Goal: Transaction & Acquisition: Obtain resource

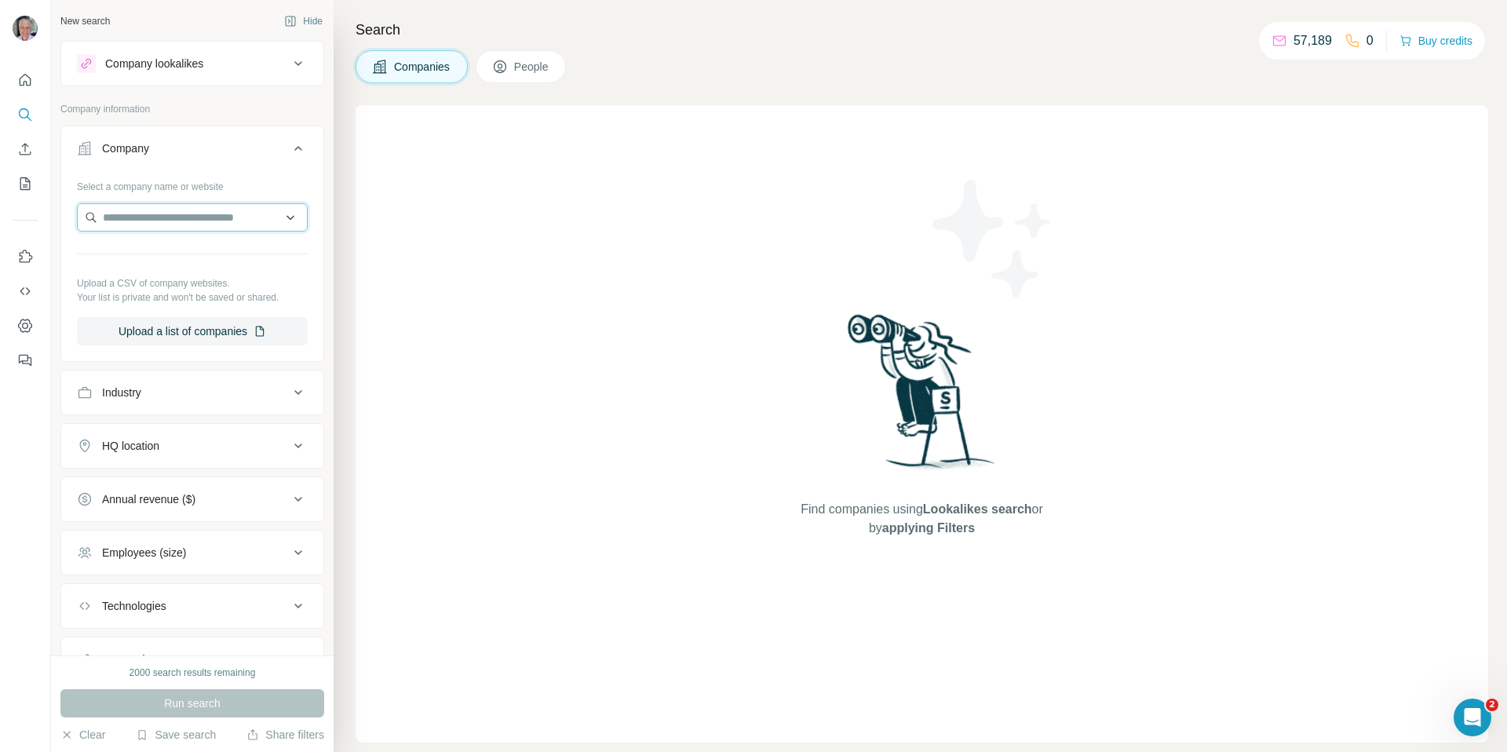
click at [159, 212] on input "text" at bounding box center [192, 217] width 231 height 28
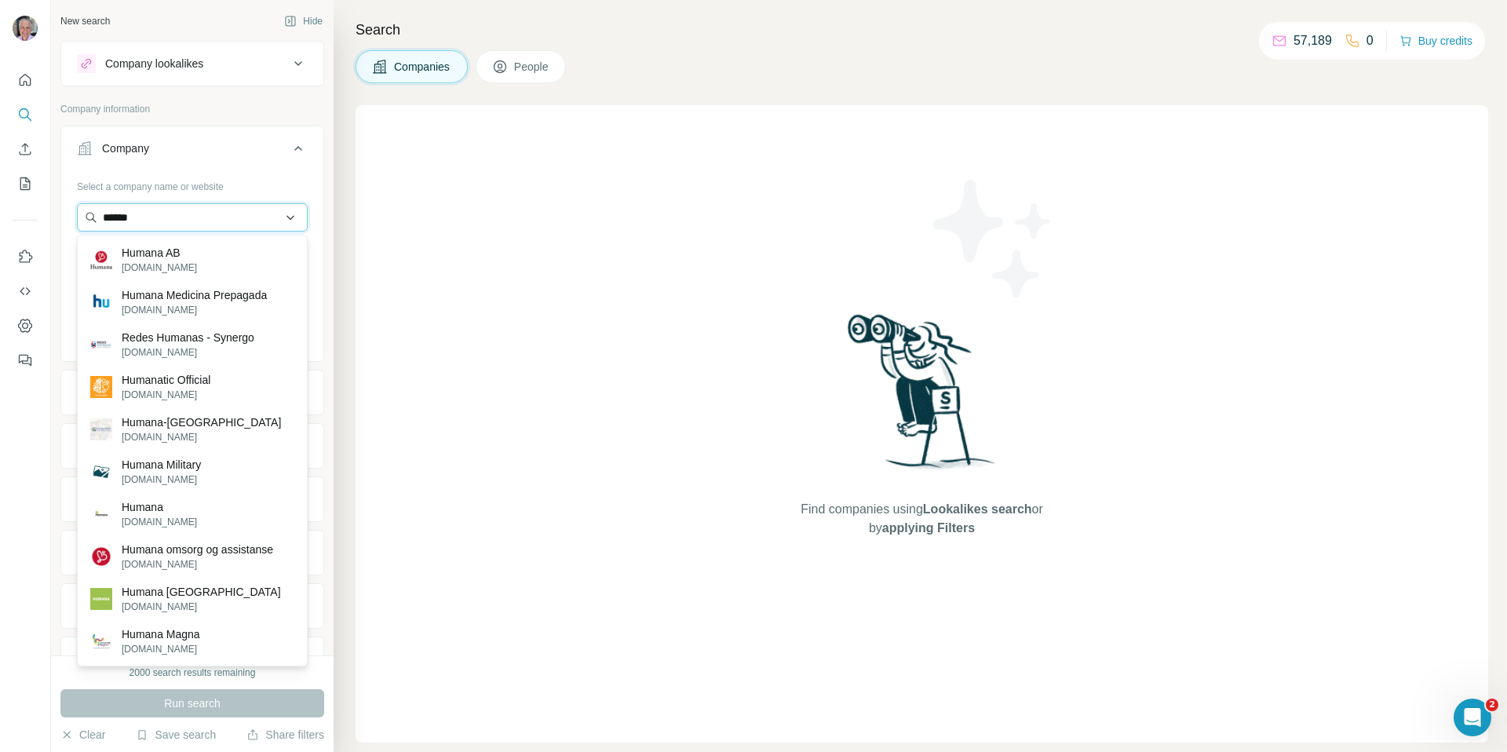
click at [172, 217] on input "******" at bounding box center [192, 217] width 231 height 28
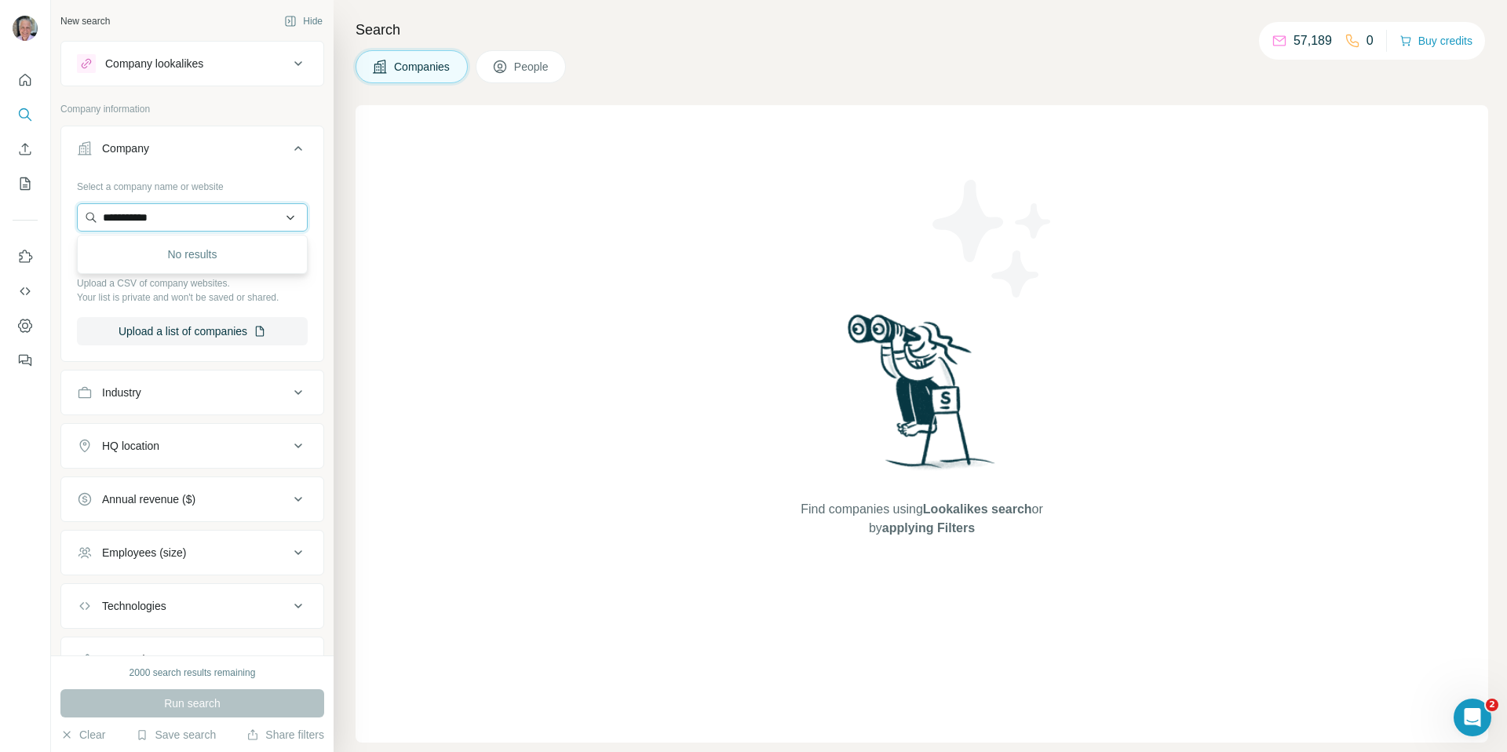
click at [184, 205] on input "**********" at bounding box center [192, 217] width 231 height 28
click at [186, 212] on input "**********" at bounding box center [192, 217] width 231 height 28
click at [199, 220] on input "**********" at bounding box center [192, 217] width 231 height 28
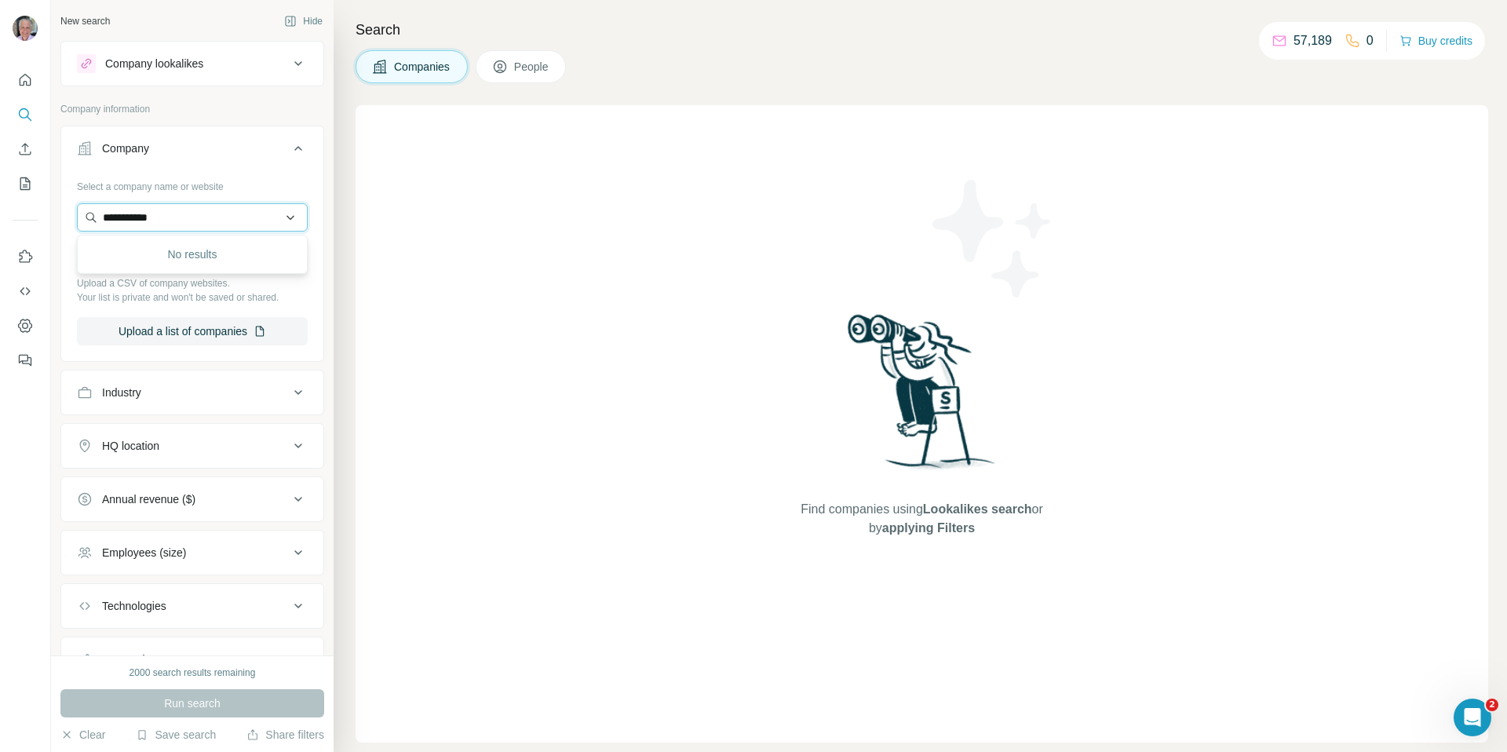
click at [144, 220] on input "**********" at bounding box center [192, 217] width 231 height 28
click at [182, 219] on input "**********" at bounding box center [192, 217] width 231 height 28
type input "*"
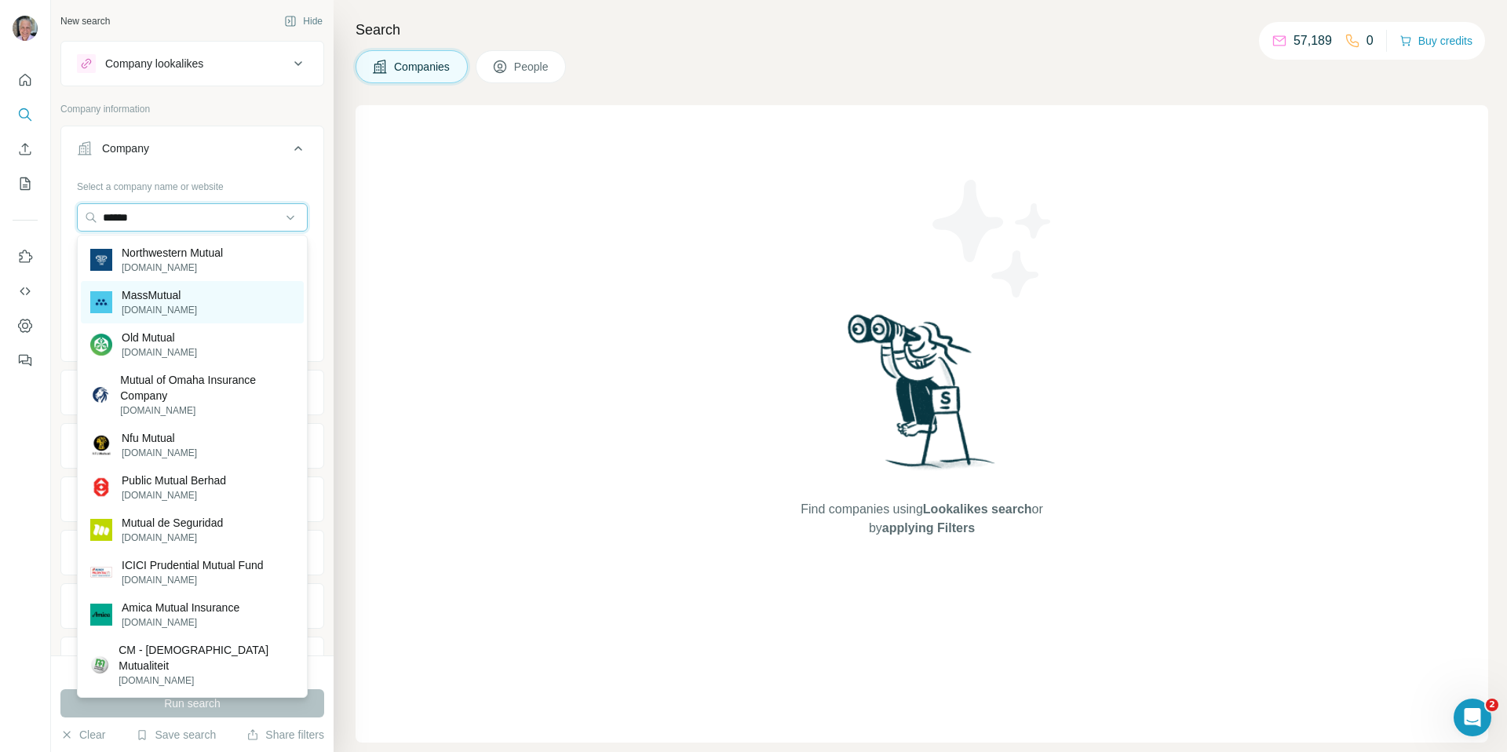
type input "******"
click at [183, 313] on p "[DOMAIN_NAME]" at bounding box center [159, 310] width 75 height 14
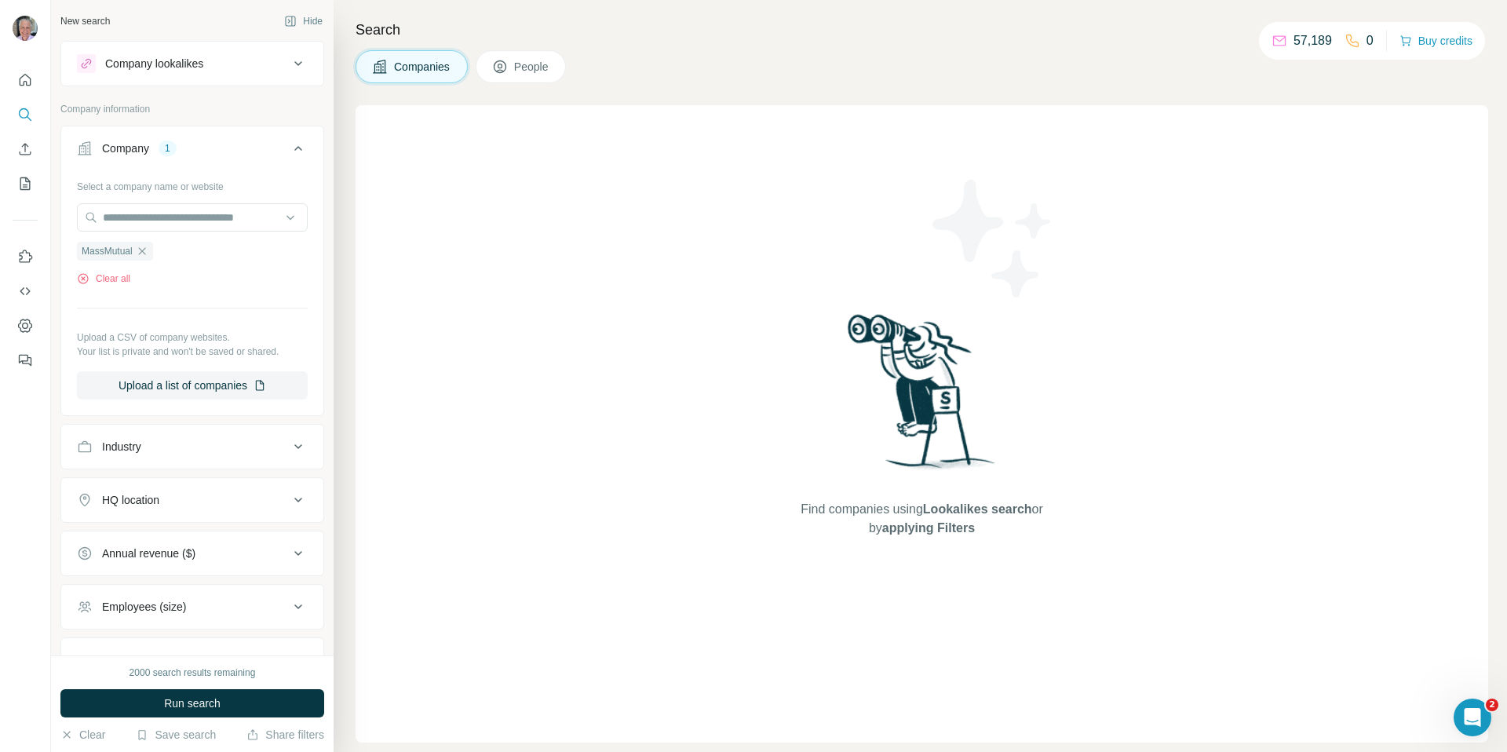
click at [505, 68] on icon at bounding box center [500, 67] width 16 height 16
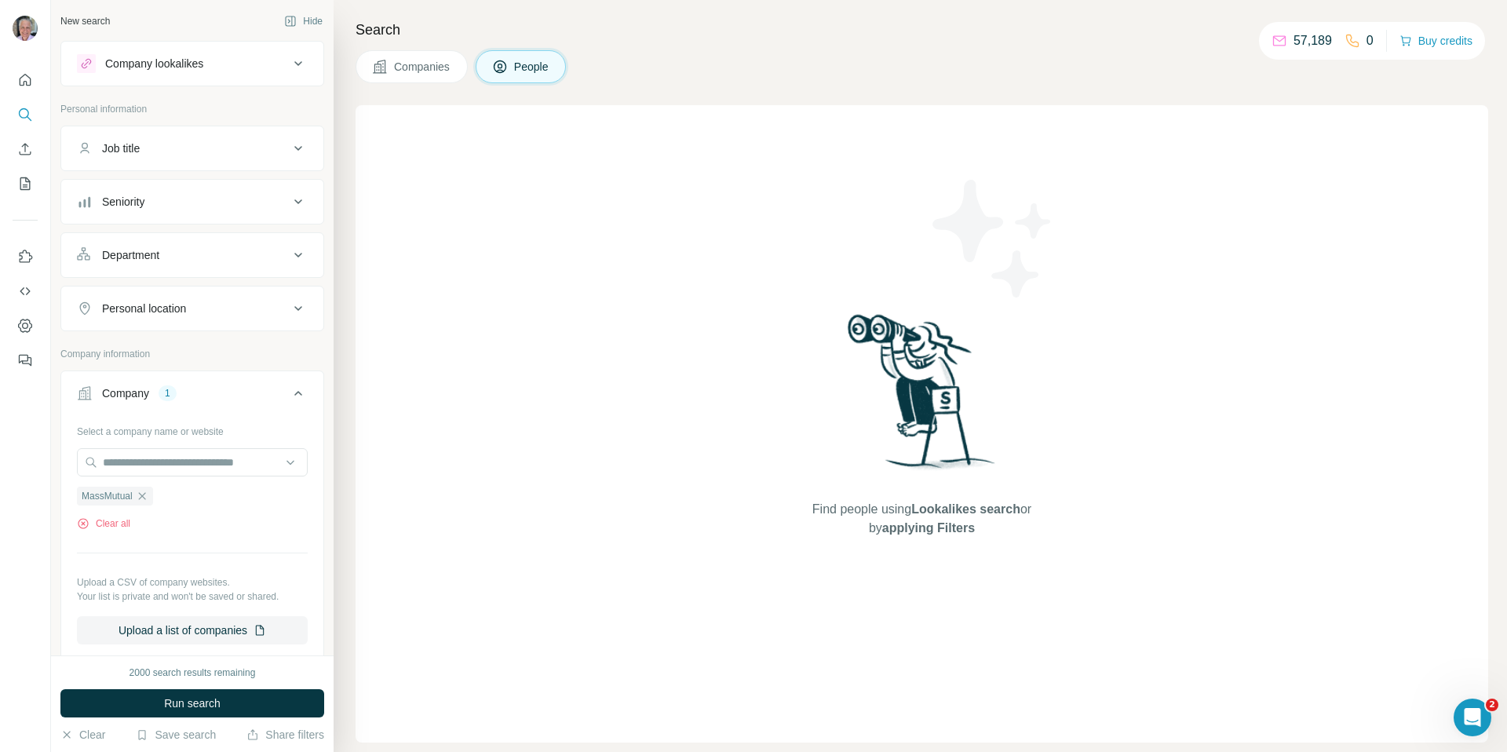
click at [144, 197] on div "Seniority" at bounding box center [123, 202] width 42 height 16
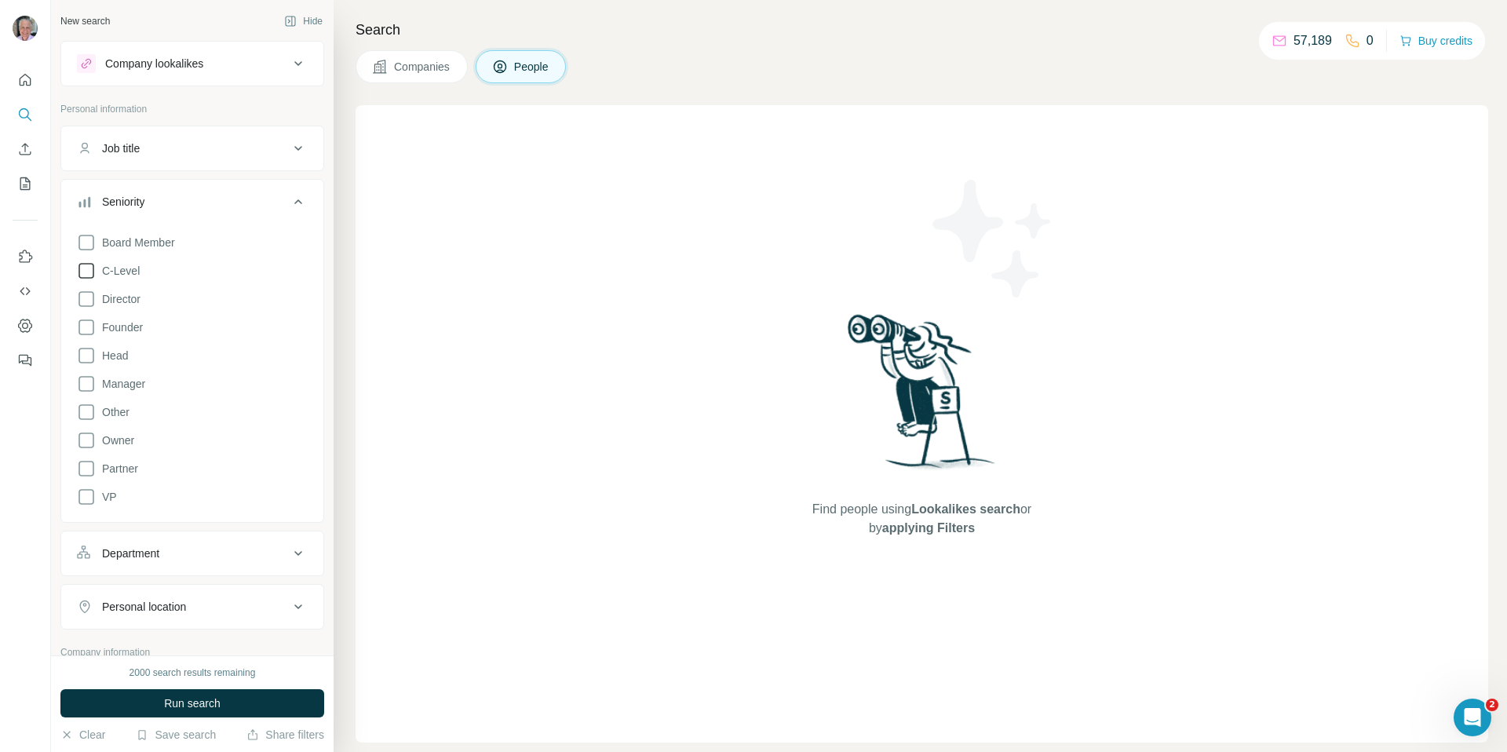
click at [87, 265] on icon at bounding box center [86, 270] width 19 height 19
click at [86, 300] on icon at bounding box center [86, 299] width 19 height 19
click at [86, 357] on icon at bounding box center [86, 355] width 19 height 19
click at [87, 470] on icon at bounding box center [86, 468] width 19 height 19
click at [83, 497] on icon at bounding box center [86, 497] width 19 height 19
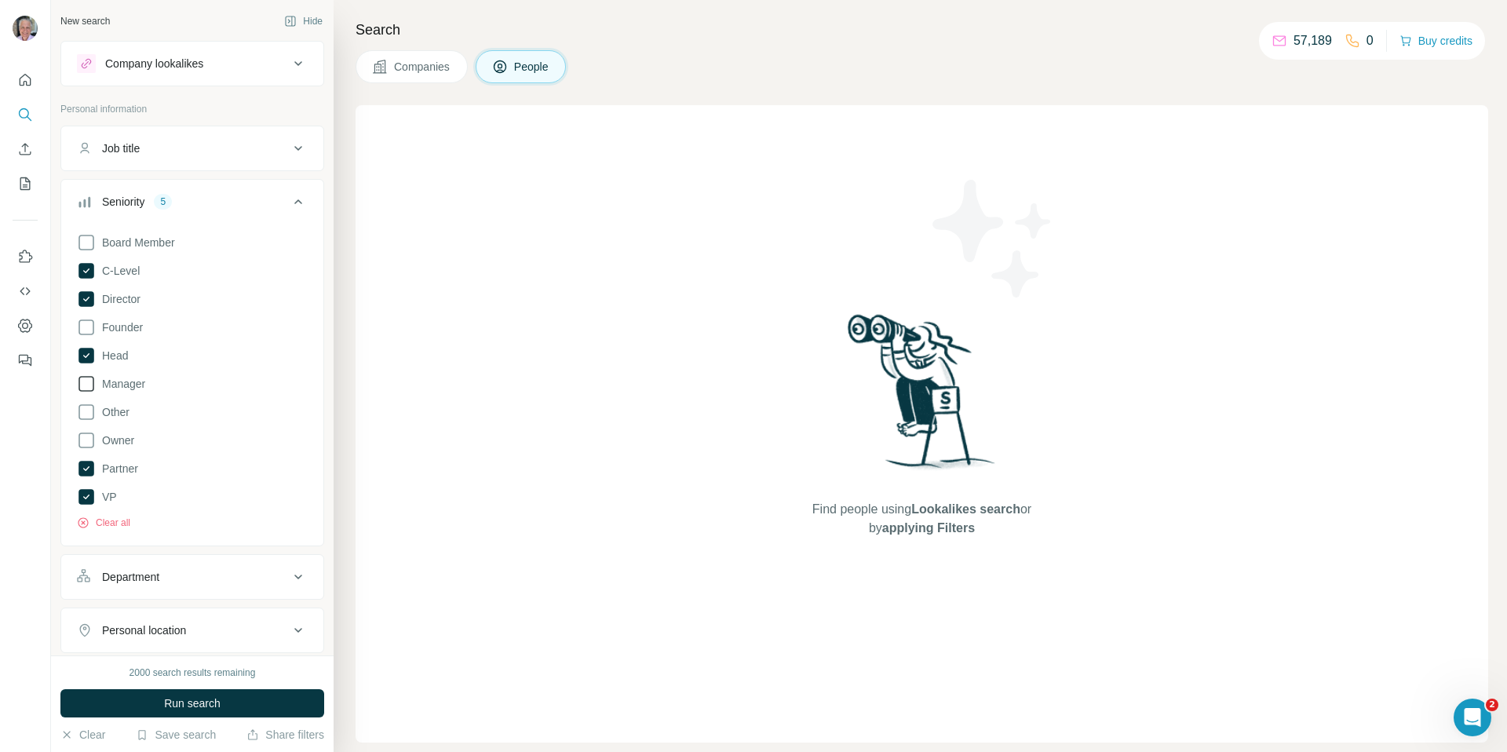
click at [89, 387] on icon at bounding box center [86, 383] width 19 height 19
click at [143, 587] on button "Department" at bounding box center [192, 577] width 262 height 38
click at [141, 608] on input at bounding box center [184, 616] width 194 height 17
type input "******"
click at [163, 645] on p "Marketing and Advertising" at bounding box center [153, 652] width 126 height 16
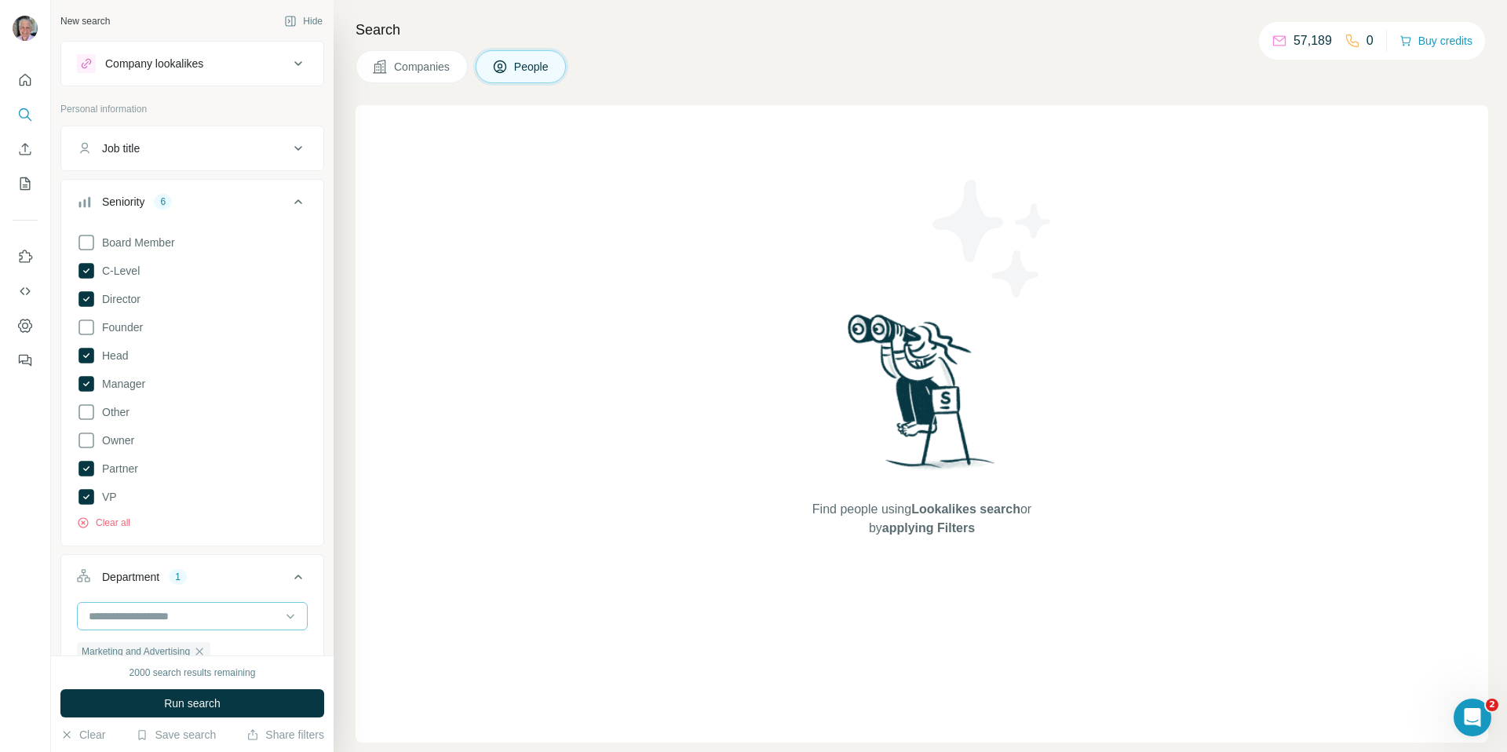
click at [173, 619] on input at bounding box center [184, 616] width 194 height 17
type input "*****"
click at [177, 643] on div "Sales" at bounding box center [192, 651] width 223 height 28
click at [198, 704] on span "Run search" at bounding box center [192, 704] width 57 height 16
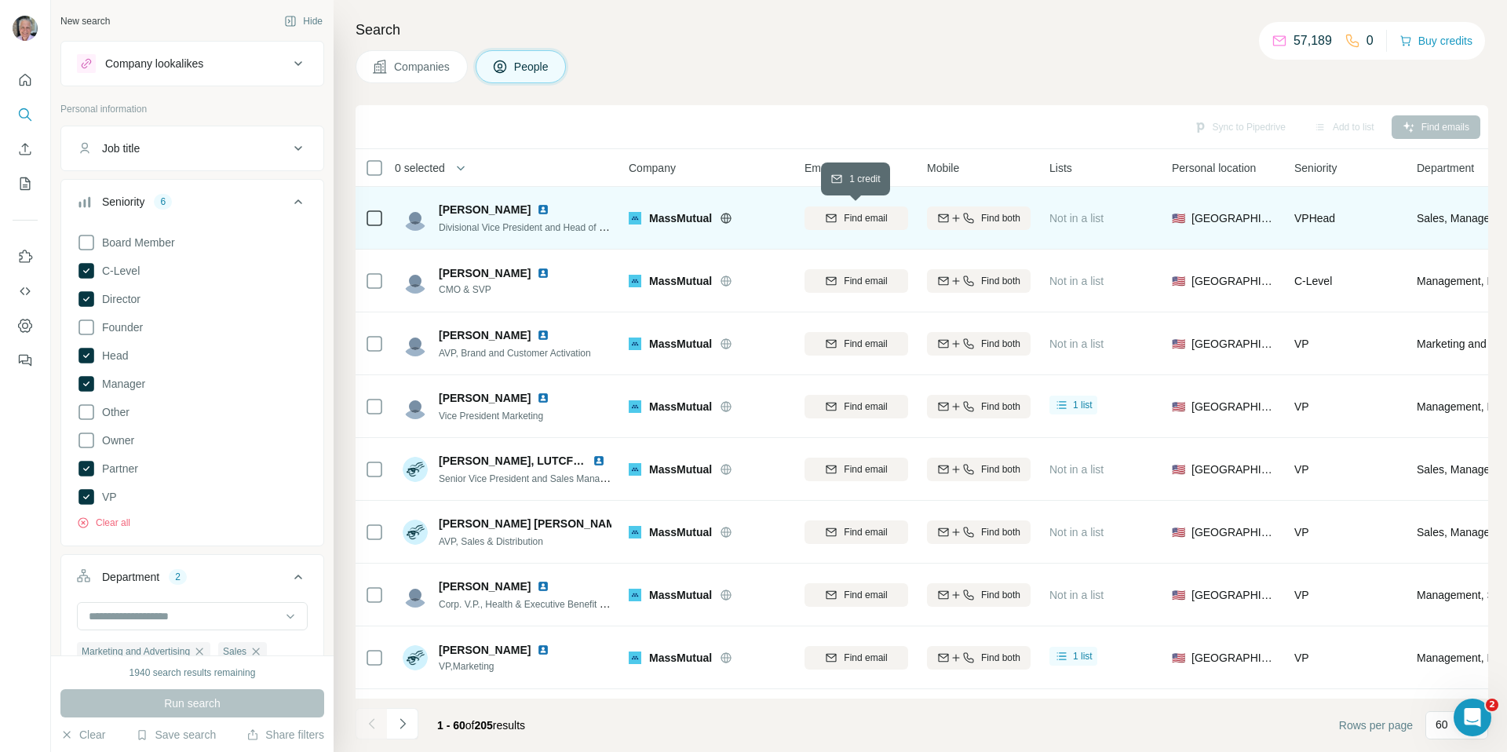
click at [870, 220] on span "Find email" at bounding box center [865, 218] width 43 height 14
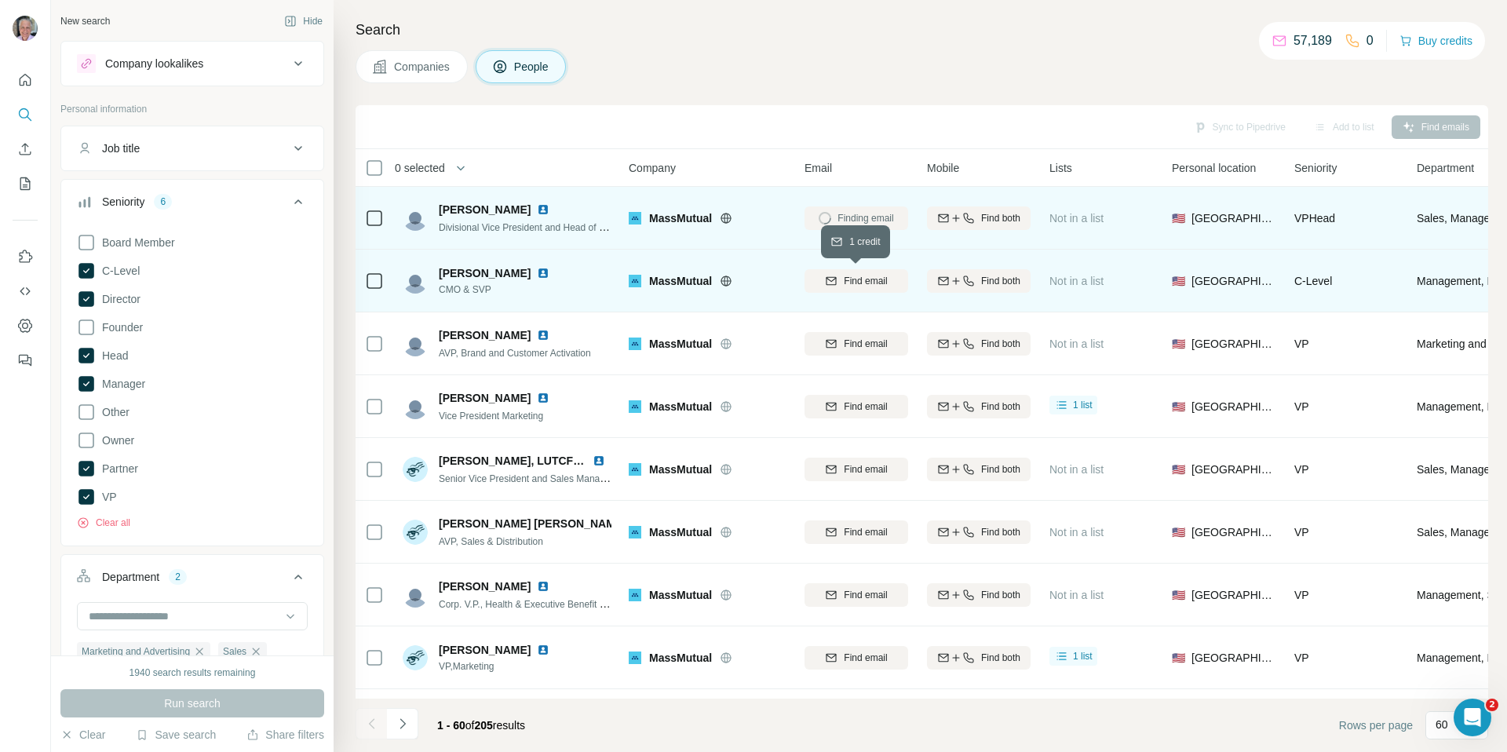
click at [867, 278] on span "Find email" at bounding box center [865, 281] width 43 height 14
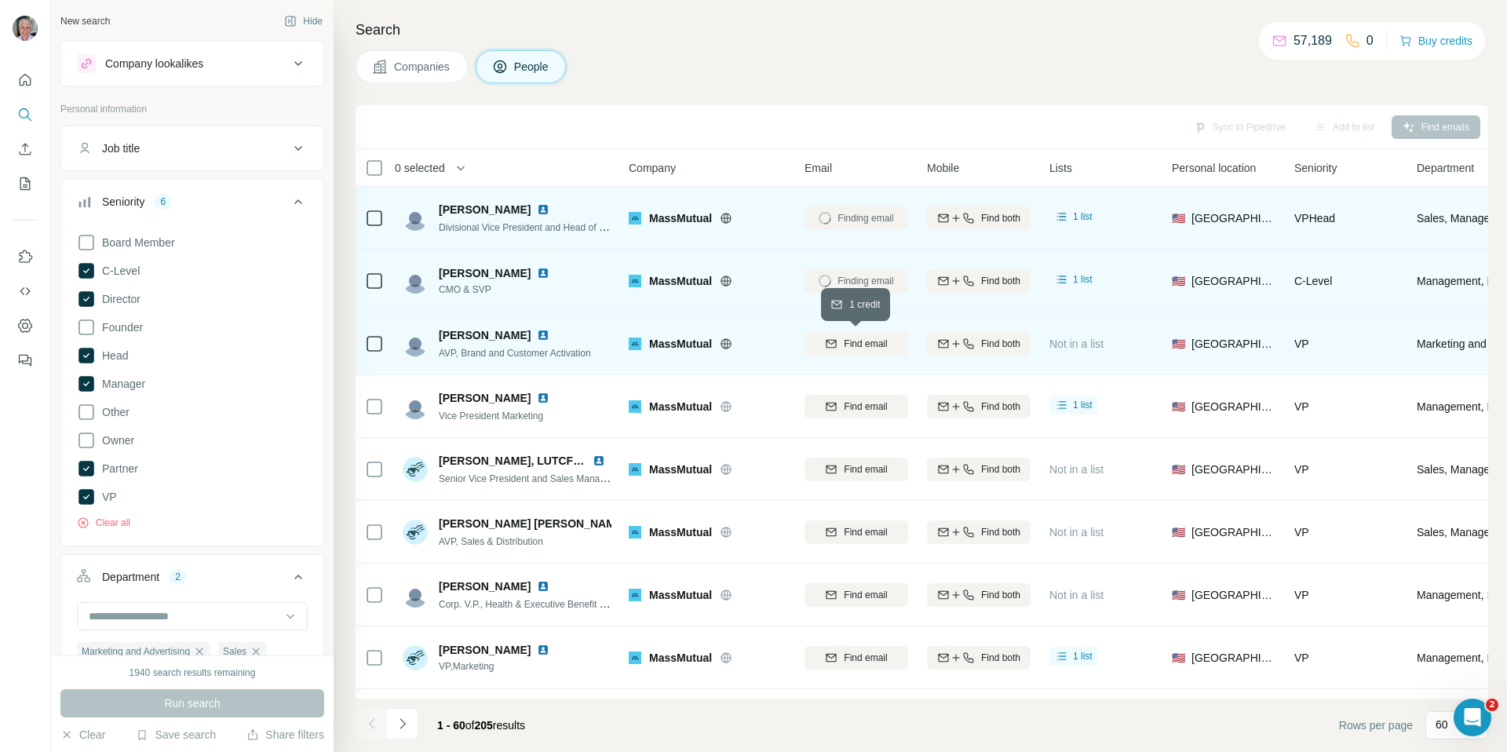
click at [862, 340] on span "Find email" at bounding box center [865, 344] width 43 height 14
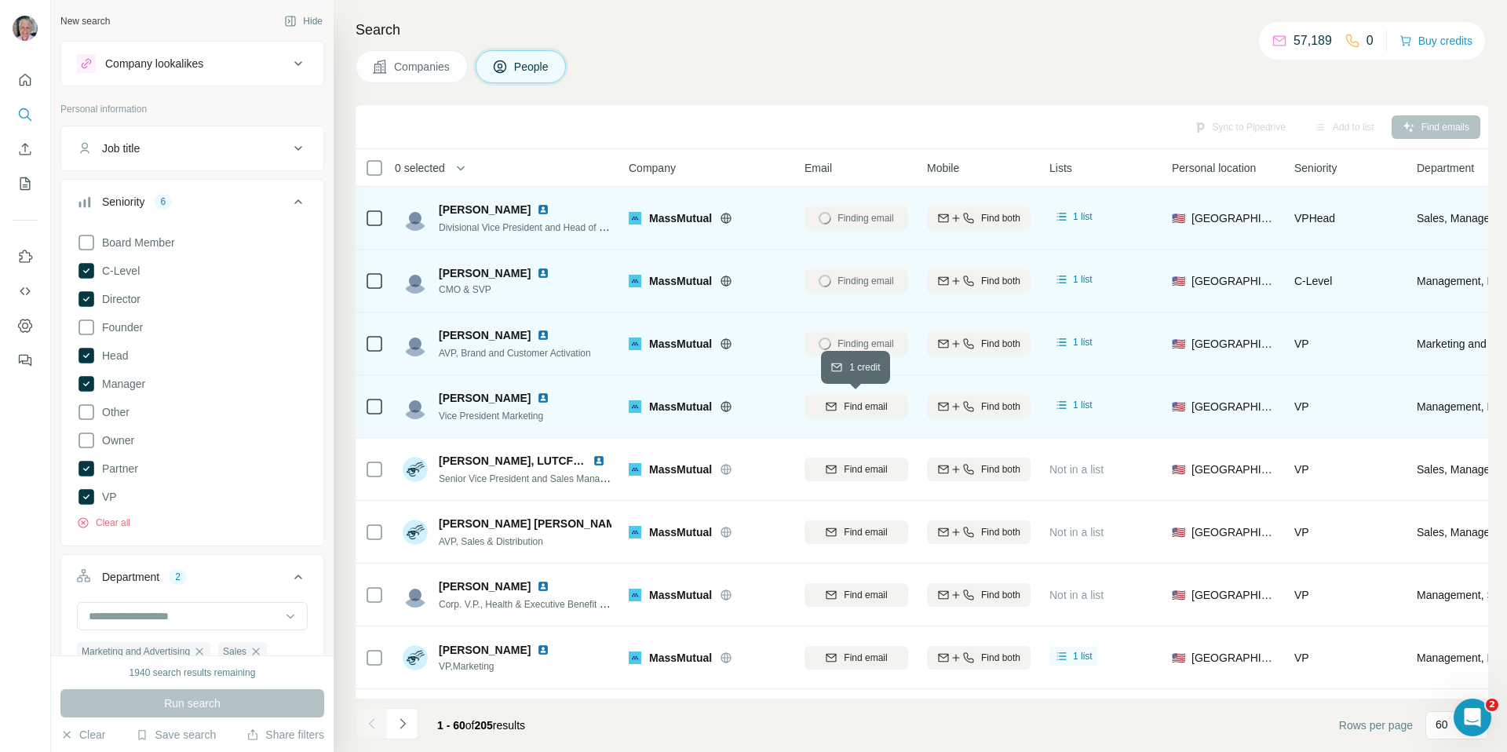
click at [855, 407] on span "Find email" at bounding box center [865, 407] width 43 height 14
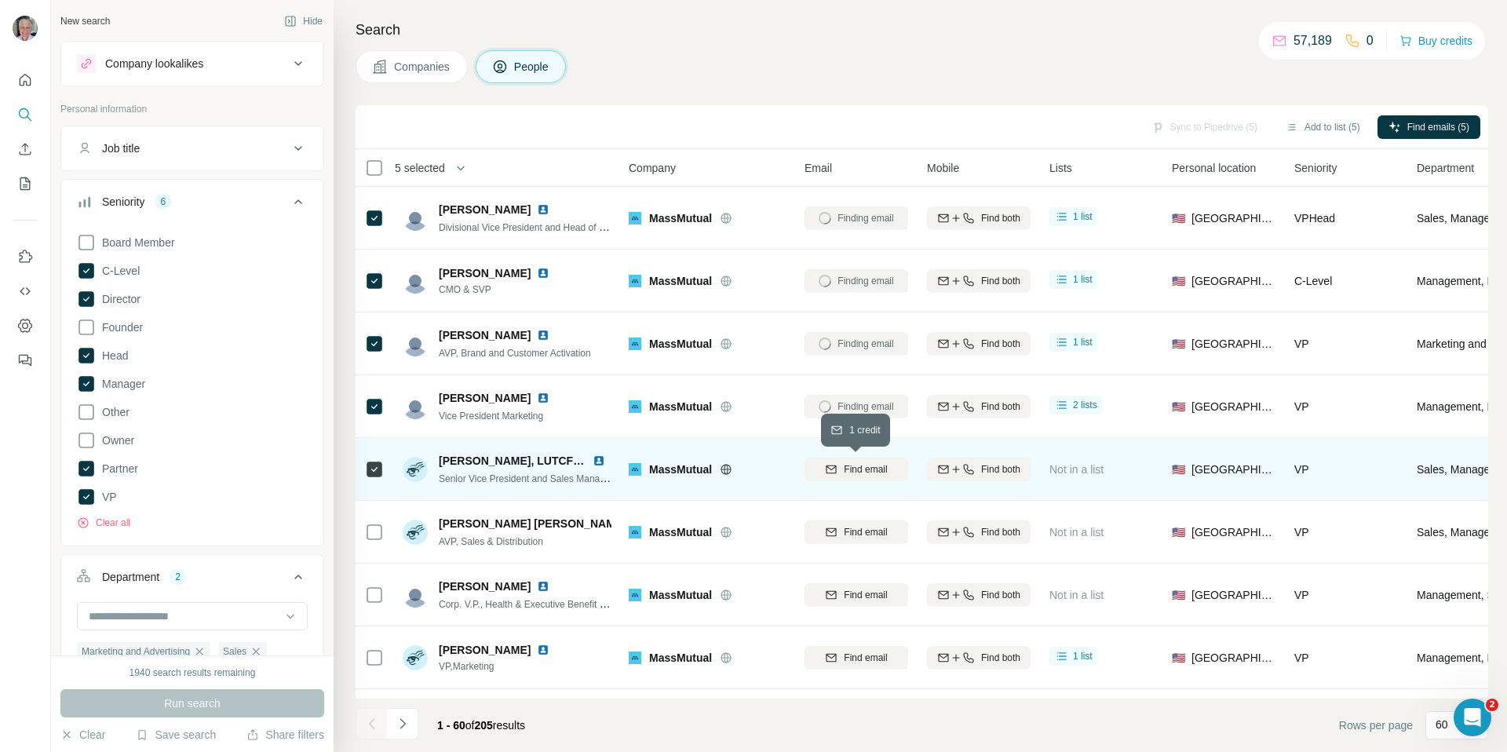
click at [881, 462] on span "Find email" at bounding box center [865, 469] width 43 height 14
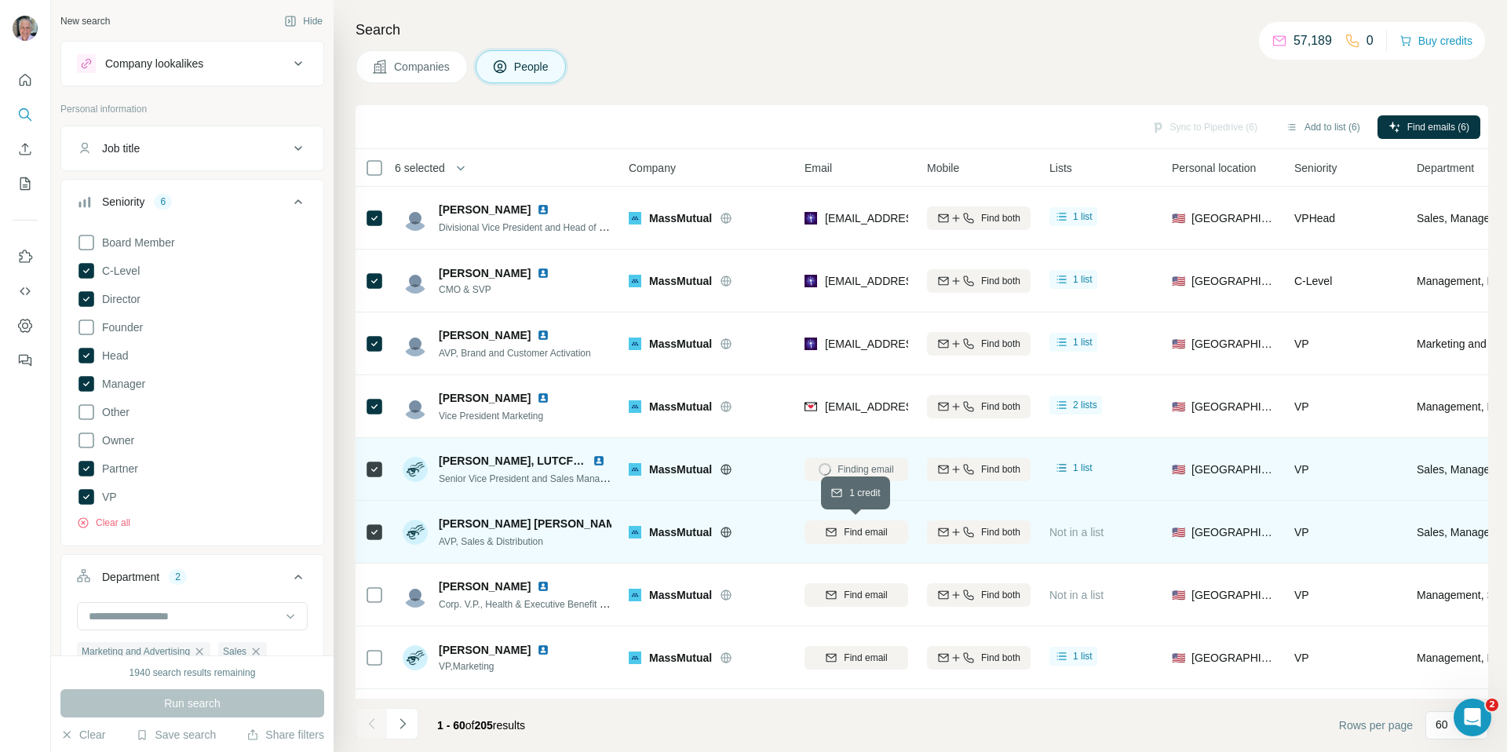
click at [885, 537] on span "Find email" at bounding box center [865, 532] width 43 height 14
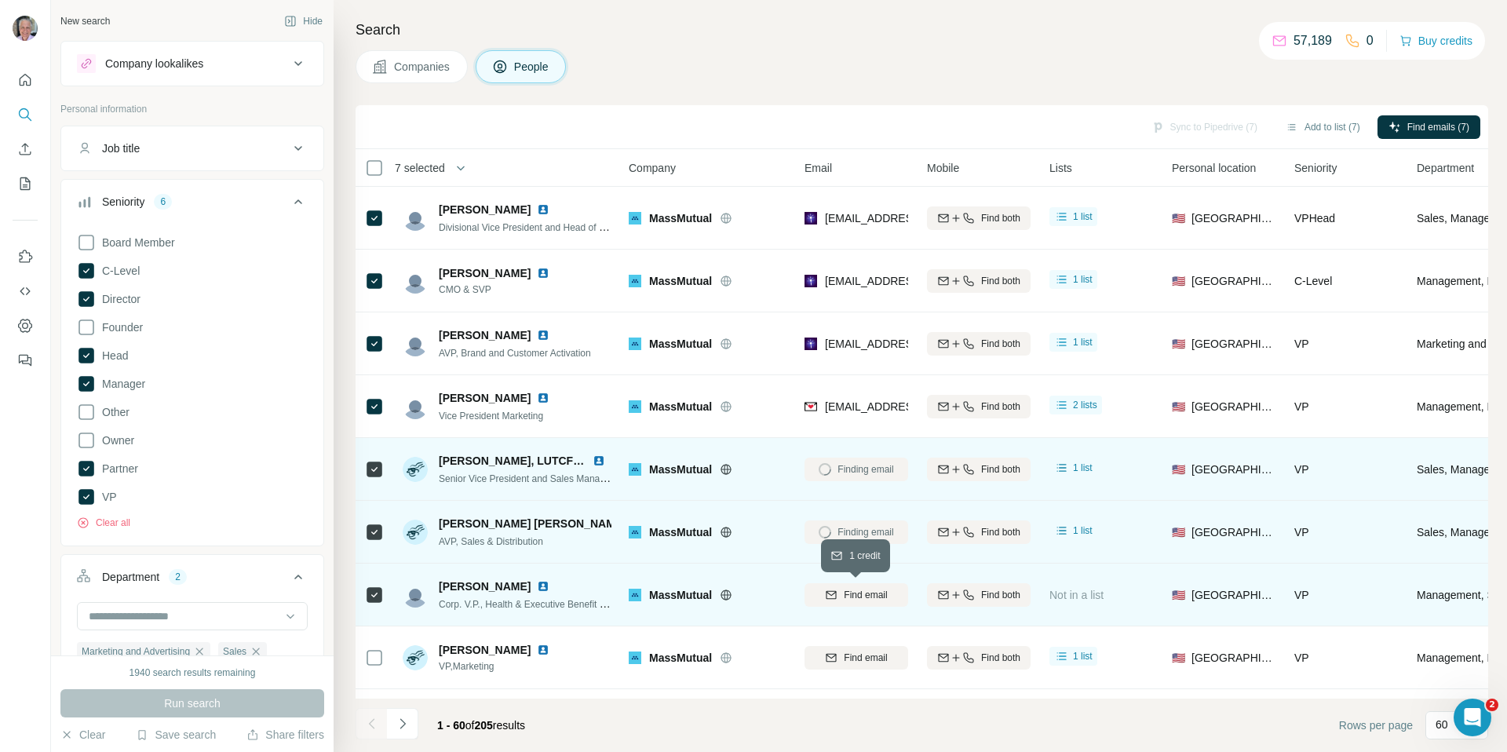
click at [844, 596] on span "Find email" at bounding box center [865, 595] width 43 height 14
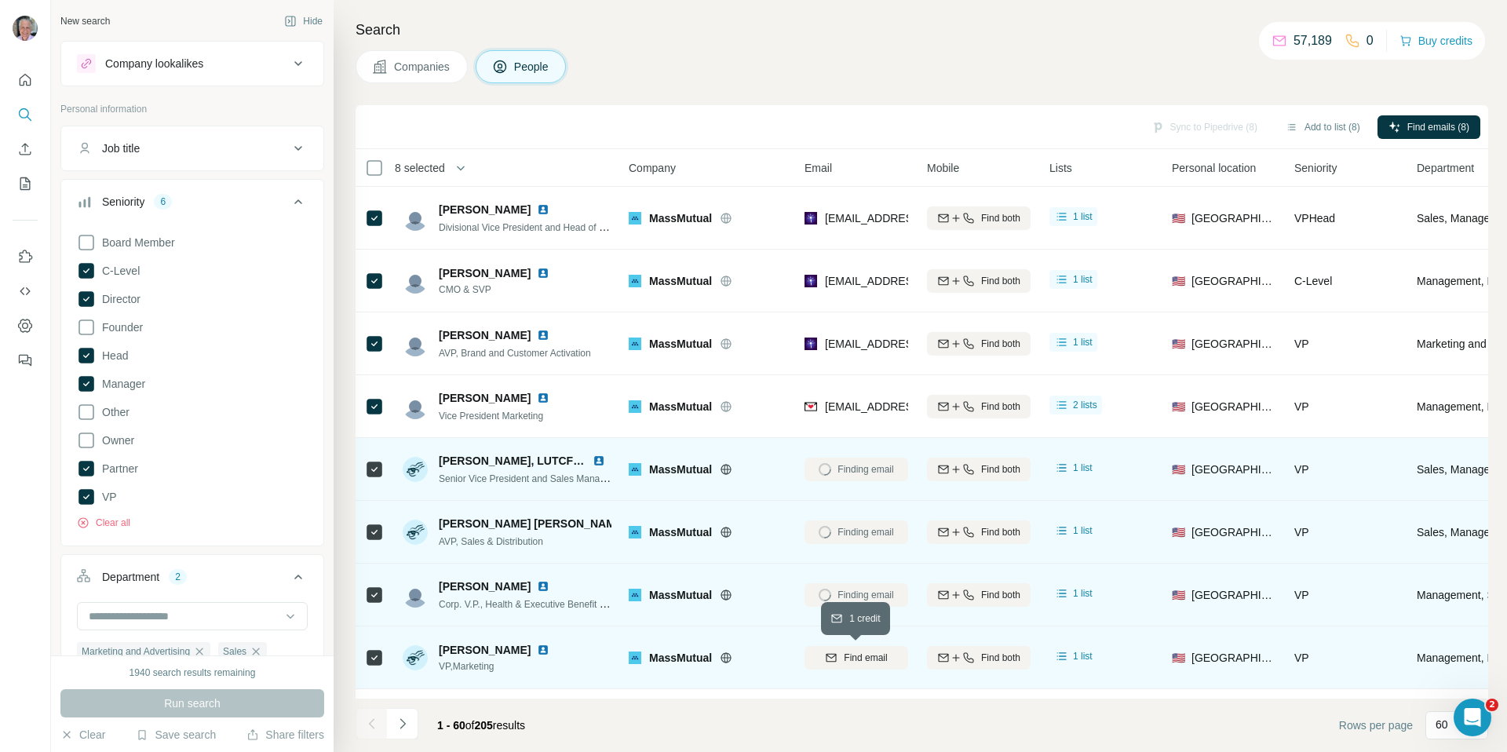
click at [882, 661] on span "Find email" at bounding box center [865, 658] width 43 height 14
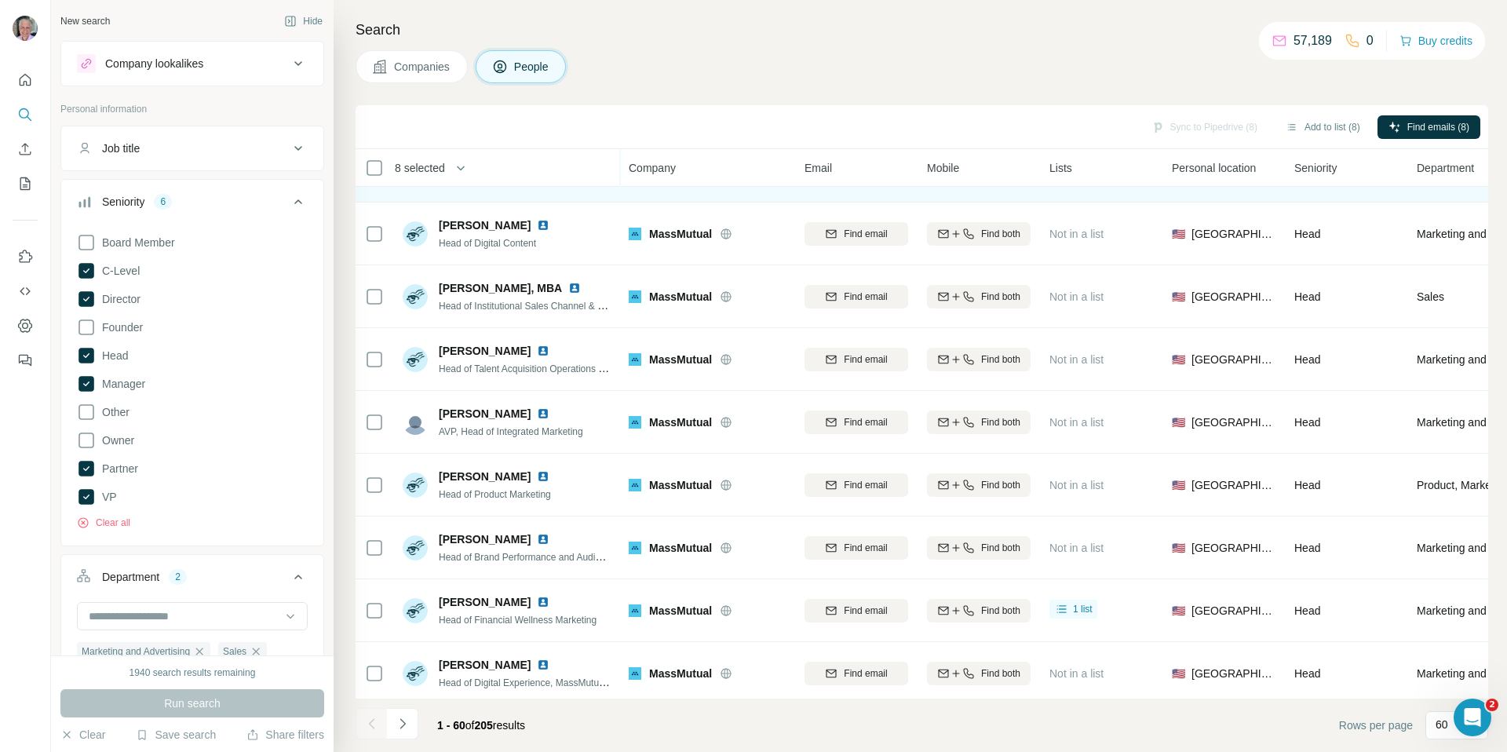
scroll to position [497, 0]
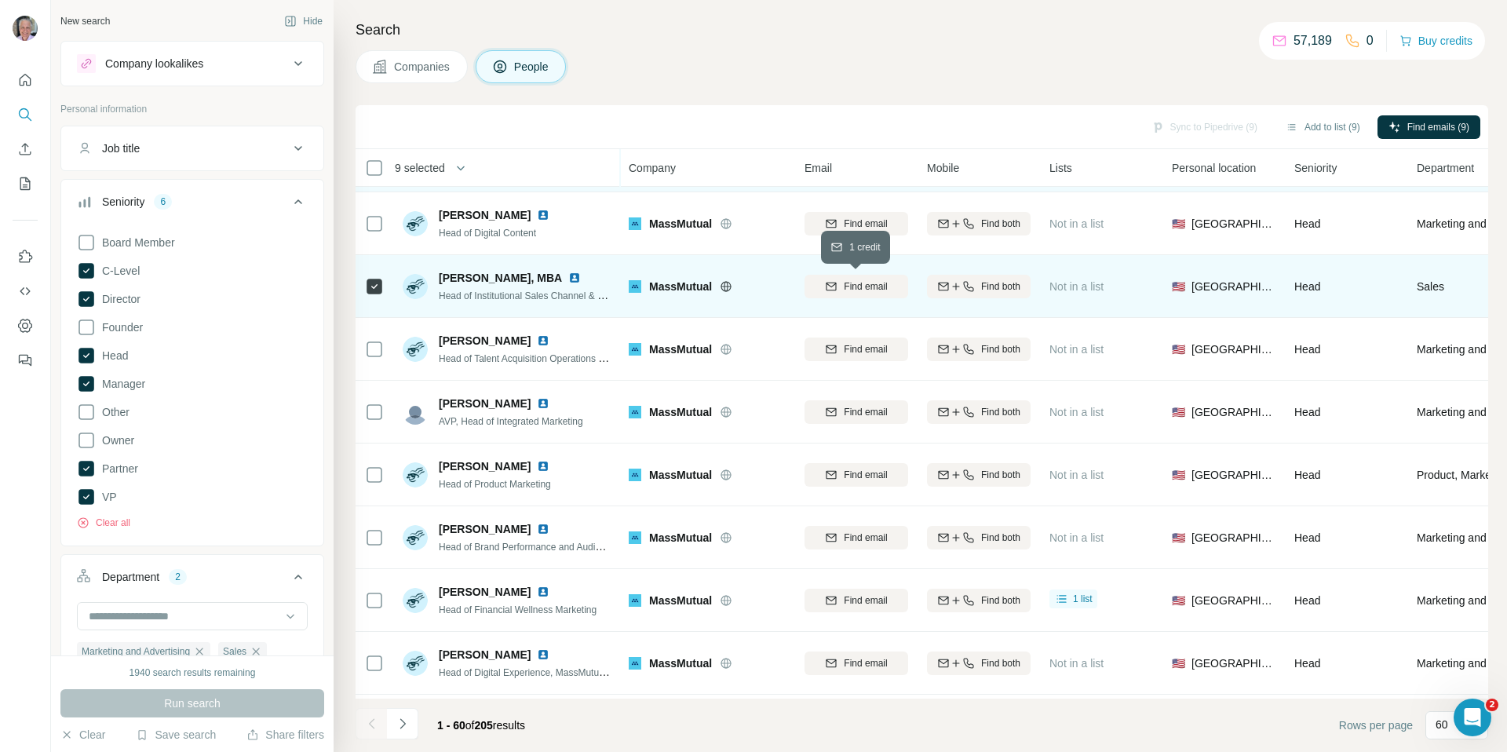
click at [863, 290] on span "Find email" at bounding box center [865, 286] width 43 height 14
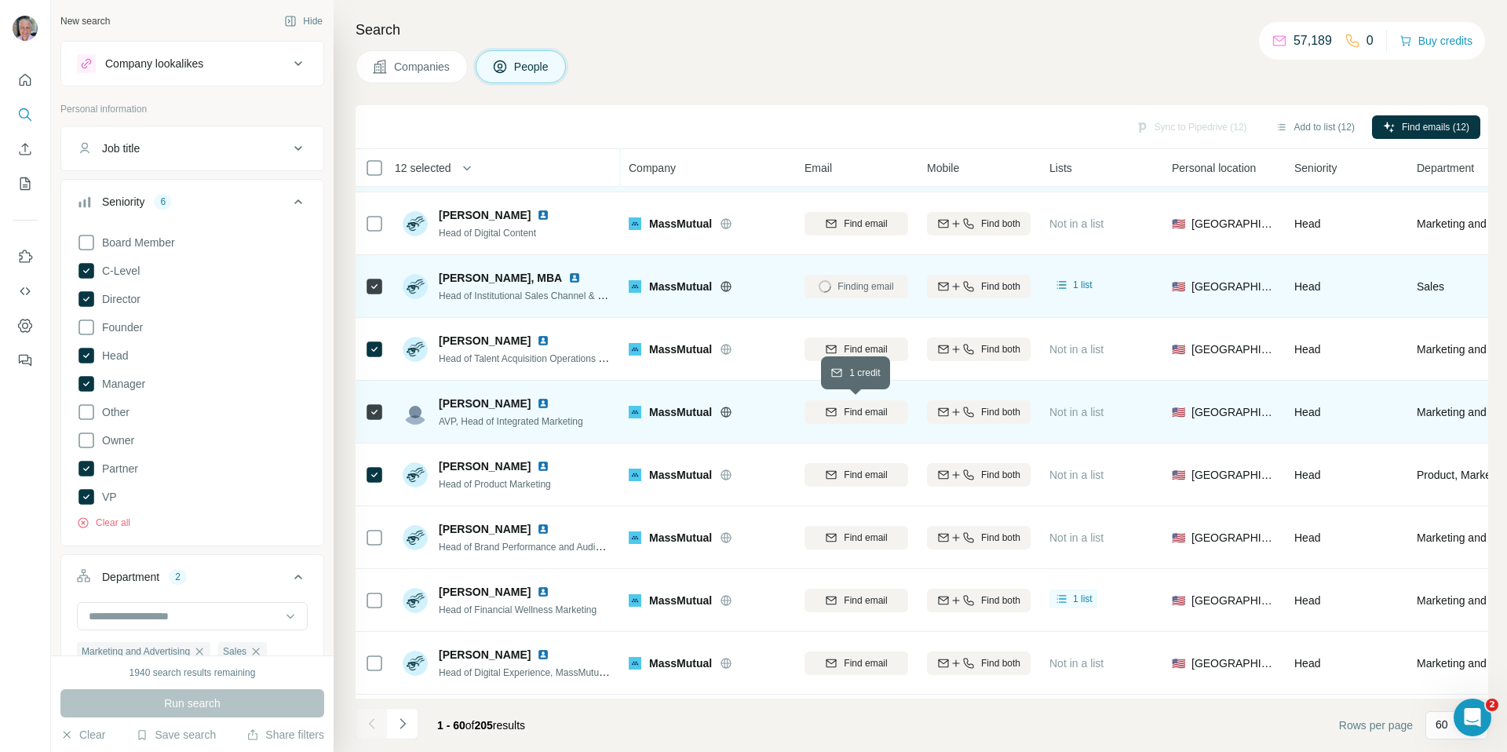
click at [860, 418] on button "Find email" at bounding box center [857, 412] width 104 height 24
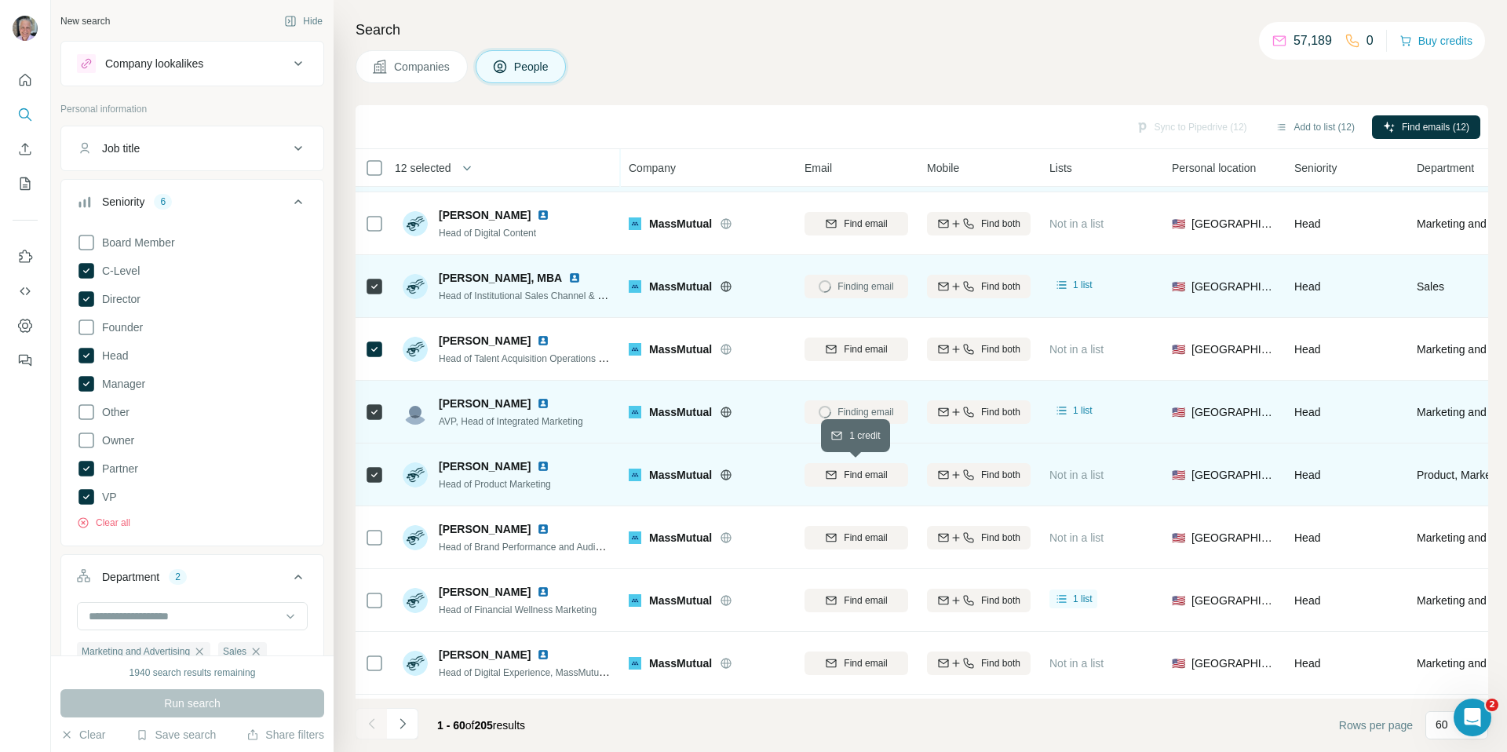
click at [862, 470] on span "Find email" at bounding box center [865, 475] width 43 height 14
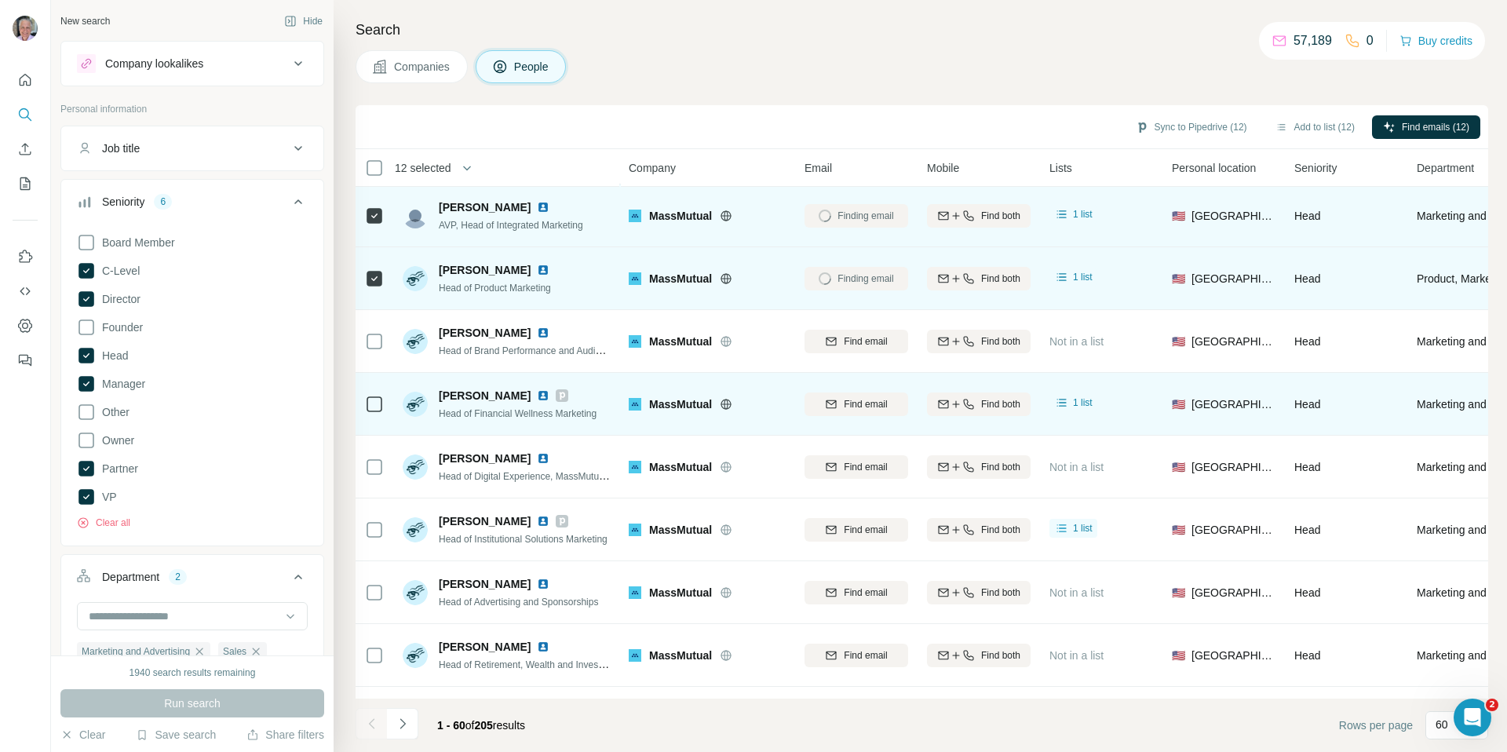
scroll to position [709, 0]
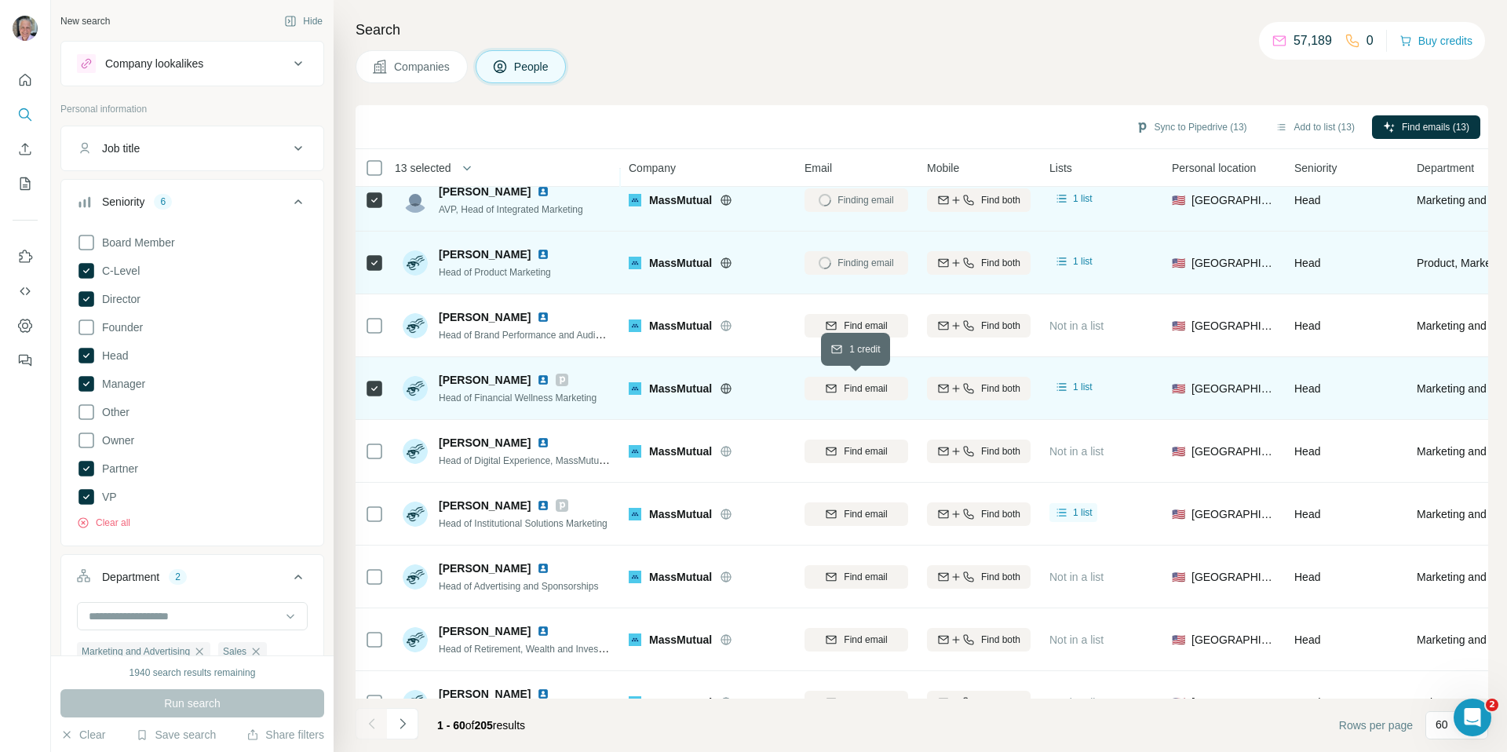
click at [846, 394] on span "Find email" at bounding box center [865, 389] width 43 height 14
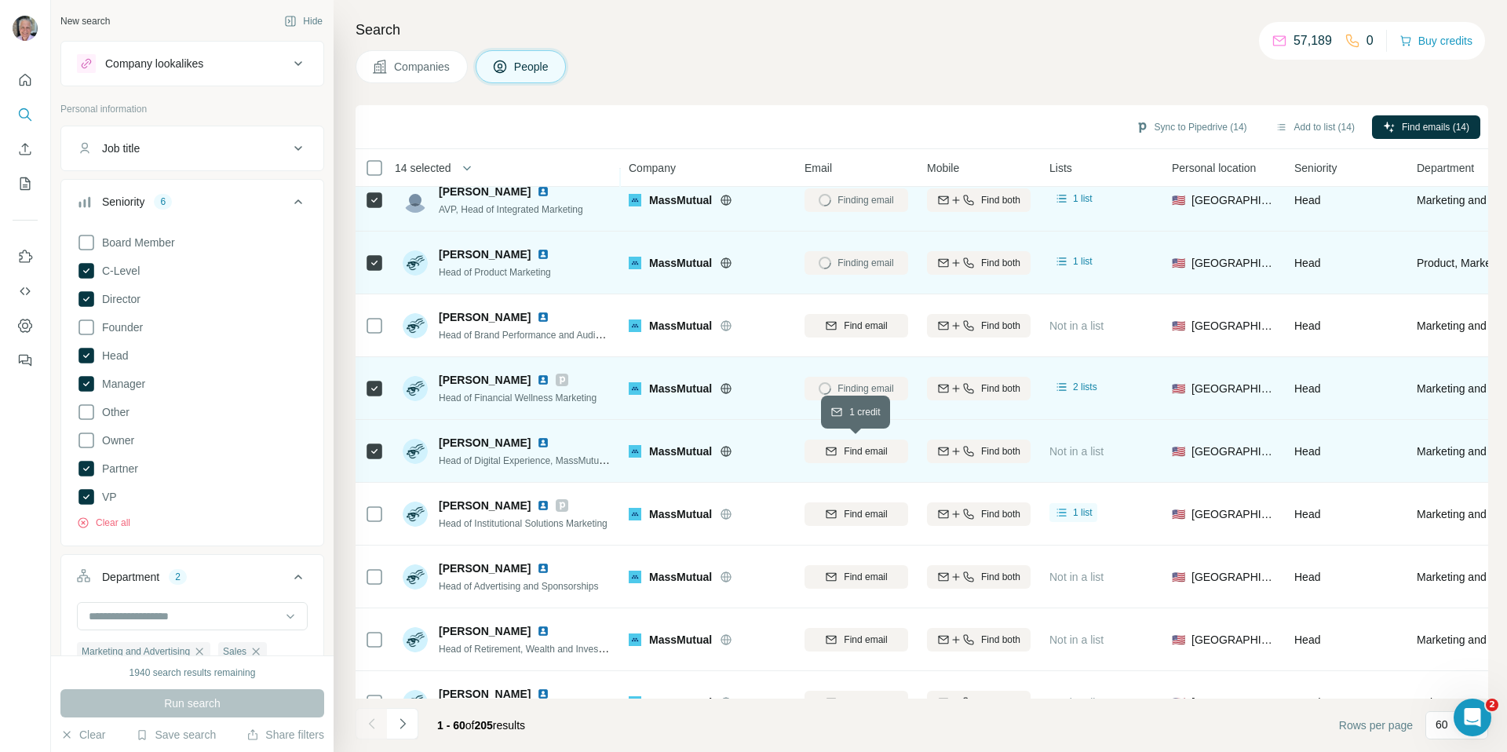
click at [839, 457] on div "Find email" at bounding box center [857, 451] width 104 height 14
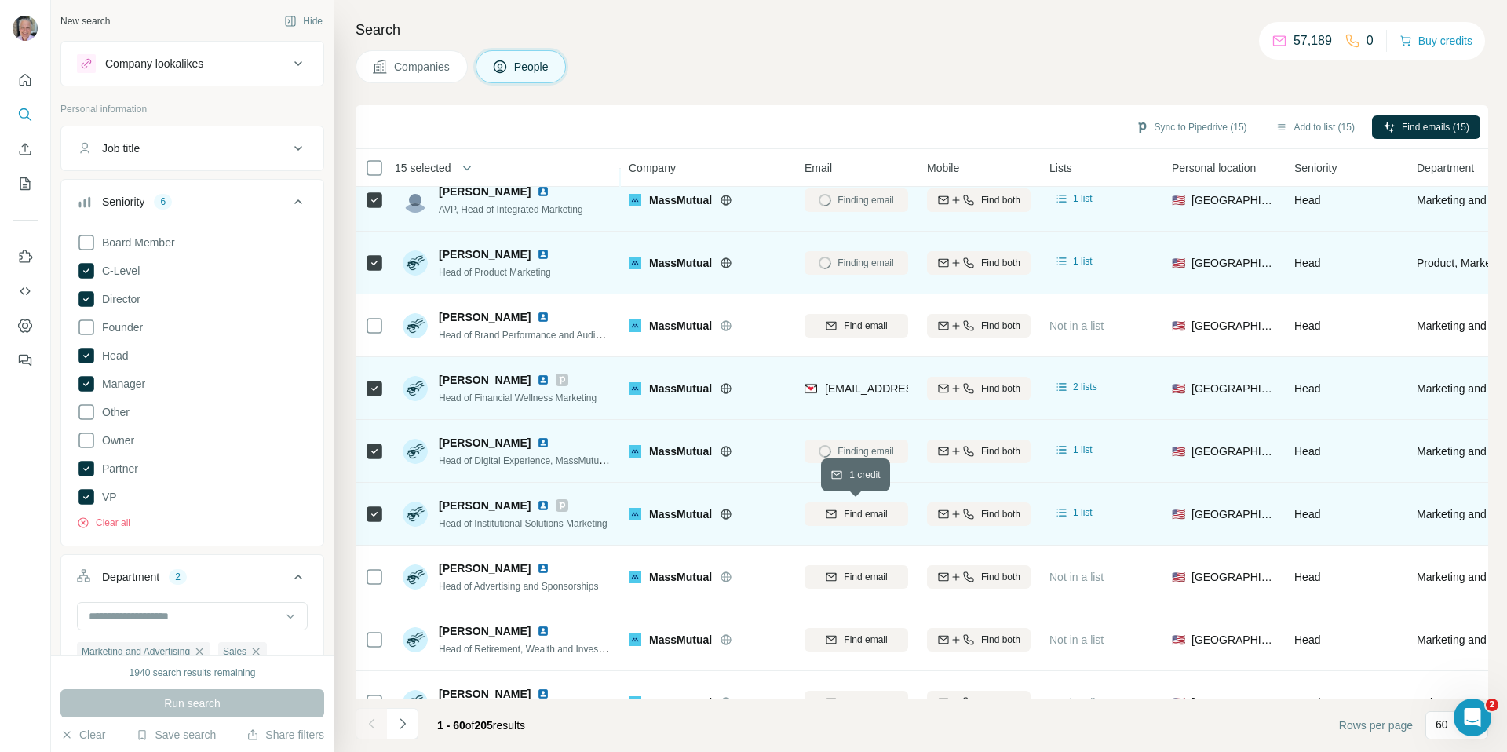
click at [840, 517] on div "Find email" at bounding box center [857, 514] width 104 height 14
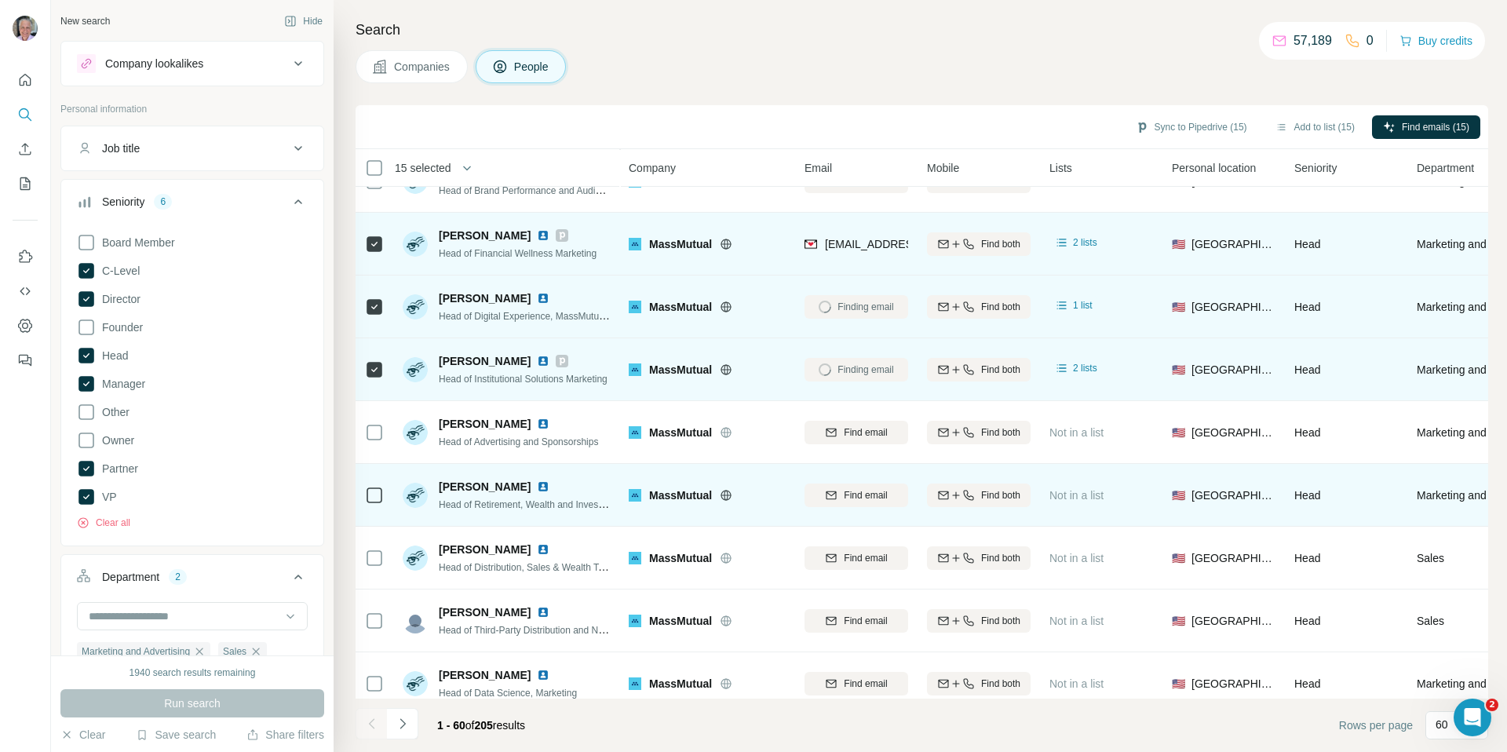
scroll to position [975, 0]
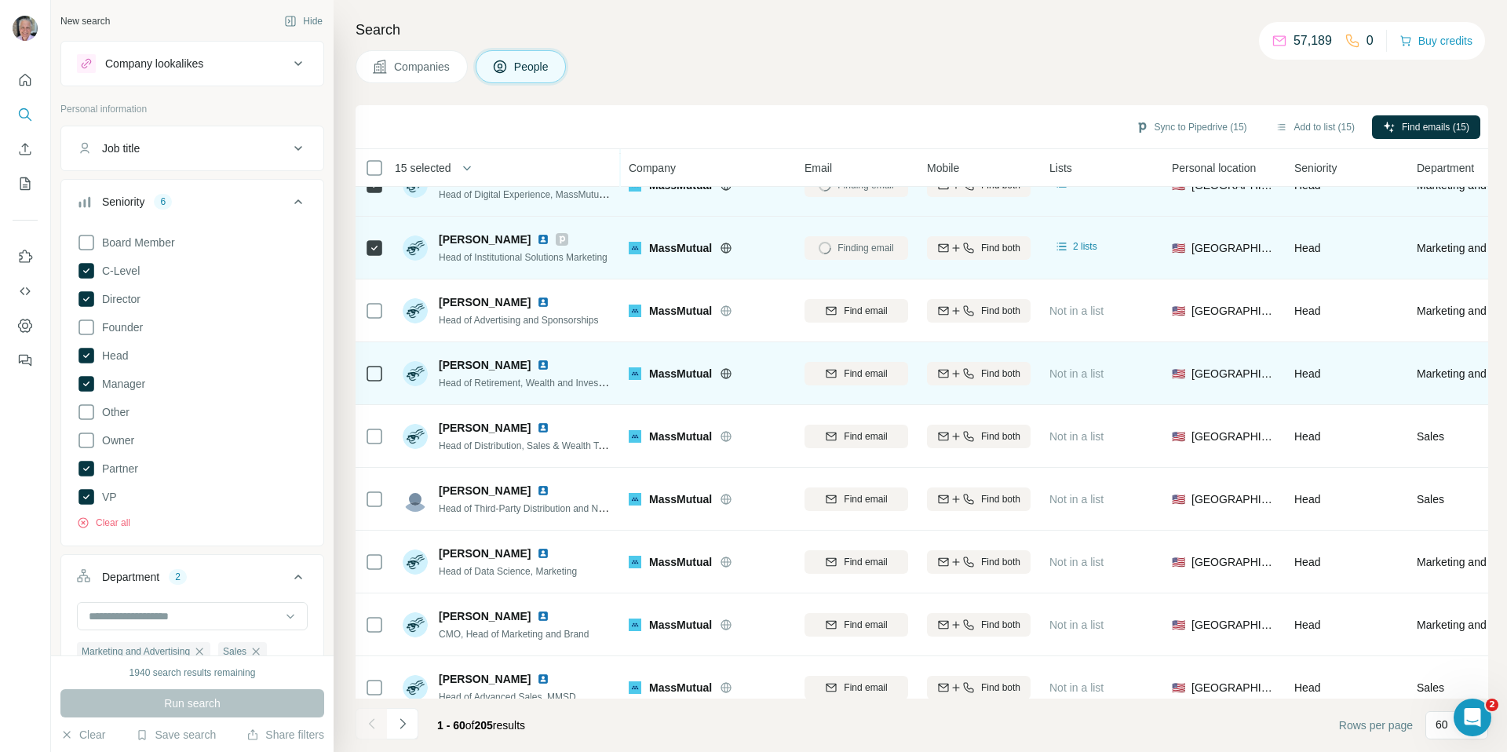
click at [376, 363] on div at bounding box center [374, 373] width 19 height 43
click at [856, 371] on span "Find email" at bounding box center [865, 374] width 43 height 14
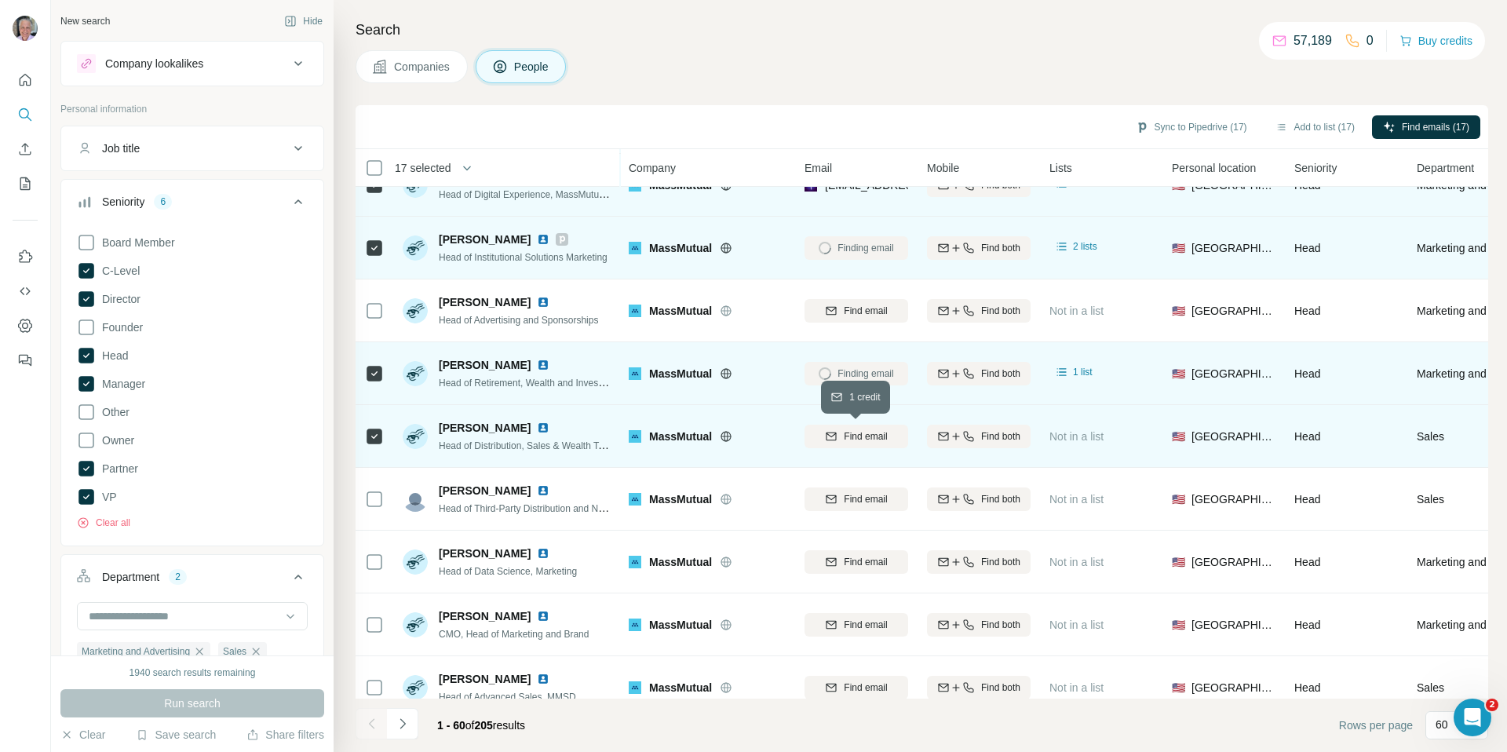
click at [865, 436] on span "Find email" at bounding box center [865, 436] width 43 height 14
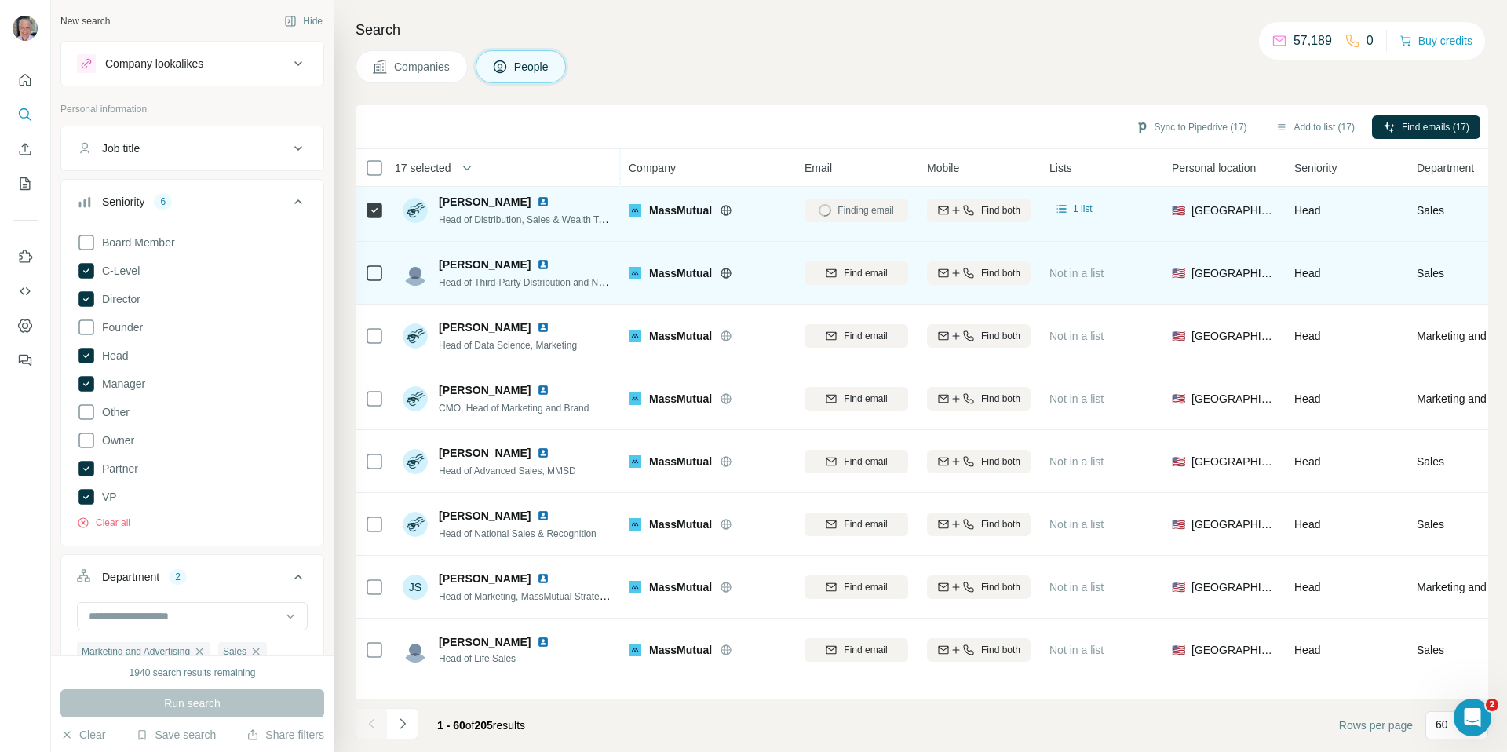
scroll to position [1204, 0]
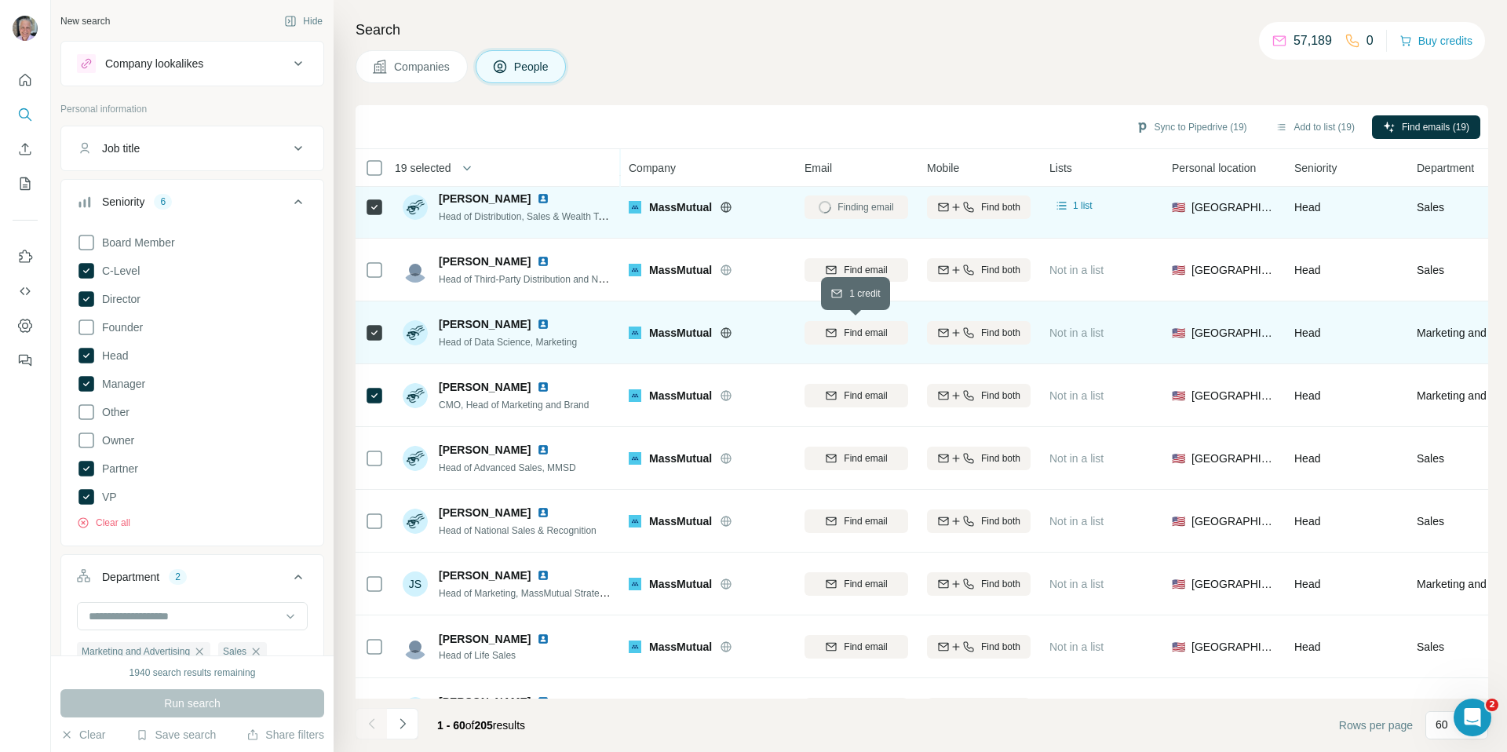
click at [869, 334] on span "Find email" at bounding box center [865, 333] width 43 height 14
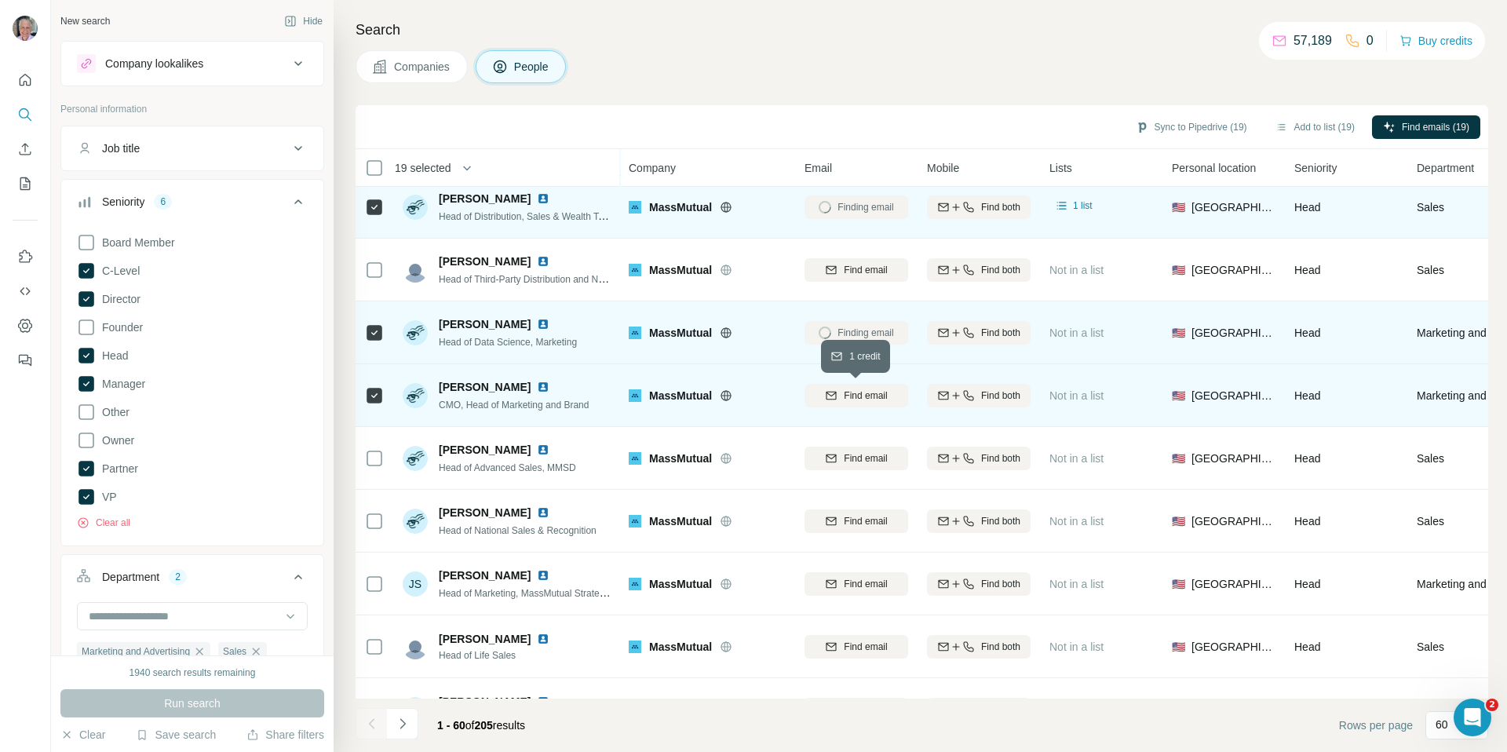
click at [864, 395] on span "Find email" at bounding box center [865, 396] width 43 height 14
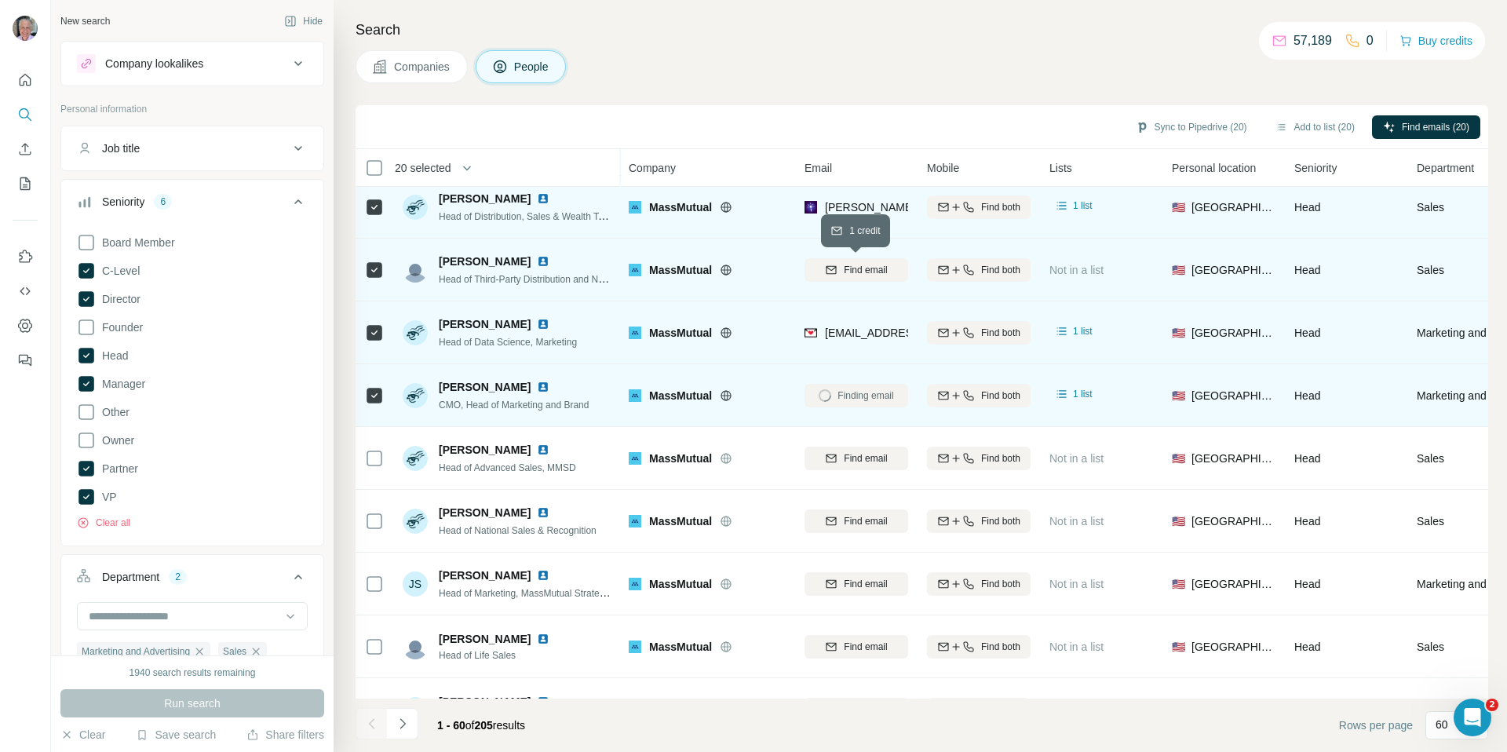
click at [878, 266] on span "Find email" at bounding box center [865, 270] width 43 height 14
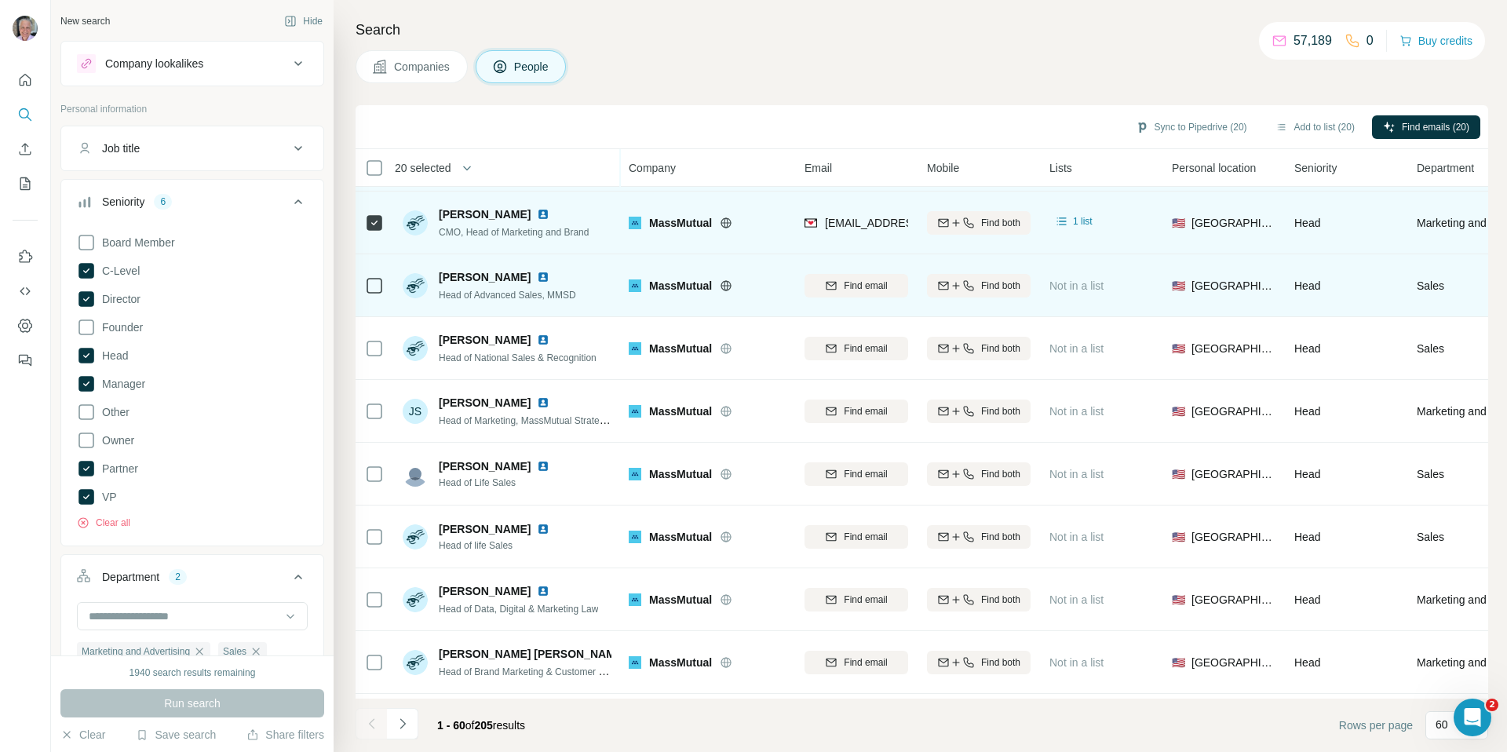
scroll to position [1379, 0]
click at [859, 282] on span "Find email" at bounding box center [865, 284] width 43 height 14
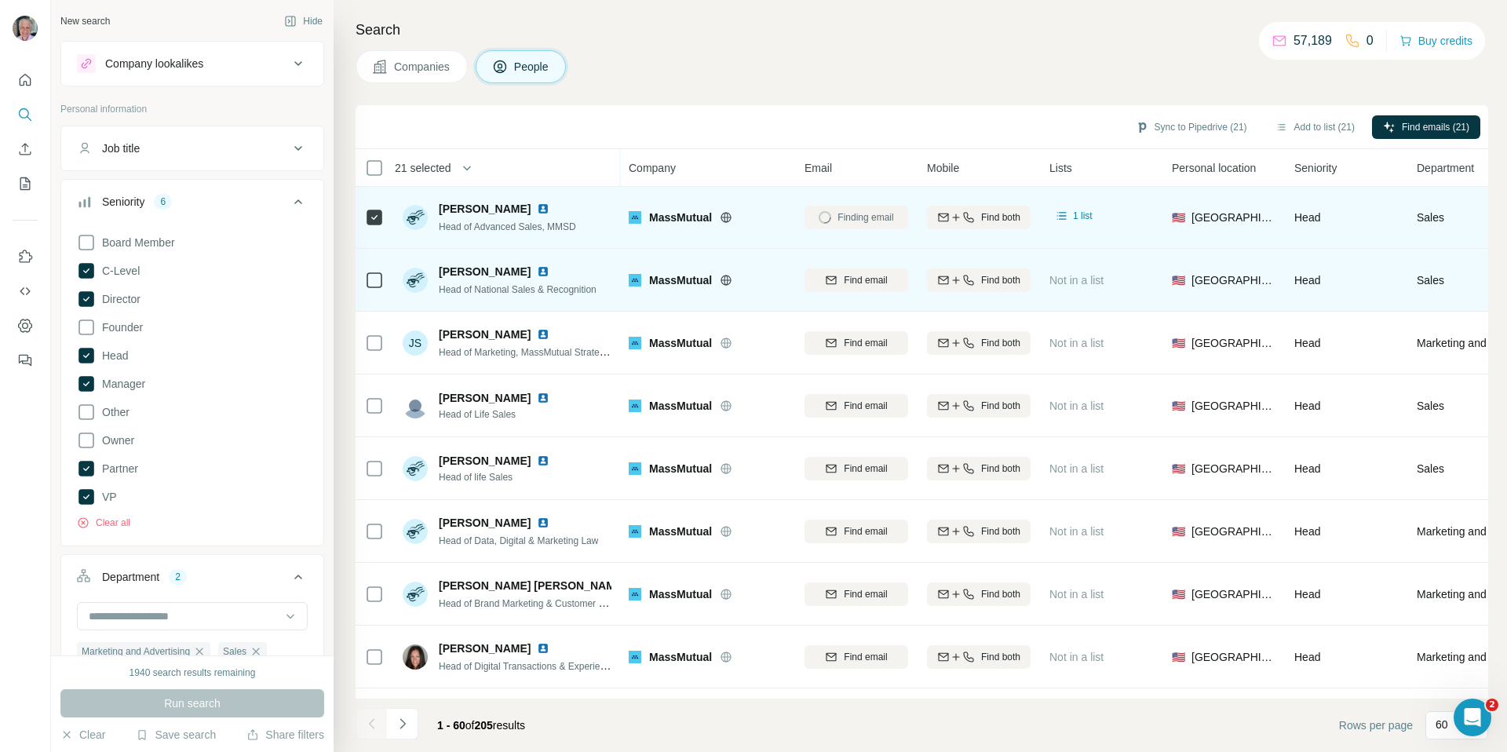
scroll to position [1448, 0]
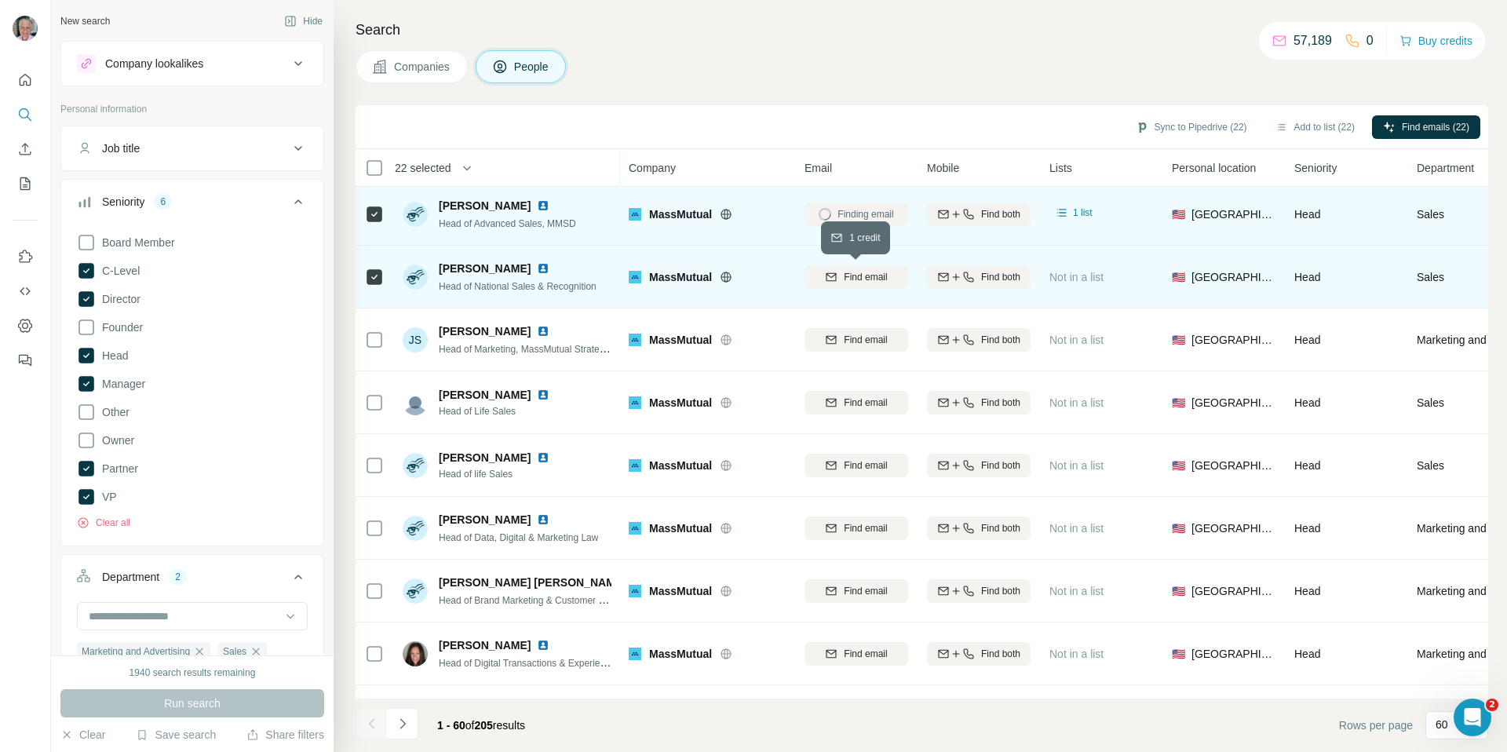
click at [853, 282] on span "Find email" at bounding box center [865, 277] width 43 height 14
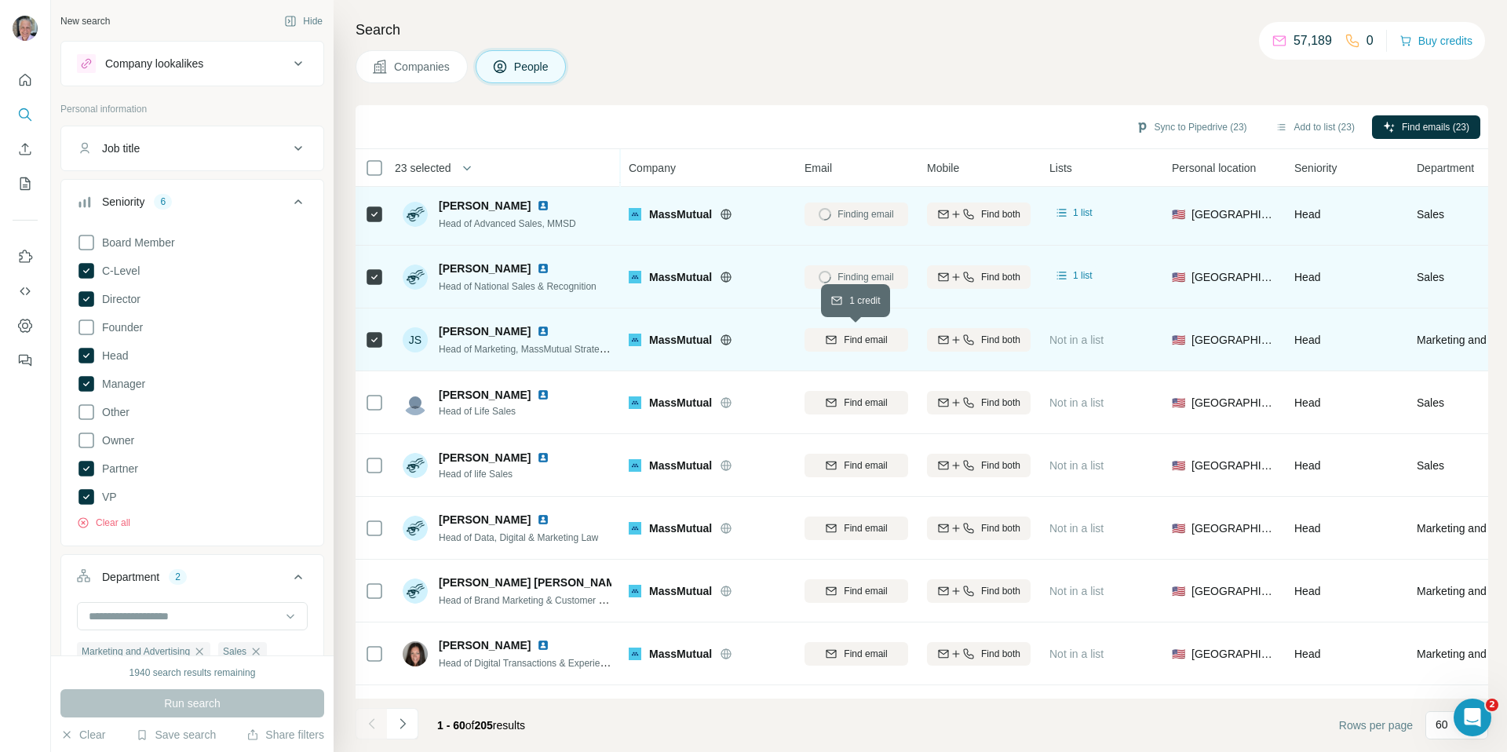
click at [844, 338] on span "Find email" at bounding box center [865, 340] width 43 height 14
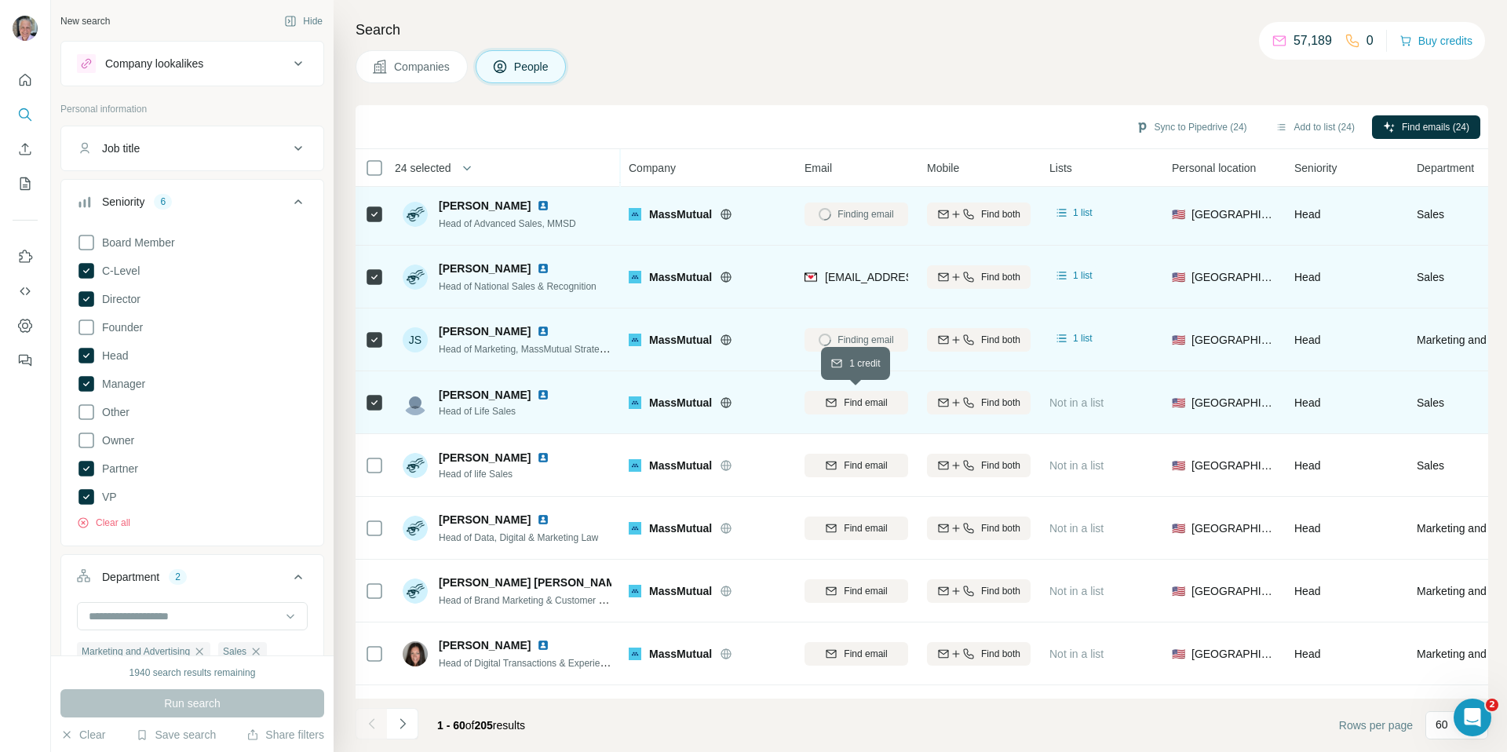
click at [853, 397] on span "Find email" at bounding box center [865, 403] width 43 height 14
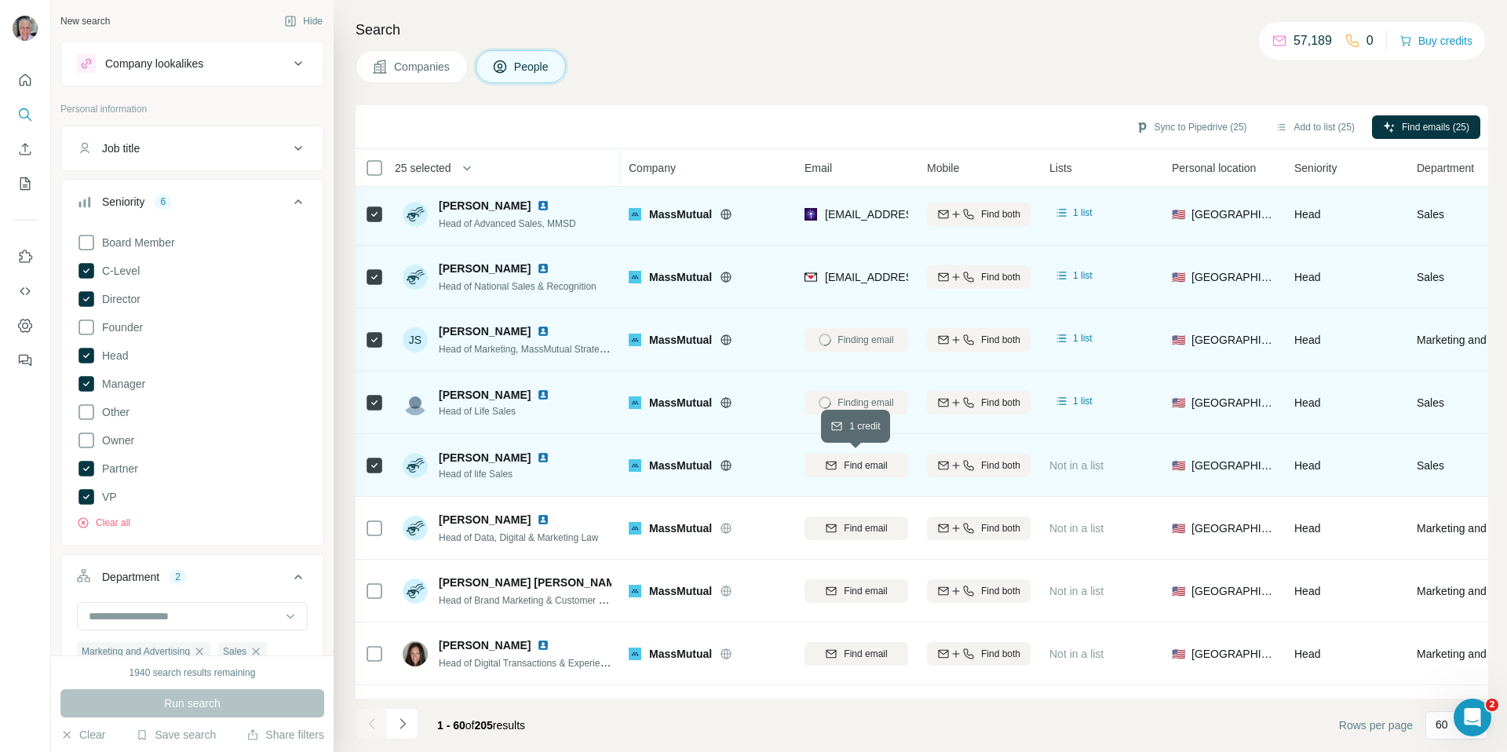
click at [849, 460] on span "Find email" at bounding box center [865, 465] width 43 height 14
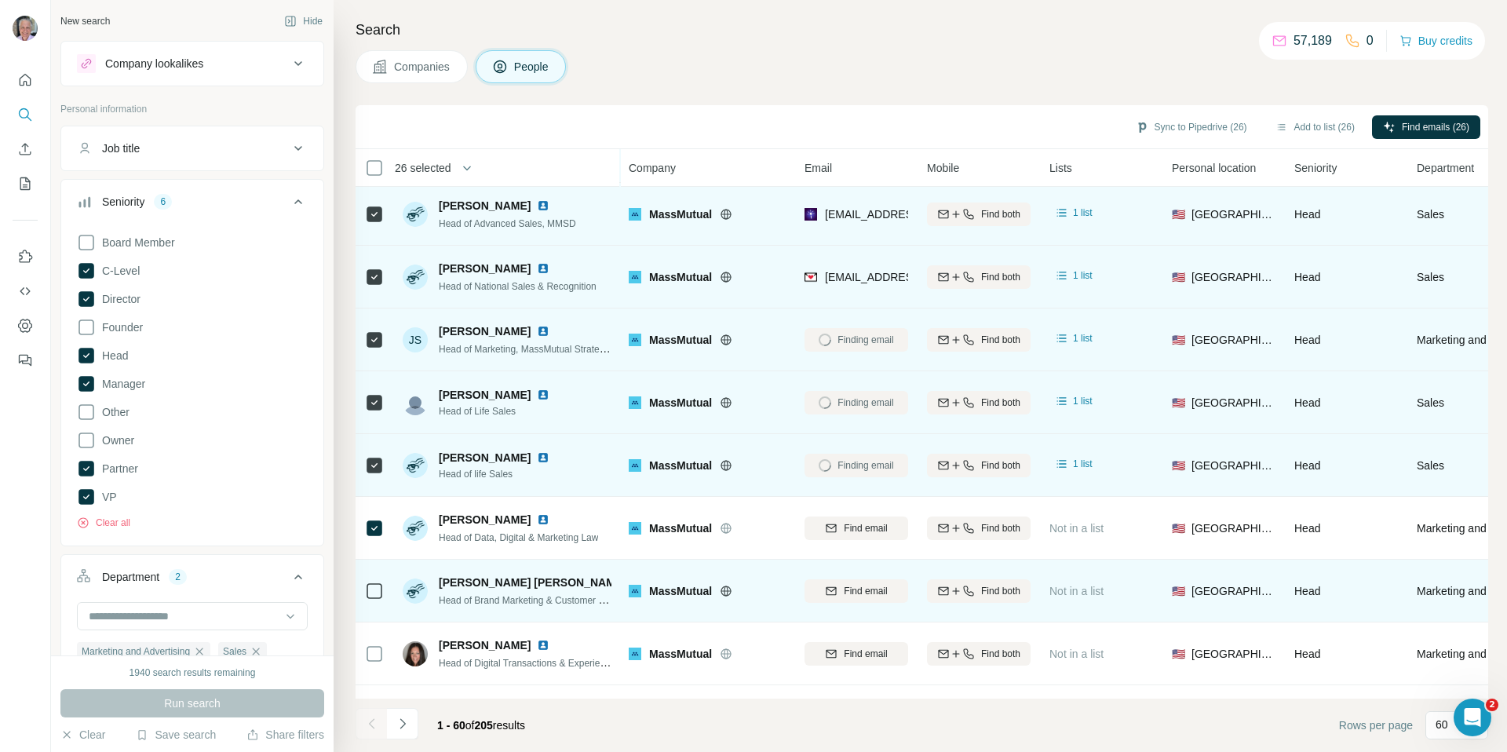
click at [879, 525] on span "Find email" at bounding box center [865, 528] width 43 height 14
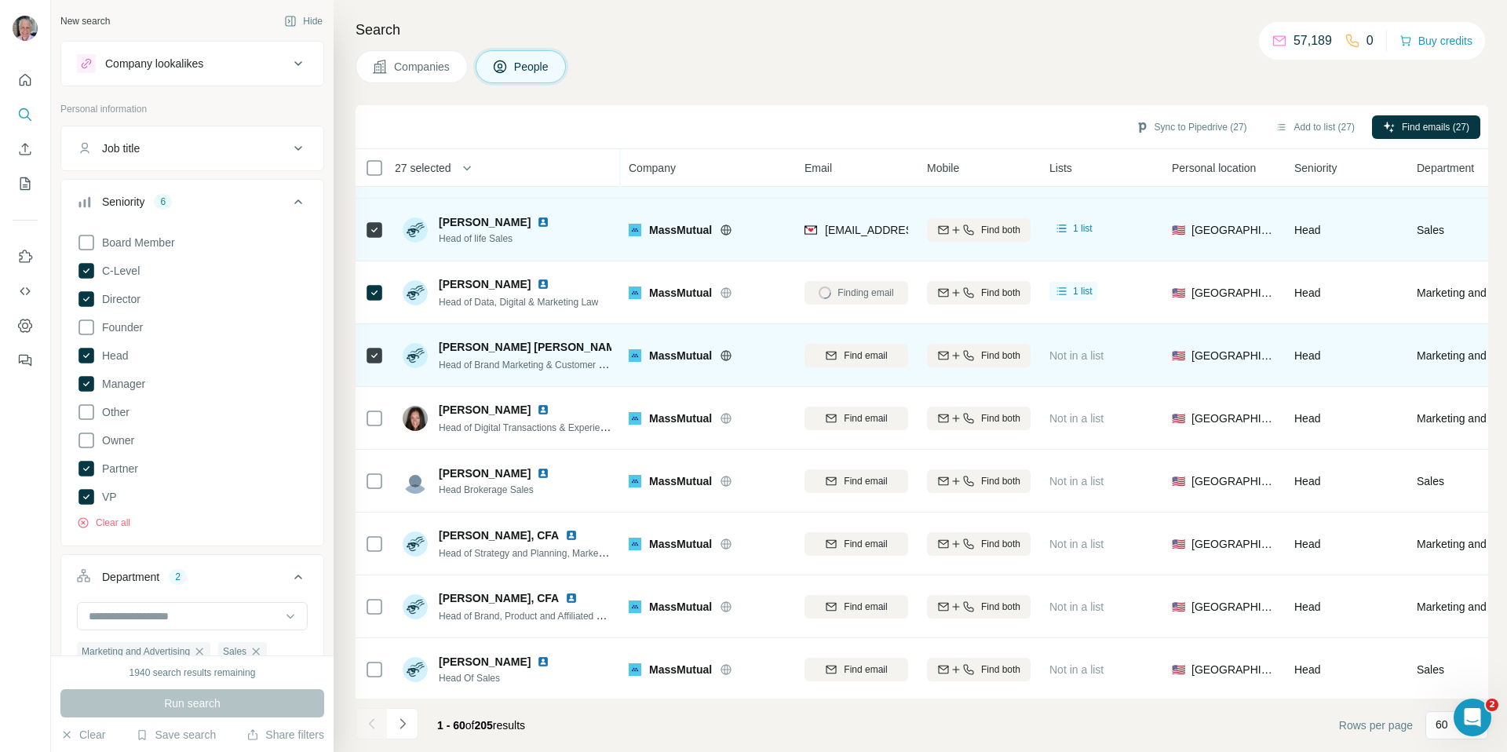
click at [838, 352] on div "Find email" at bounding box center [857, 356] width 104 height 14
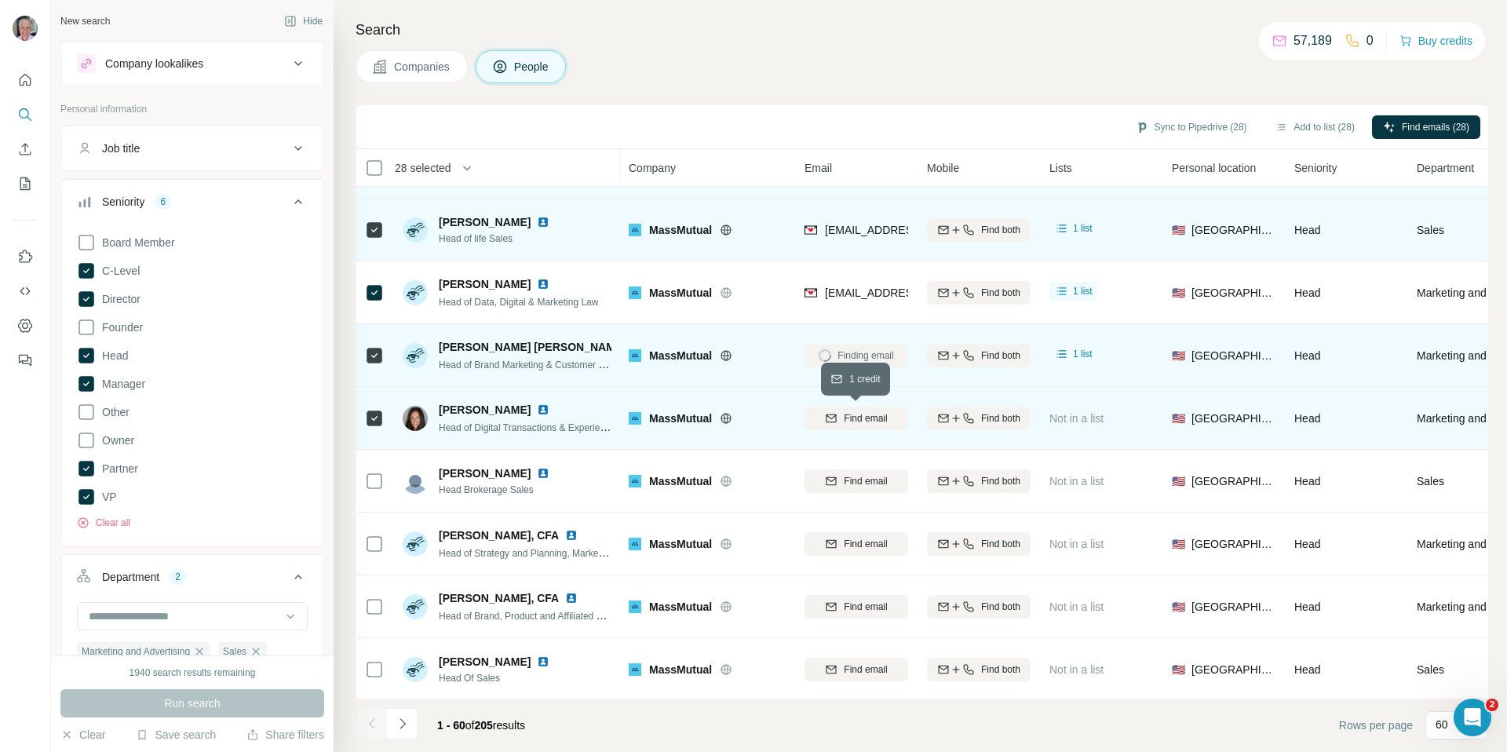
click at [855, 419] on span "Find email" at bounding box center [865, 418] width 43 height 14
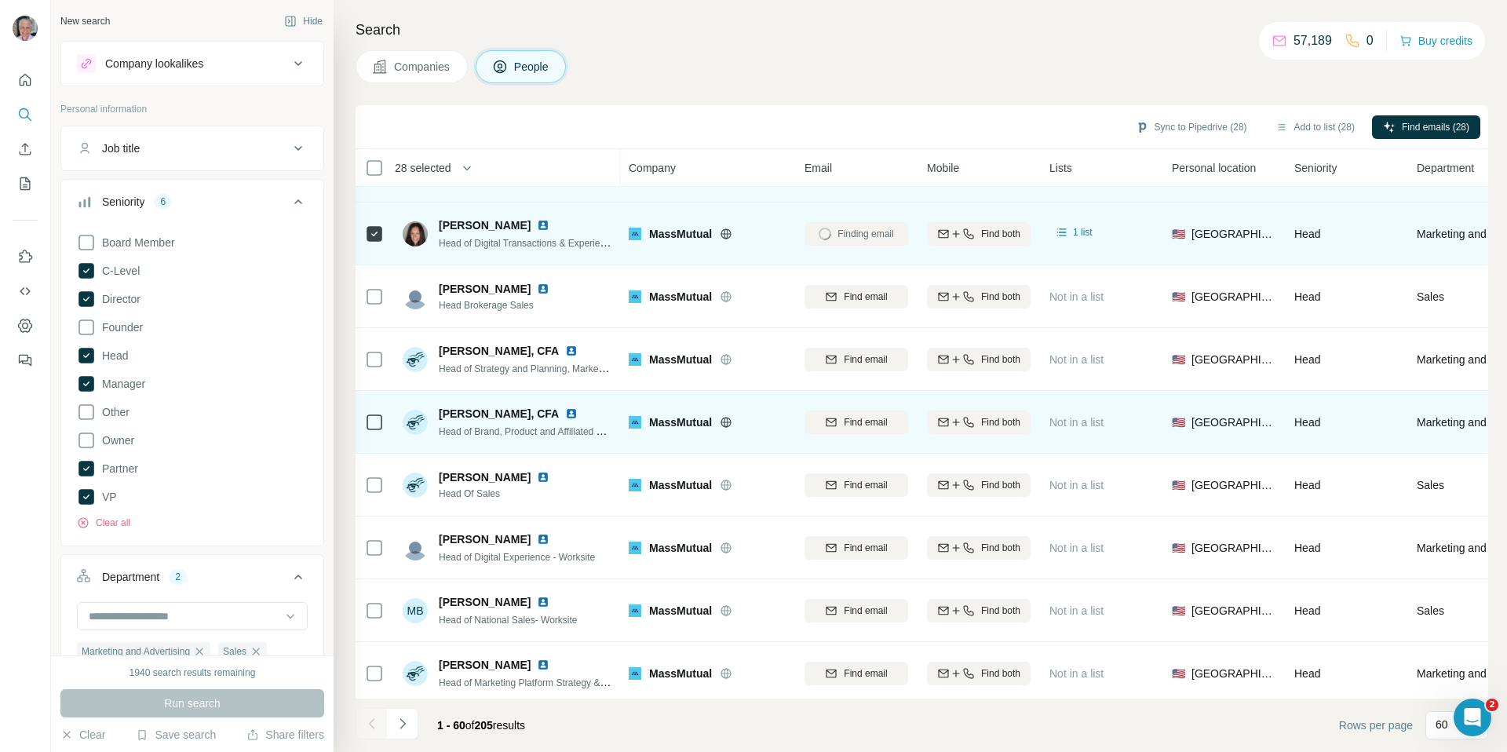
scroll to position [1912, 0]
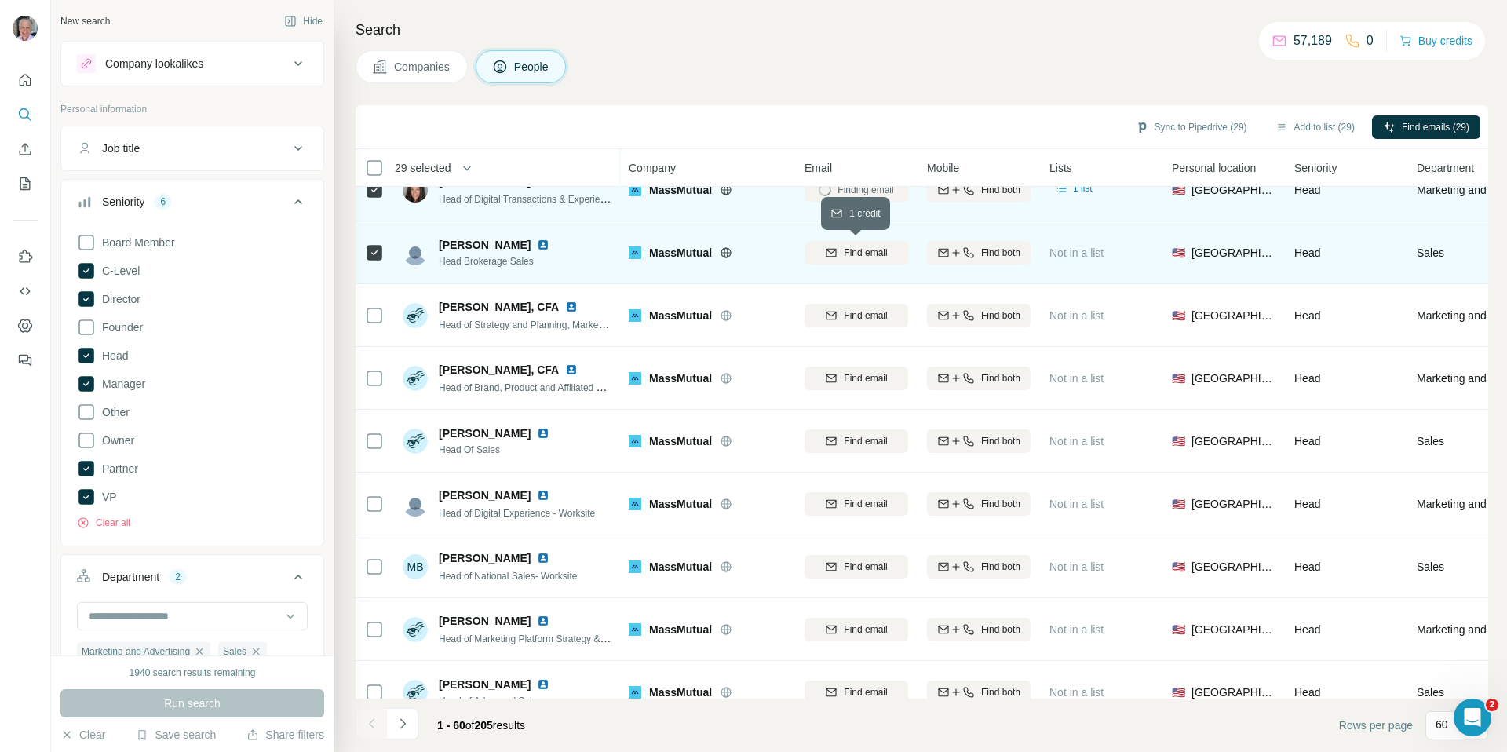
click at [848, 257] on span "Find email" at bounding box center [865, 253] width 43 height 14
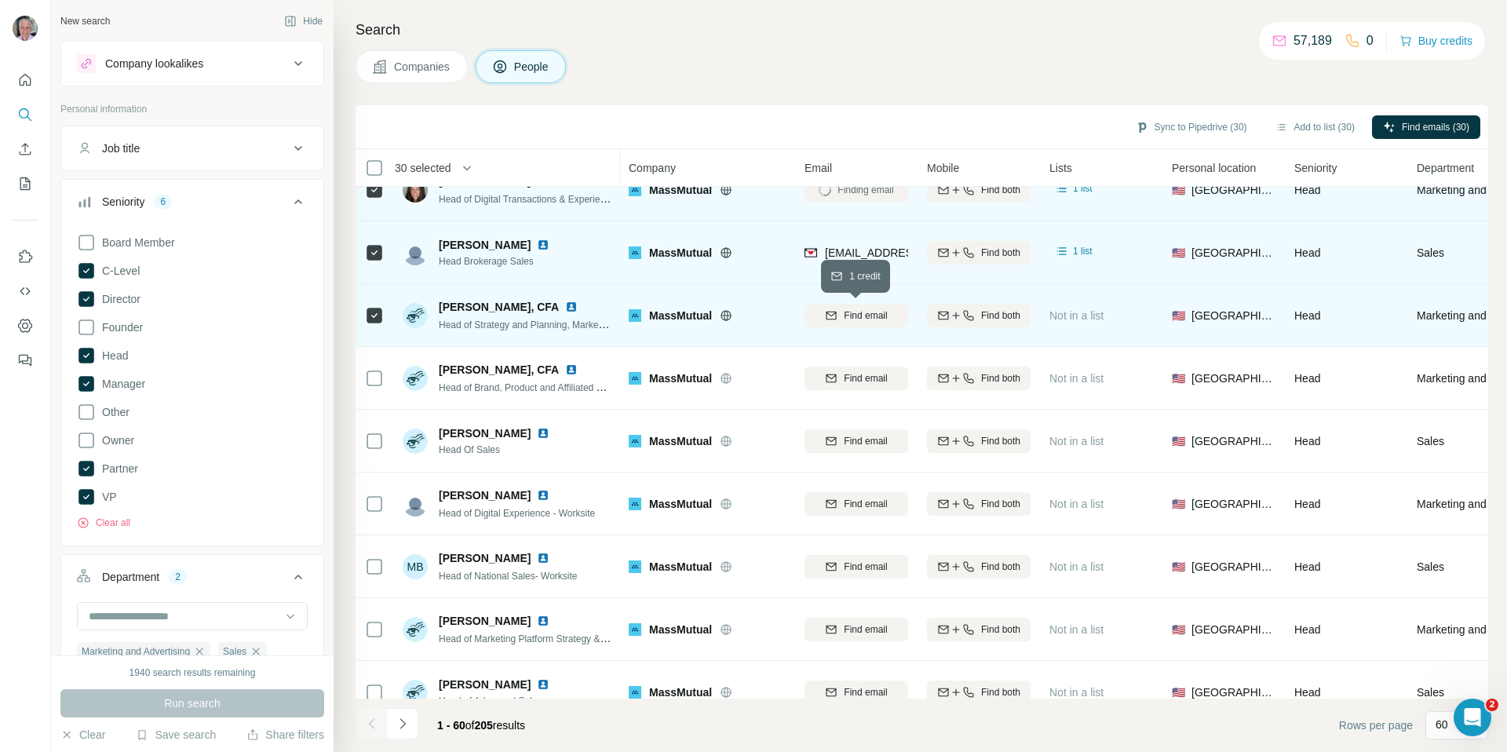
click at [844, 316] on span "Find email" at bounding box center [865, 316] width 43 height 14
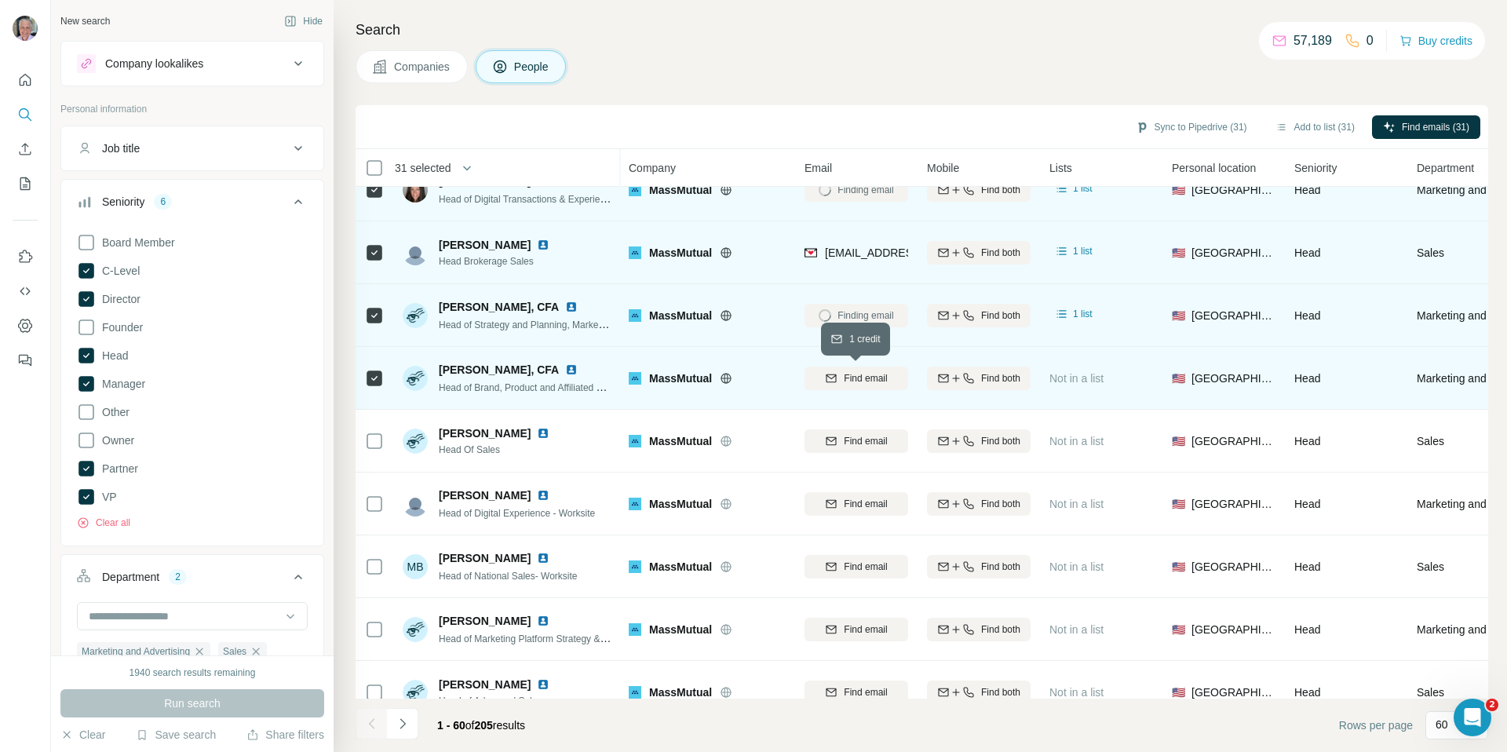
click at [839, 386] on button "Find email" at bounding box center [857, 379] width 104 height 24
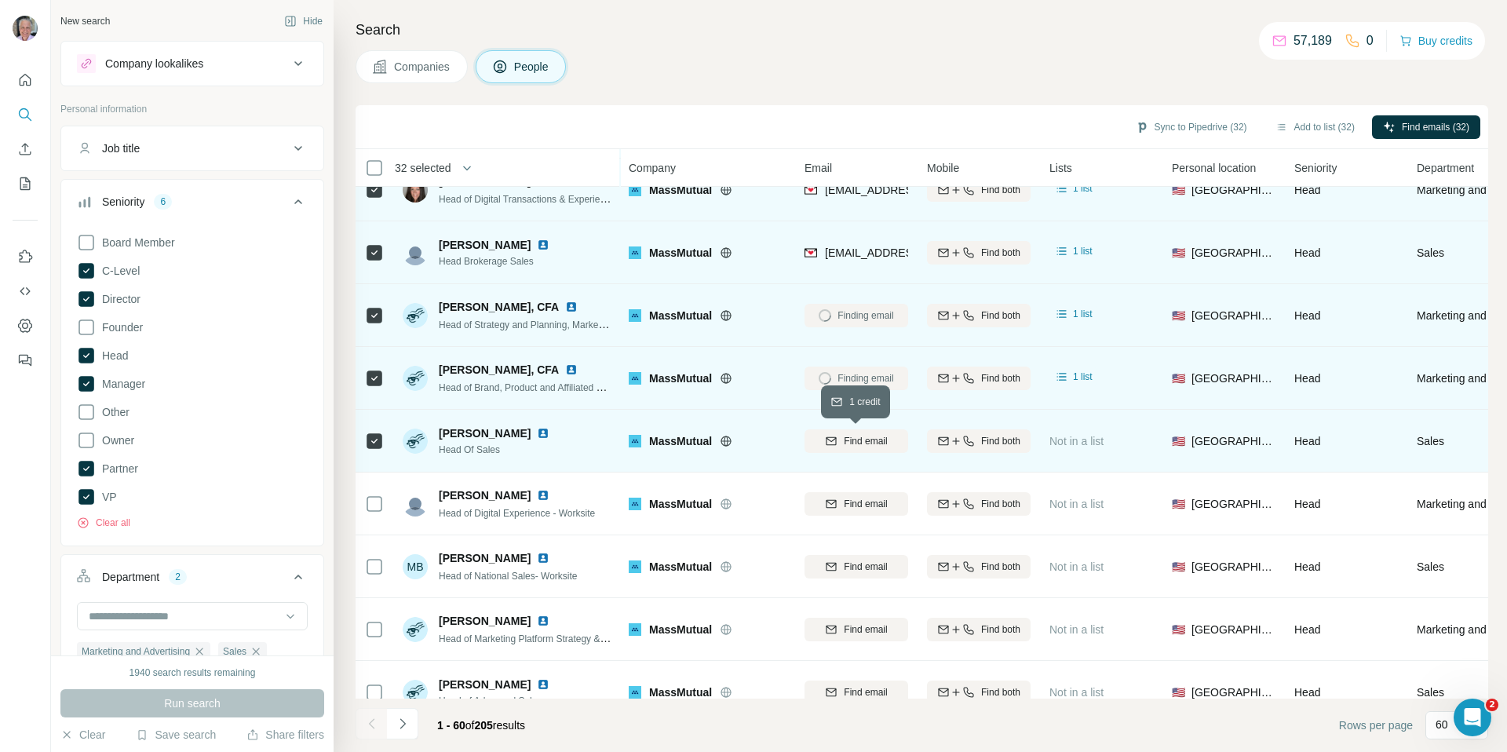
click at [870, 441] on span "Find email" at bounding box center [865, 441] width 43 height 14
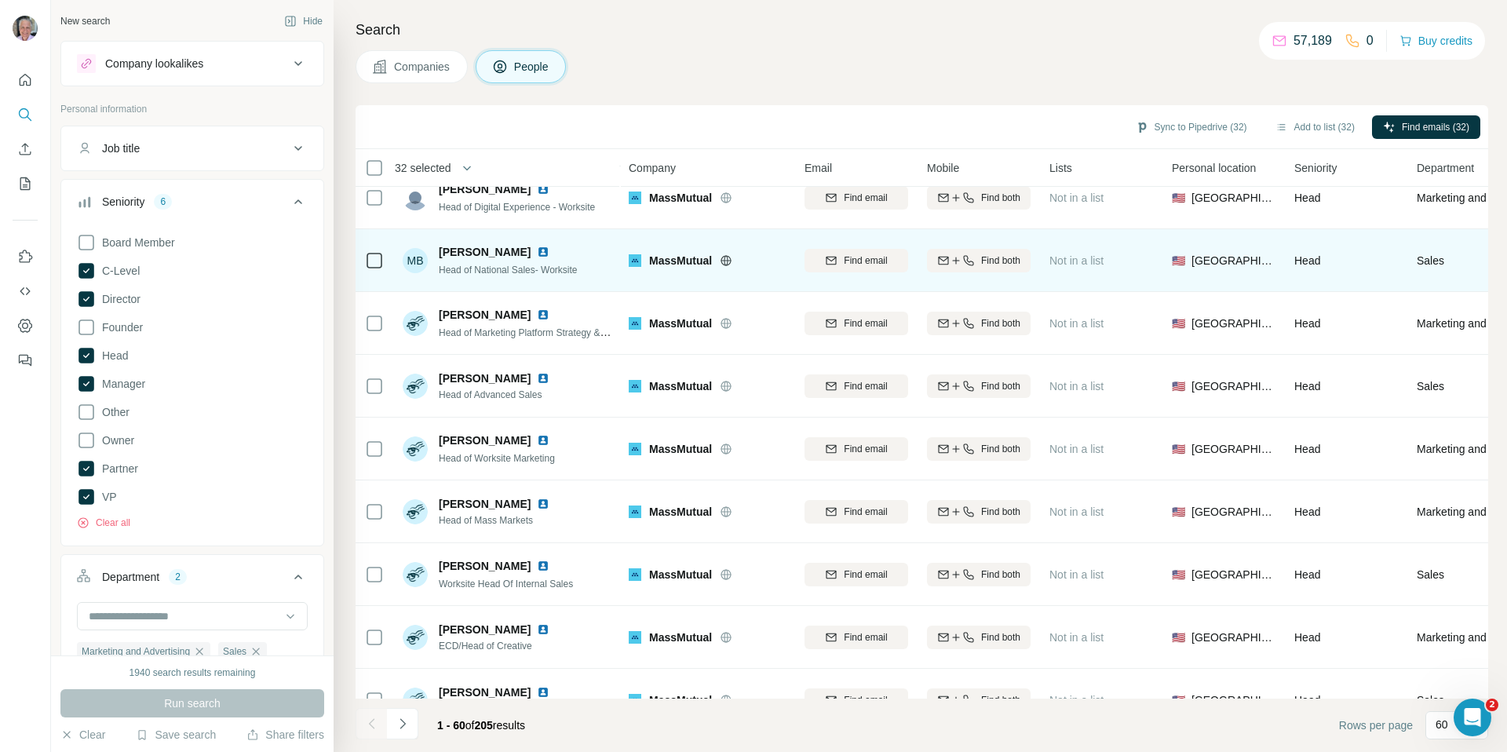
scroll to position [2188, 0]
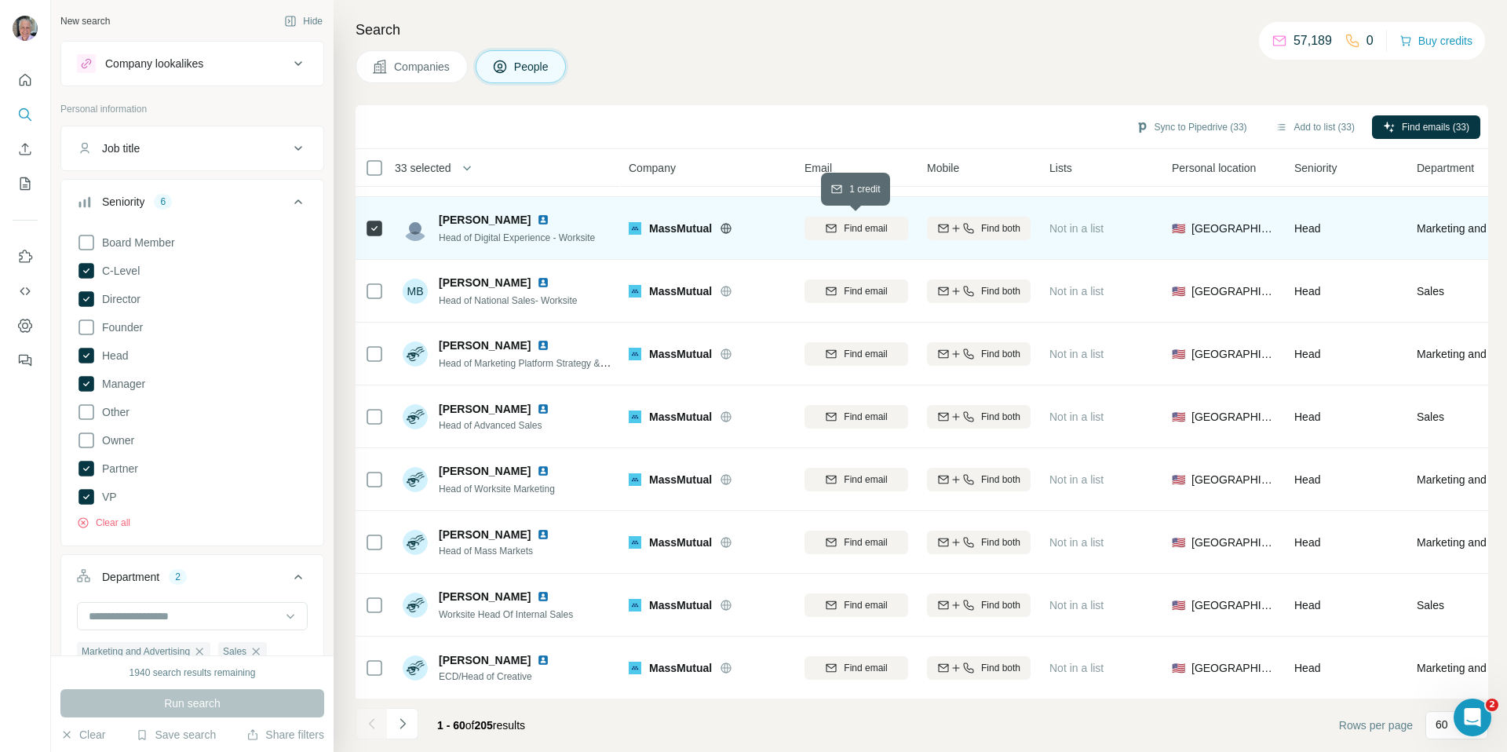
click at [877, 232] on span "Find email" at bounding box center [865, 228] width 43 height 14
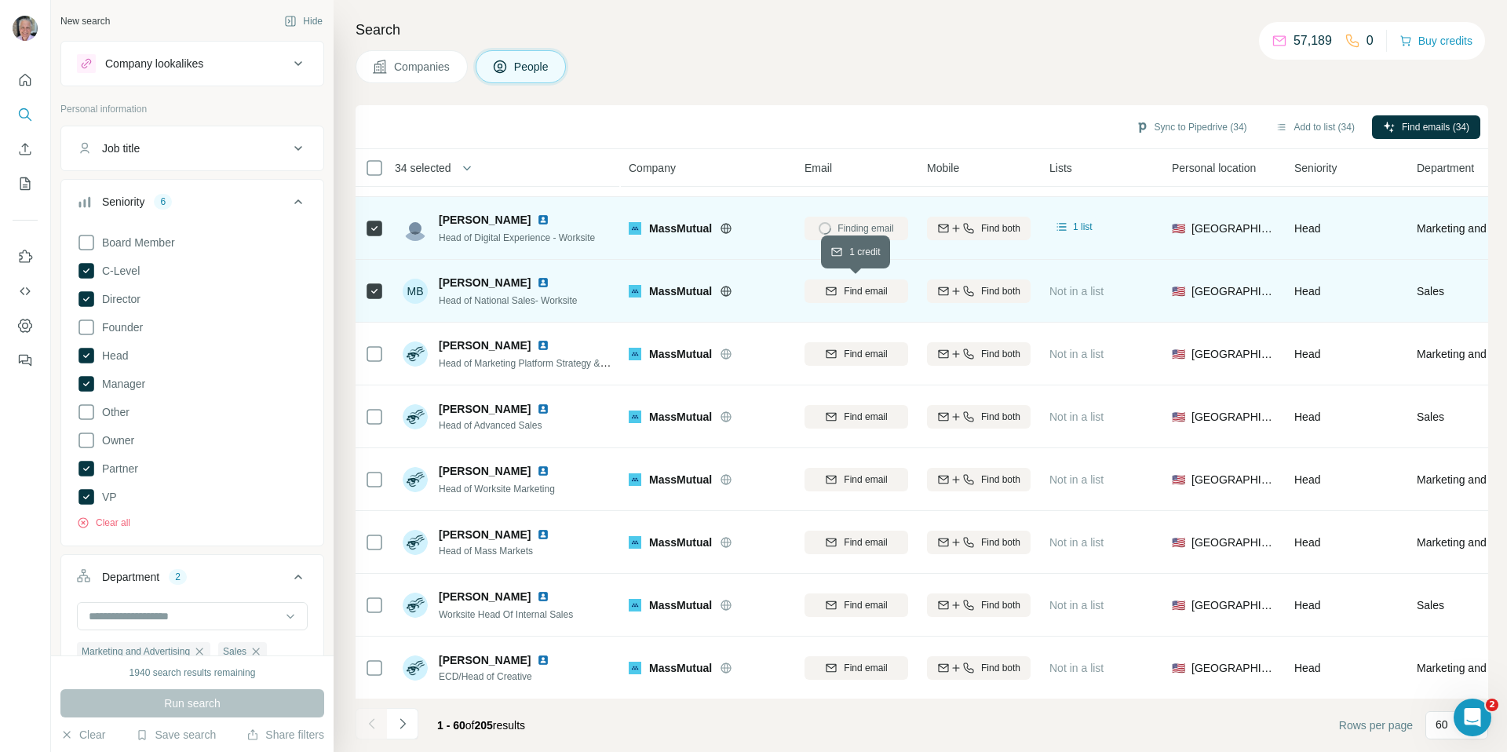
click at [871, 292] on span "Find email" at bounding box center [865, 291] width 43 height 14
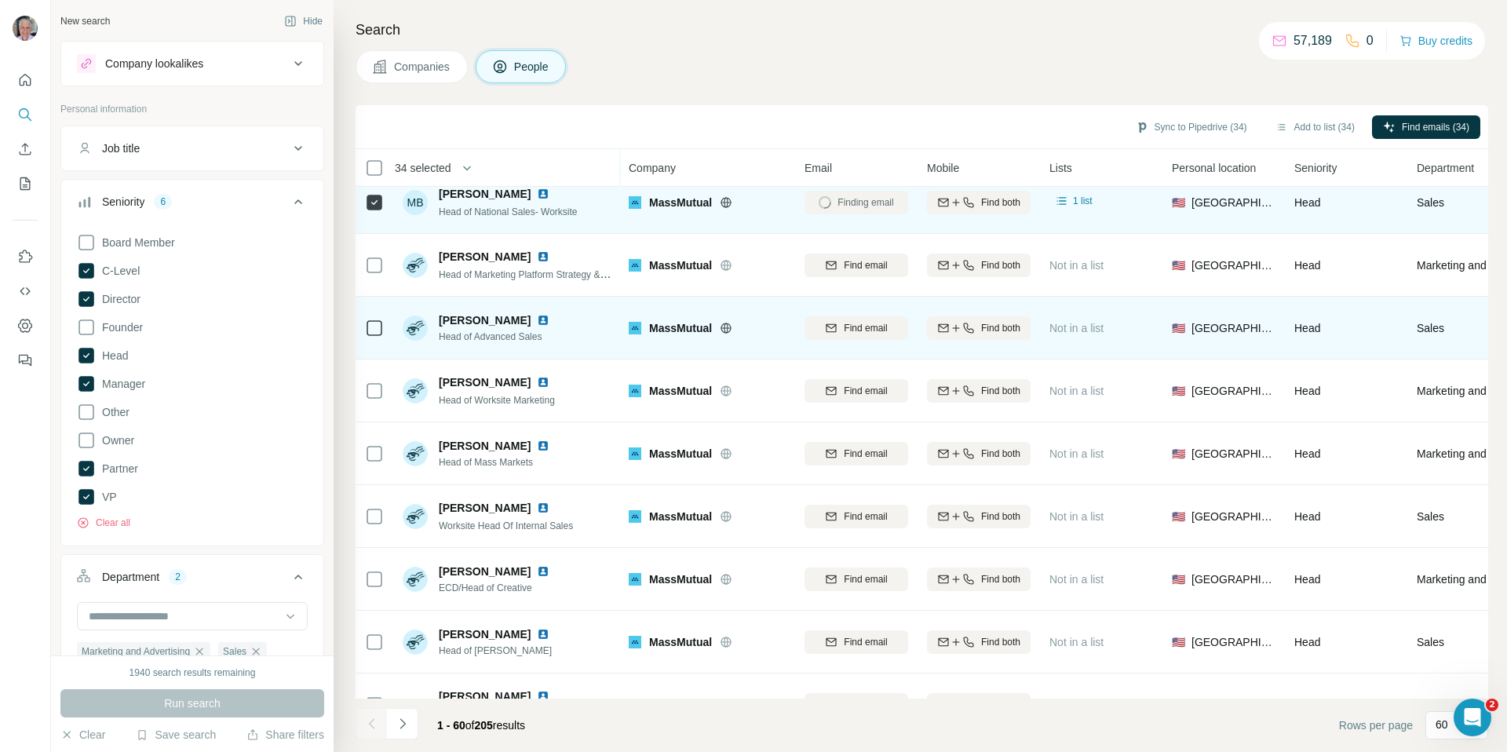
scroll to position [2284, 0]
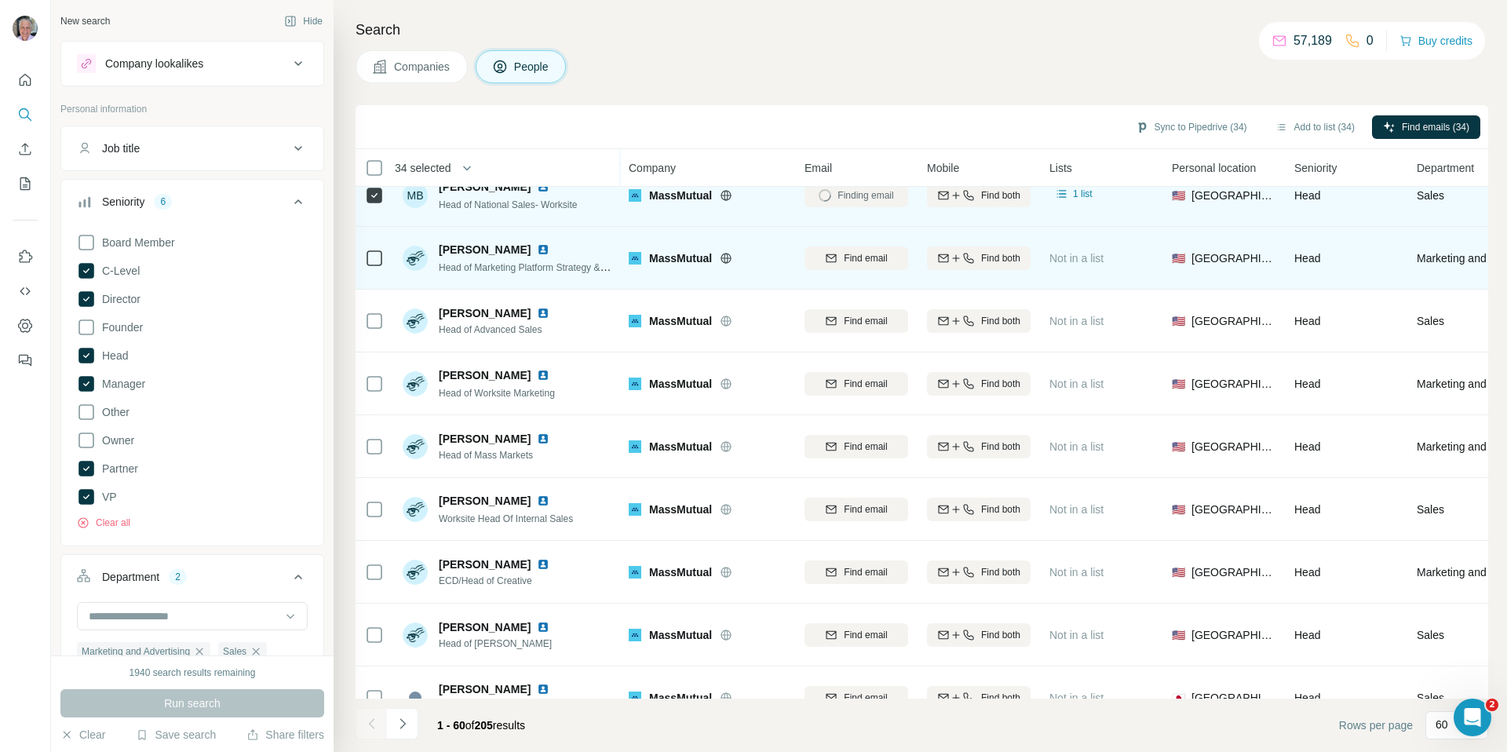
click at [386, 270] on td at bounding box center [375, 258] width 38 height 63
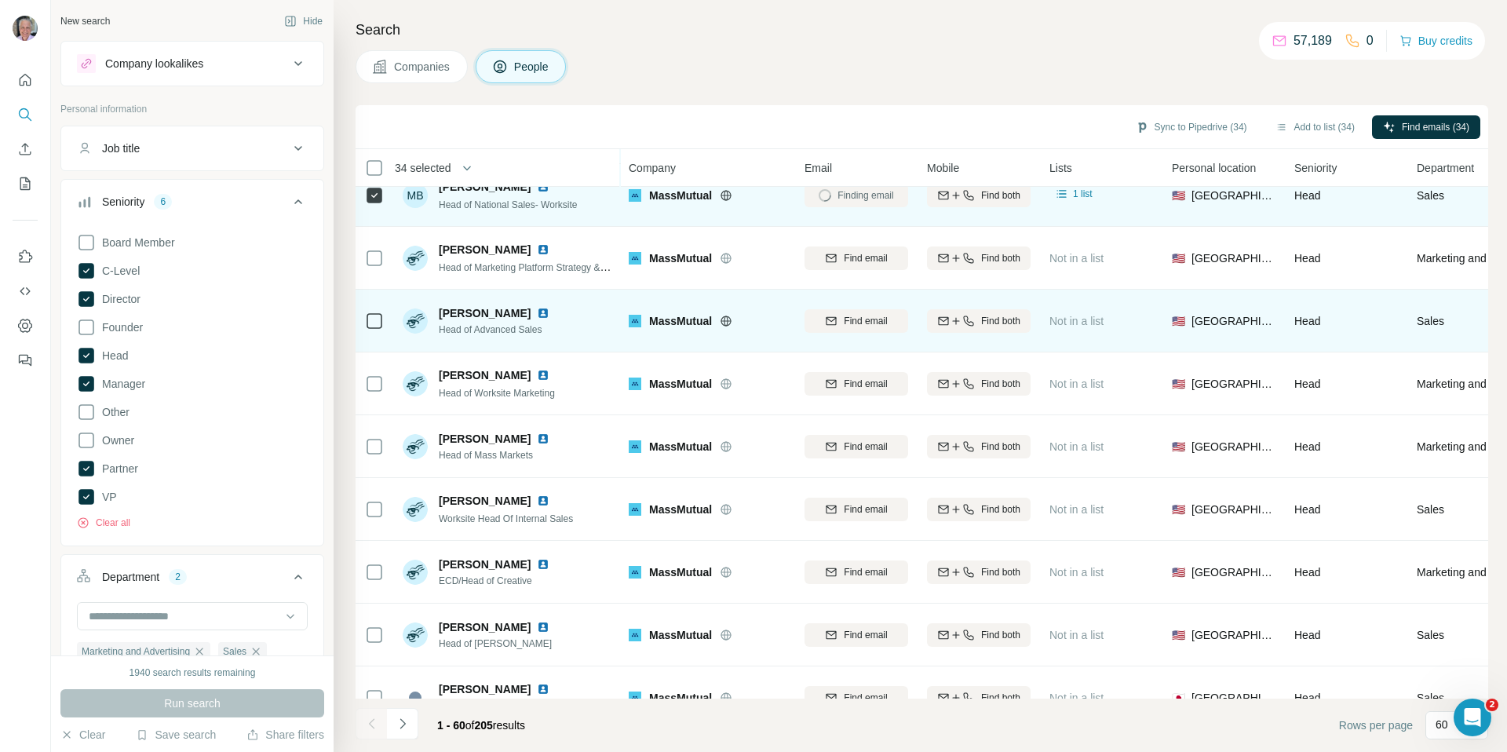
click at [382, 321] on icon at bounding box center [374, 321] width 19 height 19
click at [858, 325] on span "Find email" at bounding box center [865, 321] width 43 height 14
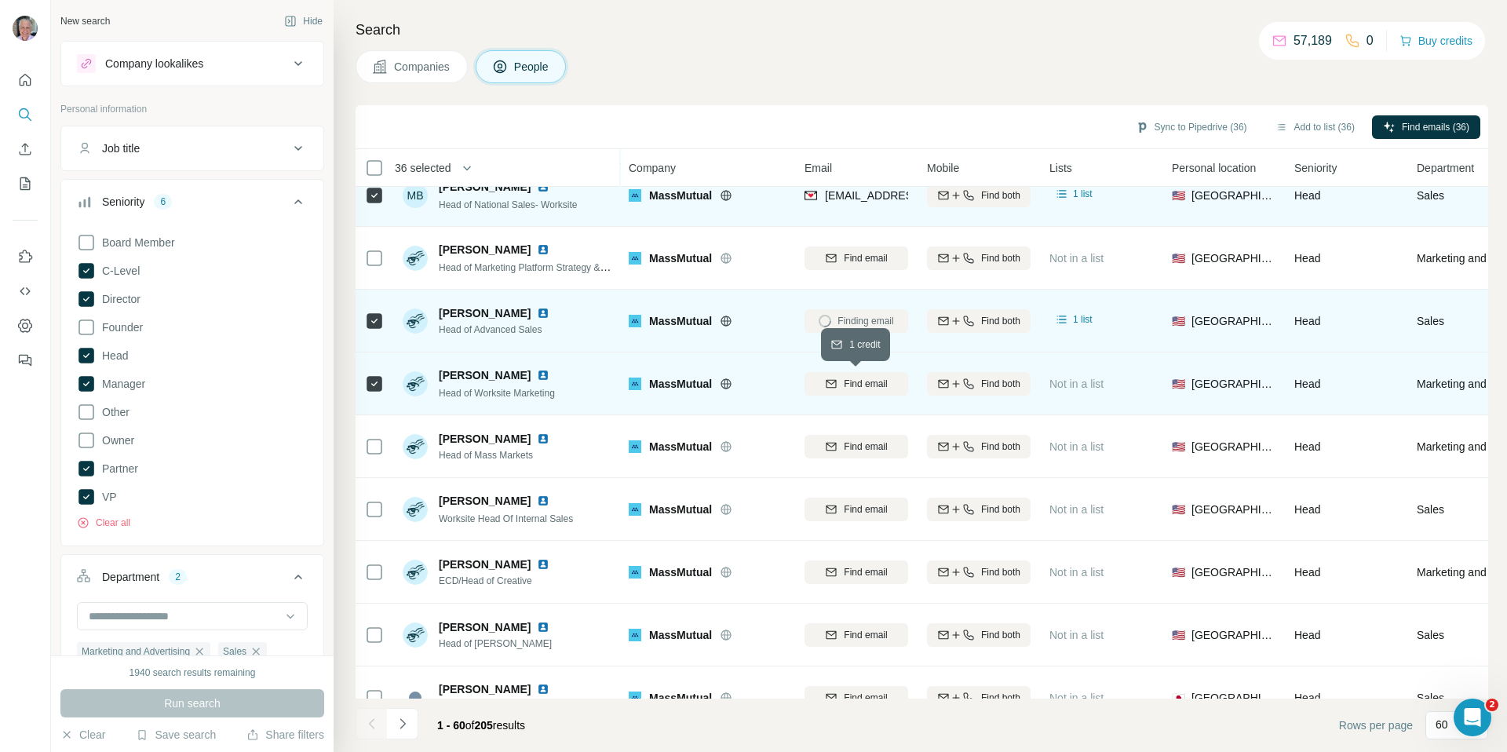
click at [819, 377] on div "Find email" at bounding box center [857, 384] width 104 height 14
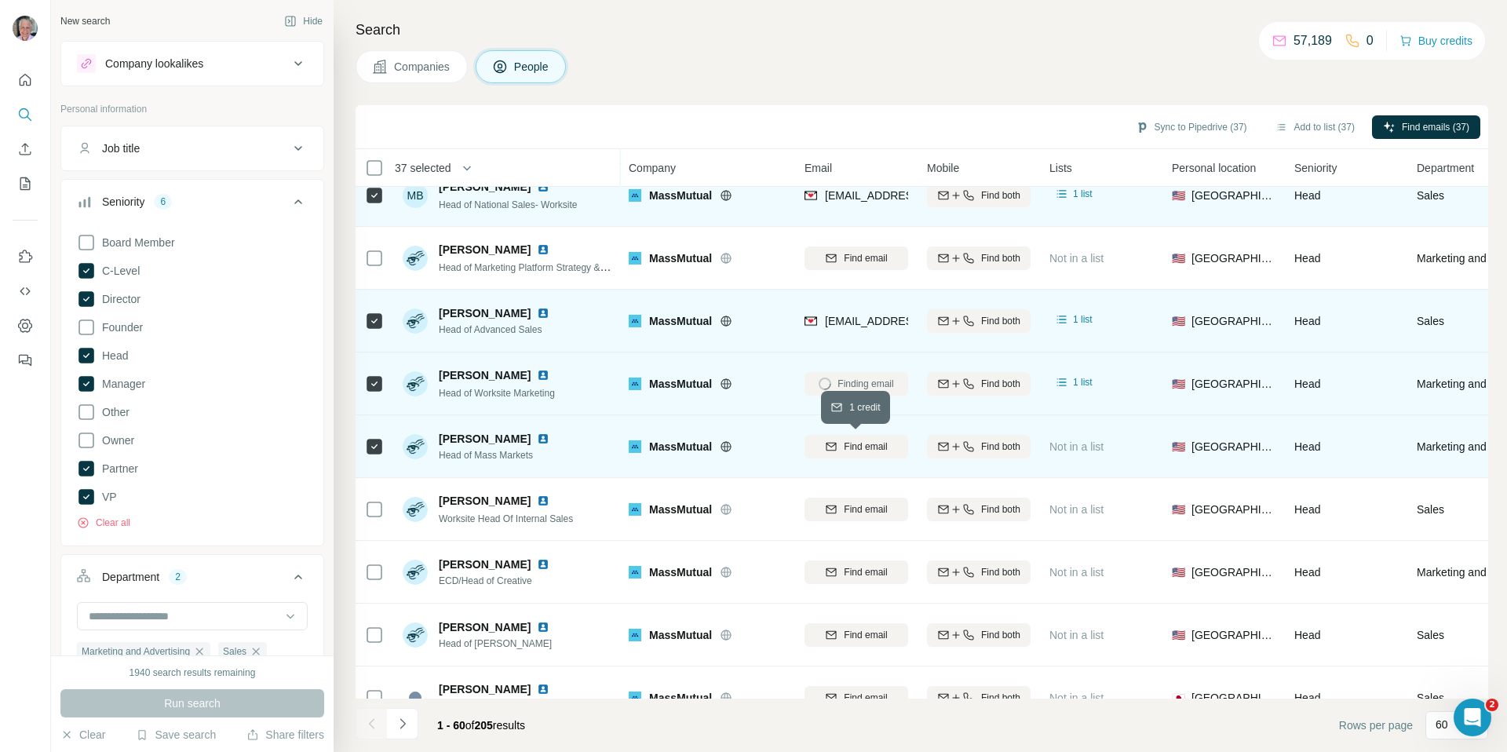
click at [830, 444] on icon "button" at bounding box center [831, 446] width 13 height 13
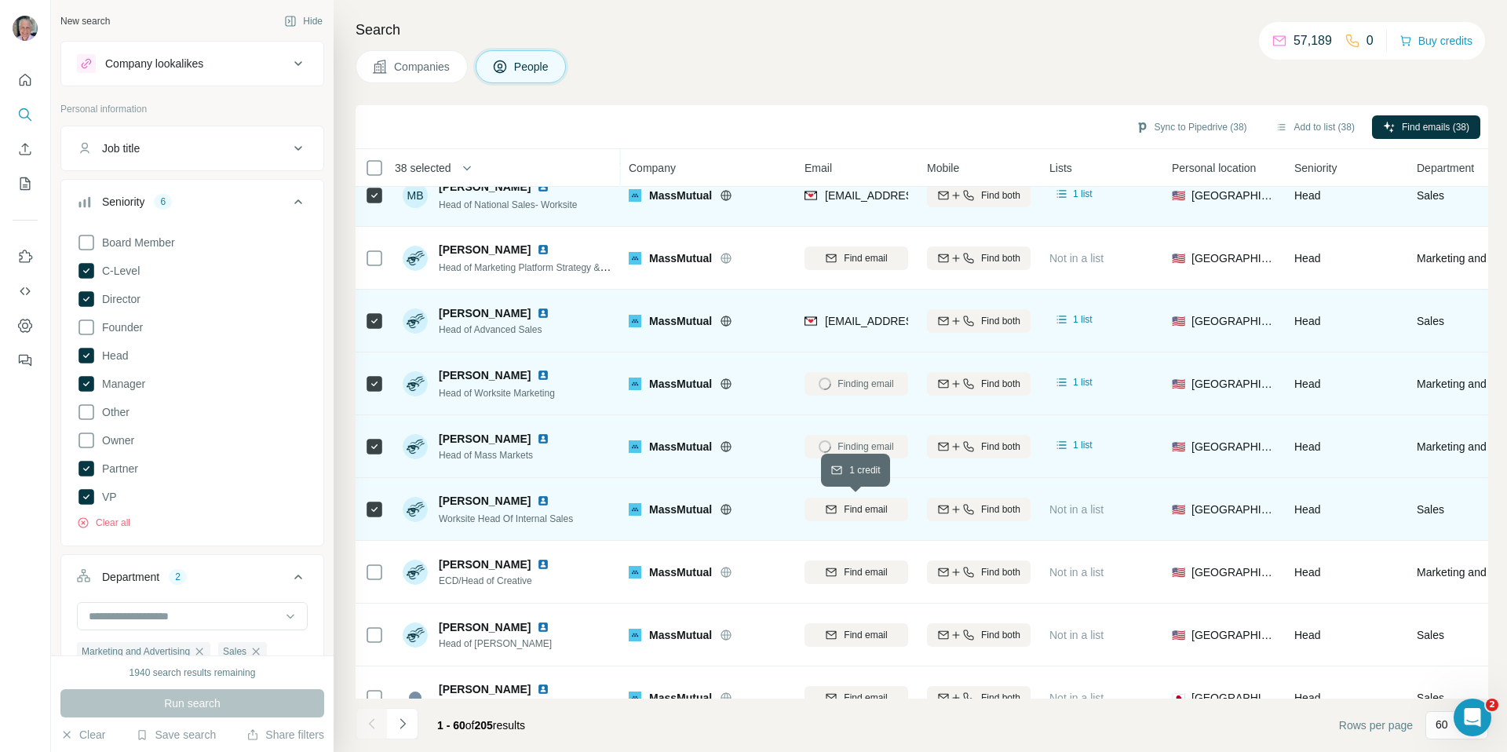
click at [856, 507] on span "Find email" at bounding box center [865, 509] width 43 height 14
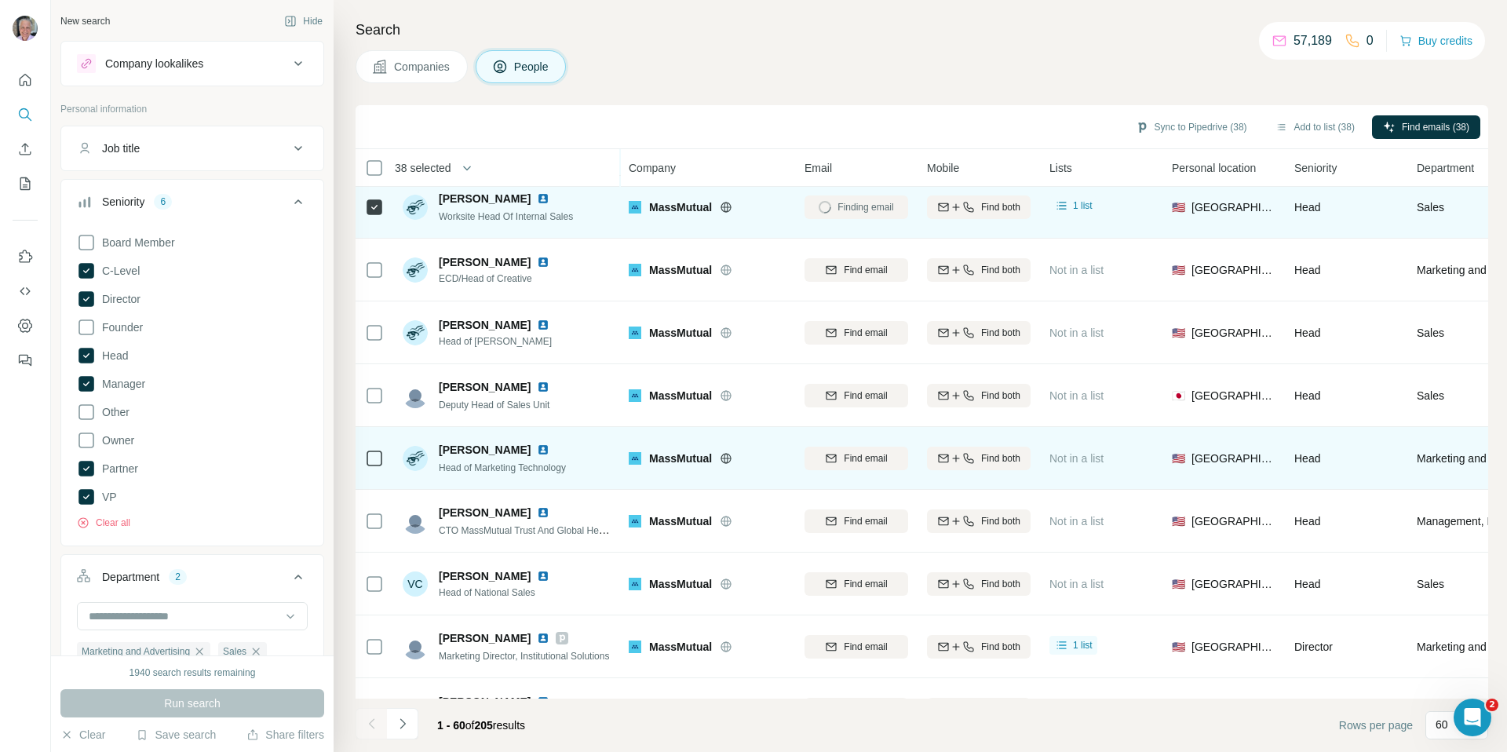
scroll to position [2628, 0]
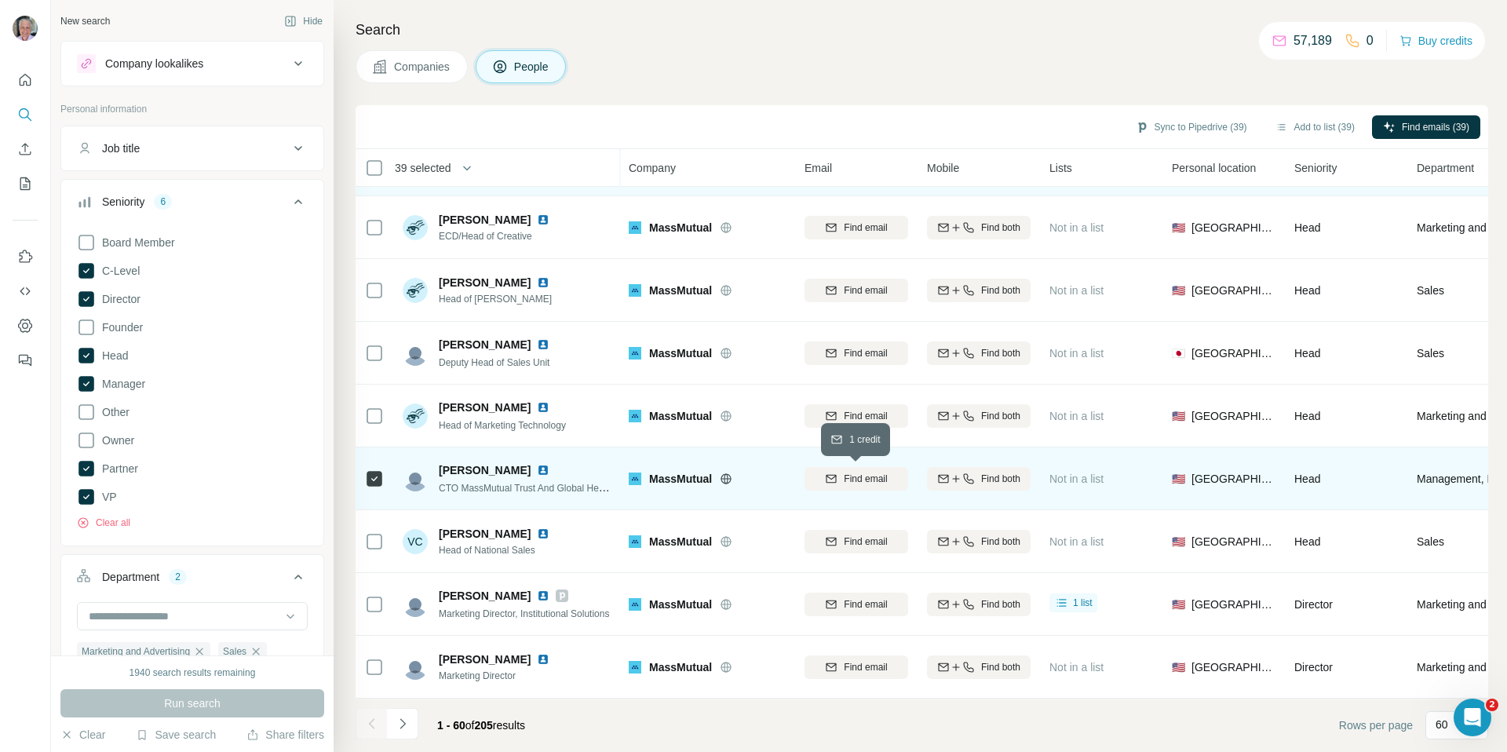
click at [882, 475] on span "Find email" at bounding box center [865, 479] width 43 height 14
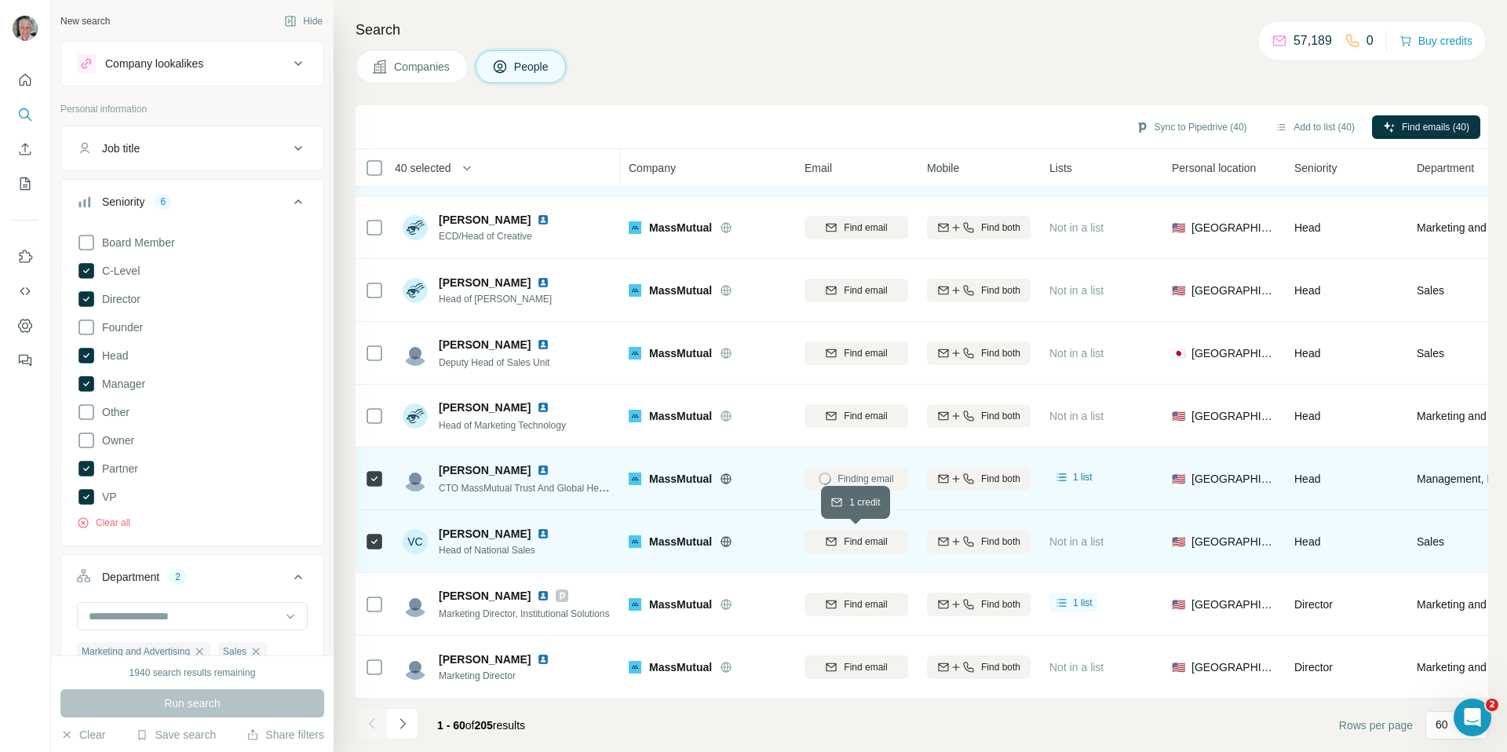
click at [879, 542] on span "Find email" at bounding box center [865, 542] width 43 height 14
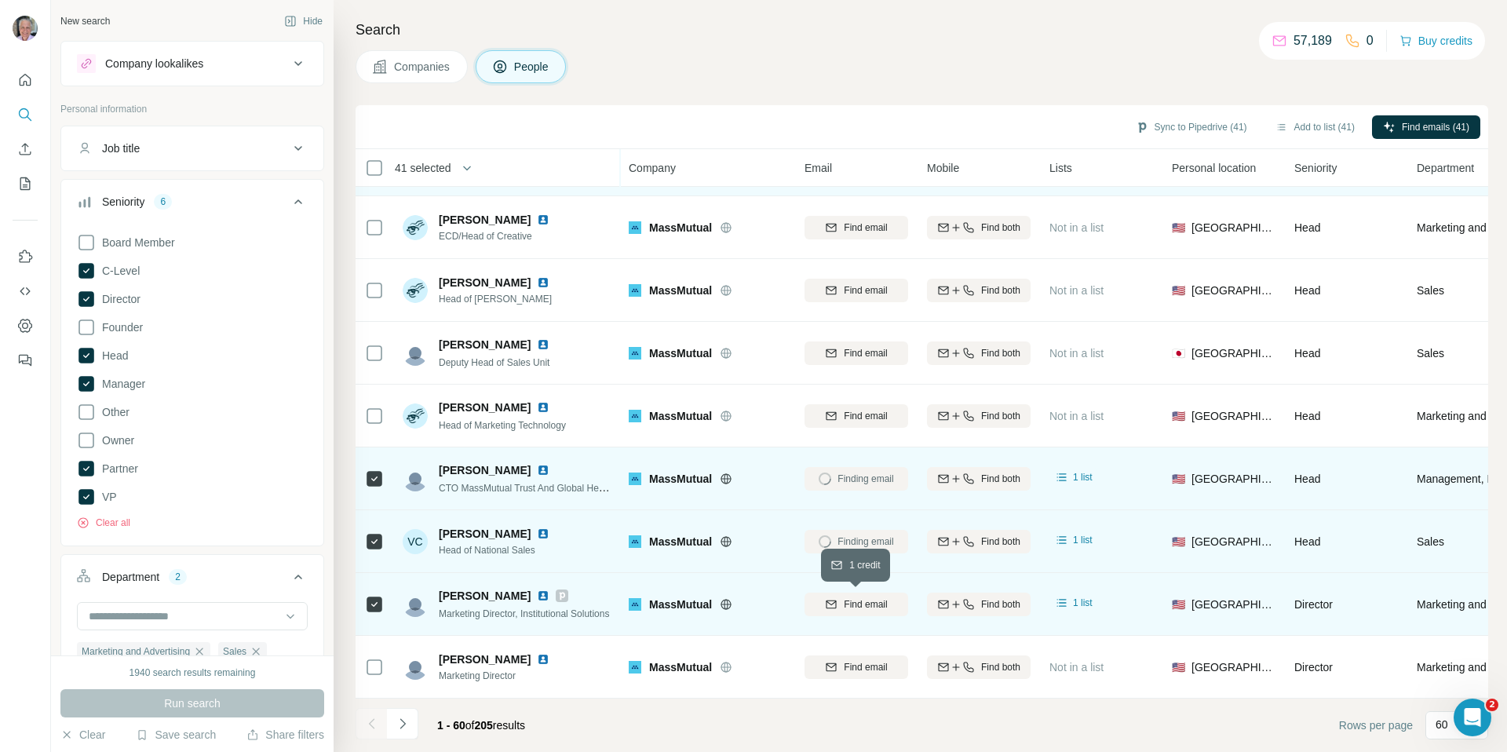
click at [860, 602] on span "Find email" at bounding box center [865, 604] width 43 height 14
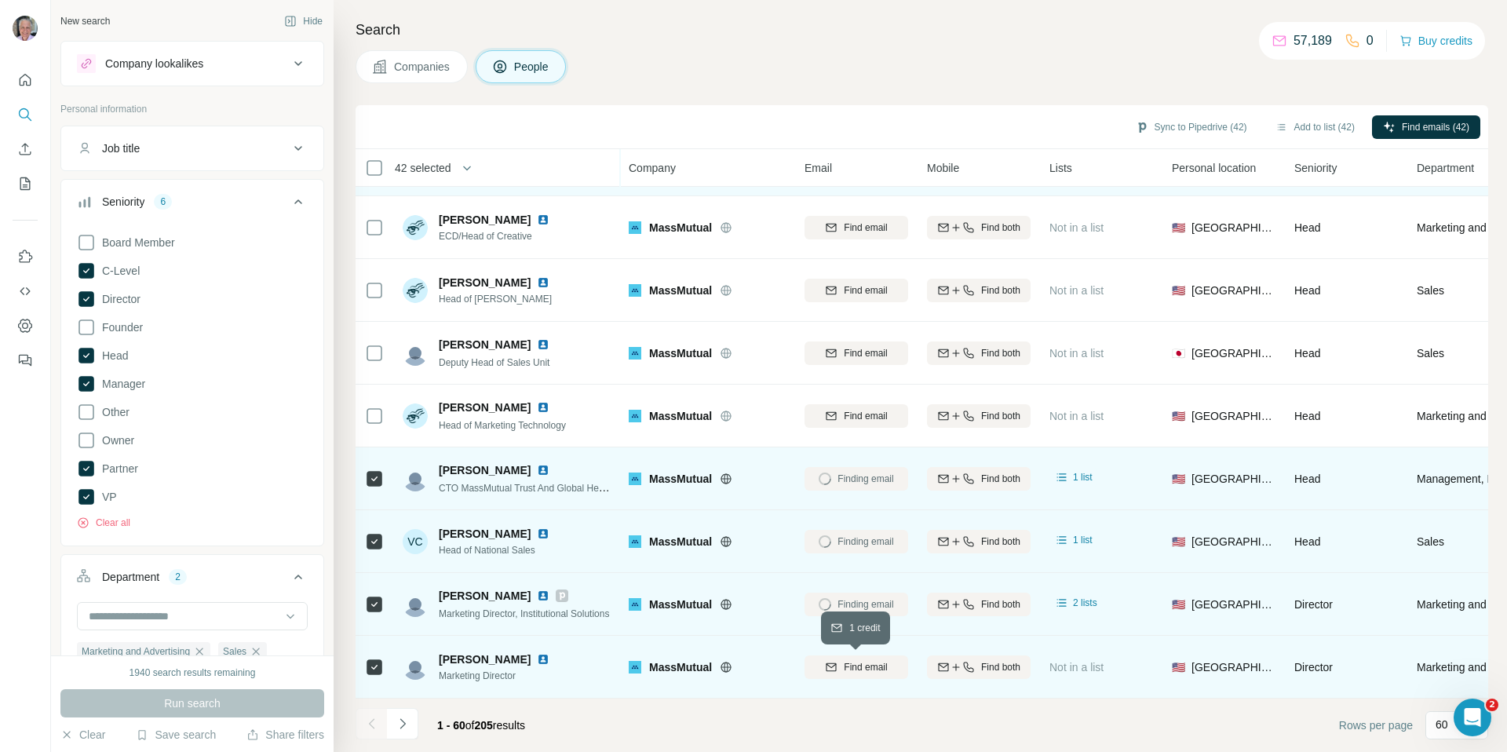
click at [848, 670] on span "Find email" at bounding box center [865, 667] width 43 height 14
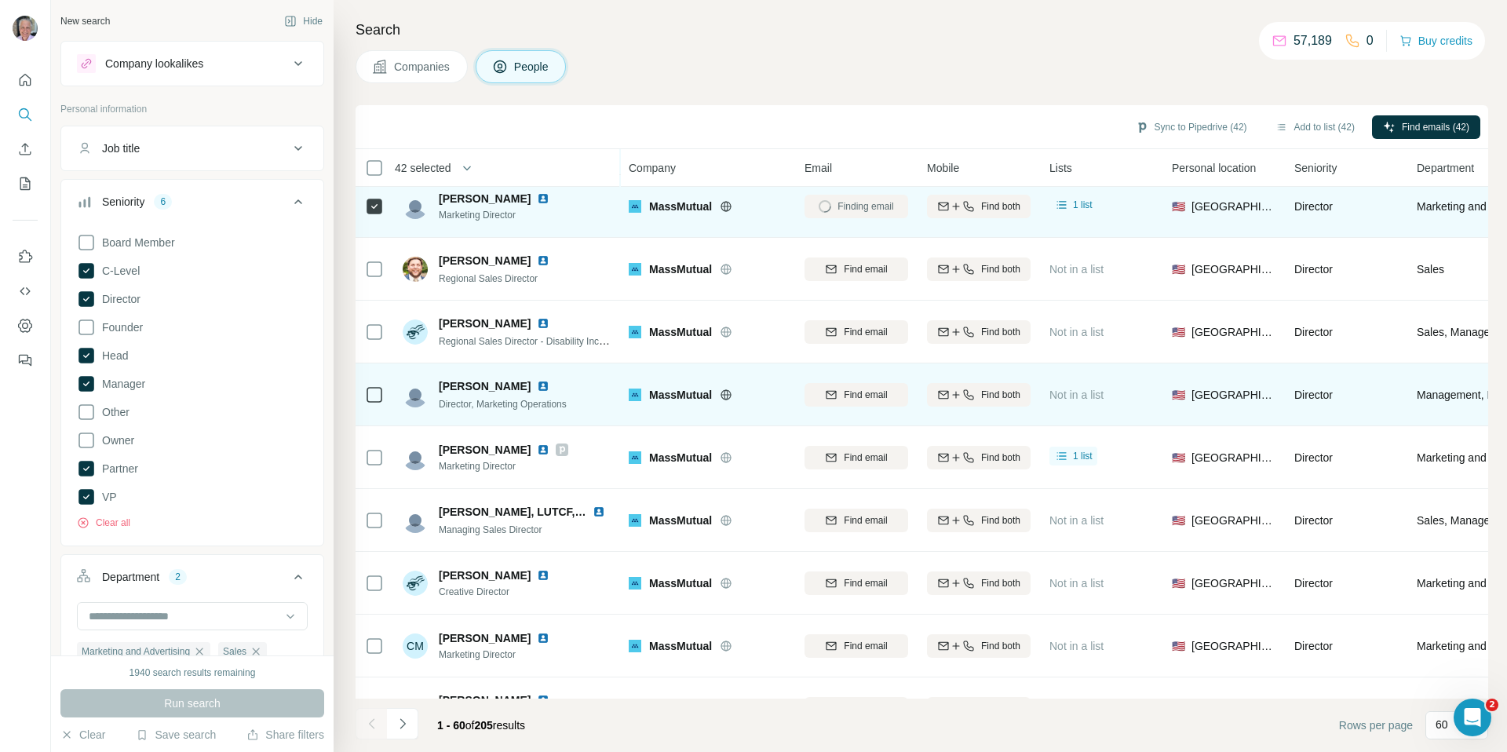
click at [388, 396] on td at bounding box center [375, 394] width 38 height 63
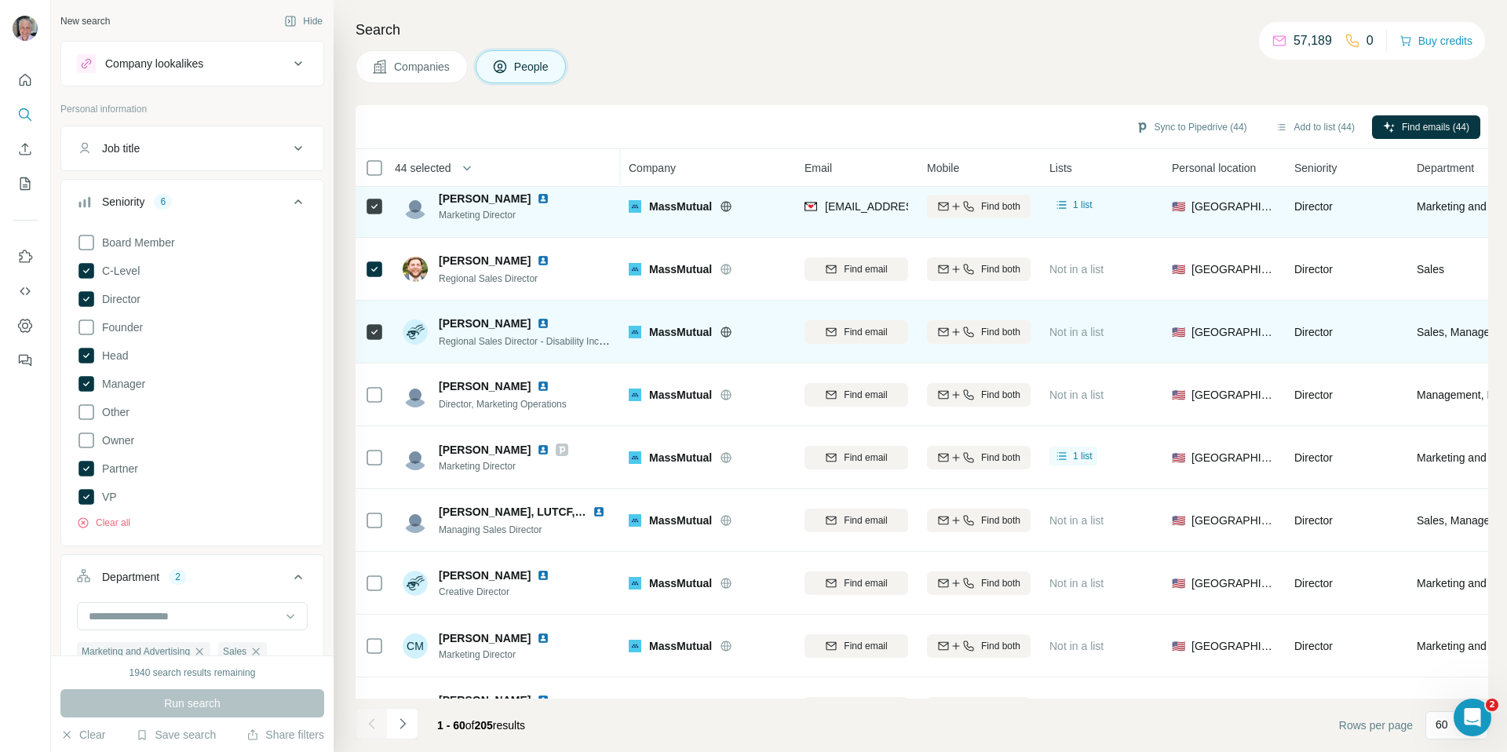
click at [858, 268] on span "Find email" at bounding box center [865, 269] width 43 height 14
click at [858, 334] on span "Find email" at bounding box center [865, 332] width 43 height 14
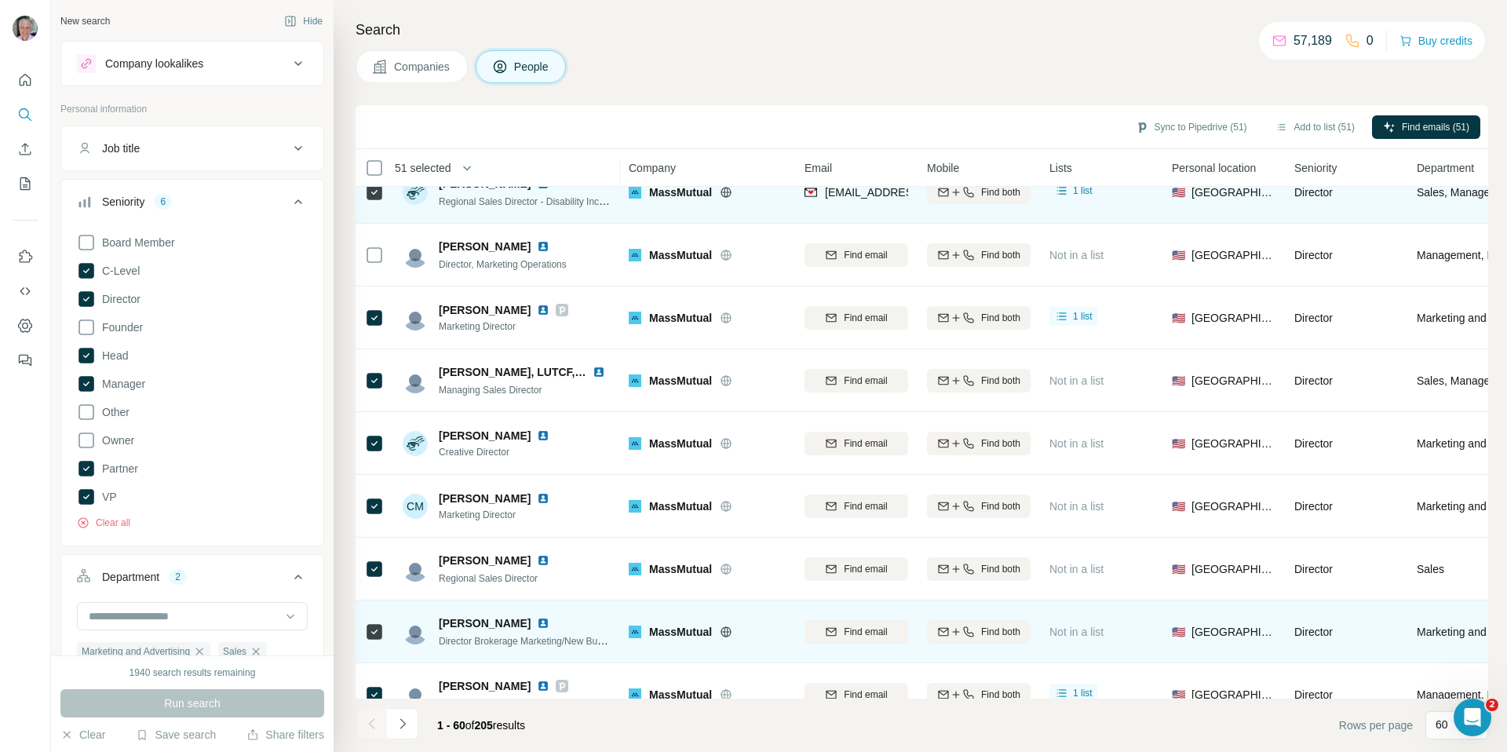
scroll to position [3256, 0]
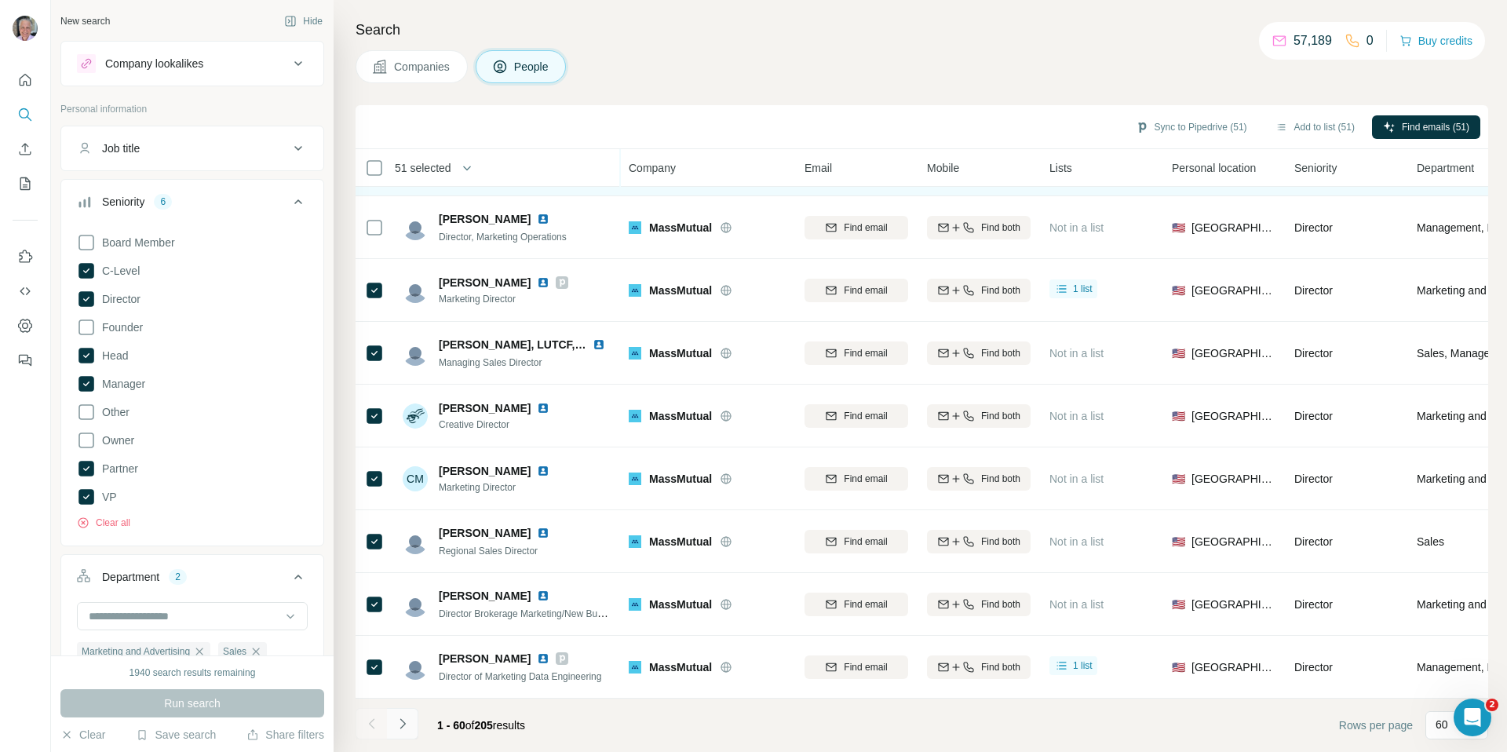
click at [405, 725] on icon "Navigate to next page" at bounding box center [403, 724] width 16 height 16
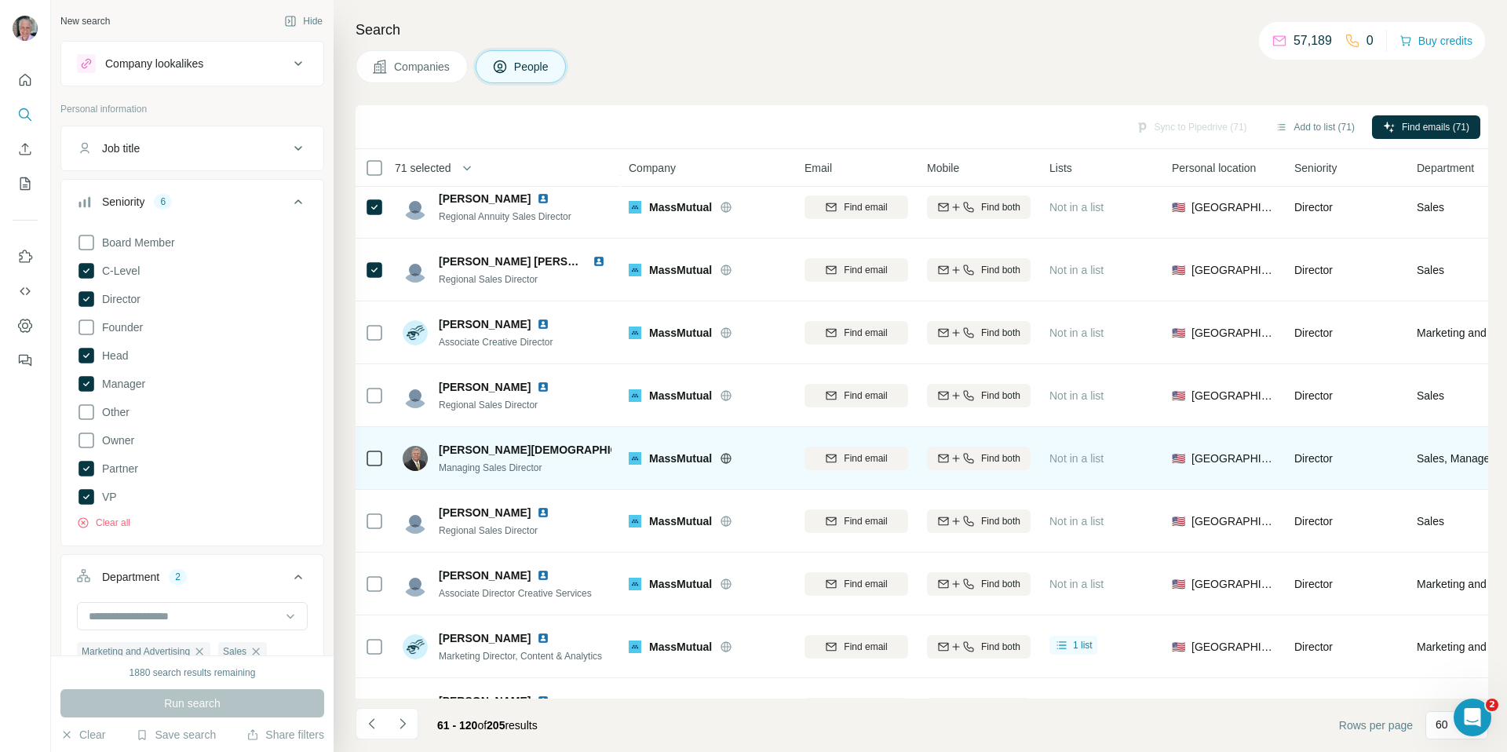
scroll to position [1269, 0]
click at [376, 442] on div at bounding box center [374, 455] width 19 height 43
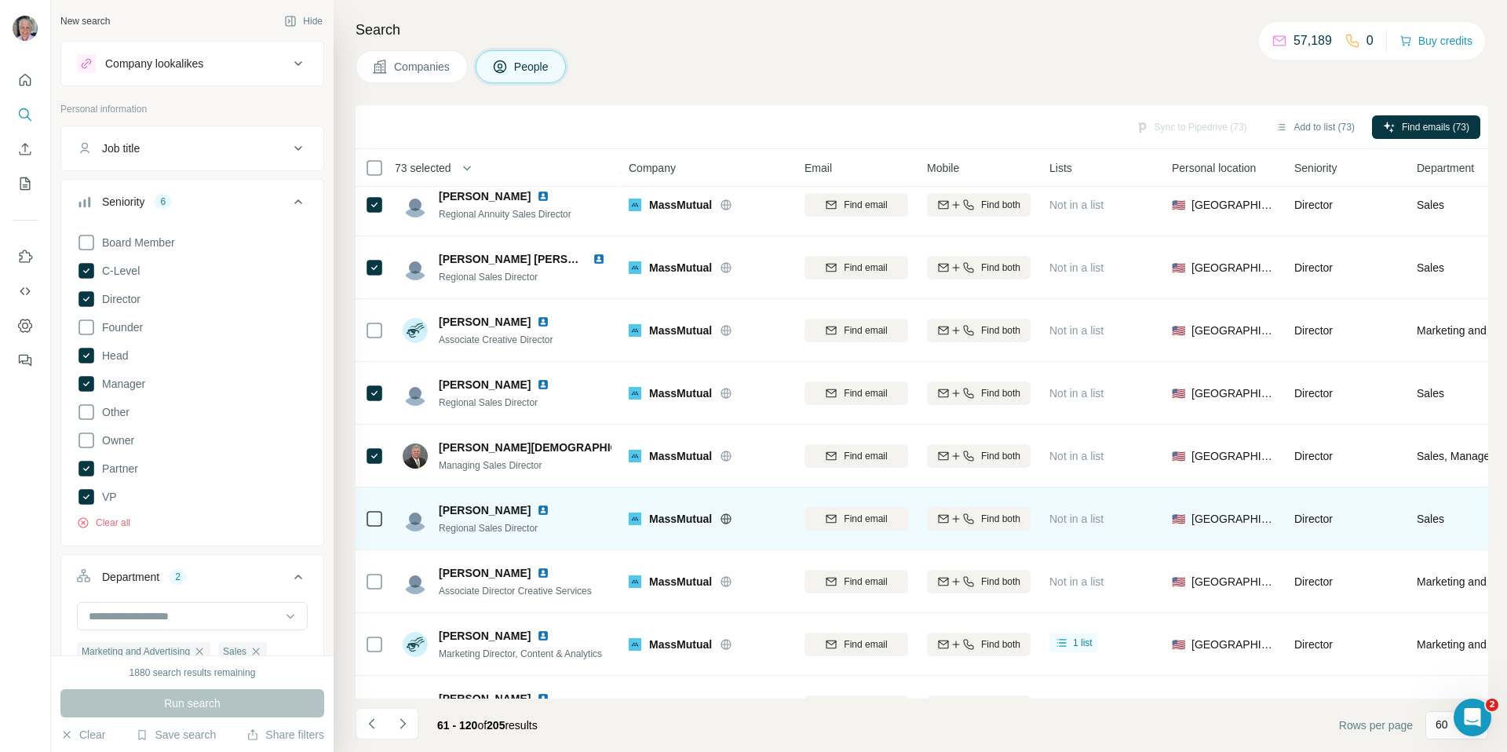
click at [383, 516] on icon at bounding box center [374, 518] width 19 height 19
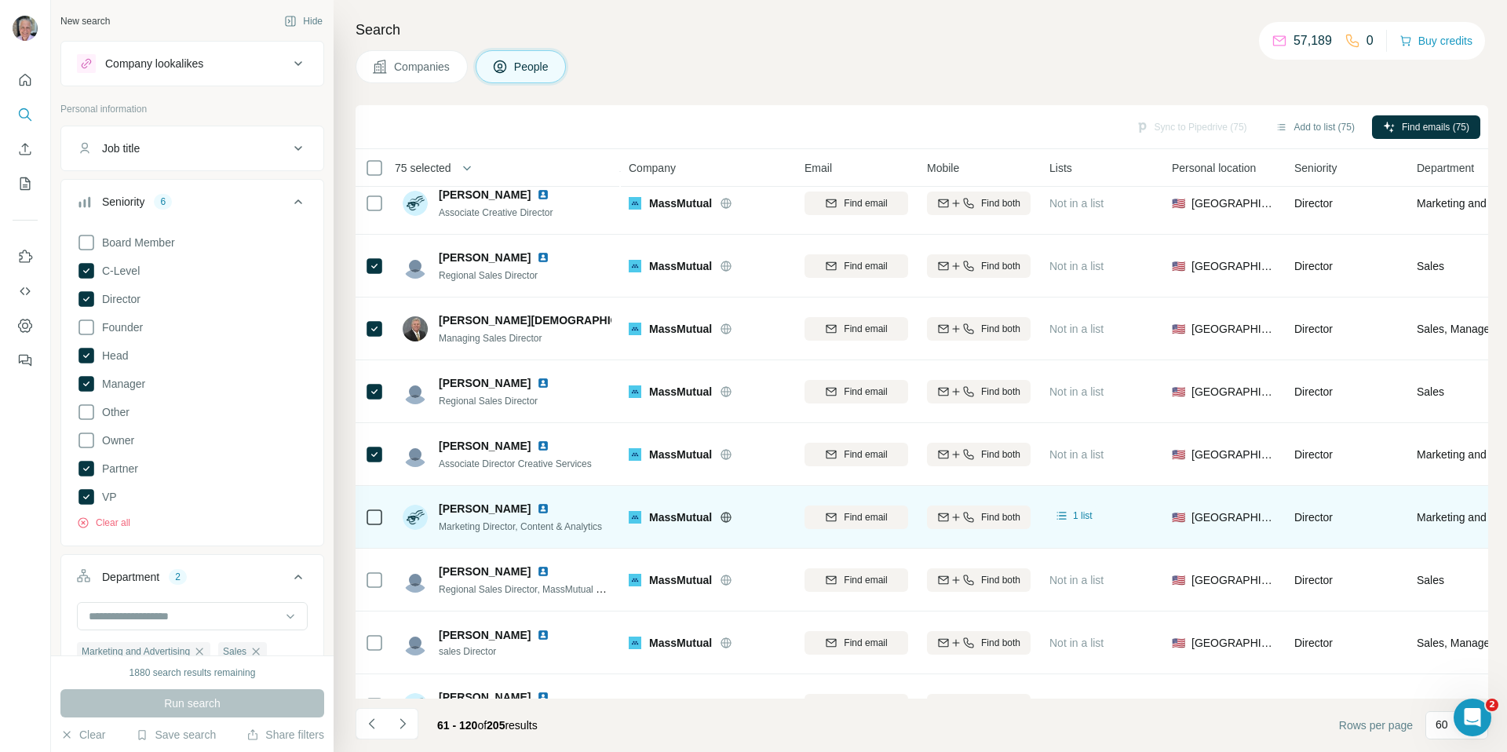
scroll to position [1543, 0]
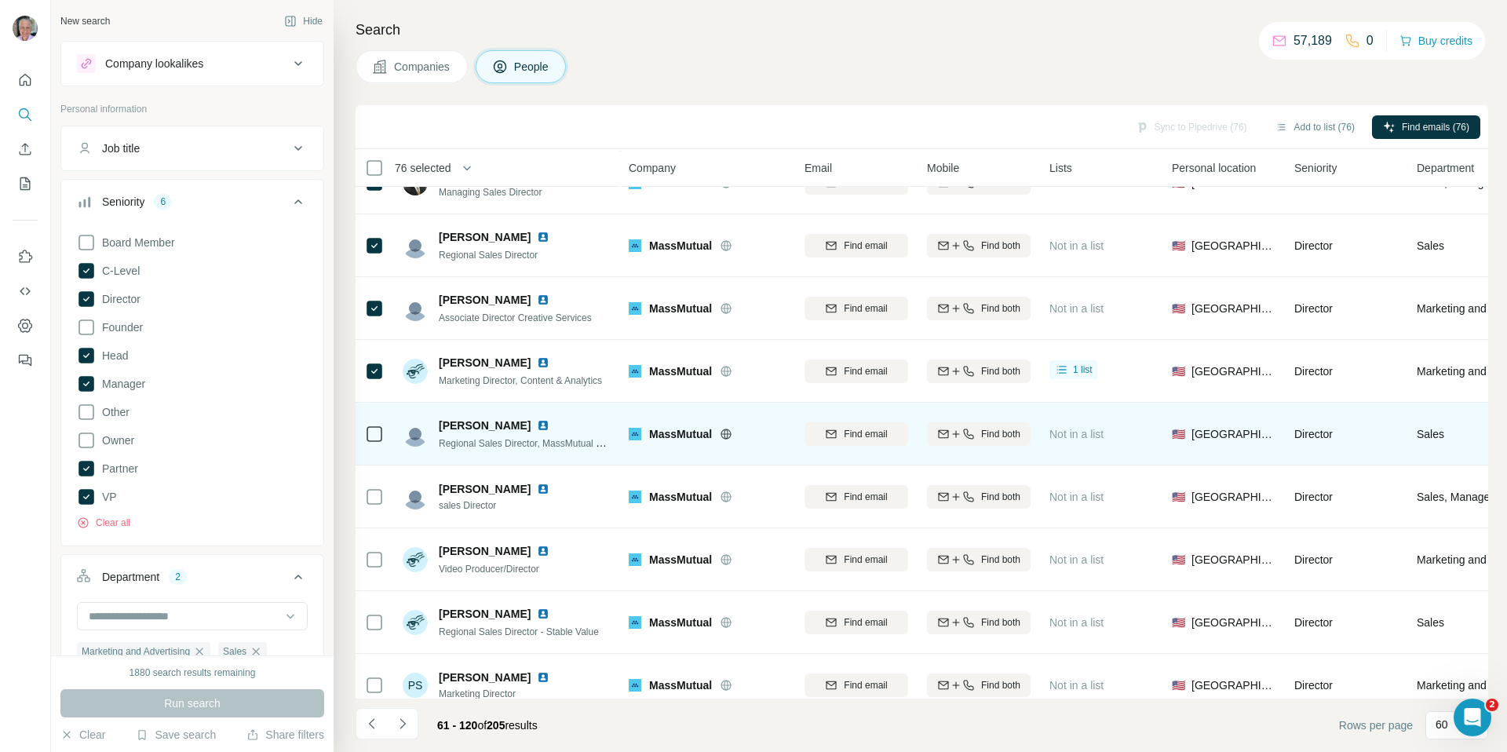
click at [372, 425] on icon at bounding box center [374, 434] width 19 height 19
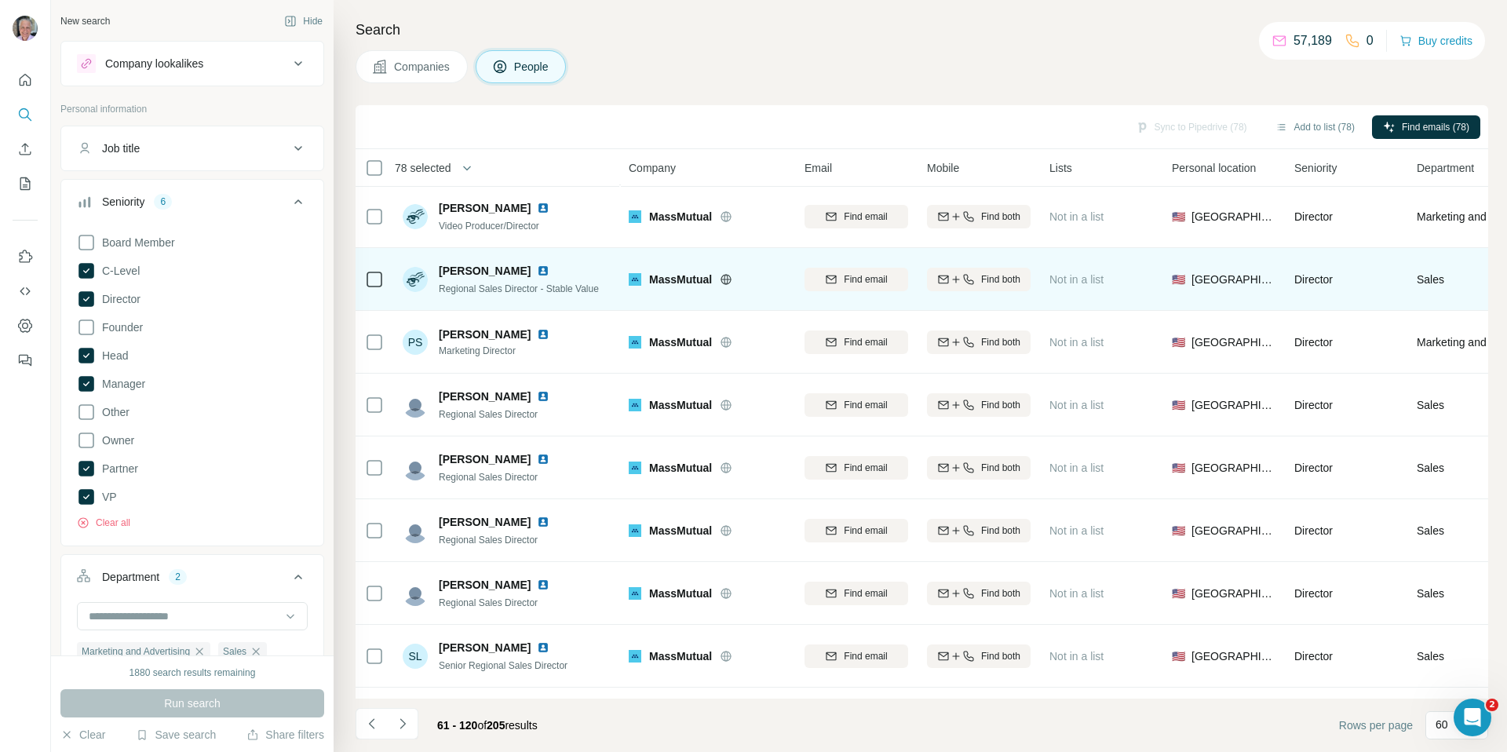
scroll to position [1888, 0]
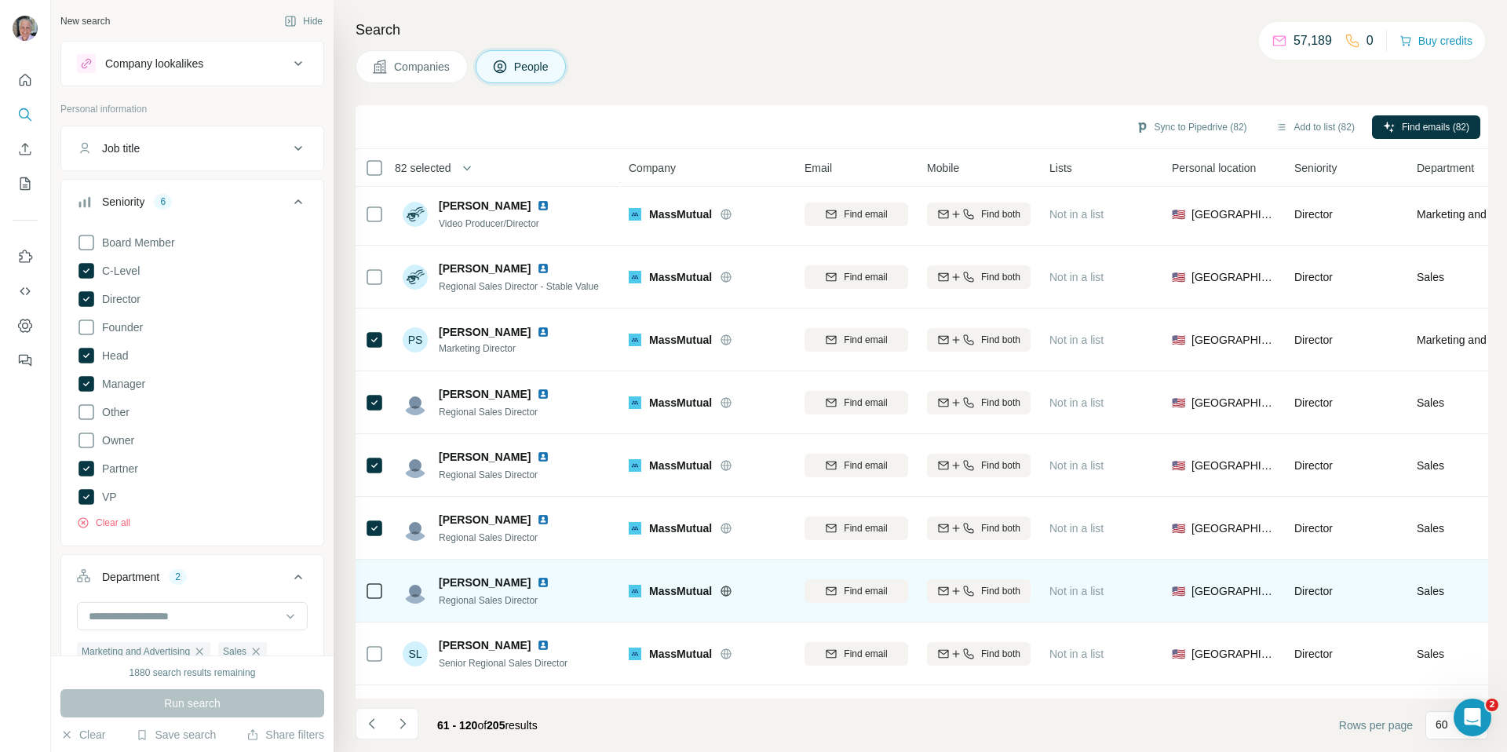
click at [378, 599] on icon at bounding box center [374, 591] width 19 height 19
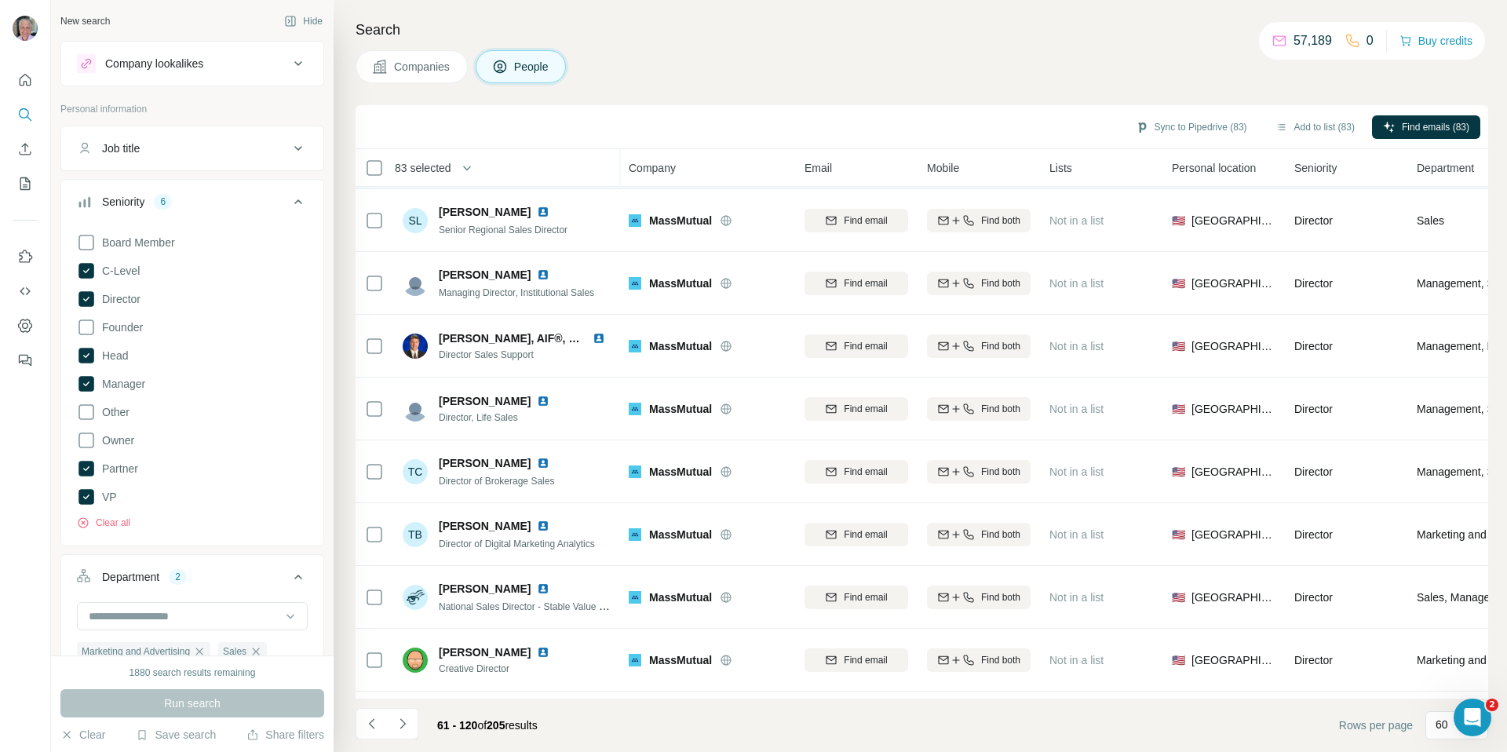
scroll to position [2313, 0]
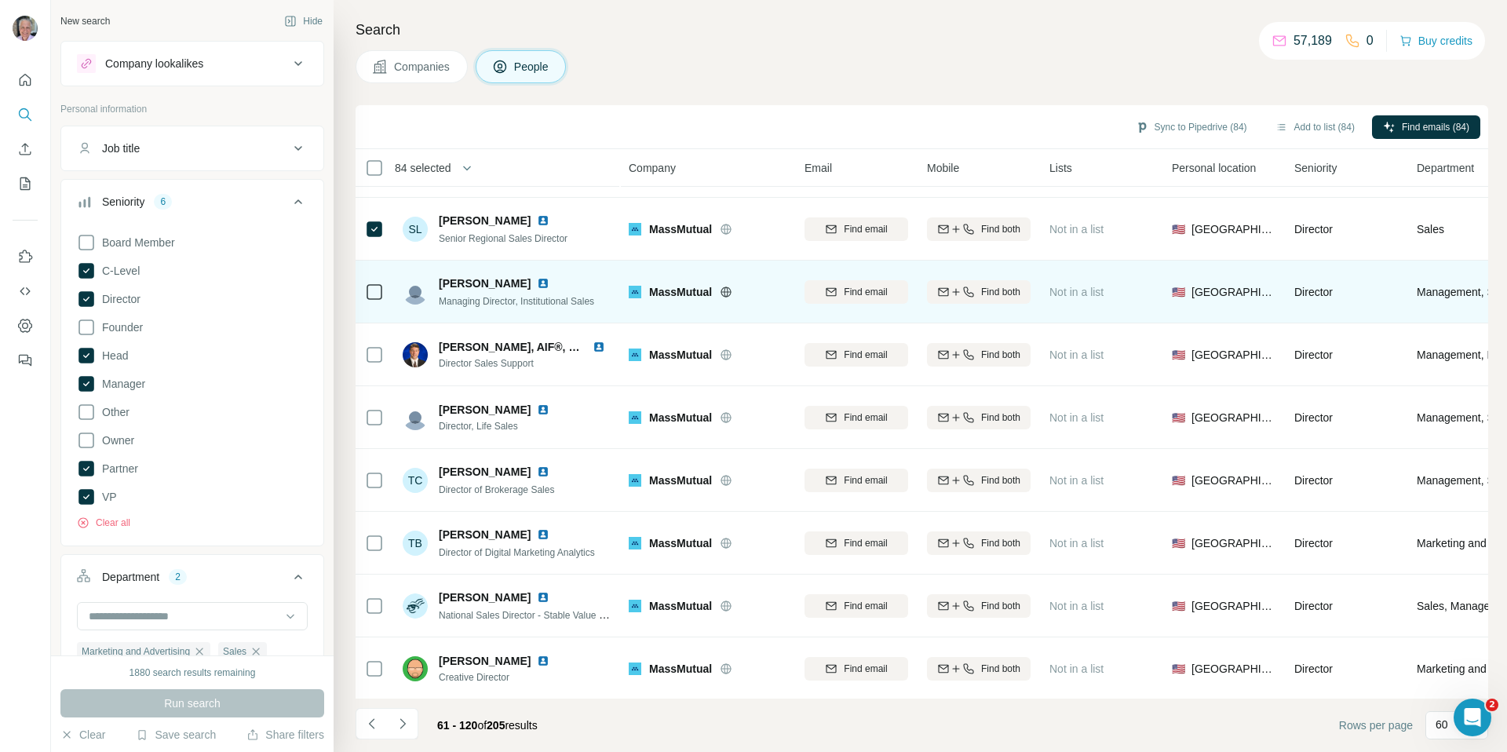
click at [372, 306] on div at bounding box center [374, 291] width 19 height 43
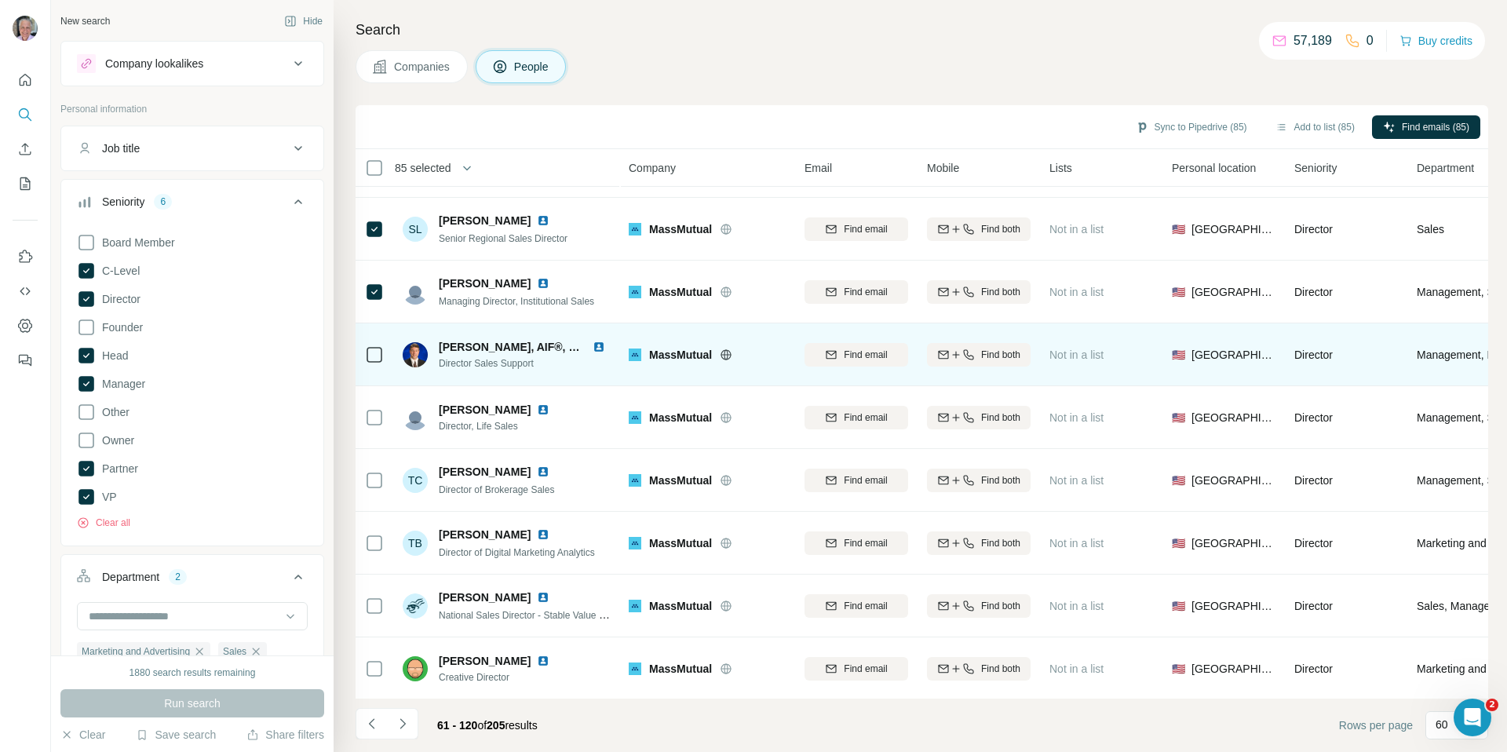
click at [370, 368] on div at bounding box center [374, 354] width 19 height 43
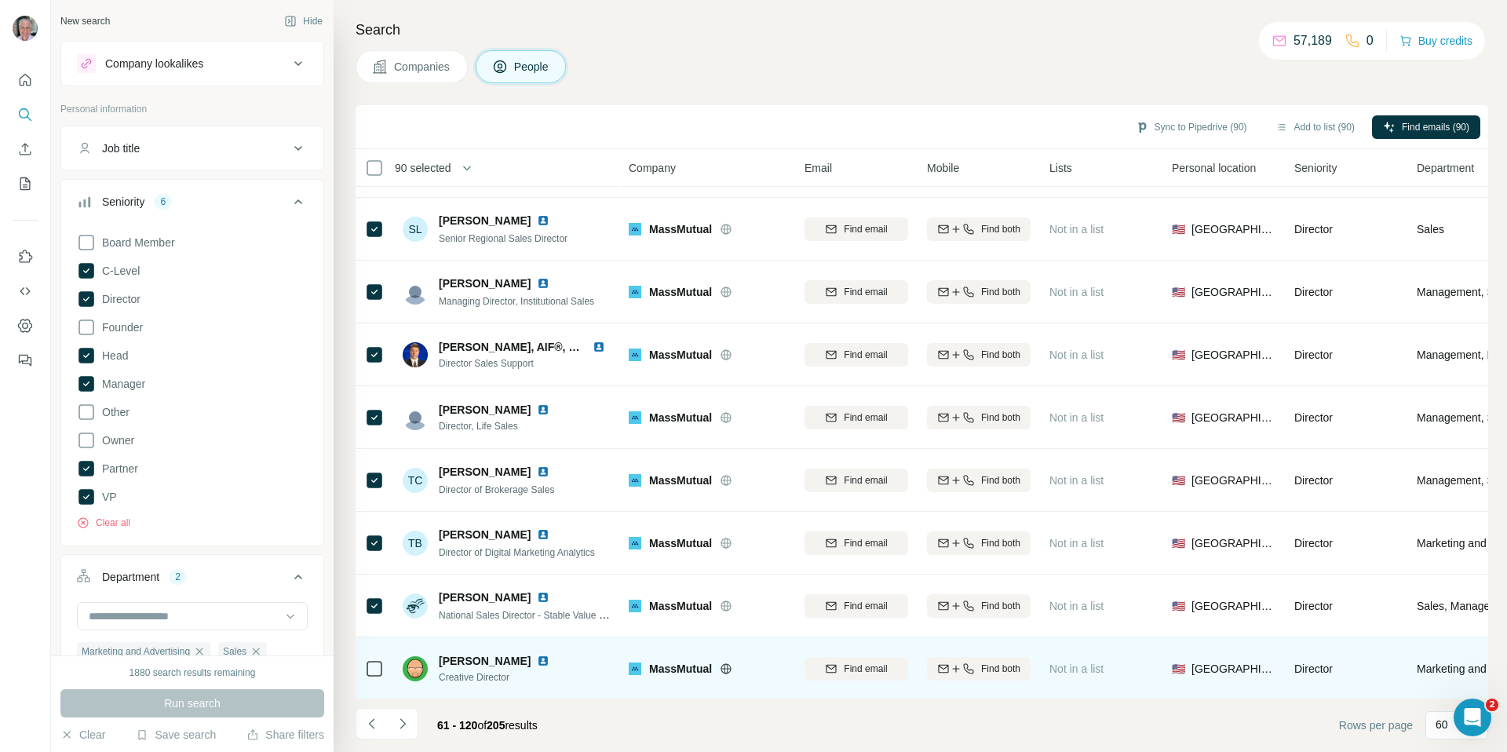
click at [379, 659] on div at bounding box center [374, 668] width 19 height 19
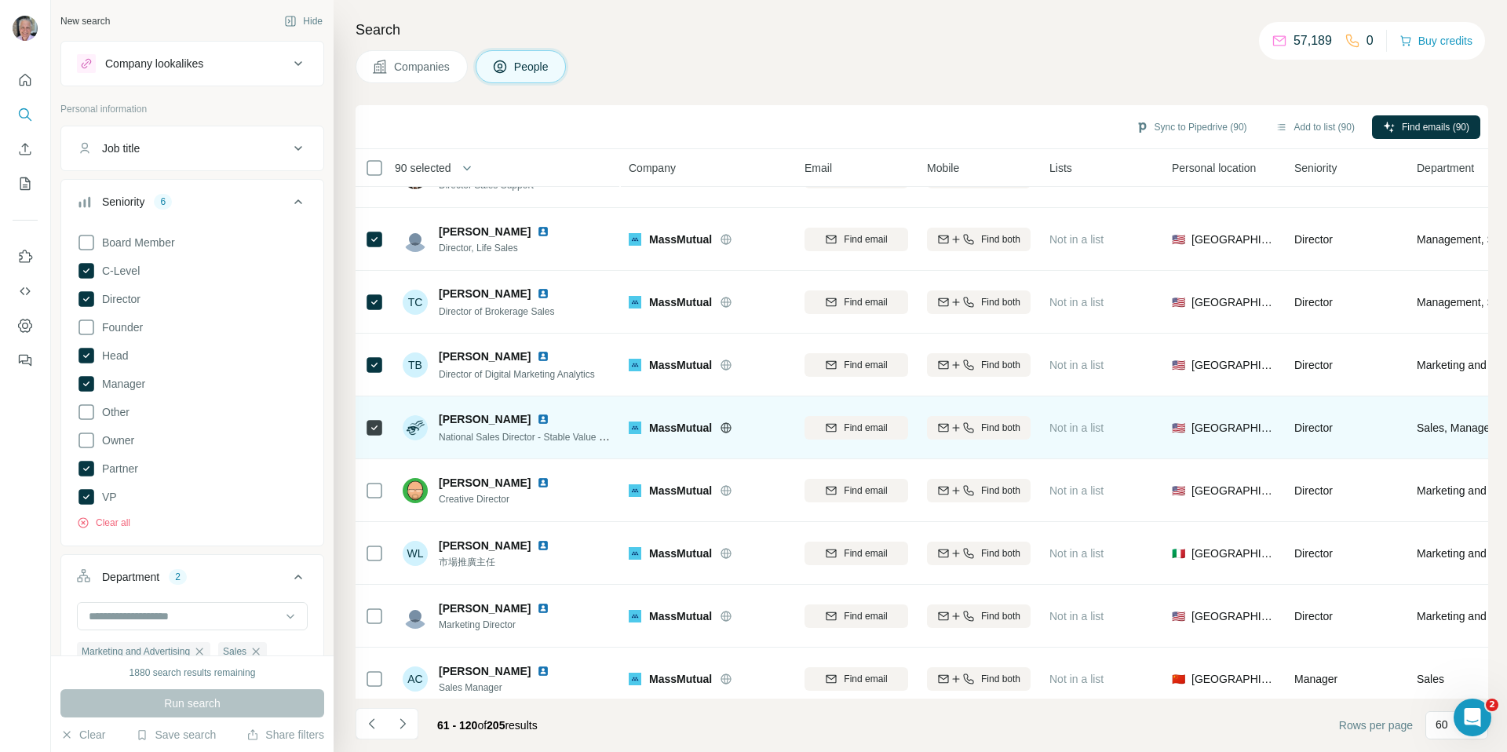
scroll to position [2537, 0]
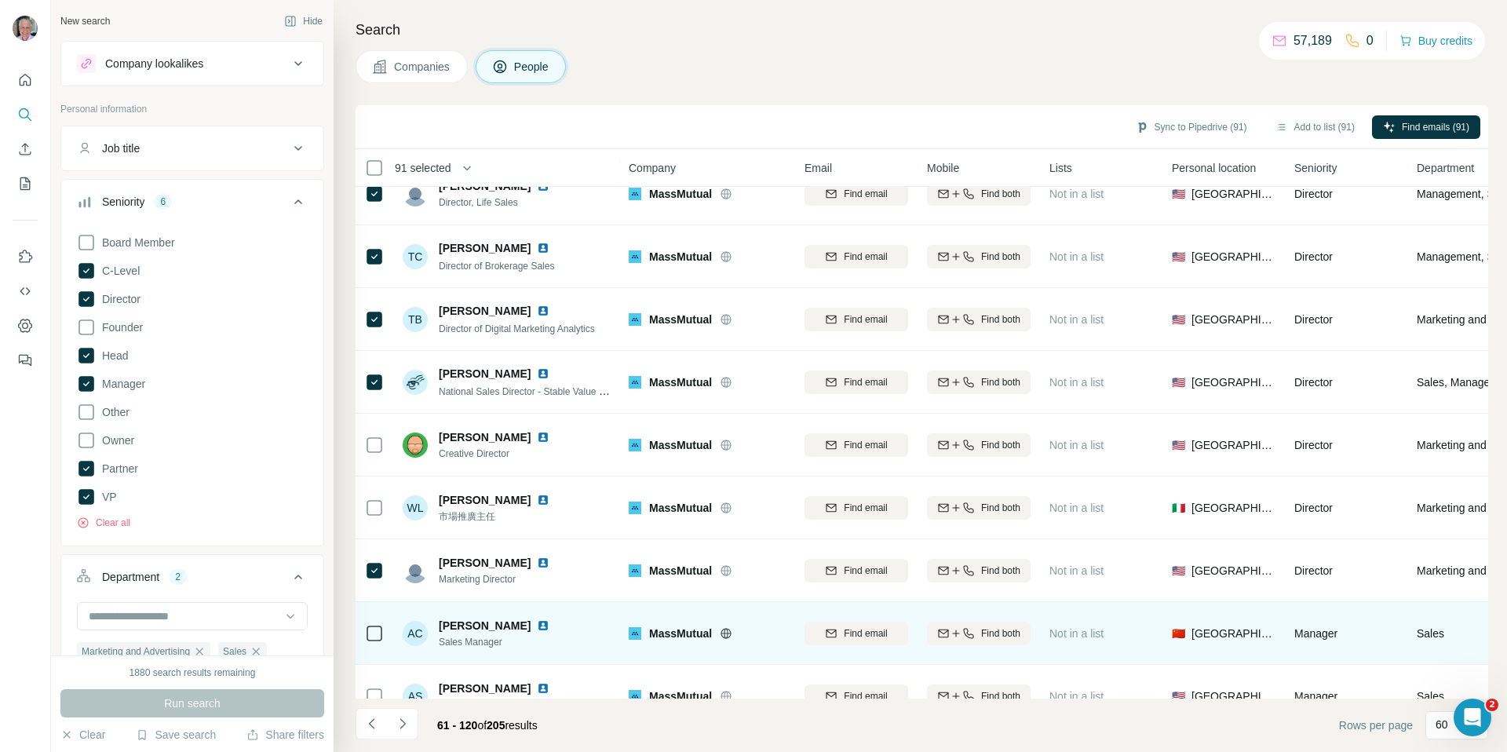
click at [377, 620] on div at bounding box center [374, 633] width 19 height 43
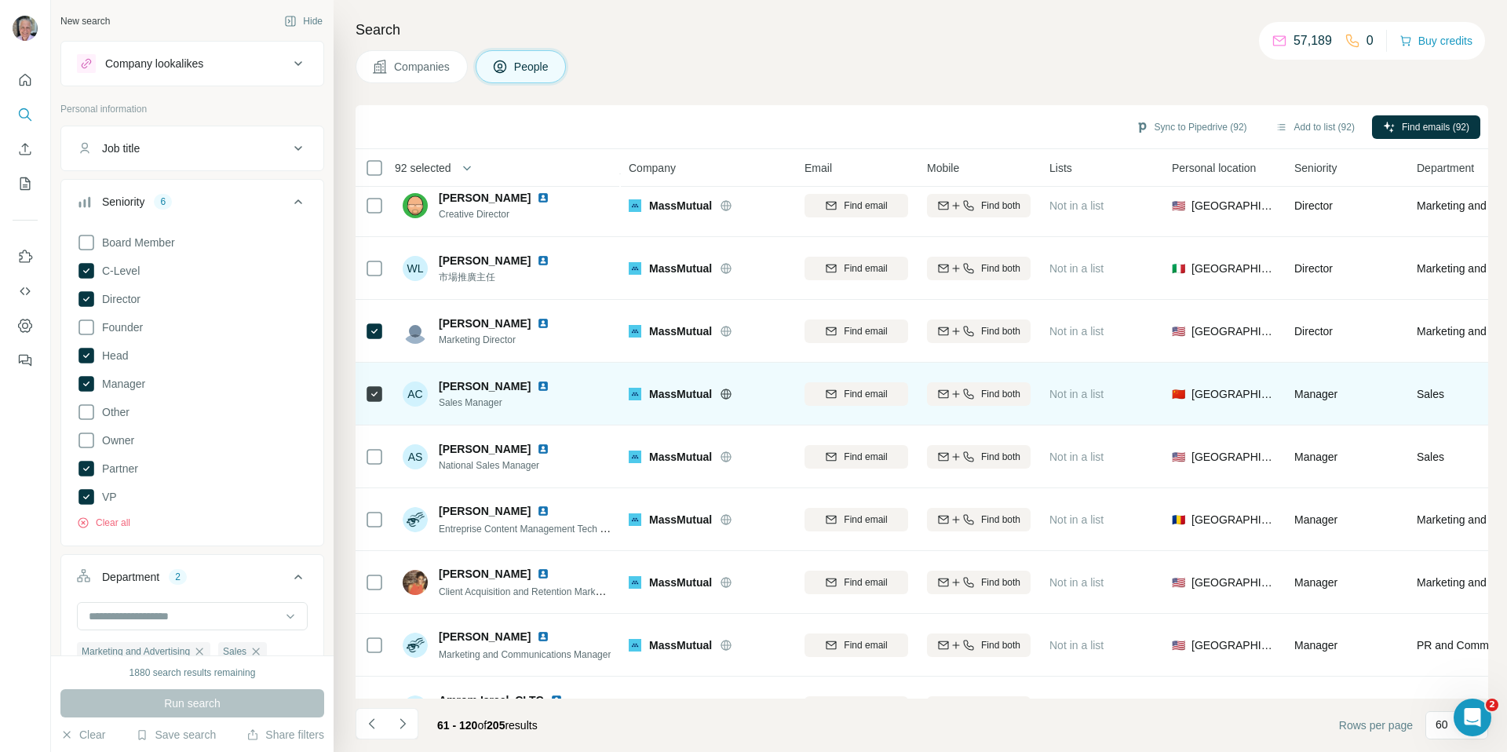
scroll to position [2814, 0]
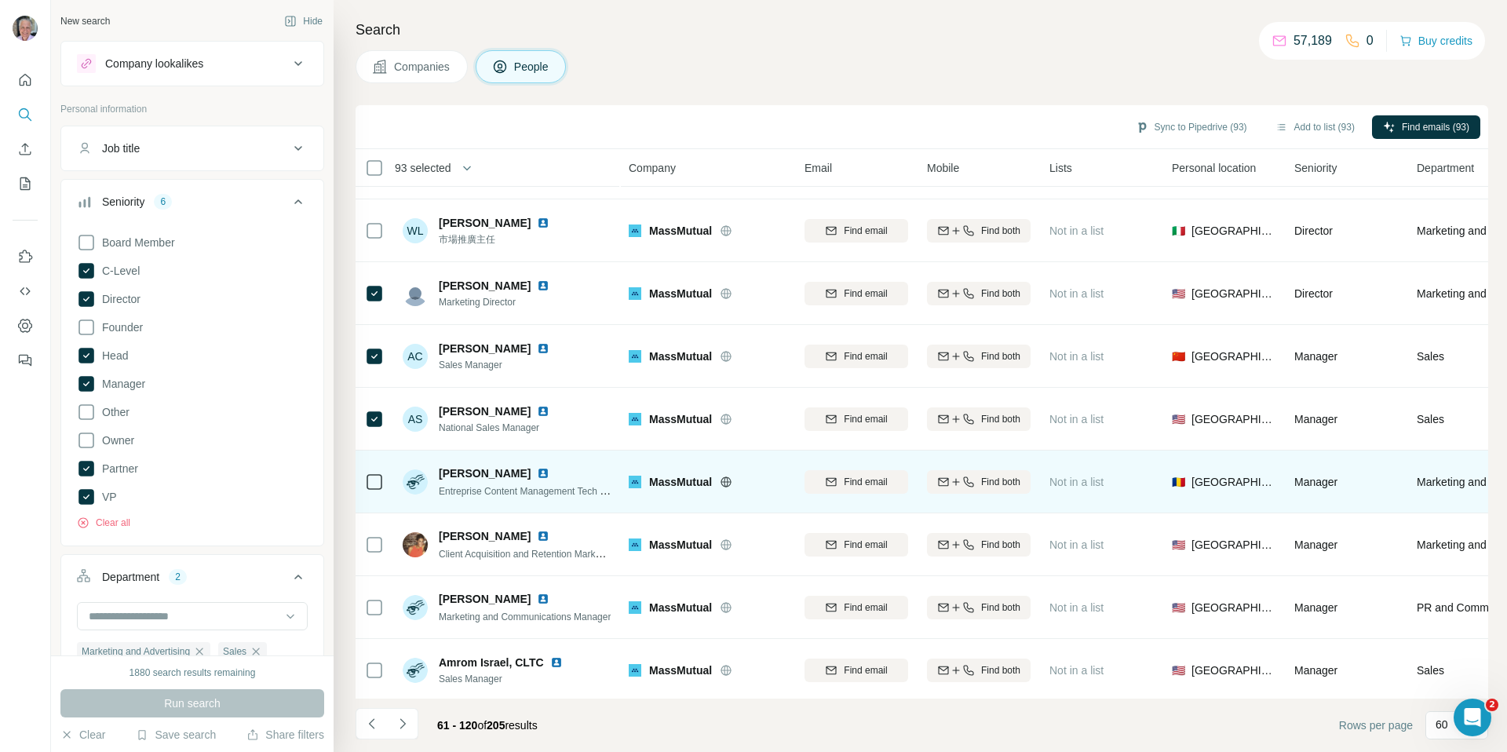
click at [377, 469] on div at bounding box center [374, 481] width 19 height 43
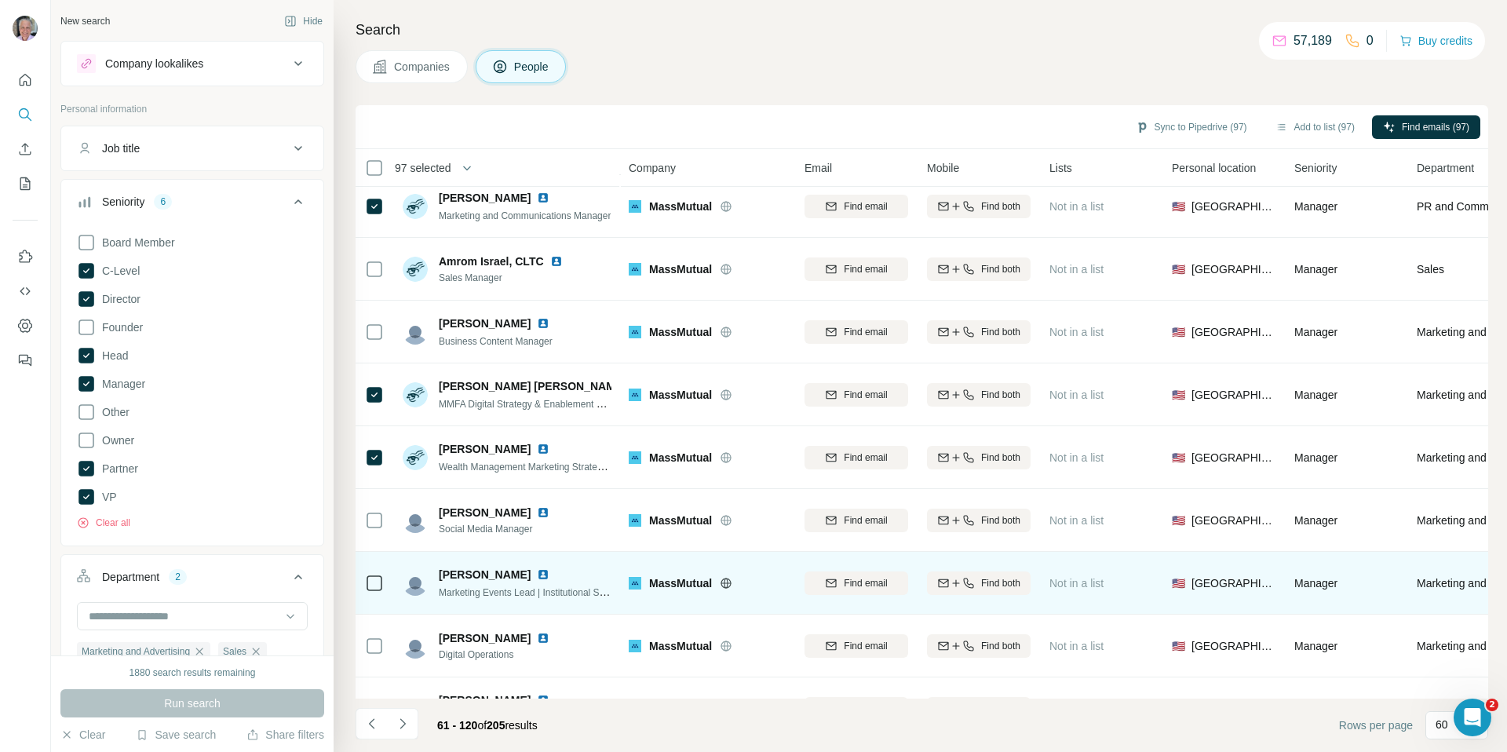
scroll to position [3256, 0]
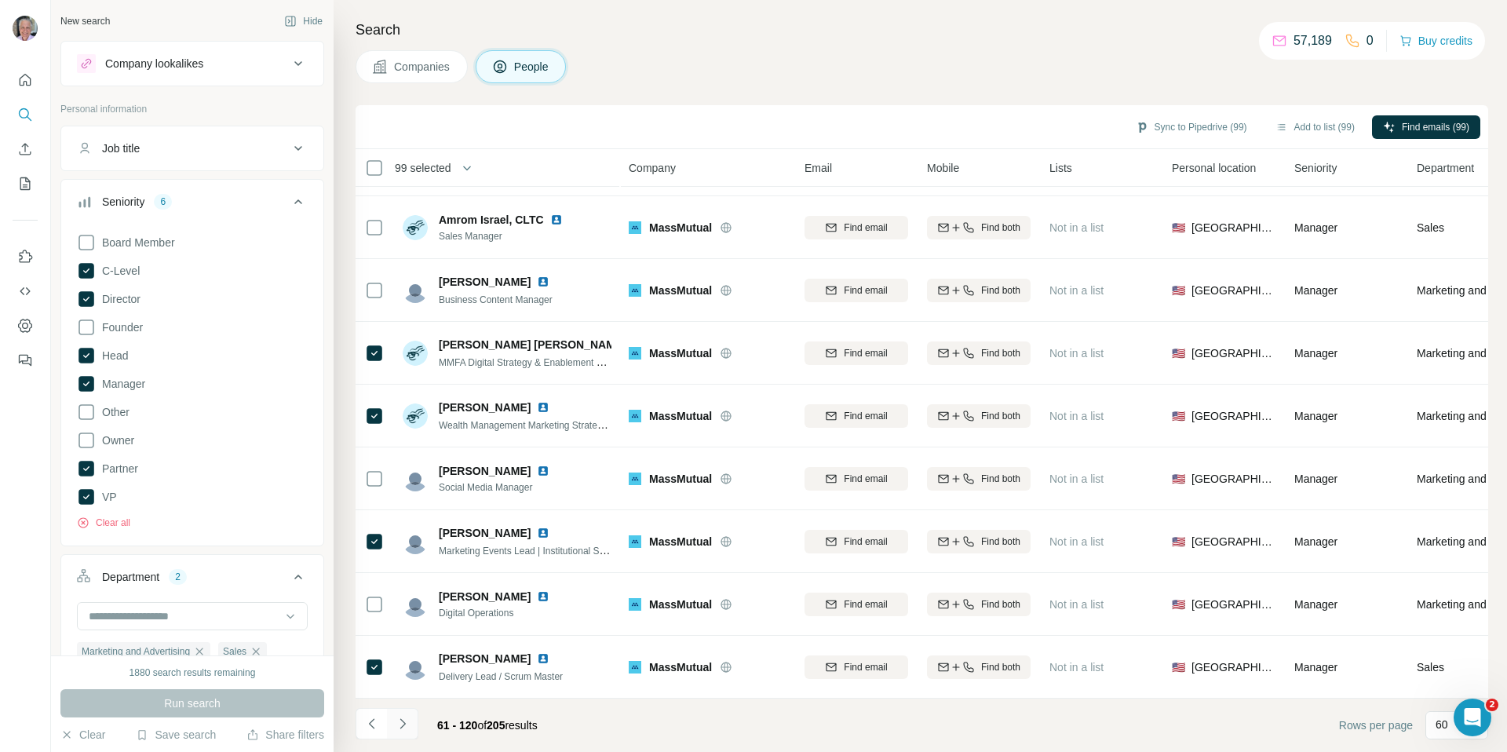
click at [407, 718] on icon "Navigate to next page" at bounding box center [403, 724] width 16 height 16
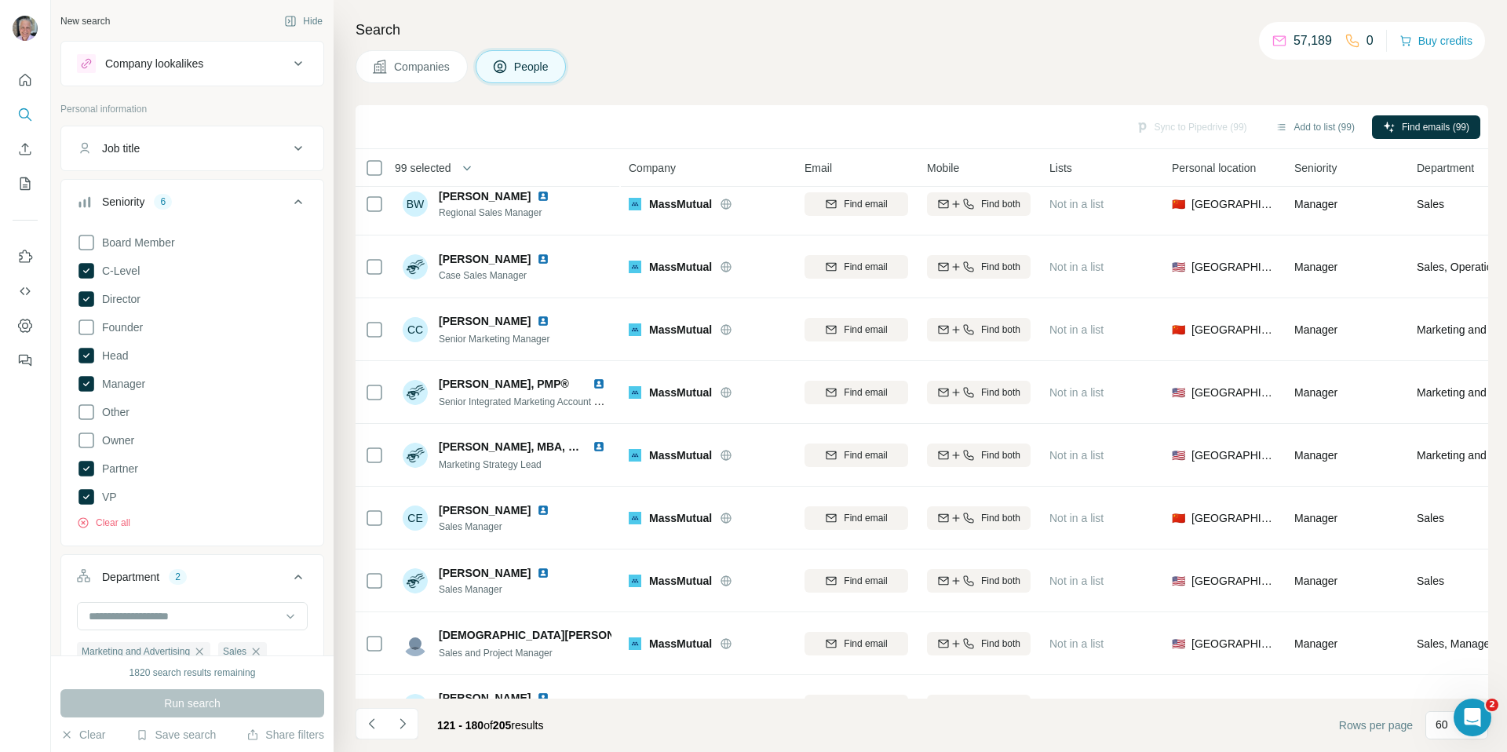
scroll to position [0, 0]
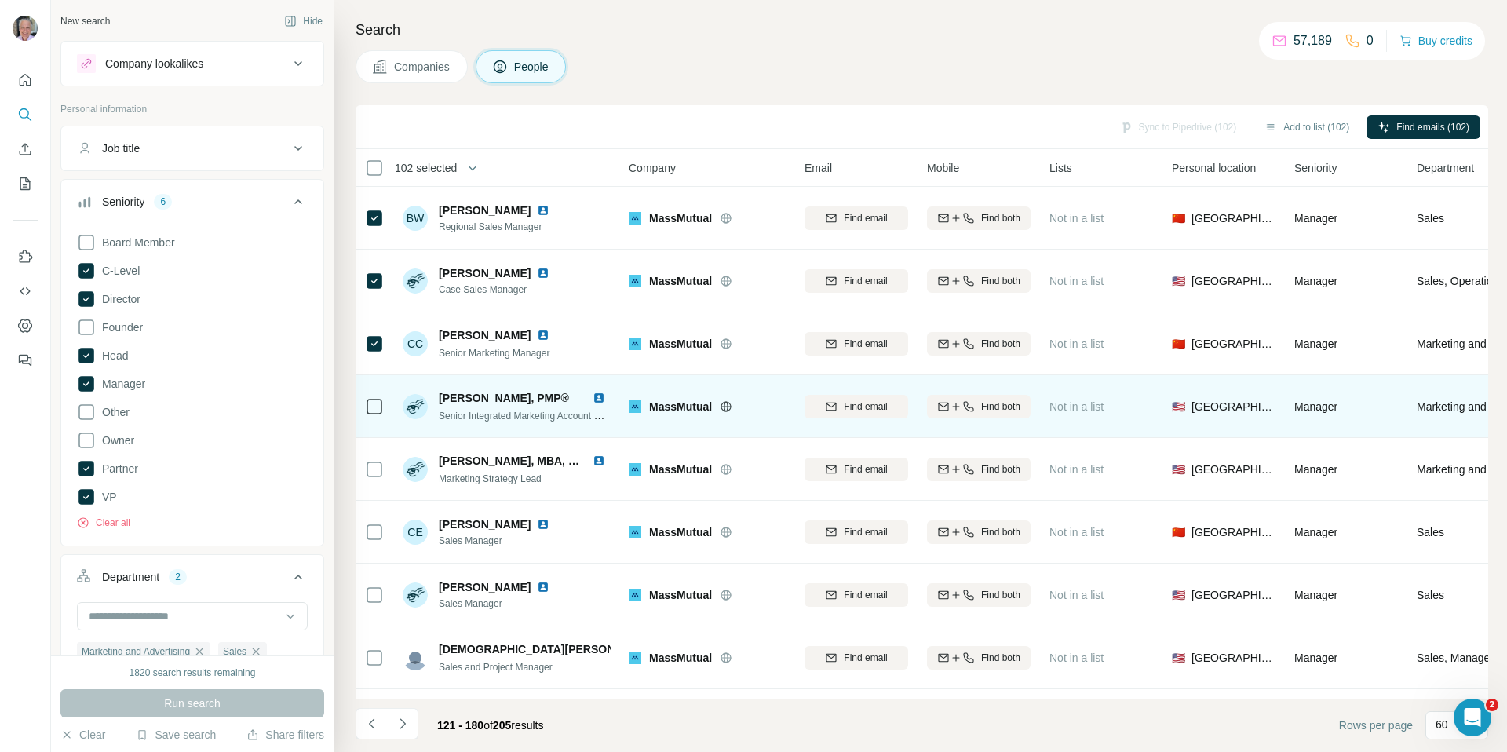
click at [377, 394] on div at bounding box center [374, 406] width 19 height 43
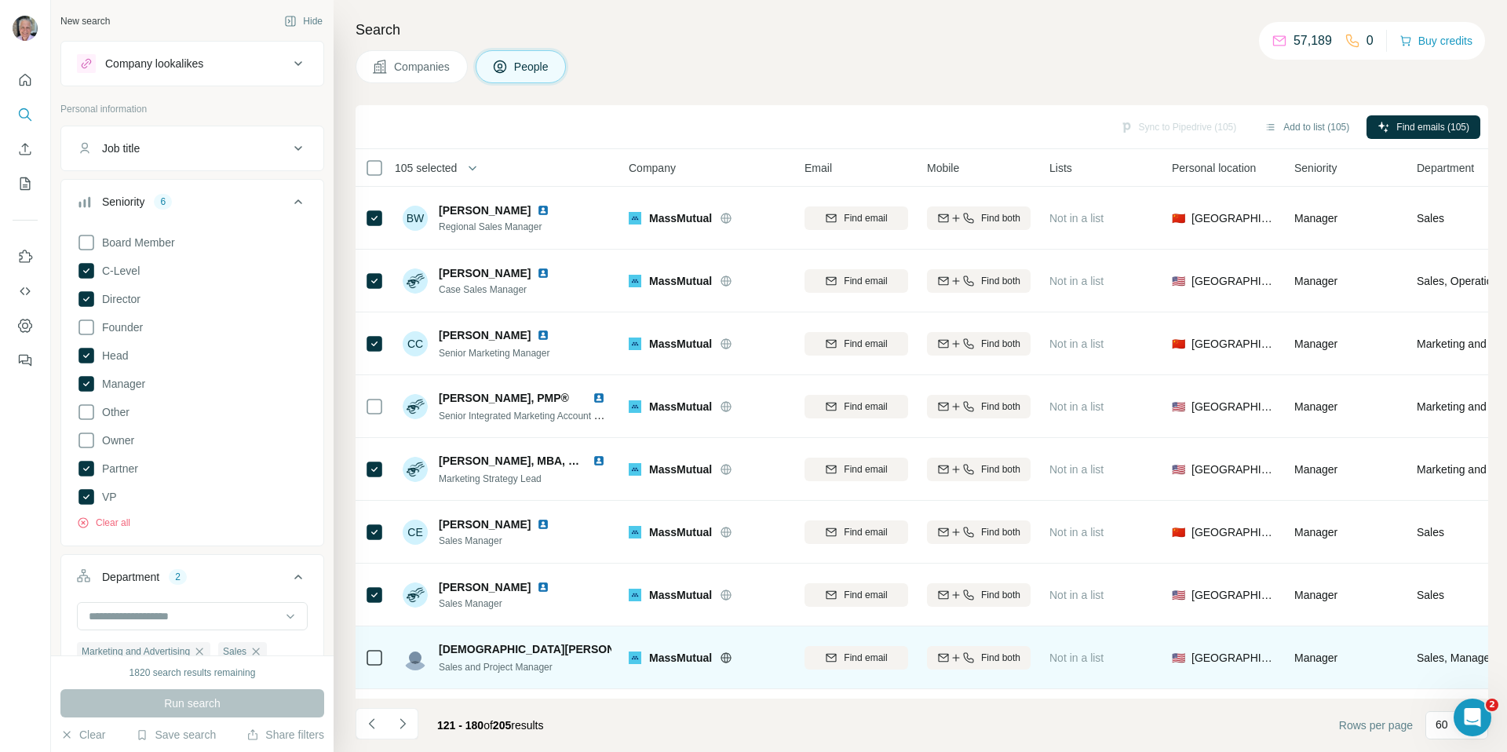
click at [378, 645] on div at bounding box center [374, 657] width 19 height 43
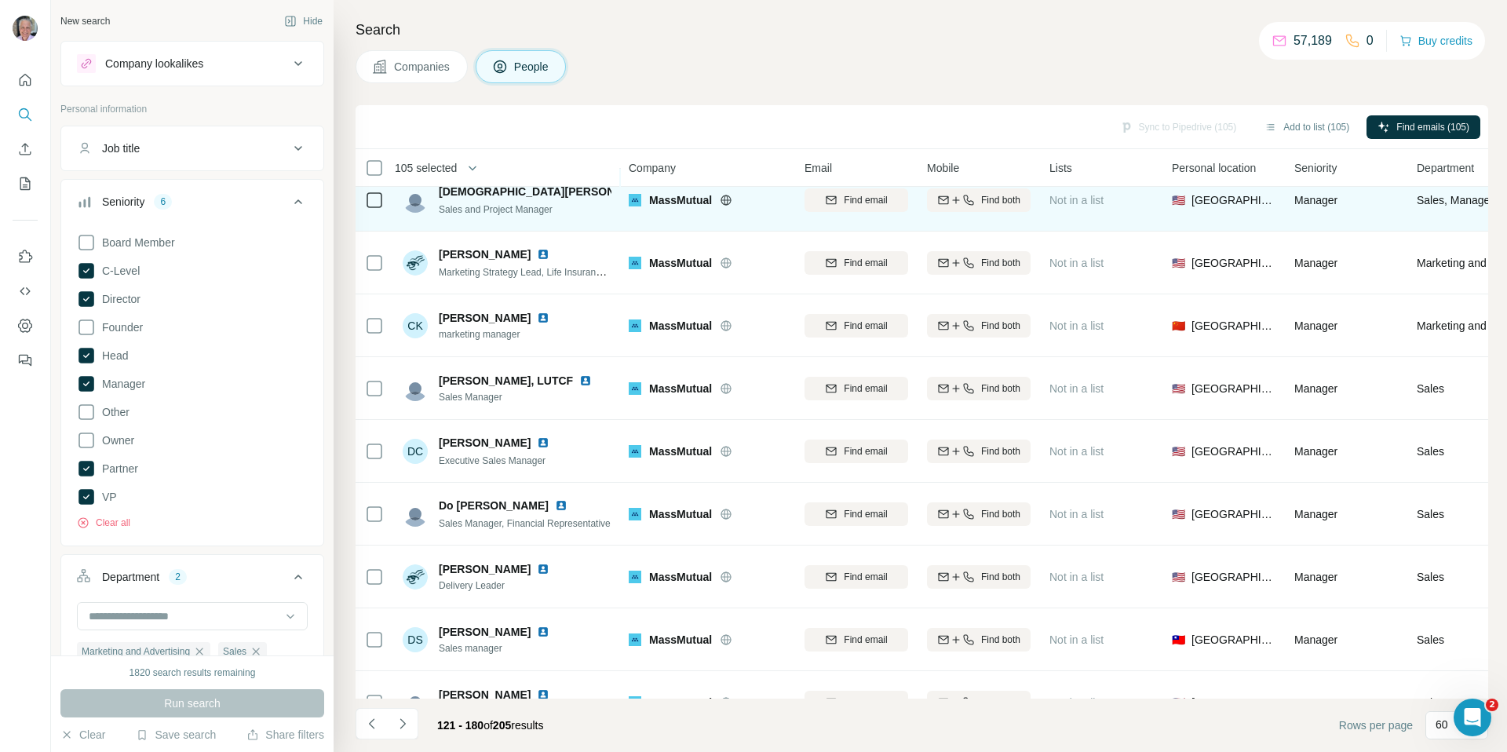
scroll to position [453, 1]
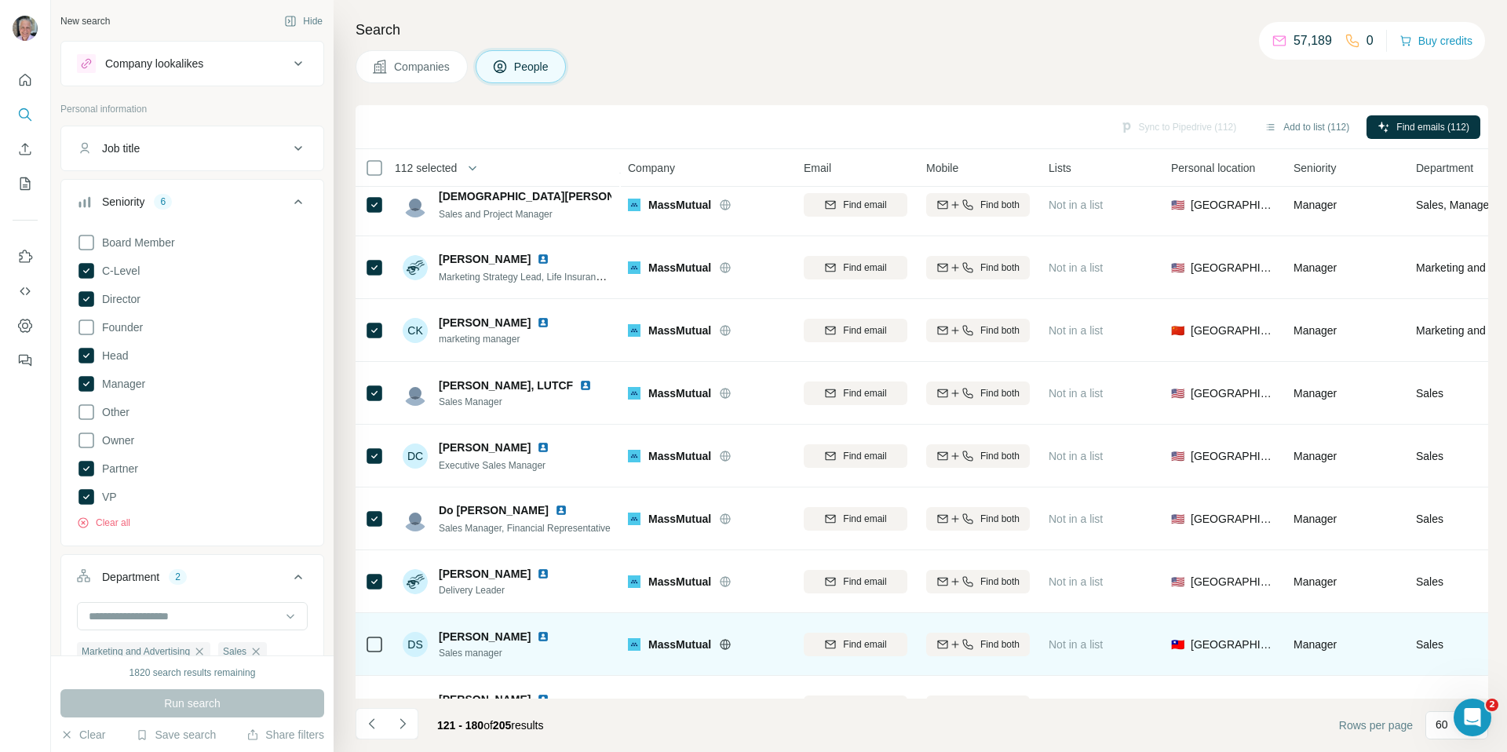
click at [375, 630] on div at bounding box center [374, 644] width 19 height 43
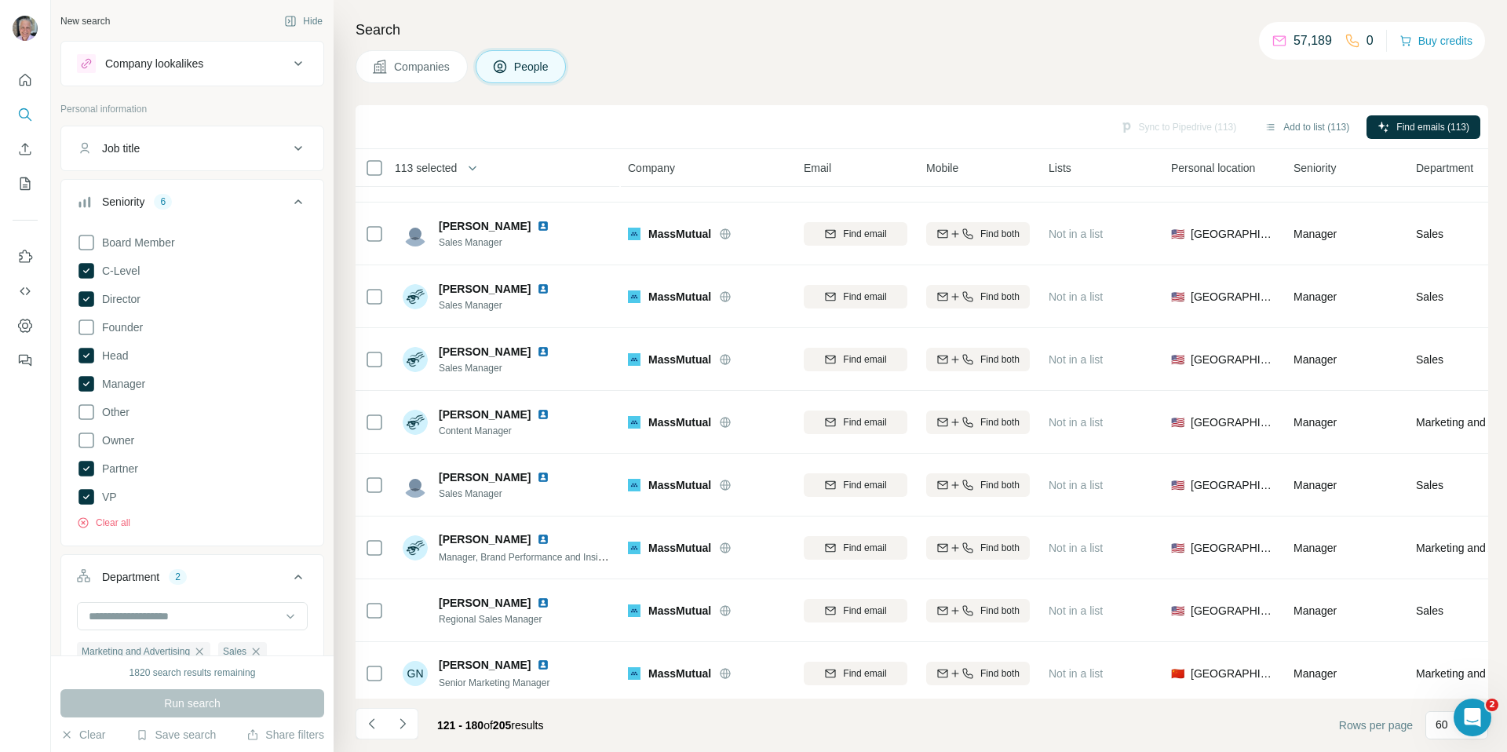
scroll to position [930, 1]
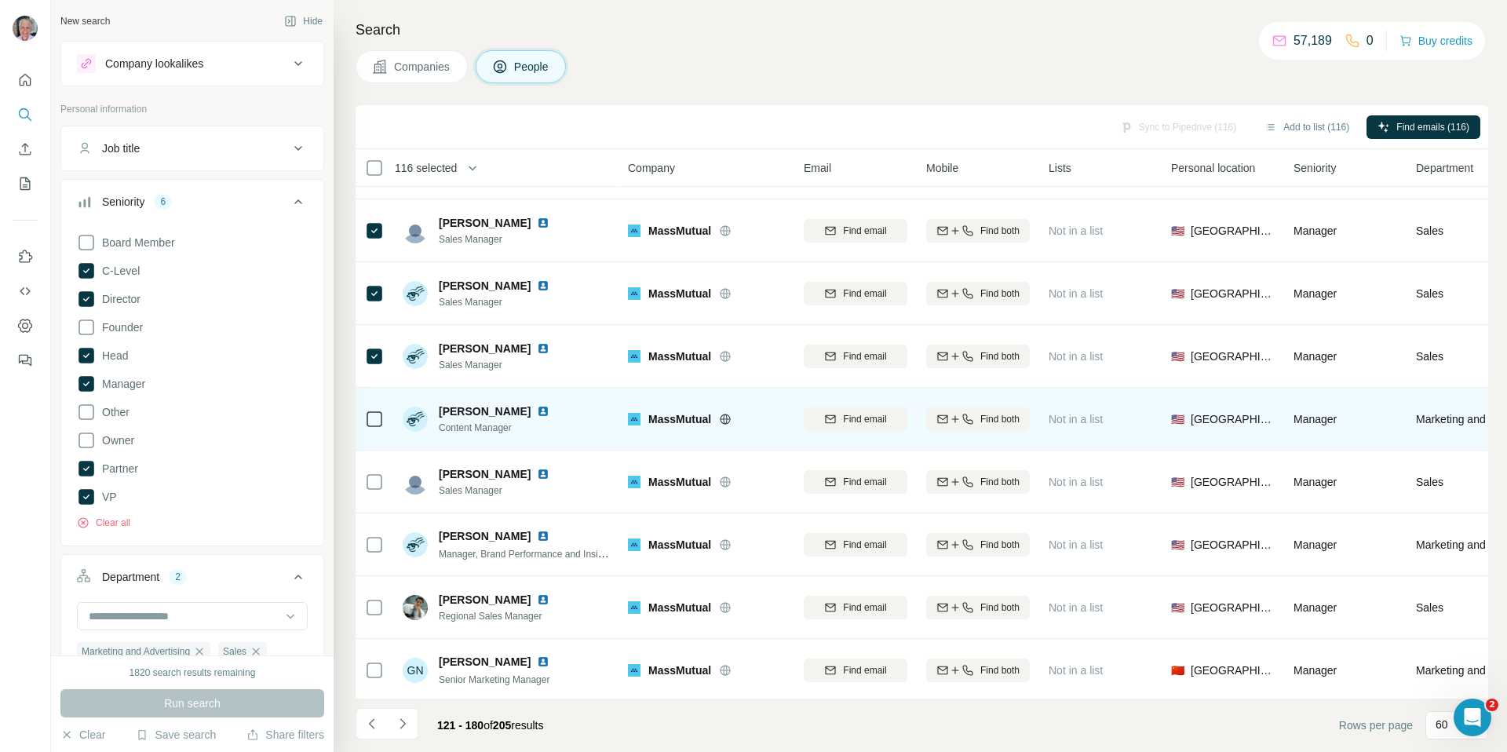
click at [376, 399] on div at bounding box center [374, 418] width 19 height 43
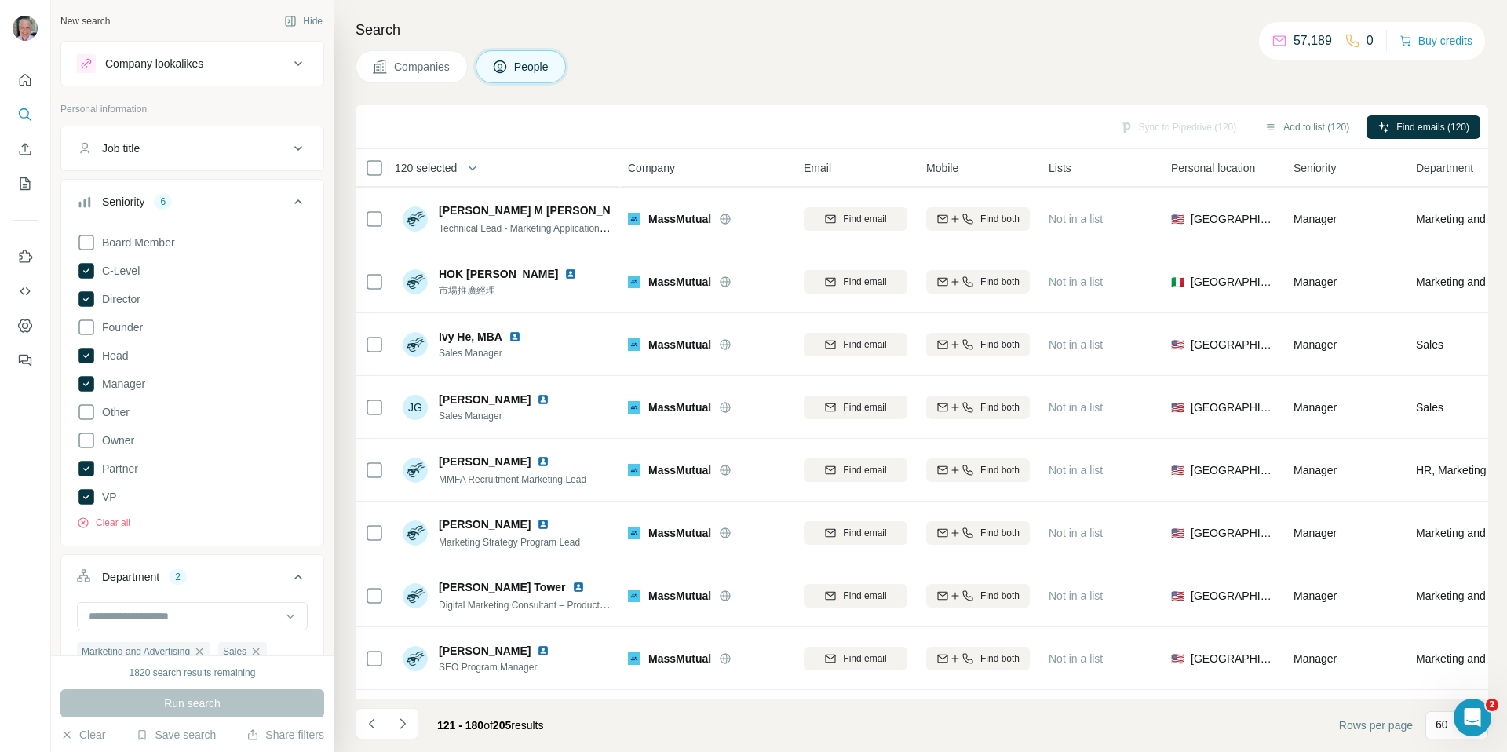
scroll to position [1447, 1]
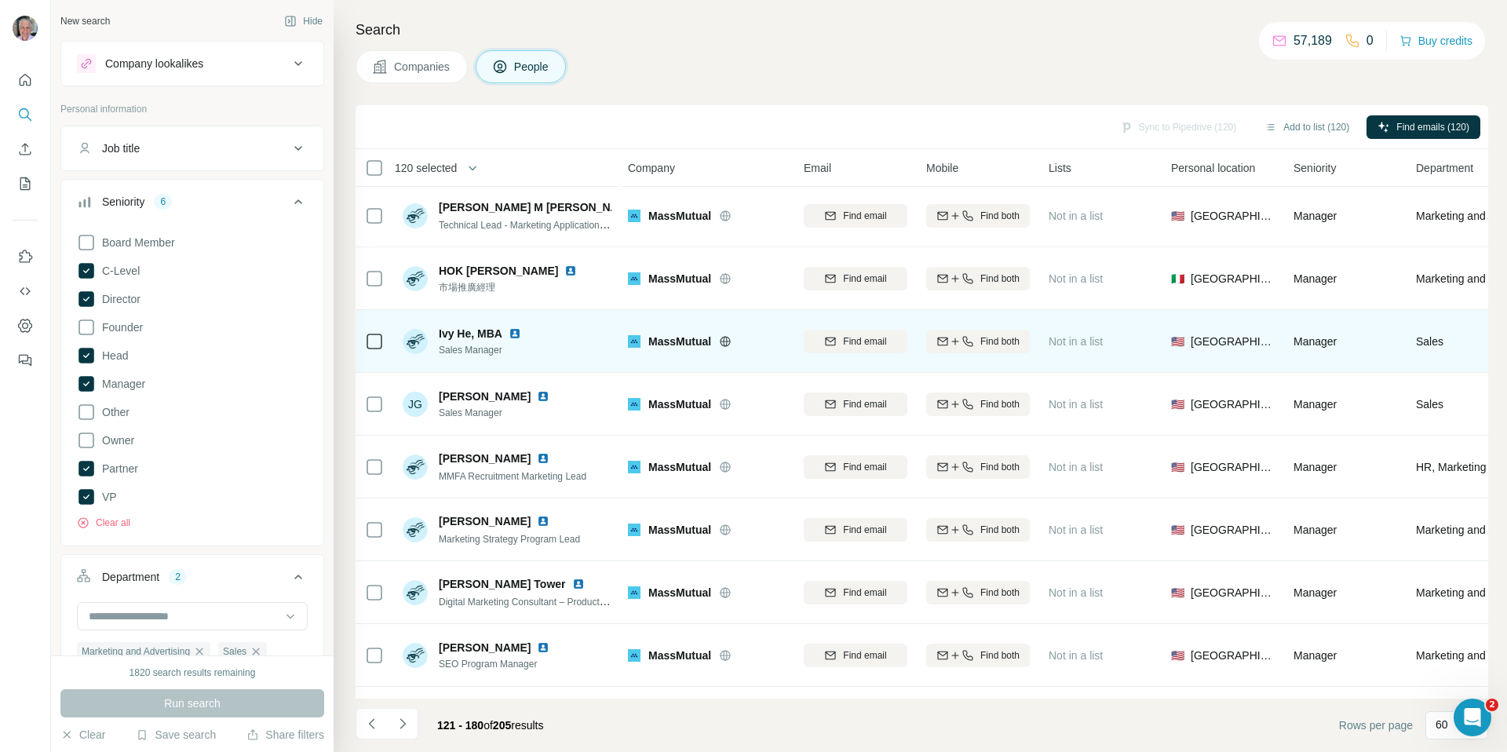
click at [374, 332] on icon at bounding box center [374, 341] width 19 height 19
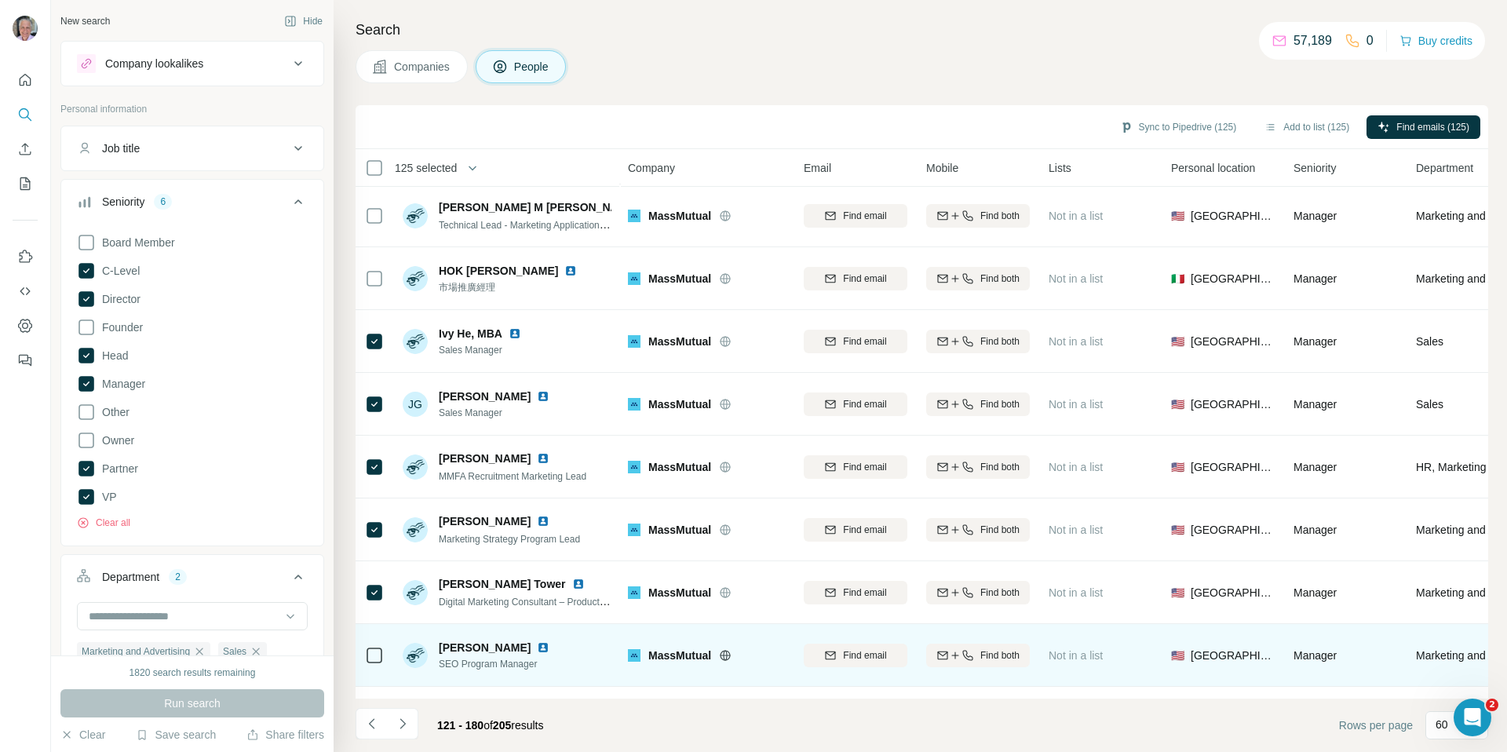
click at [377, 663] on icon at bounding box center [374, 655] width 19 height 19
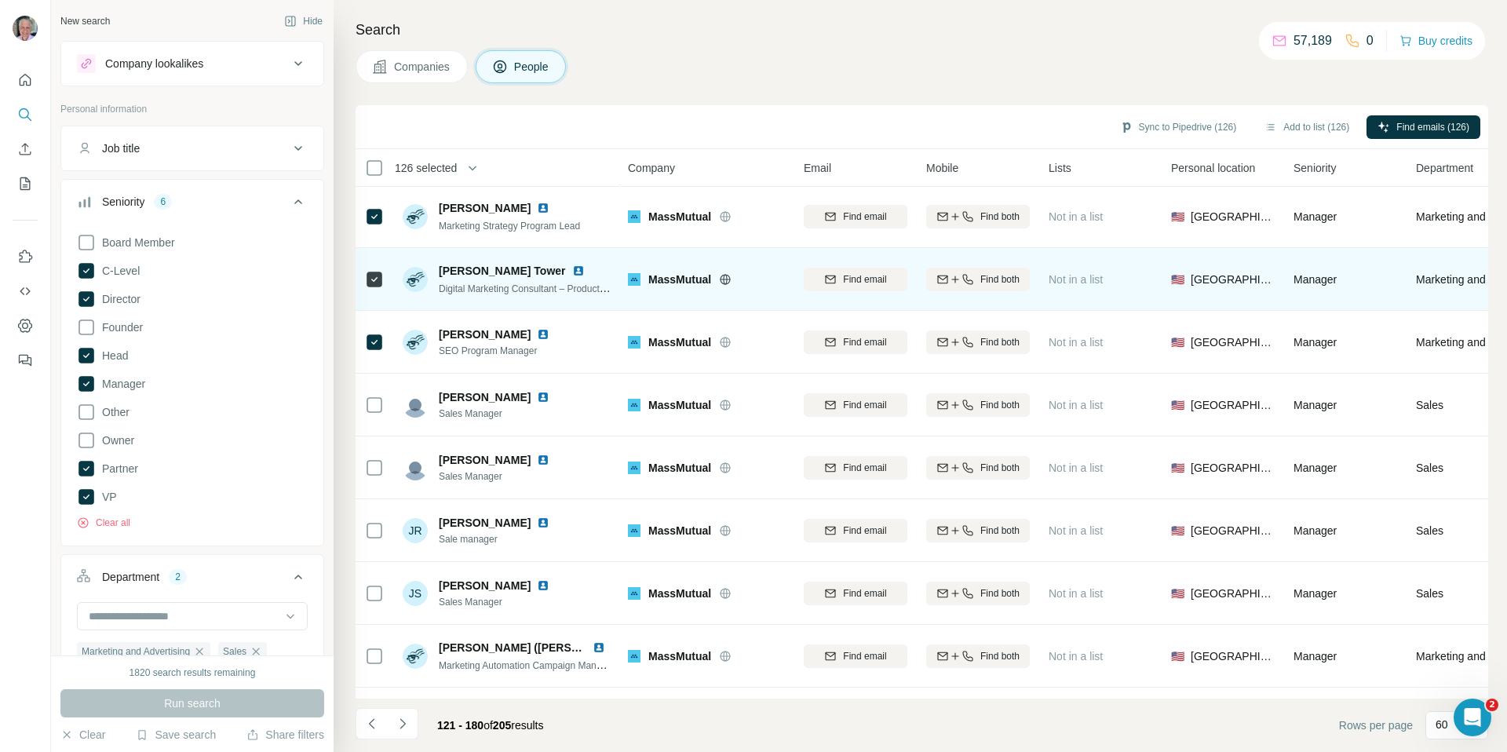
scroll to position [1761, 1]
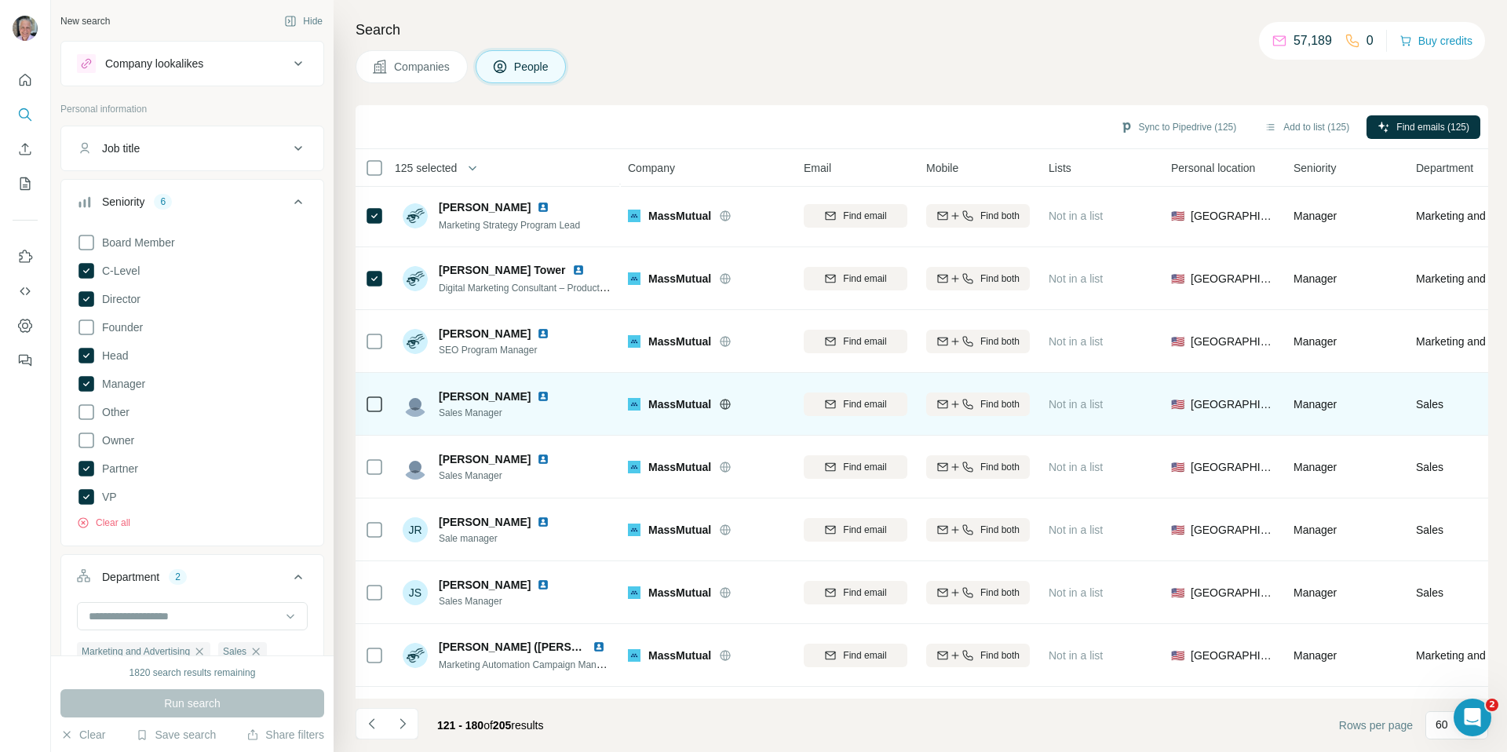
click at [378, 417] on div at bounding box center [374, 403] width 19 height 43
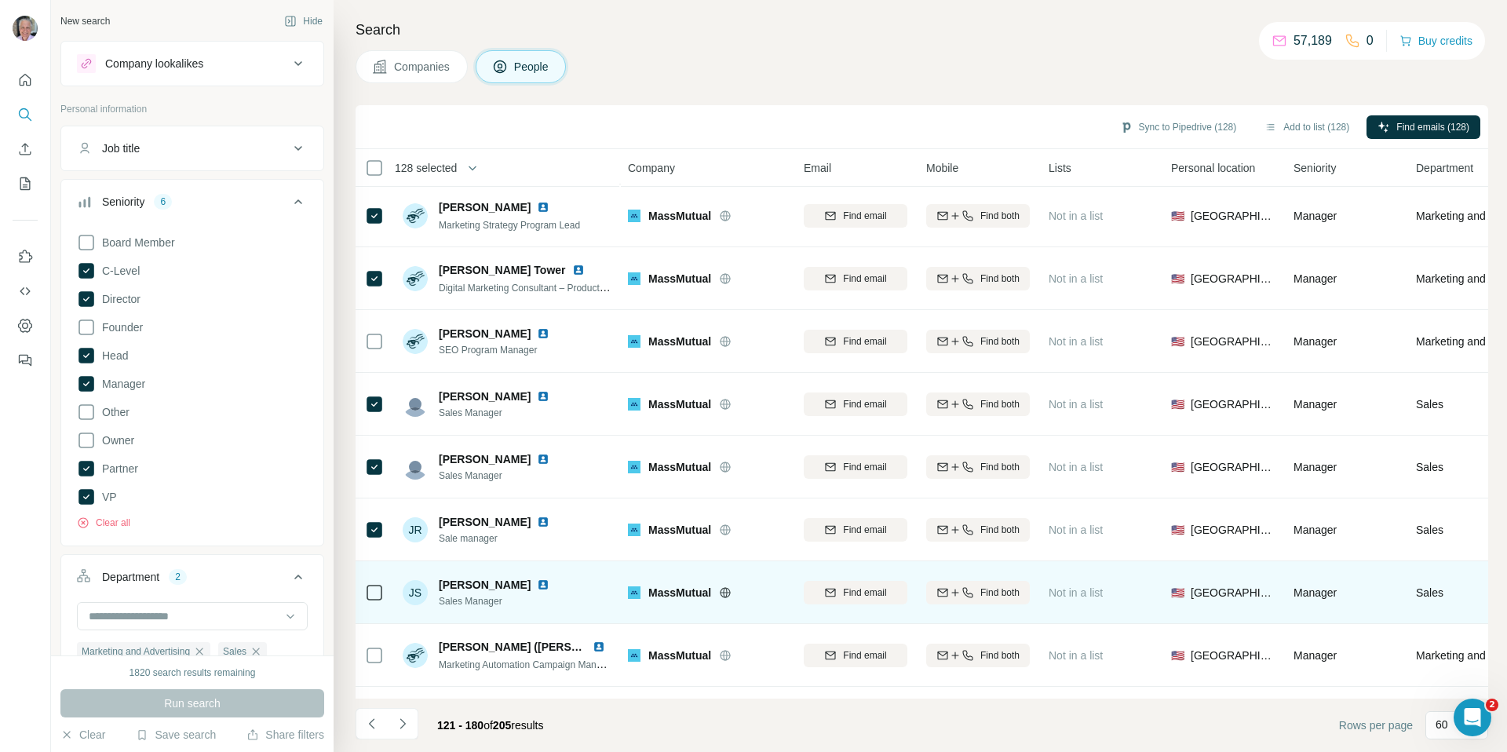
click at [380, 582] on div at bounding box center [374, 592] width 19 height 43
click at [373, 608] on div at bounding box center [374, 592] width 19 height 43
click at [374, 600] on icon at bounding box center [374, 592] width 19 height 19
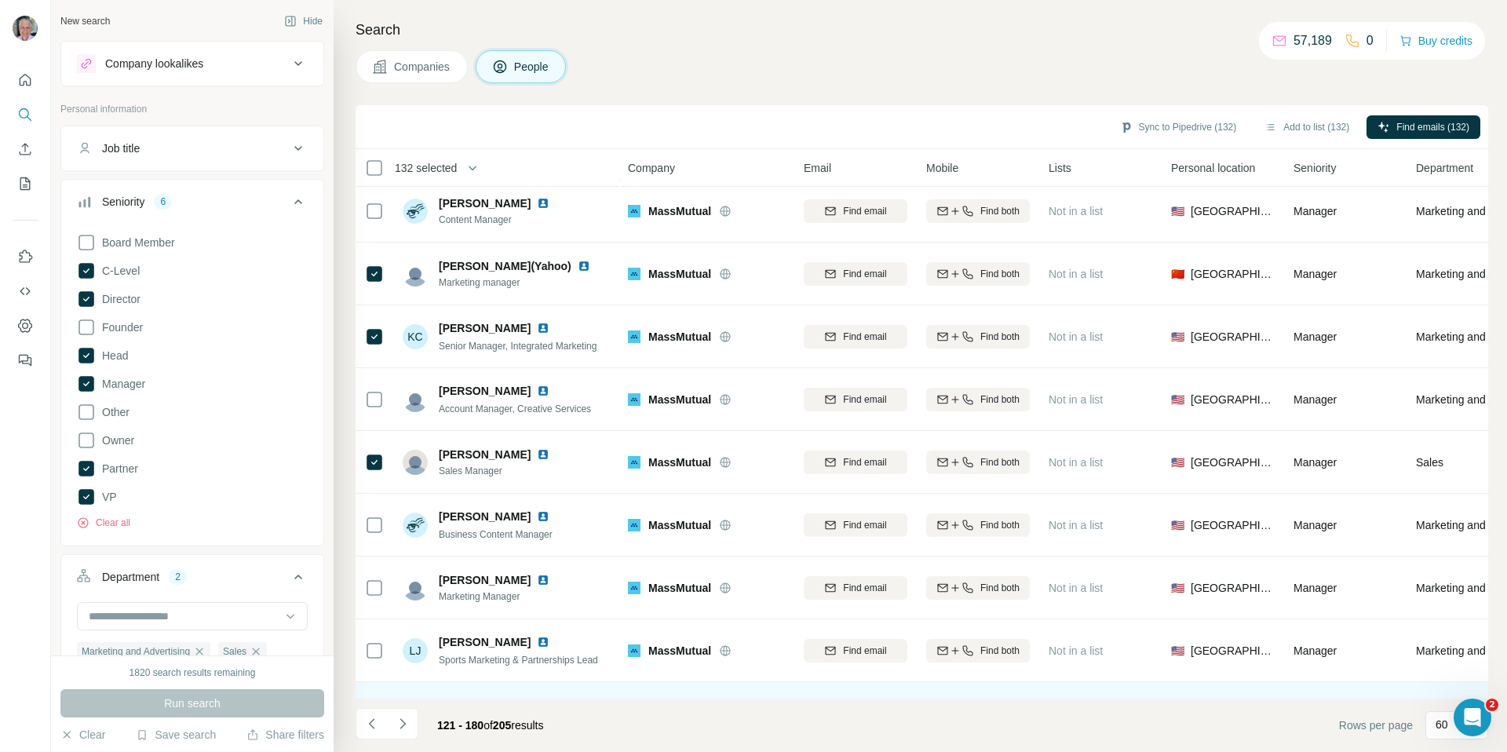
scroll to position [2373, 1]
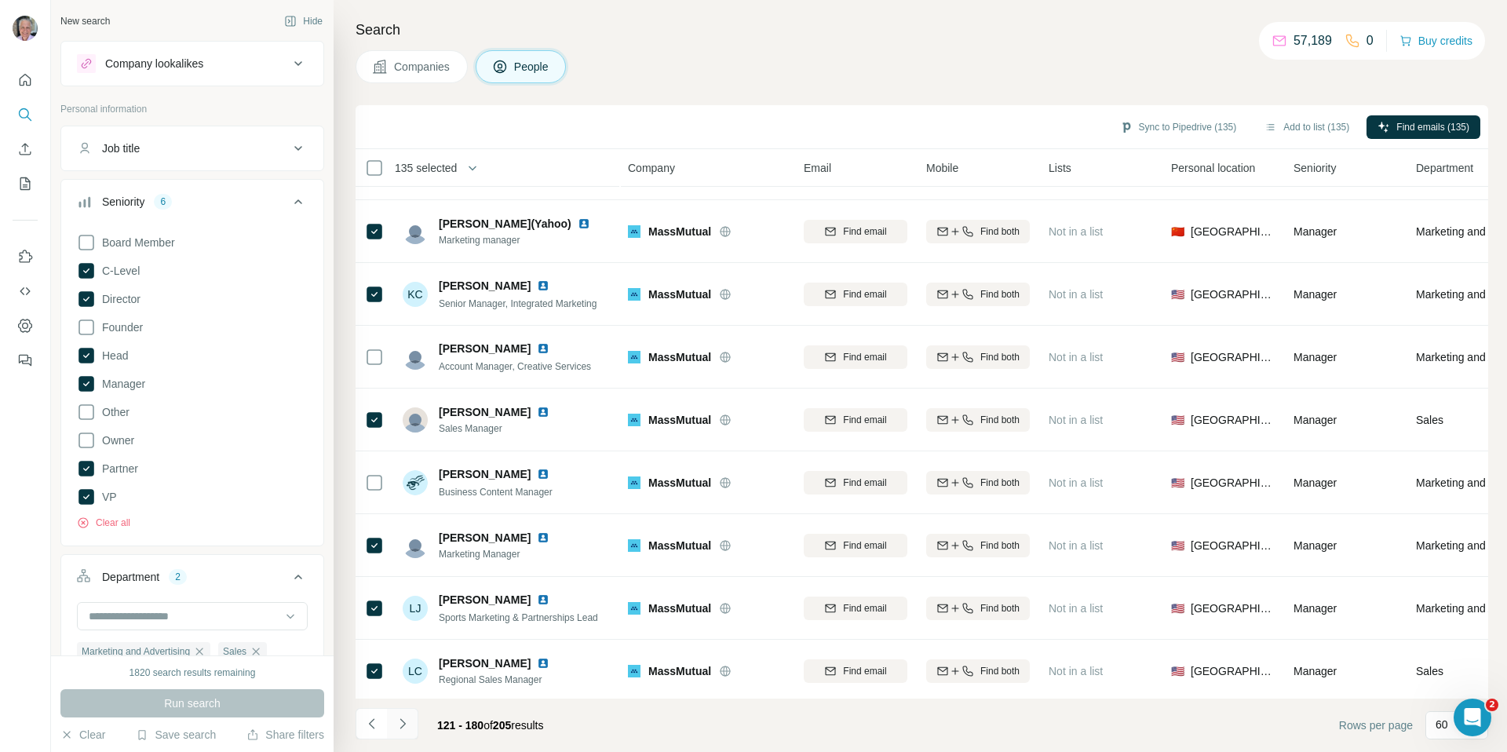
click at [404, 722] on icon "Navigate to next page" at bounding box center [402, 723] width 5 height 10
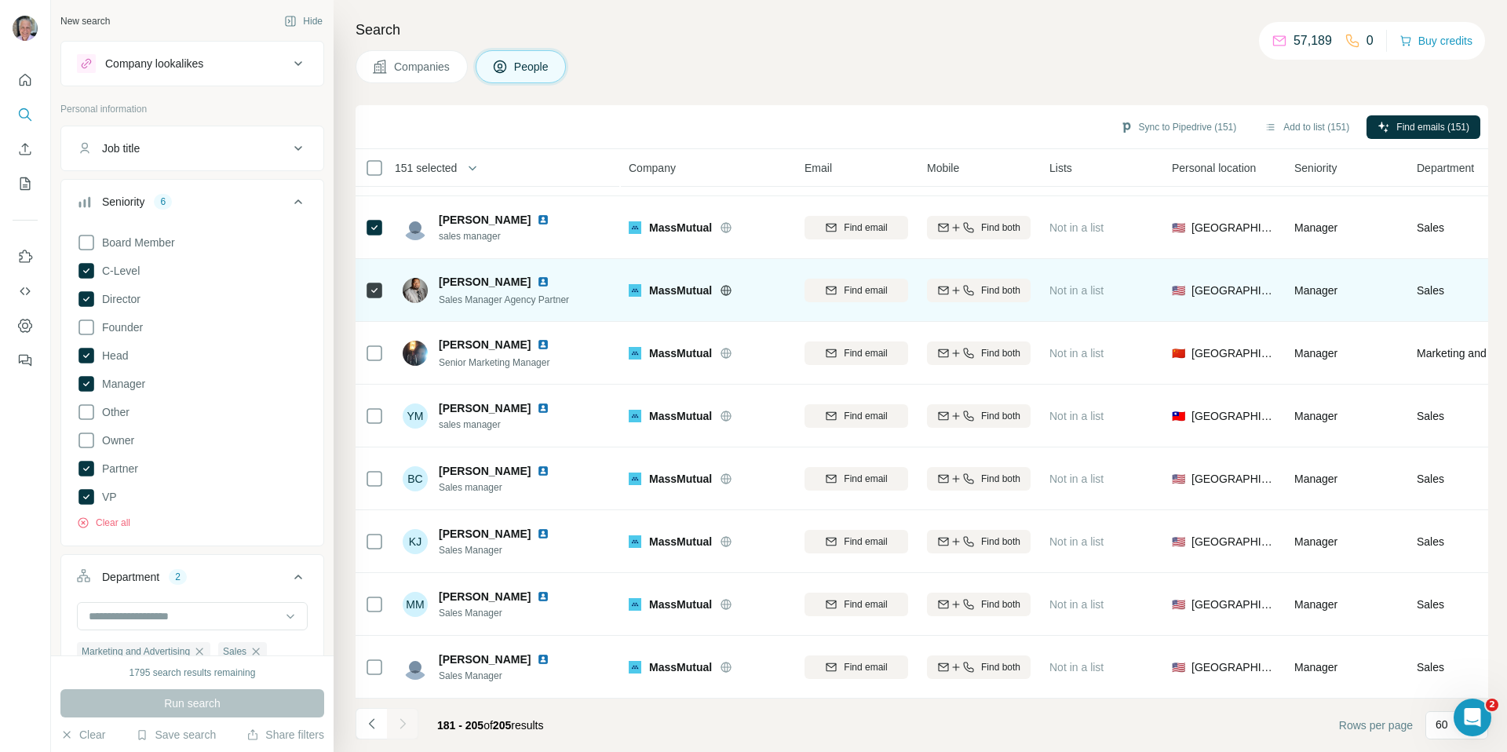
scroll to position [1058, 0]
click at [382, 287] on icon at bounding box center [374, 290] width 19 height 19
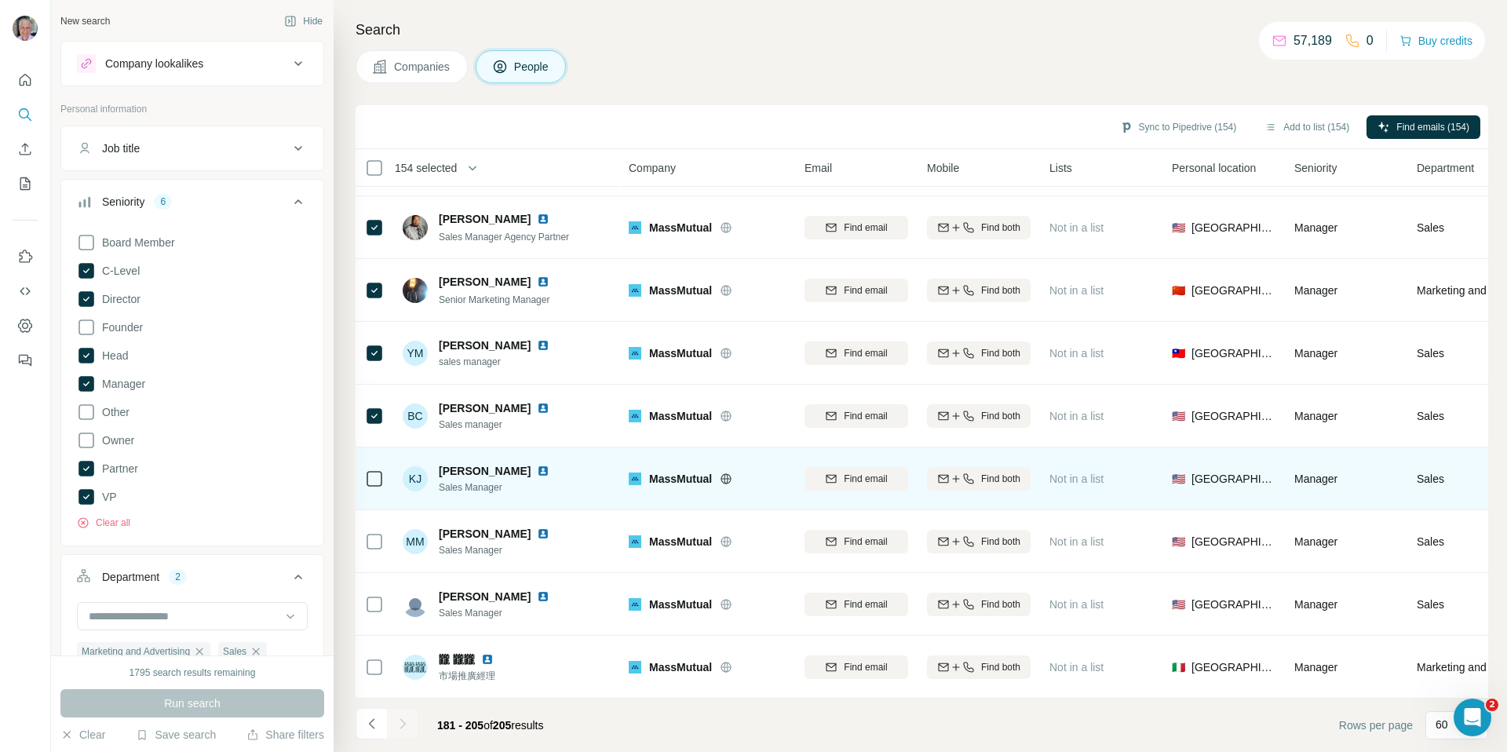
click at [370, 468] on div at bounding box center [374, 478] width 19 height 43
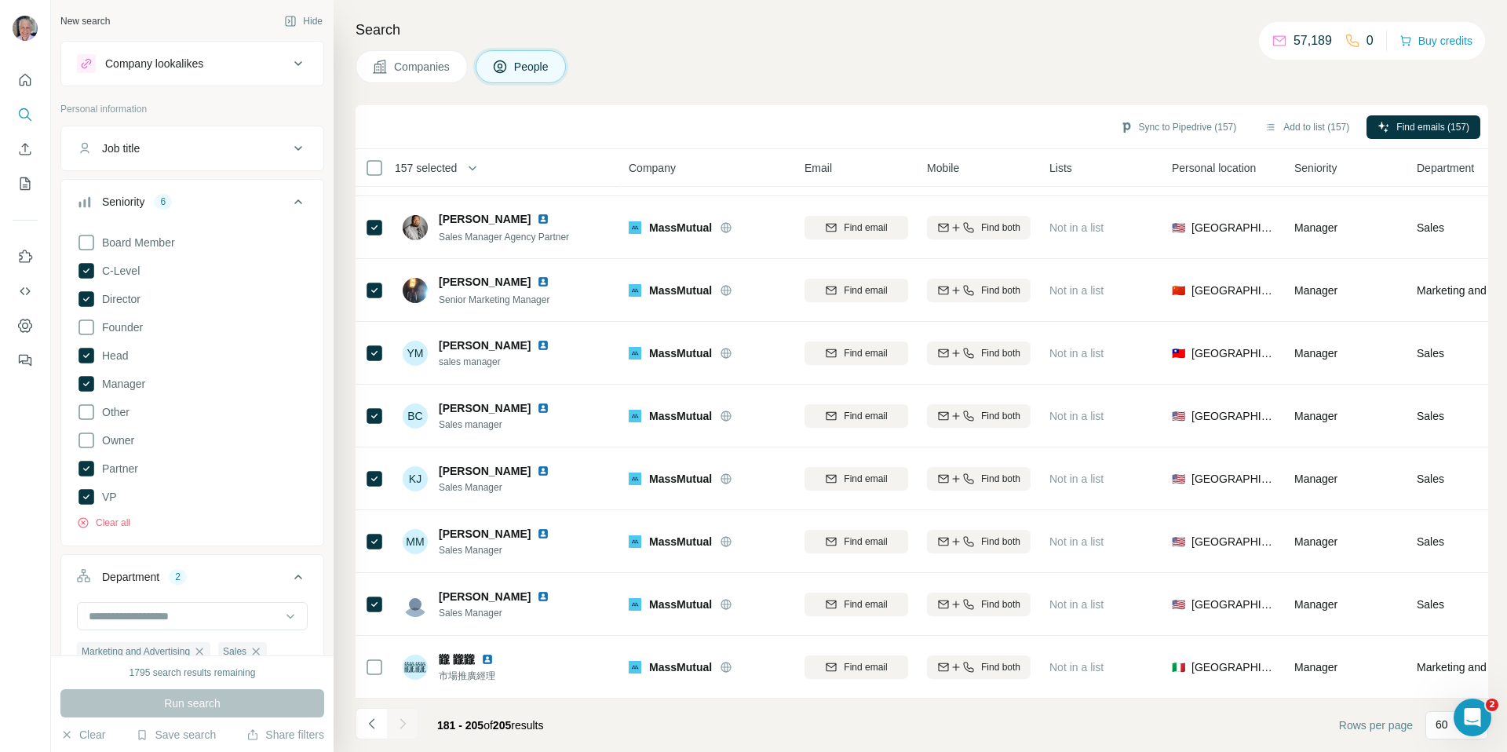
click at [404, 721] on div at bounding box center [402, 723] width 31 height 31
click at [1420, 124] on span "Find emails (157)" at bounding box center [1433, 127] width 73 height 14
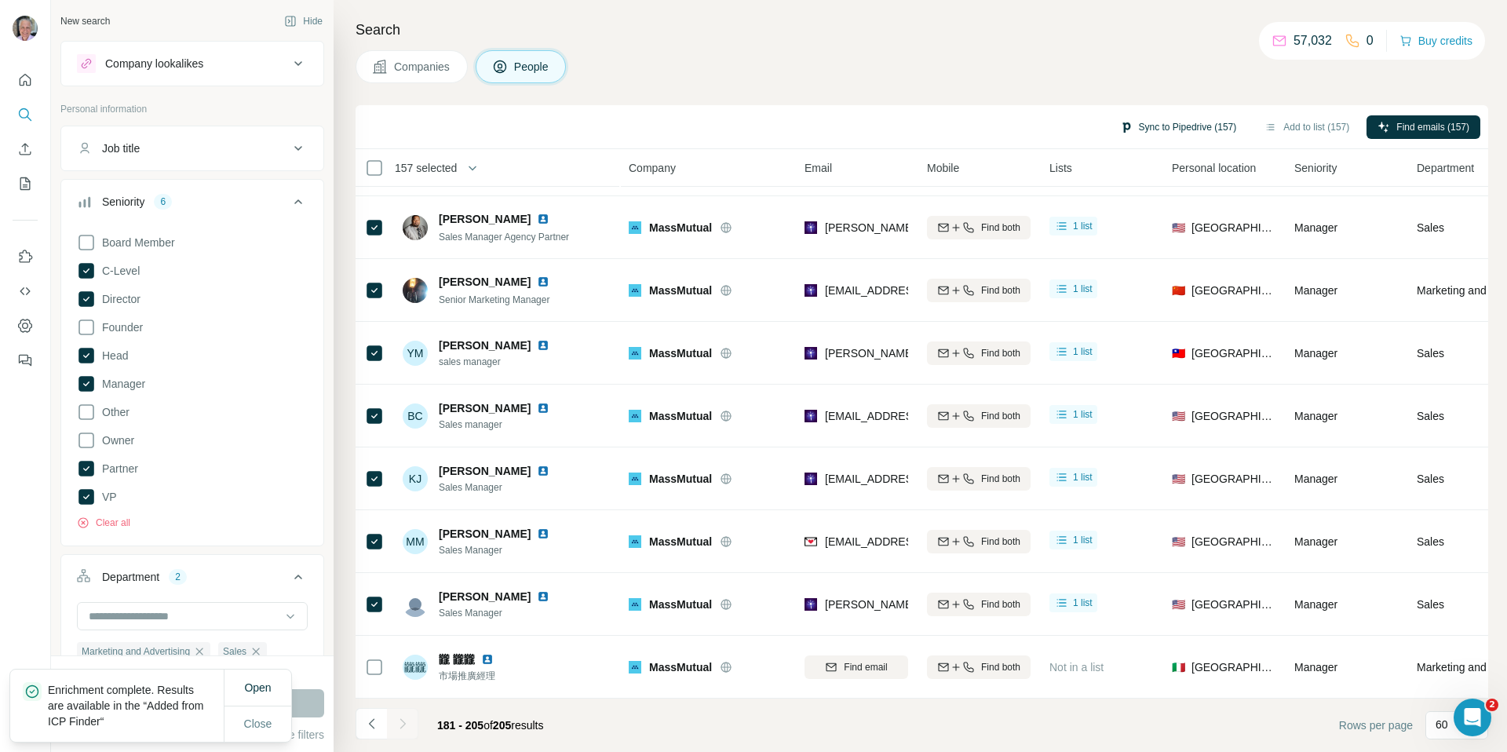
click at [1200, 126] on button "Sync to Pipedrive (157)" at bounding box center [1178, 127] width 139 height 24
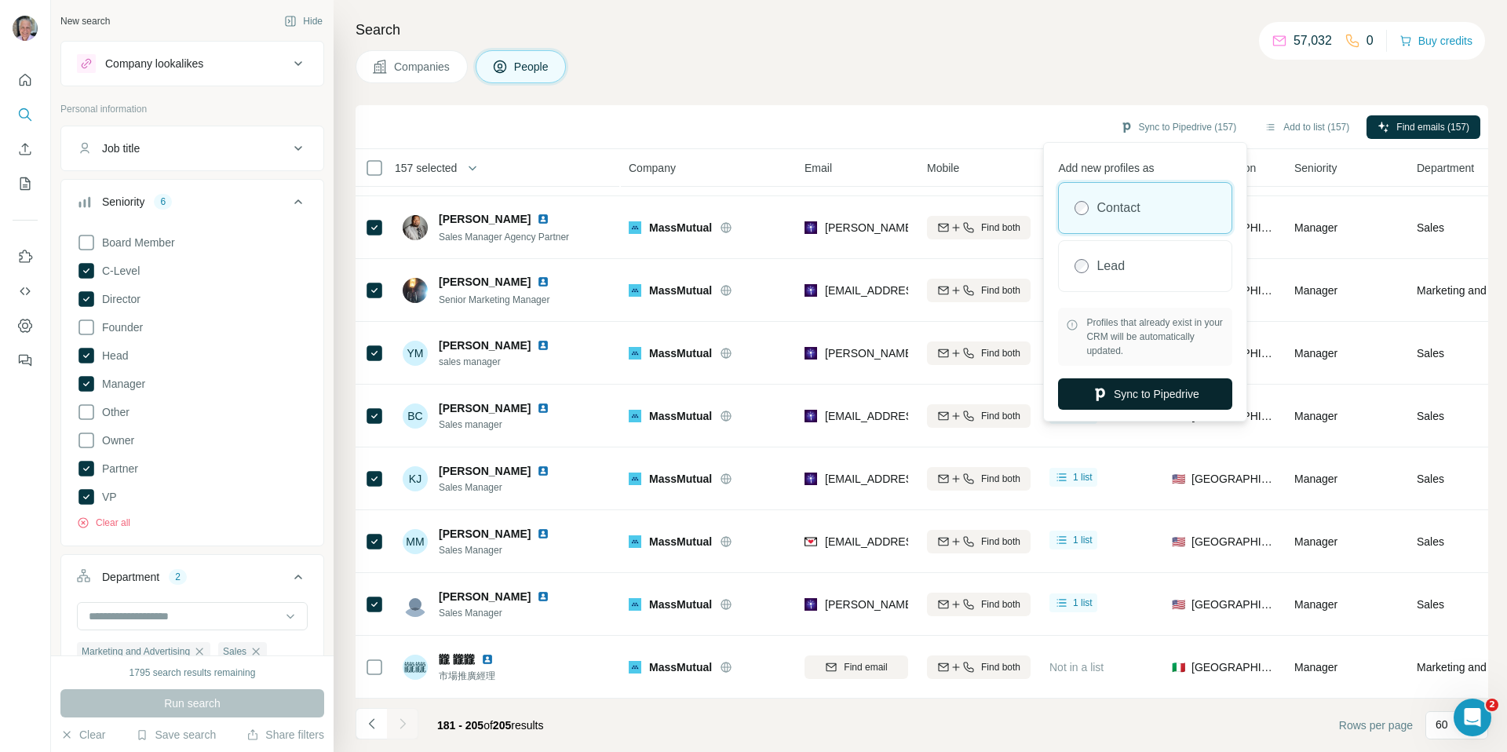
click at [1136, 396] on button "Sync to Pipedrive" at bounding box center [1145, 393] width 174 height 31
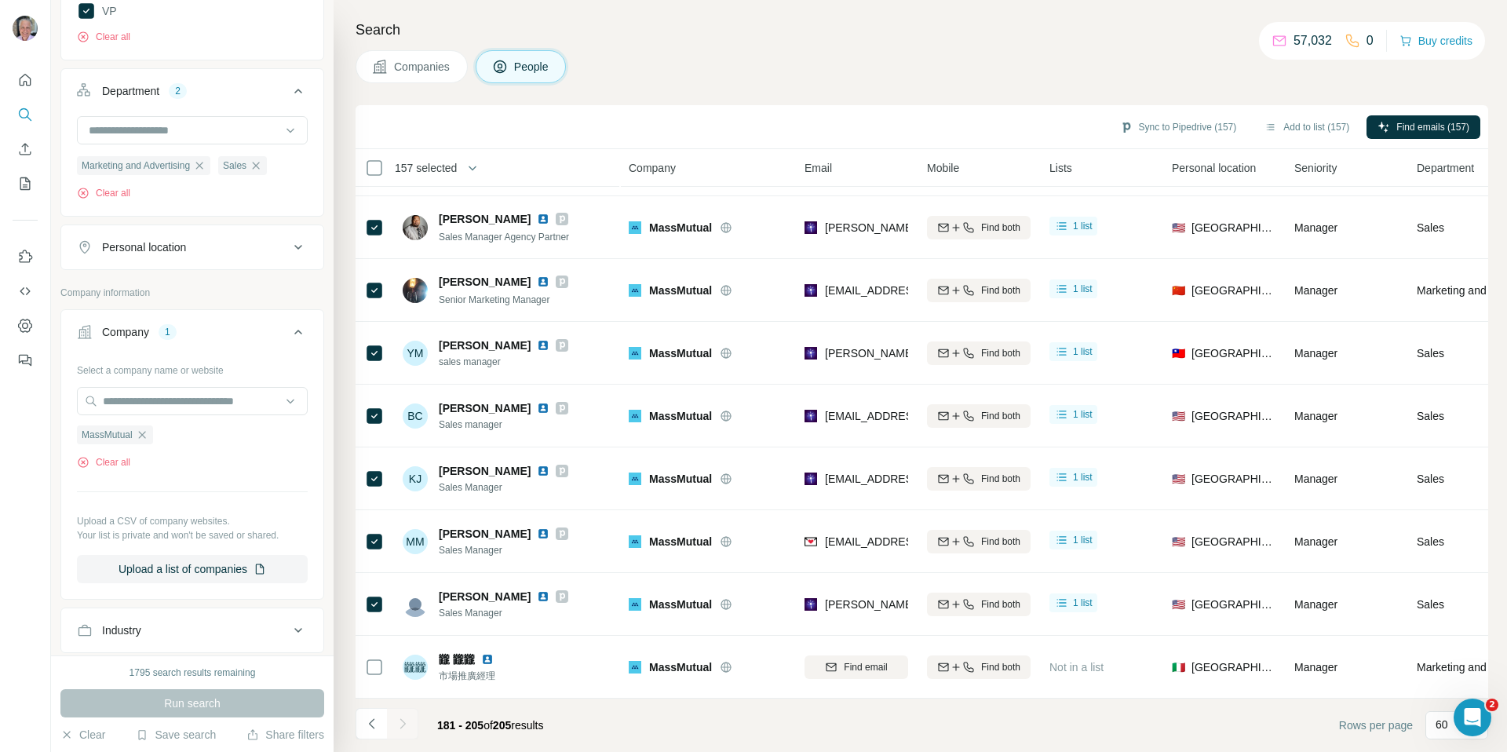
scroll to position [496, 0]
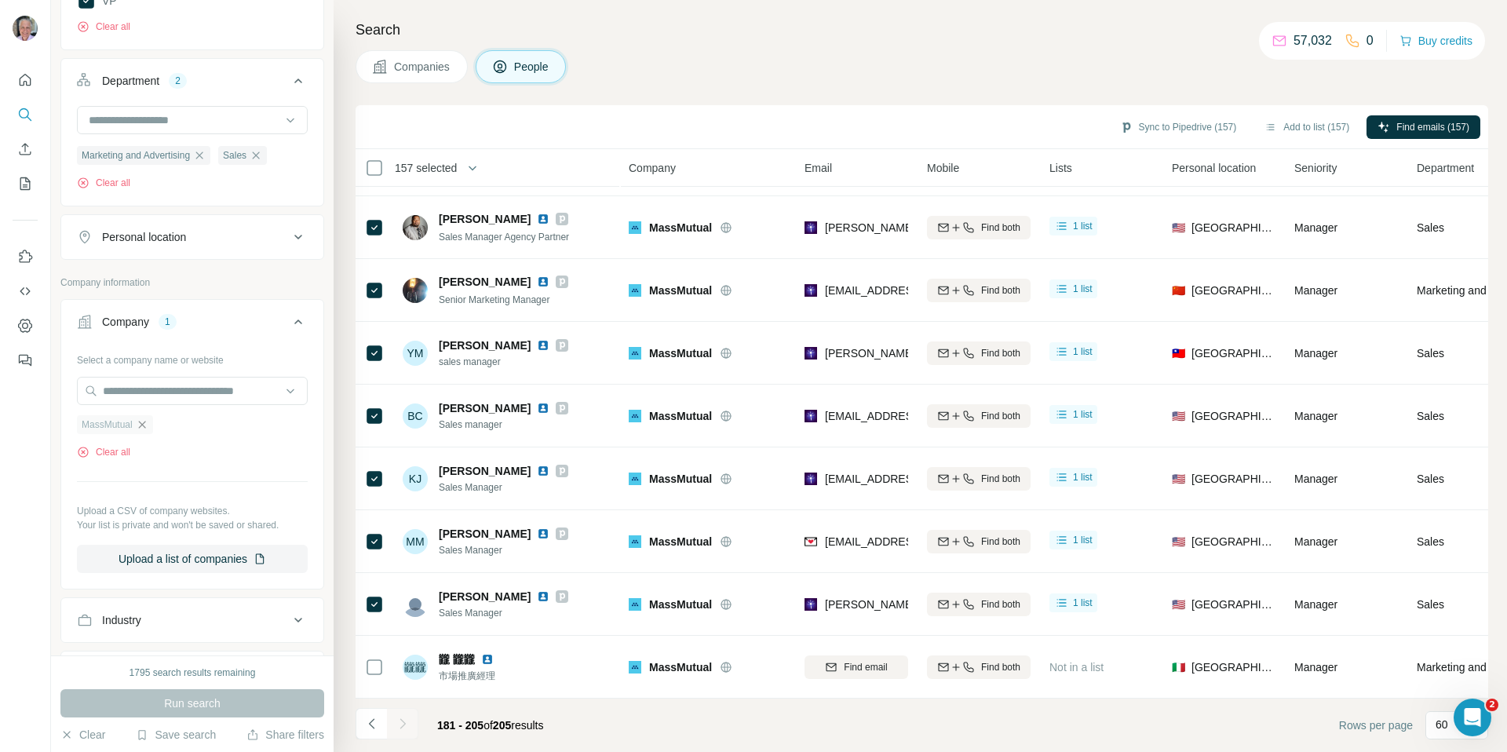
click at [145, 425] on icon "button" at bounding box center [141, 424] width 7 height 7
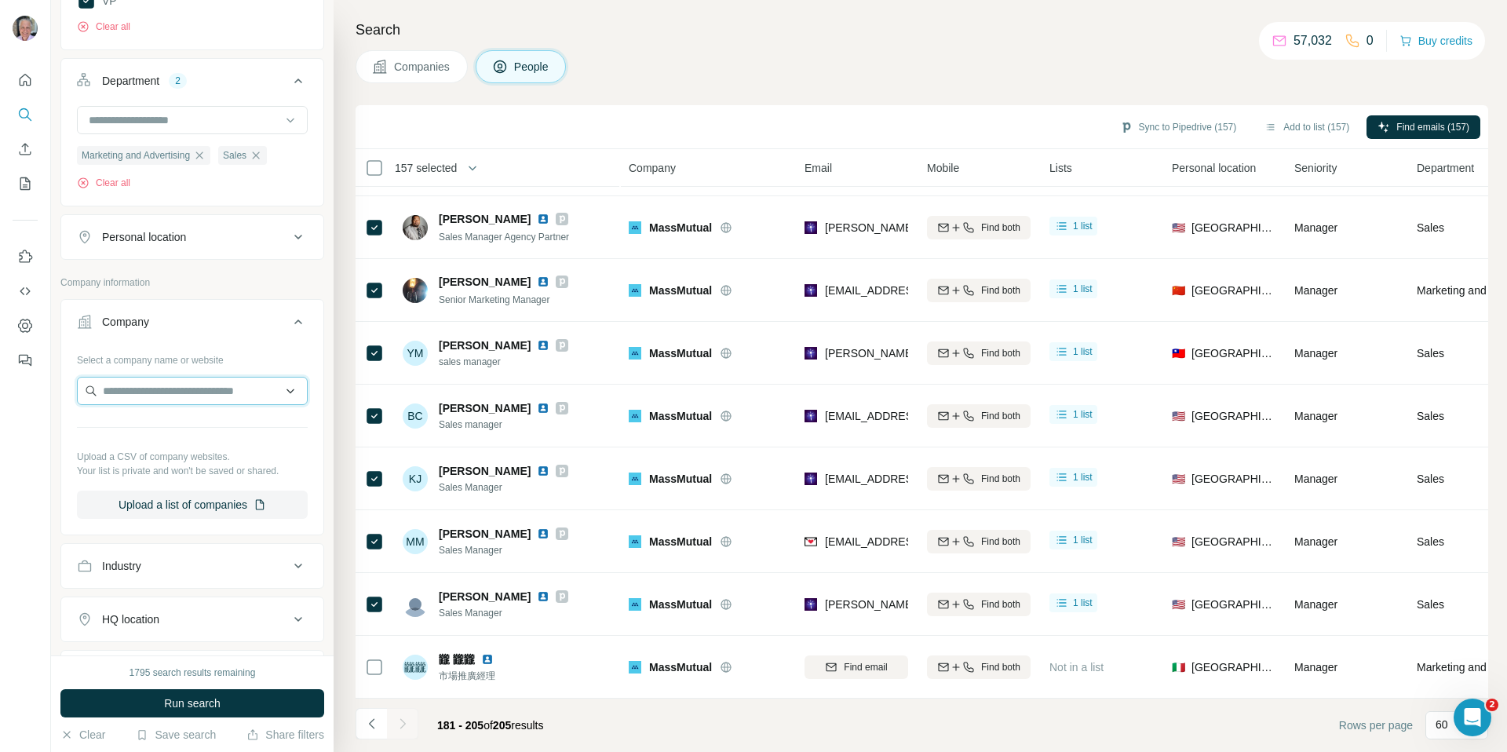
click at [140, 389] on input "text" at bounding box center [192, 391] width 231 height 28
click at [225, 393] on input "**********" at bounding box center [192, 391] width 231 height 28
click at [206, 393] on input "**********" at bounding box center [192, 391] width 231 height 28
paste input "**********"
type input "**********"
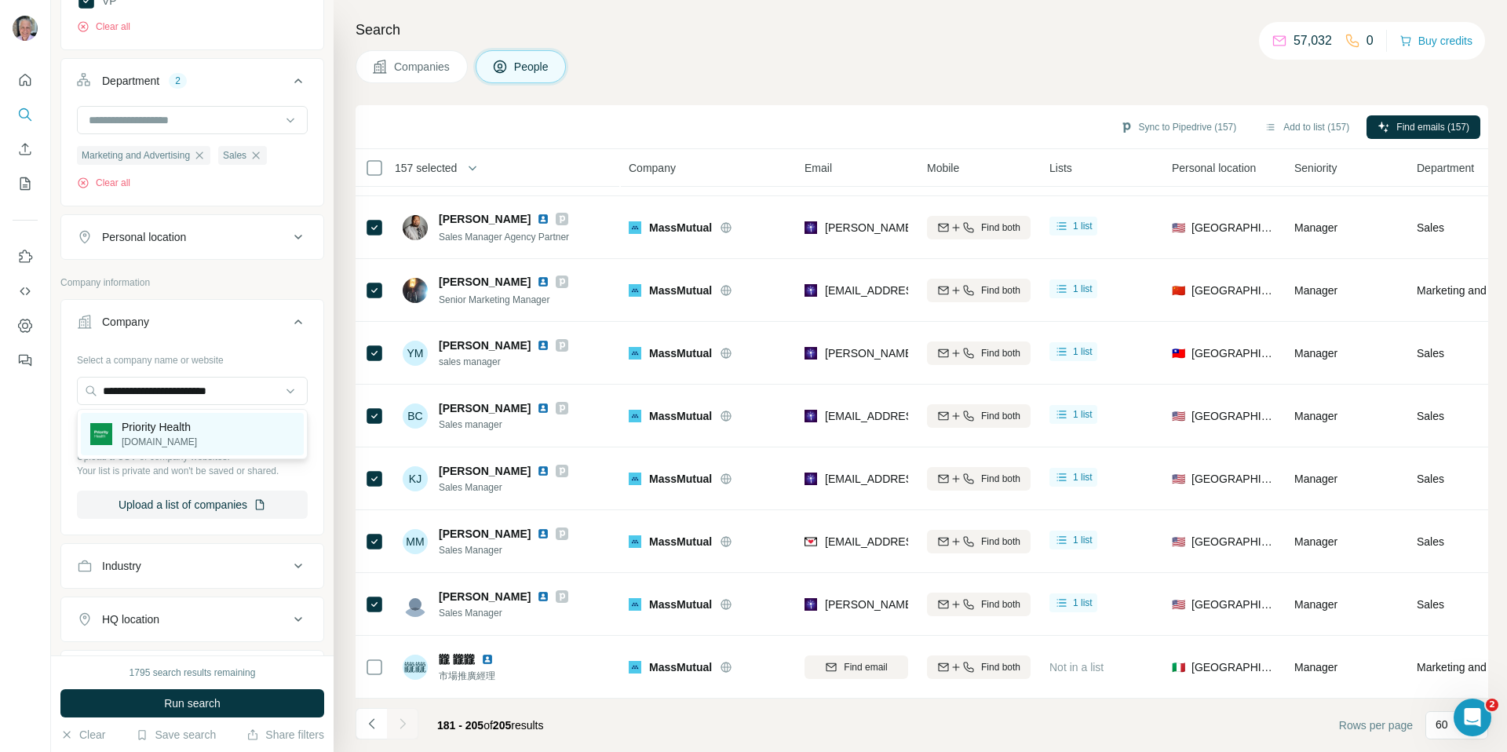
click at [217, 426] on div "Priority Health priorityhealth.com" at bounding box center [192, 434] width 223 height 42
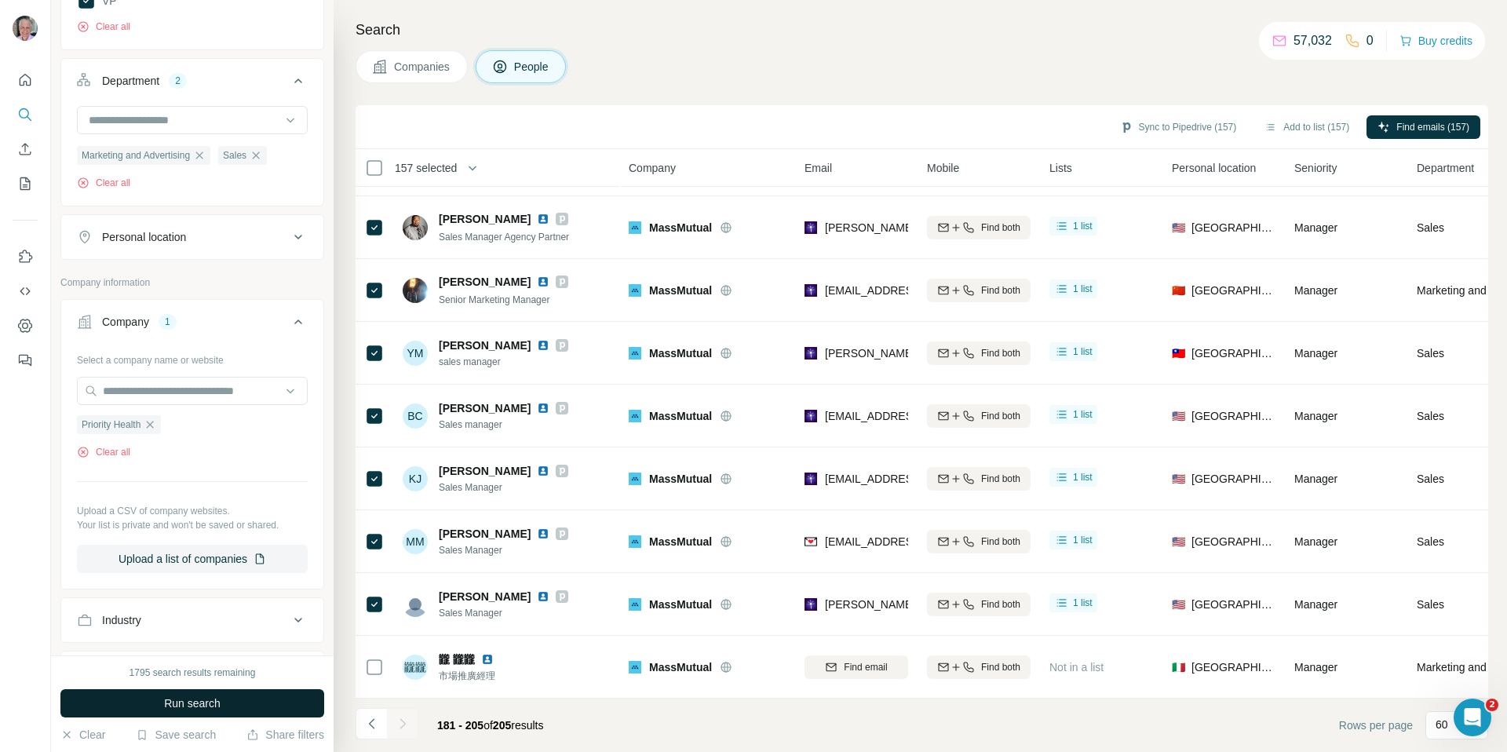
click at [185, 701] on span "Run search" at bounding box center [192, 704] width 57 height 16
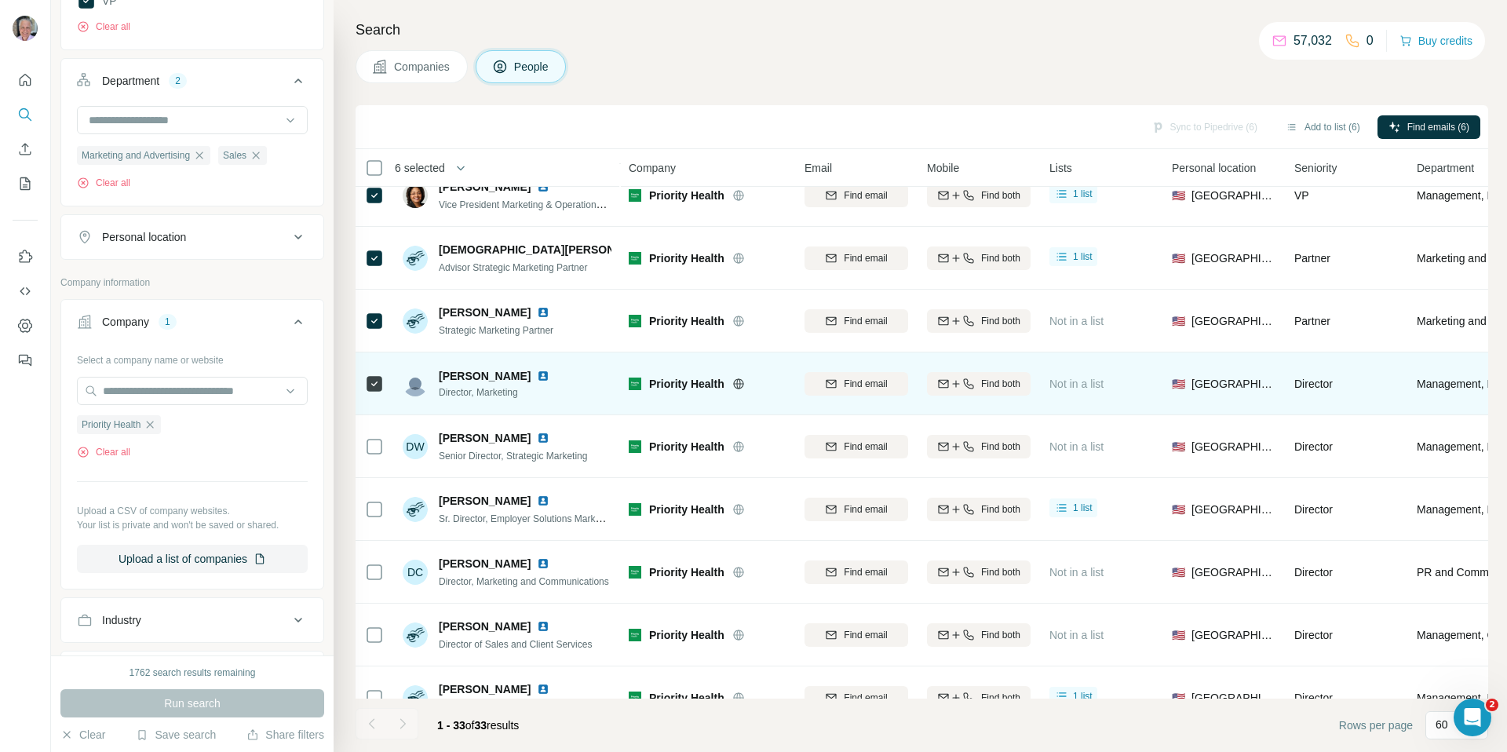
scroll to position [364, 0]
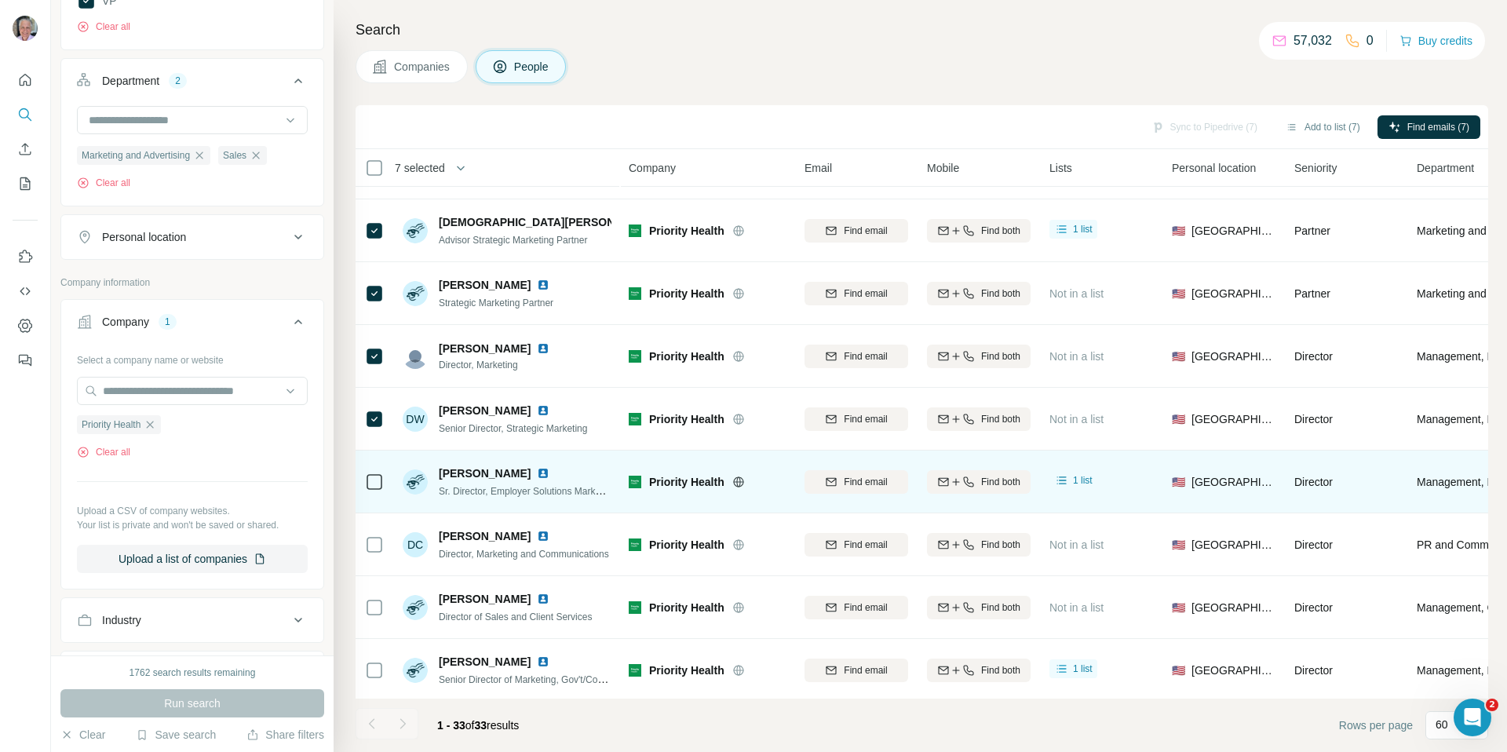
click at [372, 491] on div at bounding box center [374, 481] width 19 height 43
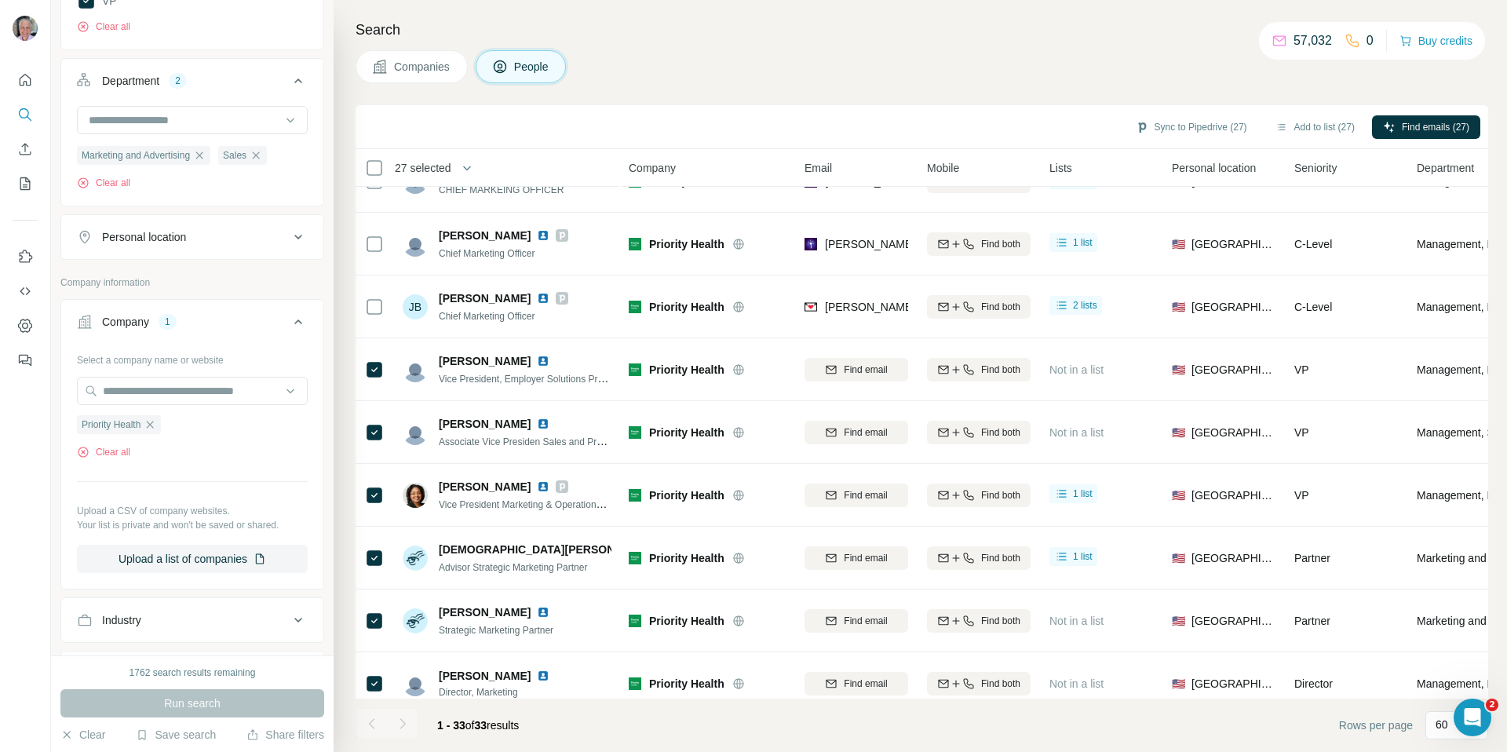
scroll to position [0, 0]
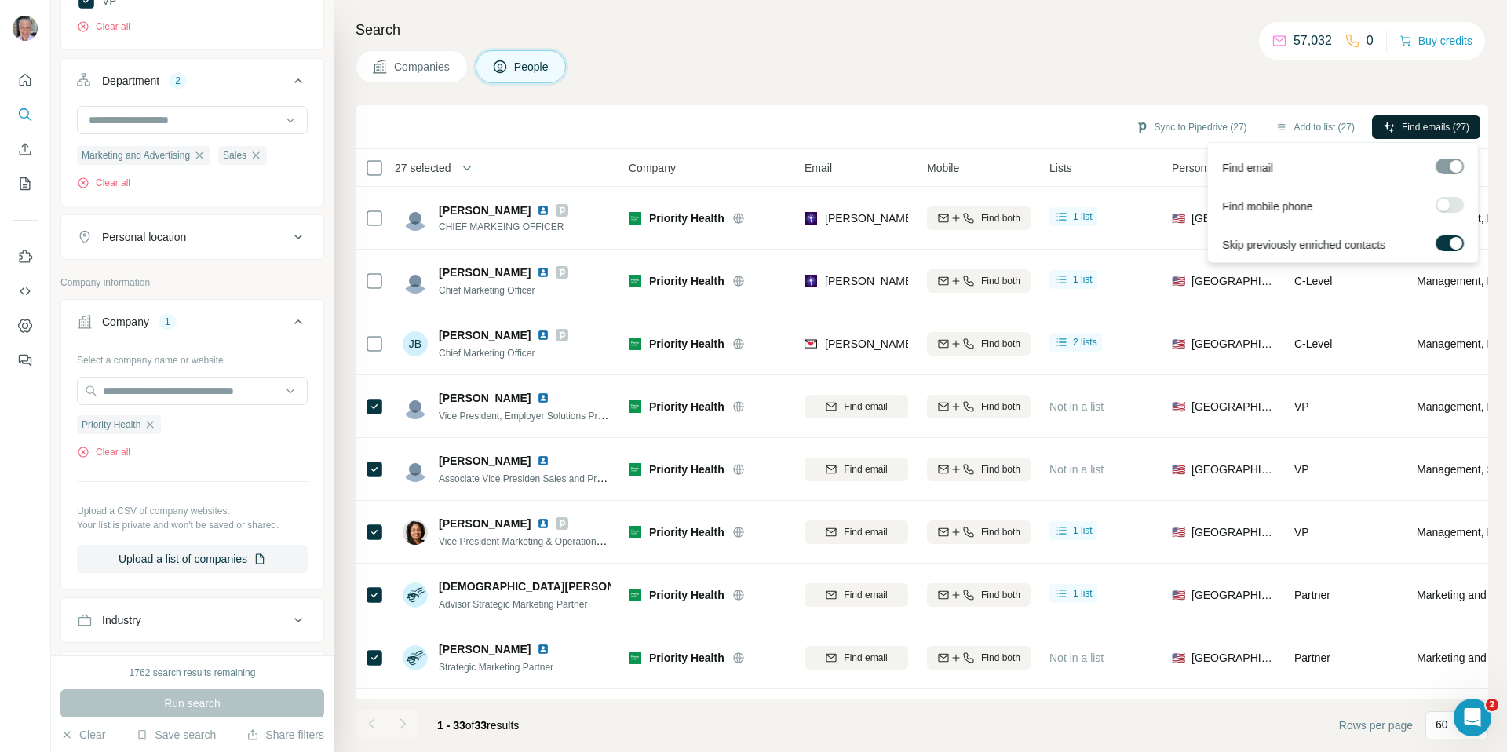
click at [1424, 126] on span "Find emails (27)" at bounding box center [1436, 127] width 68 height 14
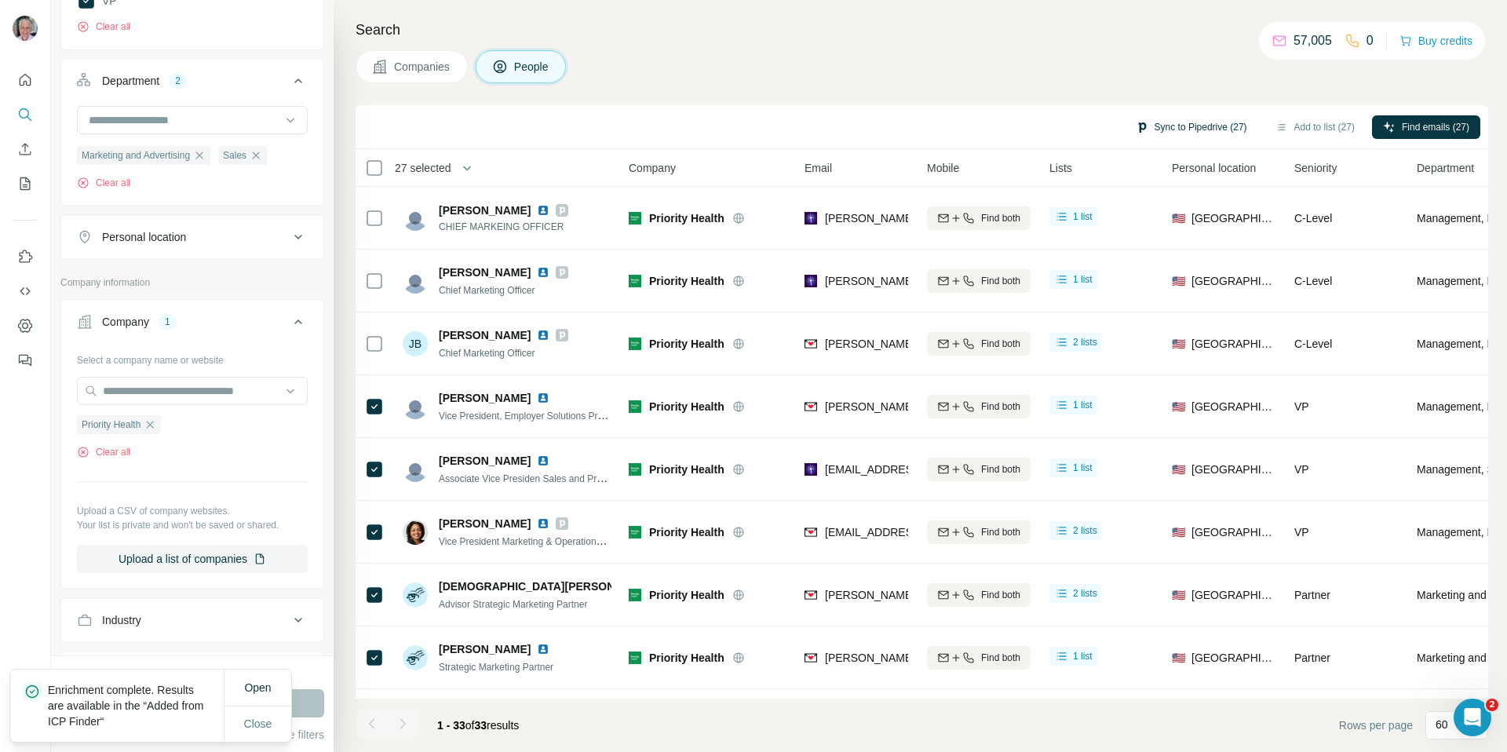
click at [1234, 122] on button "Sync to Pipedrive (27)" at bounding box center [1191, 127] width 133 height 24
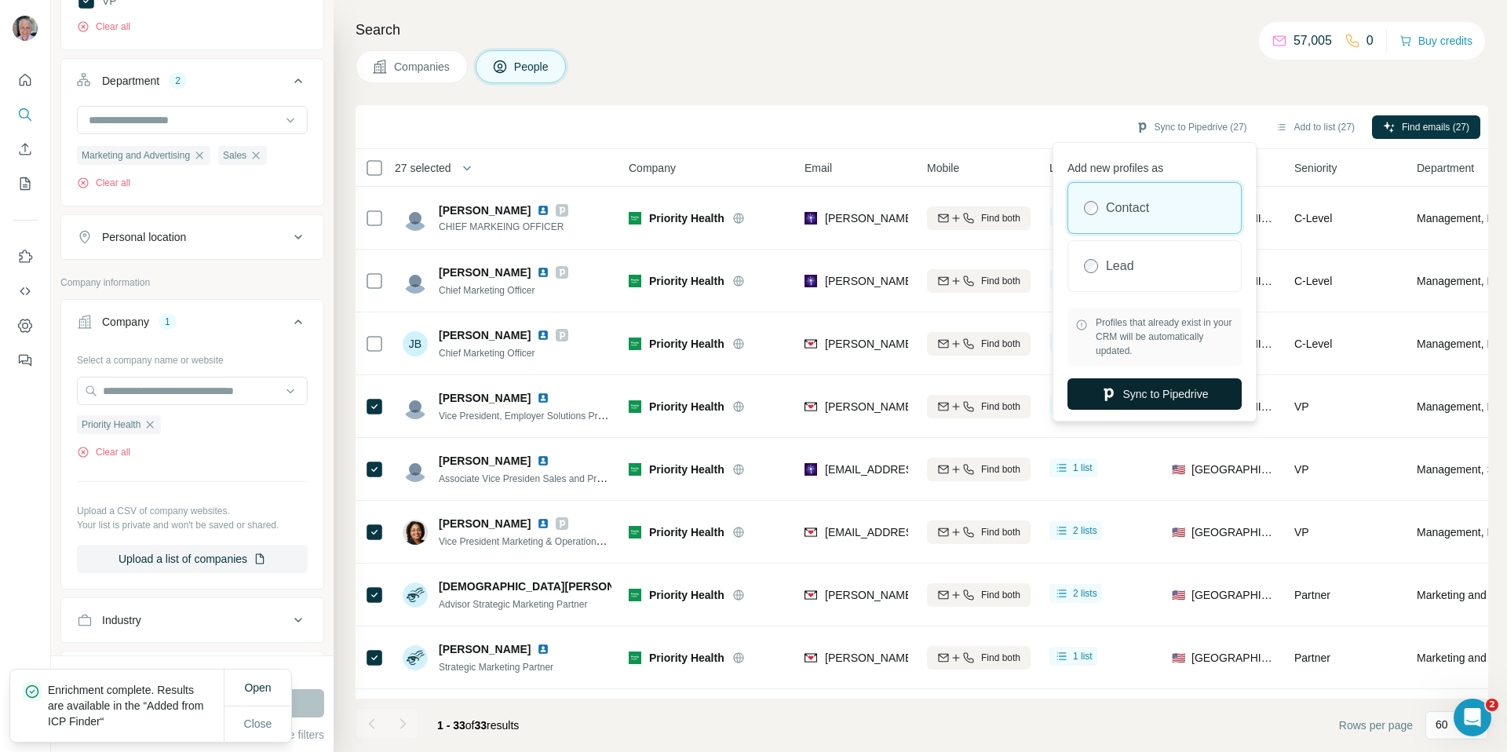
click at [1123, 397] on button "Sync to Pipedrive" at bounding box center [1155, 393] width 174 height 31
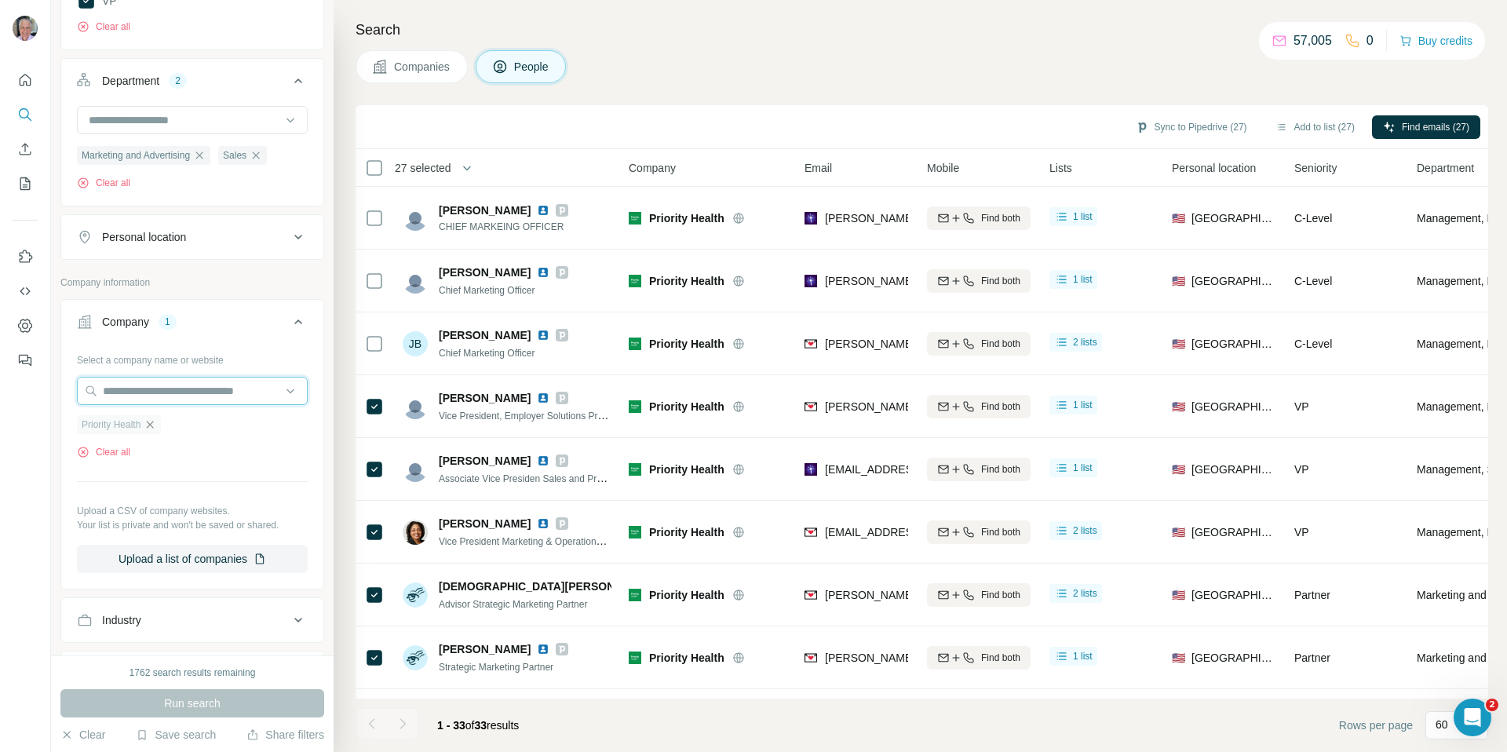
click at [170, 389] on input "text" at bounding box center [192, 391] width 231 height 28
click at [164, 393] on input "text" at bounding box center [192, 391] width 231 height 28
click at [153, 425] on div "Type to search" at bounding box center [187, 428] width 212 height 30
click at [155, 424] on icon "button" at bounding box center [150, 424] width 13 height 13
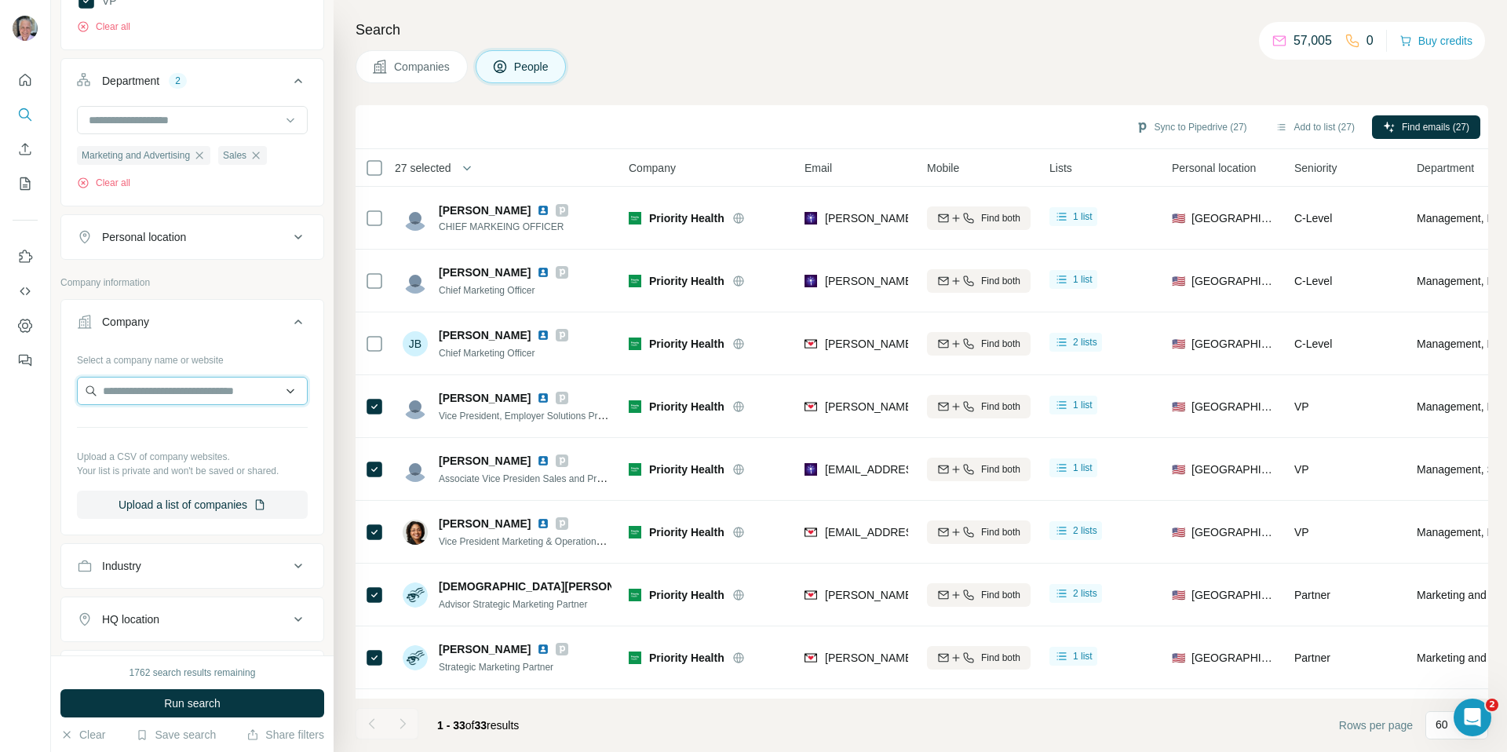
click at [206, 391] on input "text" at bounding box center [192, 391] width 231 height 28
click at [185, 388] on input "text" at bounding box center [192, 391] width 231 height 28
paste input "**********"
type input "**********"
click at [206, 429] on div "Priority Health priorityhealth.com" at bounding box center [192, 434] width 223 height 42
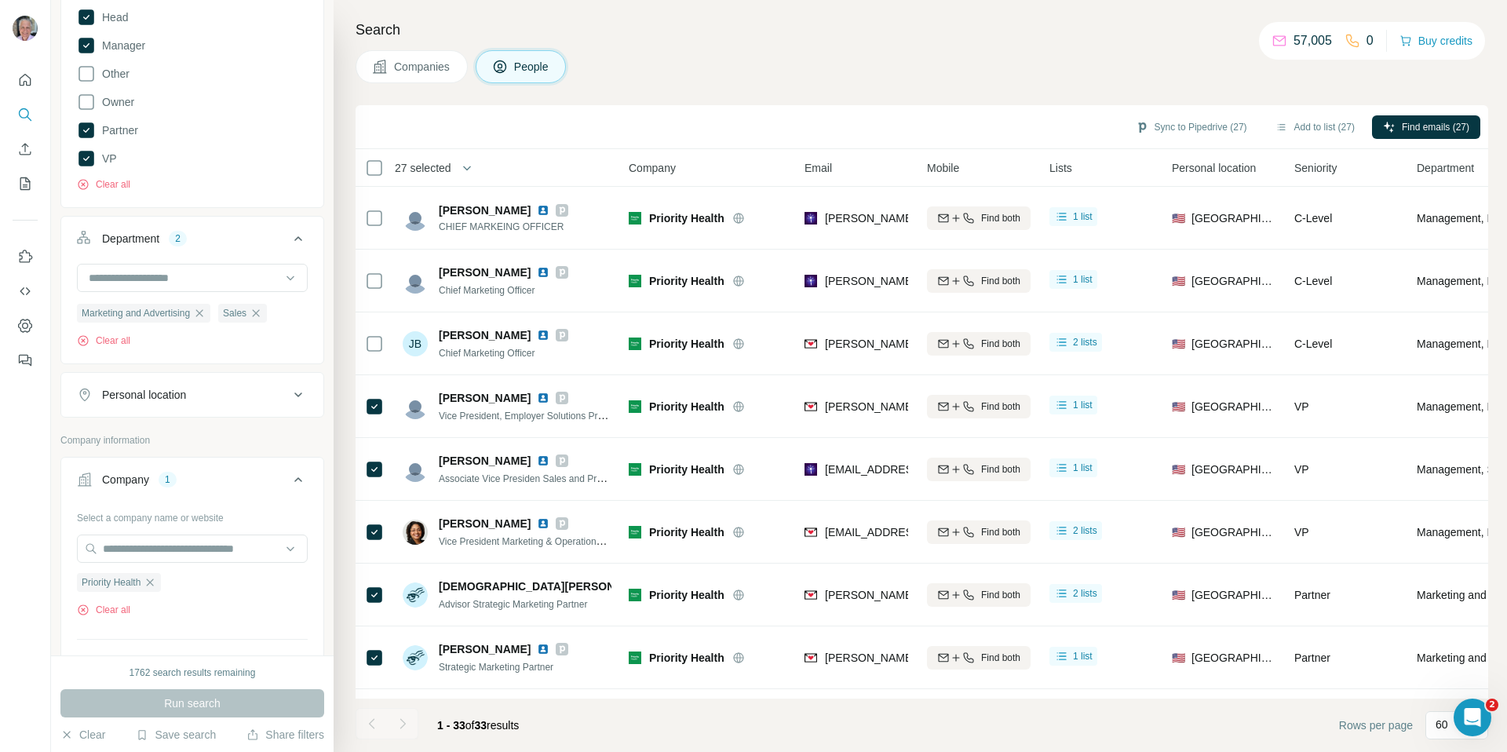
scroll to position [400, 0]
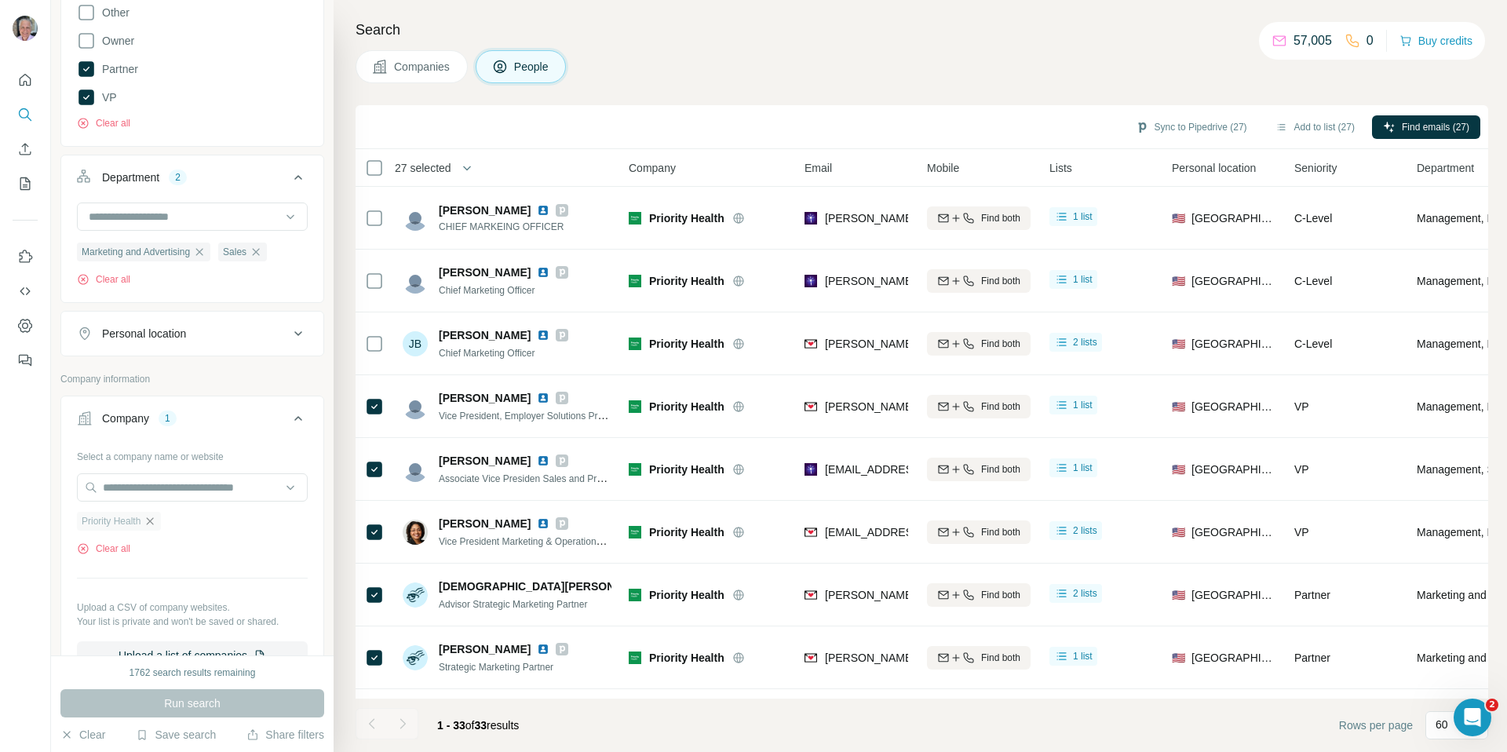
click at [155, 524] on icon "button" at bounding box center [150, 521] width 13 height 13
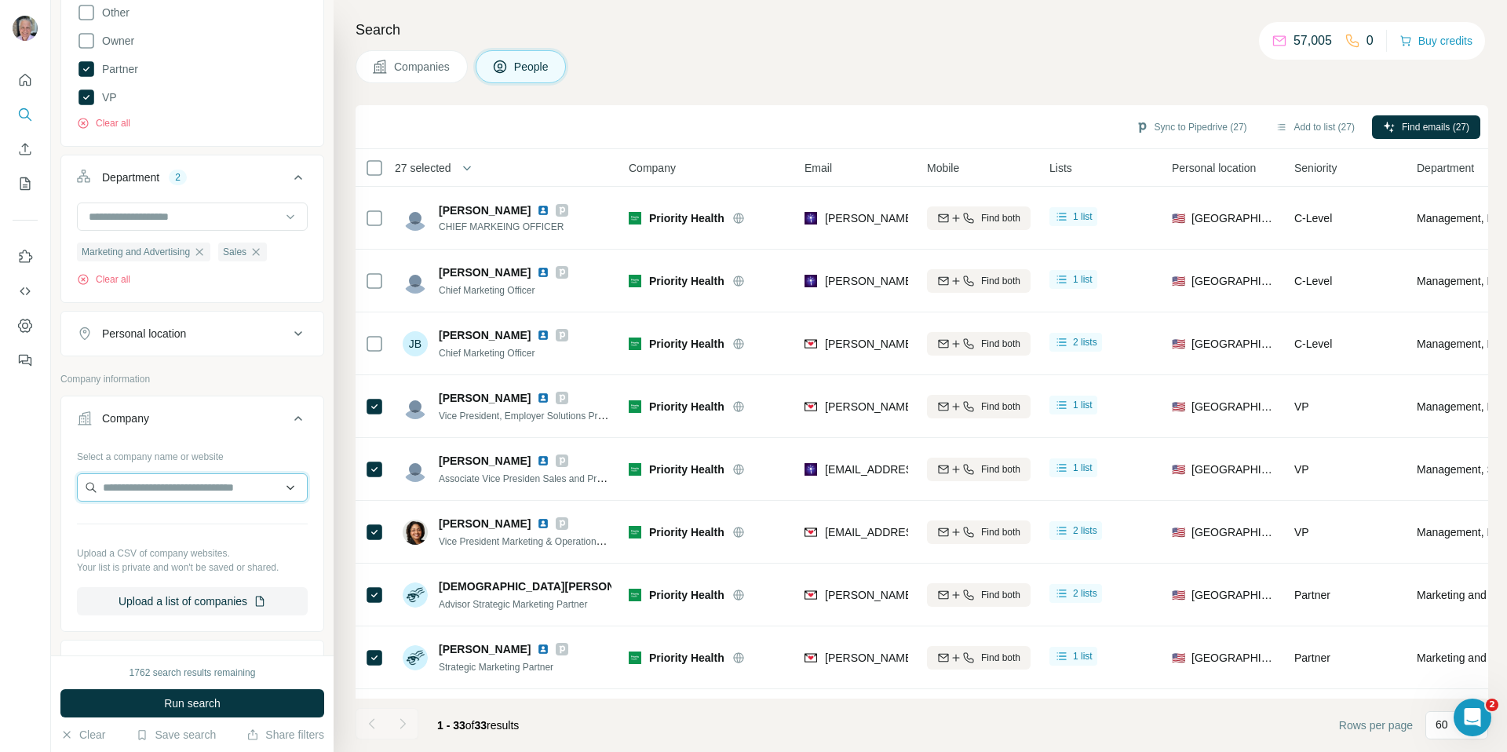
click at [175, 488] on input "text" at bounding box center [192, 487] width 231 height 28
click at [193, 488] on input "text" at bounding box center [192, 487] width 231 height 28
paste input "**********"
click at [184, 488] on input "text" at bounding box center [192, 487] width 231 height 28
drag, startPoint x: 258, startPoint y: 491, endPoint x: 232, endPoint y: 490, distance: 25.9
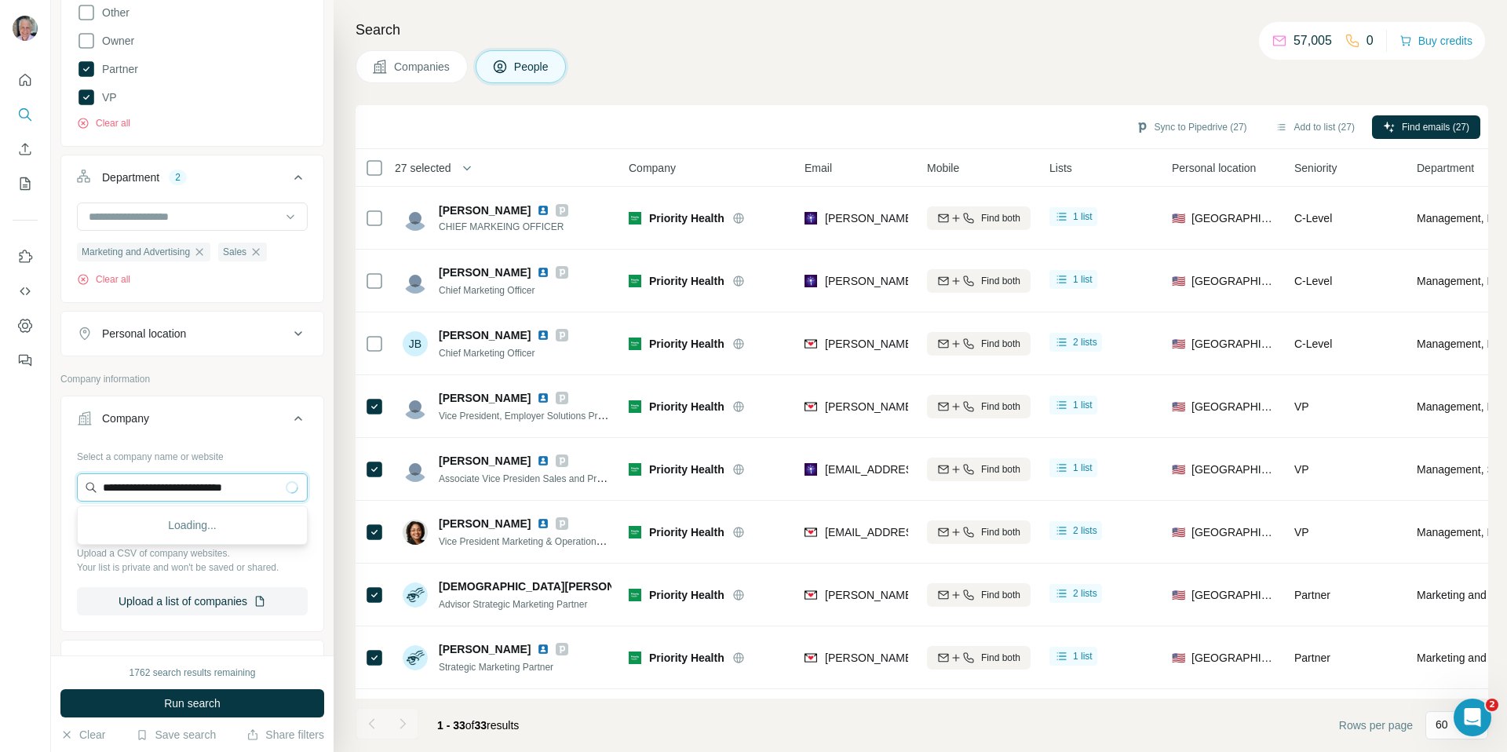
click at [258, 490] on input "**********" at bounding box center [192, 487] width 231 height 28
click at [238, 488] on input "**********" at bounding box center [192, 487] width 231 height 28
click at [223, 488] on input "**********" at bounding box center [192, 487] width 231 height 28
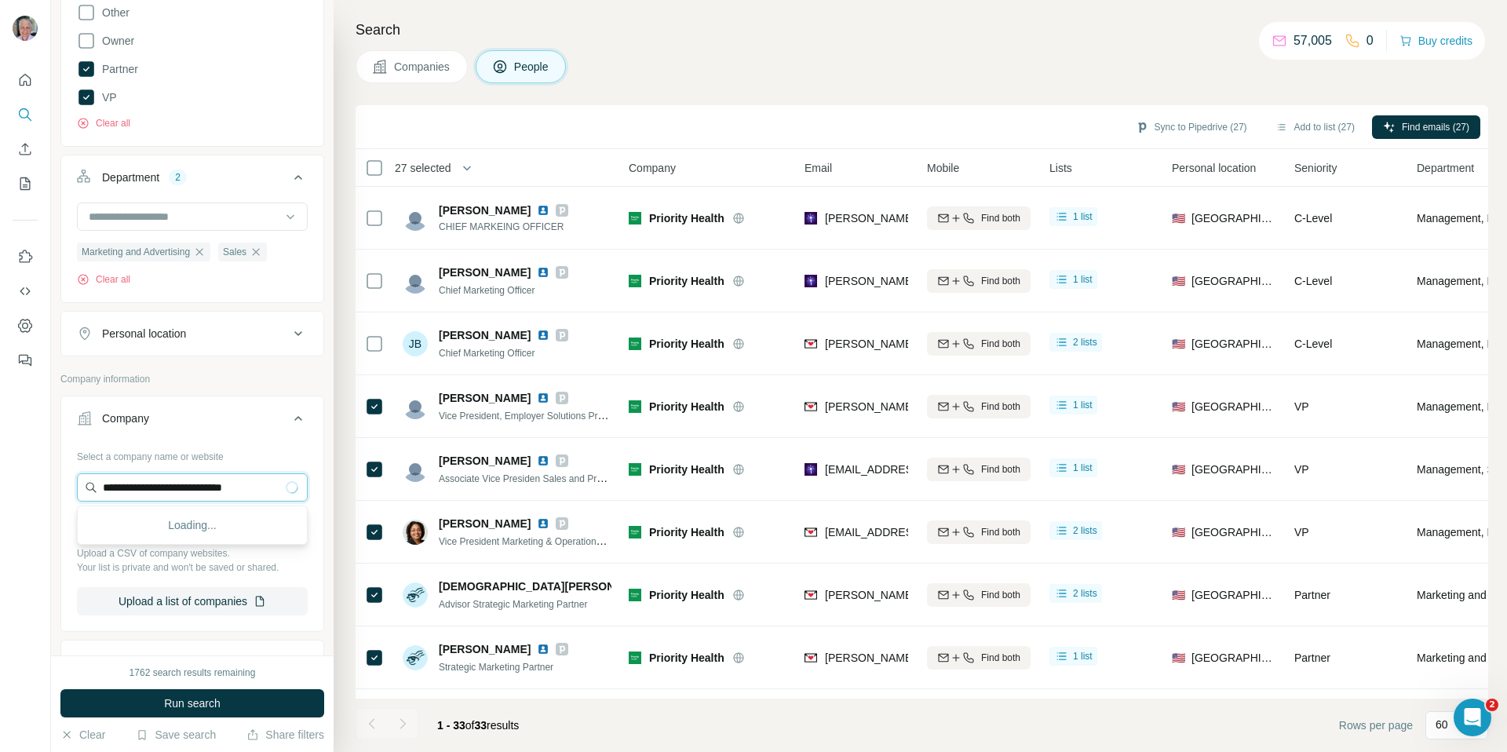
click at [232, 490] on input "**********" at bounding box center [192, 487] width 231 height 28
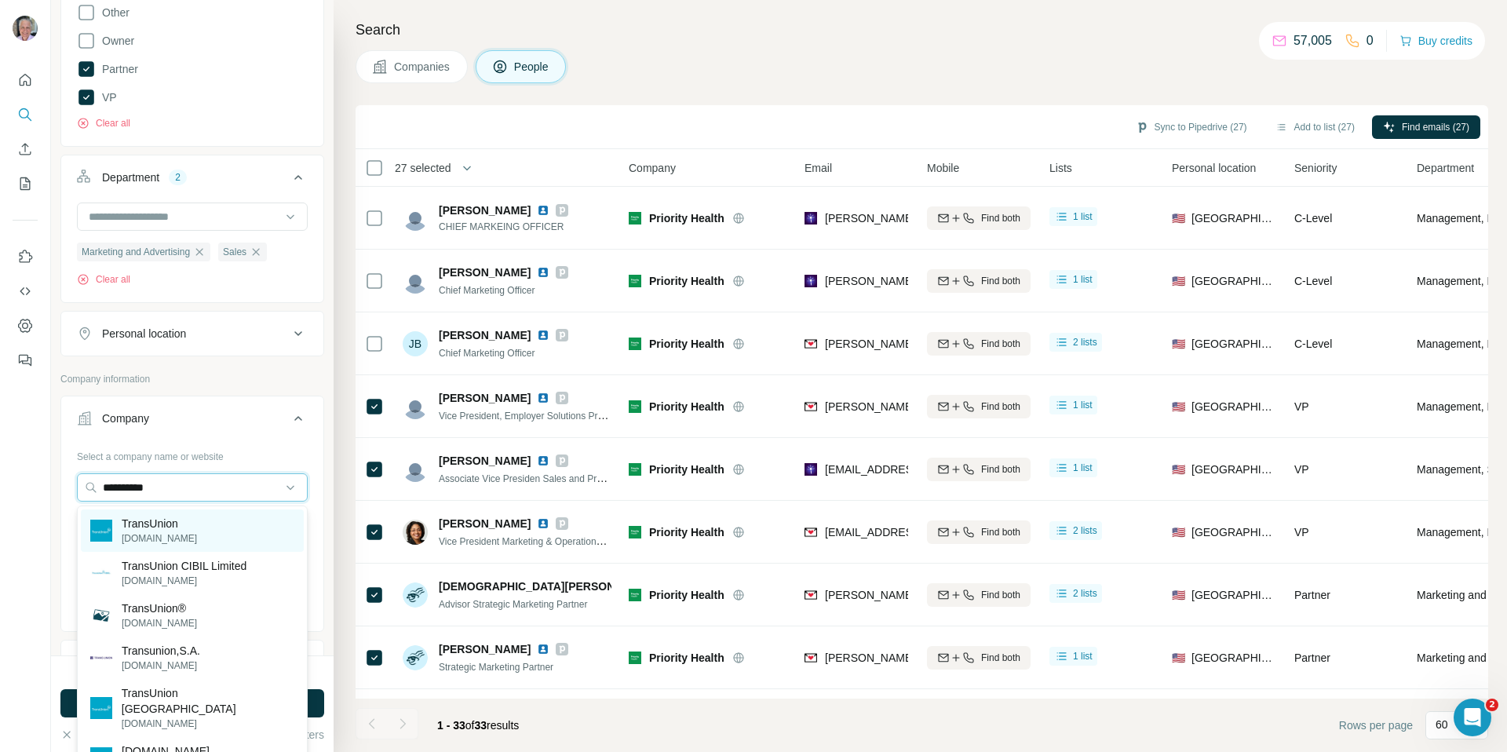
type input "**********"
click at [211, 532] on div "TransUnion transunion.com" at bounding box center [192, 530] width 223 height 42
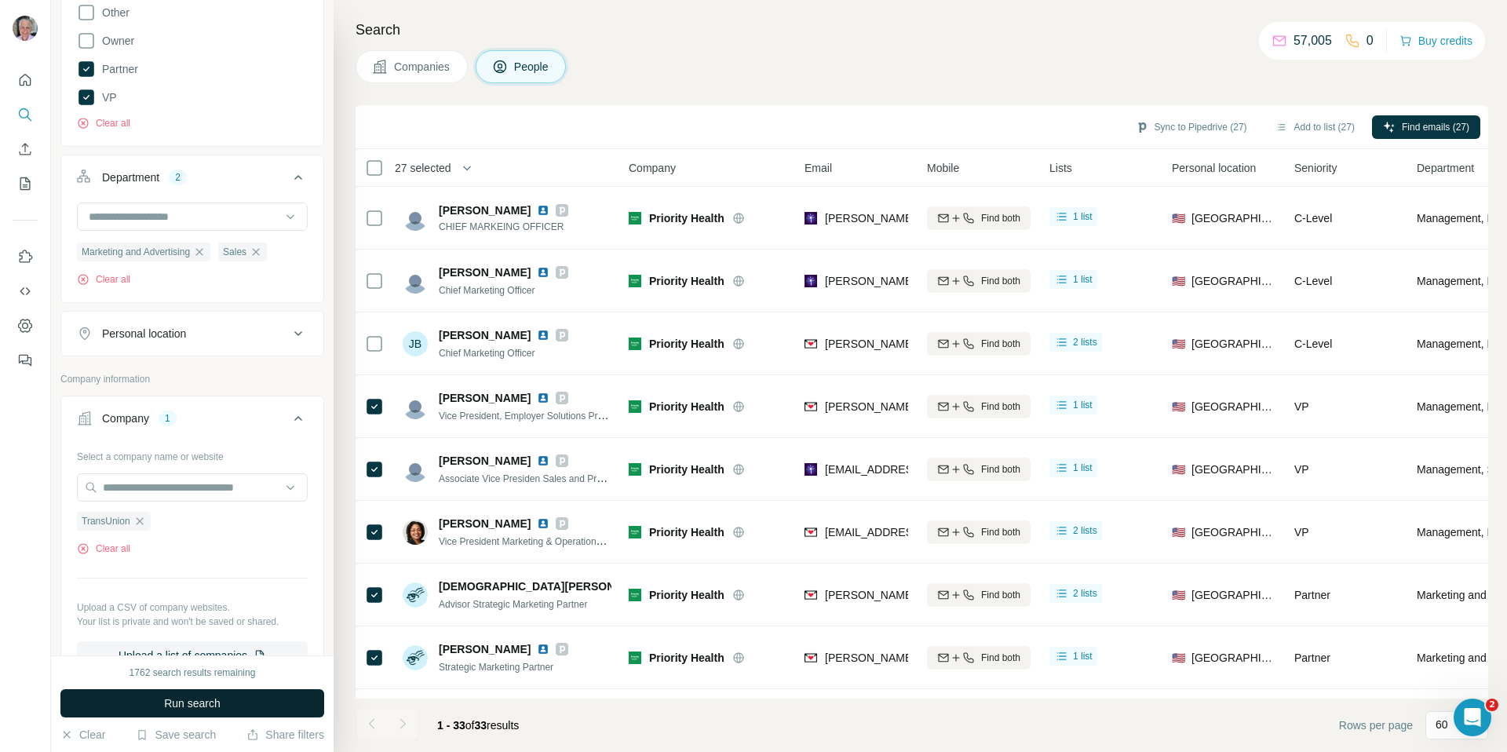
click at [217, 706] on span "Run search" at bounding box center [192, 704] width 57 height 16
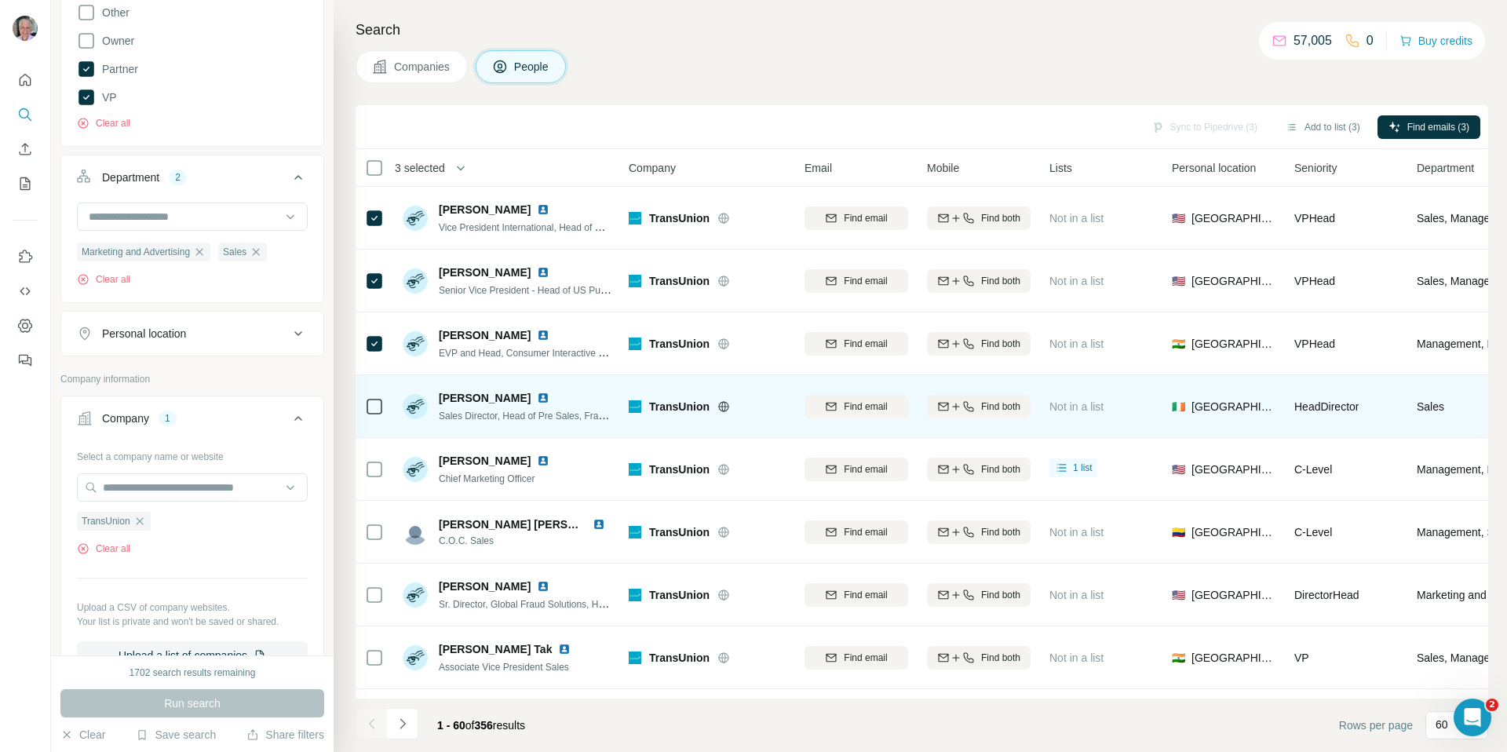
click at [370, 415] on icon at bounding box center [374, 406] width 19 height 19
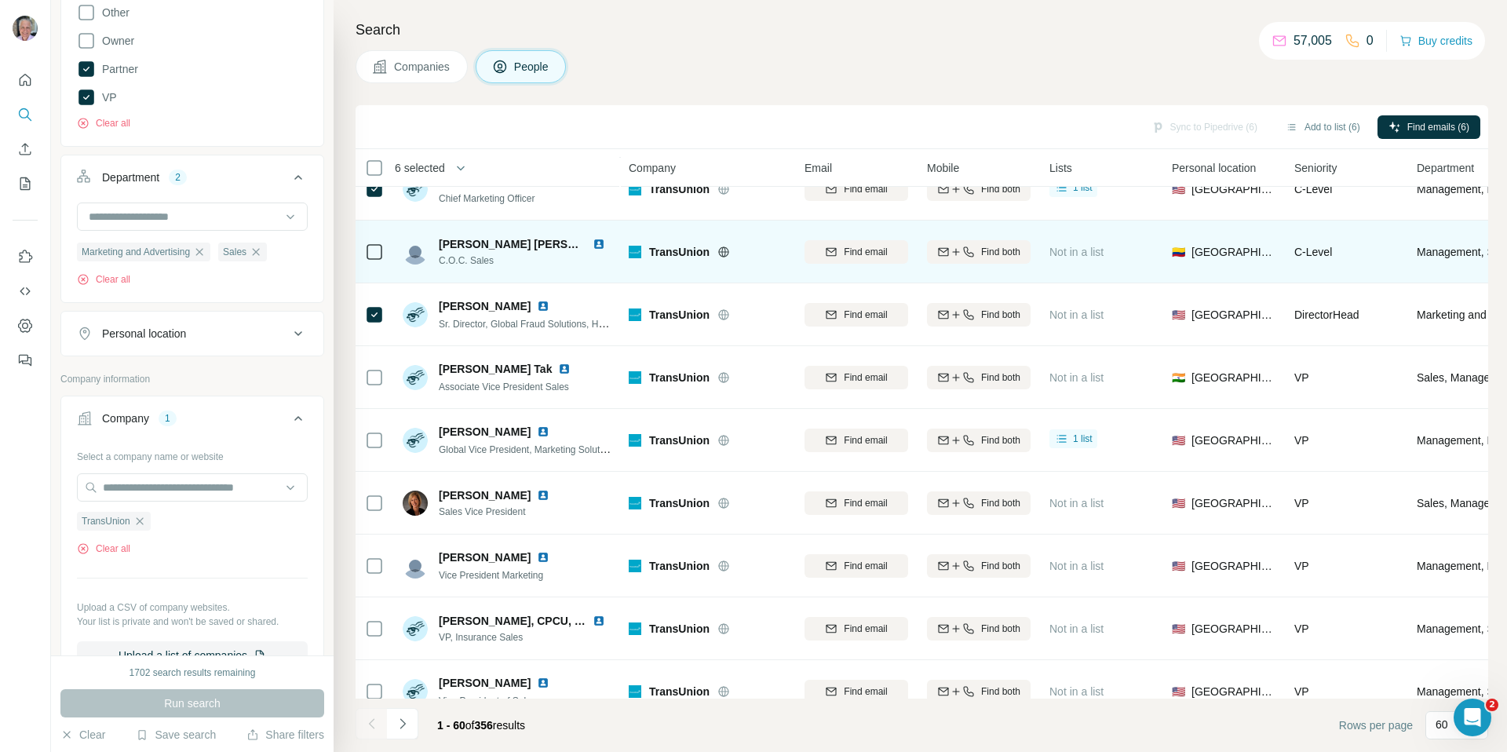
scroll to position [281, 0]
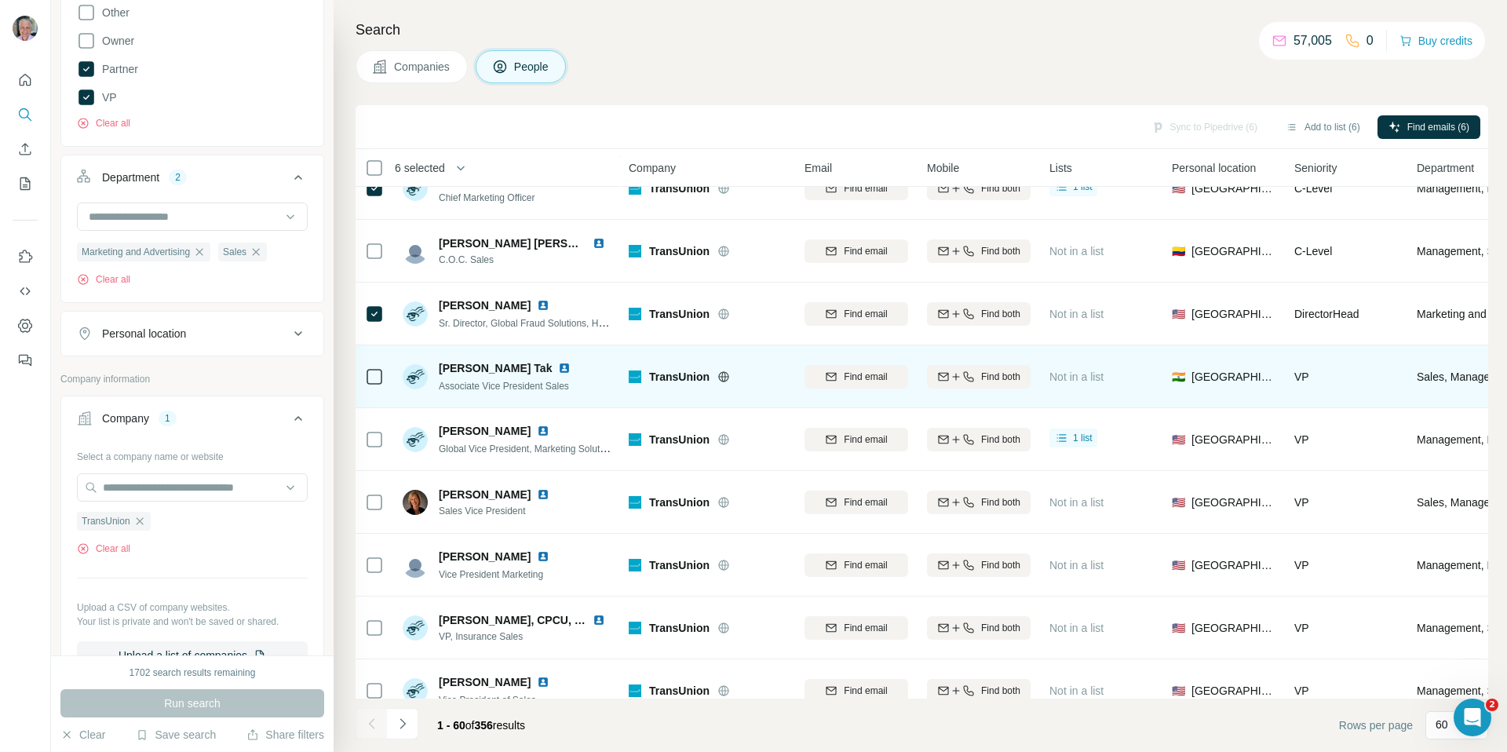
click at [378, 385] on icon at bounding box center [374, 376] width 19 height 19
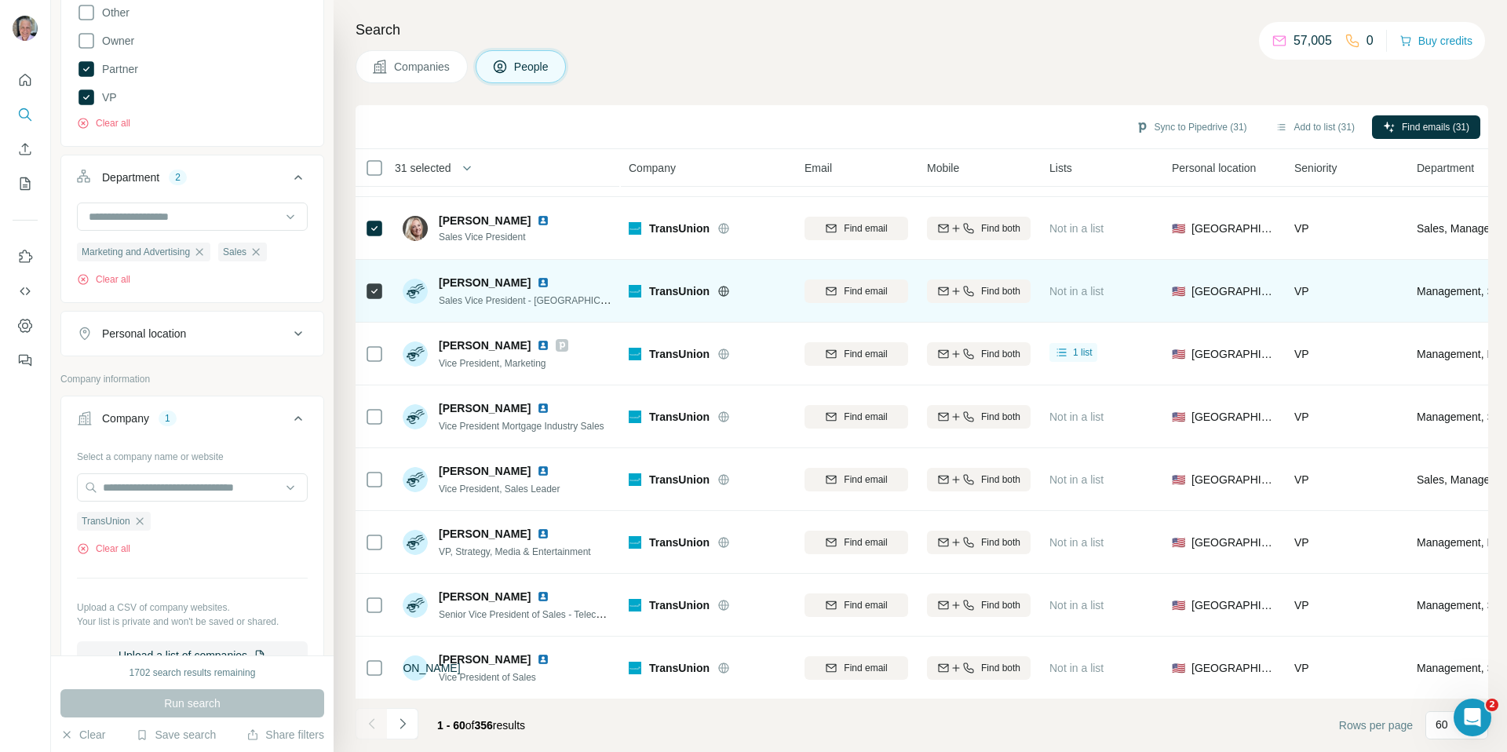
scroll to position [1877, 0]
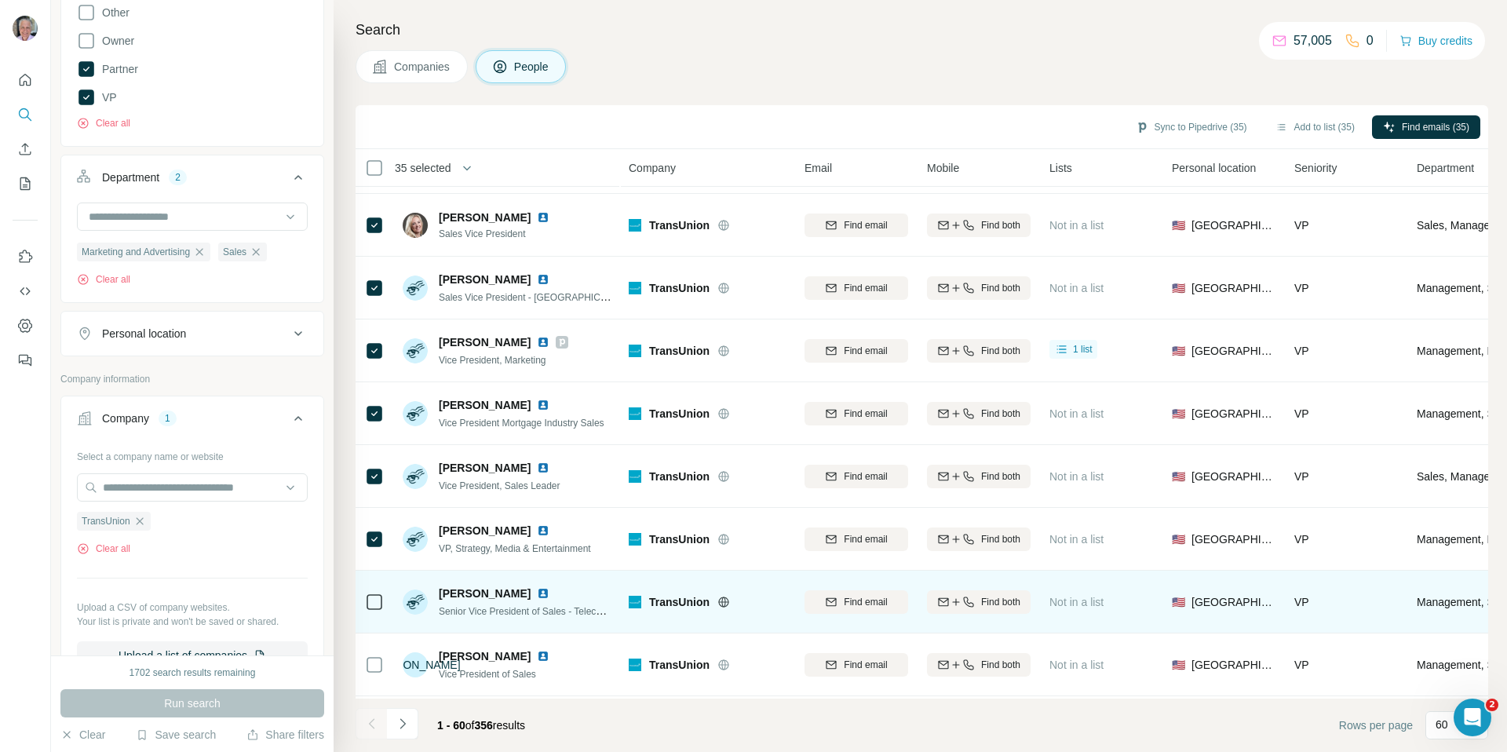
click at [381, 590] on div at bounding box center [374, 601] width 19 height 43
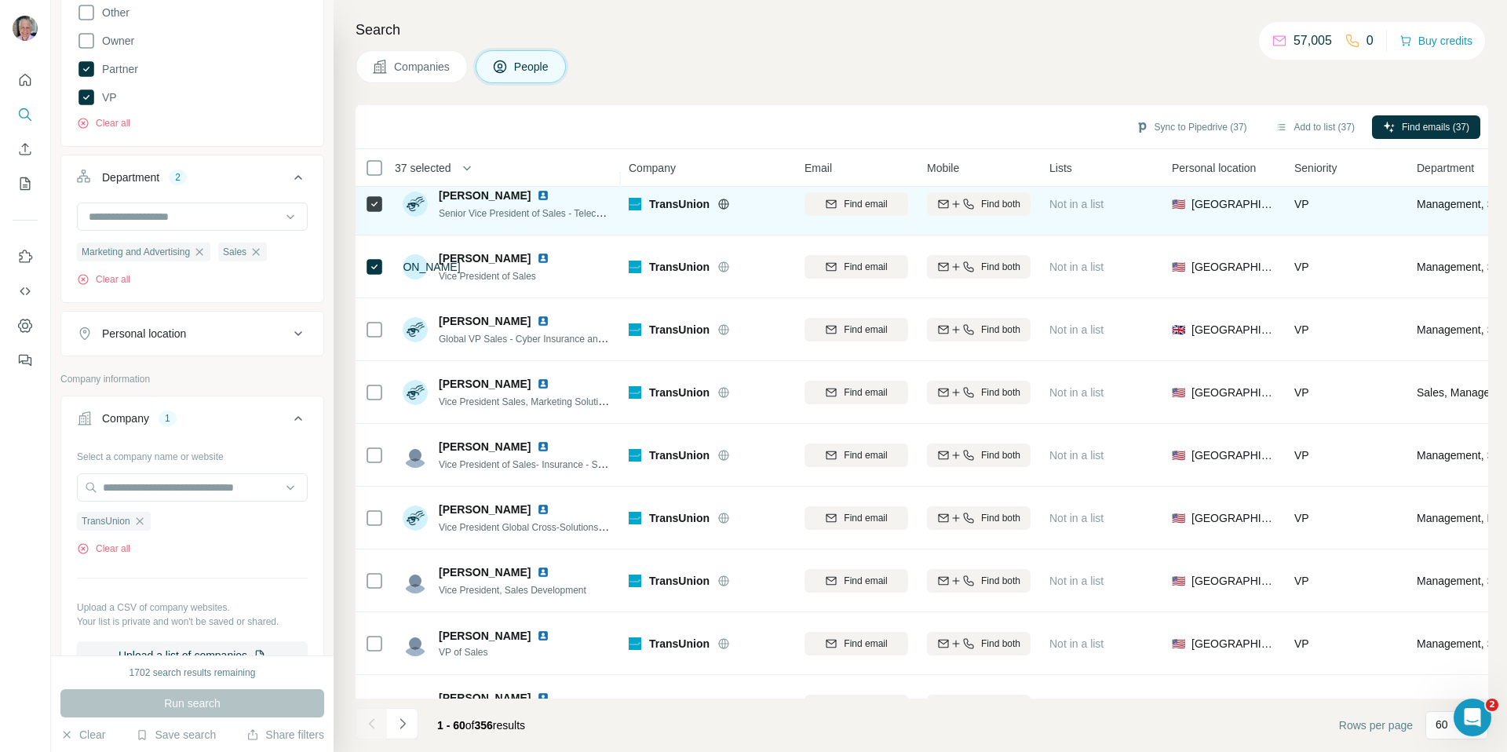
scroll to position [2359, 0]
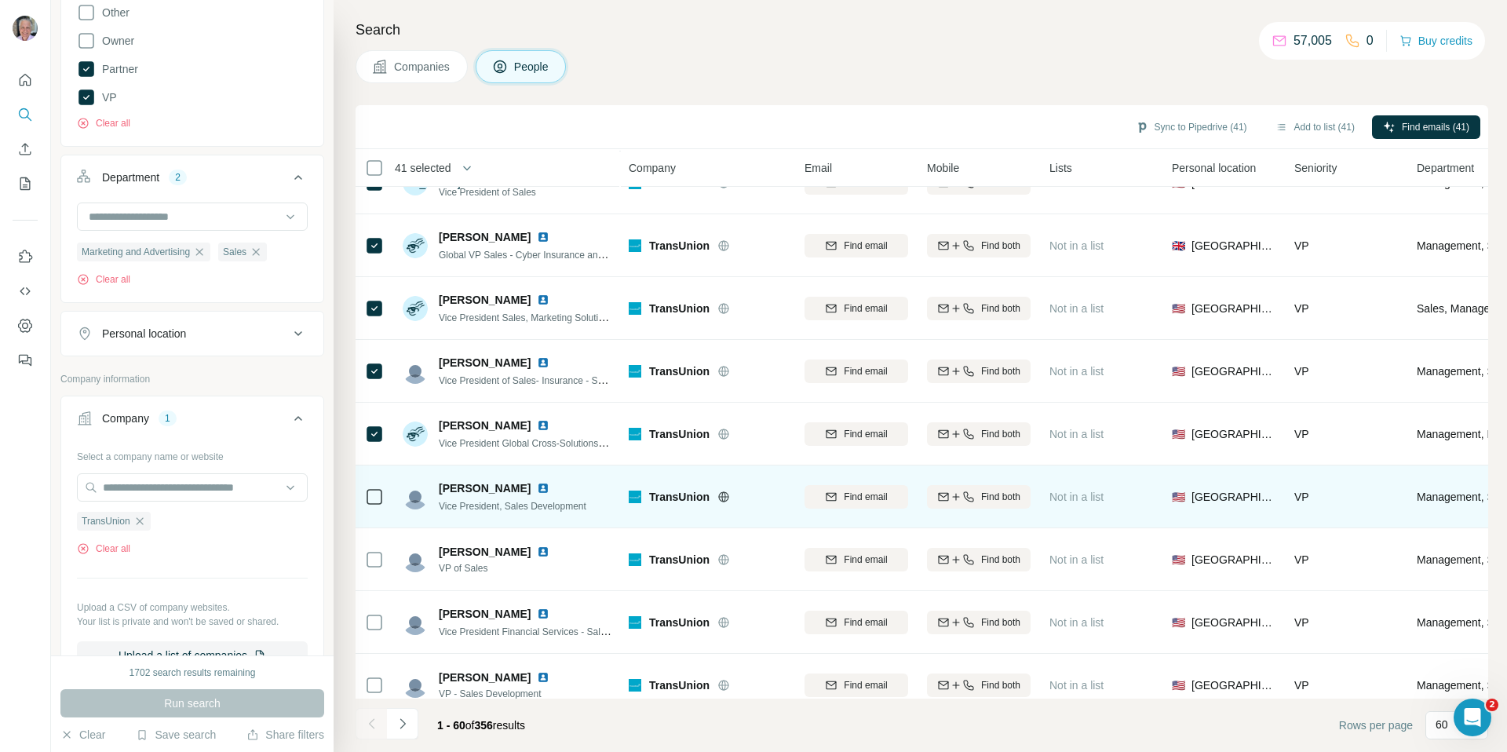
click at [374, 486] on div at bounding box center [374, 496] width 19 height 43
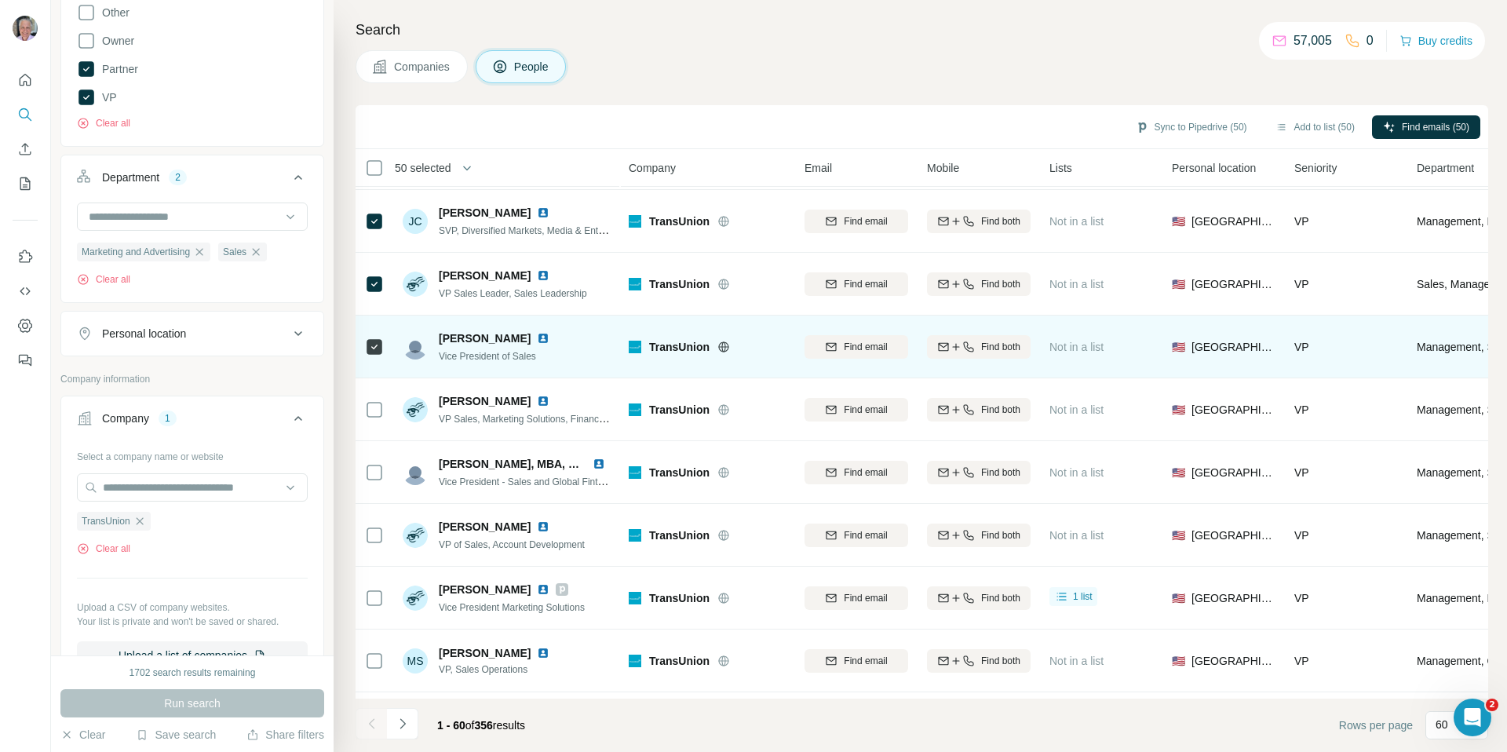
scroll to position [3015, 0]
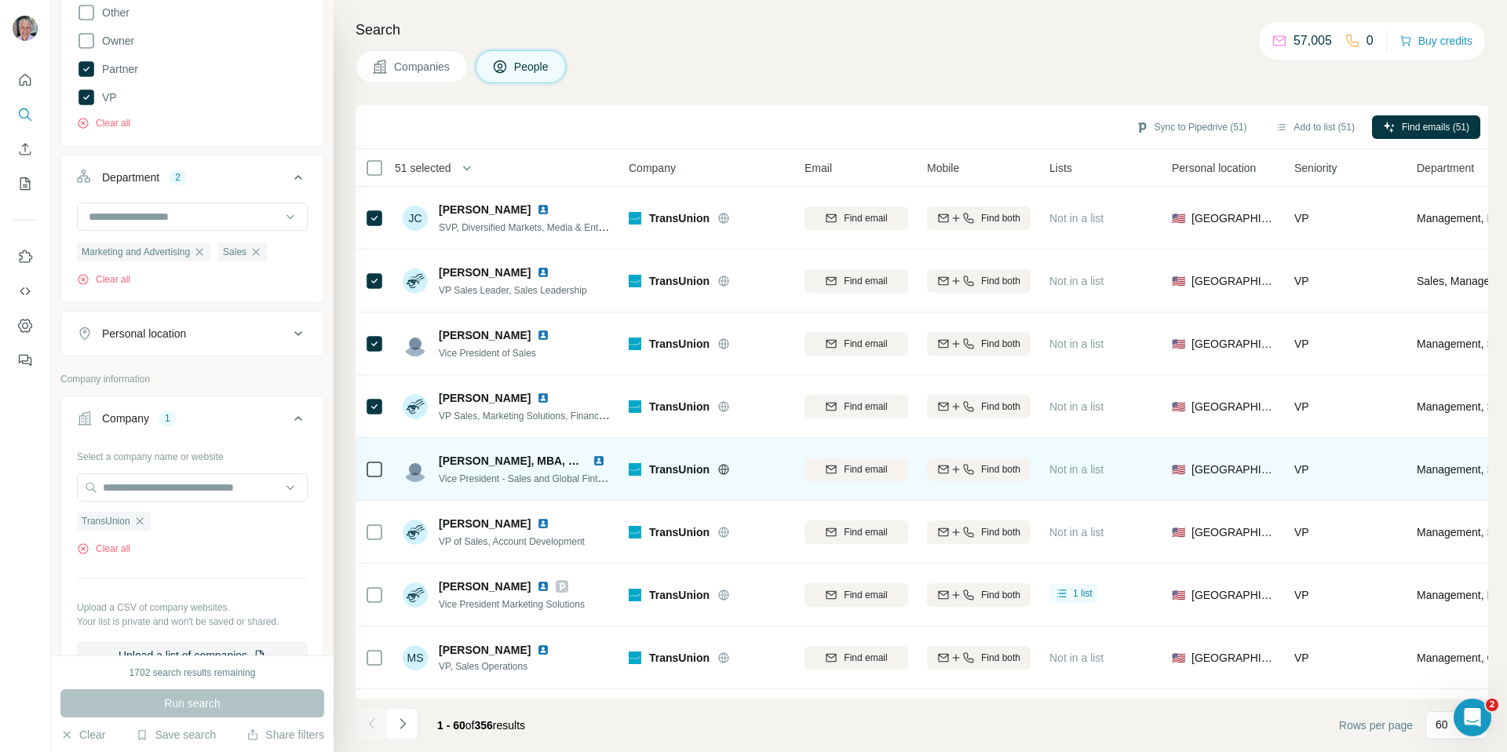
click at [374, 455] on div at bounding box center [374, 468] width 19 height 43
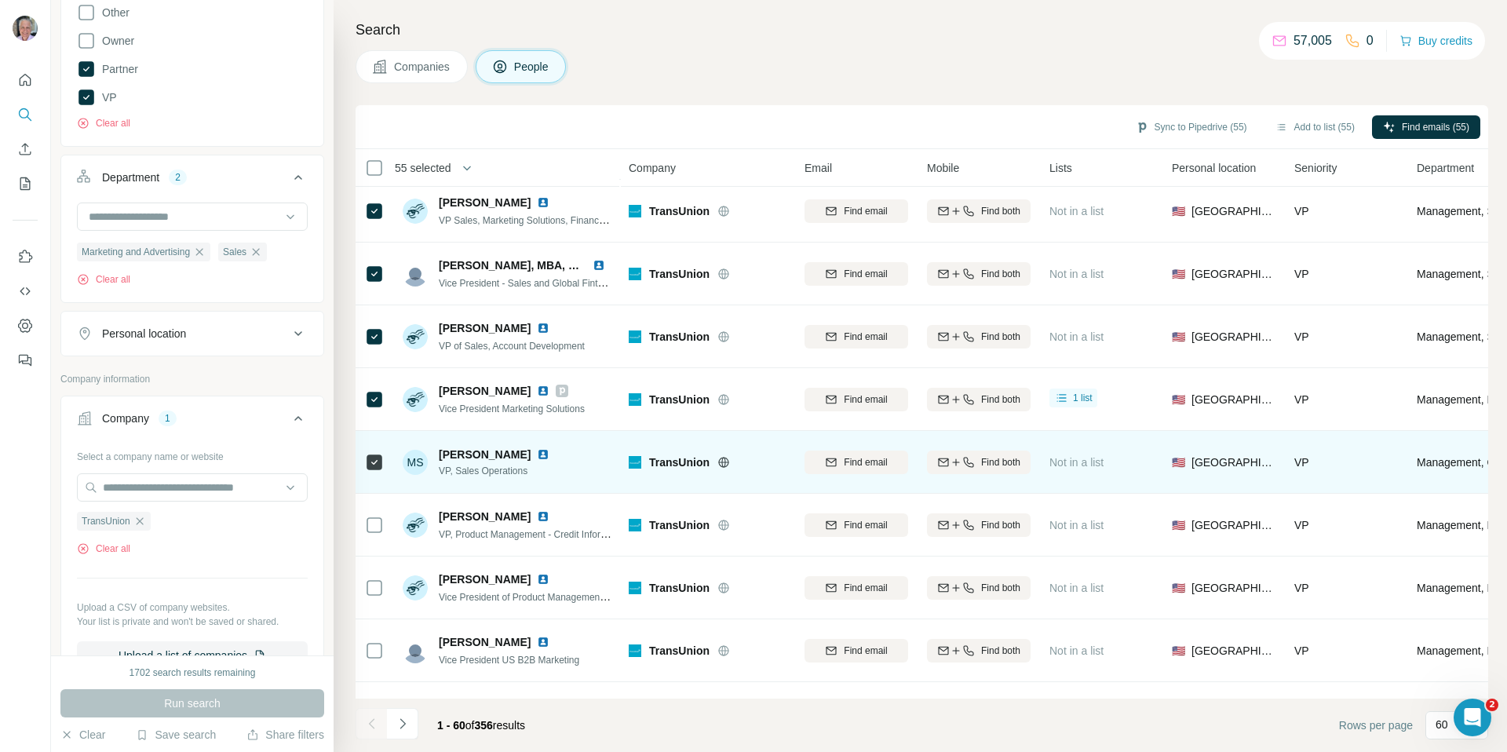
scroll to position [3256, 0]
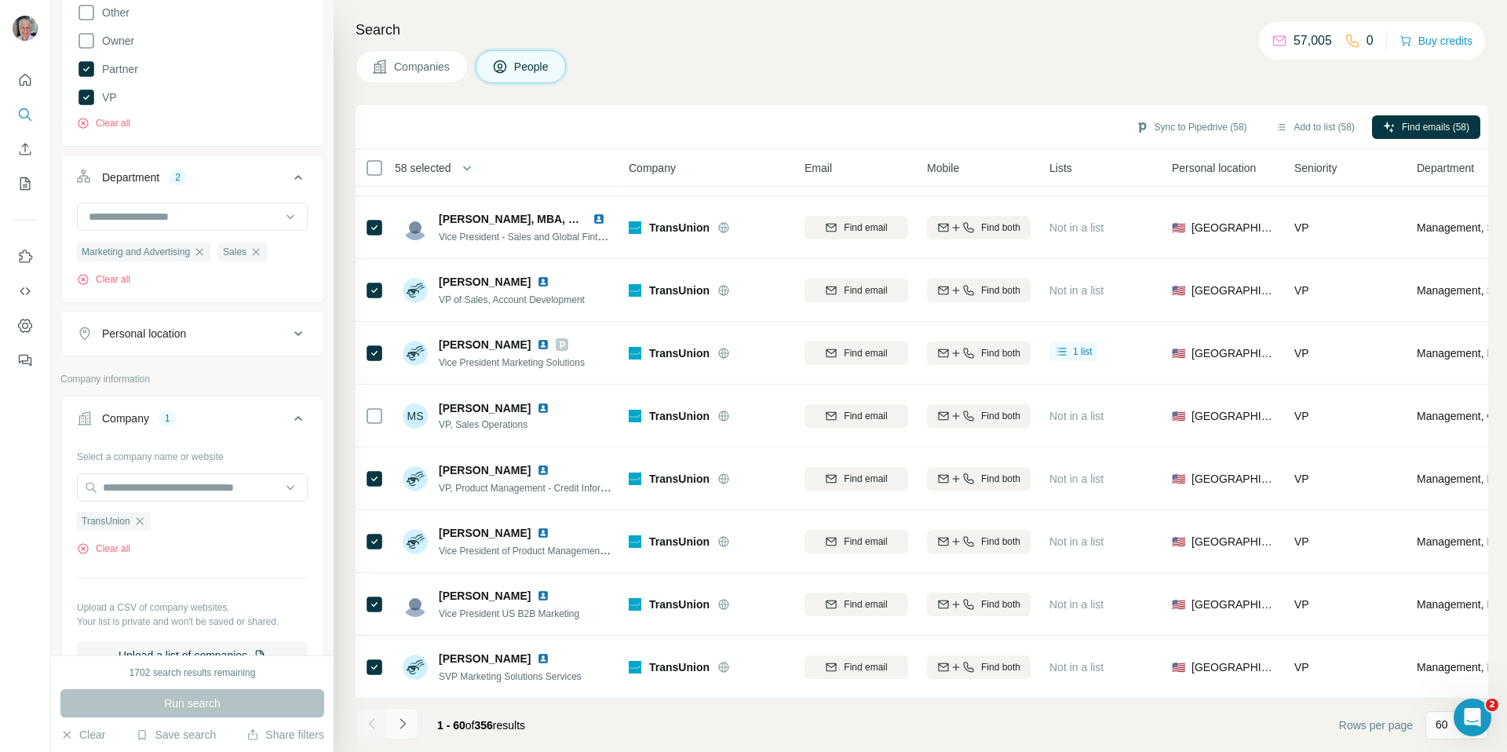
click at [404, 726] on icon "Navigate to next page" at bounding box center [403, 724] width 16 height 16
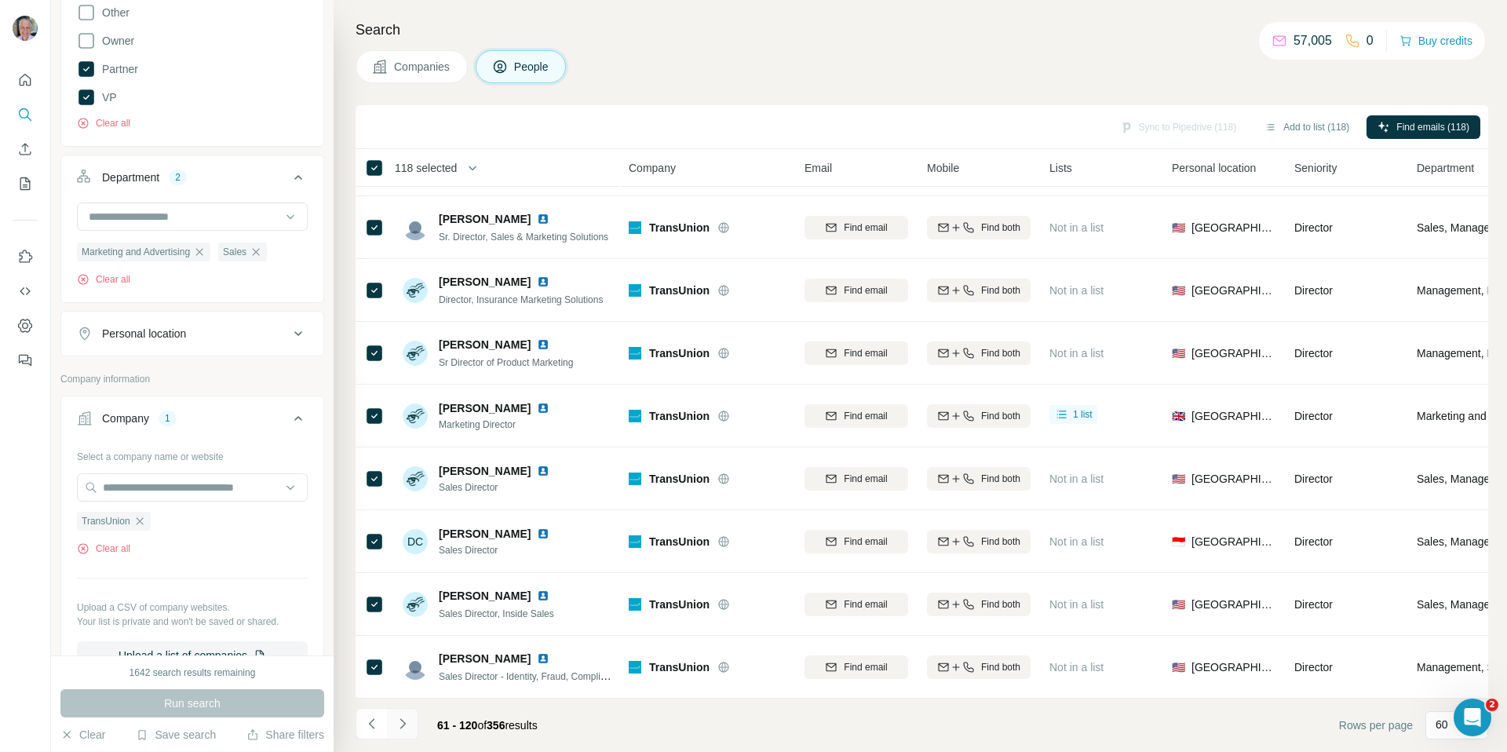
click at [406, 727] on icon "Navigate to next page" at bounding box center [403, 724] width 16 height 16
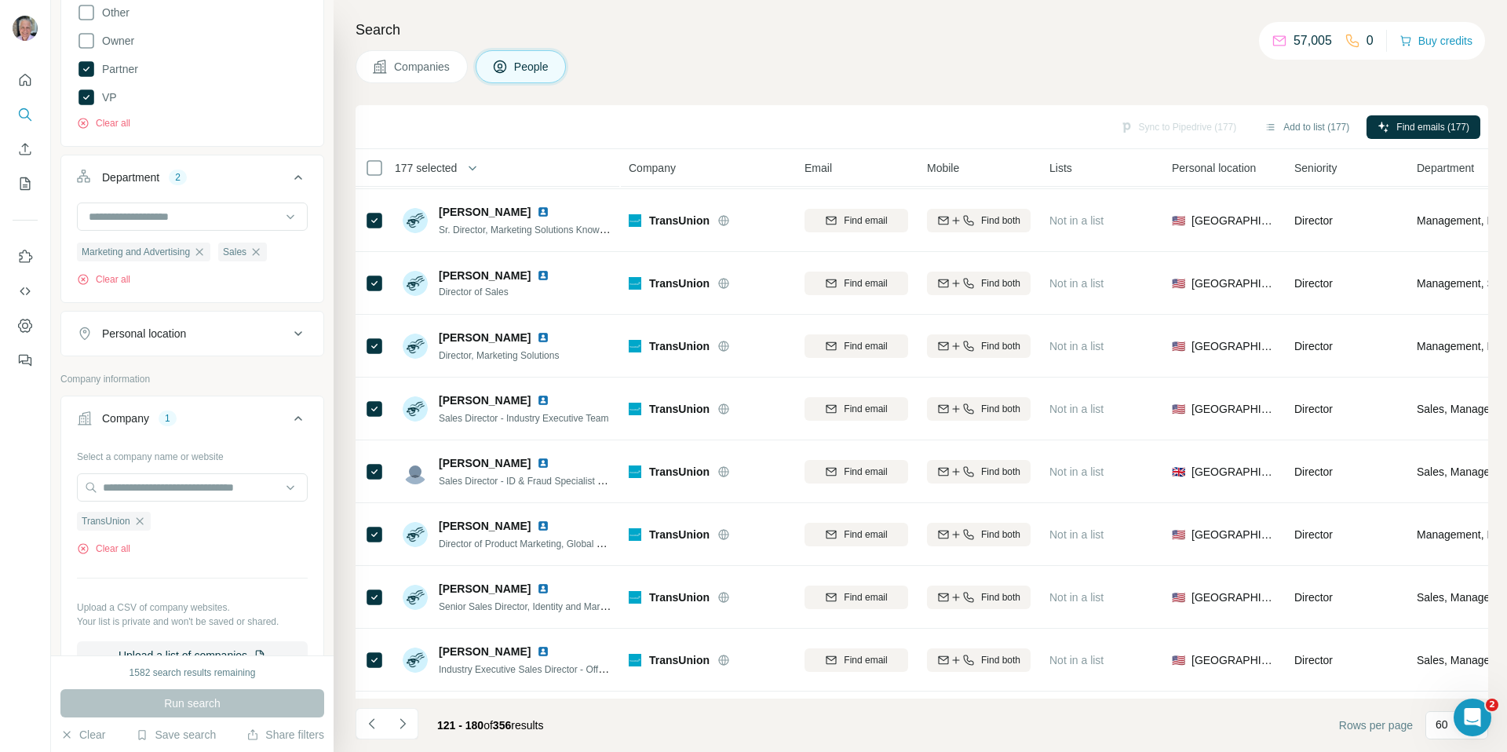
scroll to position [0, 0]
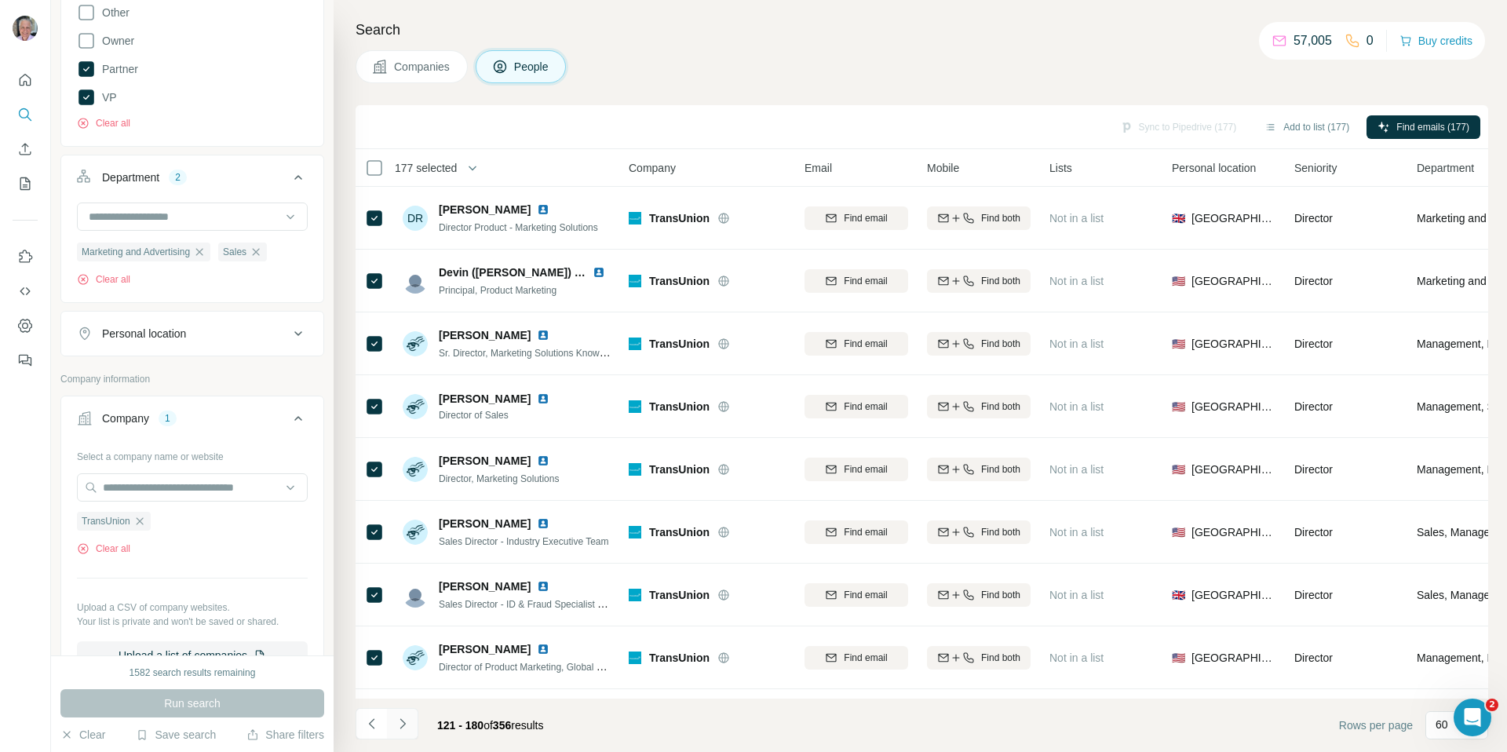
click at [403, 724] on icon "Navigate to next page" at bounding box center [403, 724] width 16 height 16
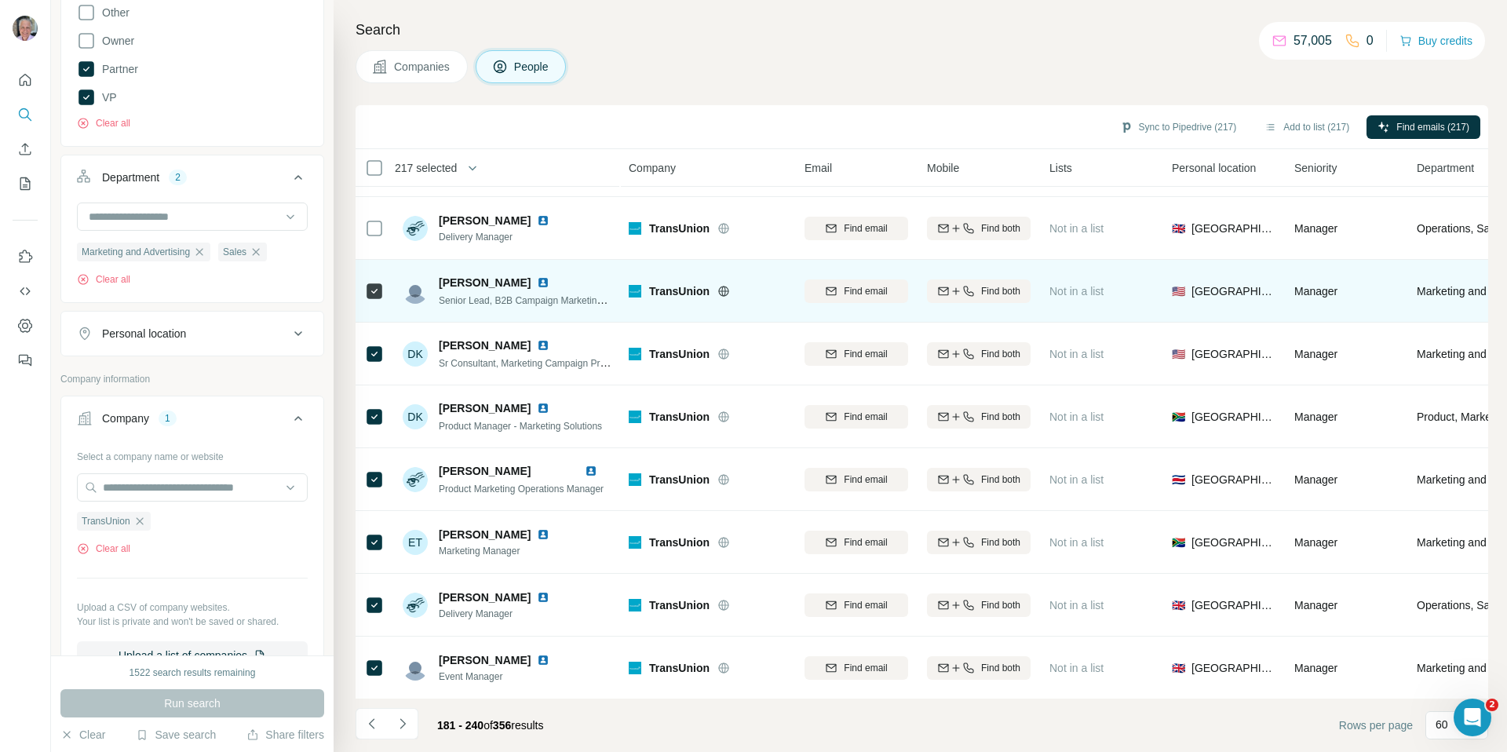
scroll to position [3256, 0]
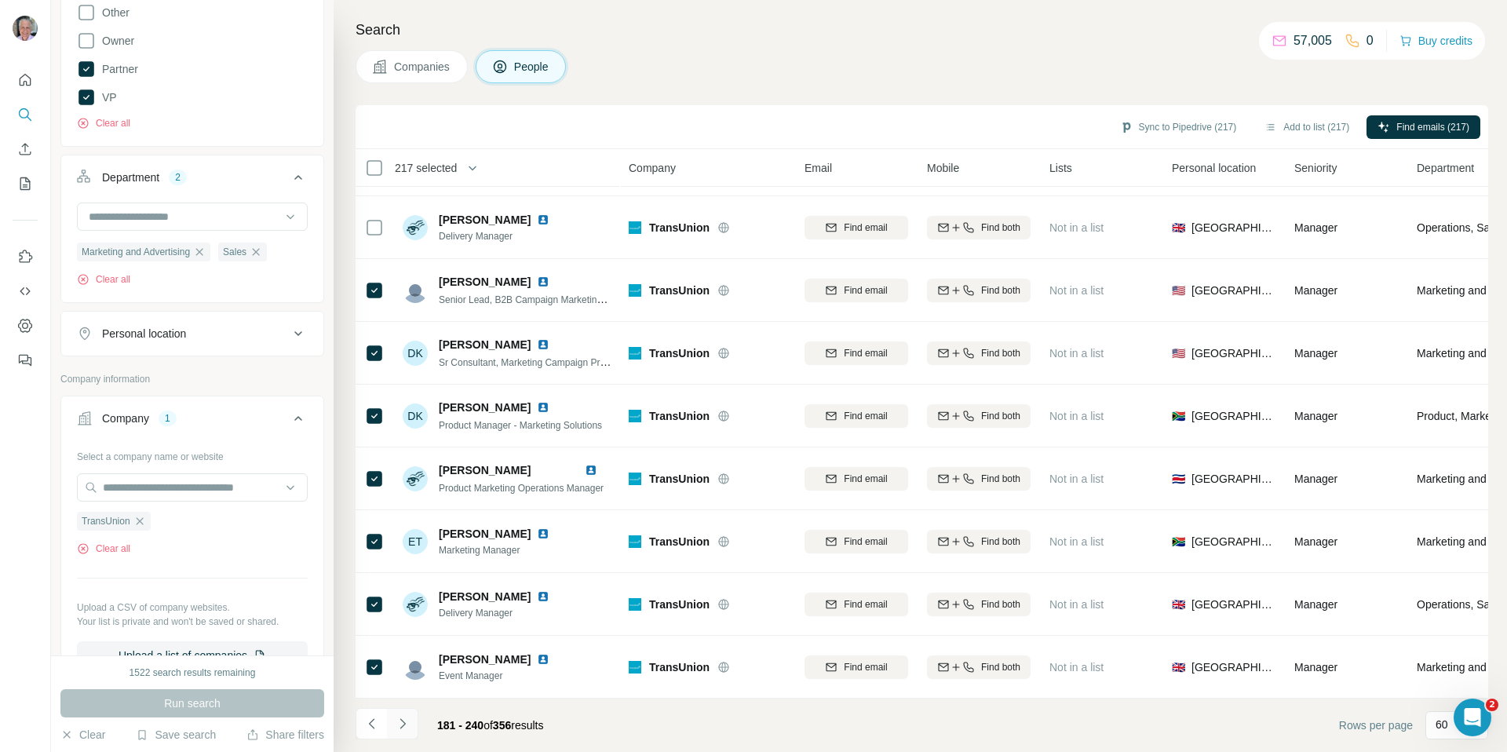
click at [407, 722] on icon "Navigate to next page" at bounding box center [403, 724] width 16 height 16
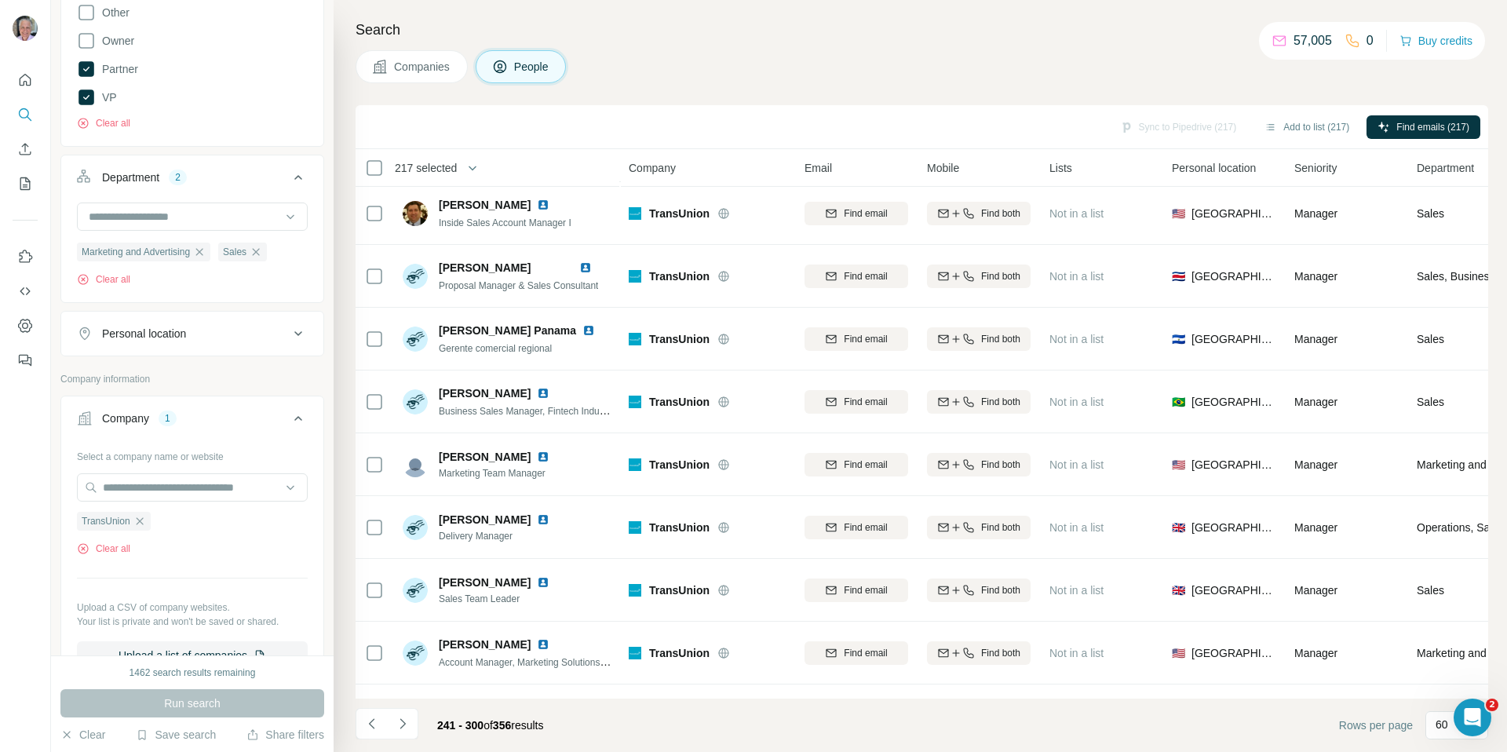
scroll to position [0, 0]
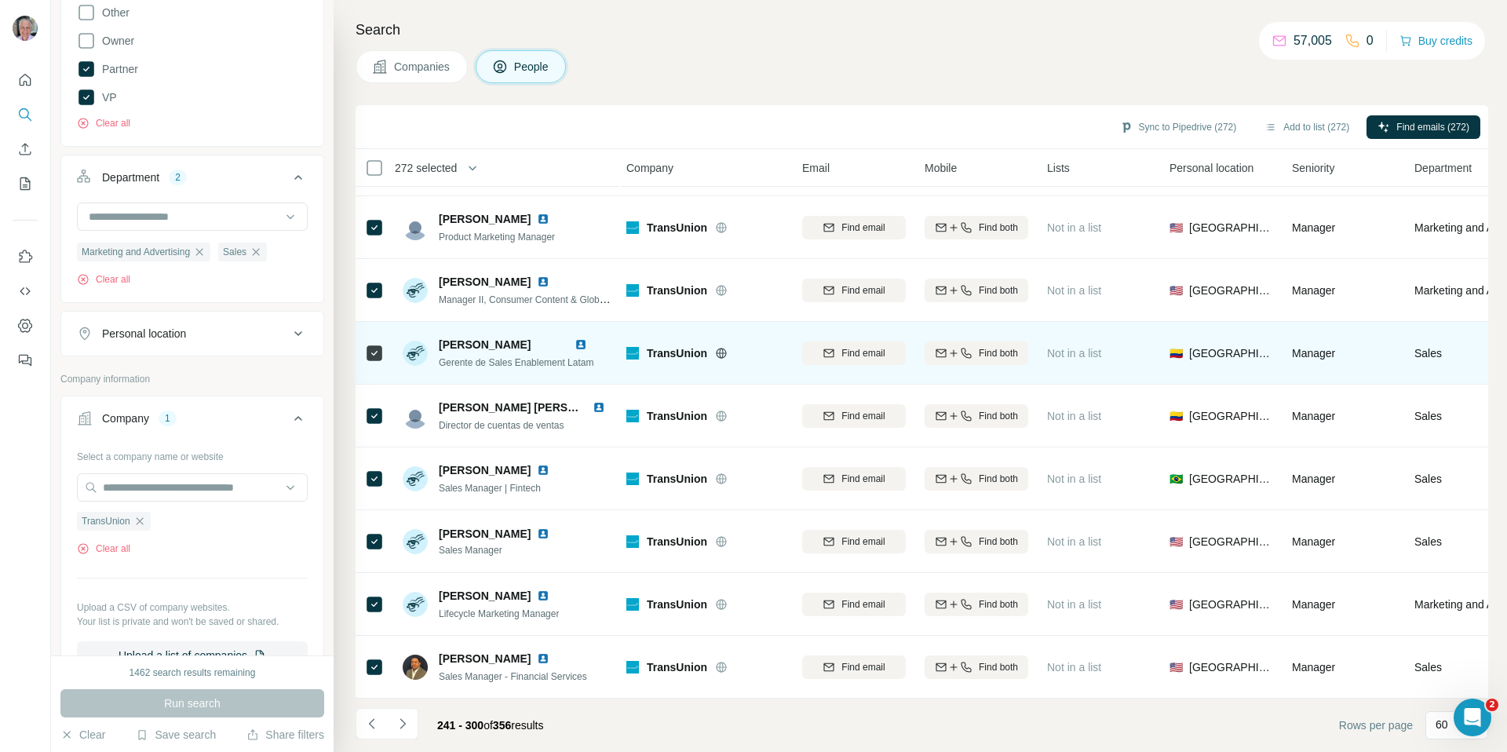
scroll to position [3254, 2]
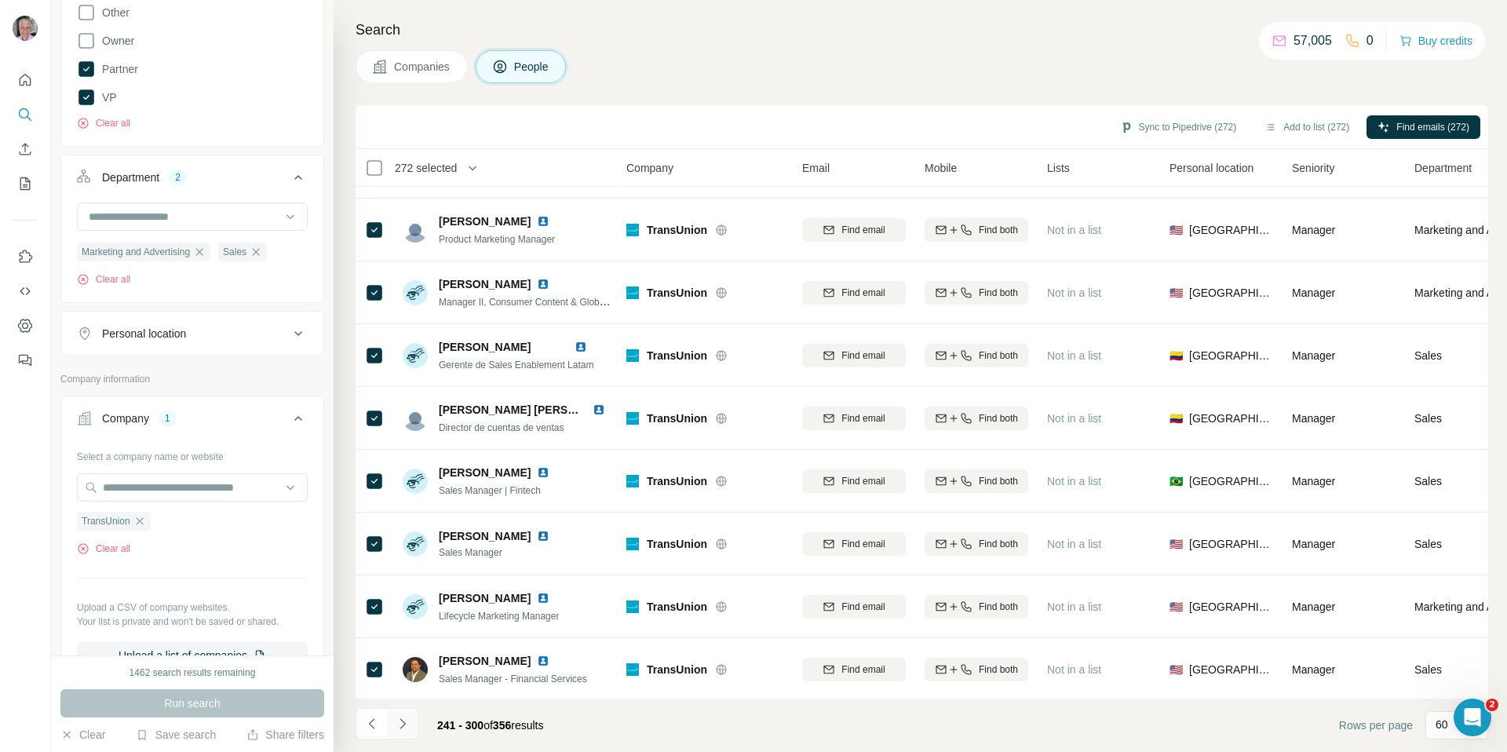
click at [405, 721] on icon "Navigate to next page" at bounding box center [403, 724] width 16 height 16
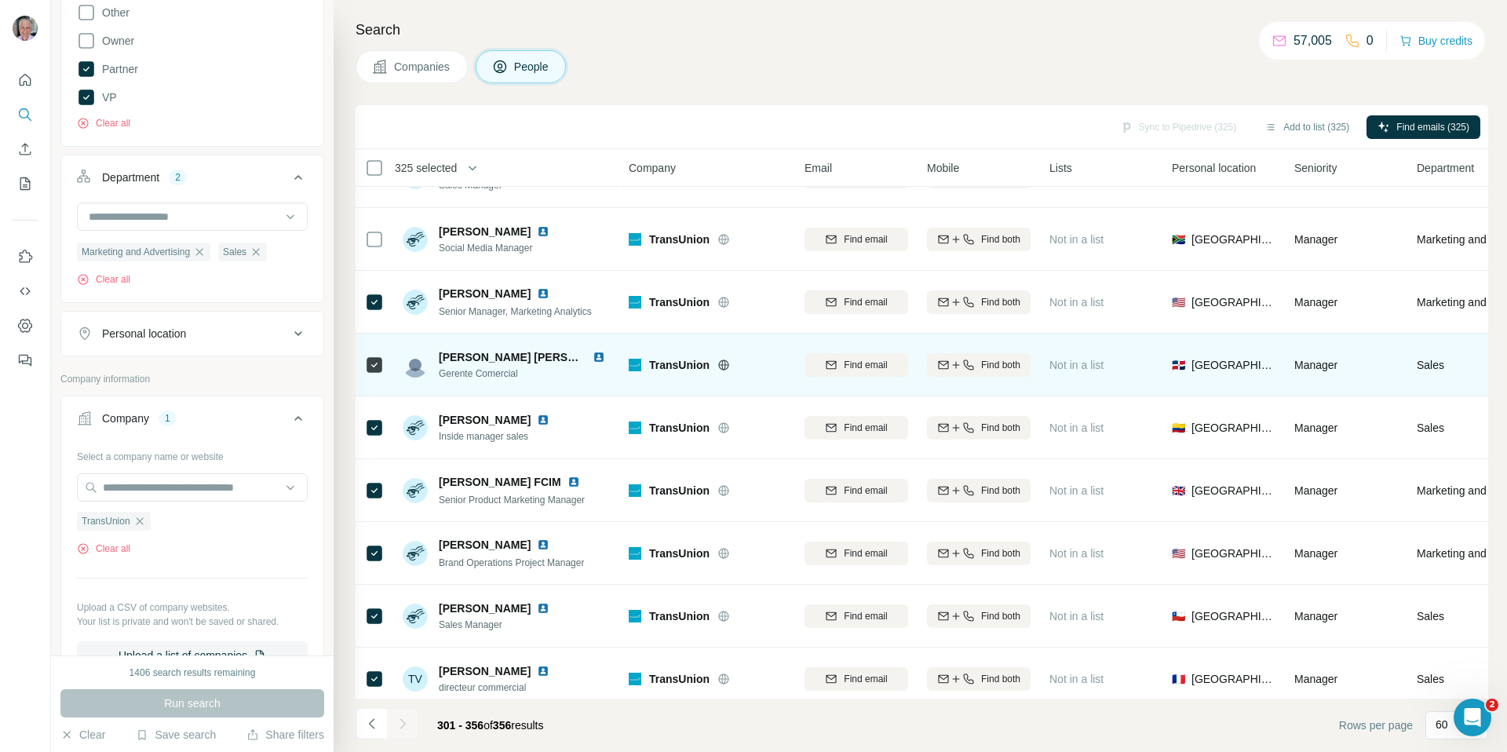
scroll to position [3005, 0]
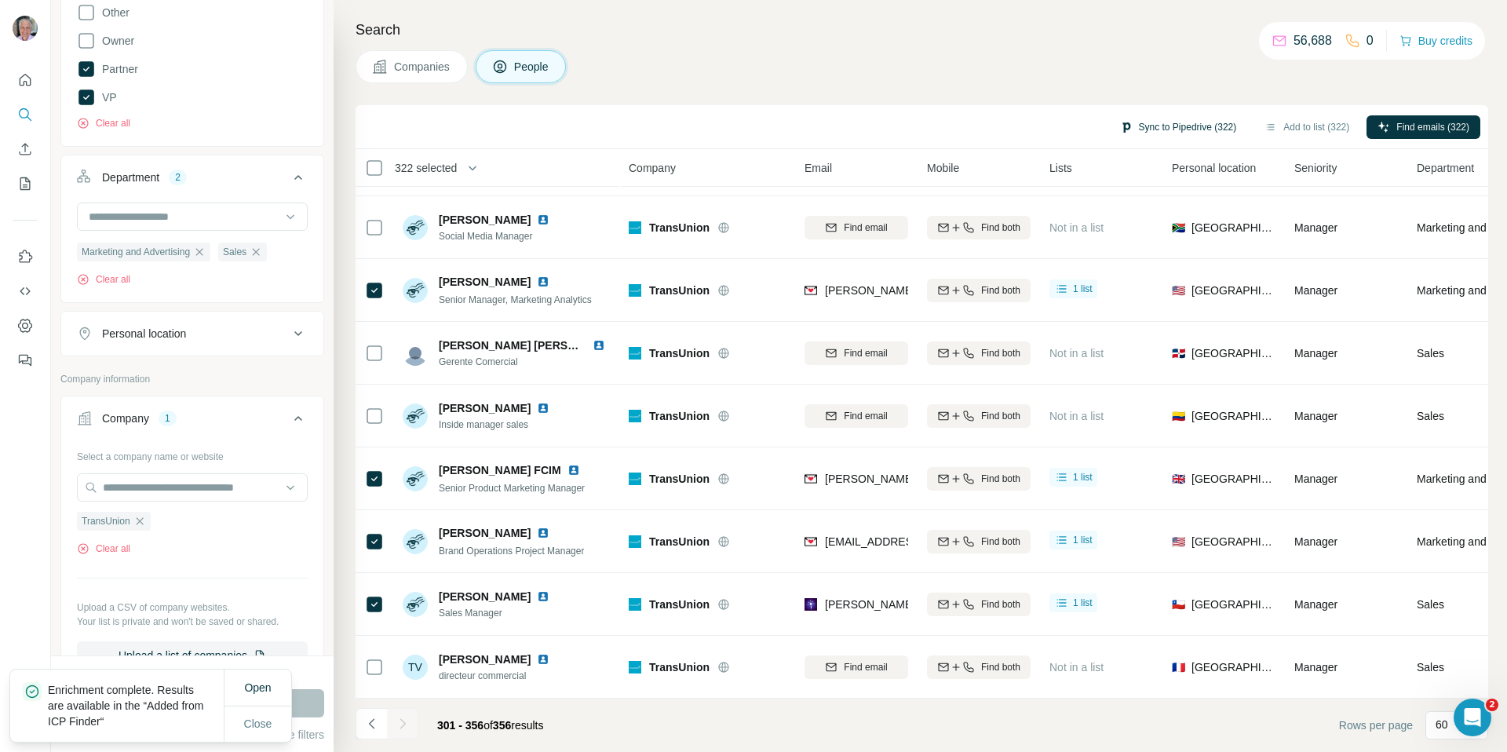
click at [1146, 127] on button "Sync to Pipedrive (322)" at bounding box center [1178, 127] width 139 height 24
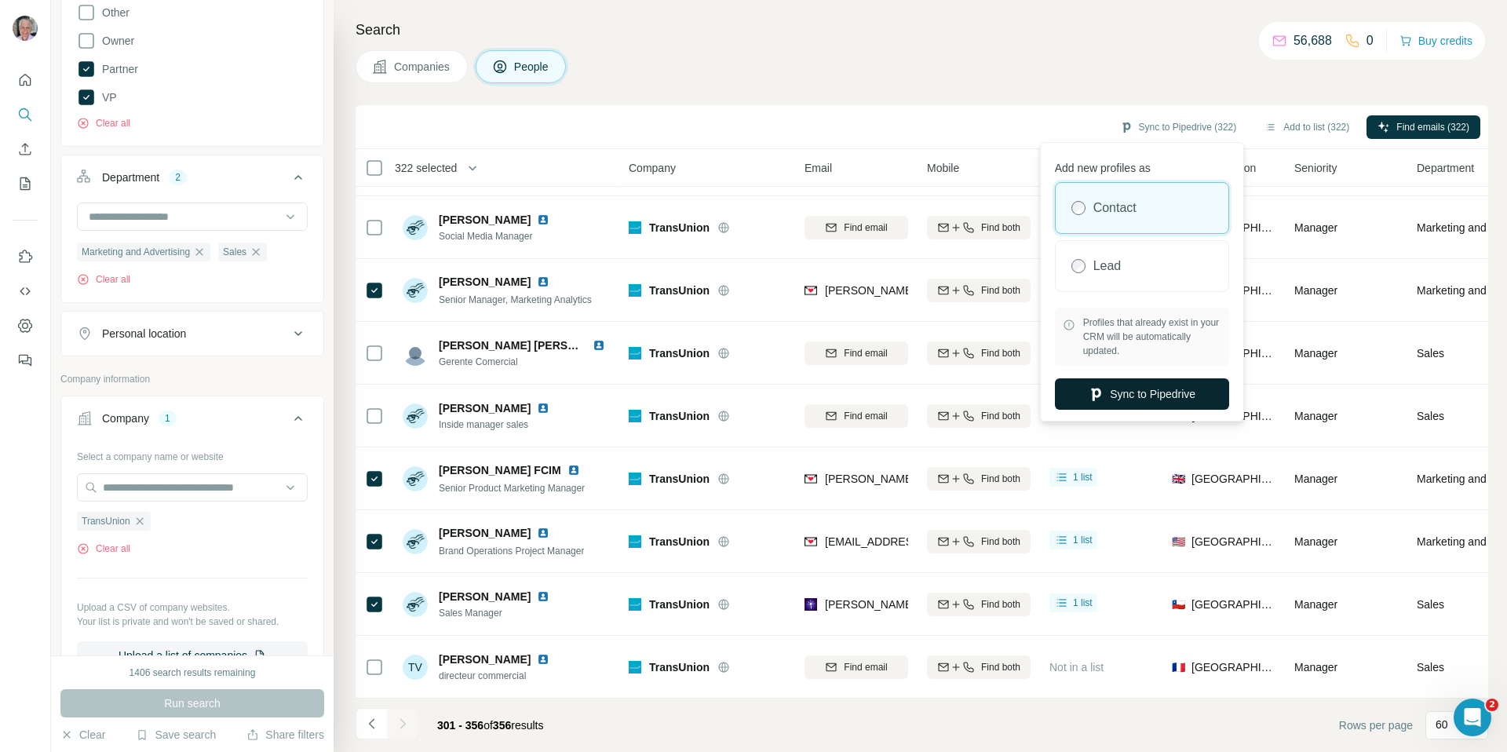
click at [1125, 398] on button "Sync to Pipedrive" at bounding box center [1142, 393] width 174 height 31
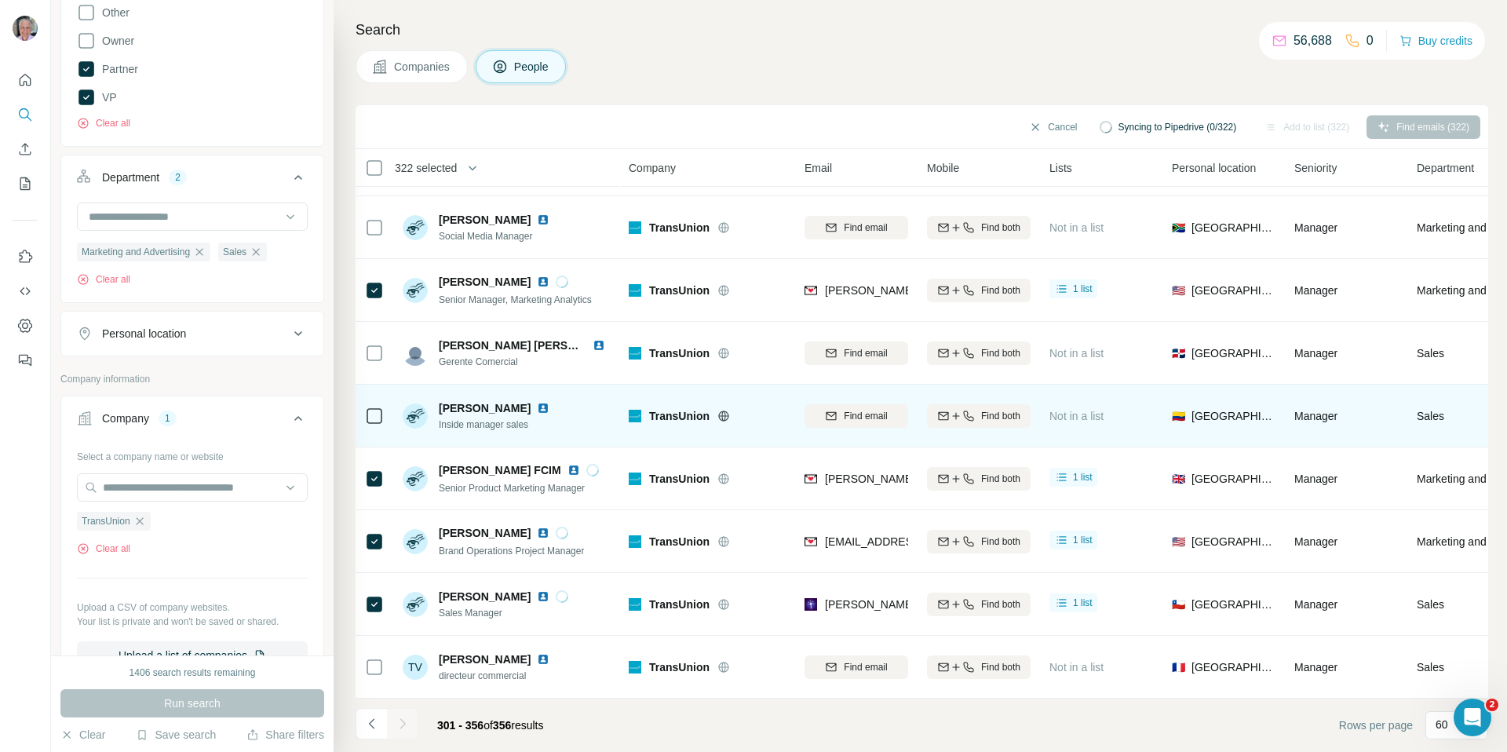
click at [1156, 399] on td "Not in a list" at bounding box center [1101, 416] width 122 height 63
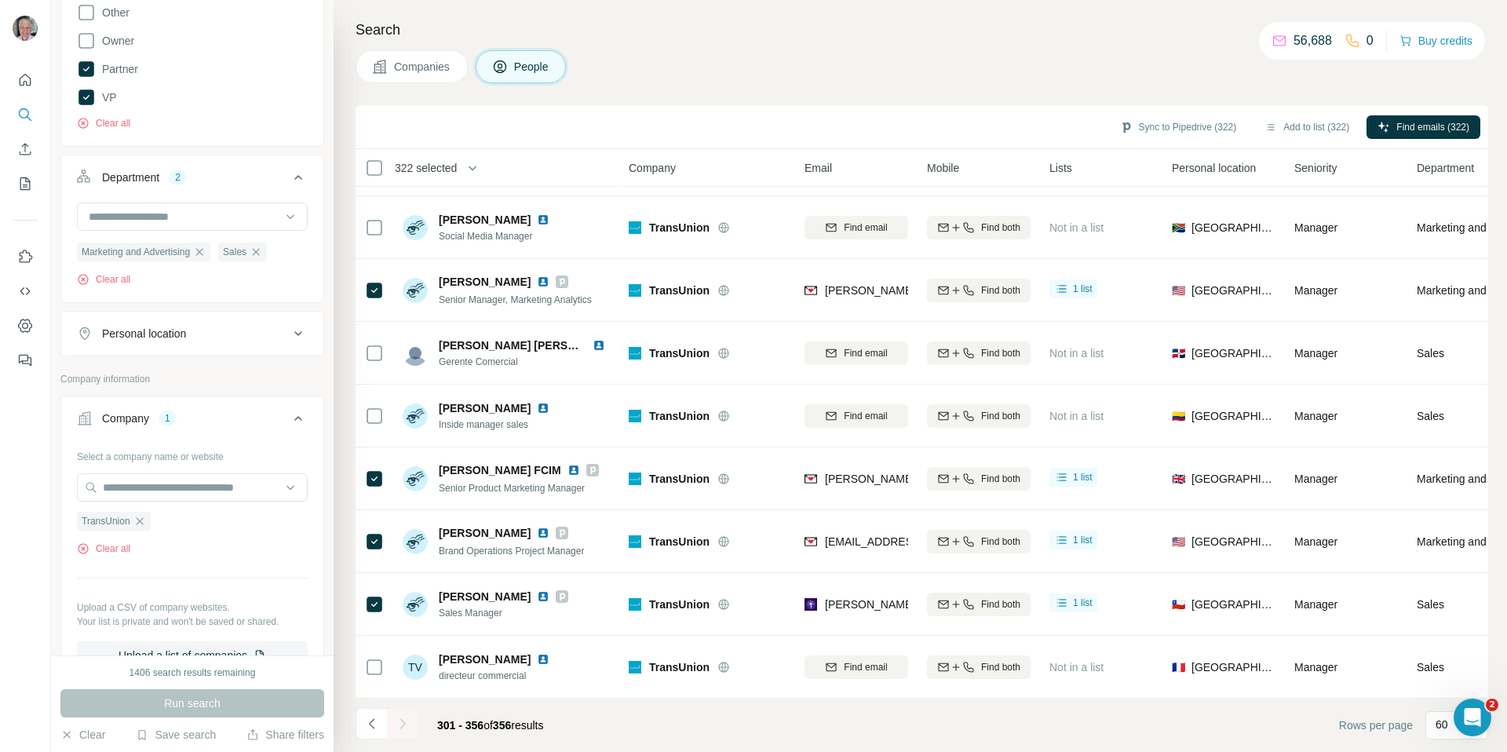
click at [405, 727] on div at bounding box center [402, 723] width 31 height 31
click at [405, 726] on div at bounding box center [402, 723] width 31 height 31
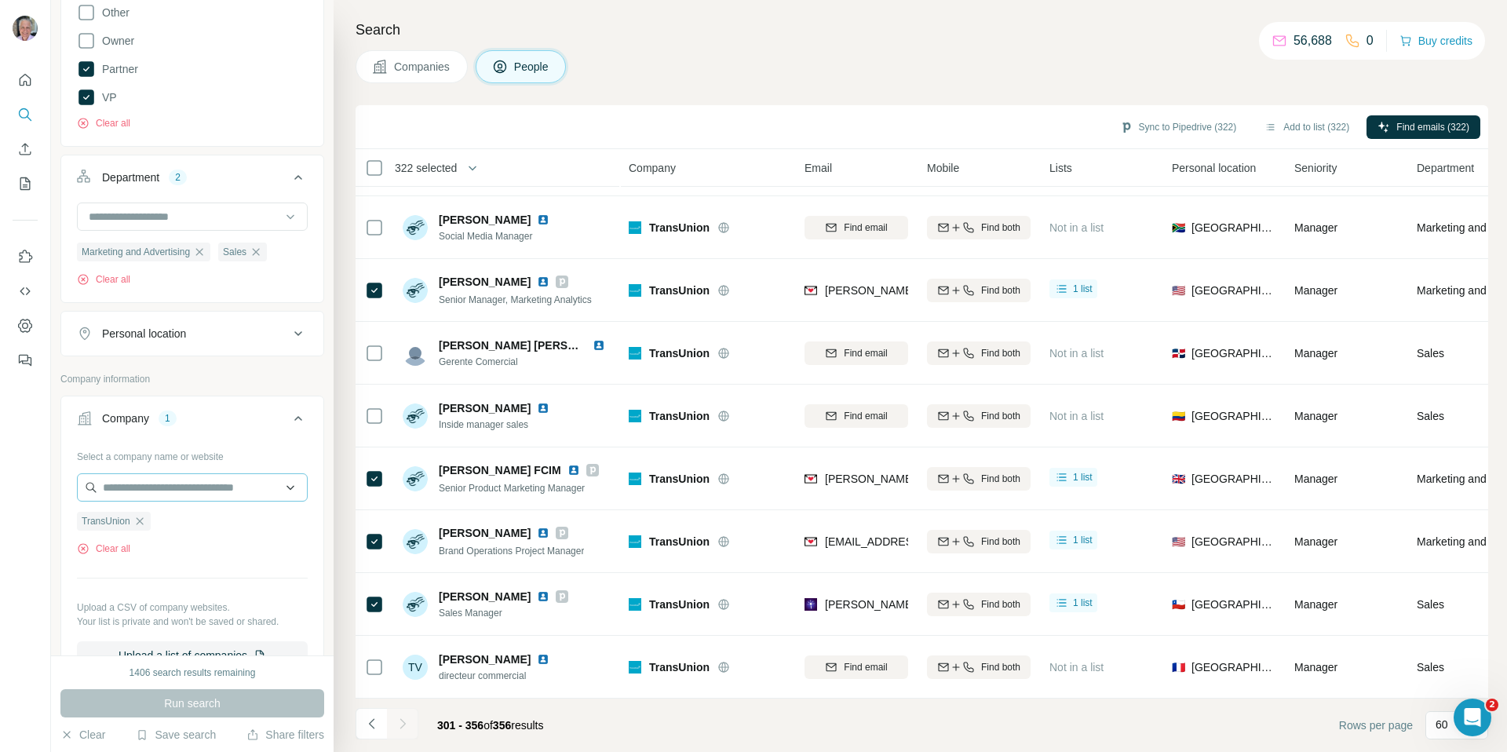
click at [142, 523] on icon "button" at bounding box center [139, 520] width 7 height 7
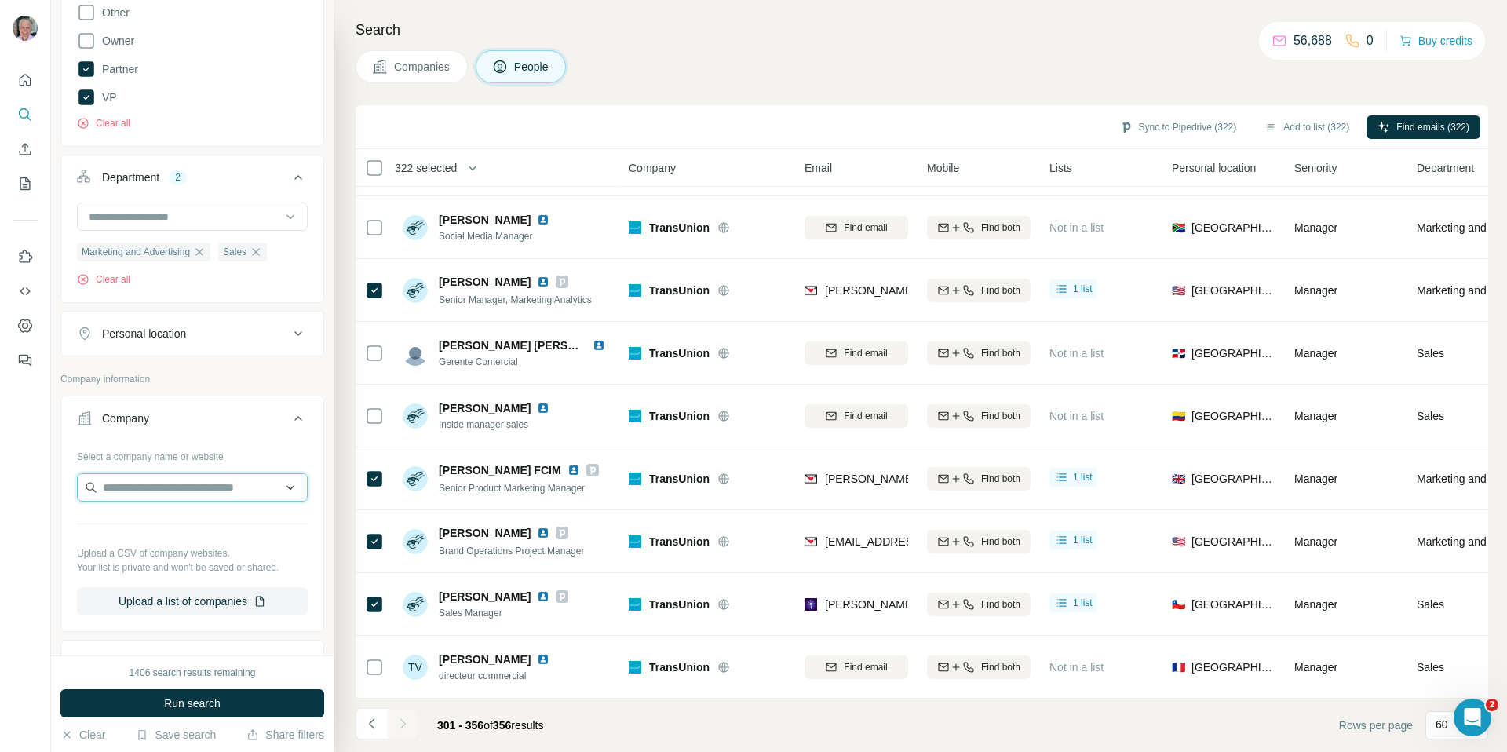
click at [144, 495] on input "text" at bounding box center [192, 487] width 231 height 28
type input "**********"
click at [205, 536] on div "Merative merative.com" at bounding box center [192, 530] width 223 height 42
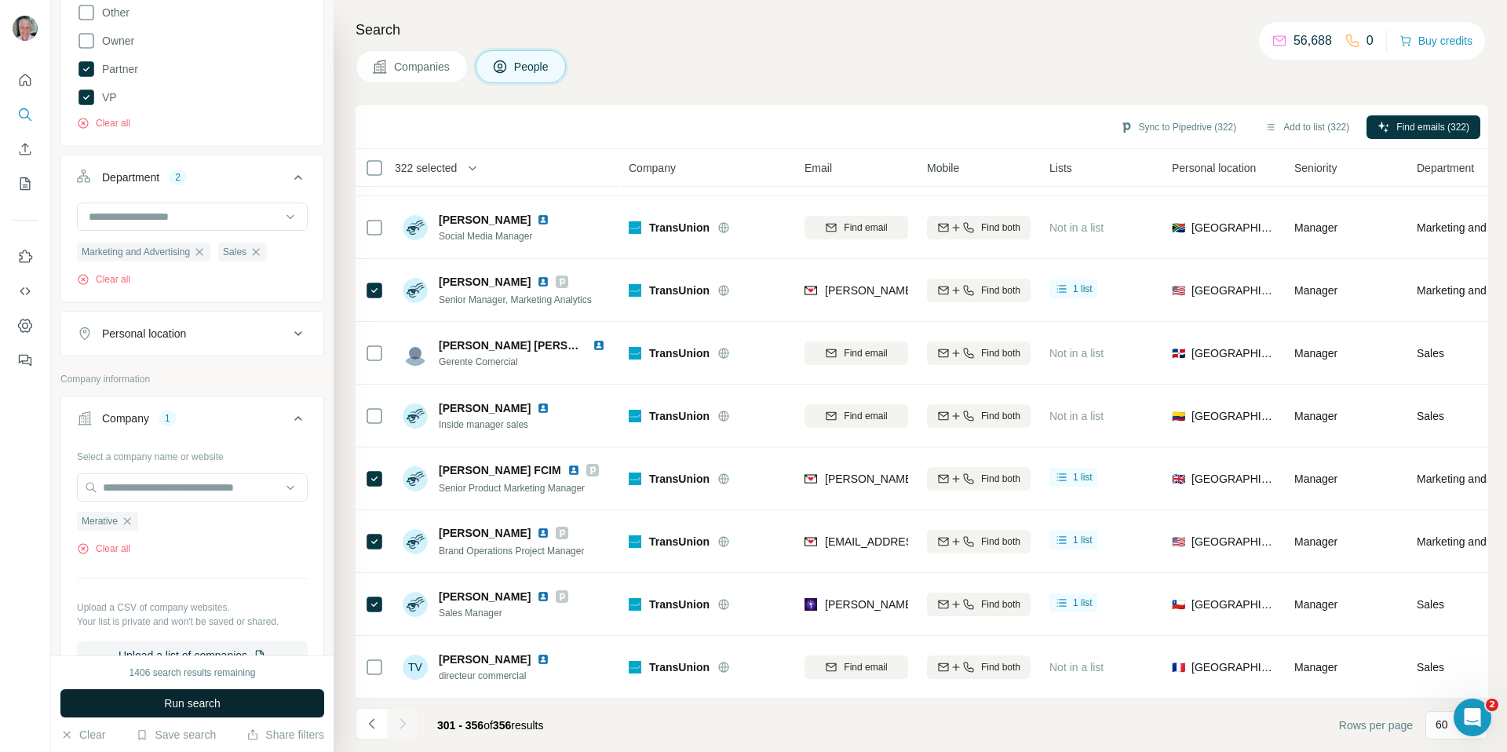
click at [232, 706] on button "Run search" at bounding box center [192, 703] width 264 height 28
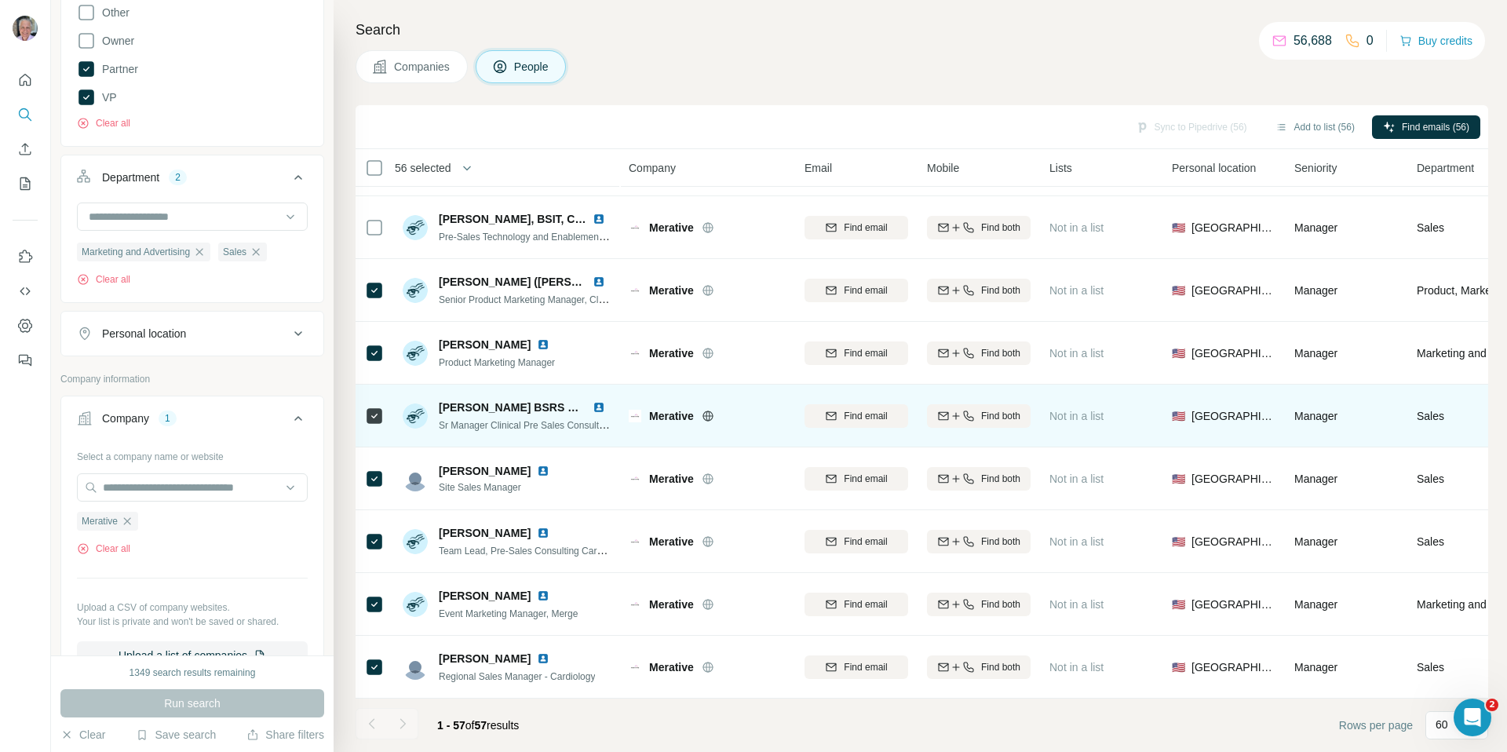
scroll to position [3068, 0]
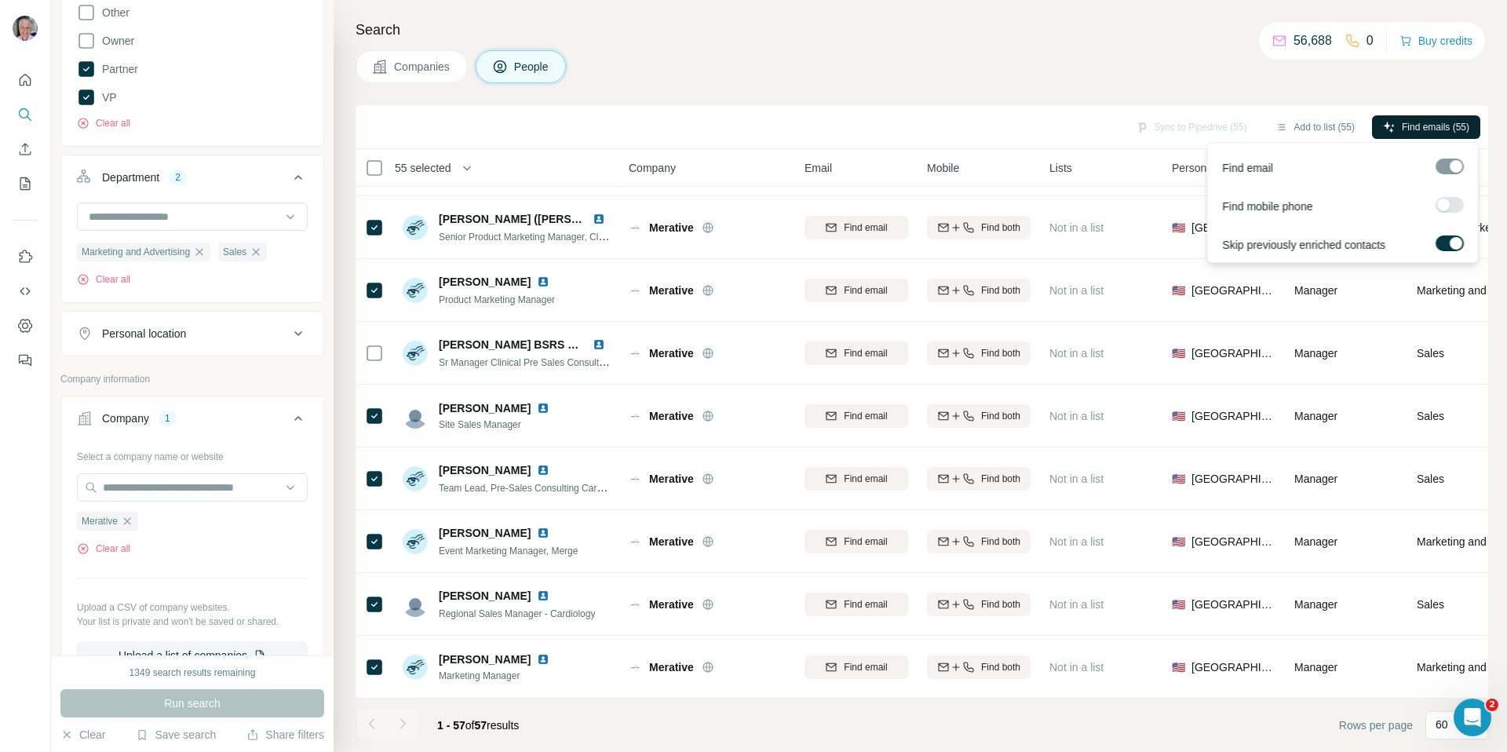
click at [1413, 122] on span "Find emails (55)" at bounding box center [1436, 127] width 68 height 14
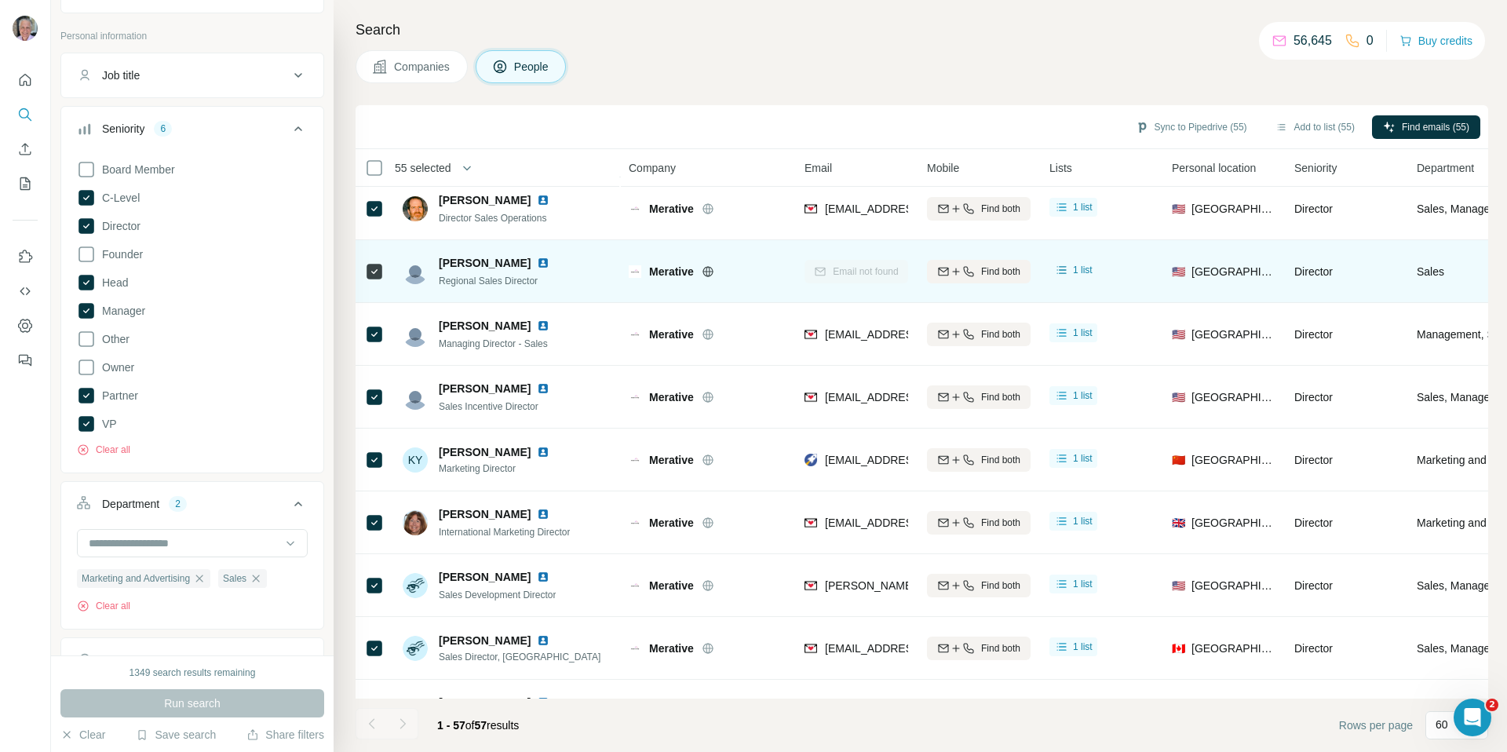
scroll to position [960, 0]
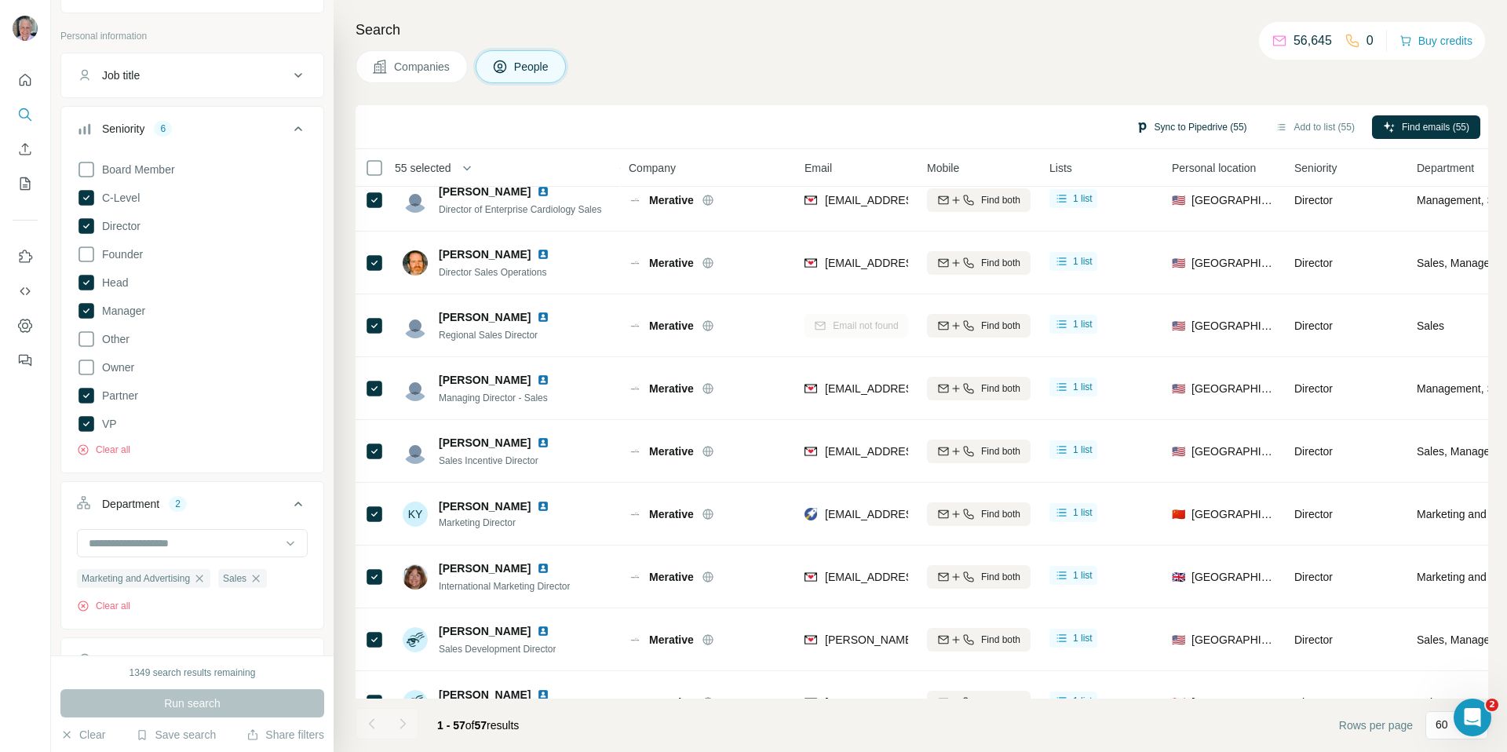
click at [1192, 131] on button "Sync to Pipedrive (55)" at bounding box center [1191, 127] width 133 height 24
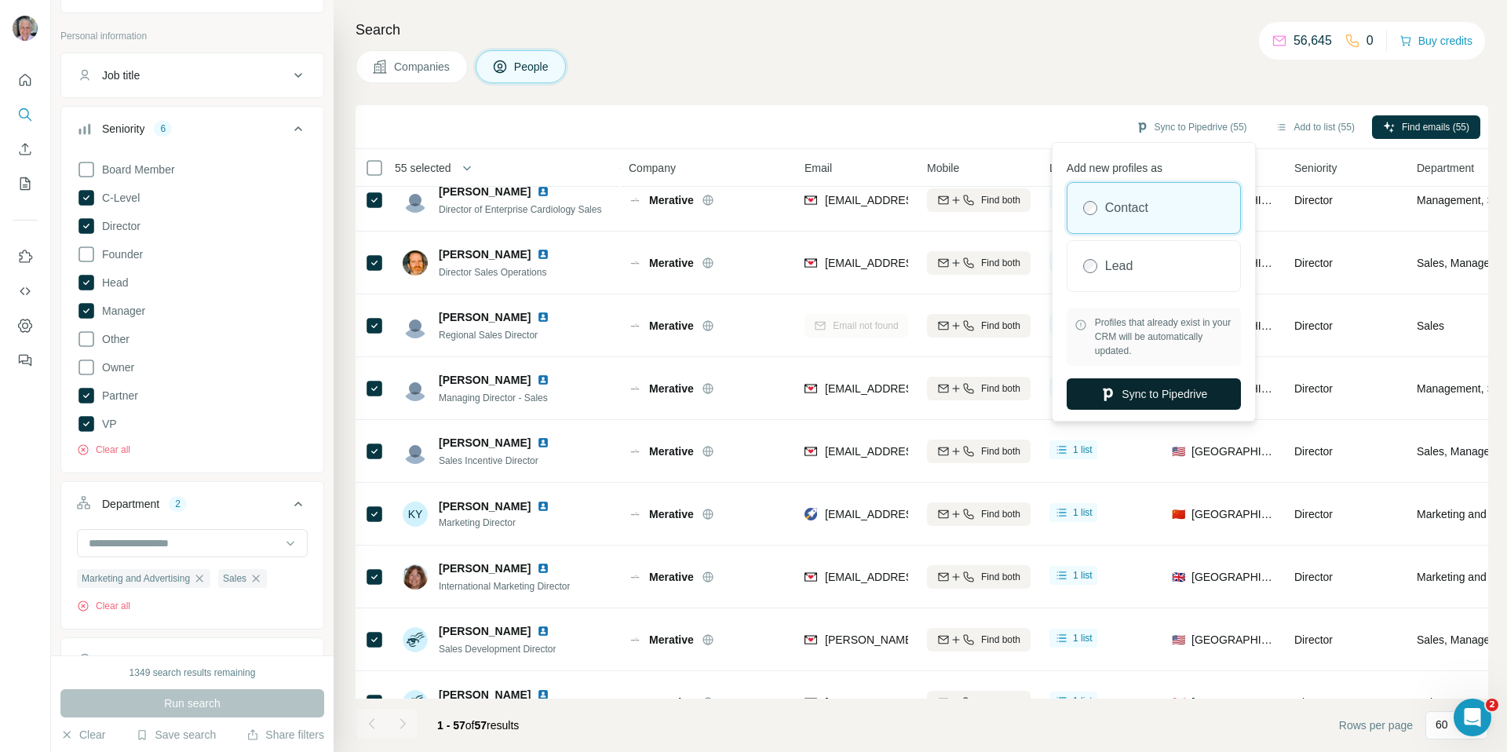
click at [1144, 392] on button "Sync to Pipedrive" at bounding box center [1154, 393] width 174 height 31
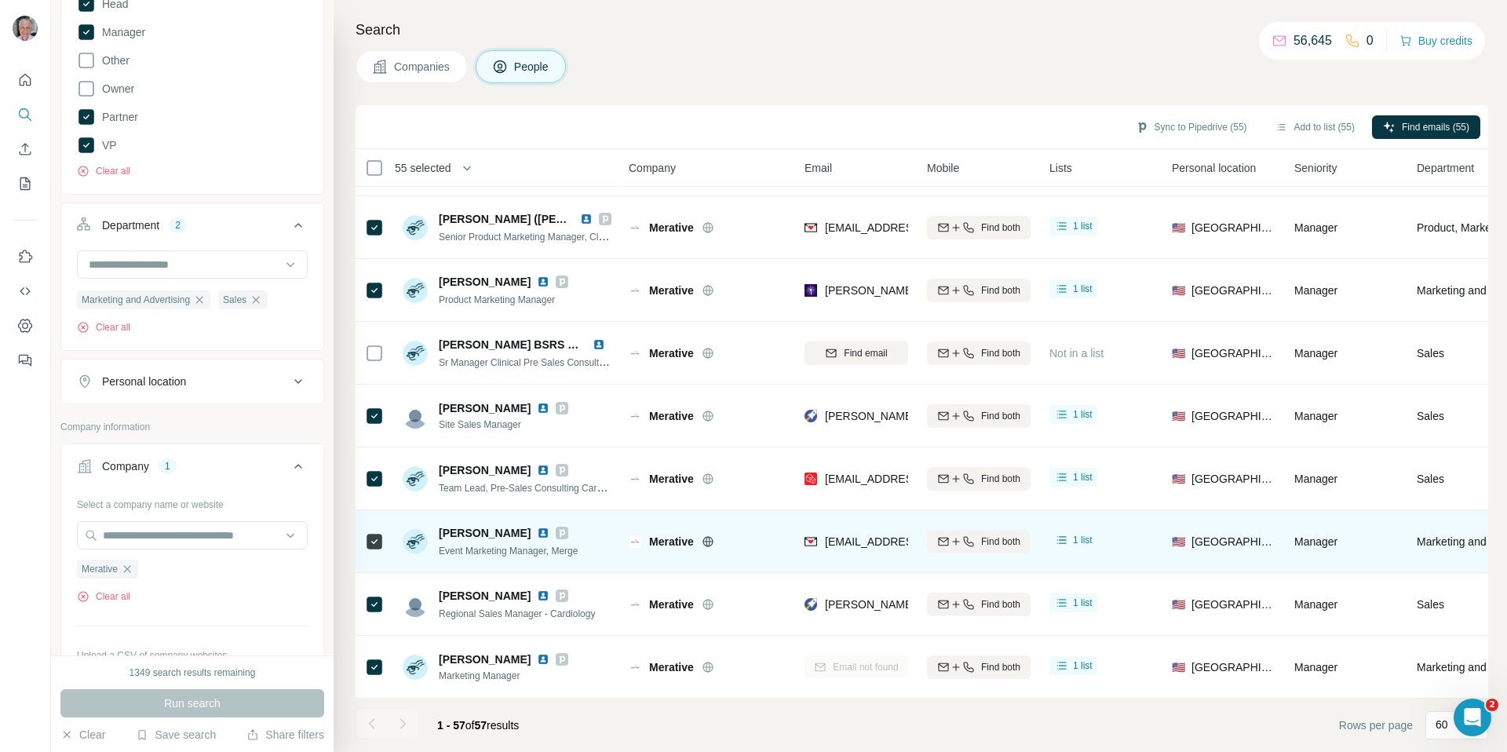
scroll to position [3068, 0]
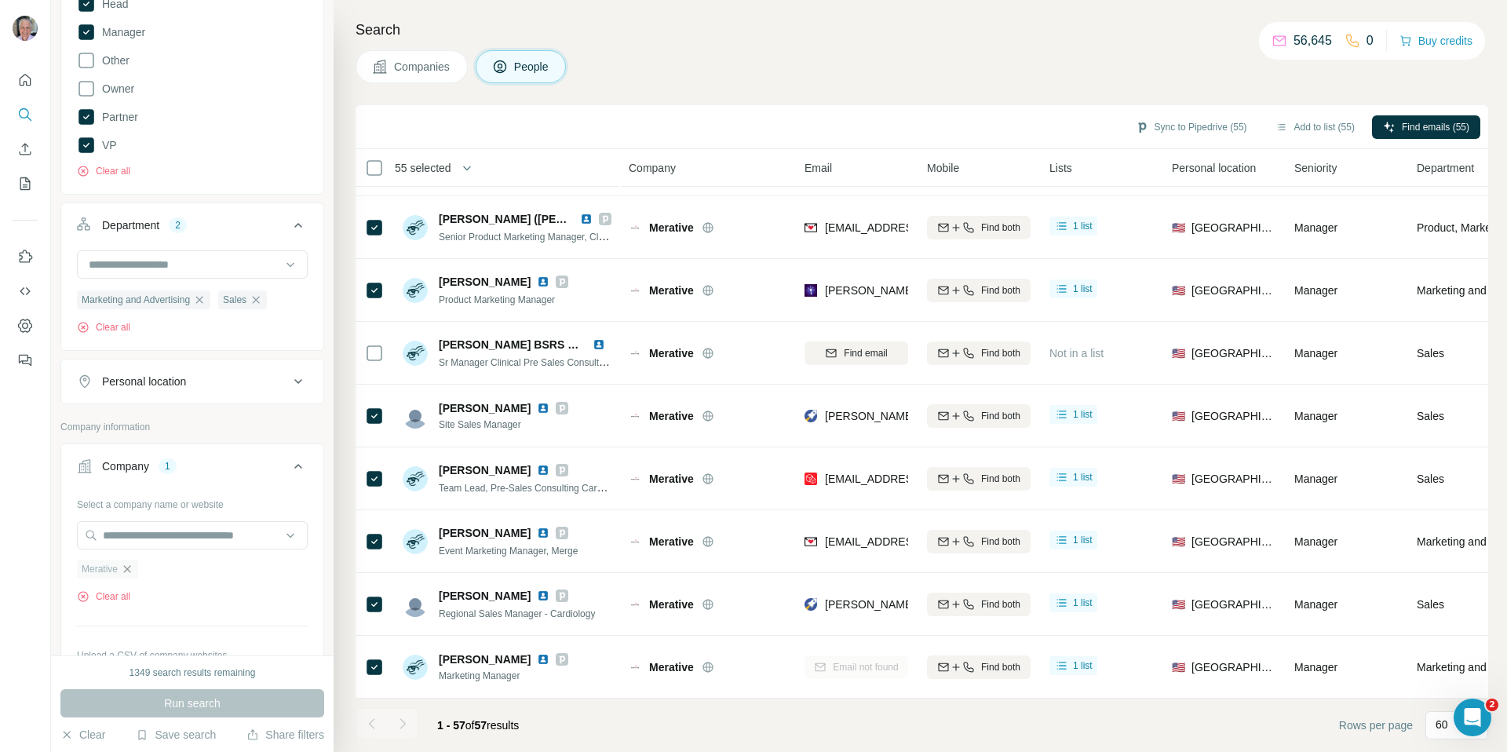
click at [126, 570] on icon "button" at bounding box center [127, 569] width 13 height 13
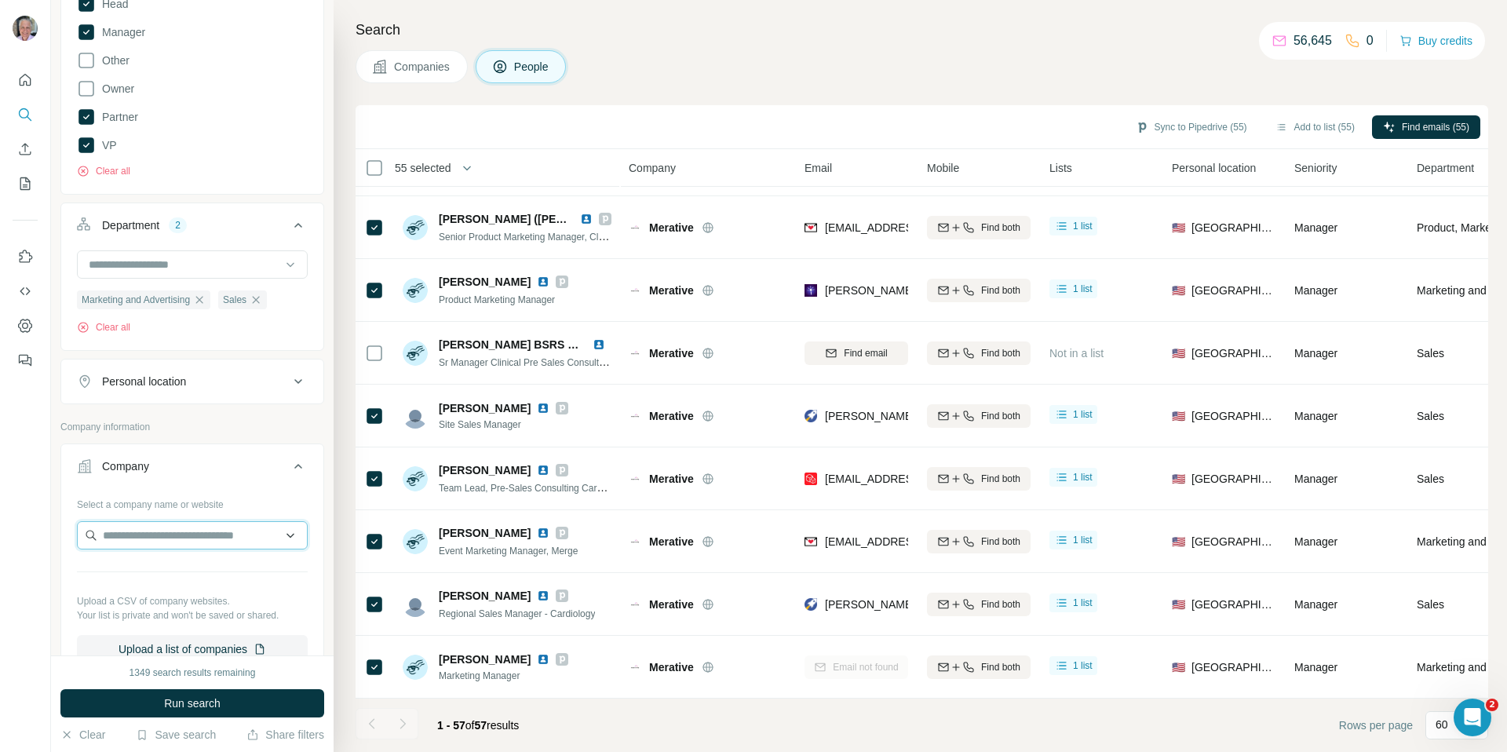
click at [192, 534] on input "text" at bounding box center [192, 535] width 231 height 28
type input "**********"
click at [181, 579] on p "guardianlife.com" at bounding box center [159, 586] width 75 height 14
click at [184, 701] on span "Run search" at bounding box center [192, 704] width 57 height 16
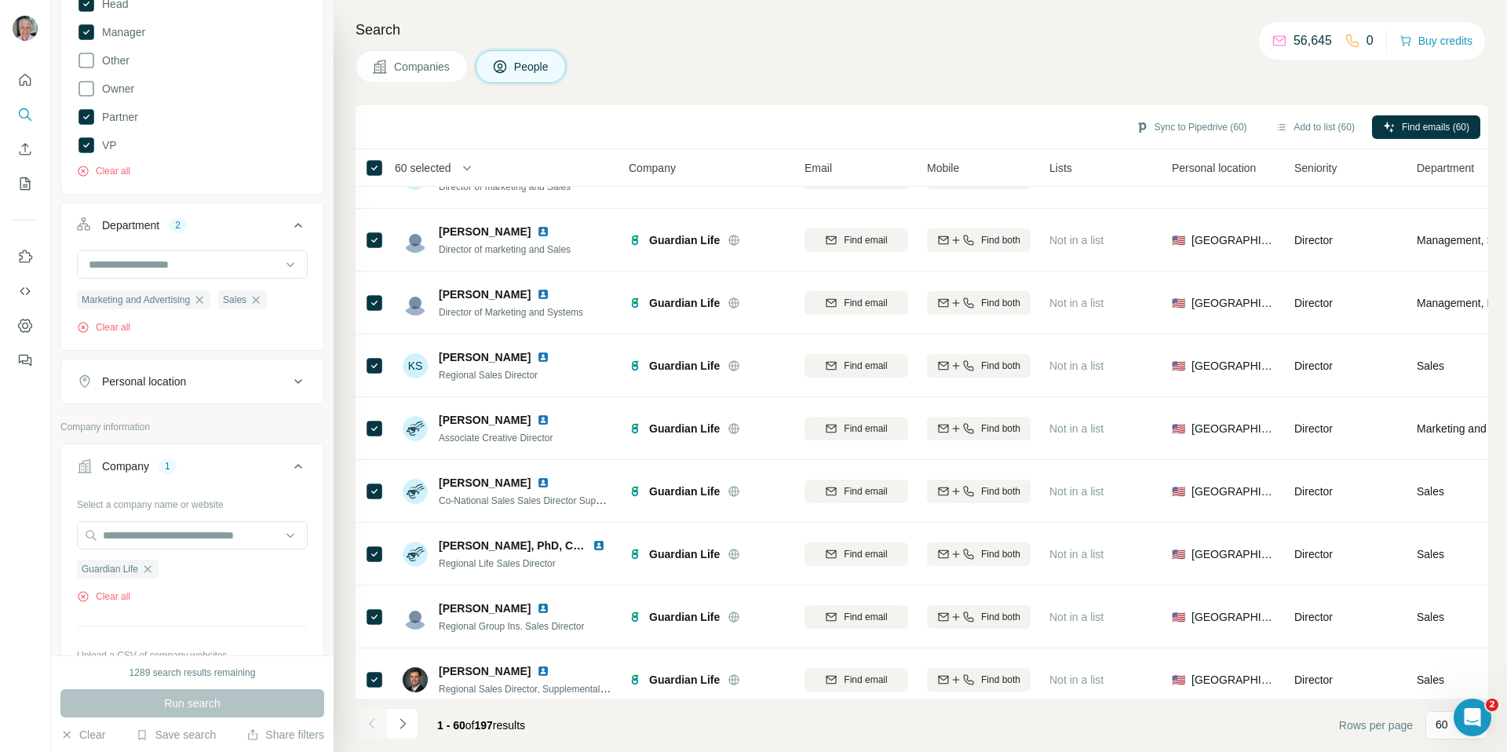
scroll to position [3256, 0]
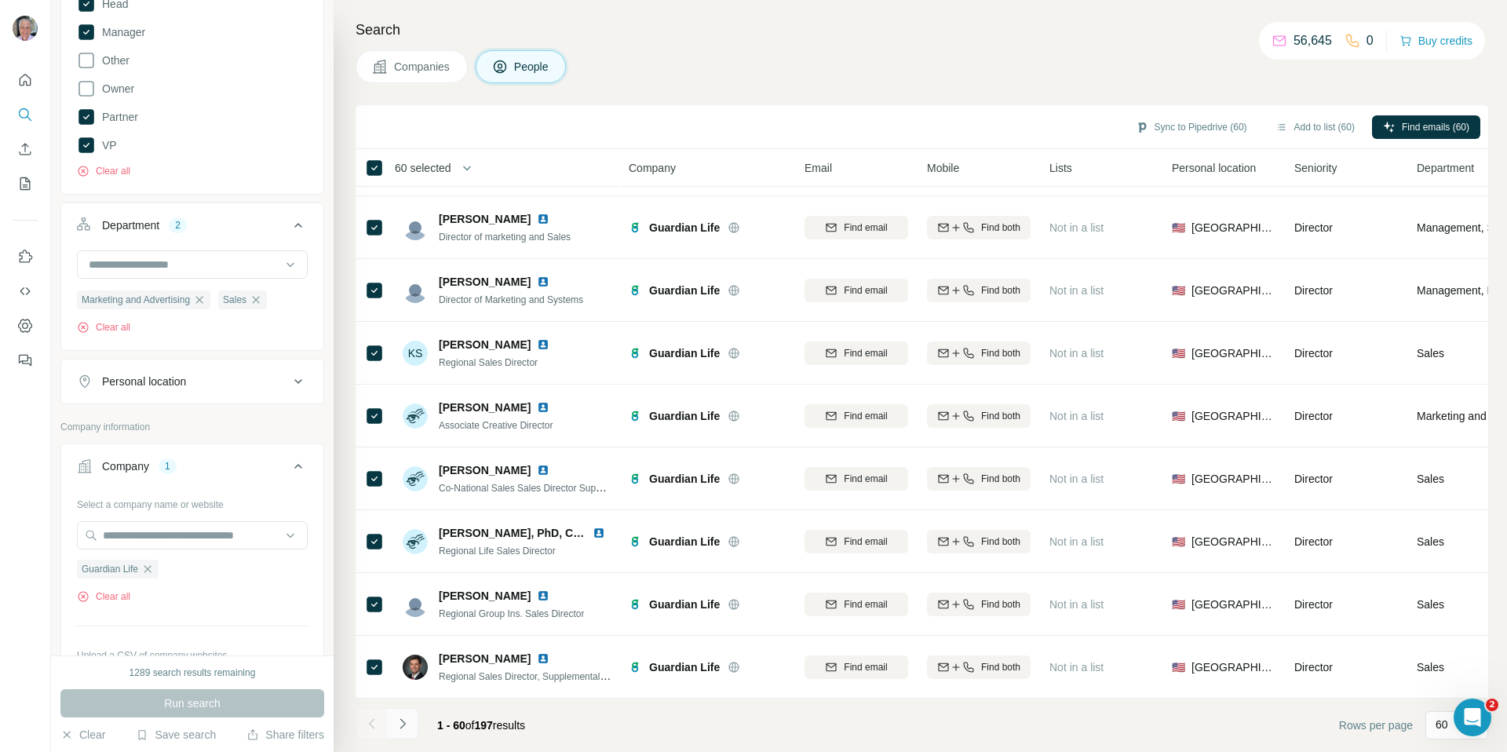
click at [408, 725] on icon "Navigate to next page" at bounding box center [403, 724] width 16 height 16
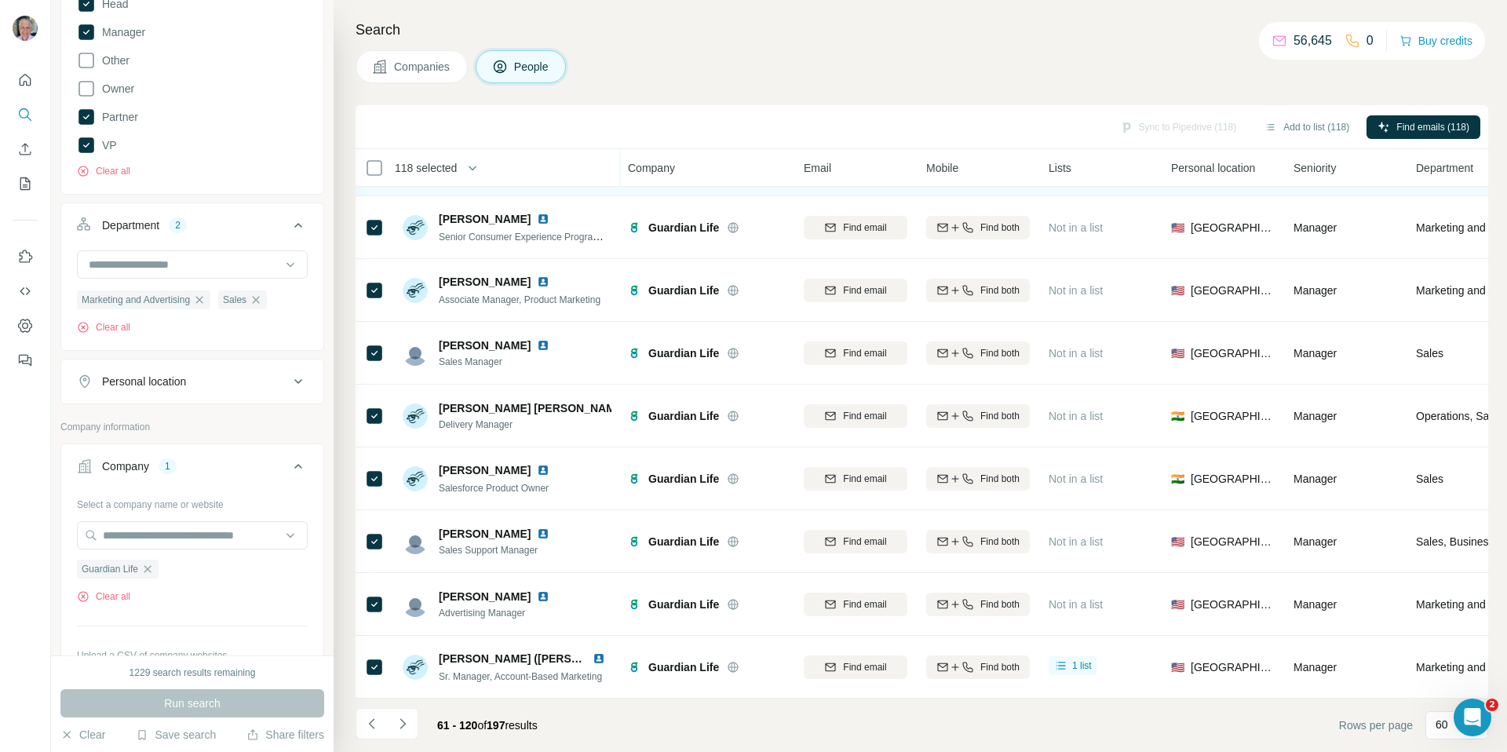
scroll to position [3256, 2]
click at [407, 726] on icon "Navigate to next page" at bounding box center [403, 724] width 16 height 16
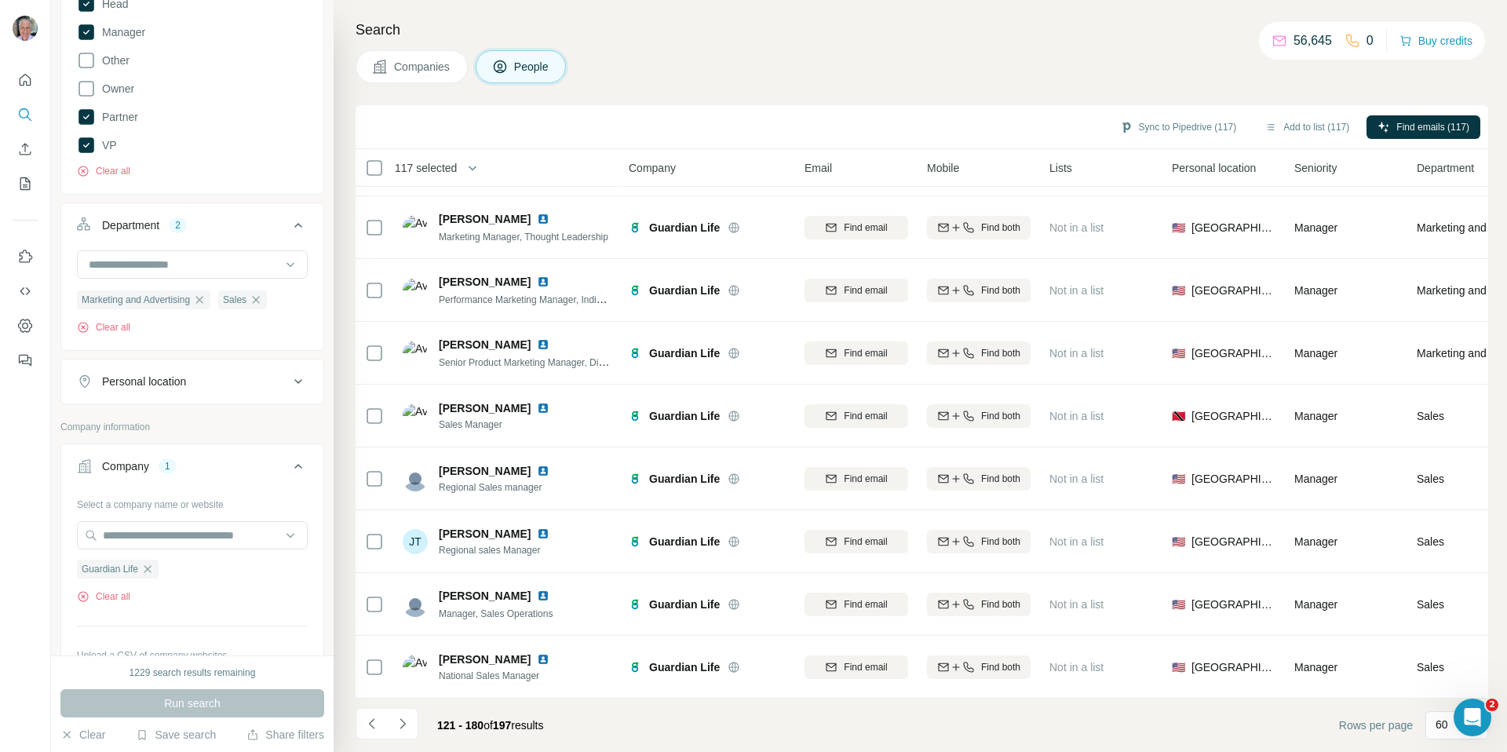
scroll to position [3256, 0]
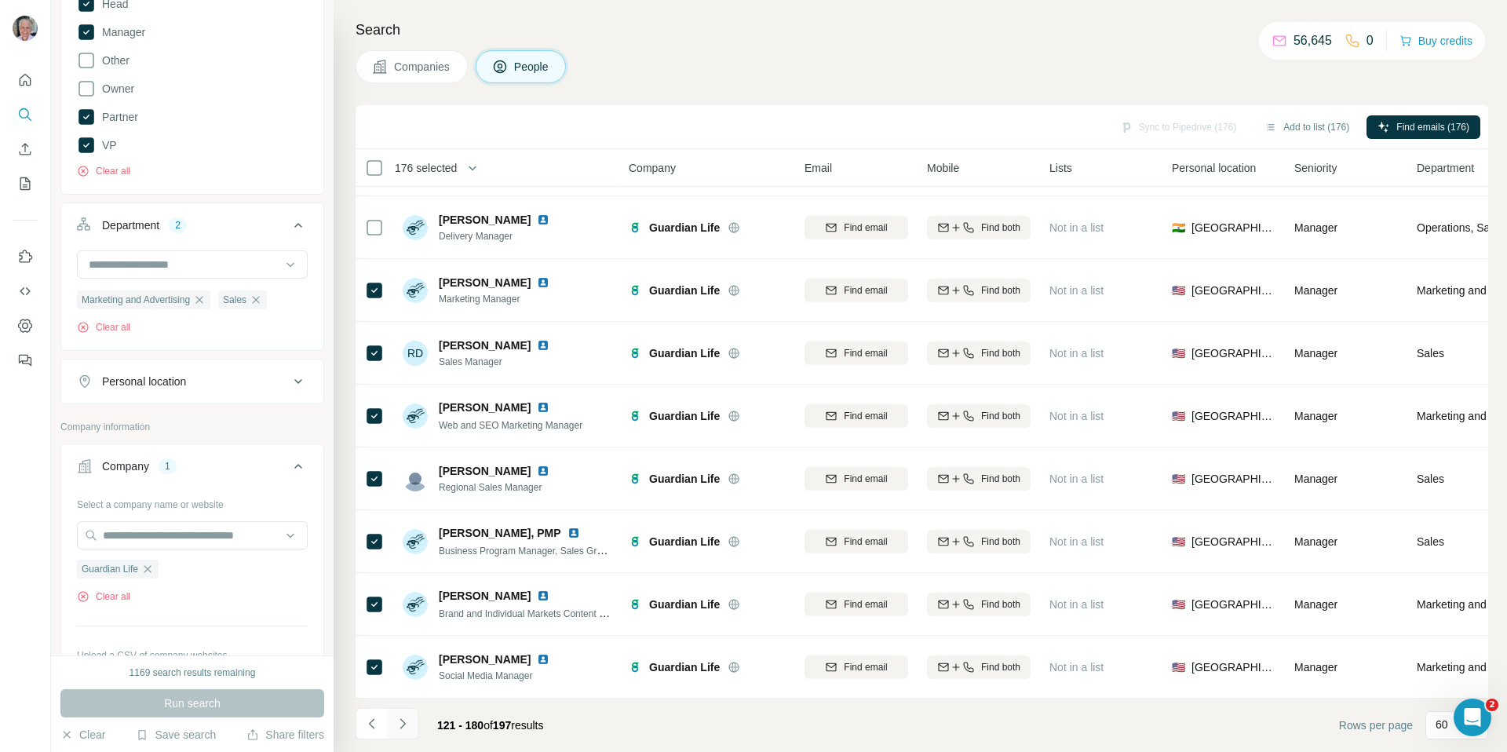
click at [405, 721] on icon "Navigate to next page" at bounding box center [403, 724] width 16 height 16
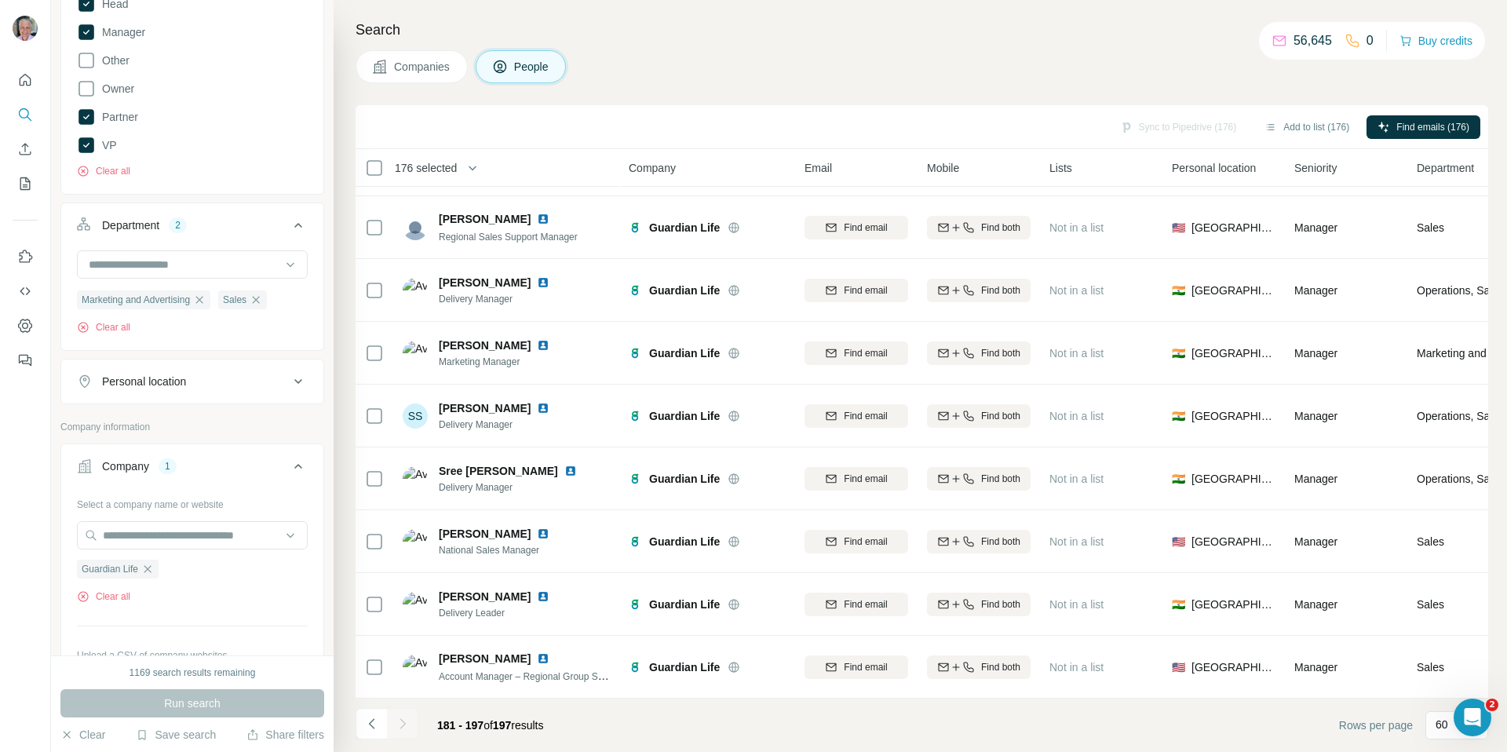
scroll to position [556, 0]
click at [374, 729] on icon "Navigate to previous page" at bounding box center [372, 724] width 16 height 16
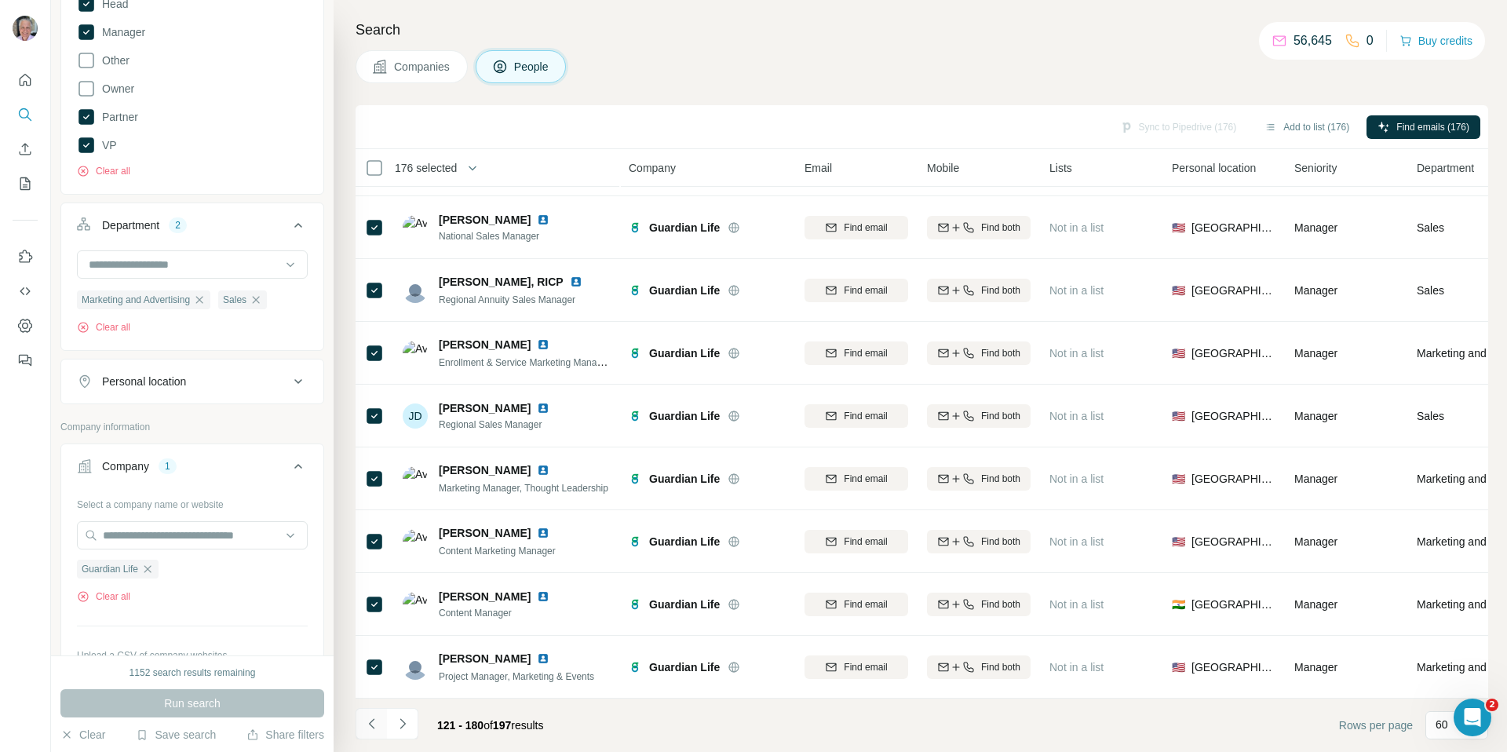
scroll to position [3256, 0]
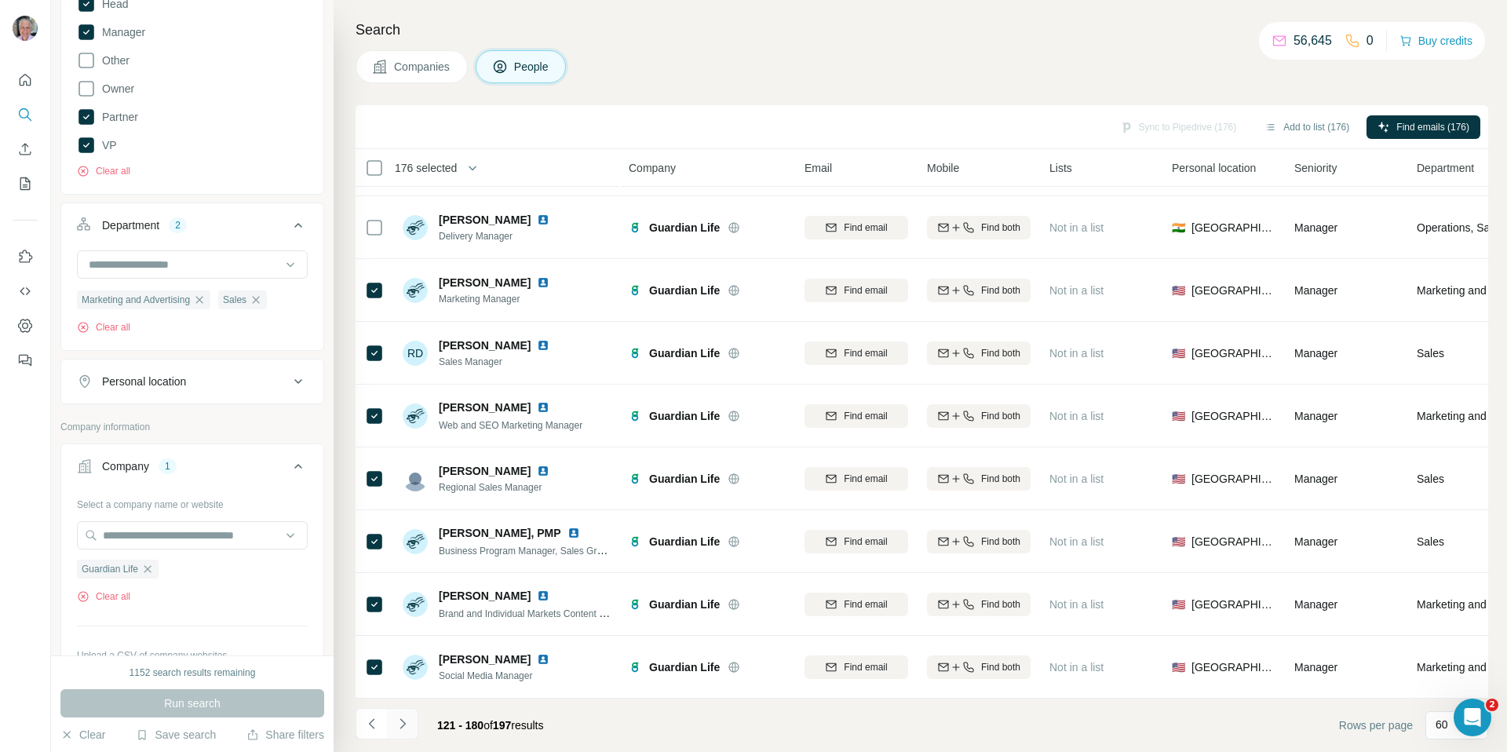
click at [402, 728] on icon "Navigate to next page" at bounding box center [403, 724] width 16 height 16
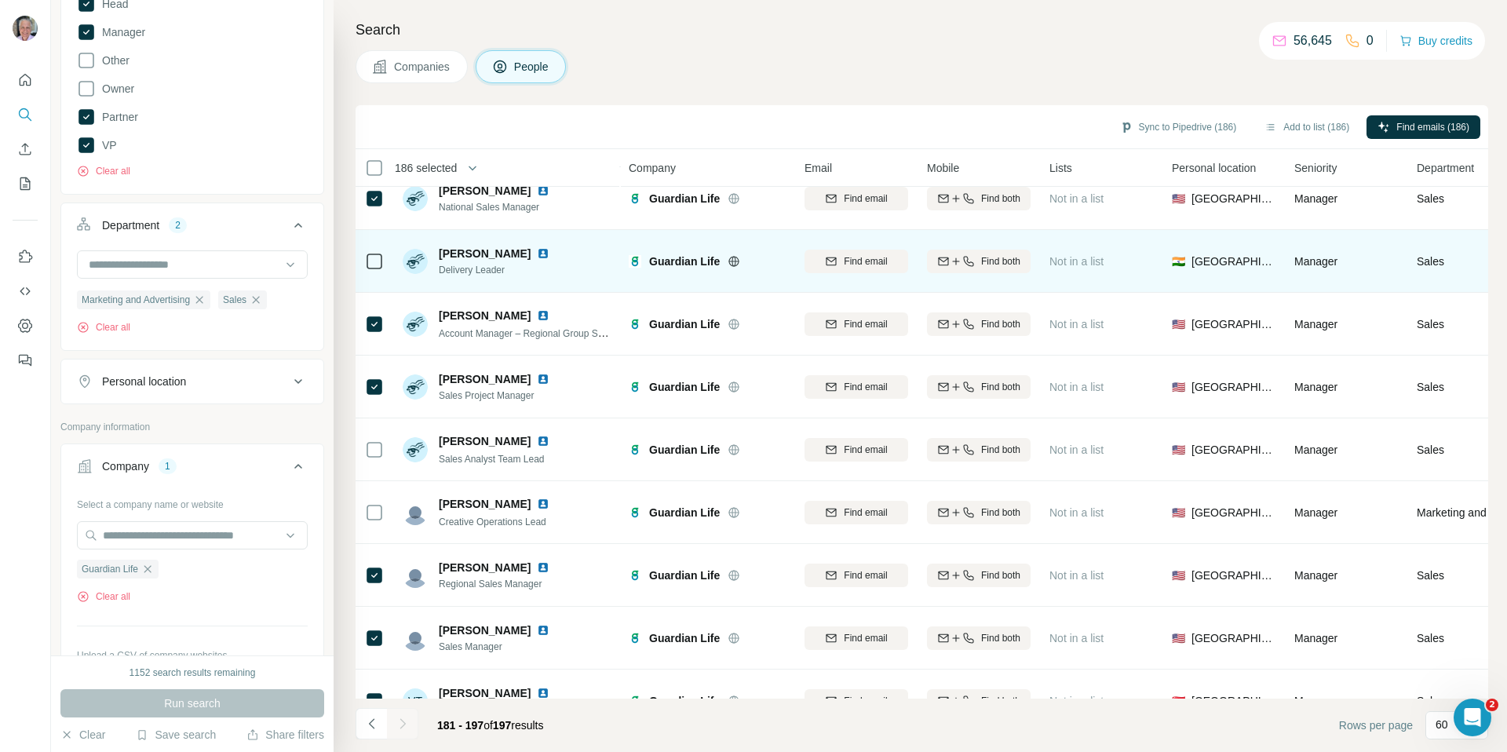
scroll to position [556, 0]
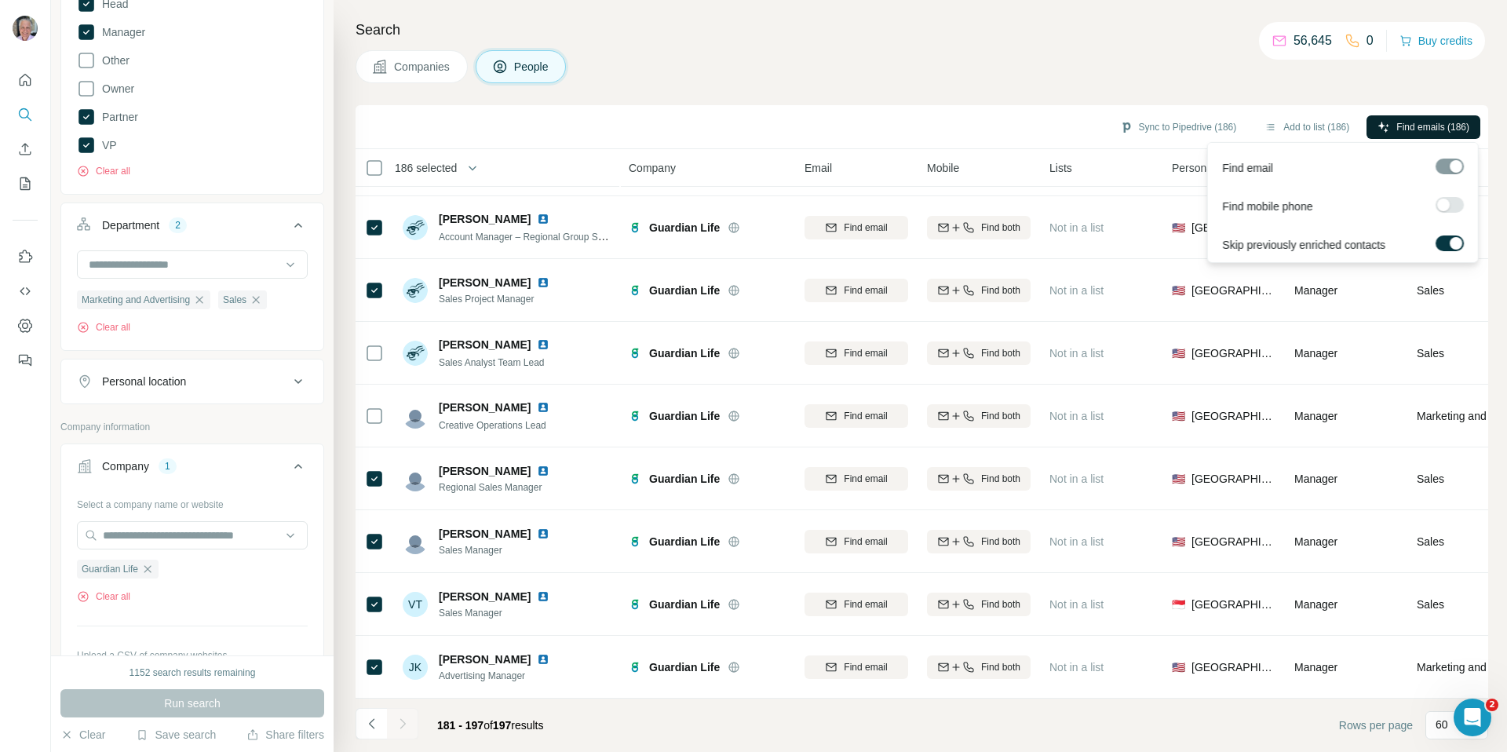
click span "Find emails (186)"
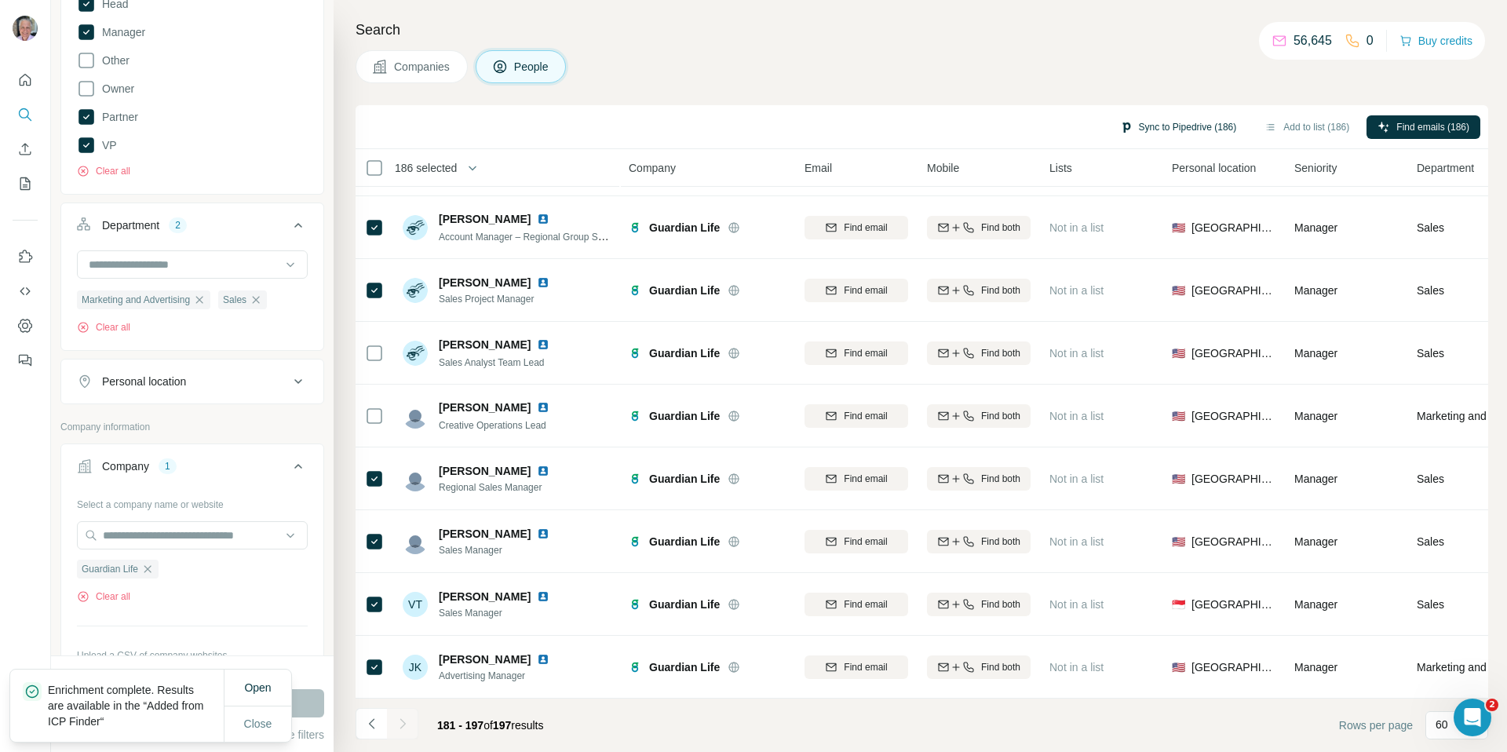
click button "Sync to Pipedrive (186)"
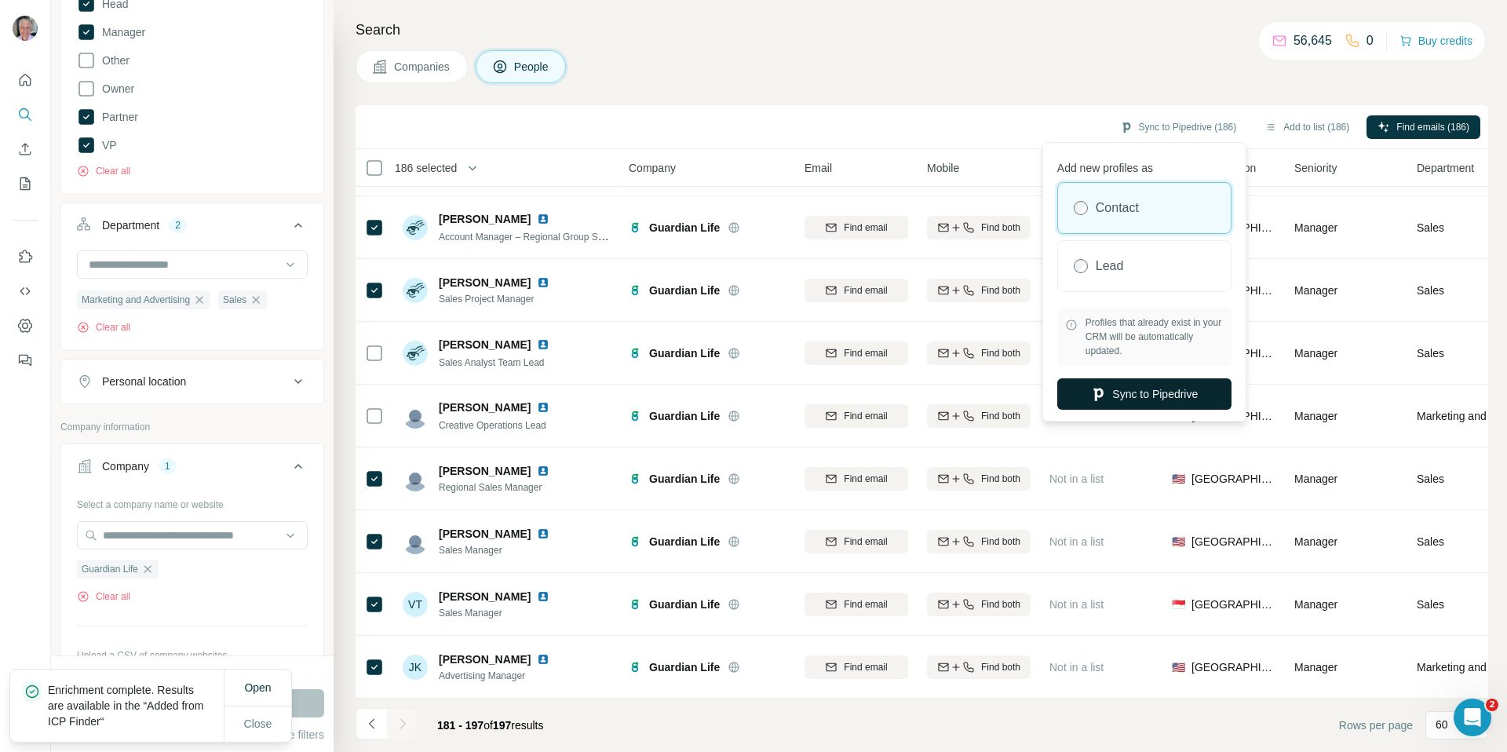
click button "Sync to Pipedrive"
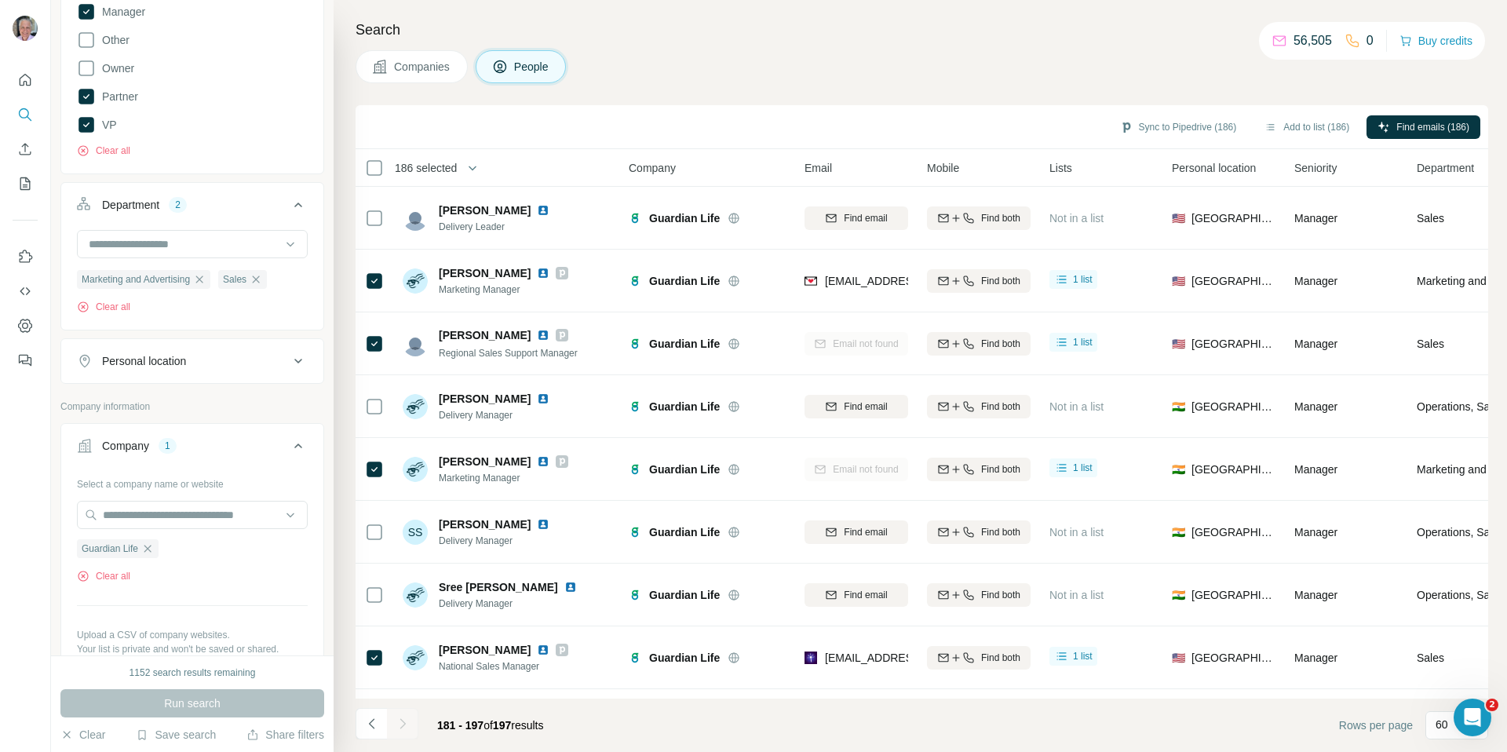
scroll to position [374, 0]
click at [151, 549] on icon "button" at bounding box center [147, 546] width 7 height 7
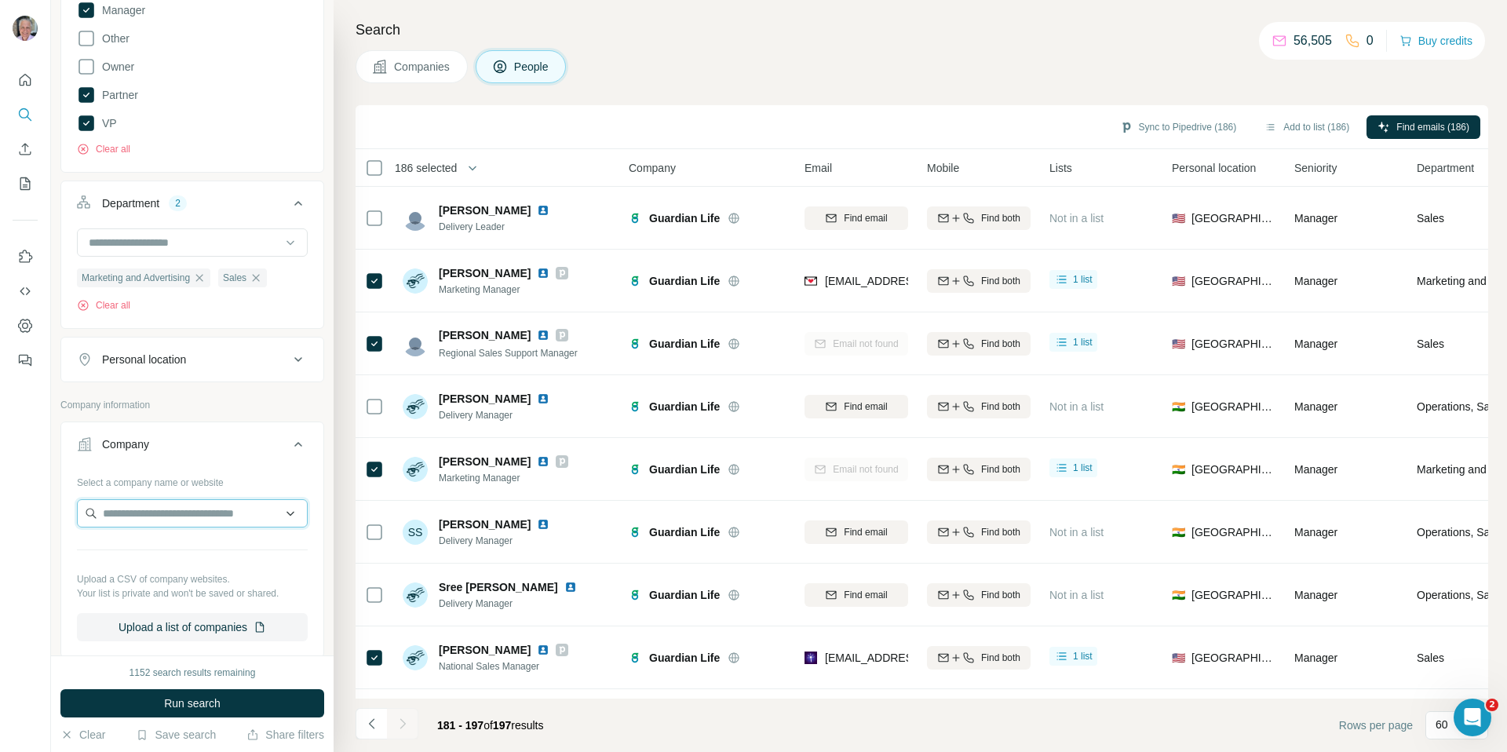
click at [205, 518] on input "text" at bounding box center [192, 513] width 231 height 28
type input "**********"
click at [206, 554] on div "MetLife metlife.com" at bounding box center [192, 556] width 223 height 42
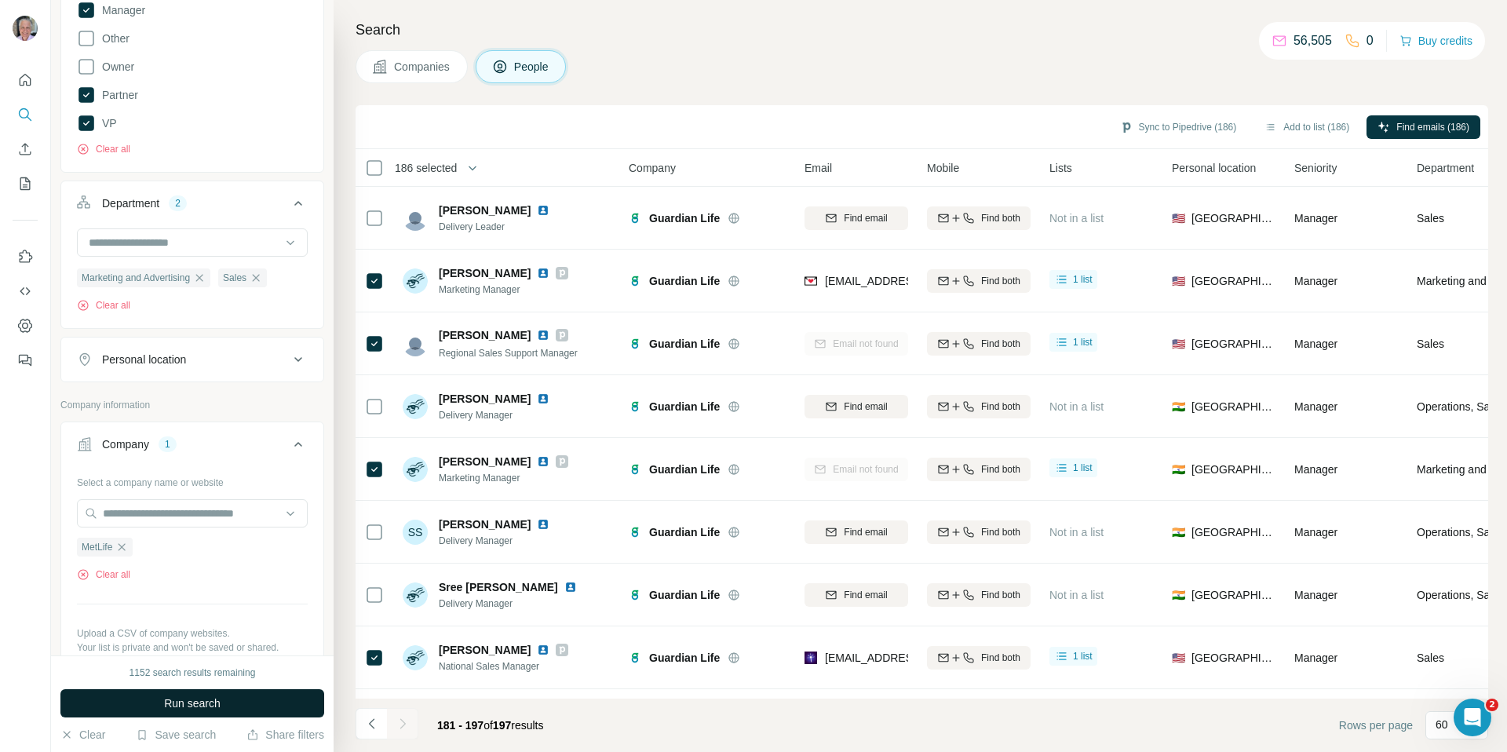
click at [200, 708] on span "Run search" at bounding box center [192, 704] width 57 height 16
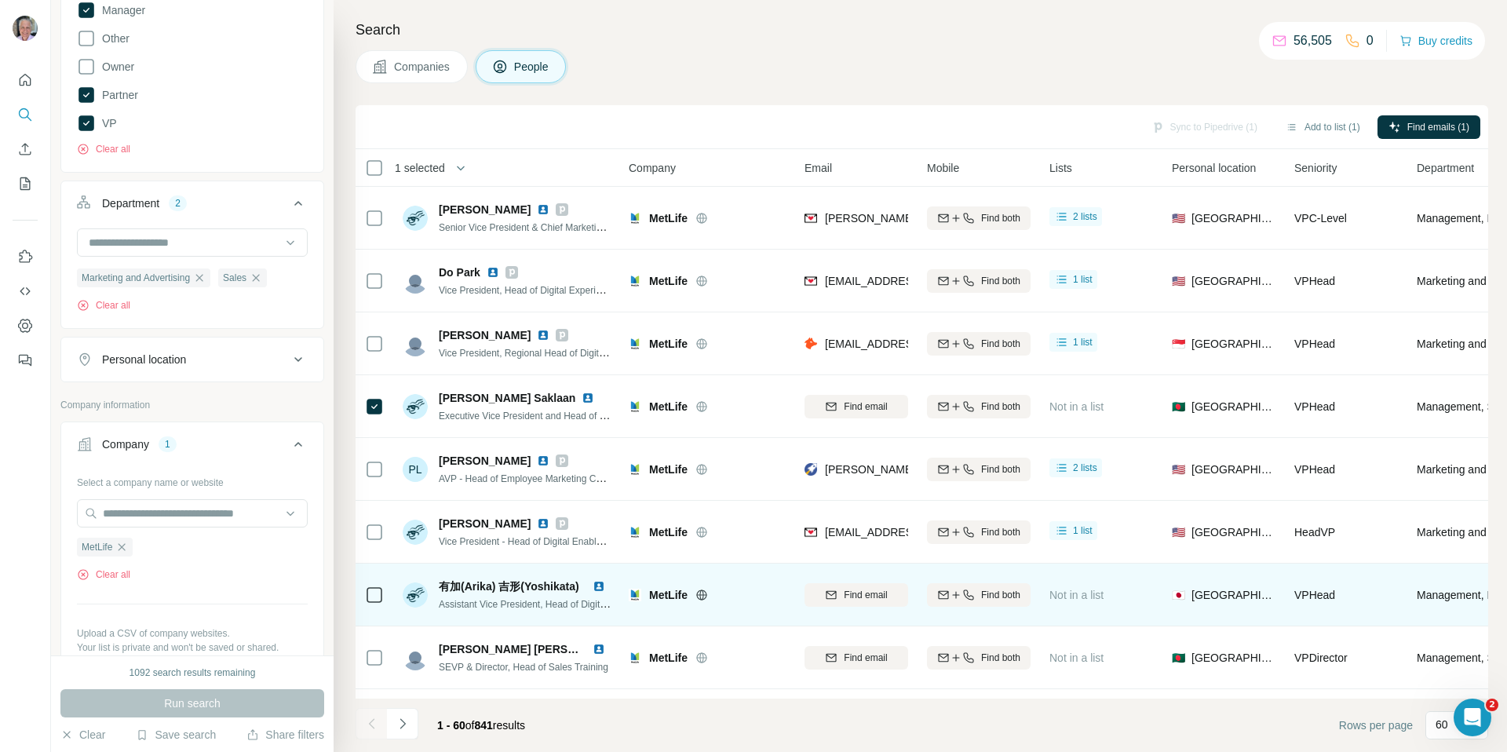
click at [367, 576] on div at bounding box center [374, 594] width 19 height 43
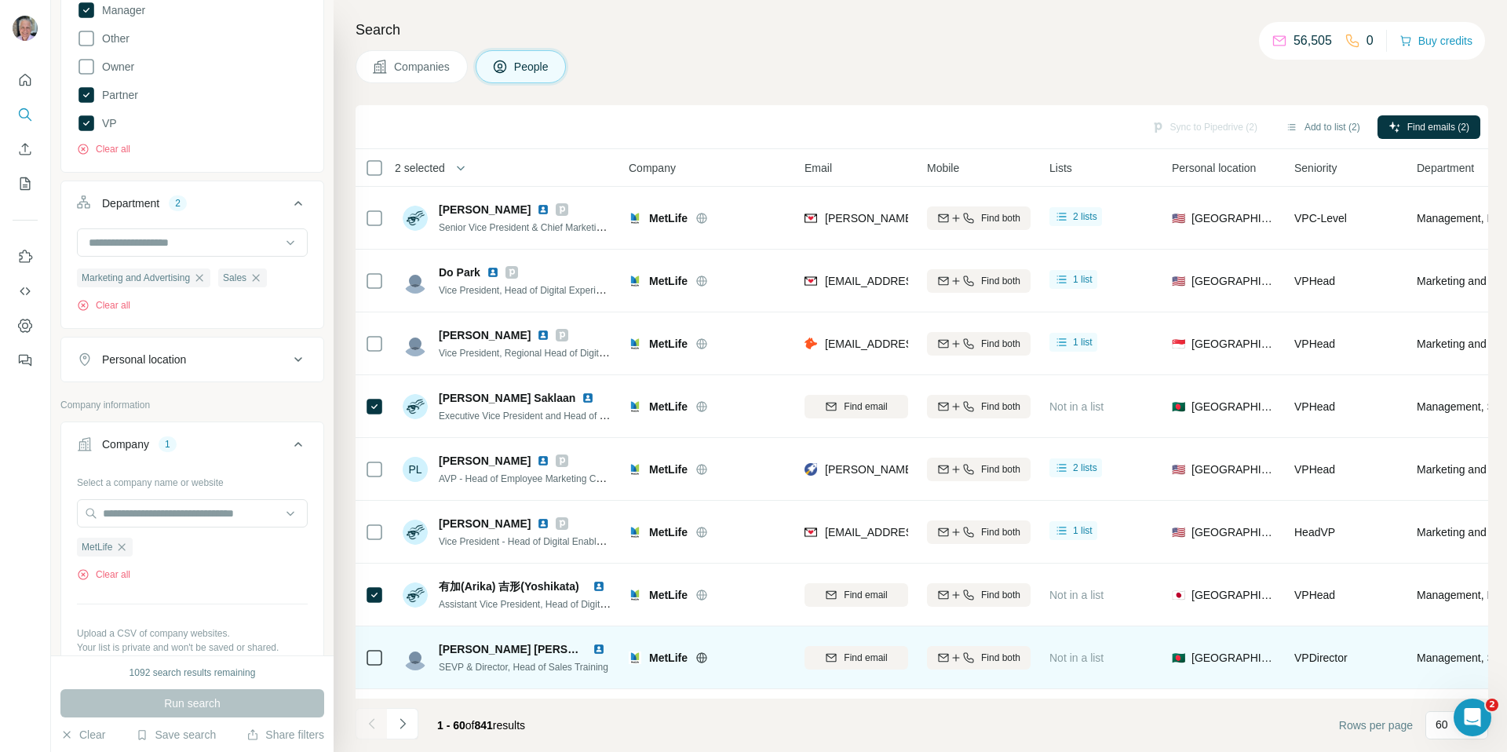
click at [374, 671] on div at bounding box center [374, 657] width 19 height 43
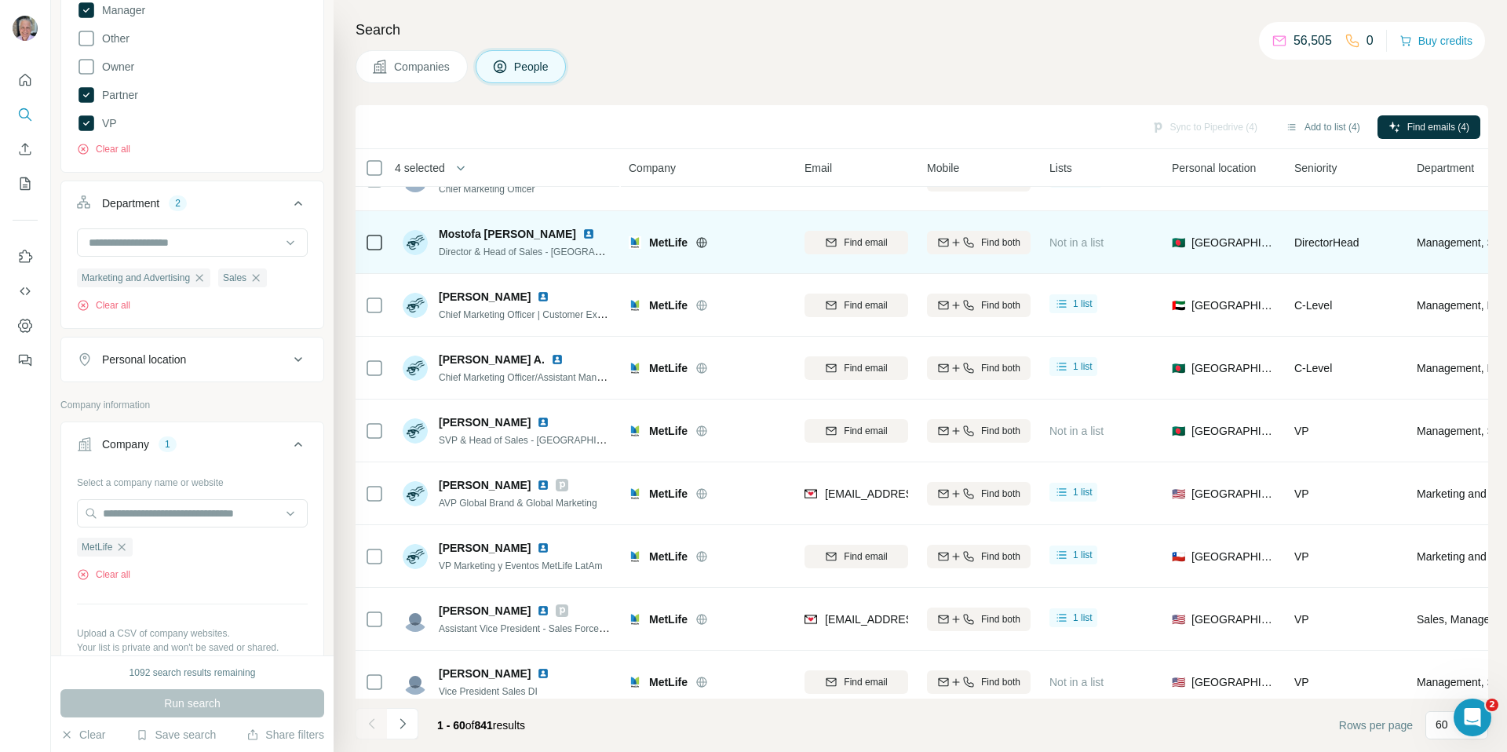
scroll to position [809, 0]
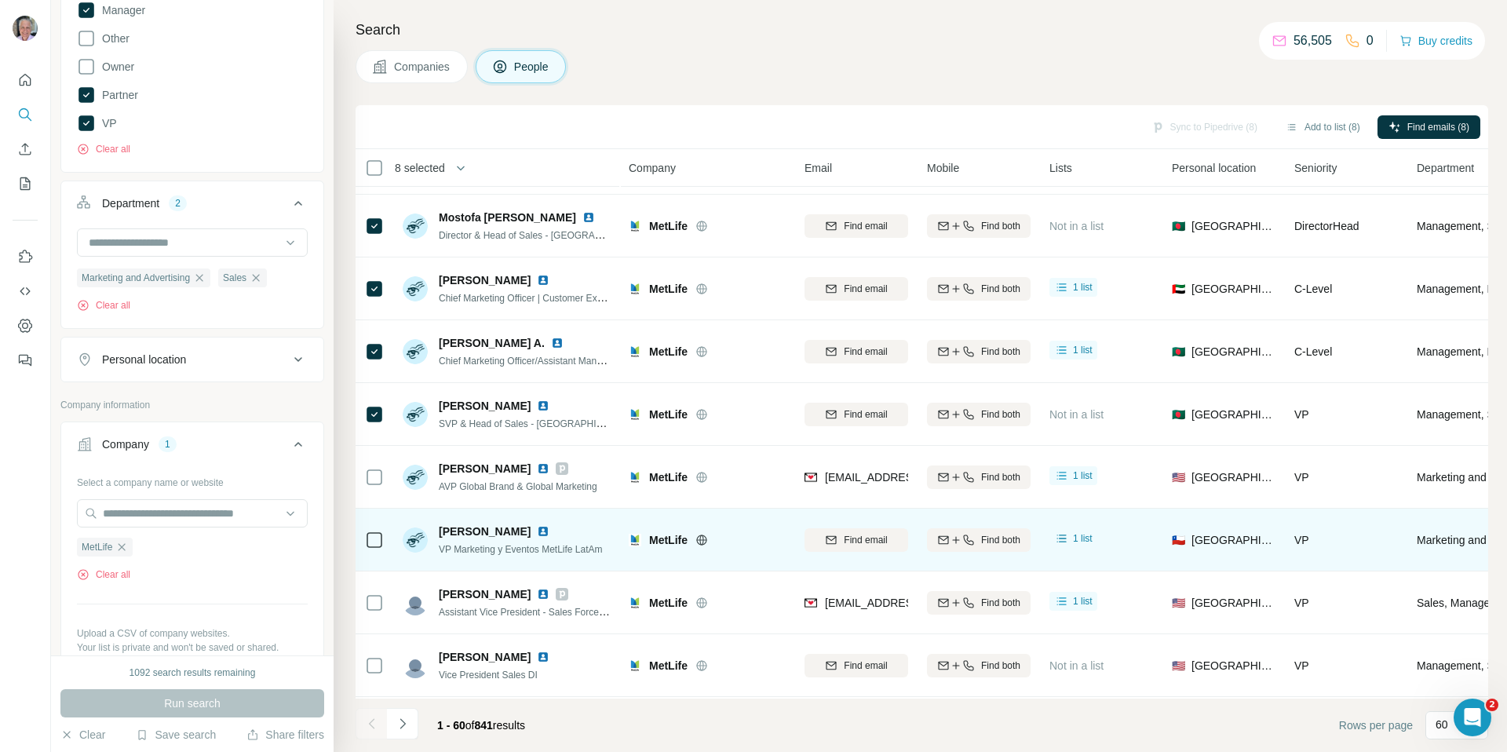
click at [373, 531] on icon at bounding box center [374, 540] width 19 height 19
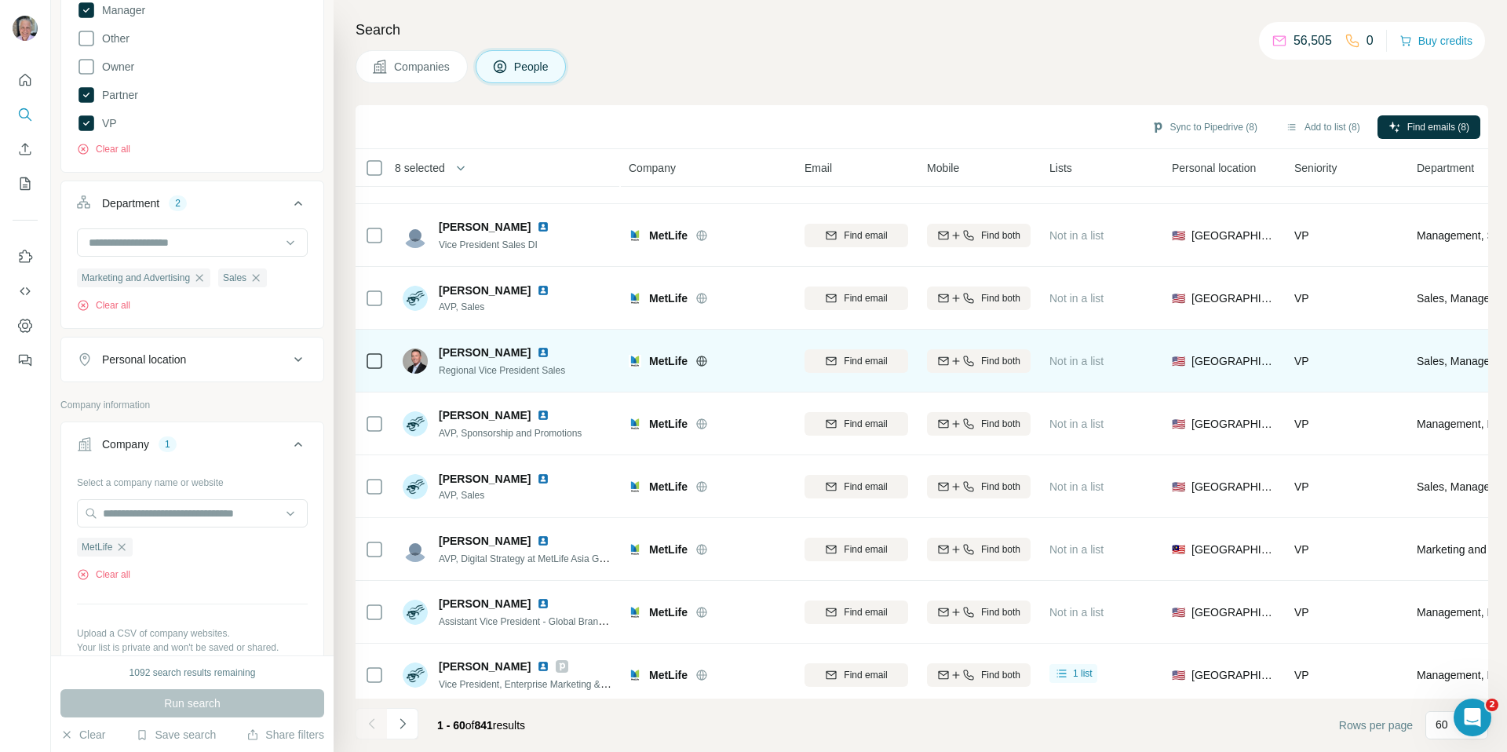
scroll to position [1238, 0]
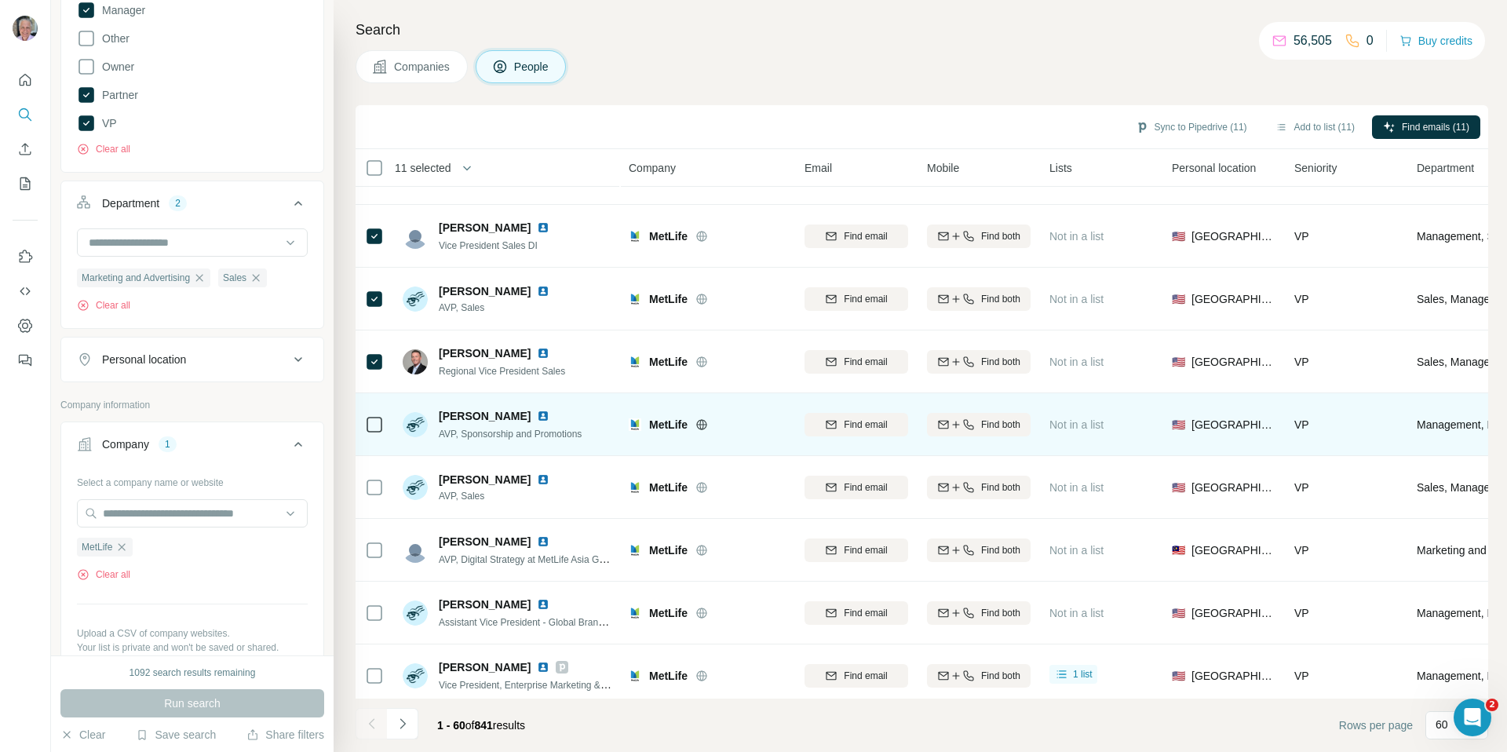
click at [371, 415] on icon at bounding box center [374, 424] width 19 height 19
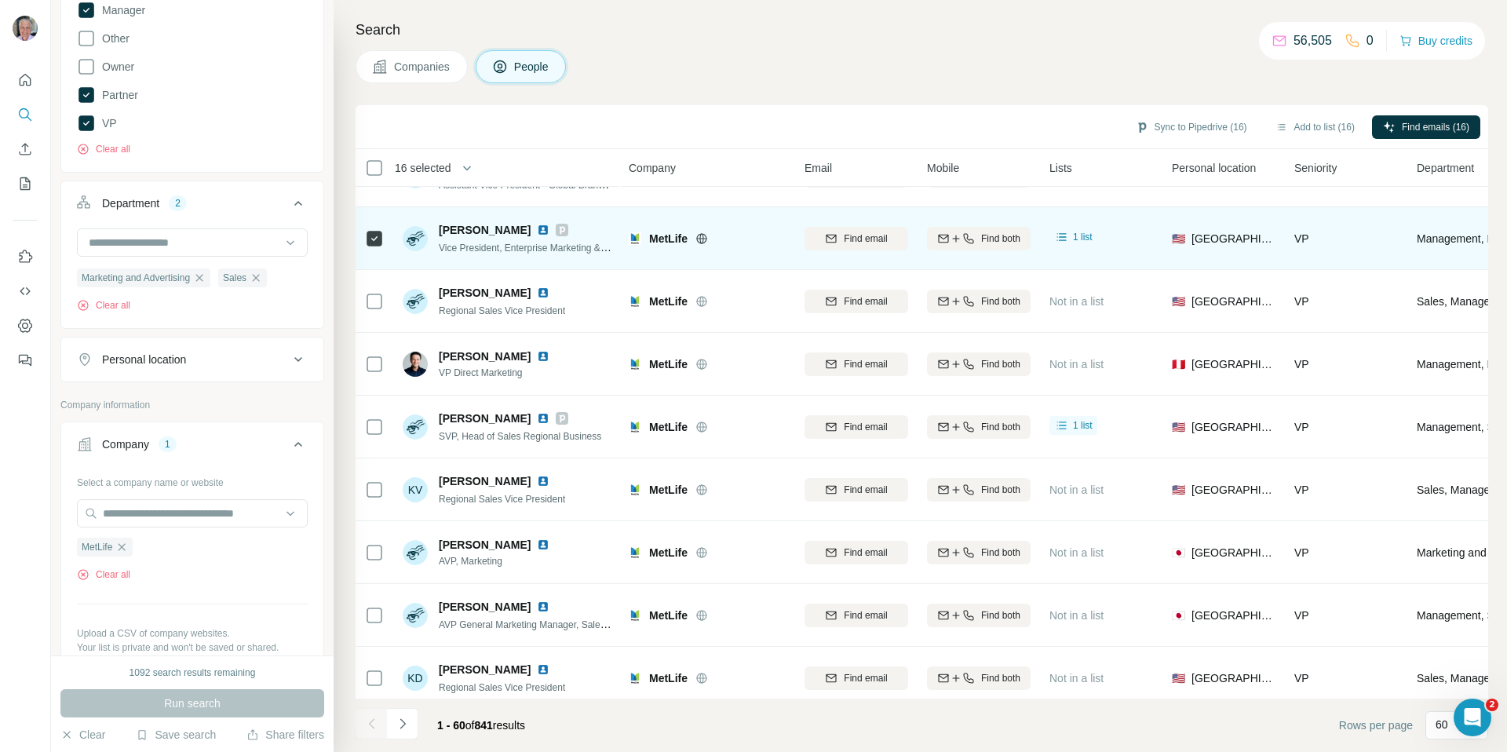
scroll to position [1751, 0]
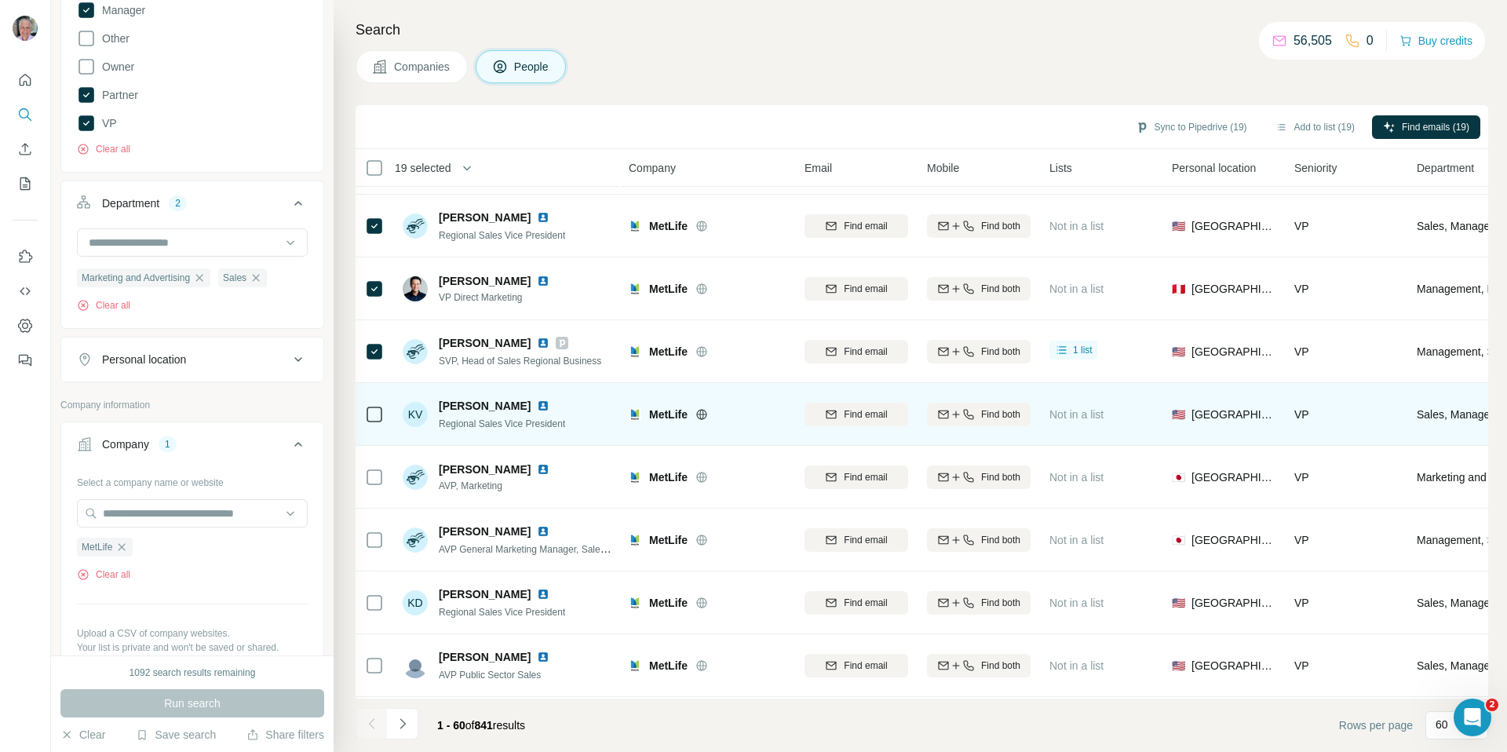
click at [373, 399] on div at bounding box center [374, 414] width 19 height 43
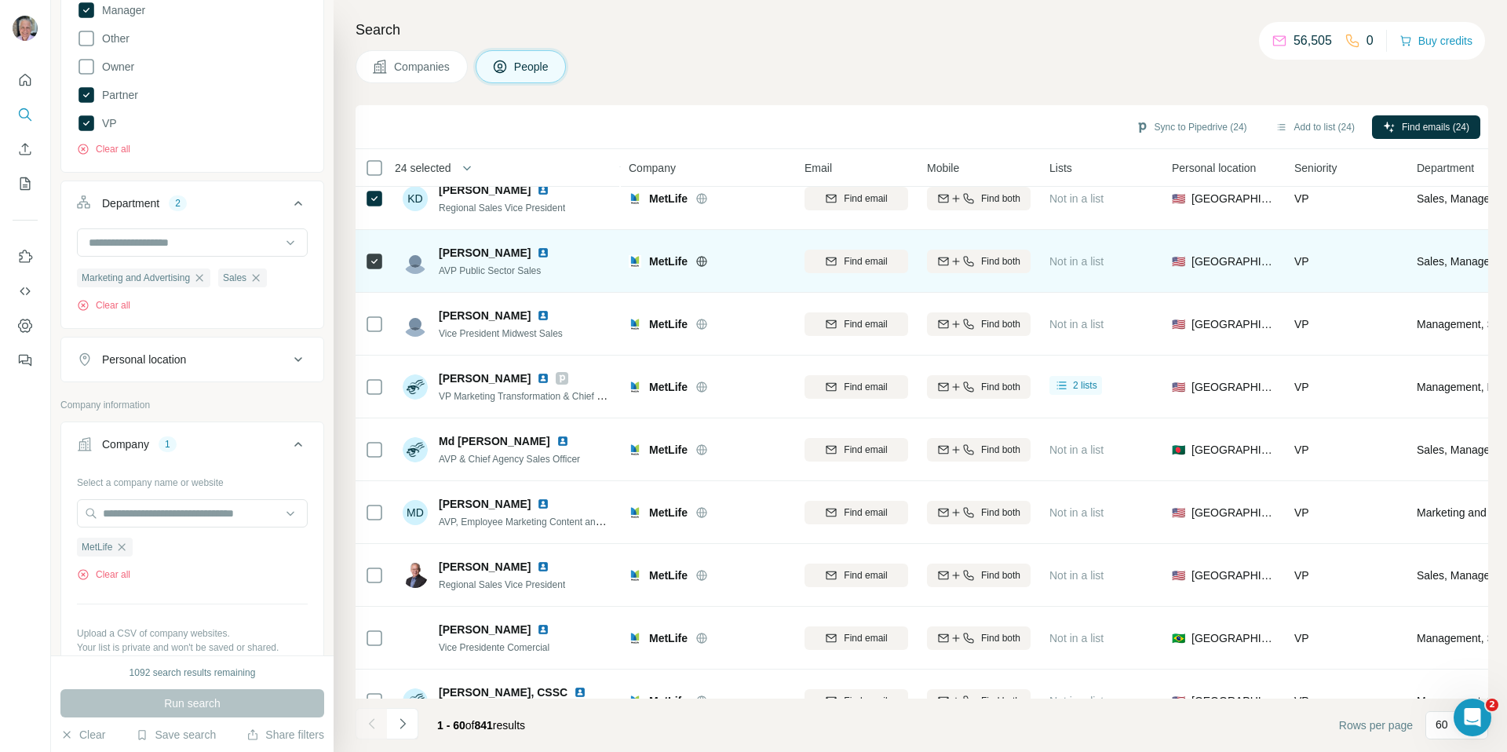
scroll to position [2162, 0]
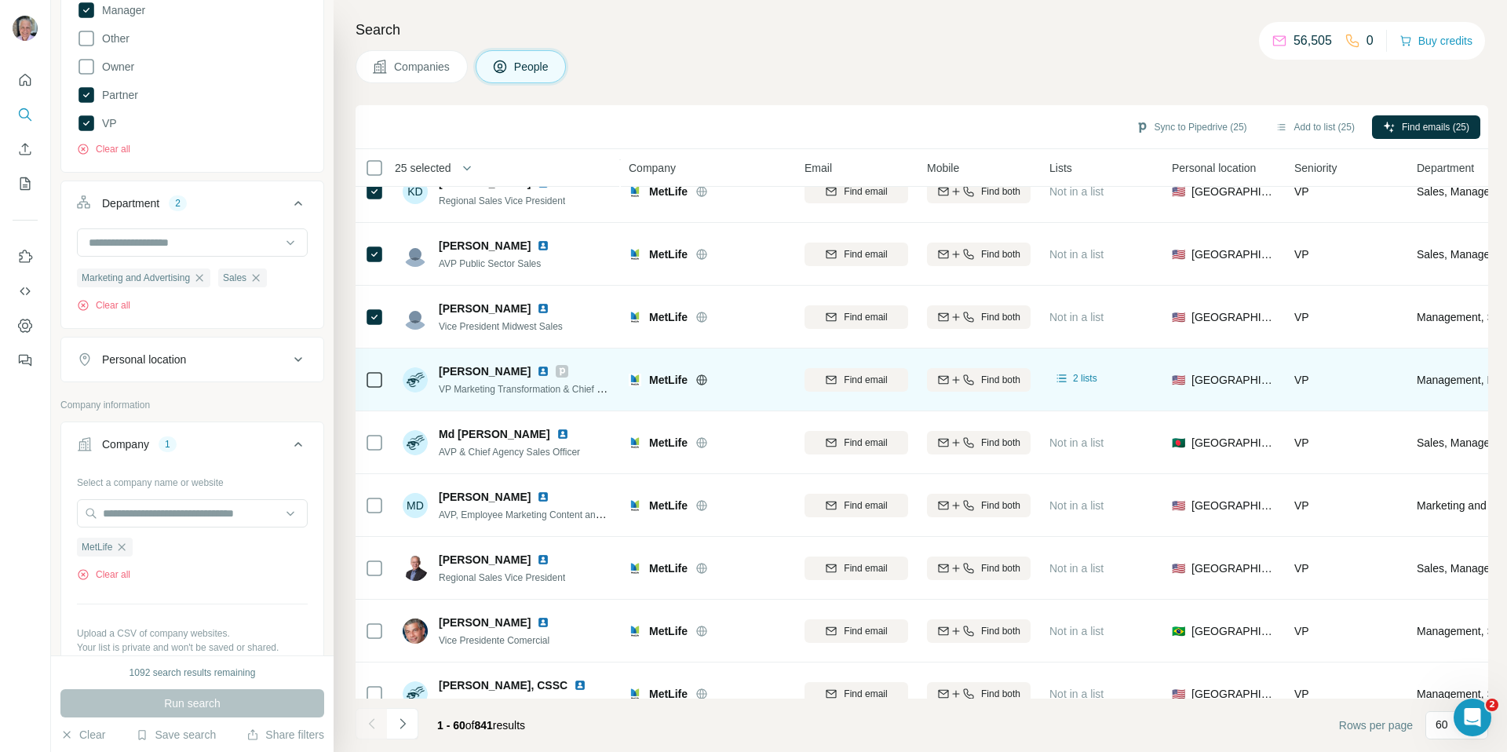
click at [374, 369] on div at bounding box center [374, 379] width 19 height 43
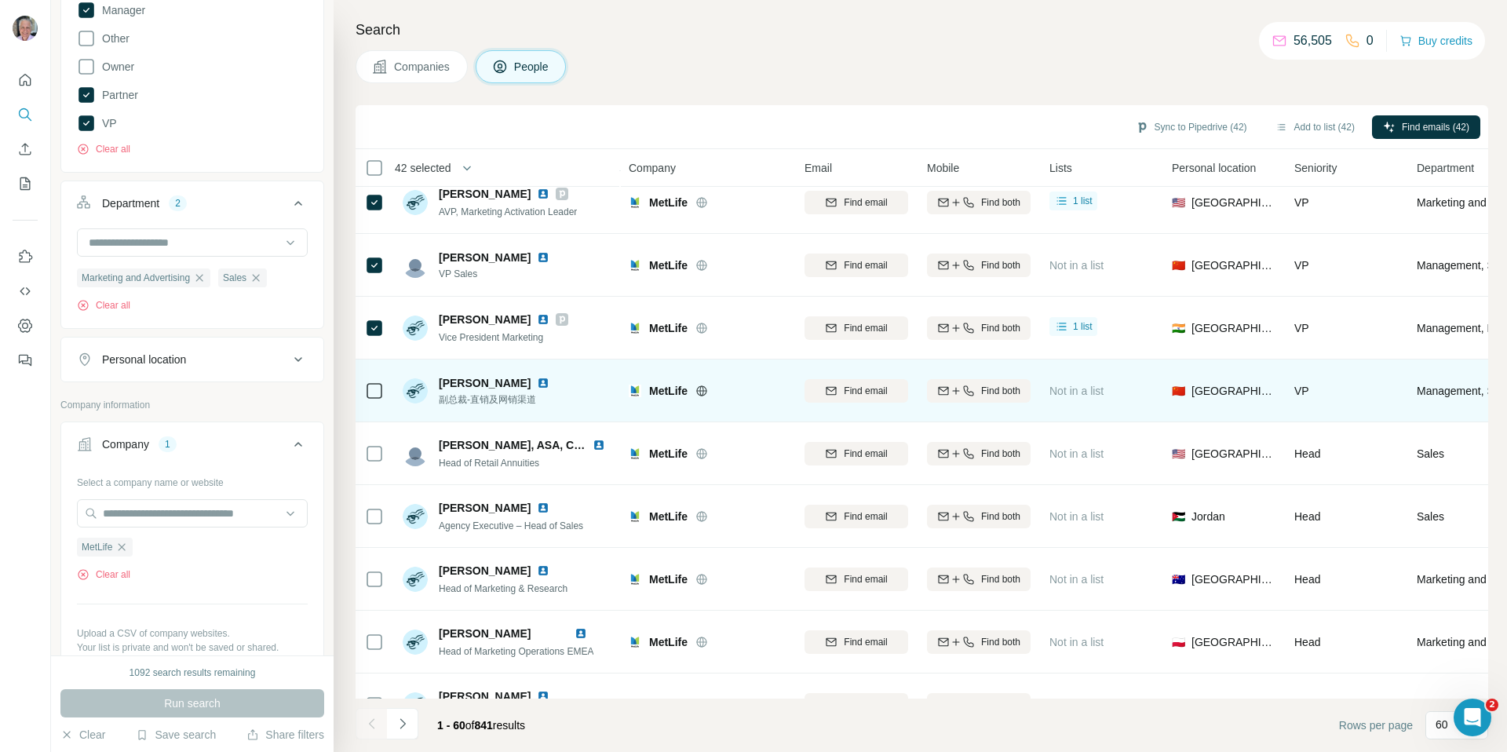
scroll to position [3256, 0]
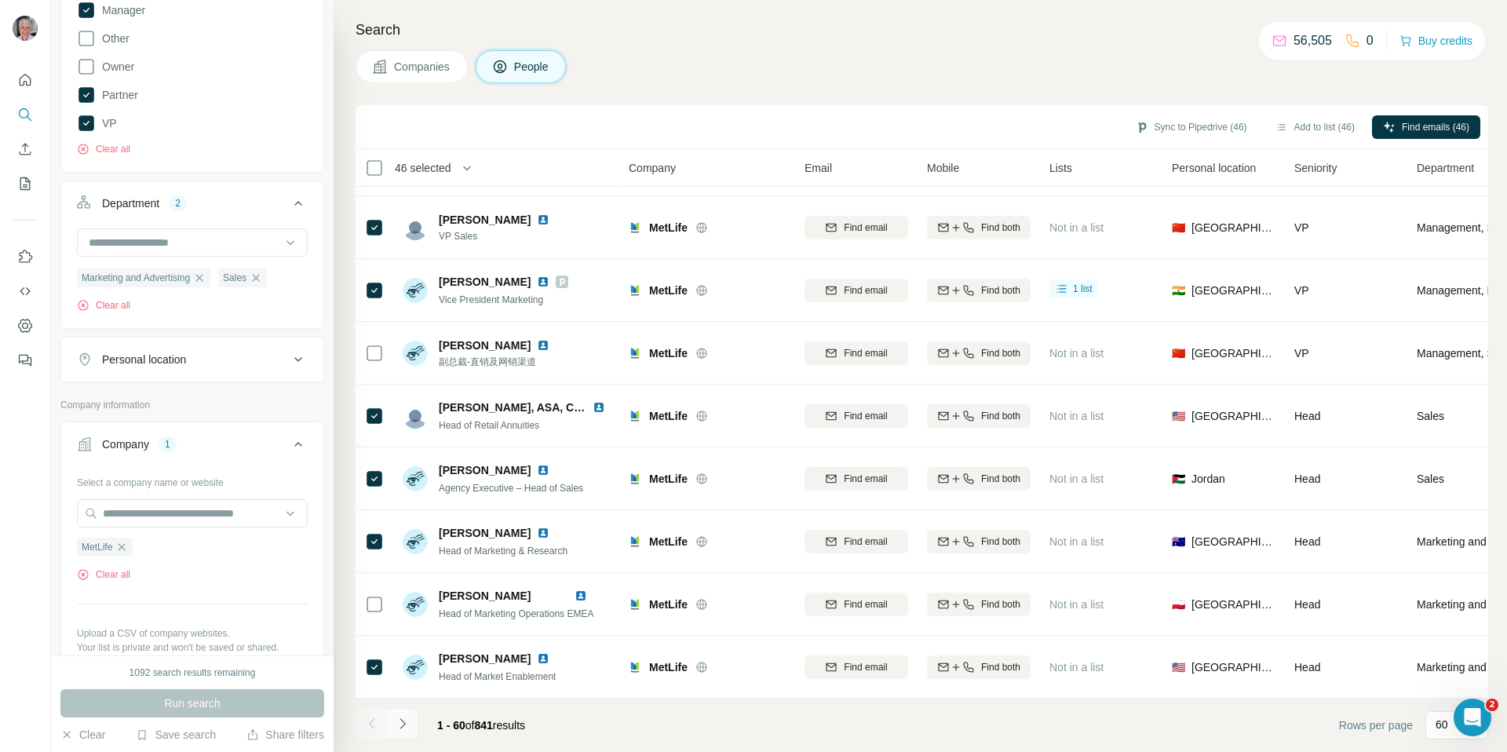
click at [404, 722] on icon "Navigate to next page" at bounding box center [403, 724] width 16 height 16
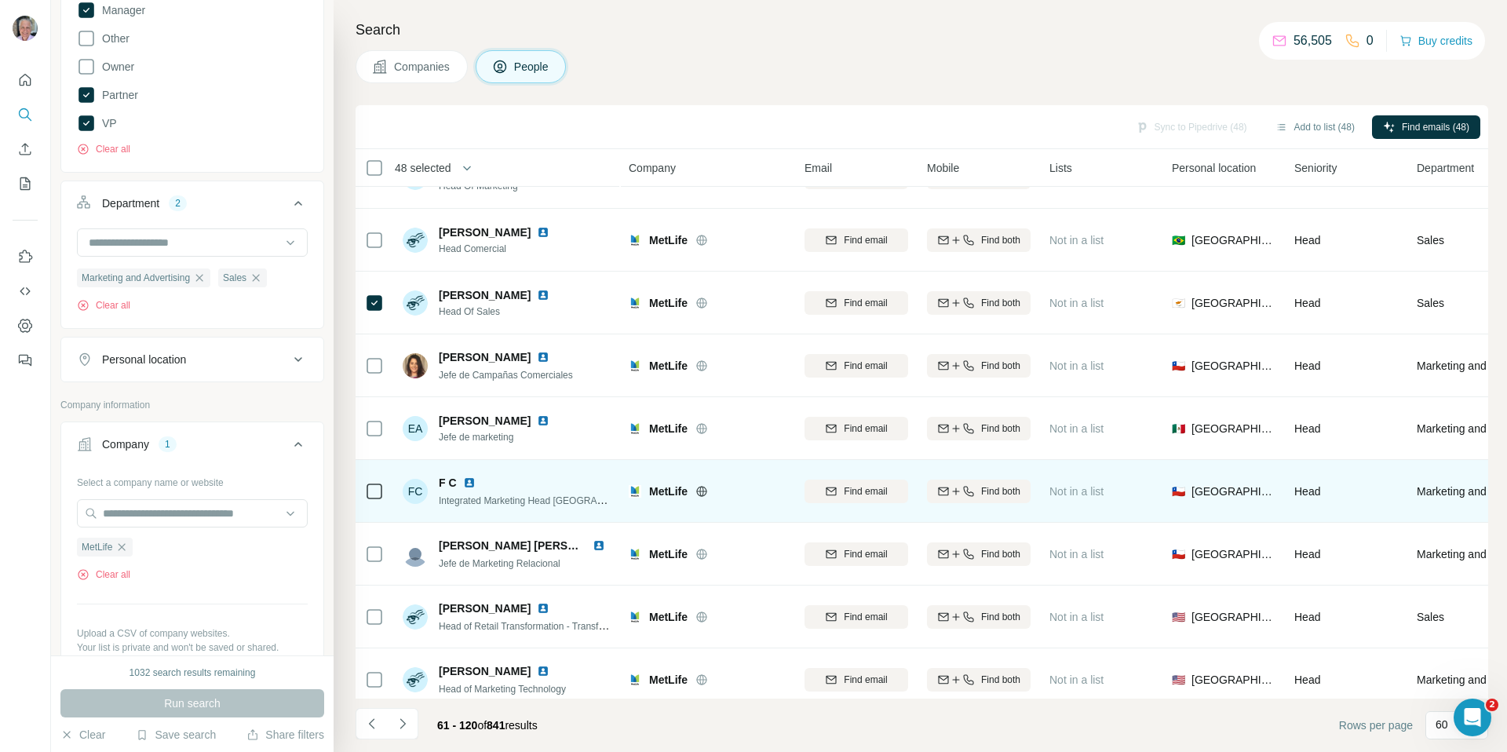
scroll to position [0, 0]
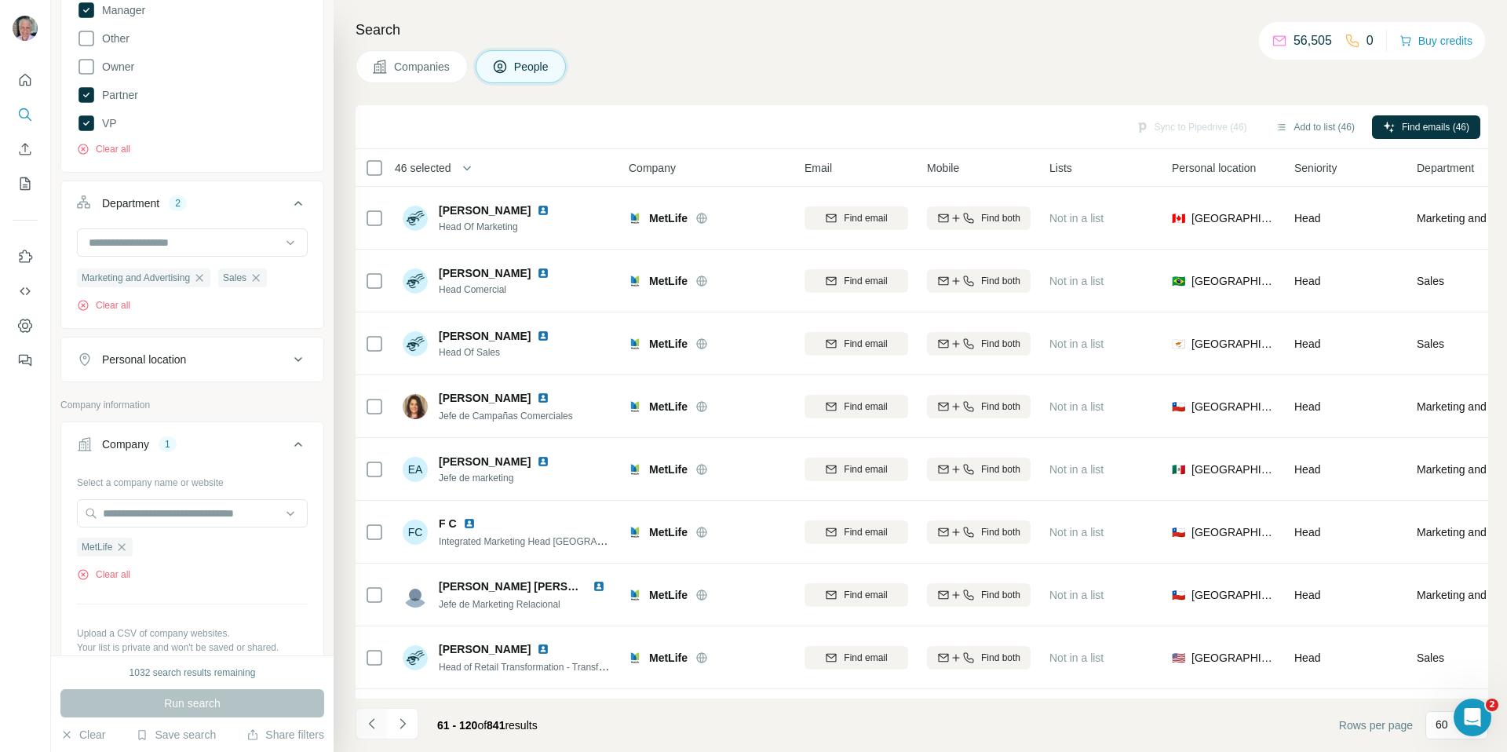
click at [371, 718] on icon "Navigate to previous page" at bounding box center [372, 724] width 16 height 16
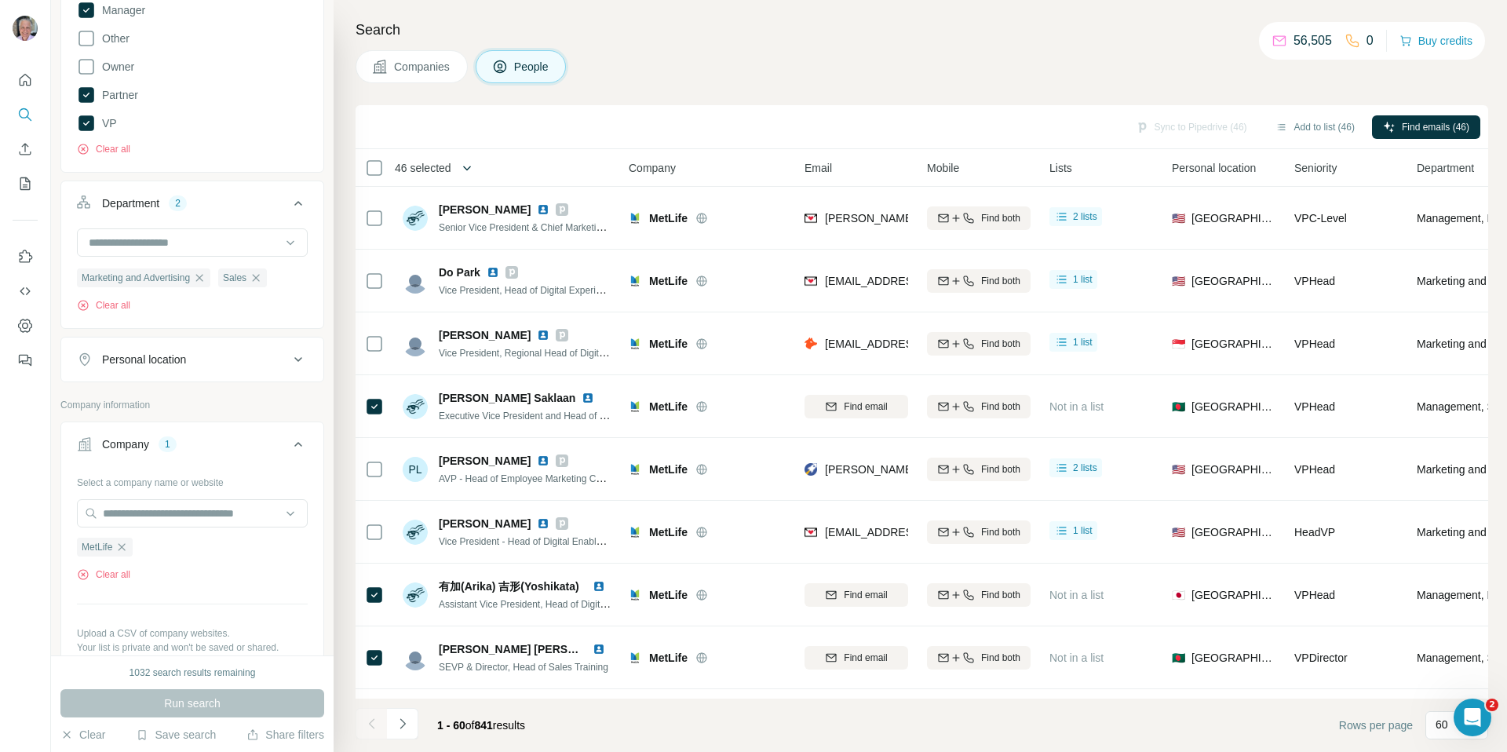
click at [461, 173] on button "button" at bounding box center [466, 167] width 31 height 31
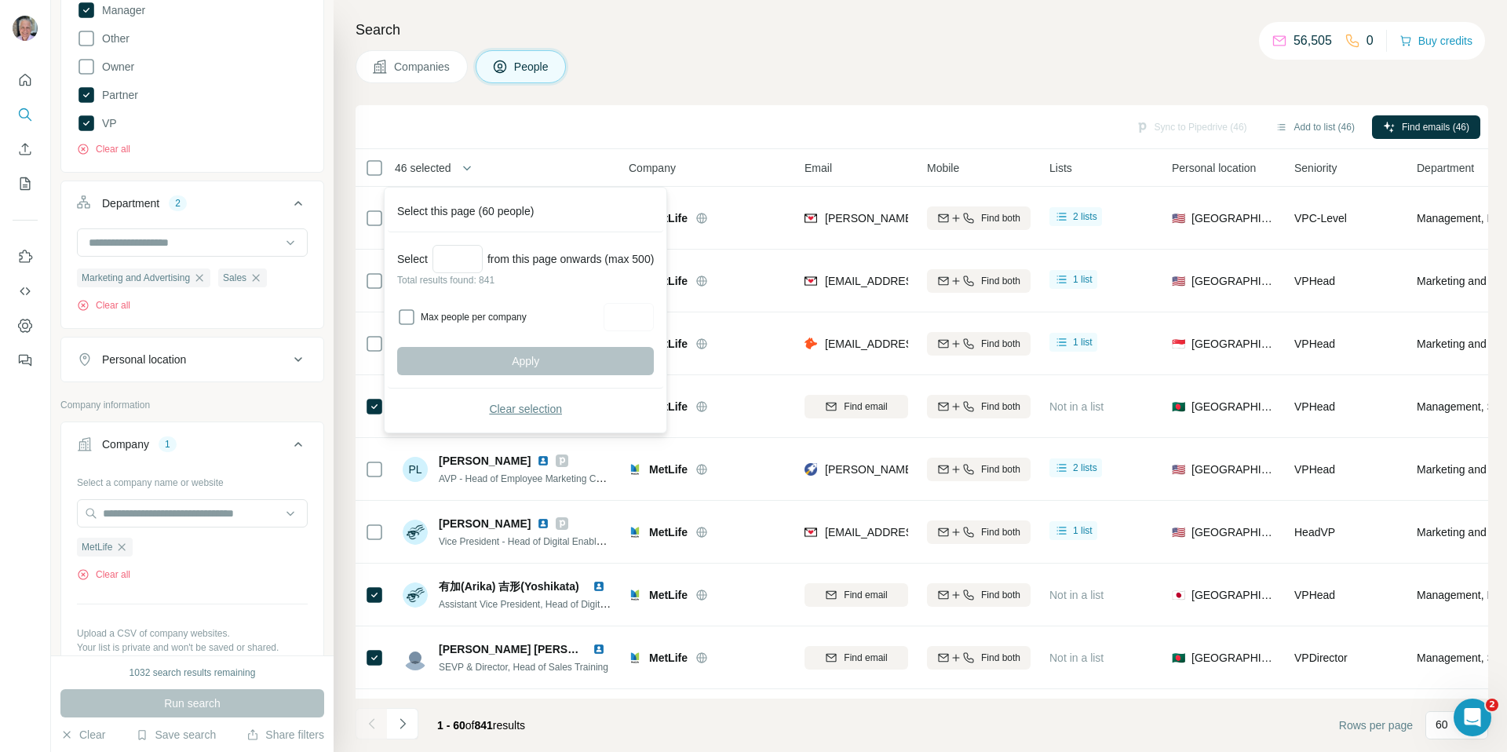
click at [524, 409] on span "Clear selection" at bounding box center [525, 409] width 73 height 16
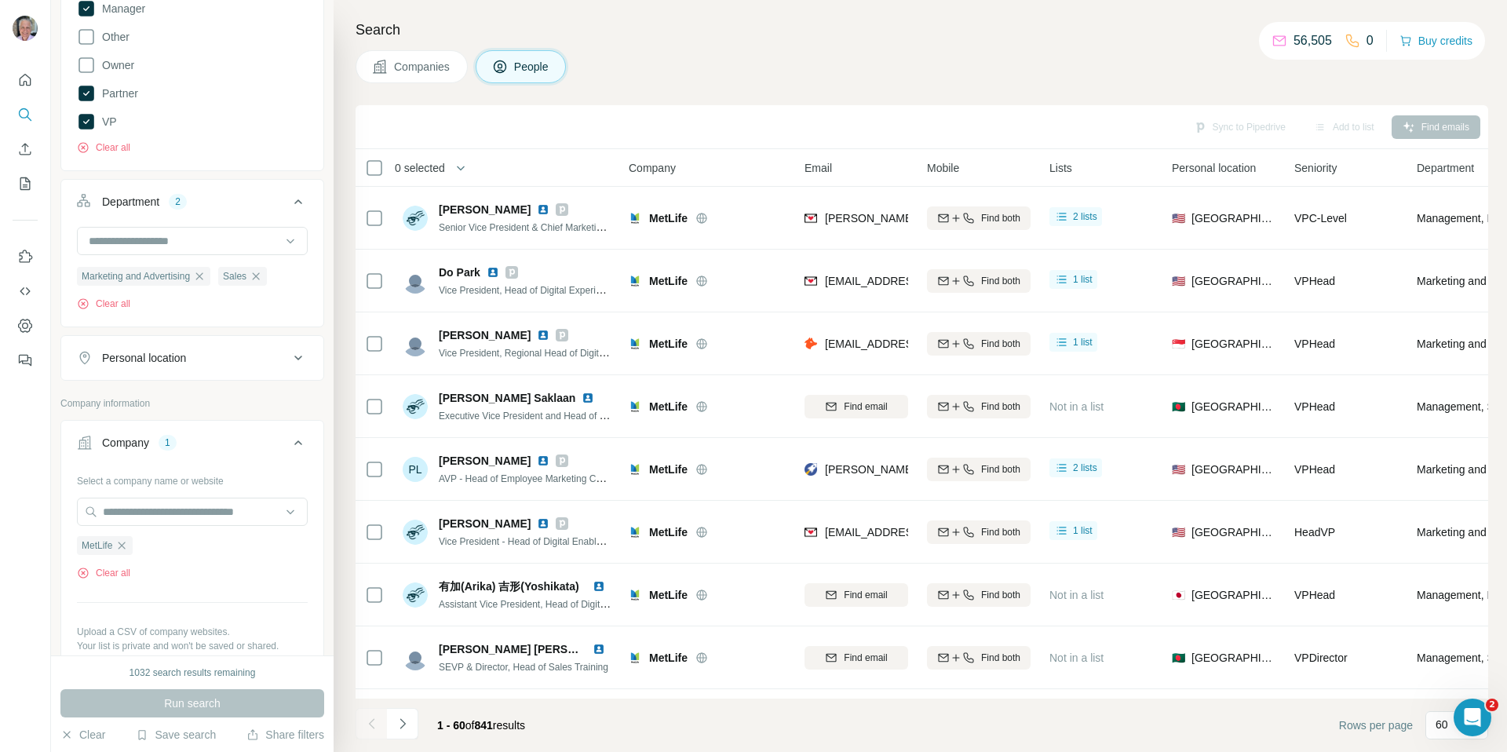
scroll to position [378, 0]
click at [216, 351] on div "Personal location" at bounding box center [183, 355] width 212 height 16
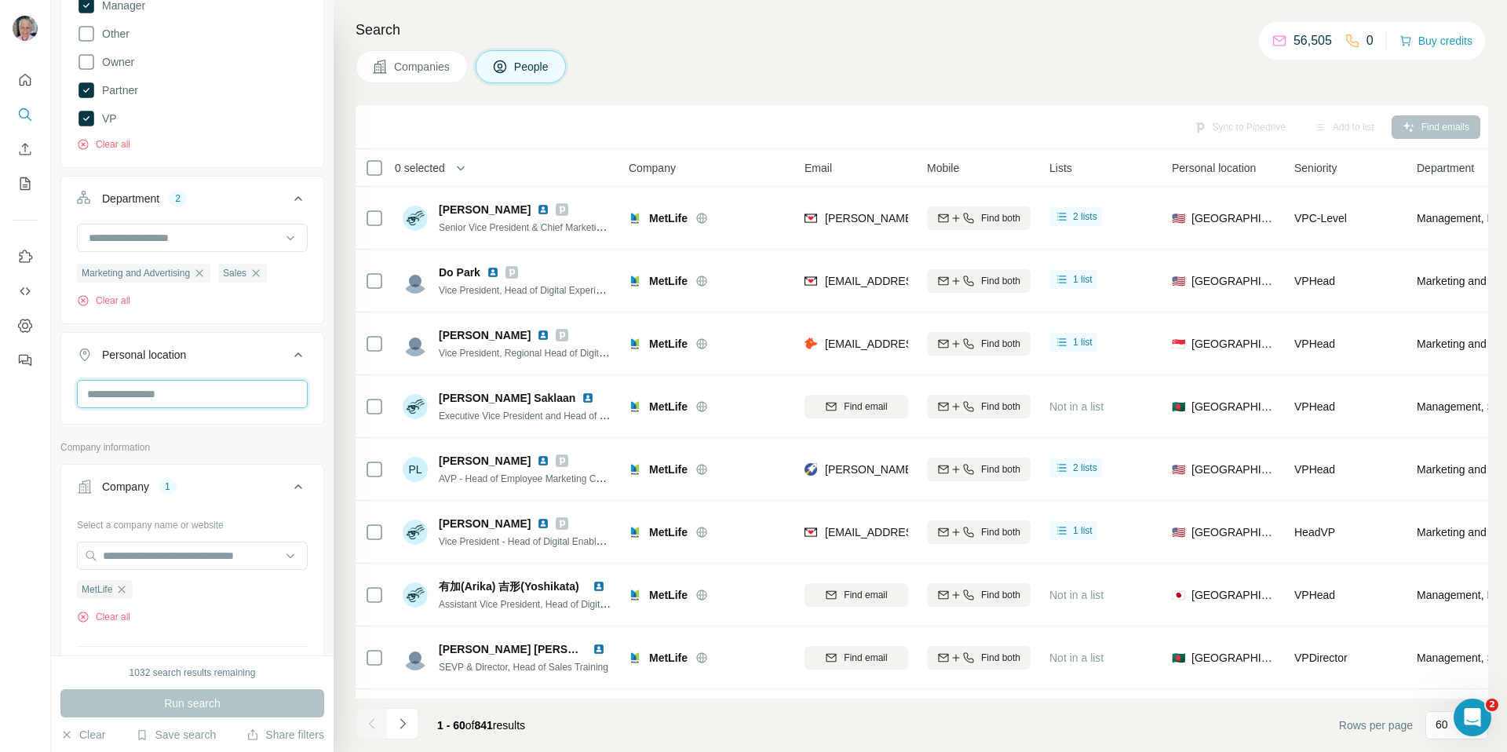
click at [208, 395] on input "text" at bounding box center [192, 394] width 231 height 28
type input "******"
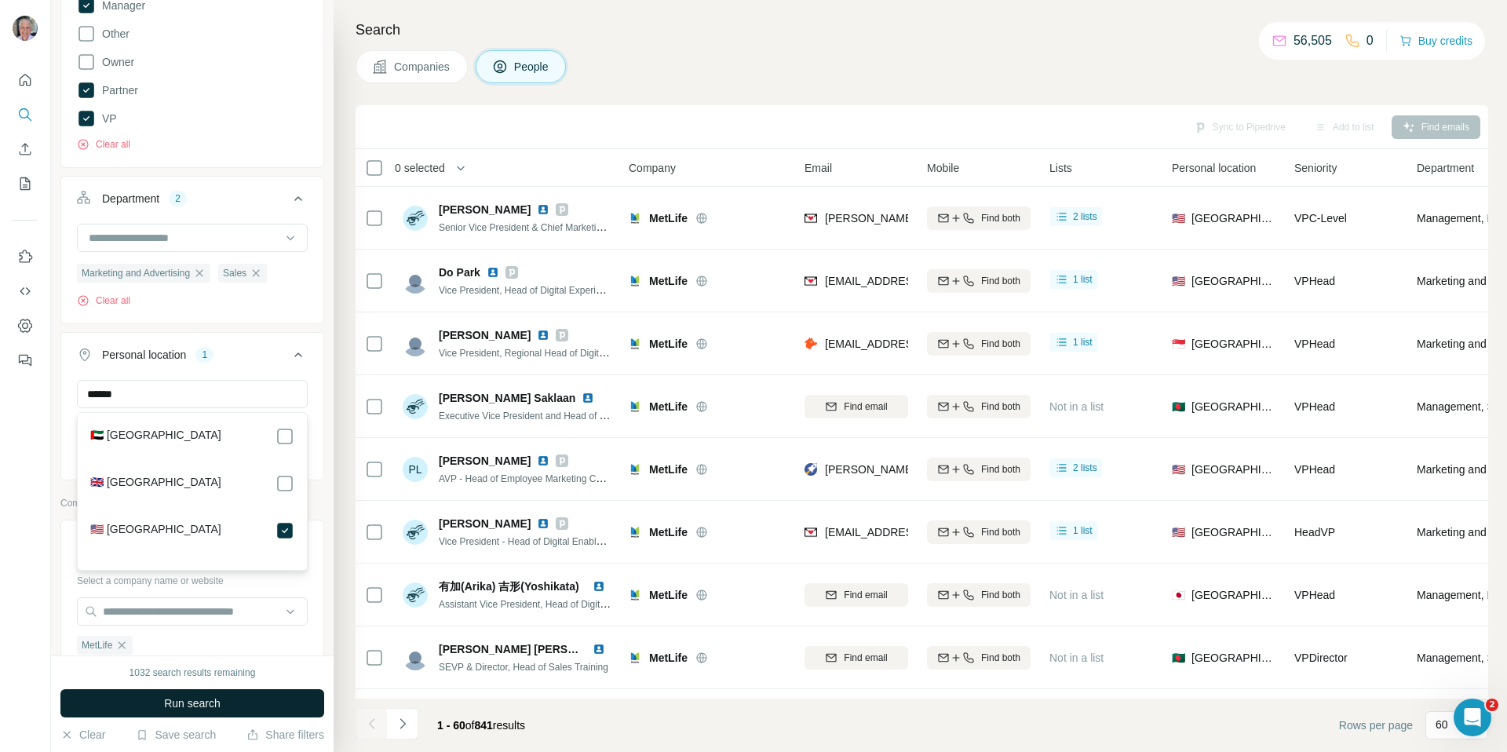
click at [239, 696] on button "Run search" at bounding box center [192, 703] width 264 height 28
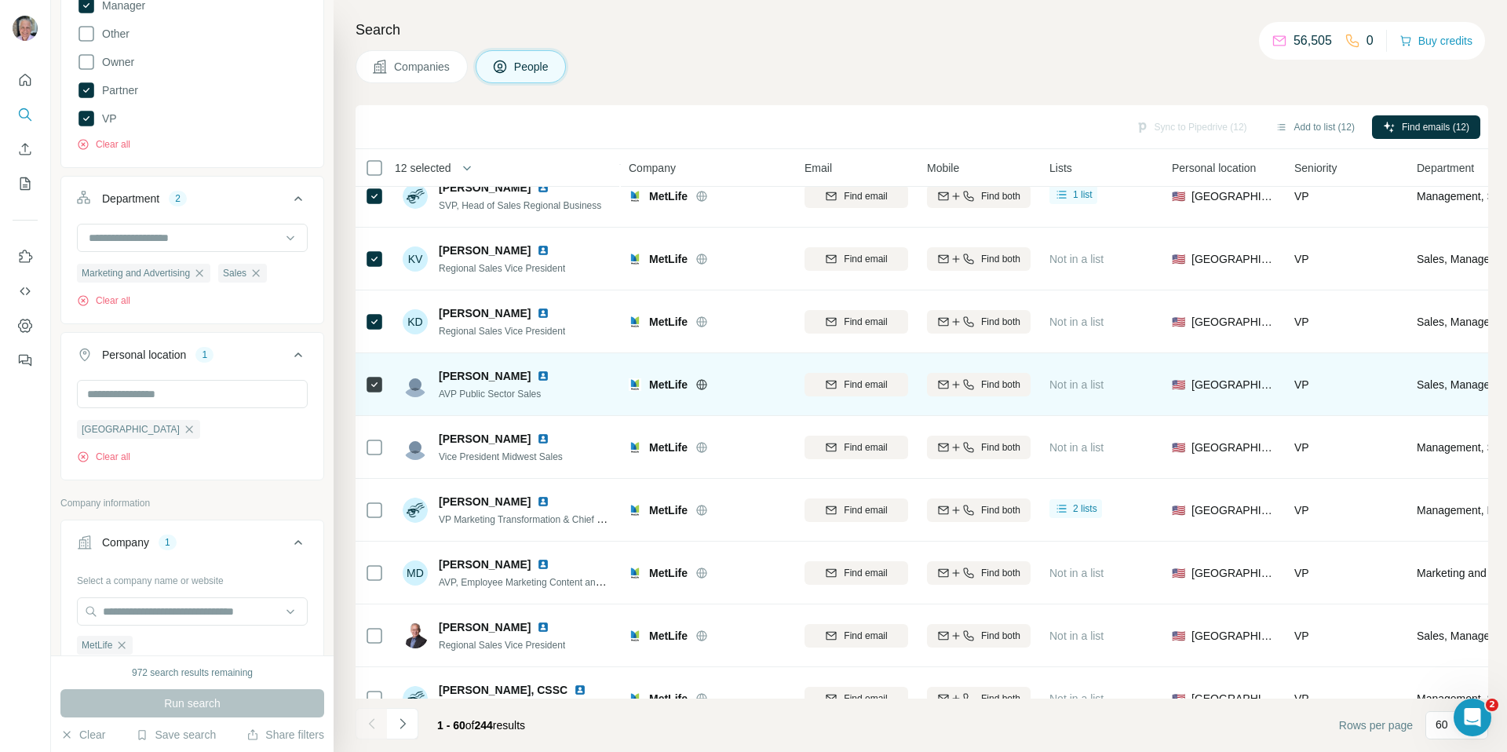
scroll to position [1253, 0]
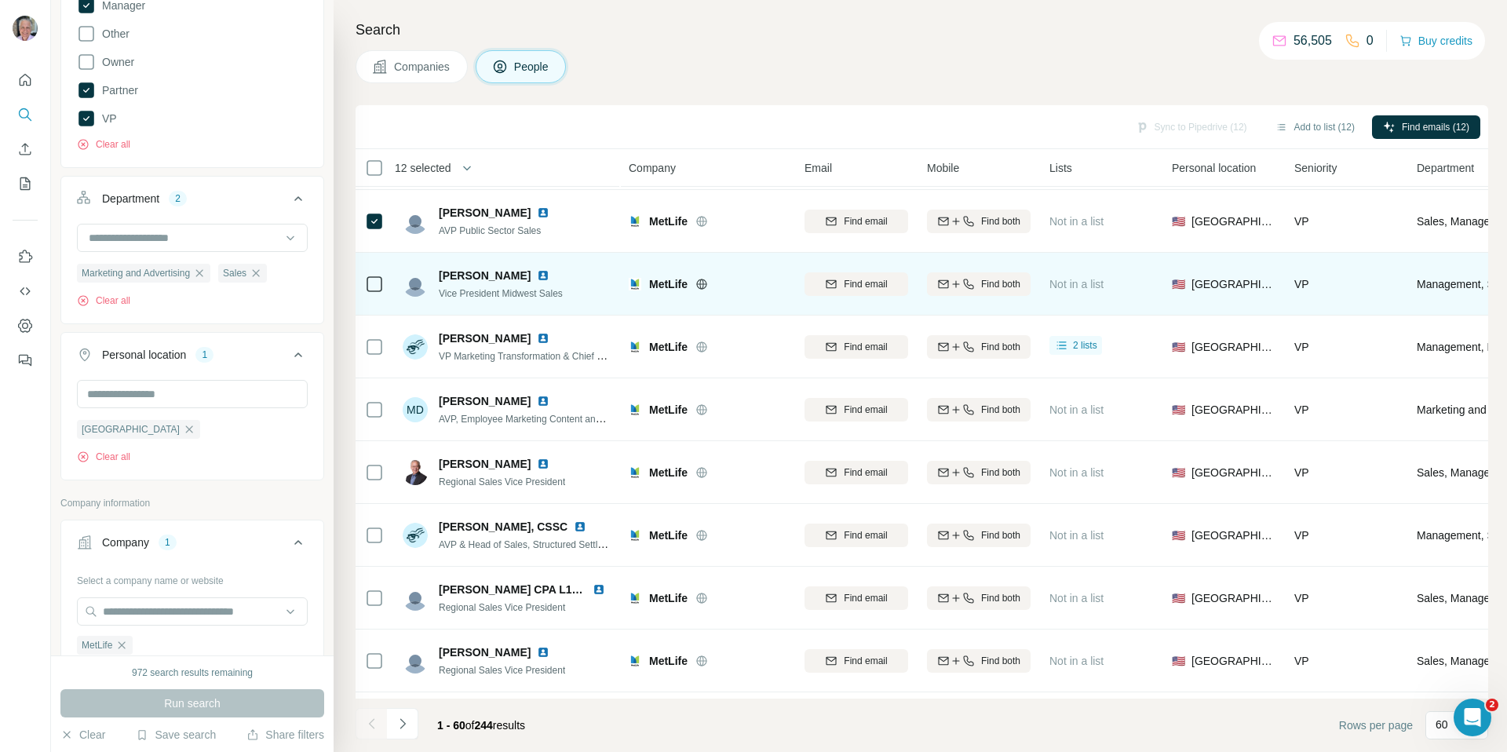
click at [372, 292] on icon at bounding box center [374, 284] width 19 height 19
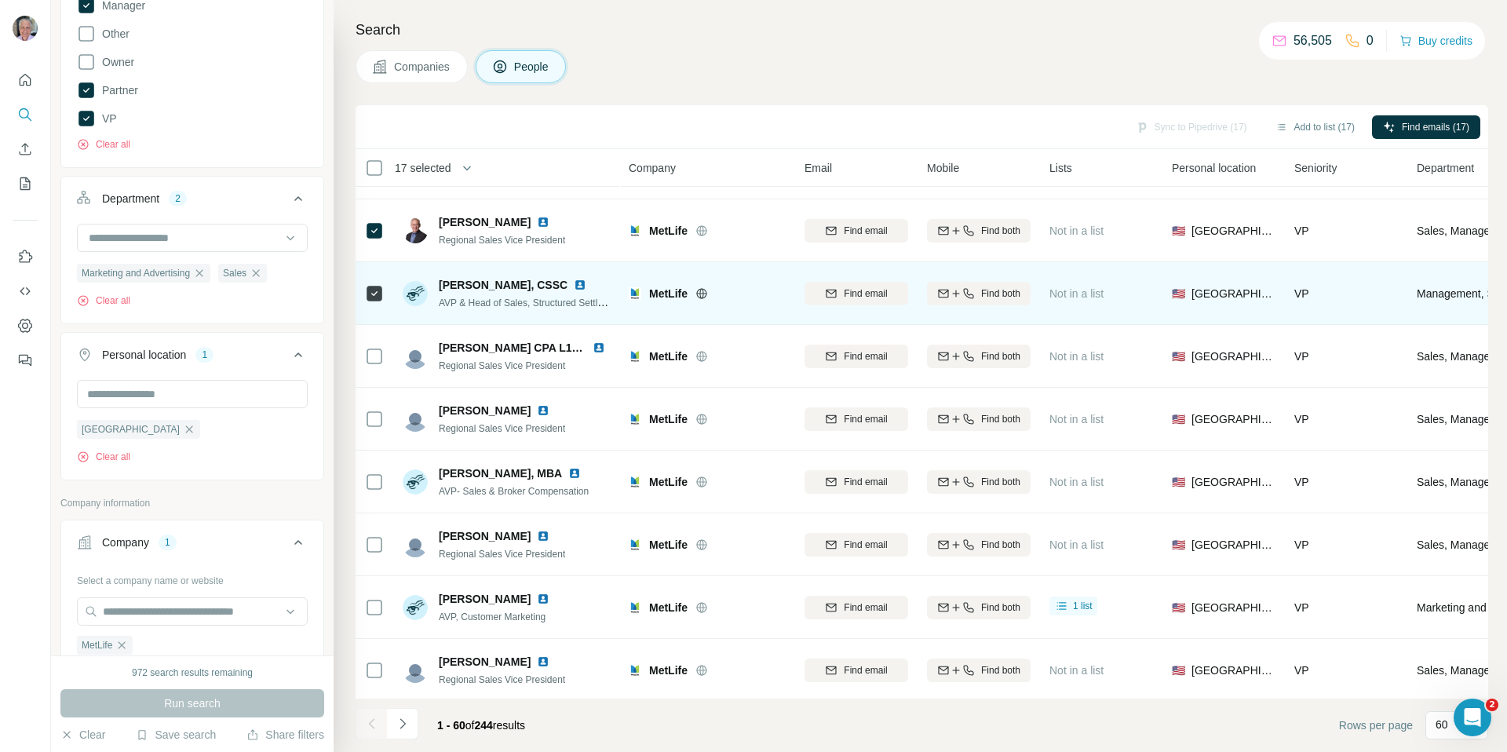
scroll to position [1558, 0]
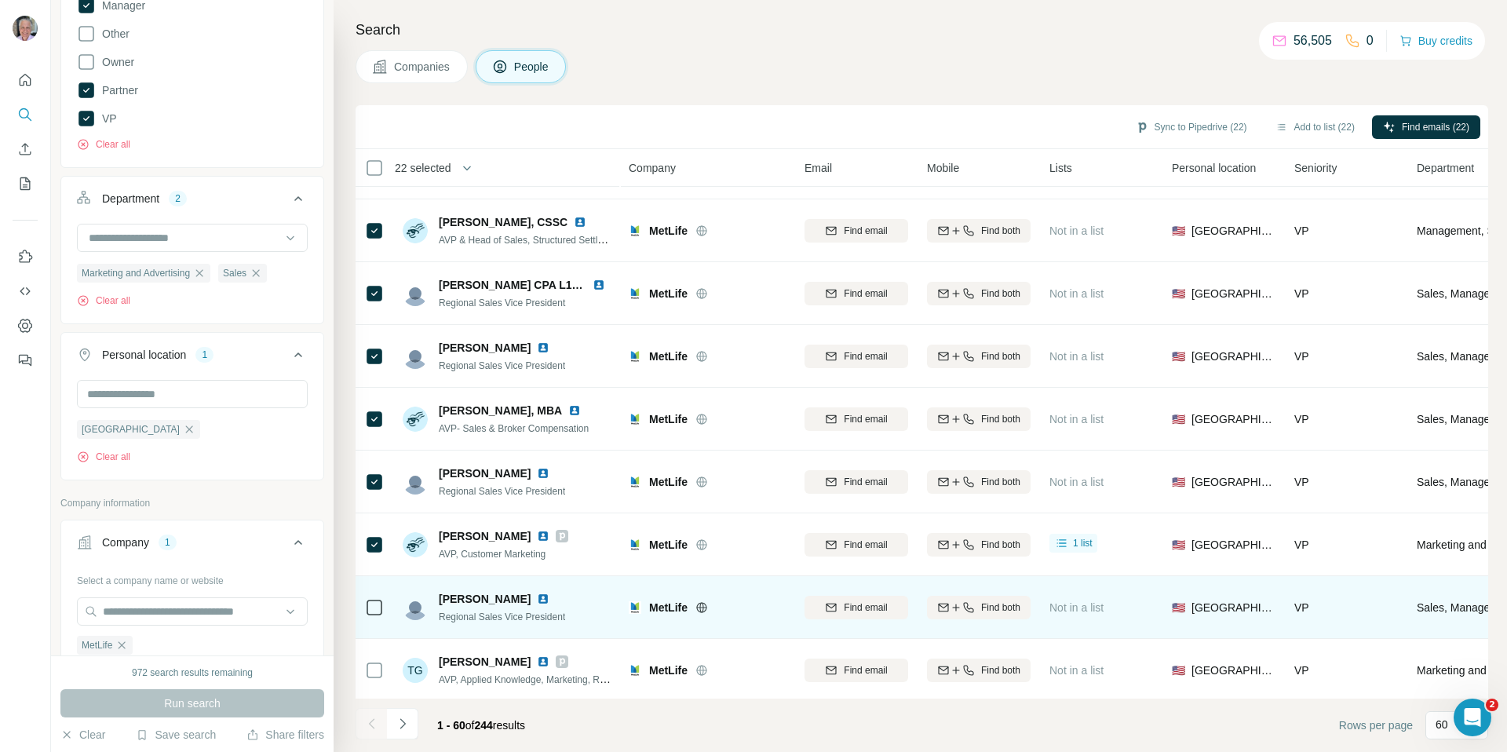
click at [374, 617] on div at bounding box center [374, 607] width 19 height 43
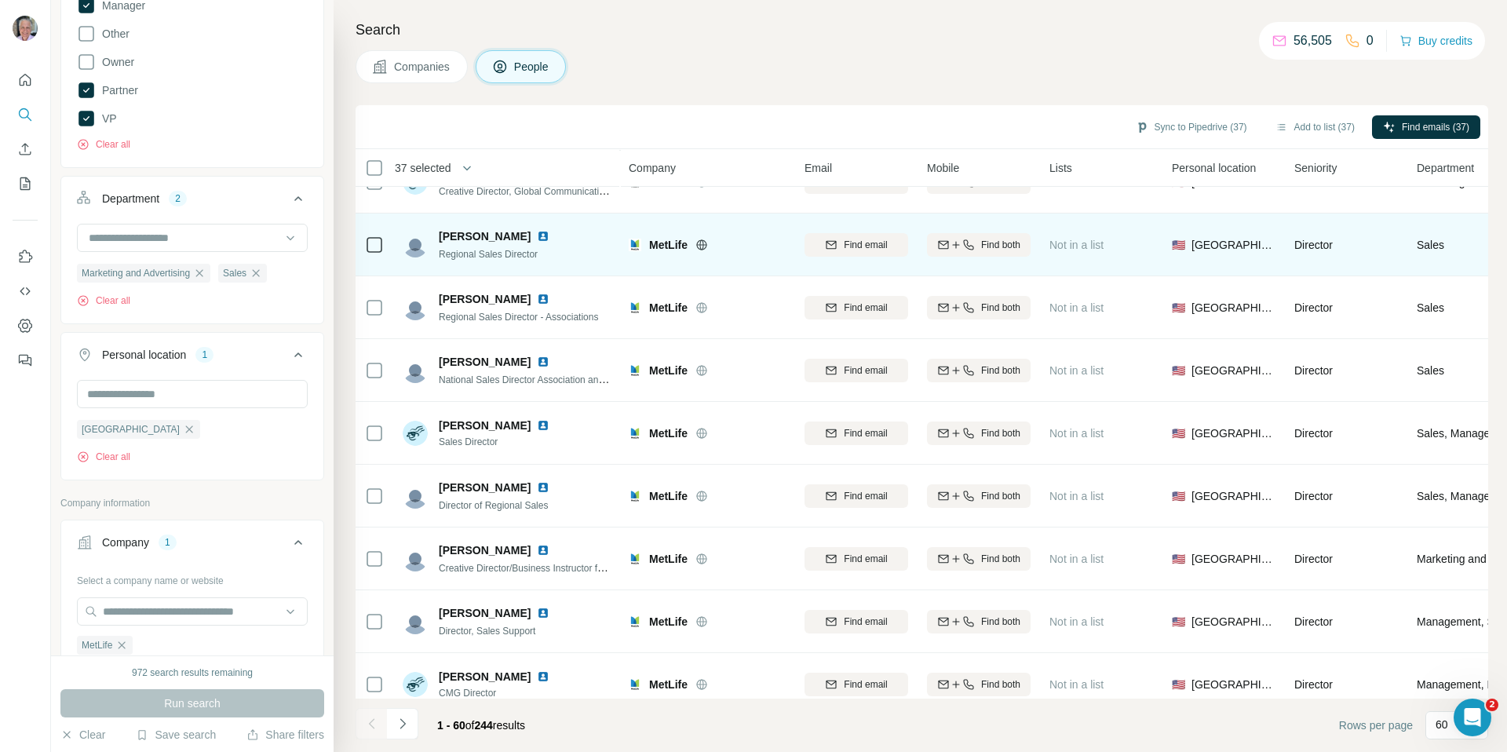
scroll to position [3114, 0]
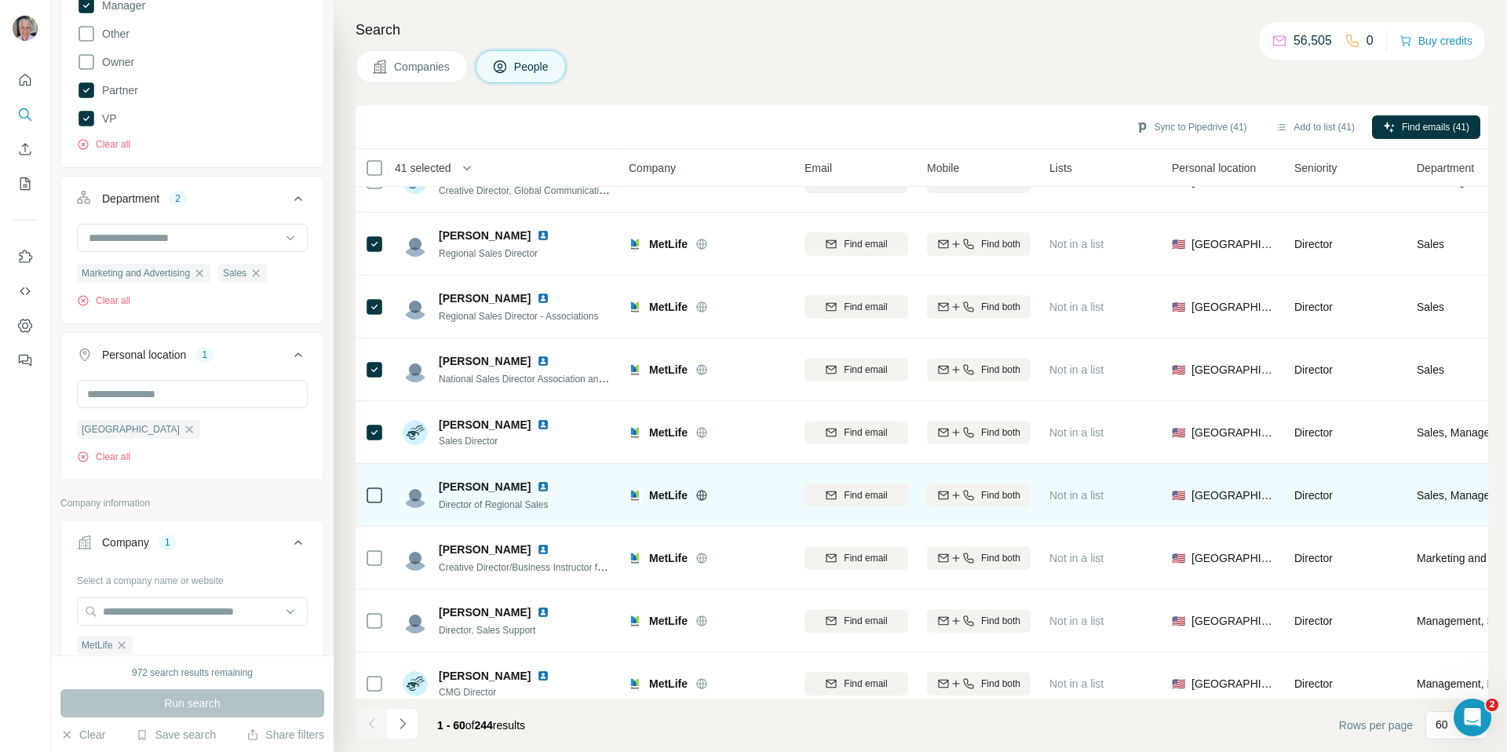
click at [378, 477] on div at bounding box center [374, 494] width 19 height 43
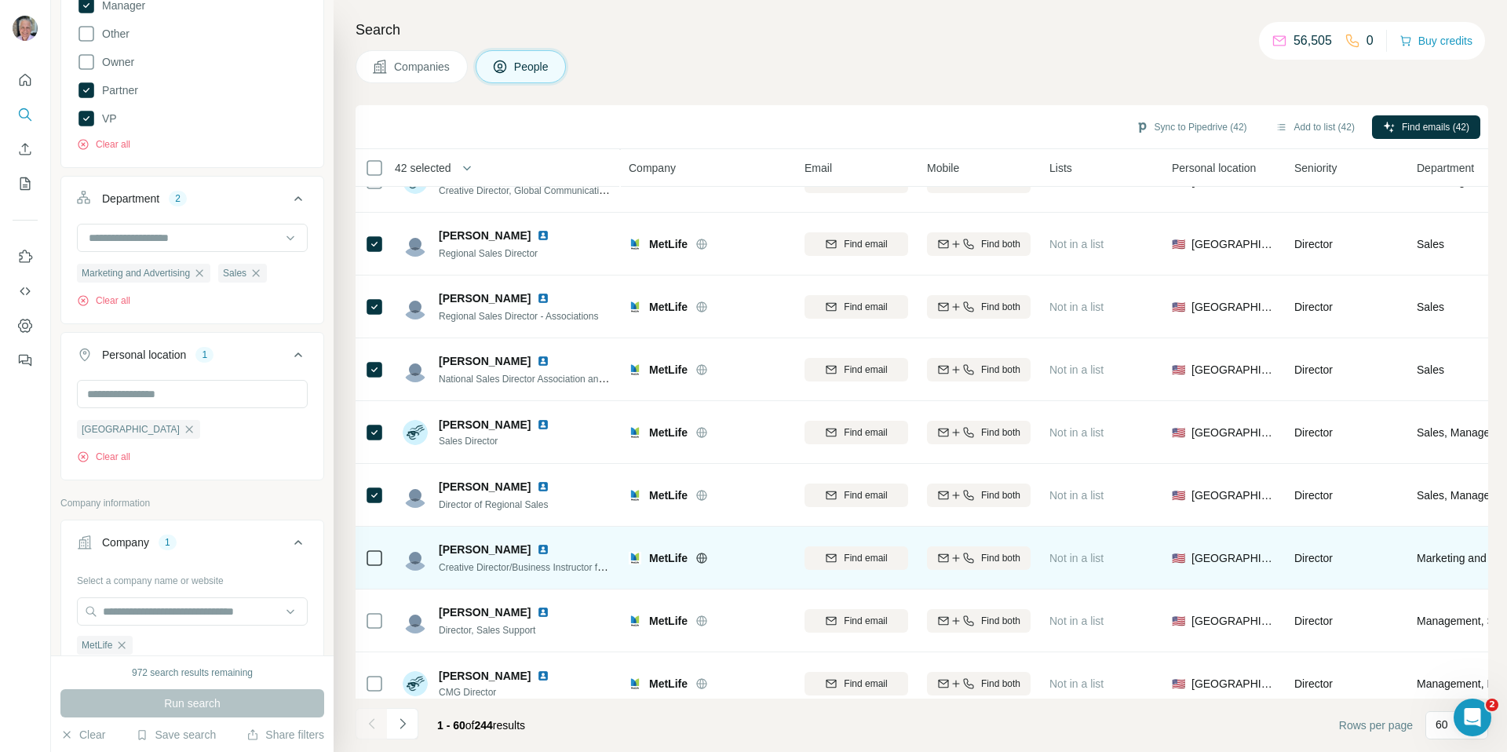
scroll to position [3256, 0]
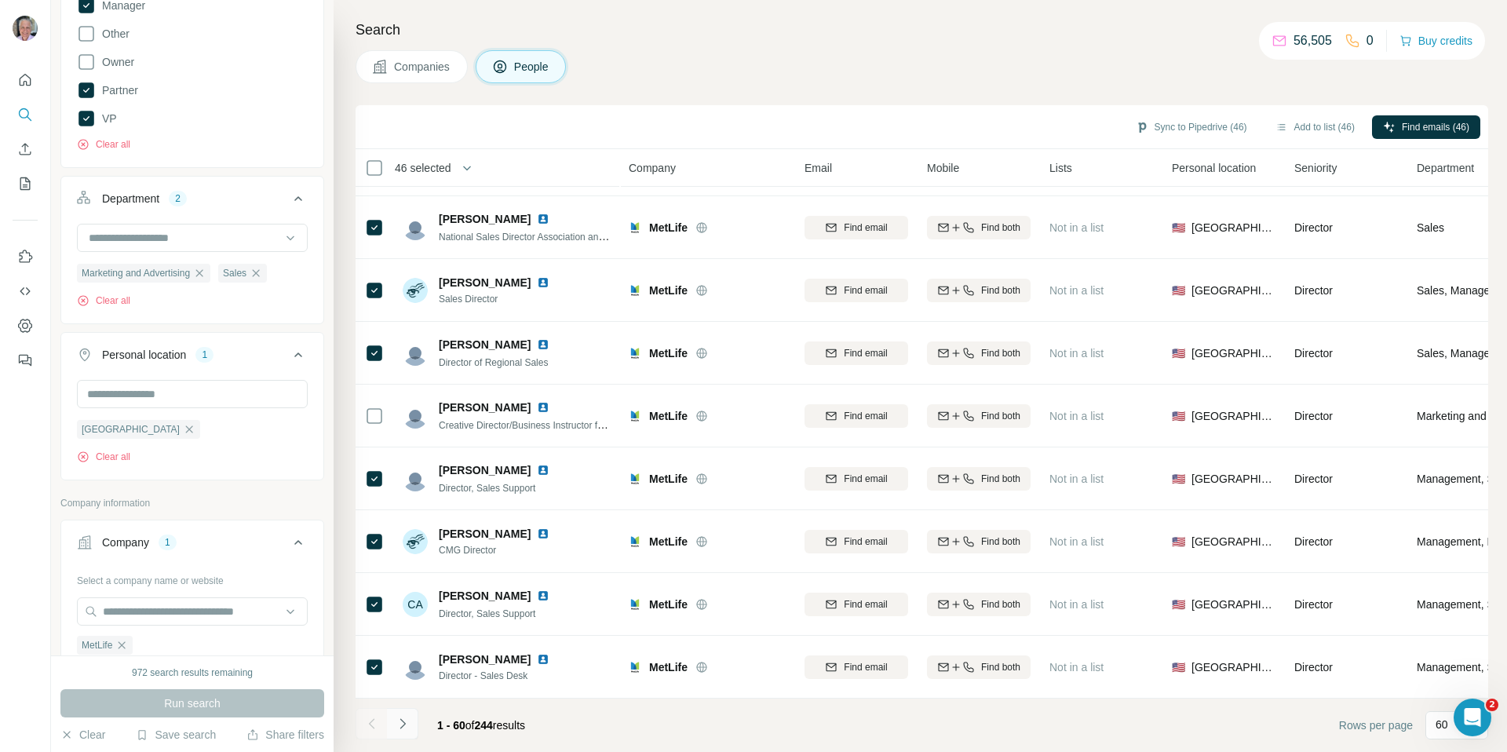
click at [408, 720] on icon "Navigate to next page" at bounding box center [403, 724] width 16 height 16
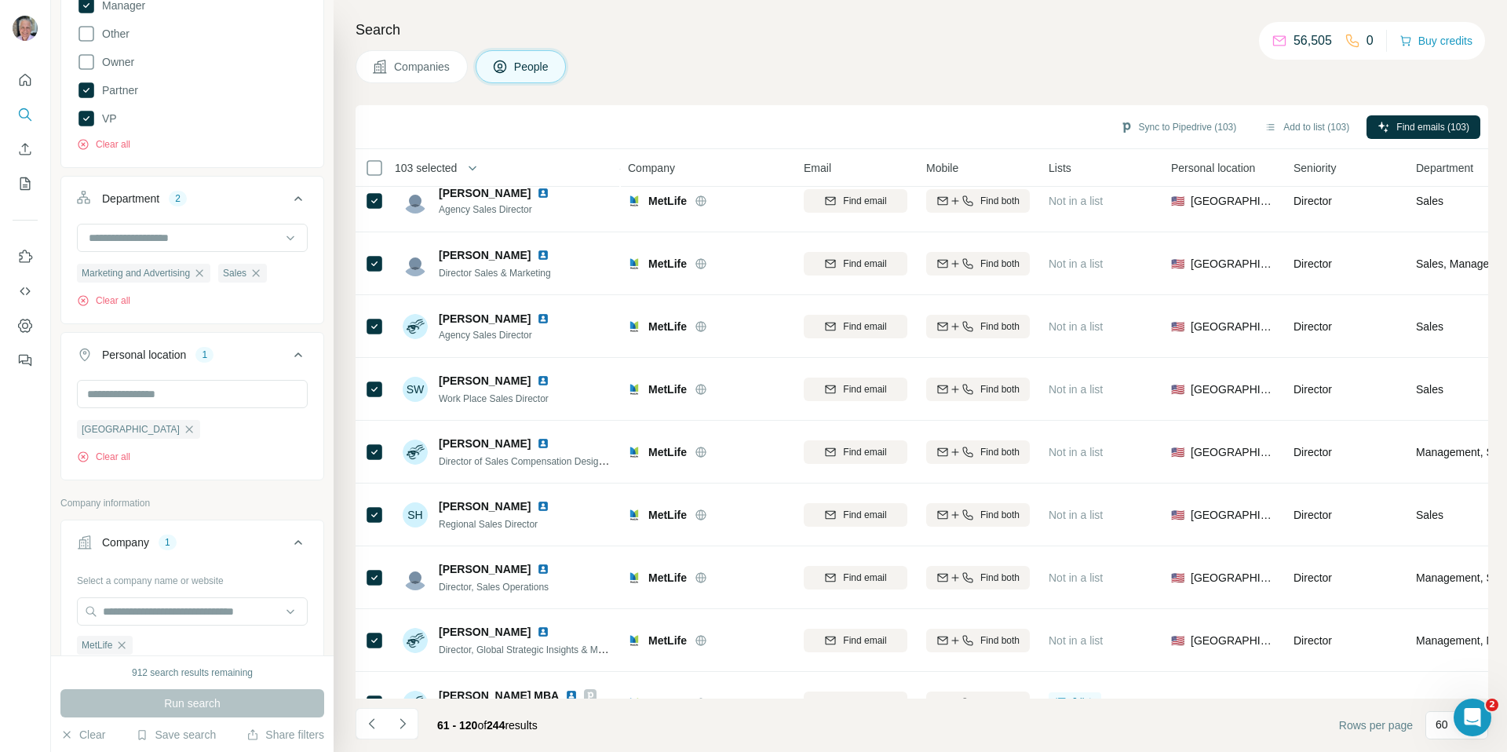
scroll to position [3256, 1]
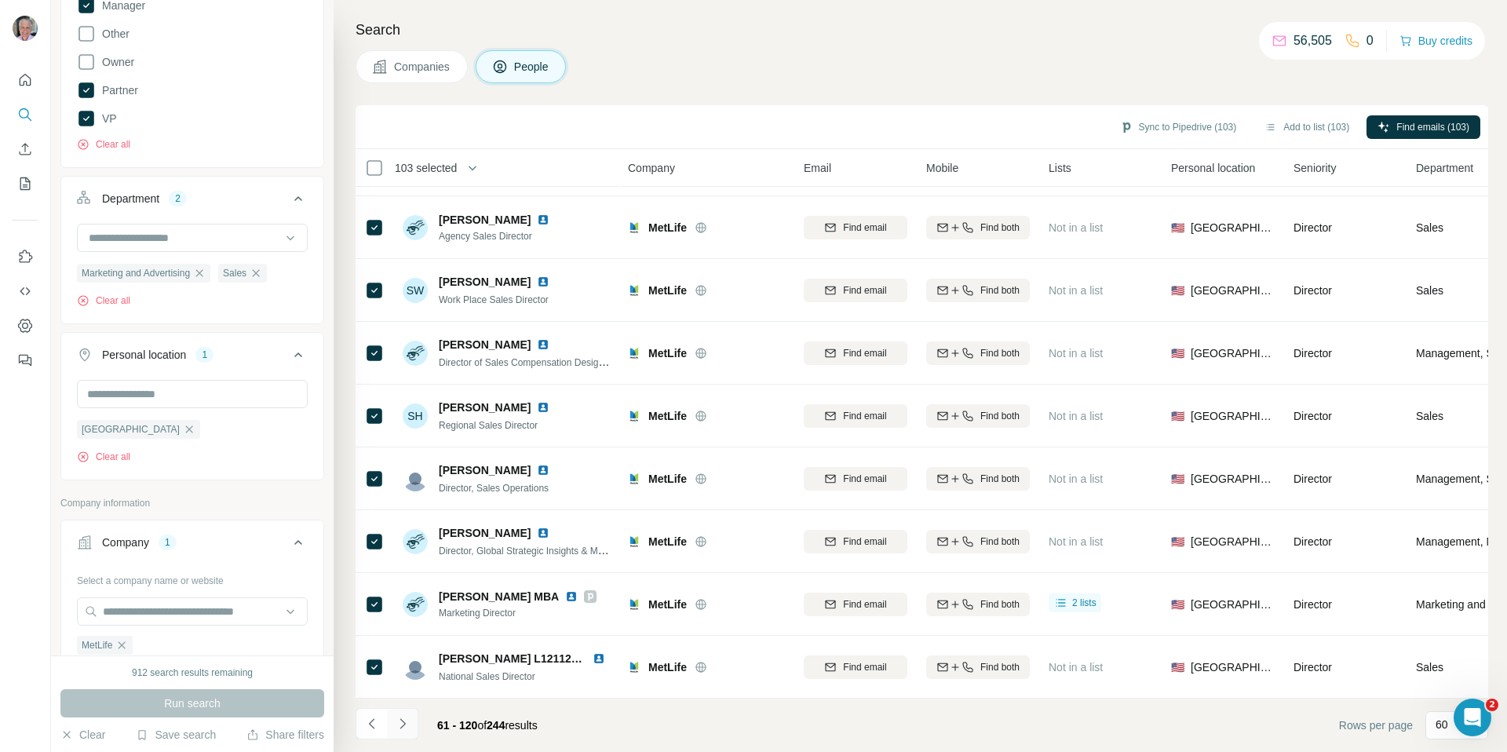
click at [402, 721] on icon "Navigate to next page" at bounding box center [403, 724] width 16 height 16
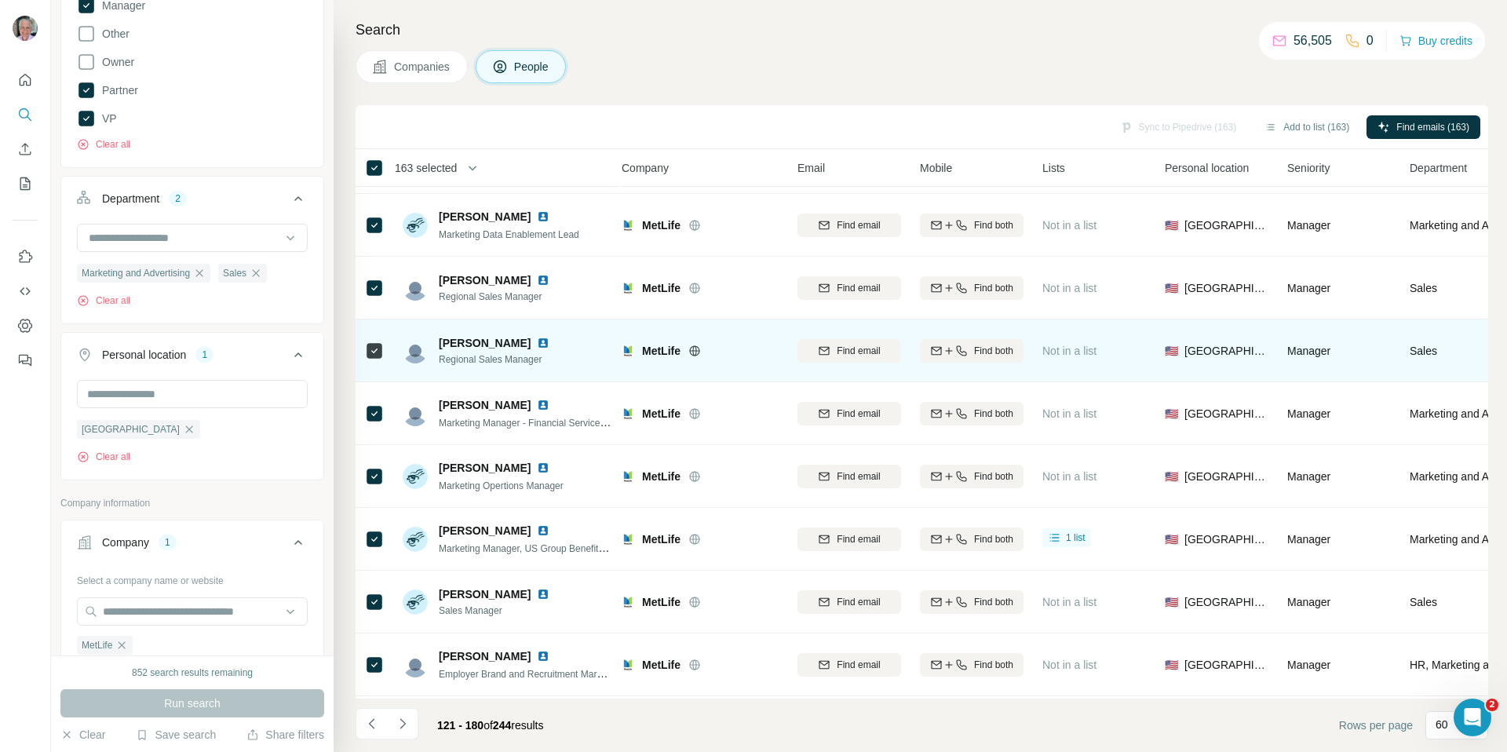
scroll to position [3256, 7]
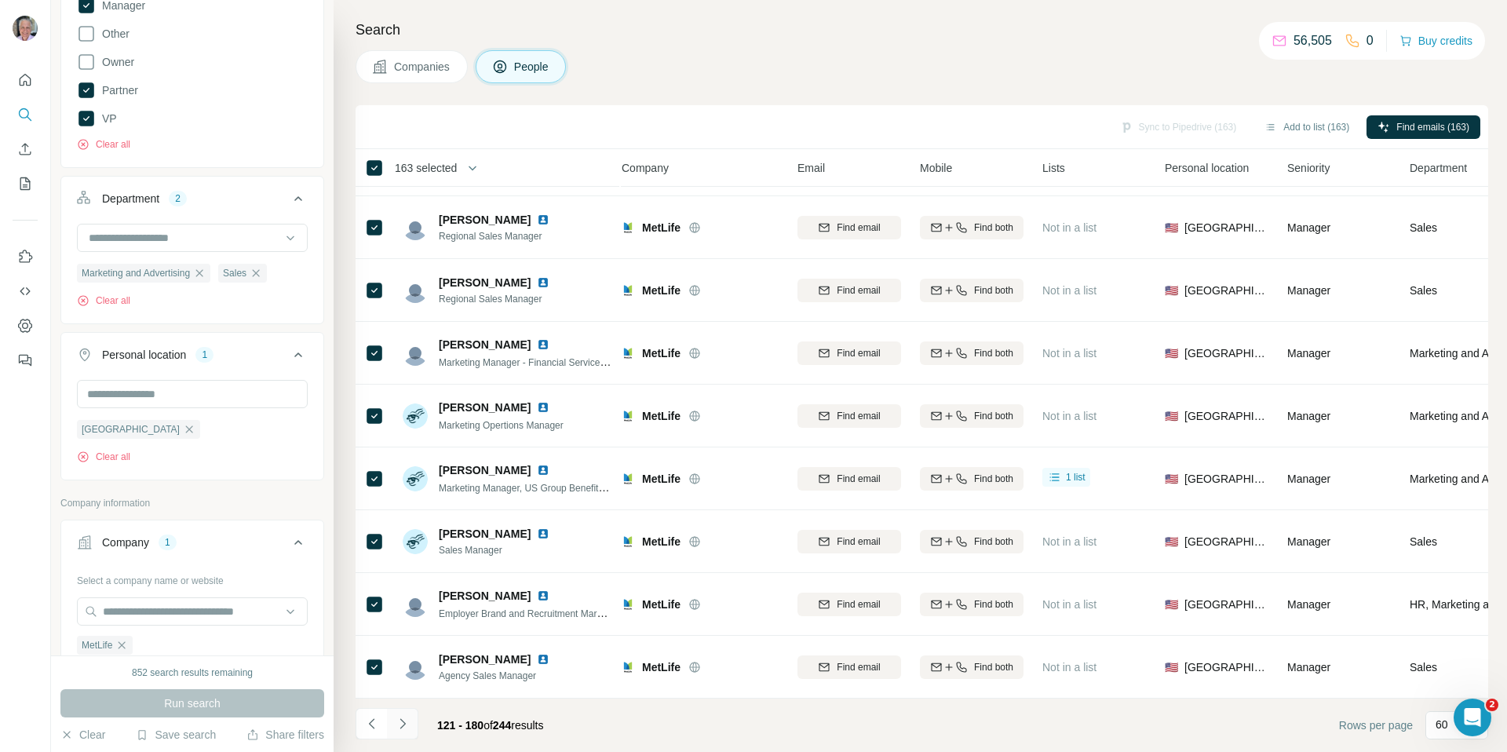
click at [405, 728] on icon "Navigate to next page" at bounding box center [403, 724] width 16 height 16
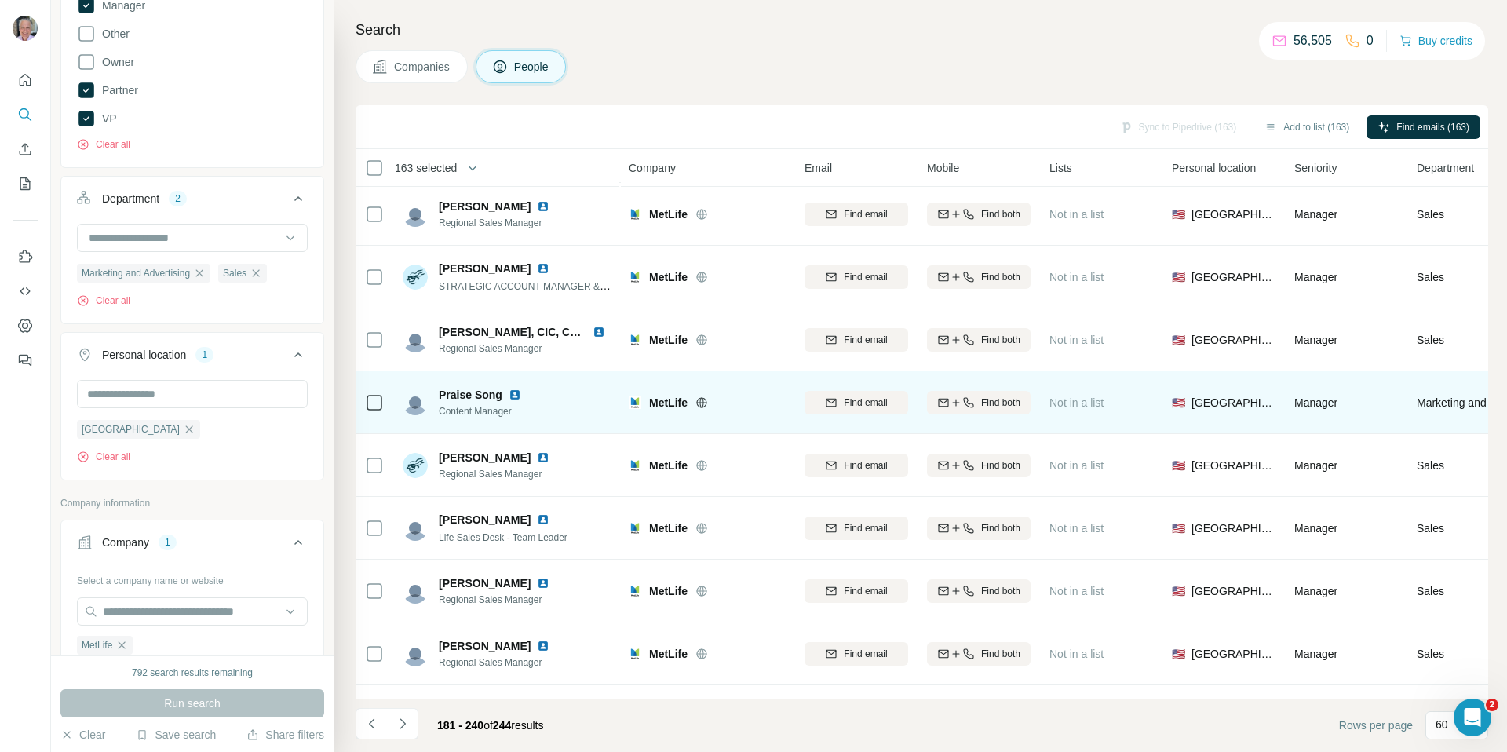
scroll to position [1956, 0]
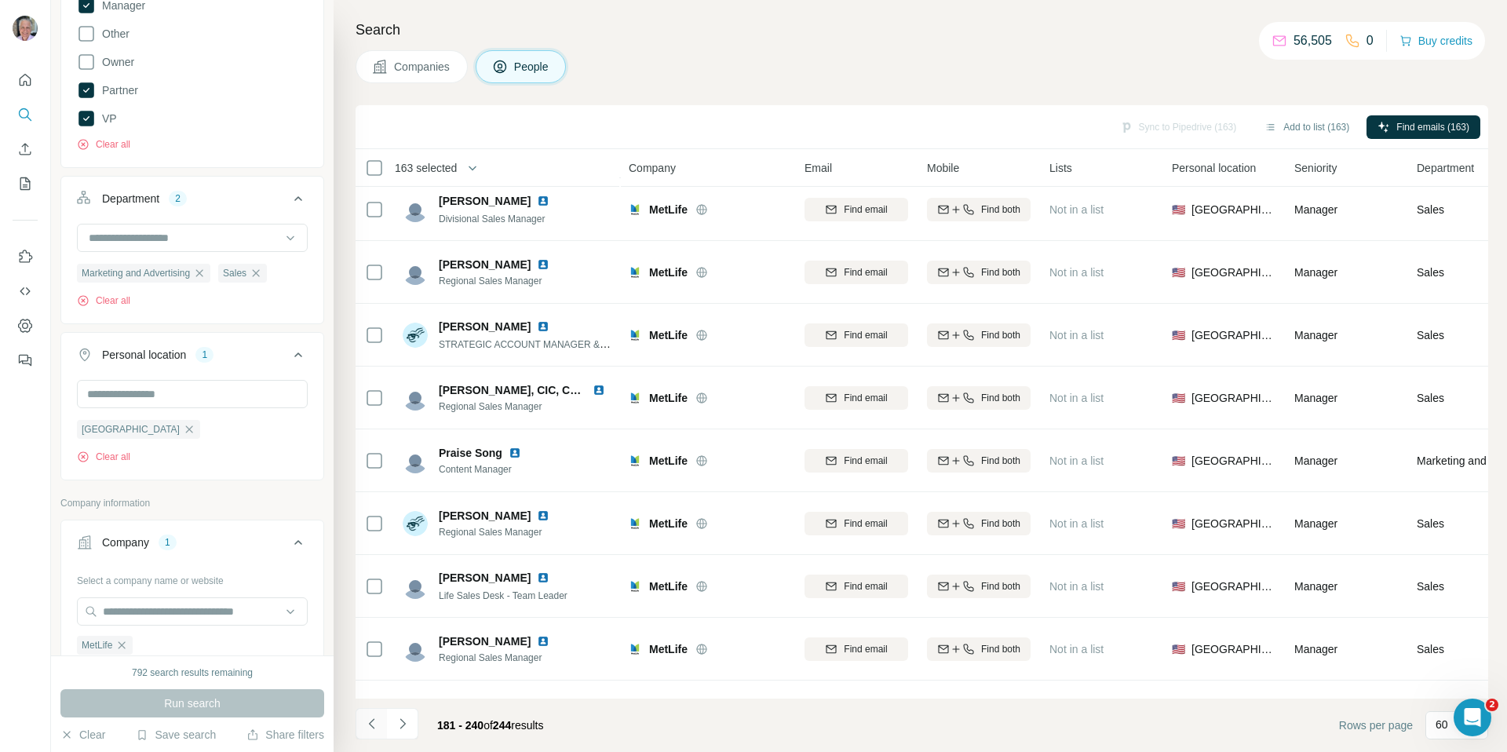
click at [372, 722] on icon "Navigate to previous page" at bounding box center [372, 724] width 16 height 16
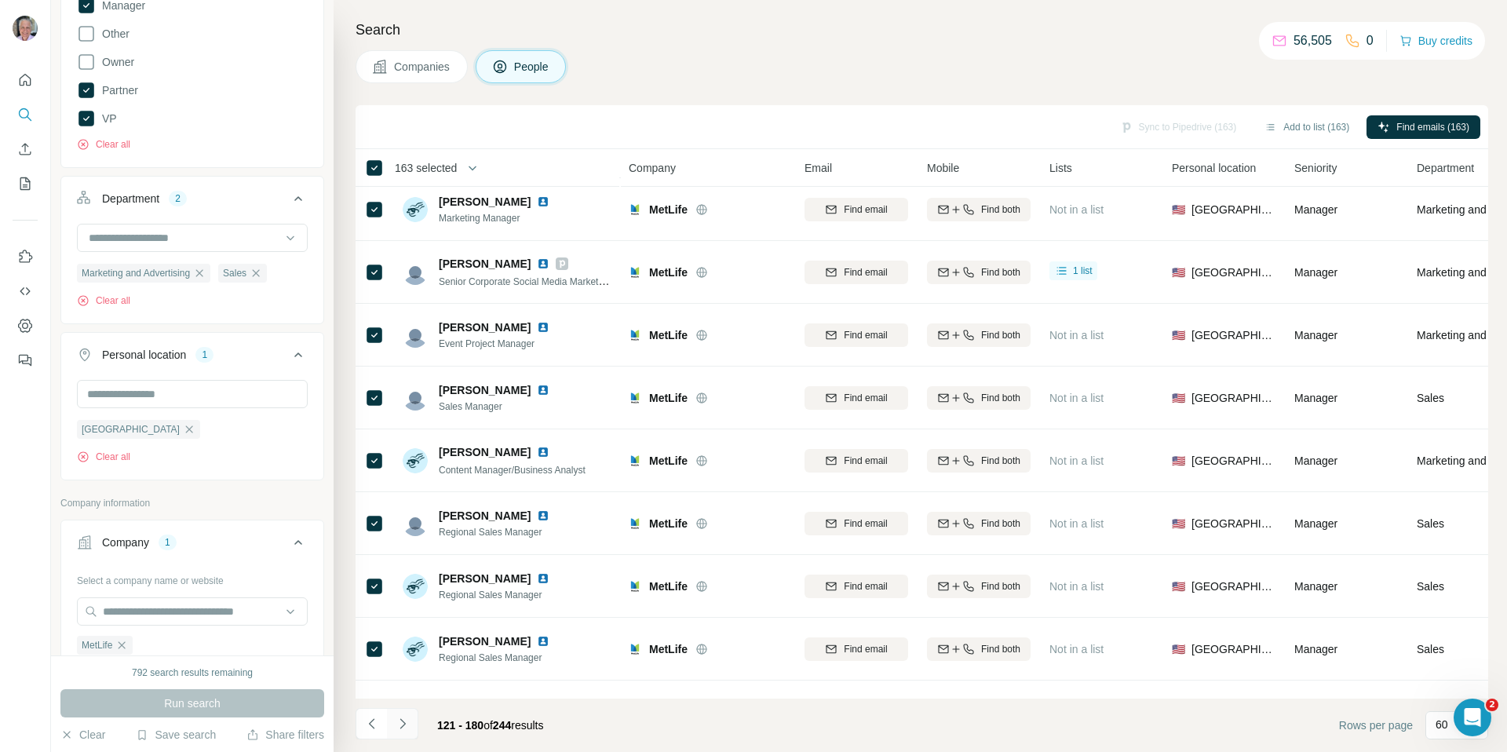
click at [404, 724] on icon "Navigate to next page" at bounding box center [402, 723] width 5 height 10
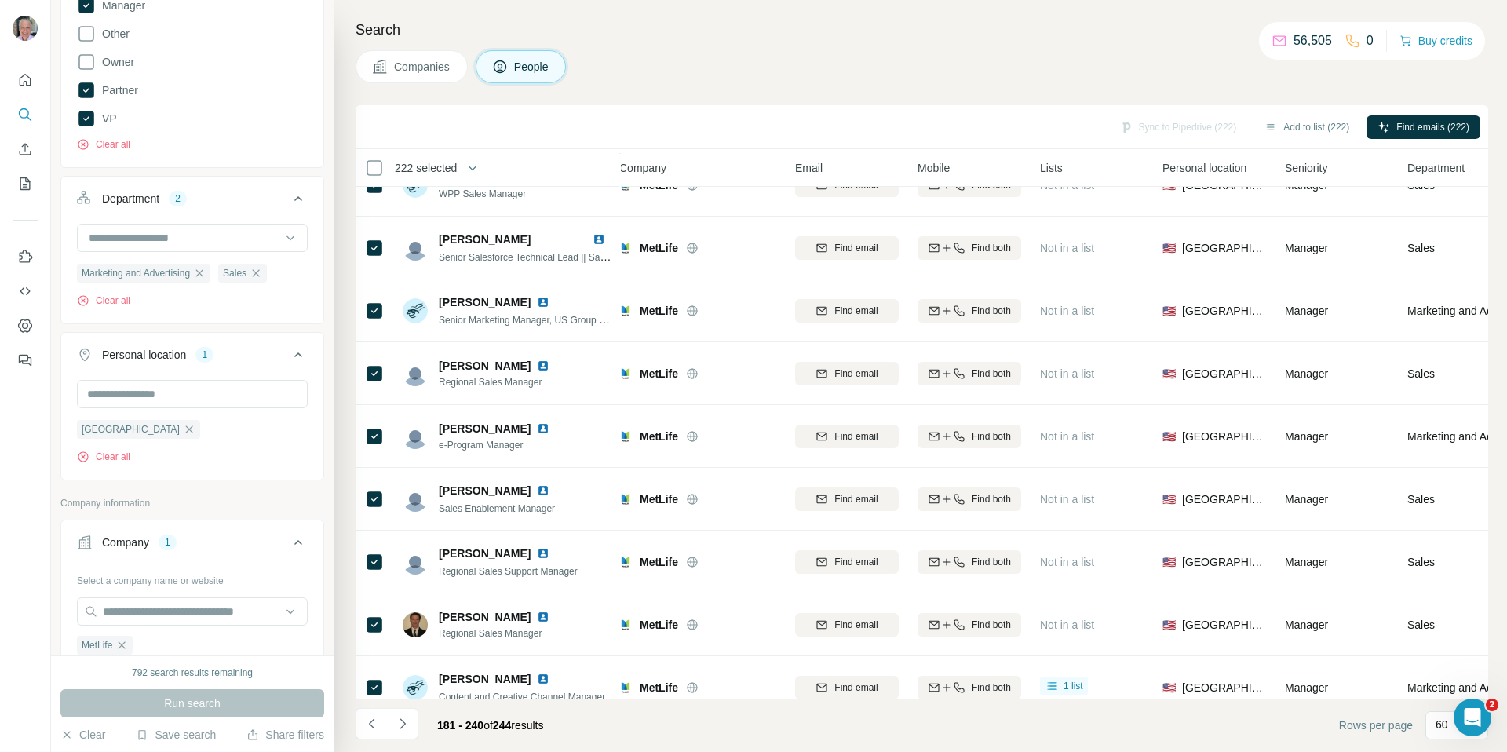
scroll to position [3256, 9]
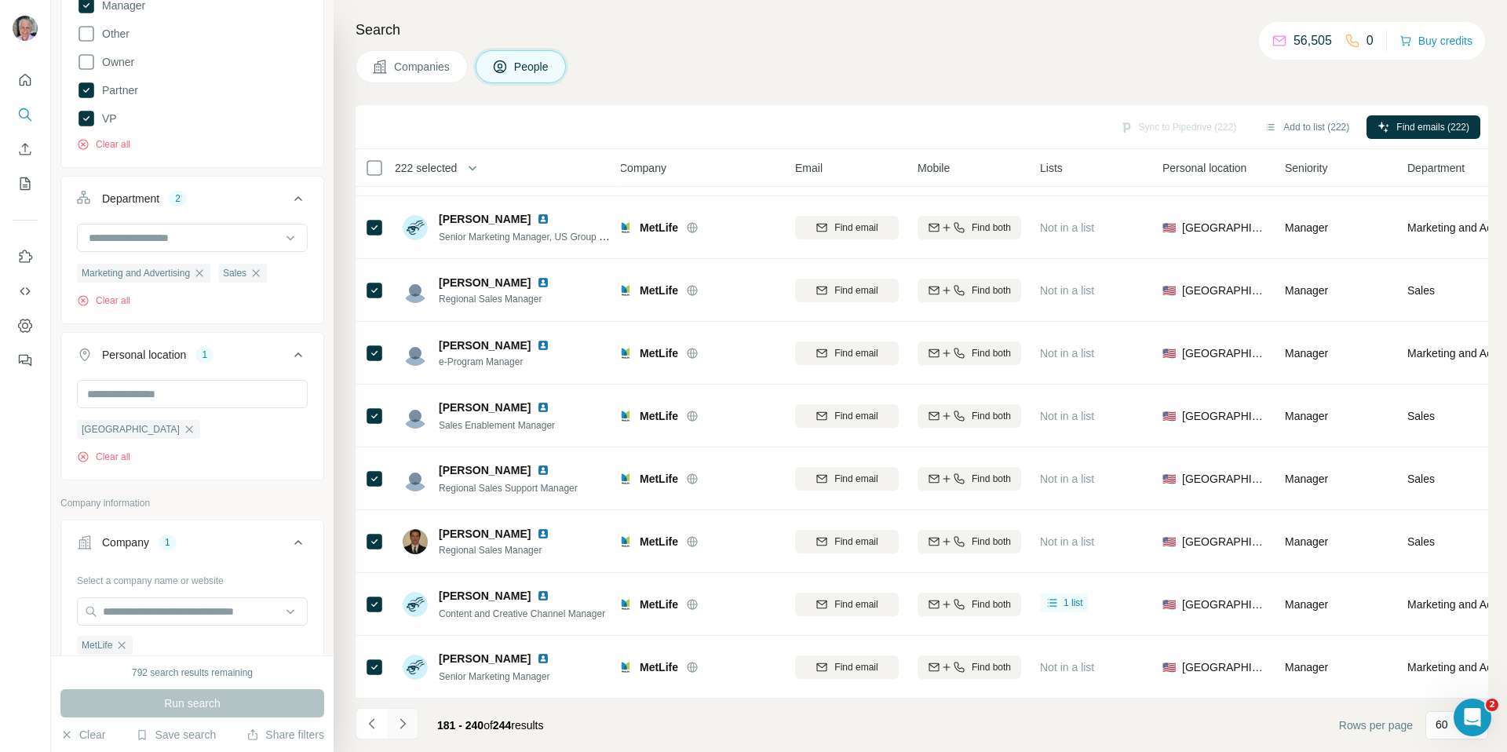
click at [406, 721] on icon "Navigate to next page" at bounding box center [403, 724] width 16 height 16
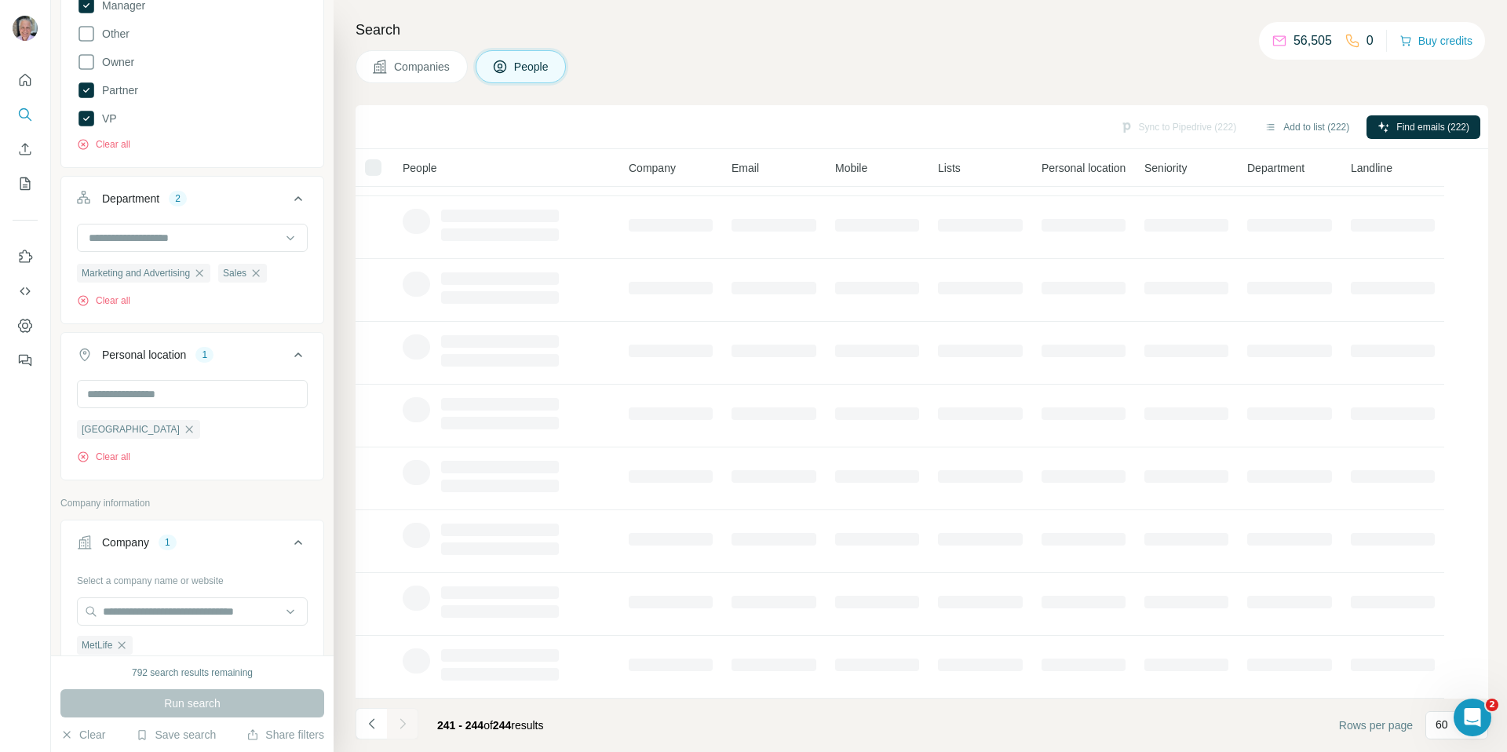
scroll to position [0, 0]
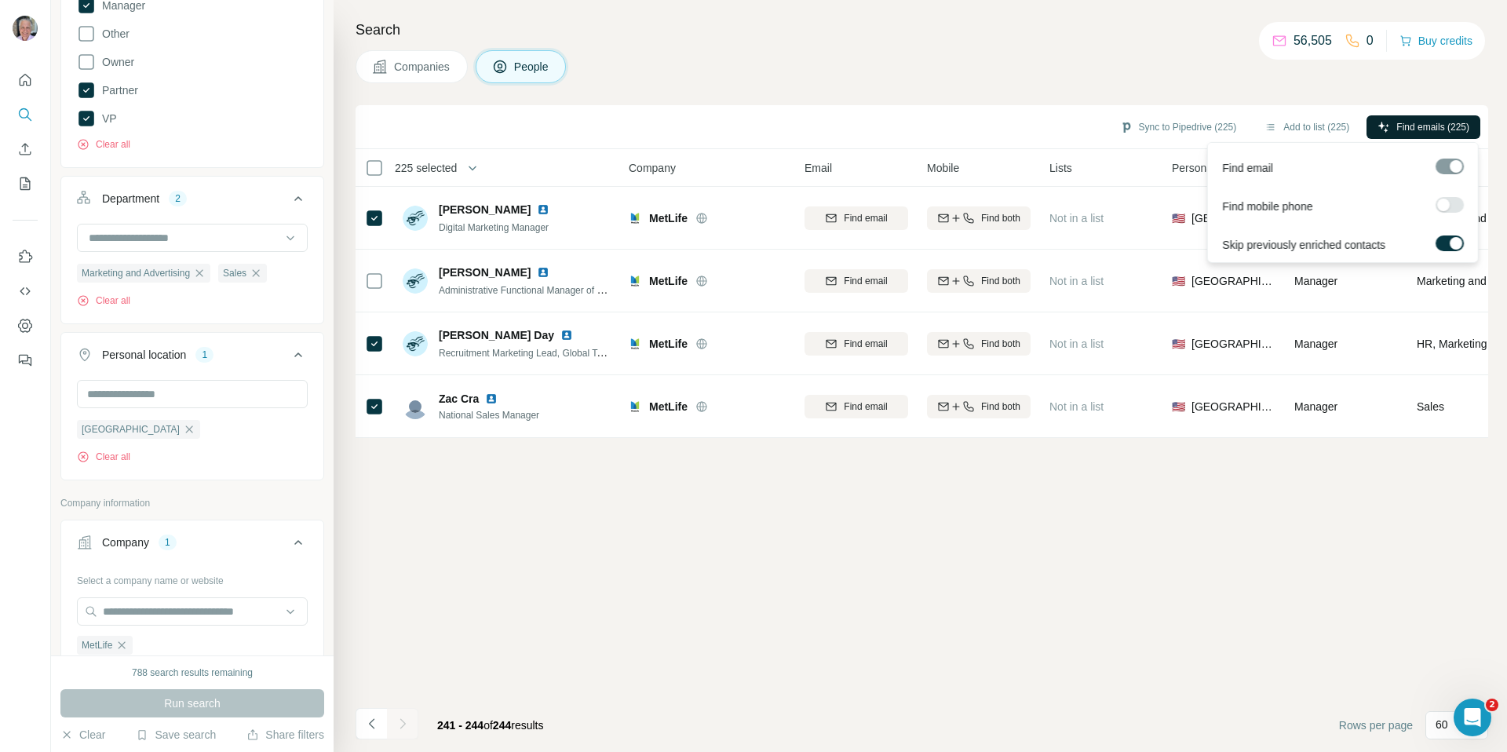
click at [1397, 130] on span "Find emails (225)" at bounding box center [1433, 127] width 73 height 14
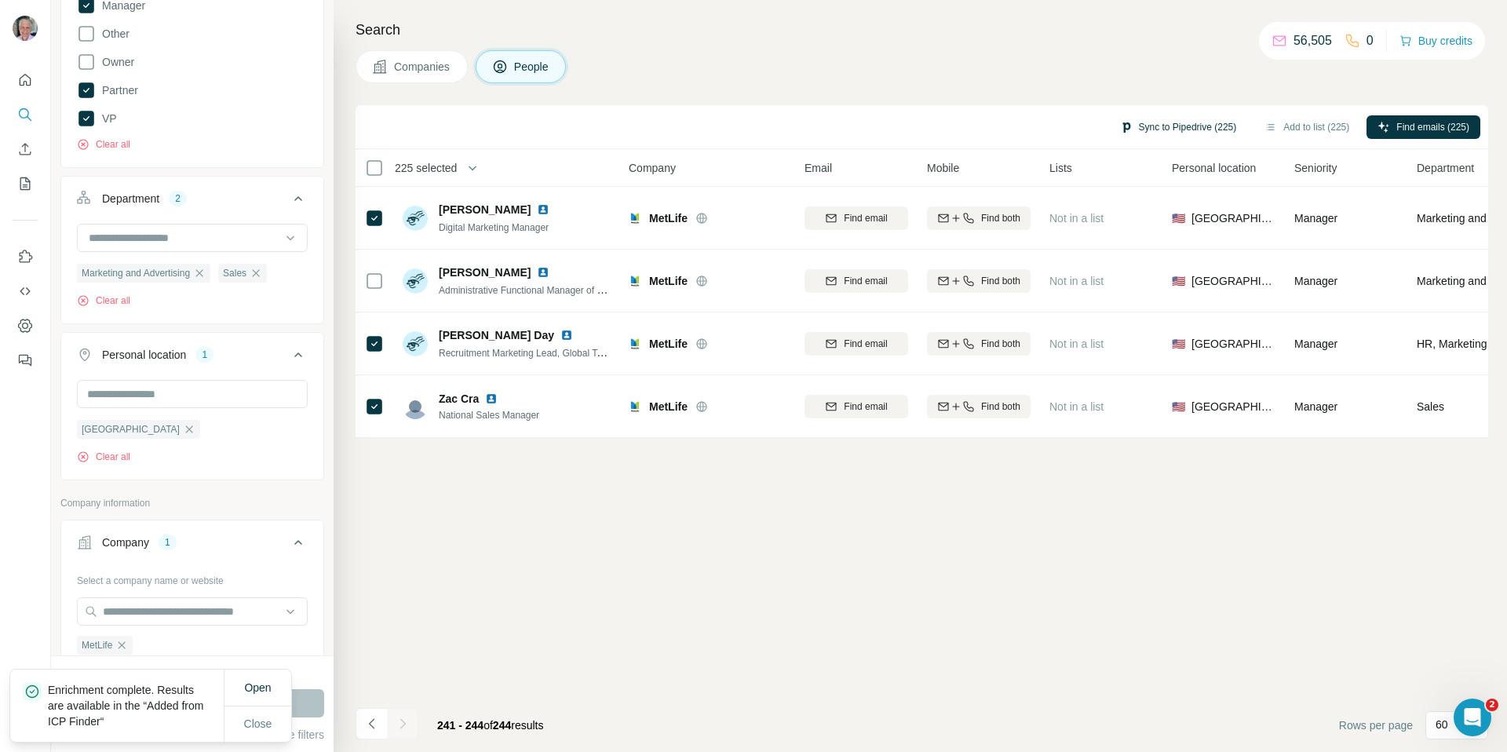
click at [1193, 123] on button "Sync to Pipedrive (225)" at bounding box center [1178, 127] width 139 height 24
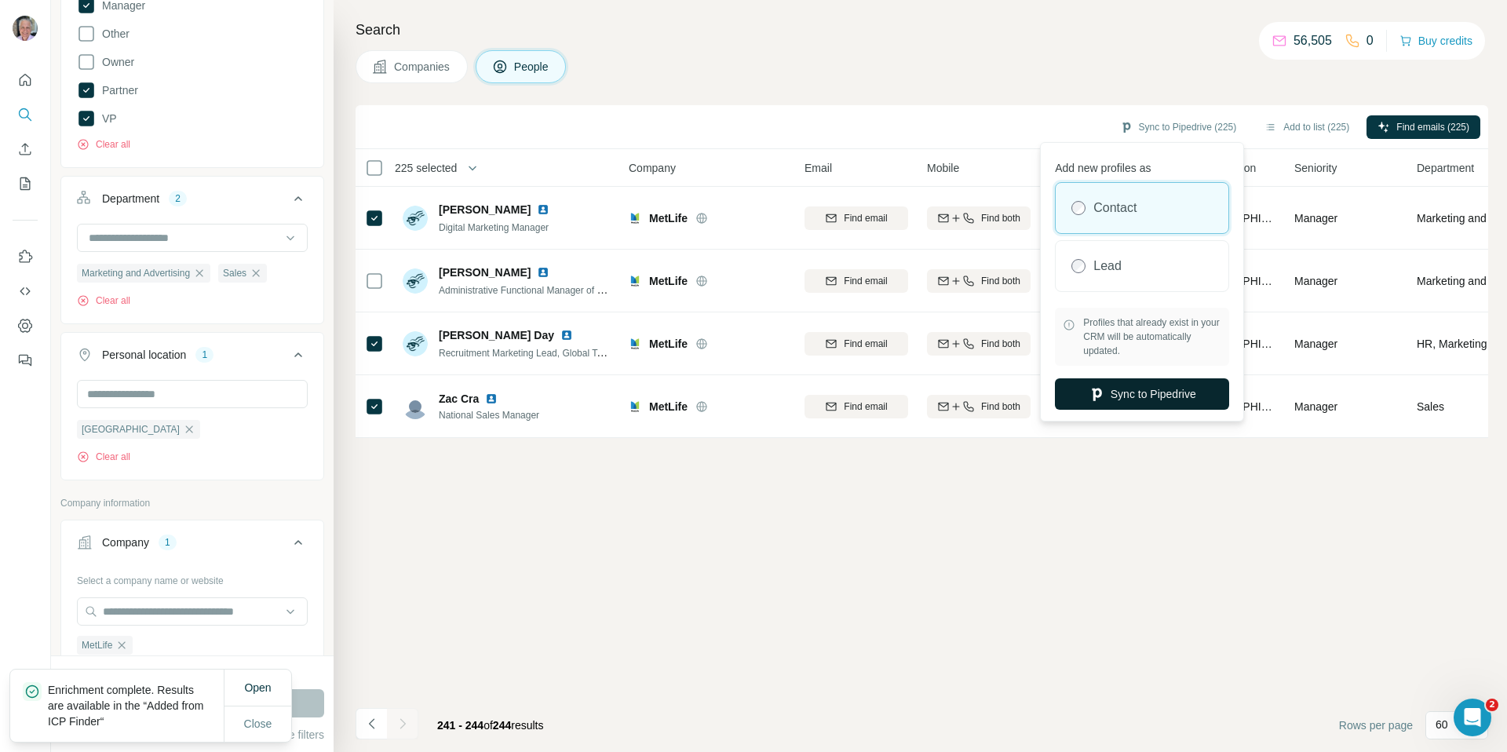
click at [1108, 400] on button "Sync to Pipedrive" at bounding box center [1142, 393] width 174 height 31
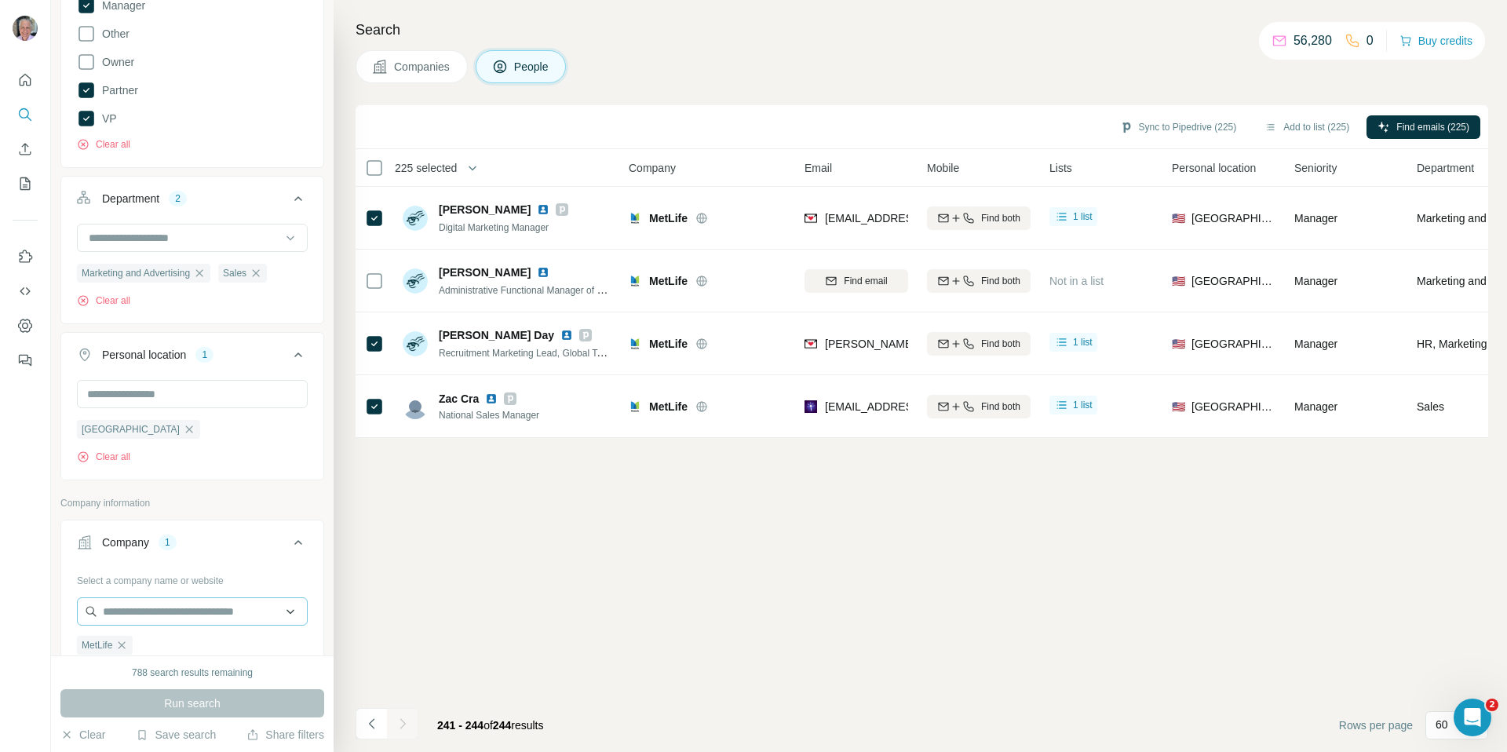
scroll to position [454, 0]
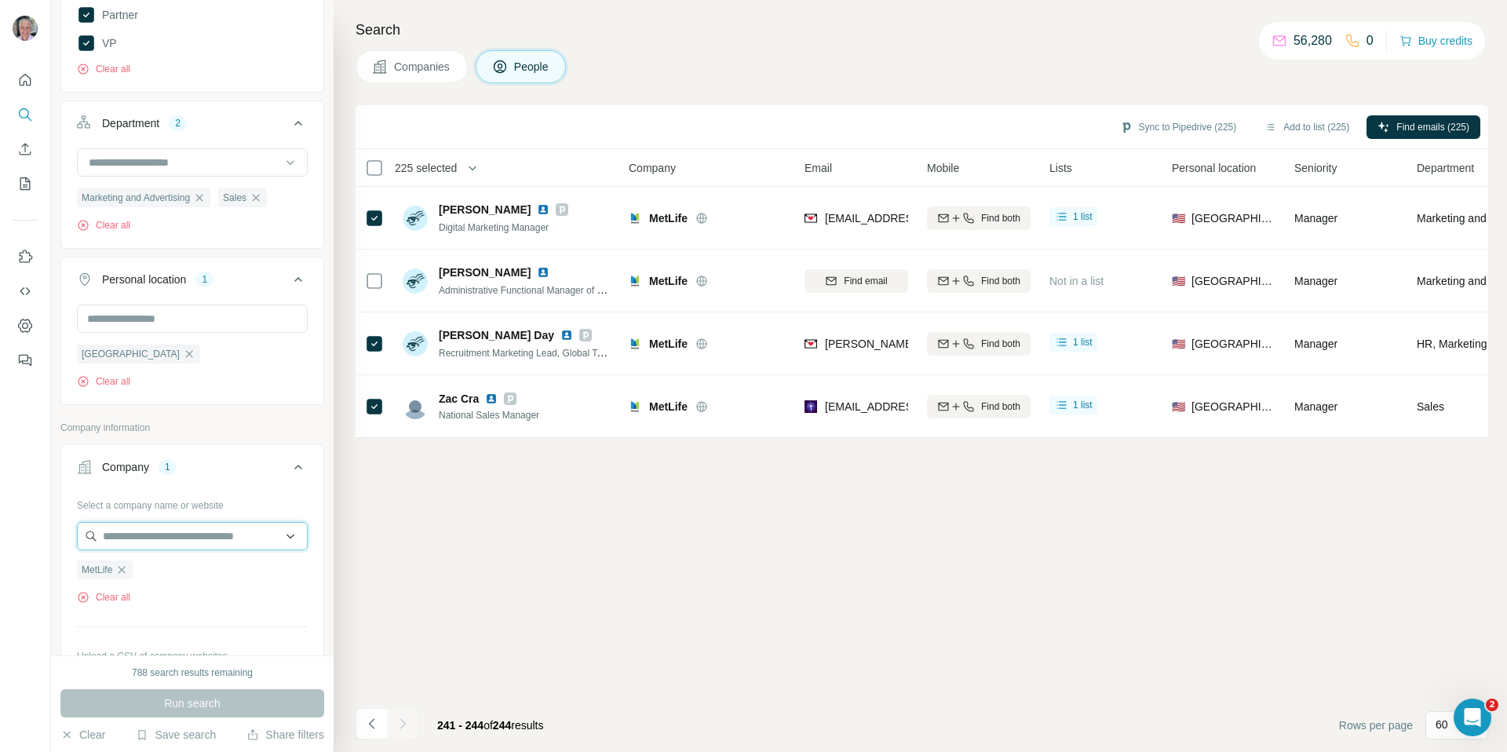
click at [173, 543] on input "text" at bounding box center [192, 536] width 231 height 28
paste input "**********"
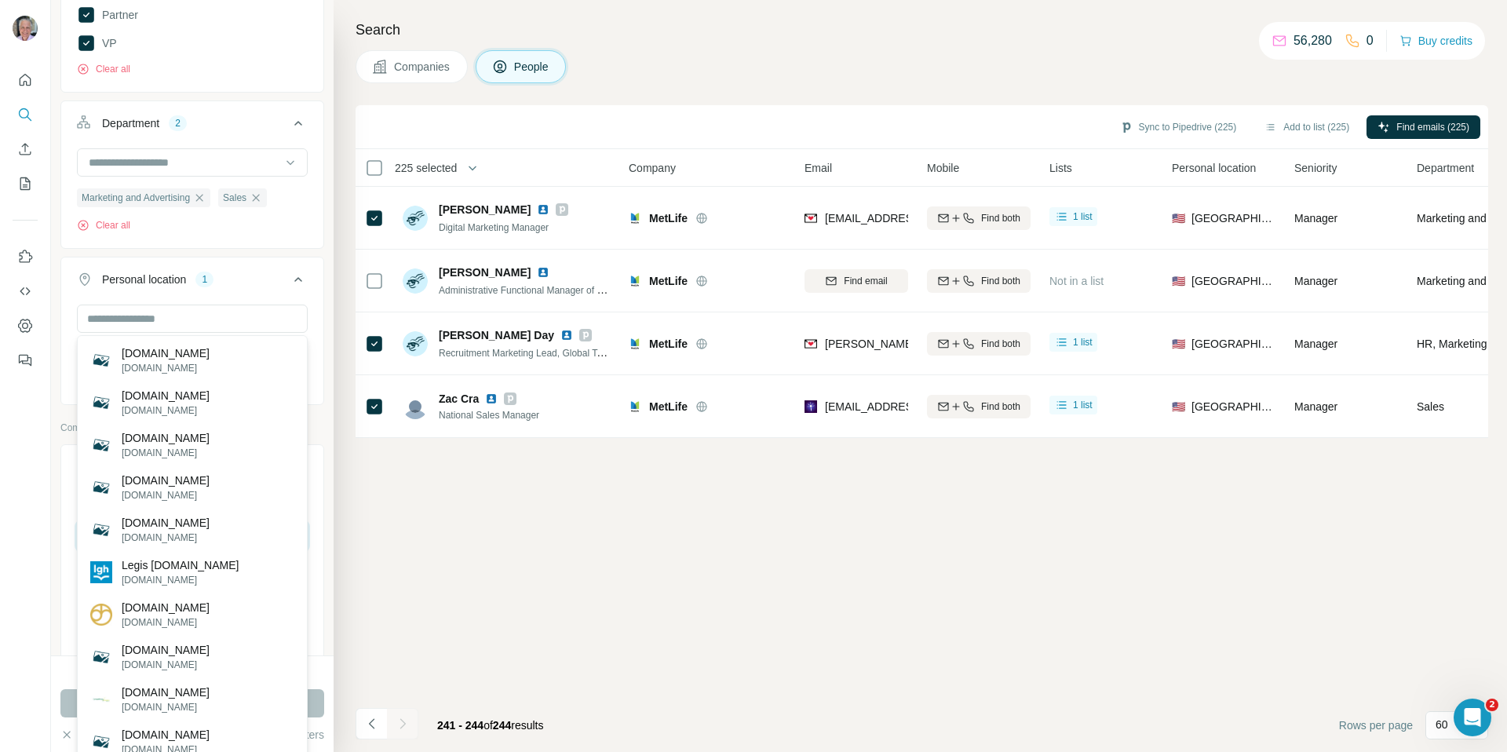
scroll to position [674, 0]
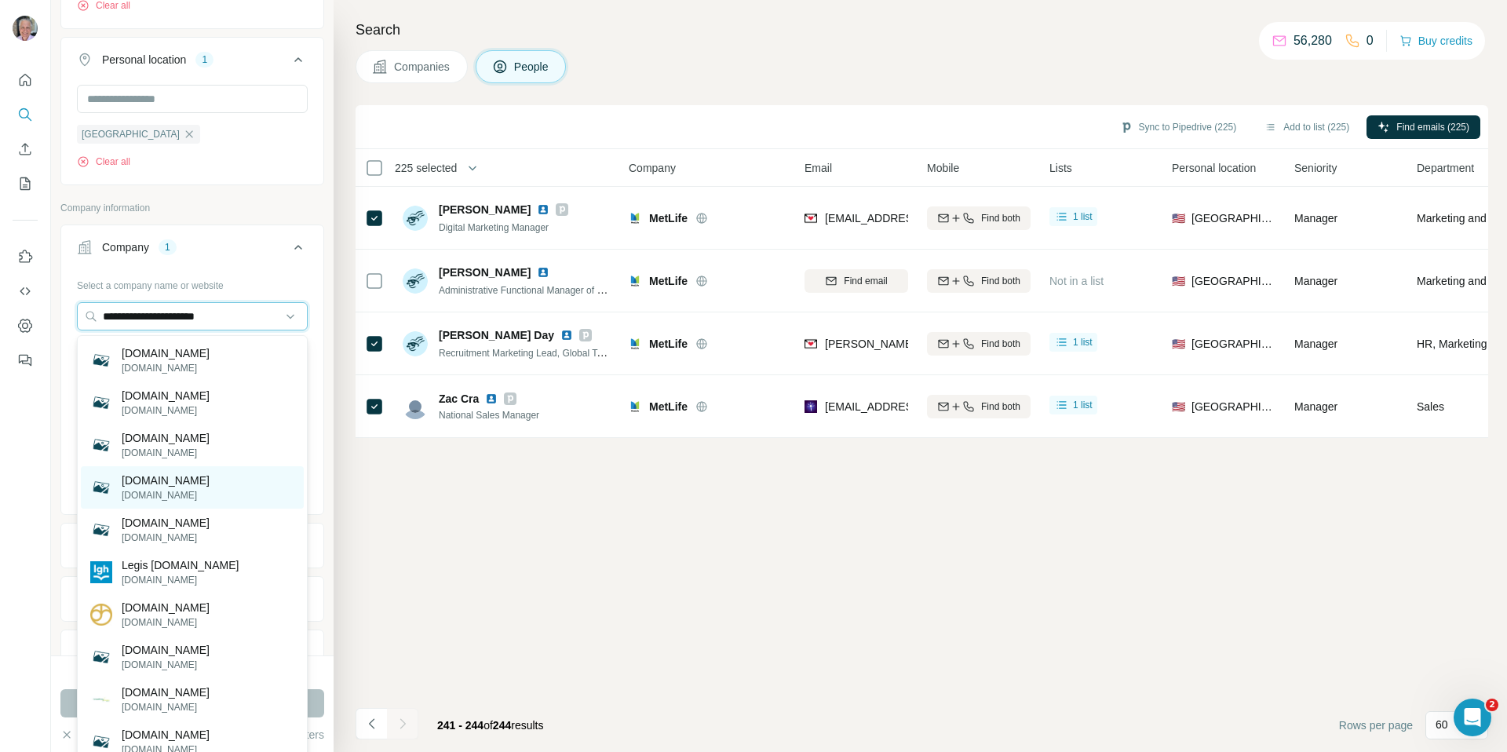
type input "**********"
click at [261, 323] on input "**********" at bounding box center [192, 316] width 231 height 28
click at [275, 285] on div "Select a company name or website" at bounding box center [192, 282] width 231 height 20
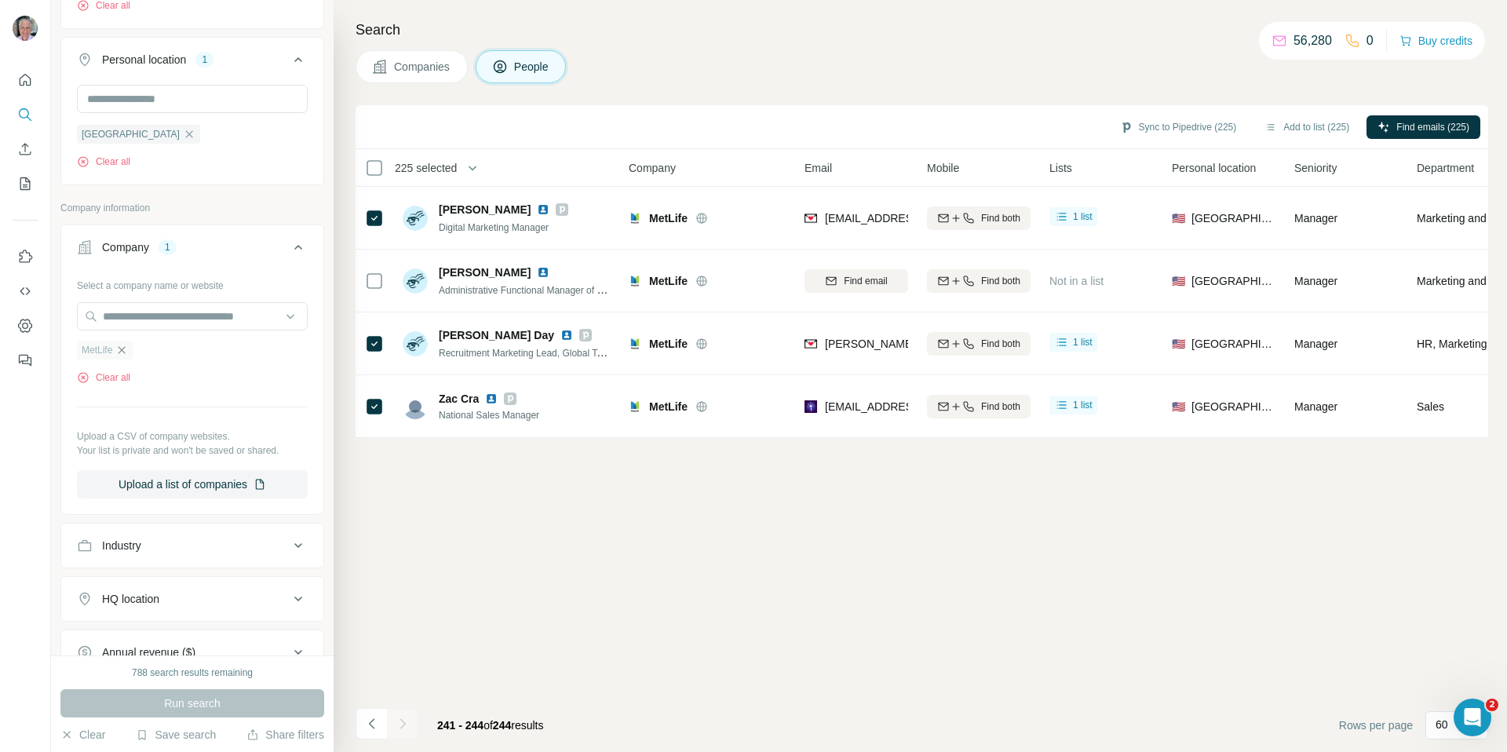
click at [124, 353] on icon "button" at bounding box center [122, 349] width 7 height 7
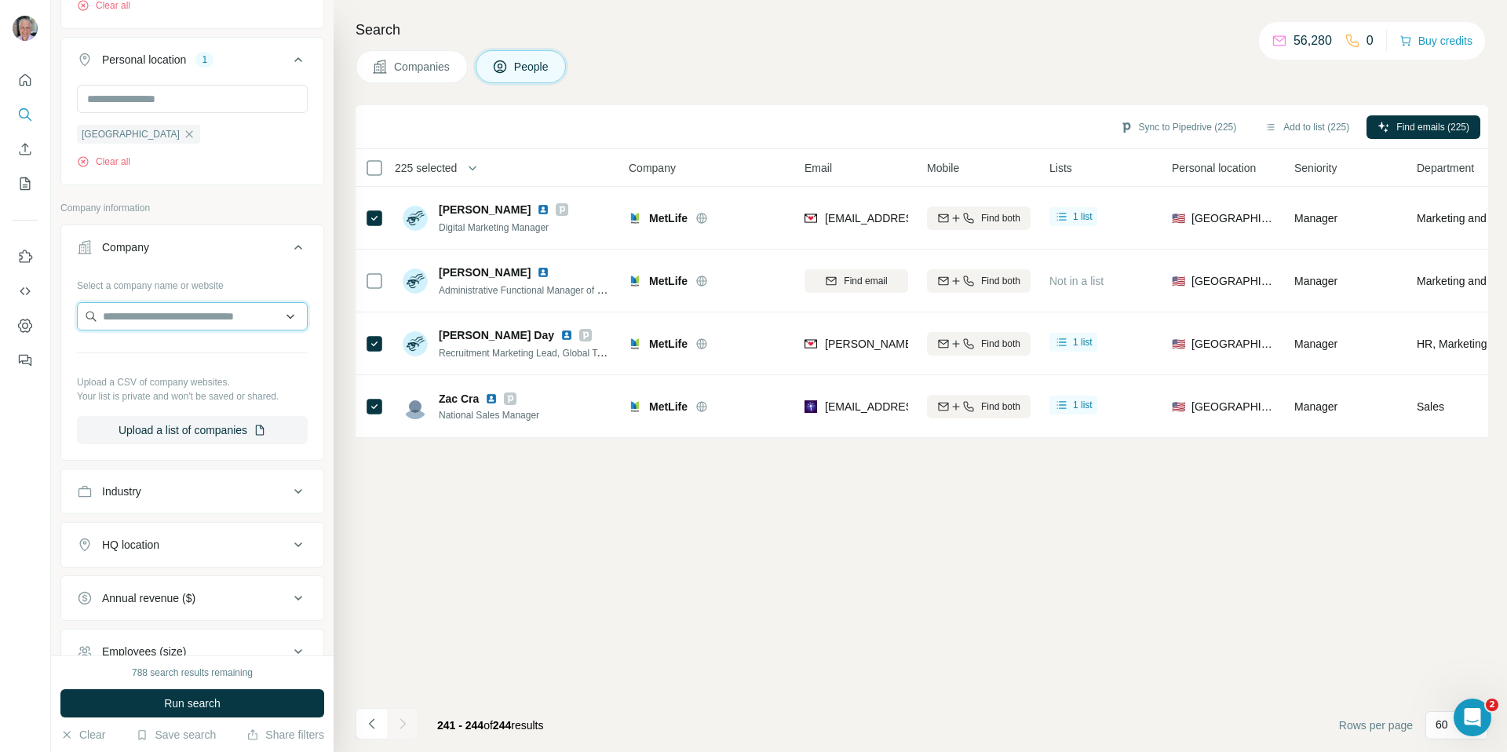
click at [175, 314] on input "text" at bounding box center [192, 316] width 231 height 28
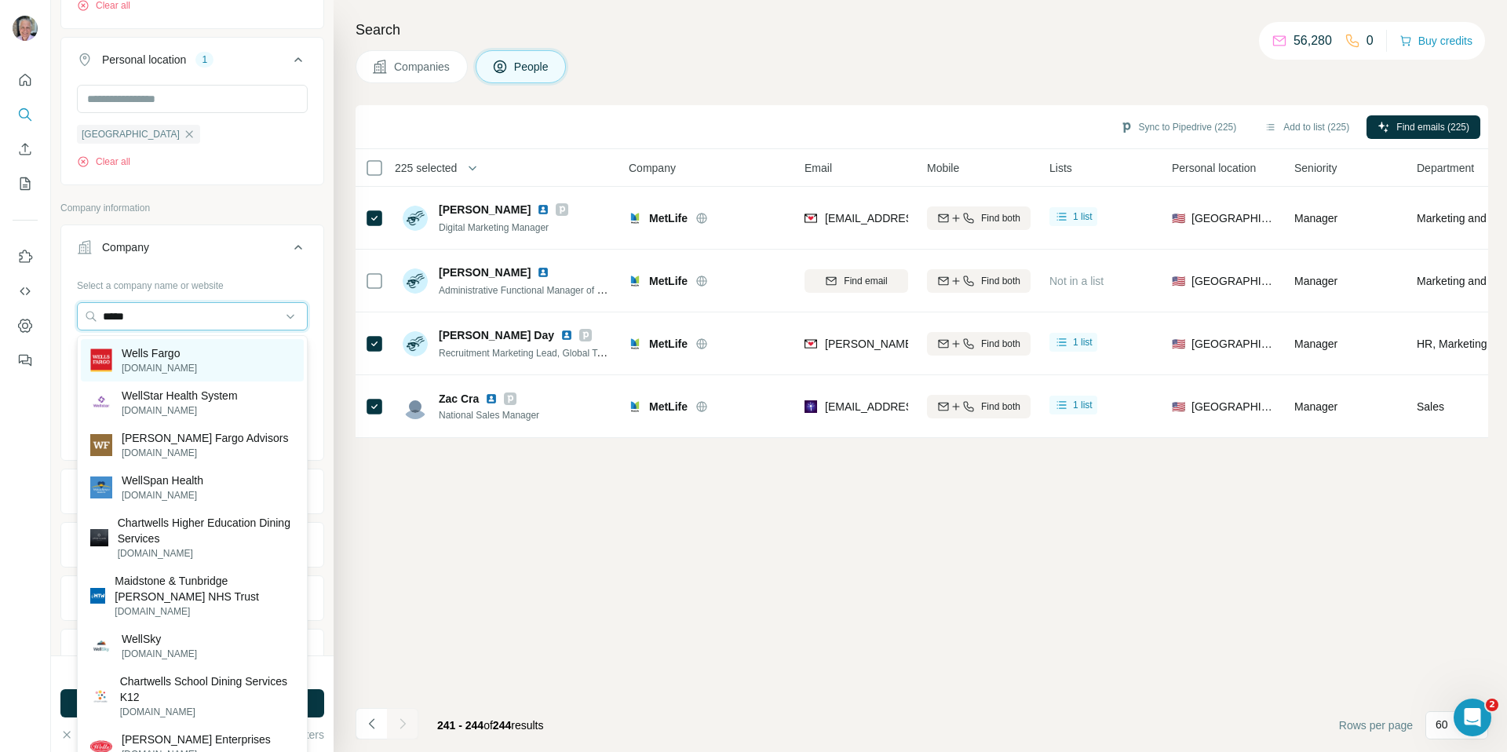
type input "*****"
click at [194, 362] on div "Wells Fargo wellsfargo.com" at bounding box center [192, 360] width 223 height 42
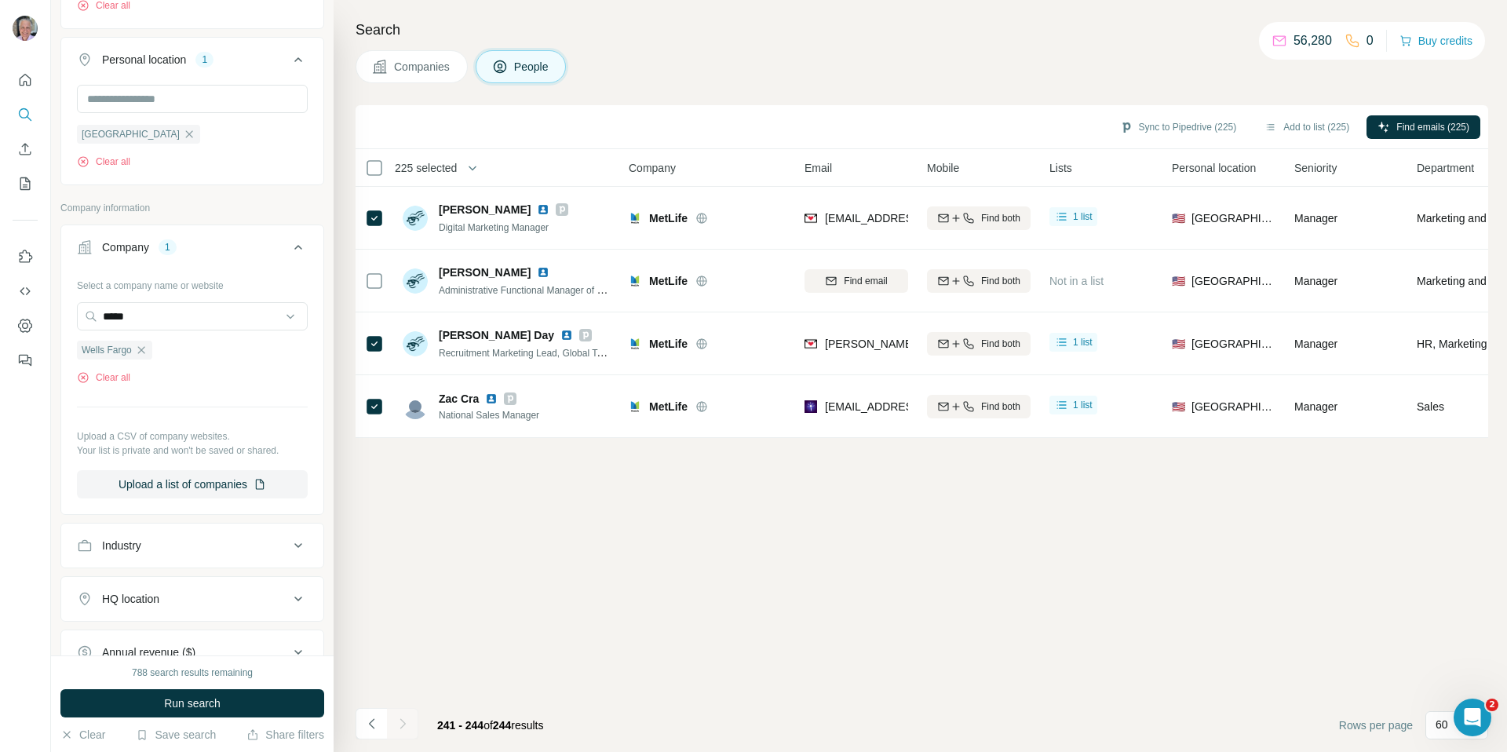
click at [142, 360] on div "Wells Fargo" at bounding box center [114, 350] width 75 height 19
click at [190, 691] on button "Run search" at bounding box center [192, 703] width 264 height 28
click at [193, 703] on div "Run search" at bounding box center [192, 703] width 264 height 28
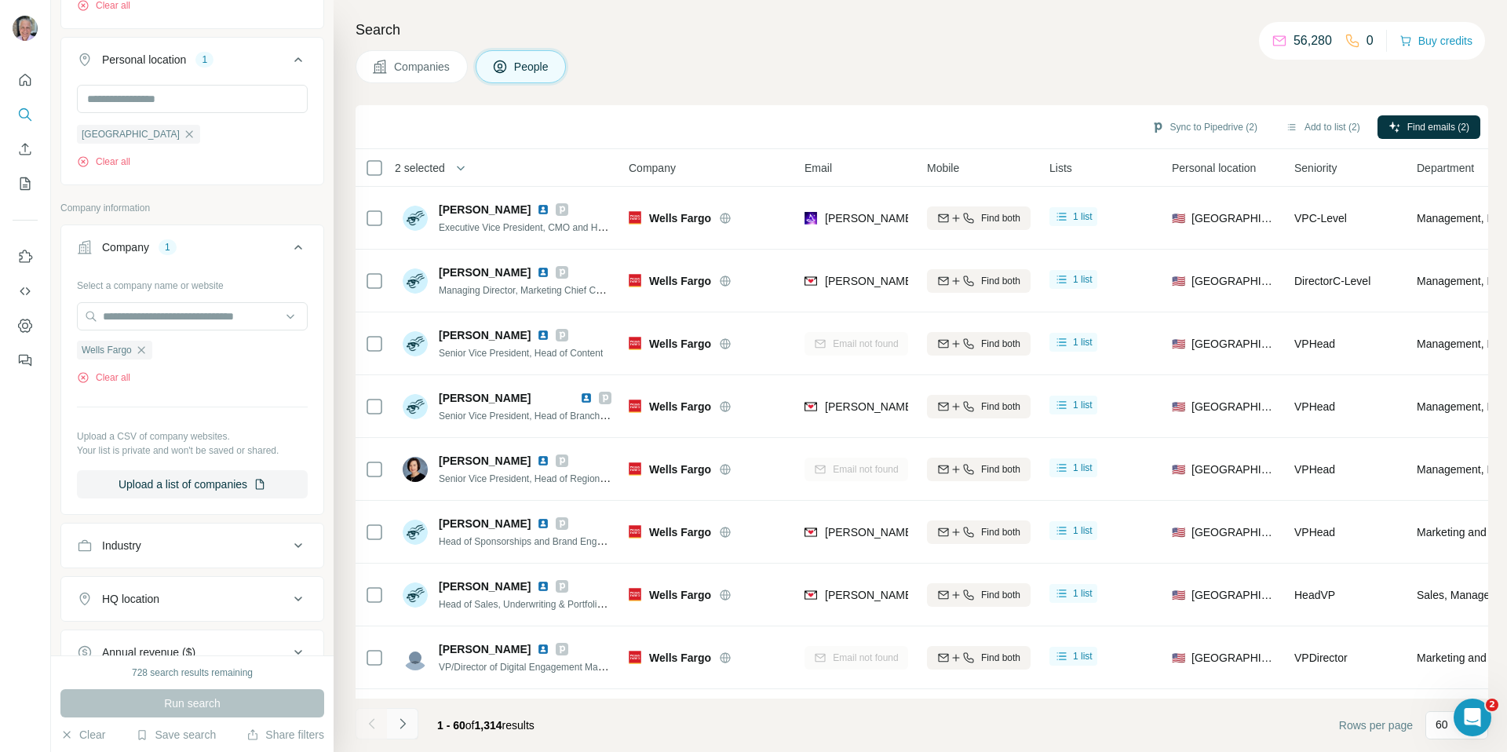
click at [409, 724] on icon "Navigate to next page" at bounding box center [403, 724] width 16 height 16
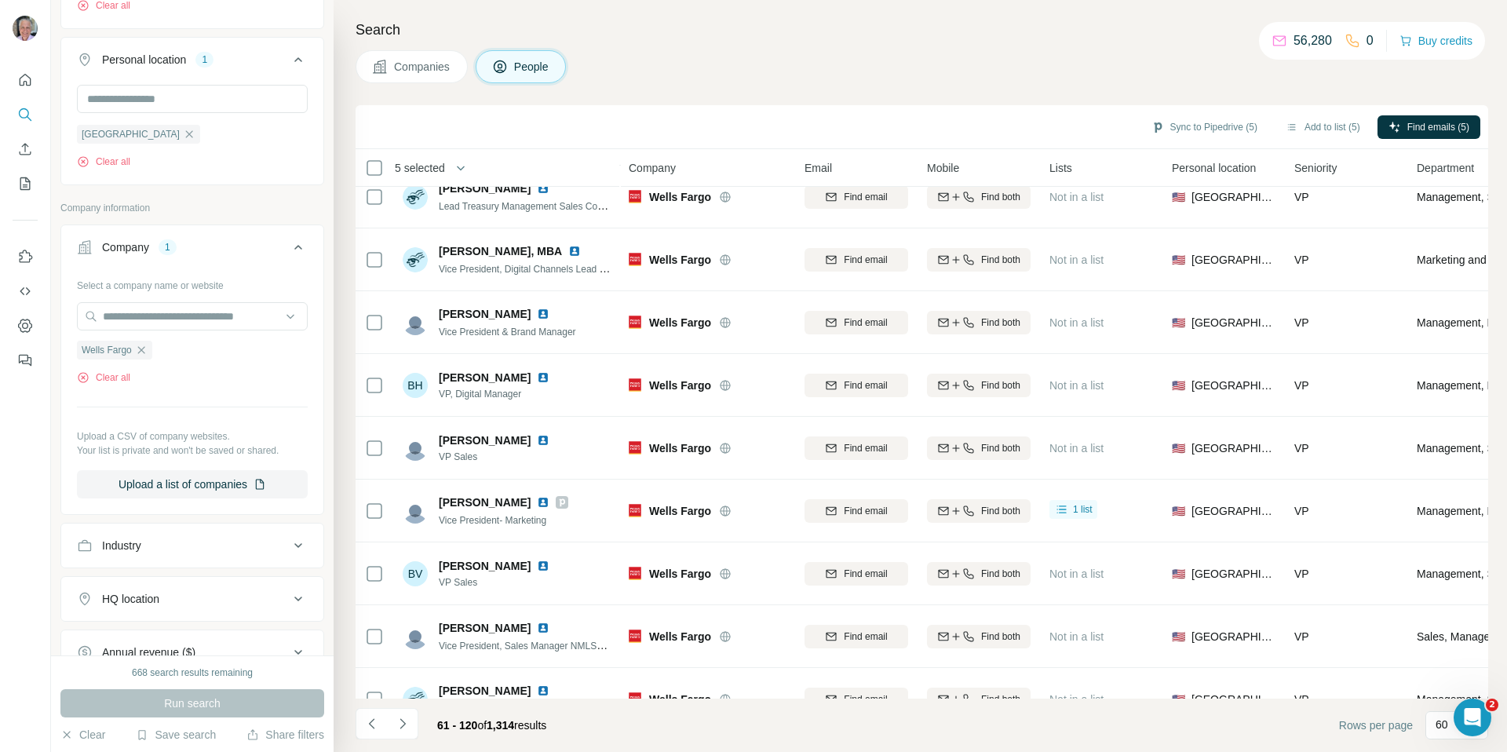
scroll to position [1905, 2]
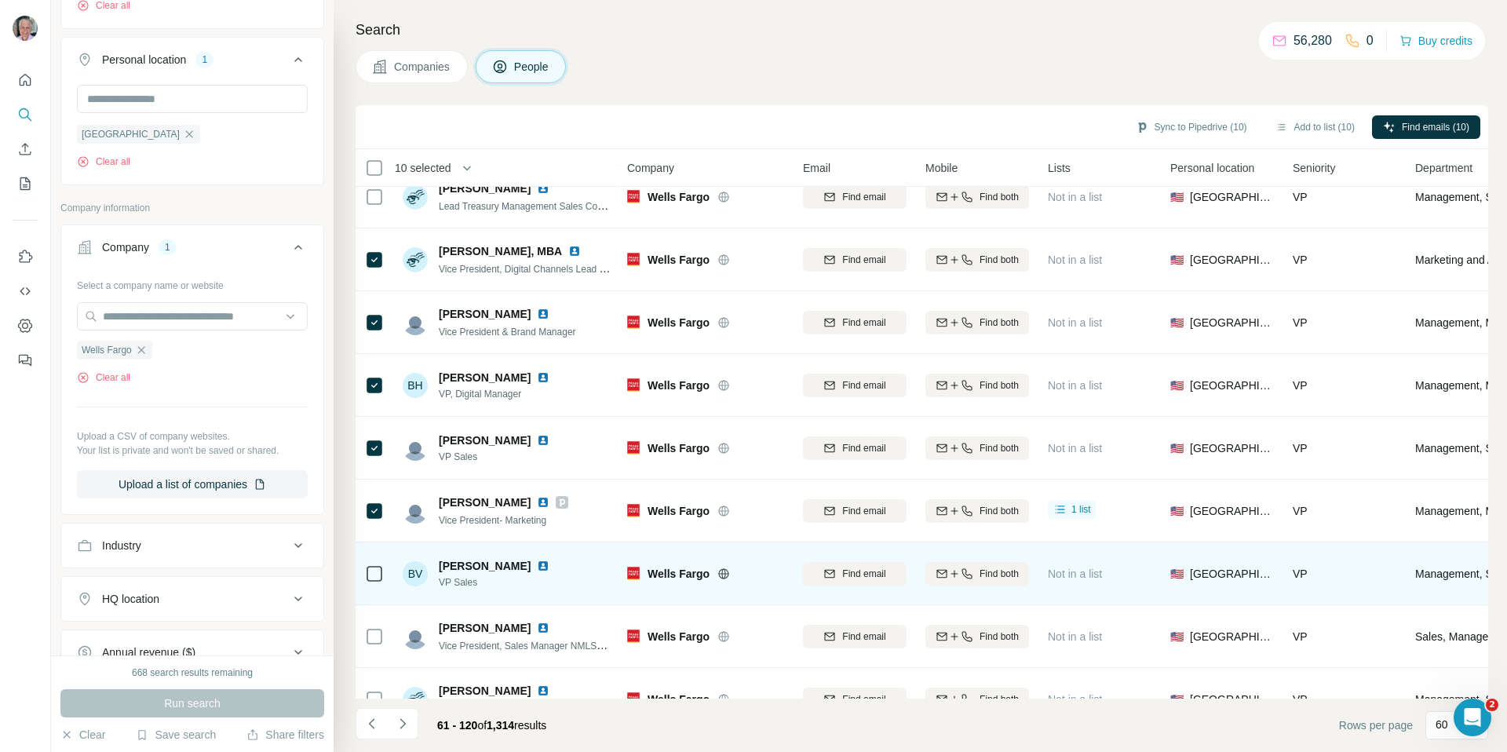
click at [377, 581] on icon at bounding box center [374, 573] width 19 height 19
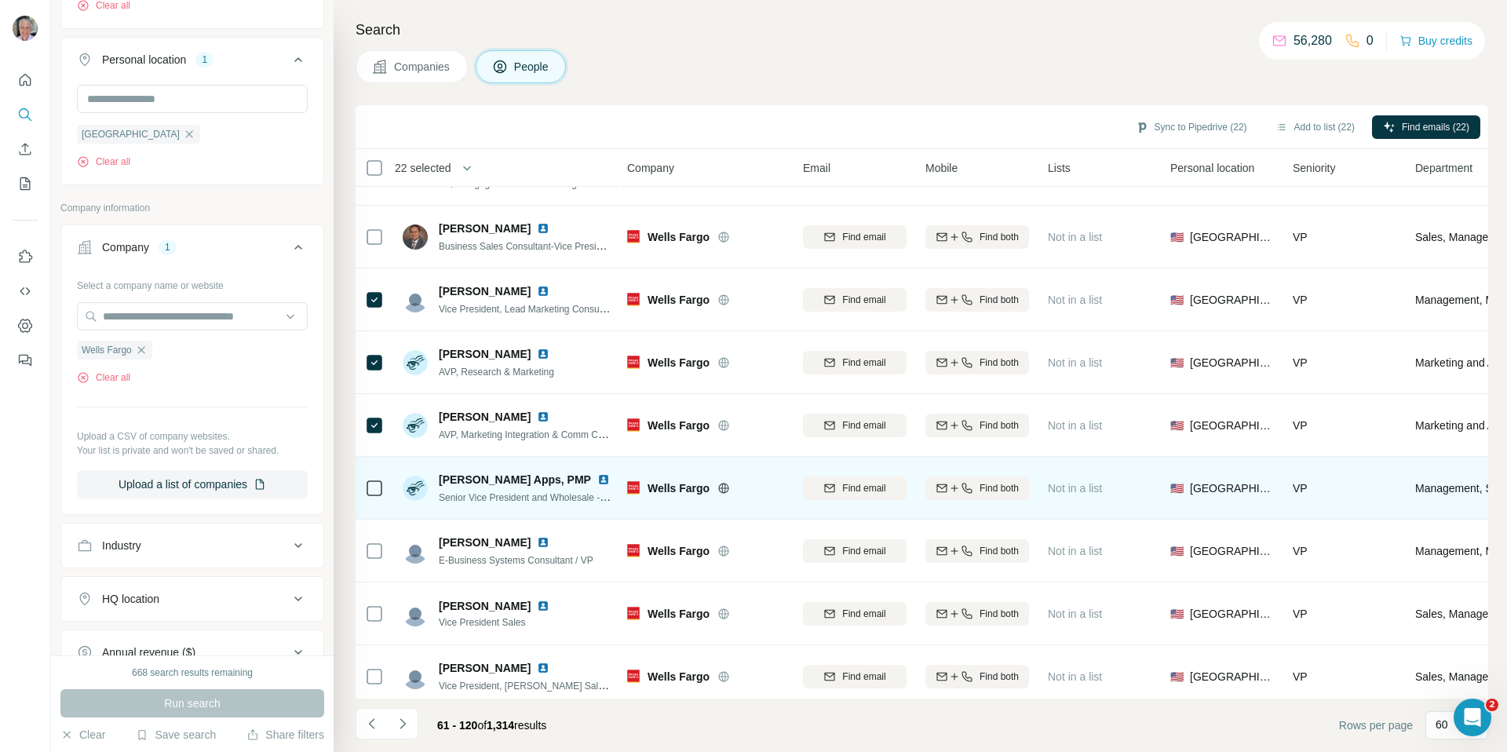
scroll to position [3256, 2]
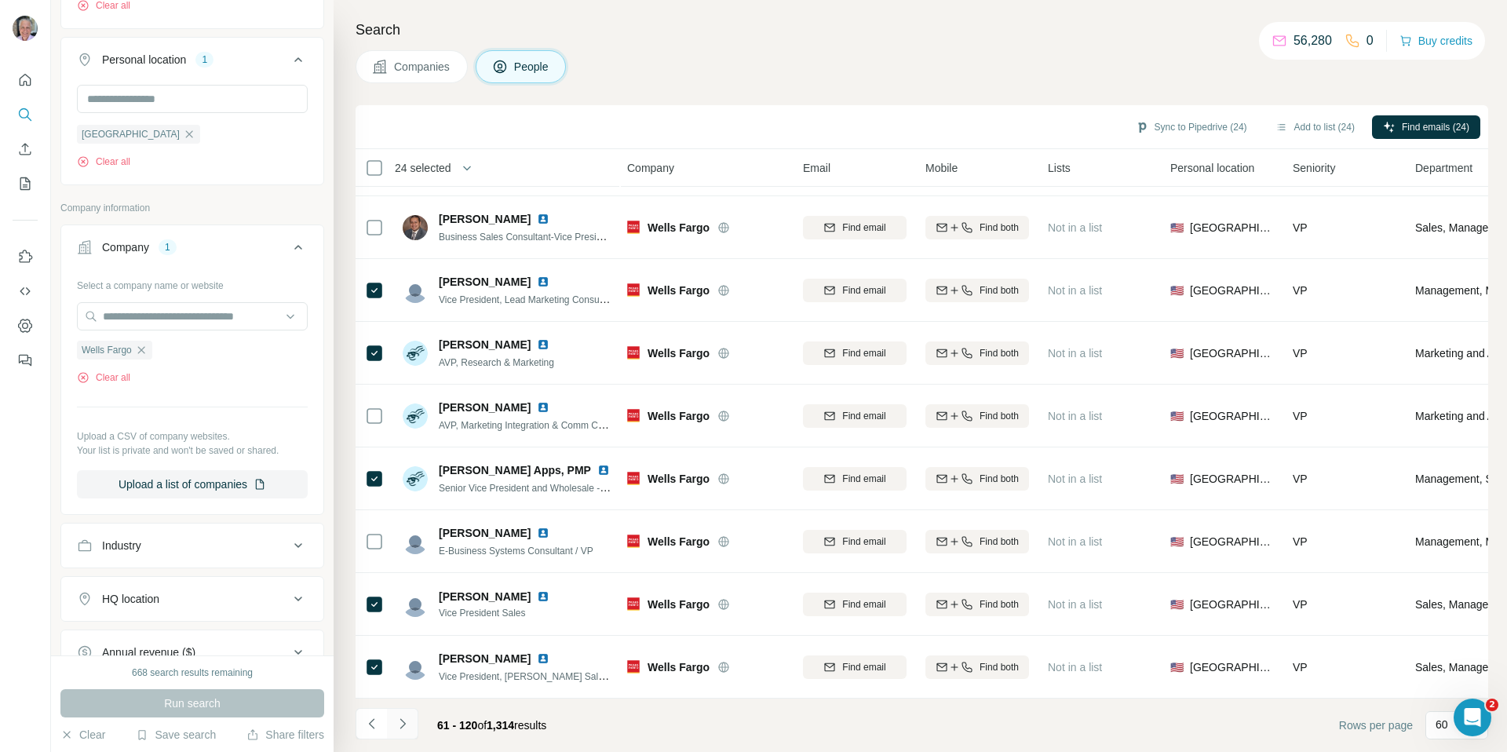
click at [409, 726] on icon "Navigate to next page" at bounding box center [403, 724] width 16 height 16
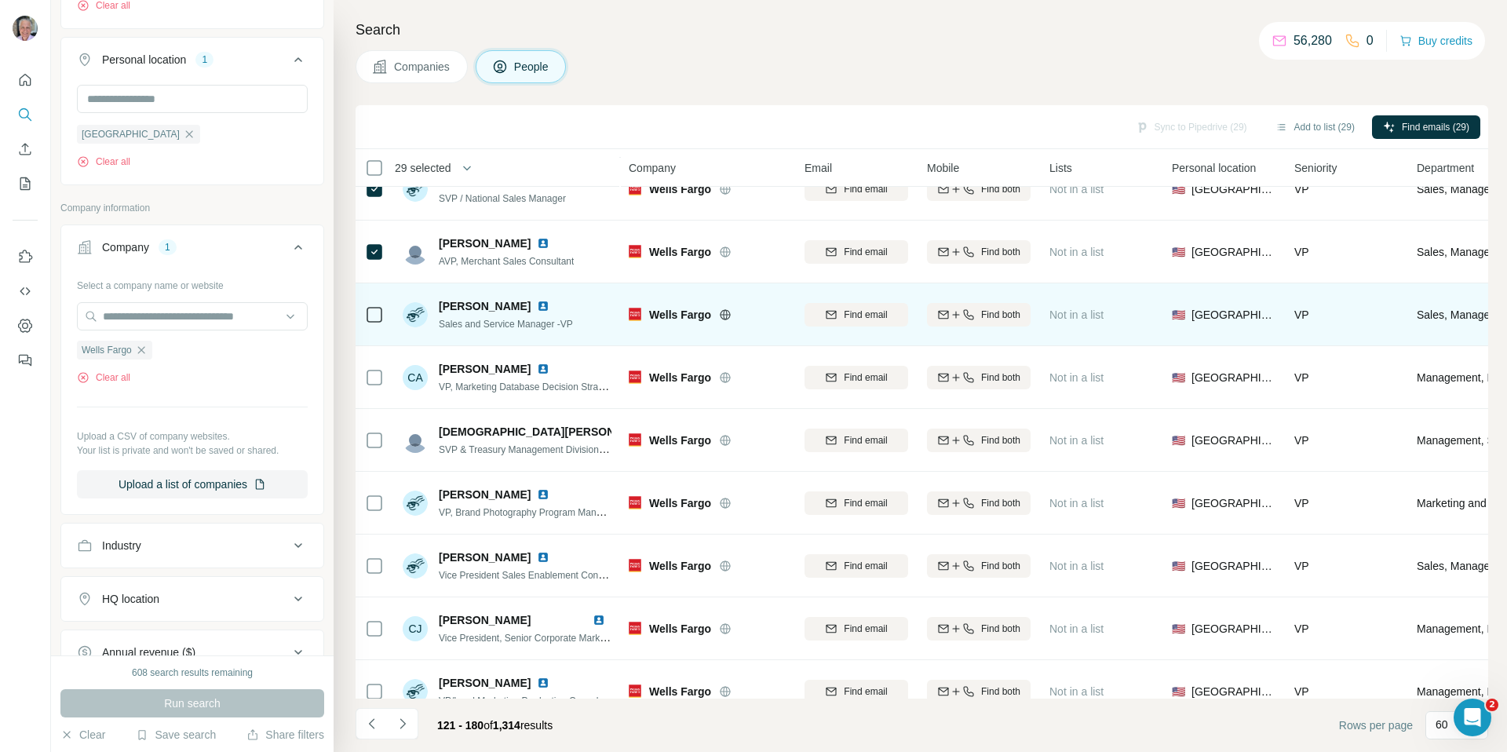
scroll to position [516, 0]
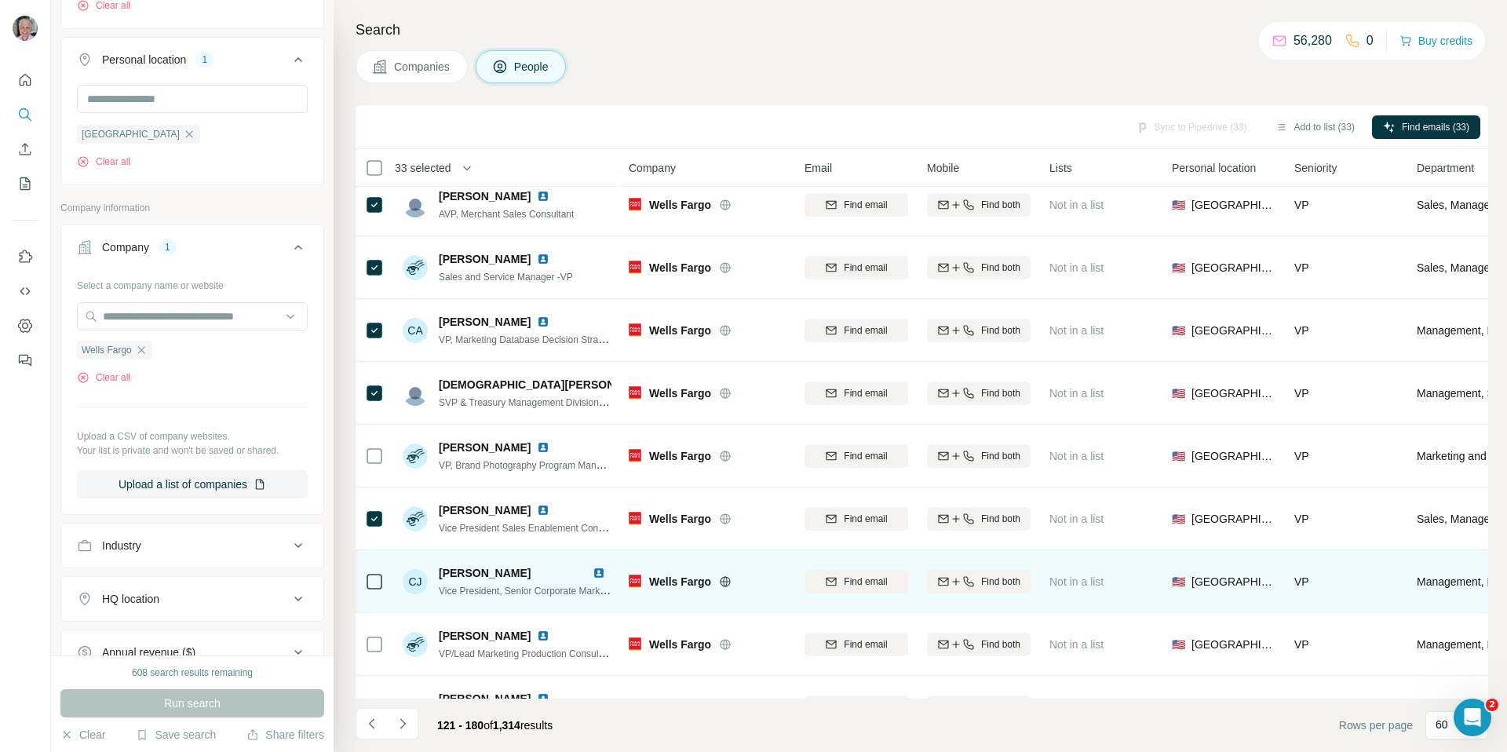
click at [378, 567] on div at bounding box center [374, 581] width 19 height 43
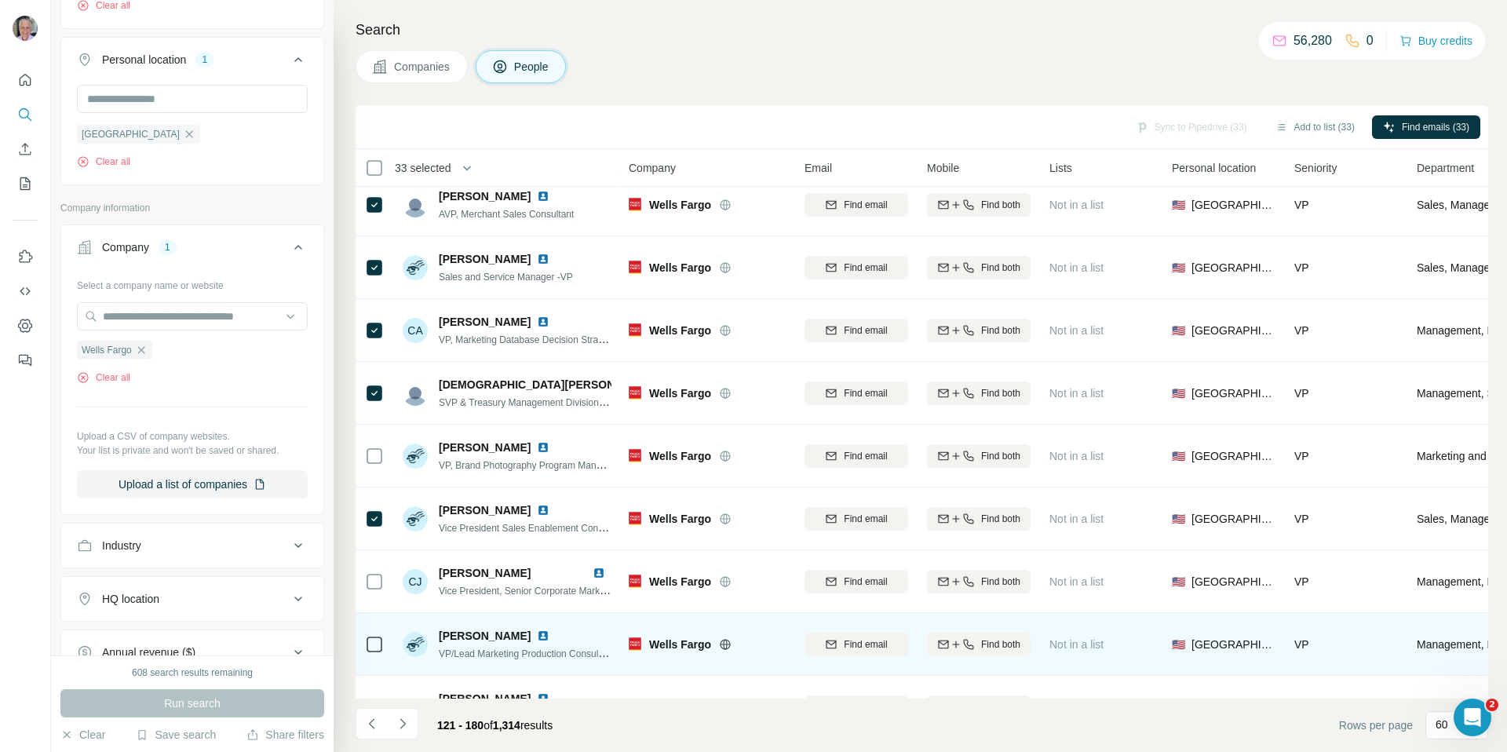
click at [378, 630] on div at bounding box center [374, 644] width 19 height 43
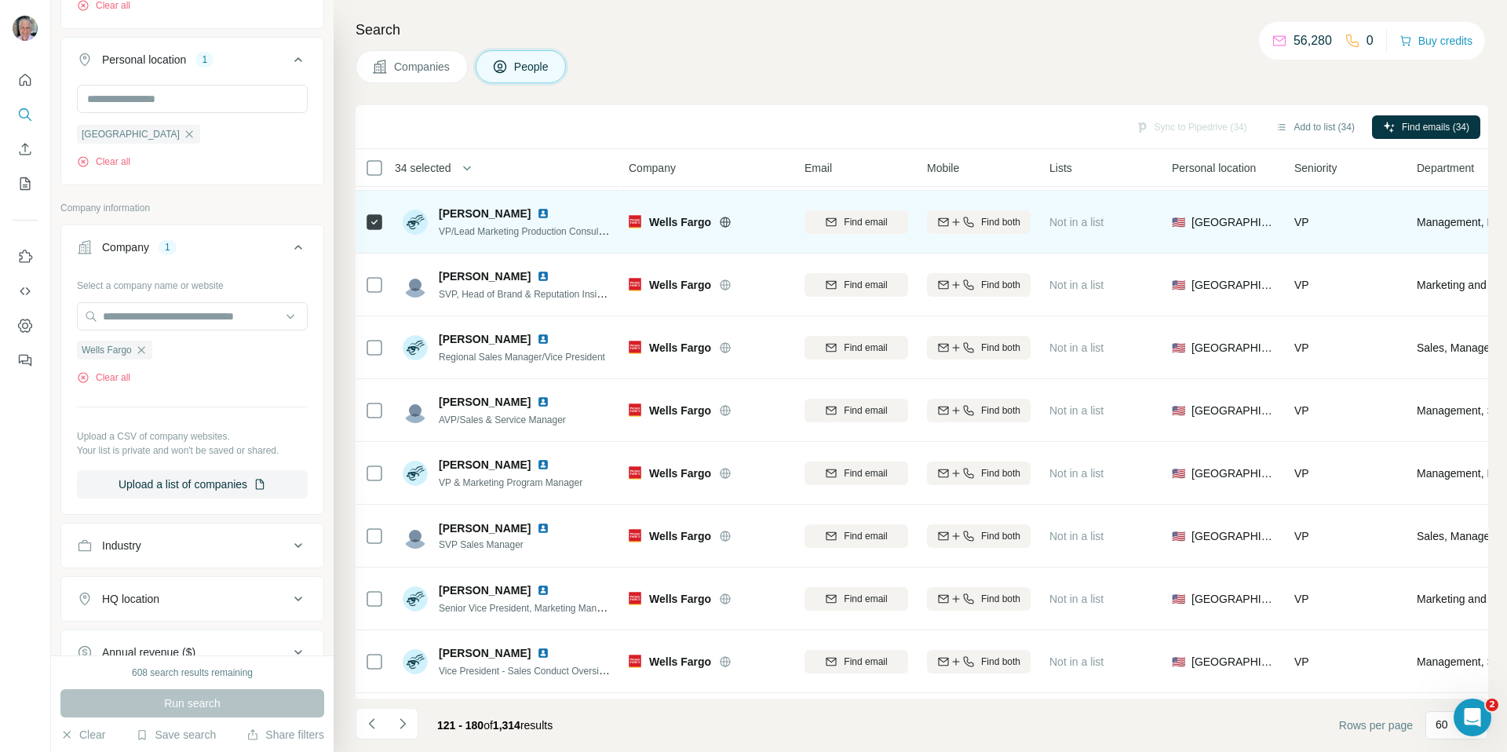
scroll to position [943, 0]
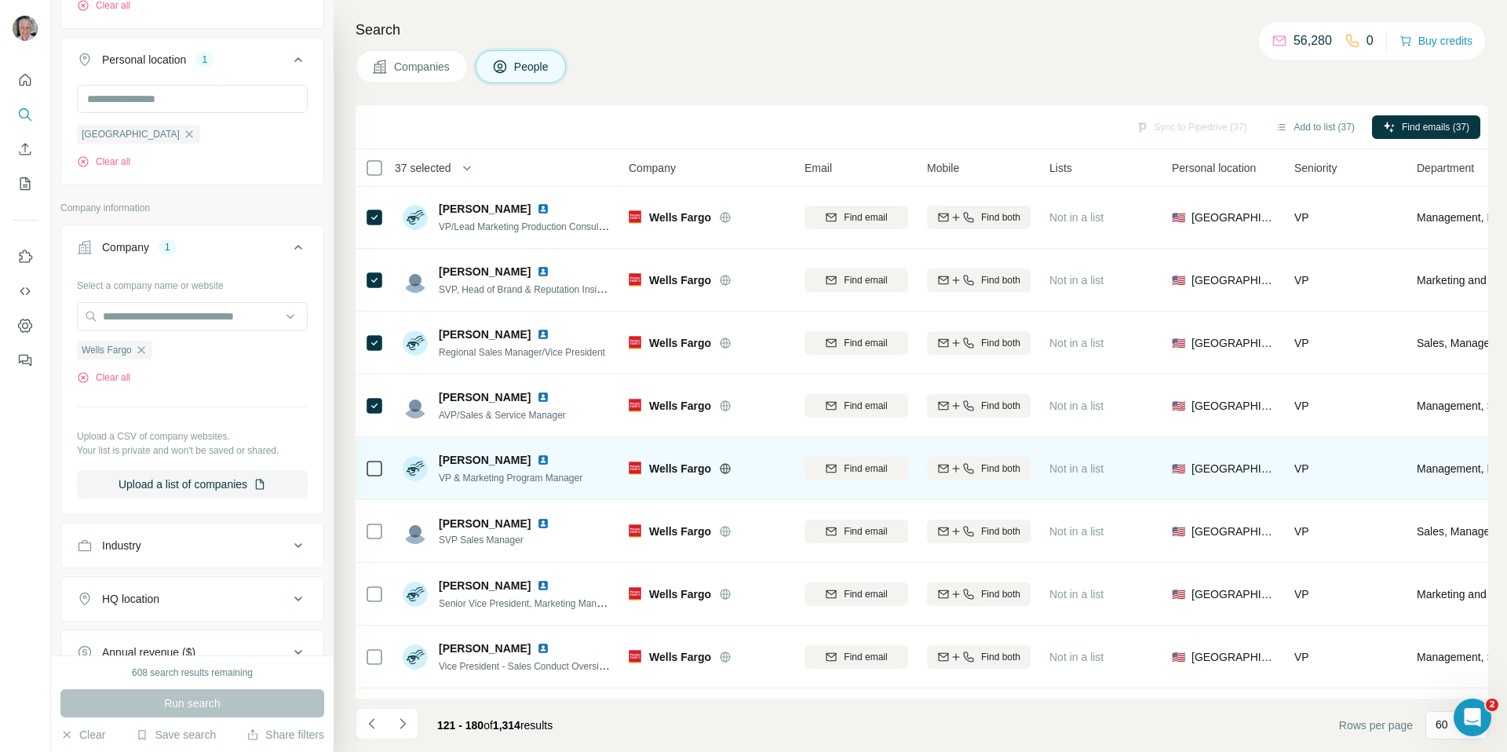
click at [377, 459] on icon at bounding box center [374, 468] width 19 height 19
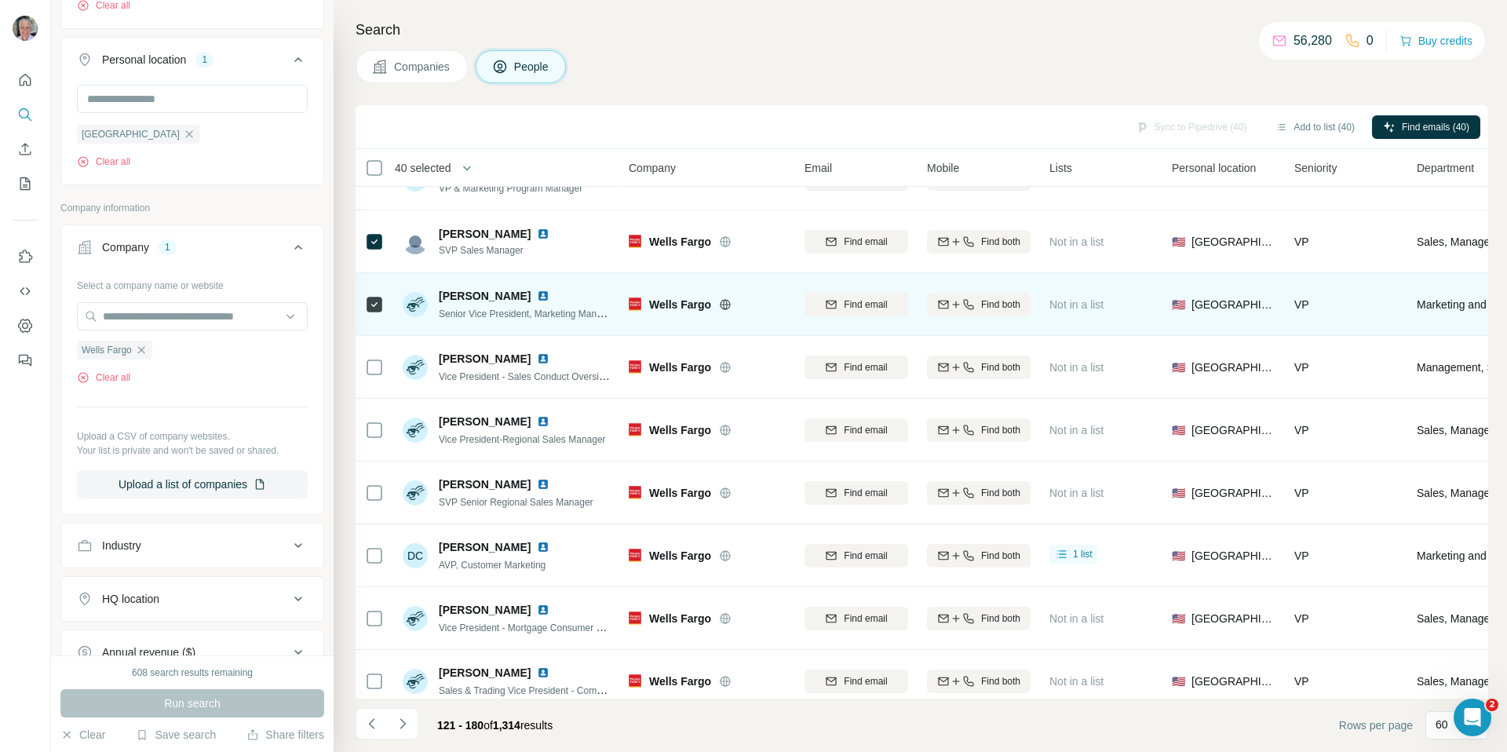
scroll to position [1237, 0]
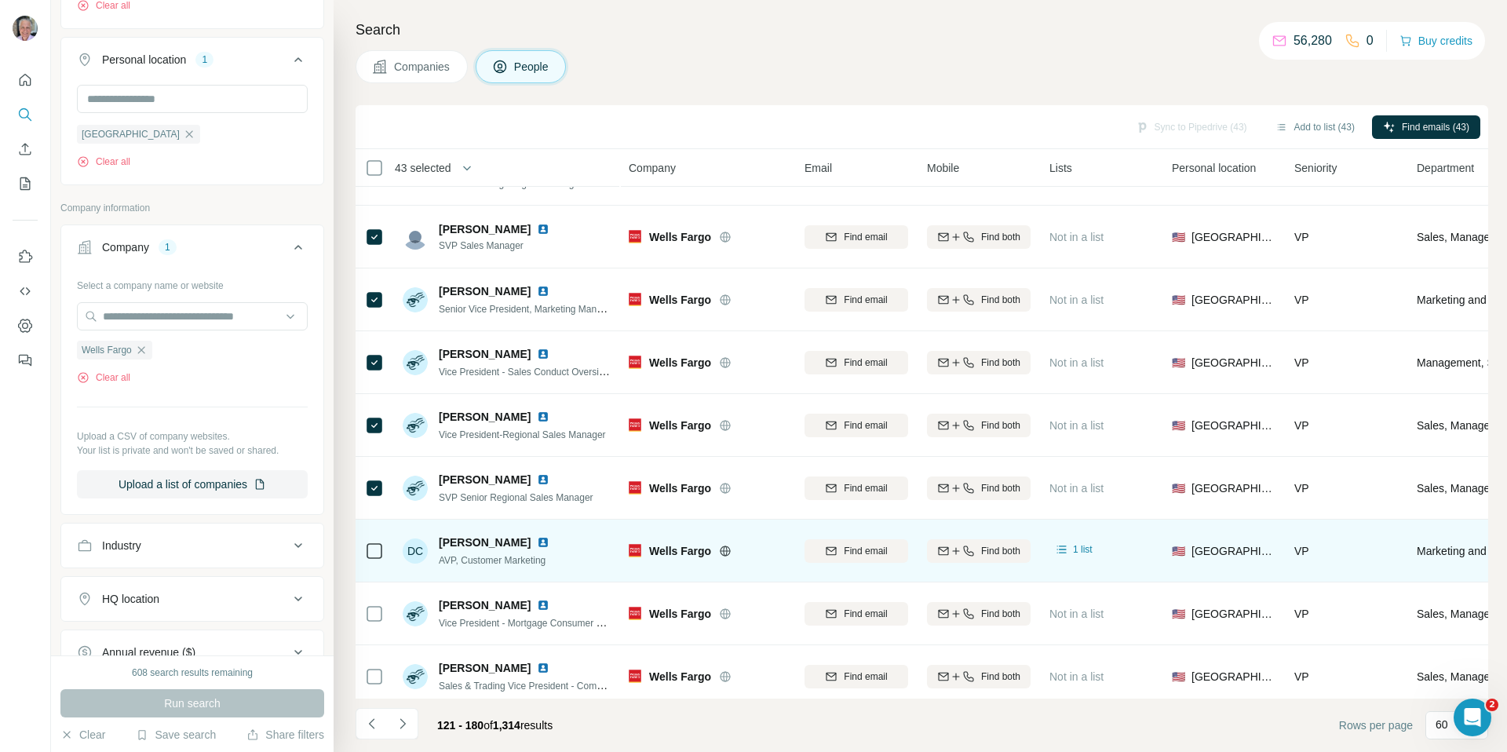
click at [377, 559] on icon at bounding box center [374, 551] width 19 height 19
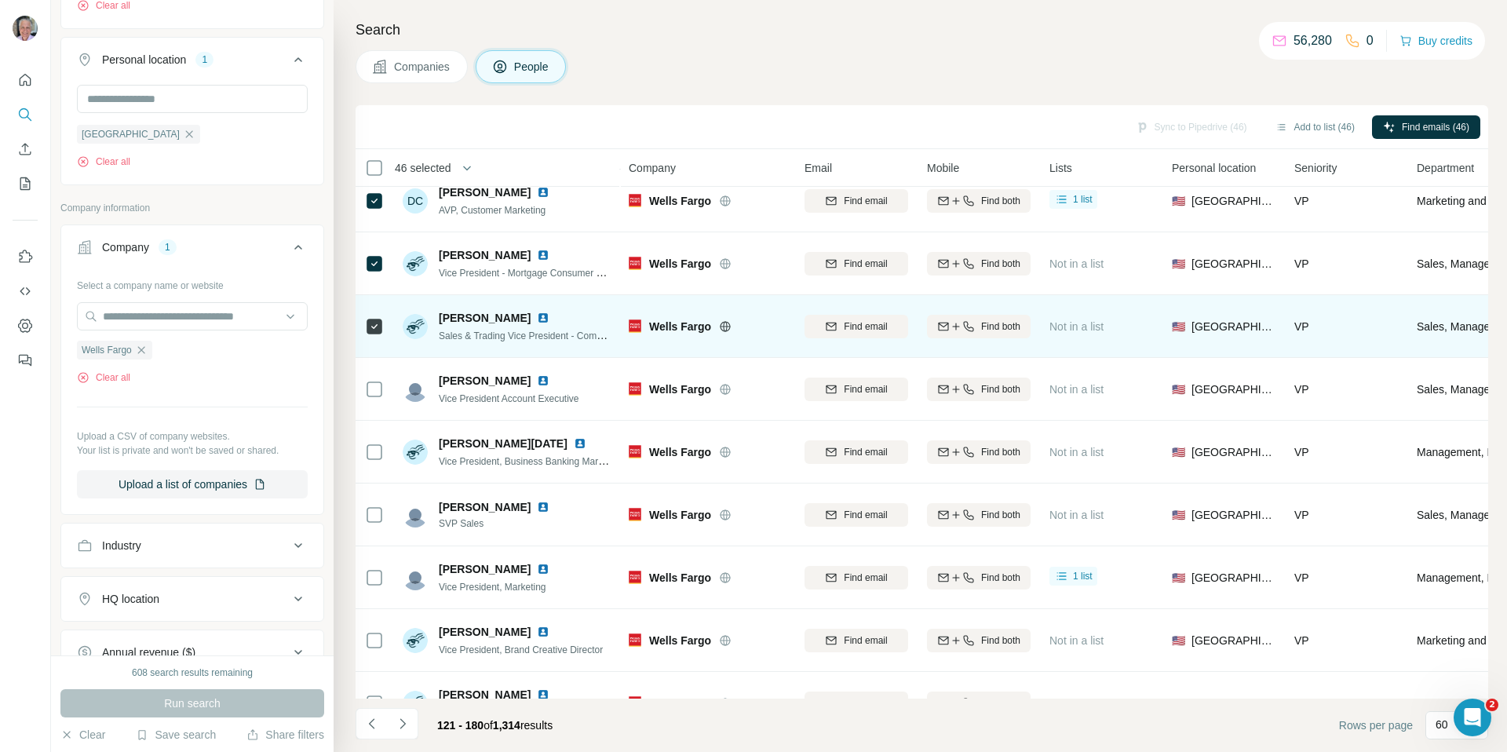
scroll to position [1629, 0]
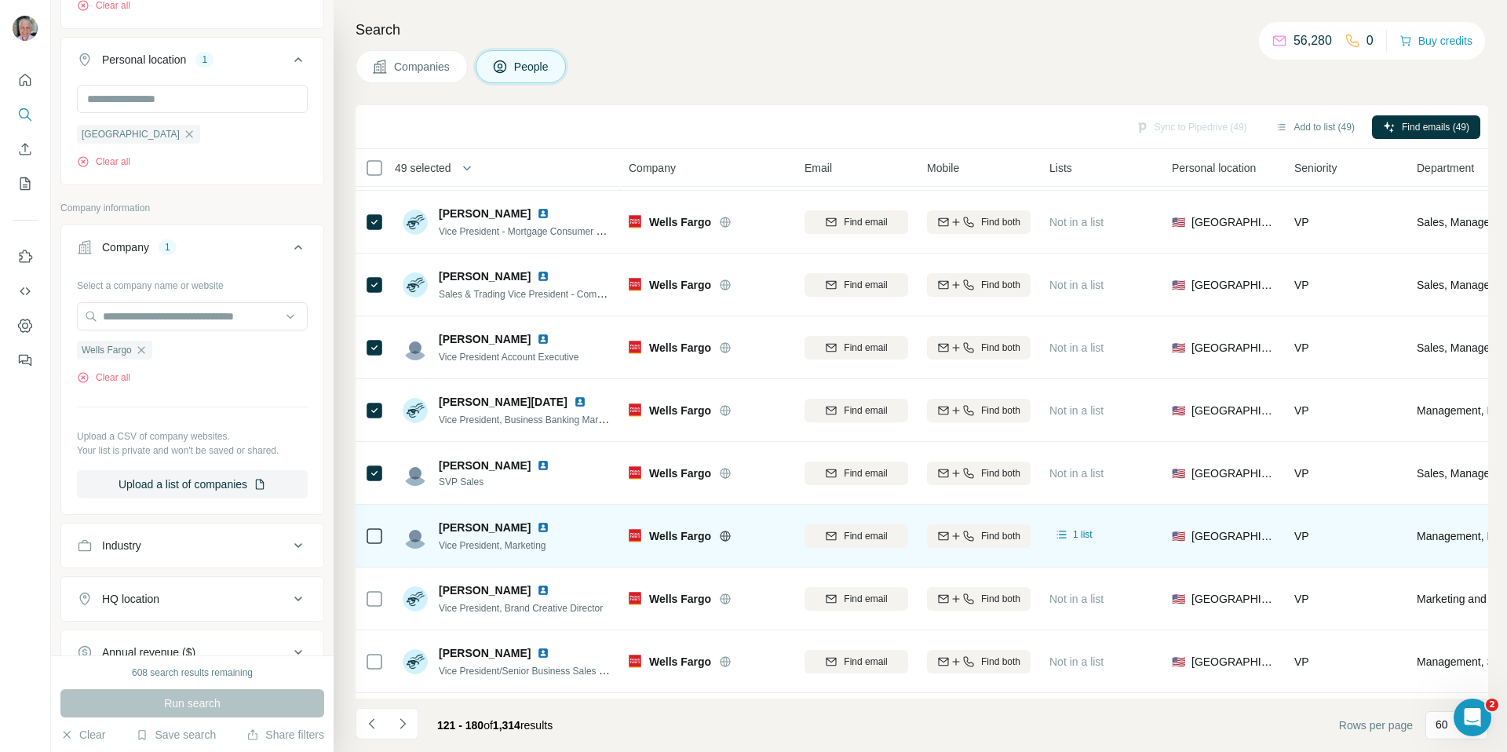
click at [383, 543] on icon at bounding box center [374, 536] width 19 height 19
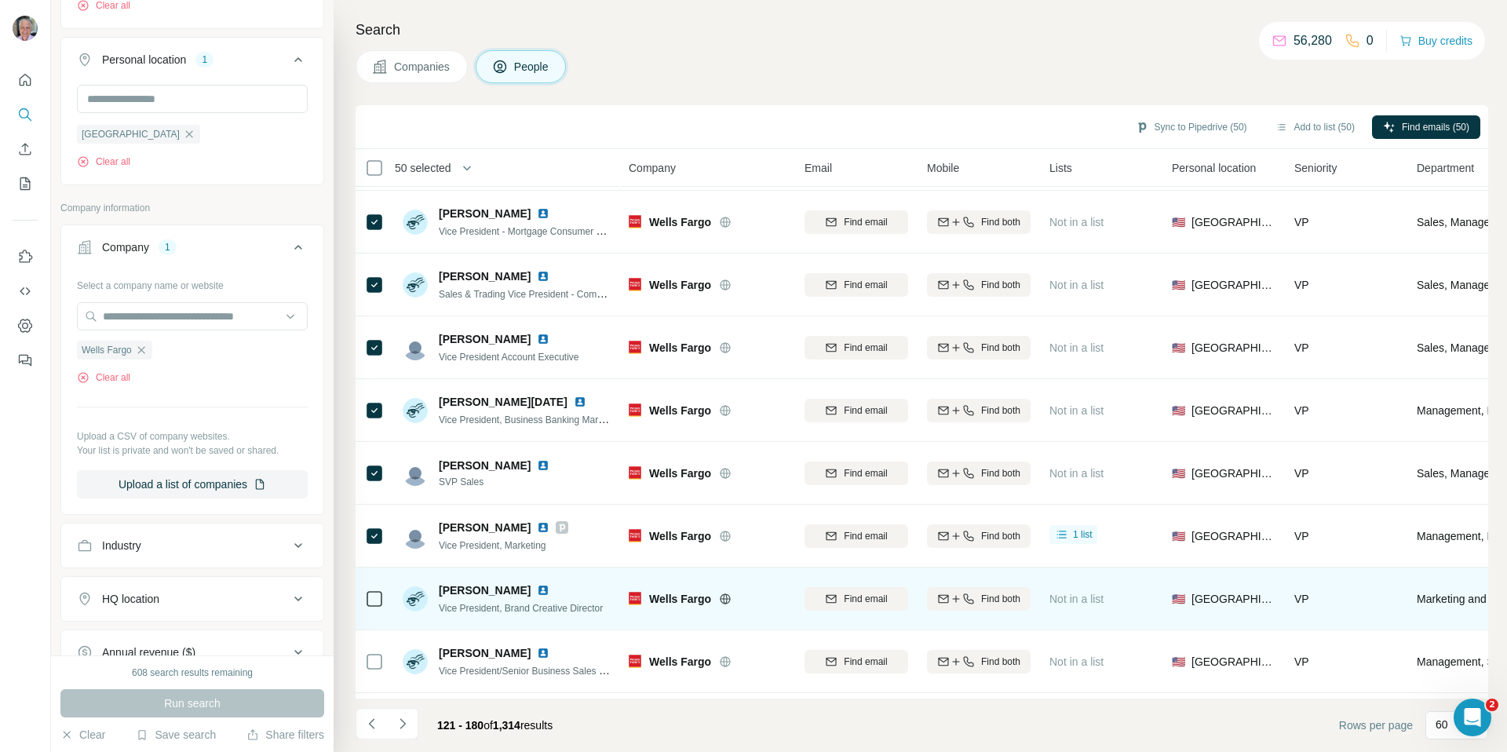
click at [387, 595] on td at bounding box center [375, 599] width 38 height 63
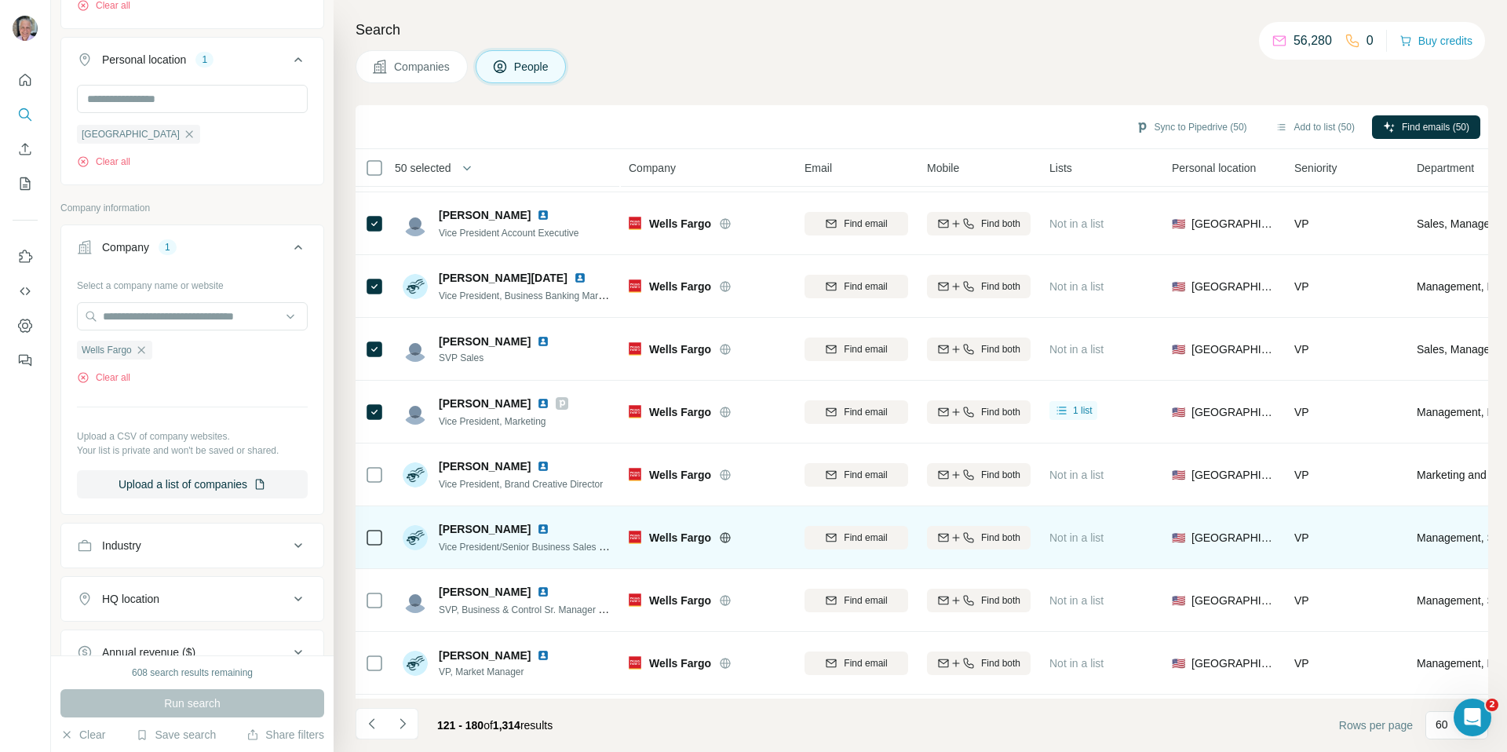
scroll to position [1874, 0]
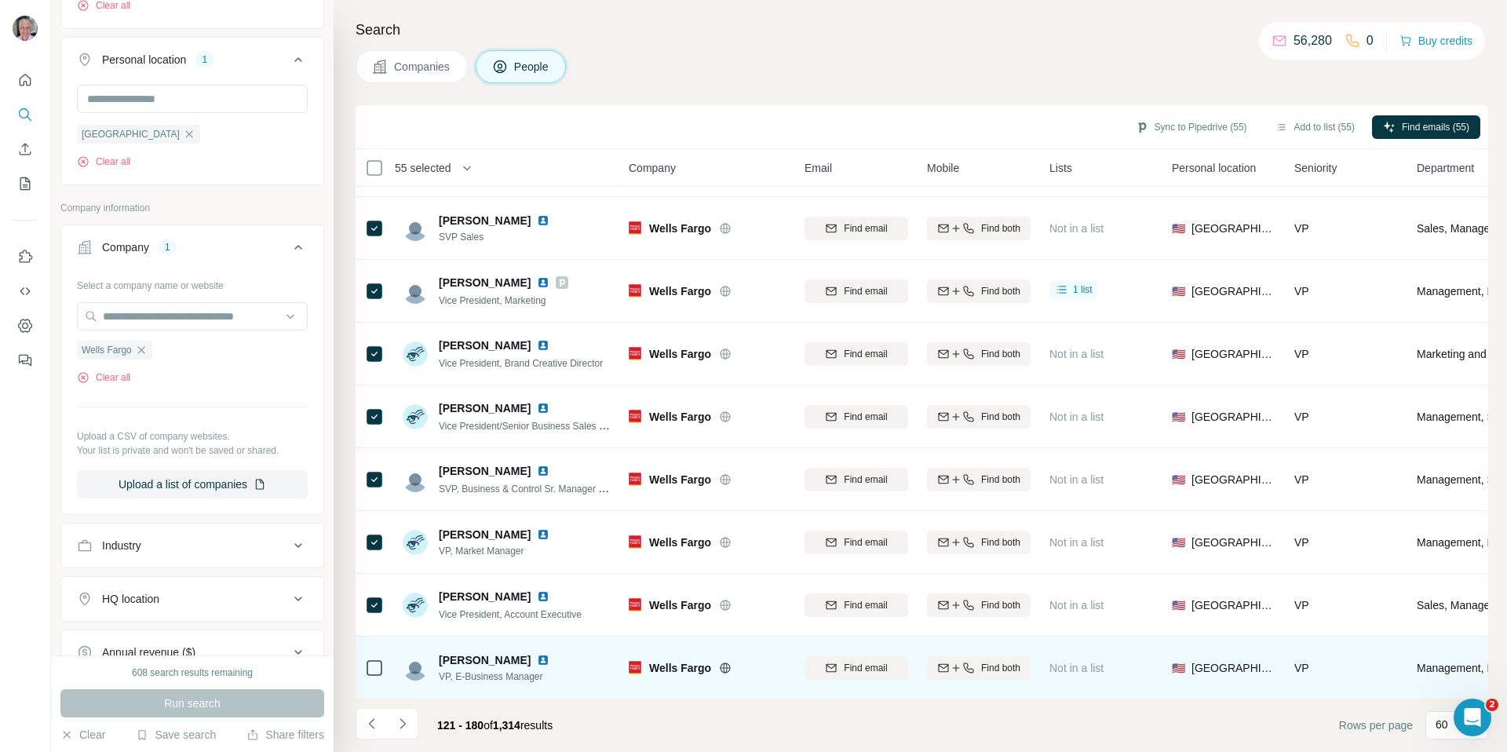
click at [375, 657] on div at bounding box center [374, 667] width 19 height 43
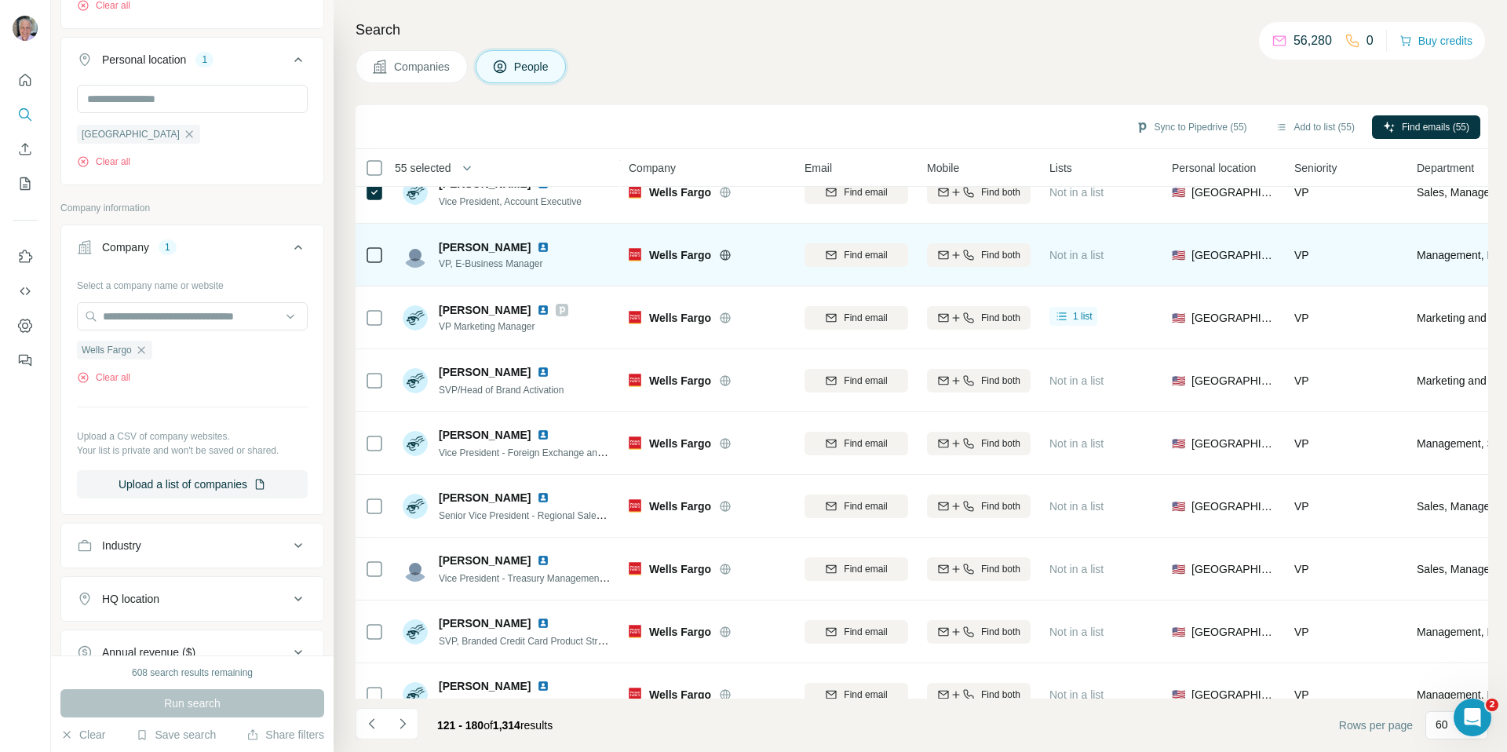
scroll to position [2293, 0]
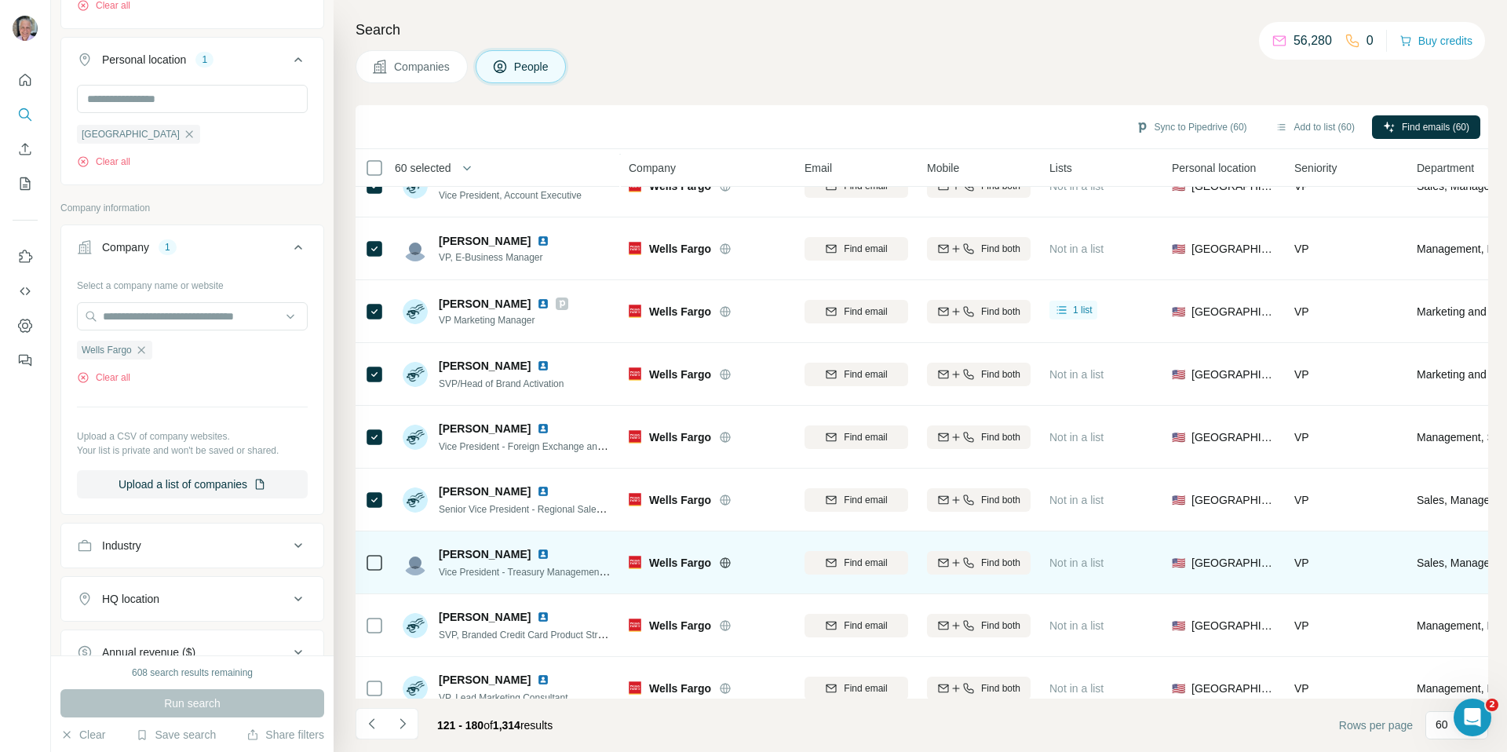
click at [376, 553] on icon at bounding box center [374, 562] width 19 height 19
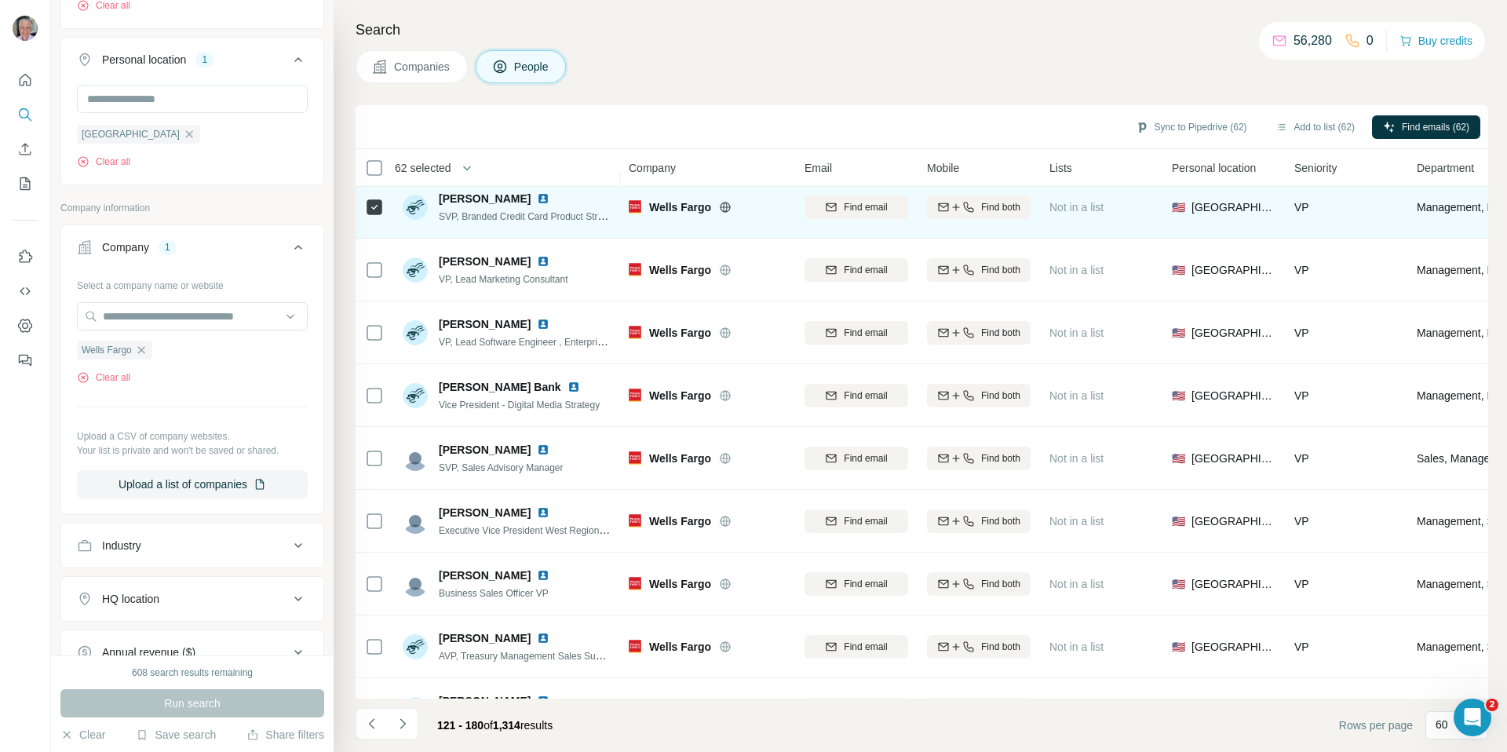
scroll to position [2729, 0]
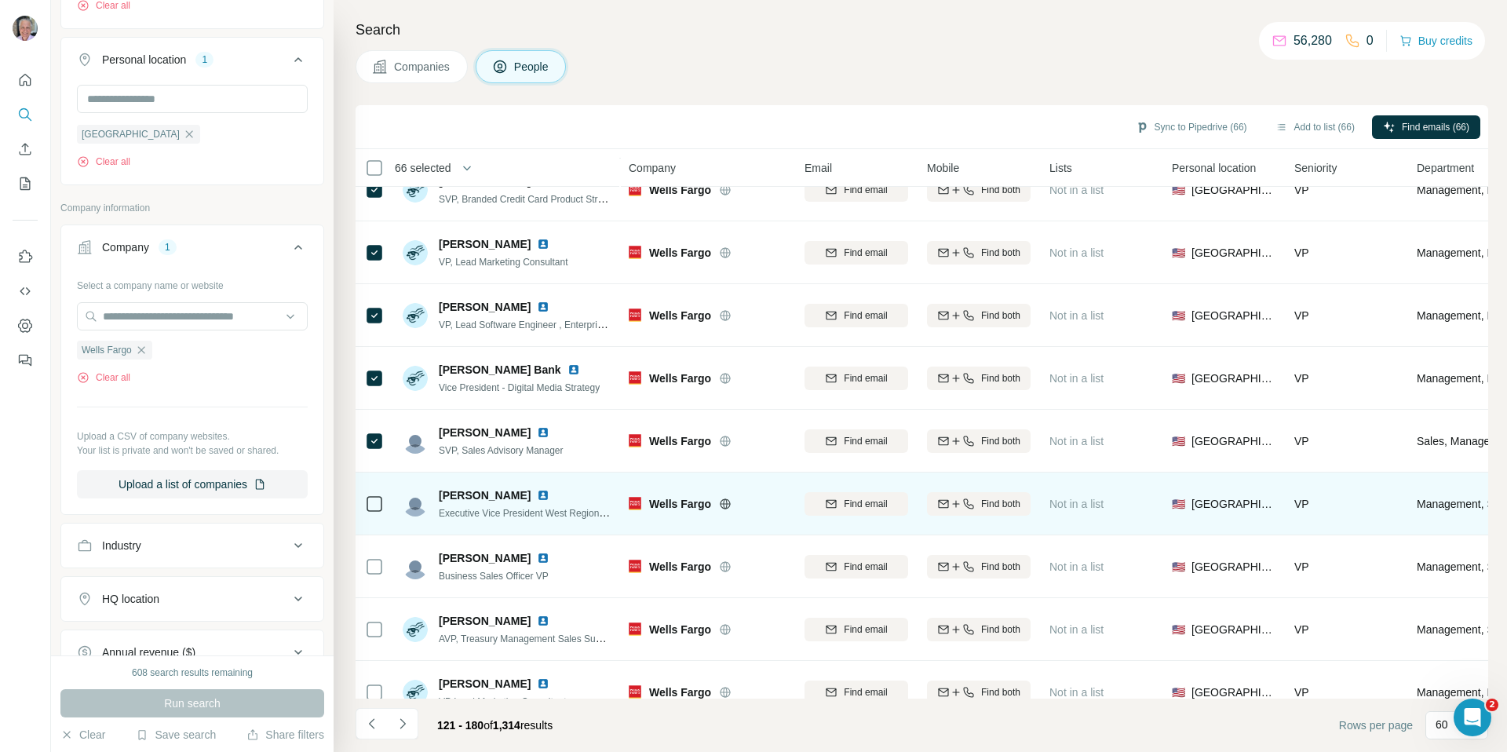
click at [374, 517] on div at bounding box center [374, 503] width 19 height 43
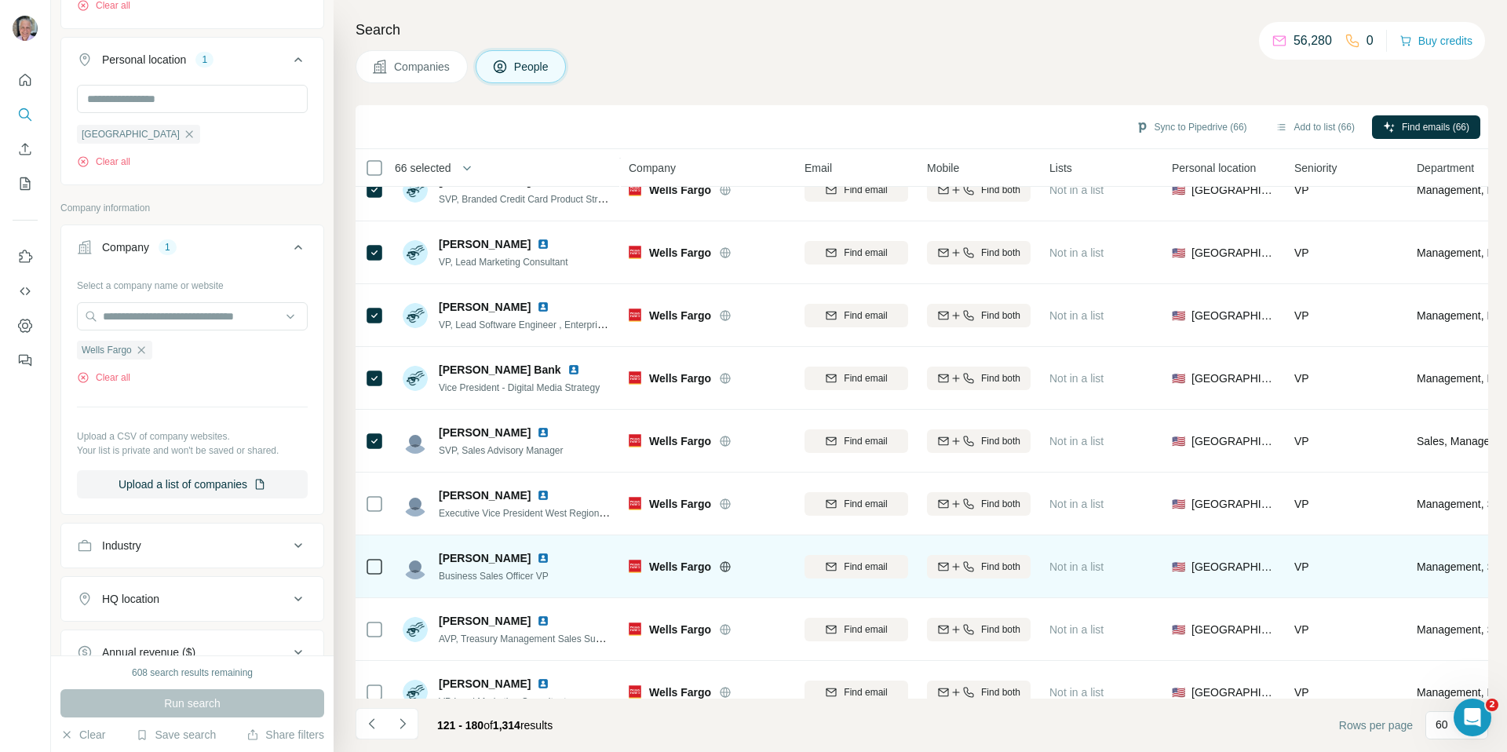
click at [372, 575] on div at bounding box center [374, 566] width 19 height 43
click at [374, 574] on div at bounding box center [374, 566] width 19 height 19
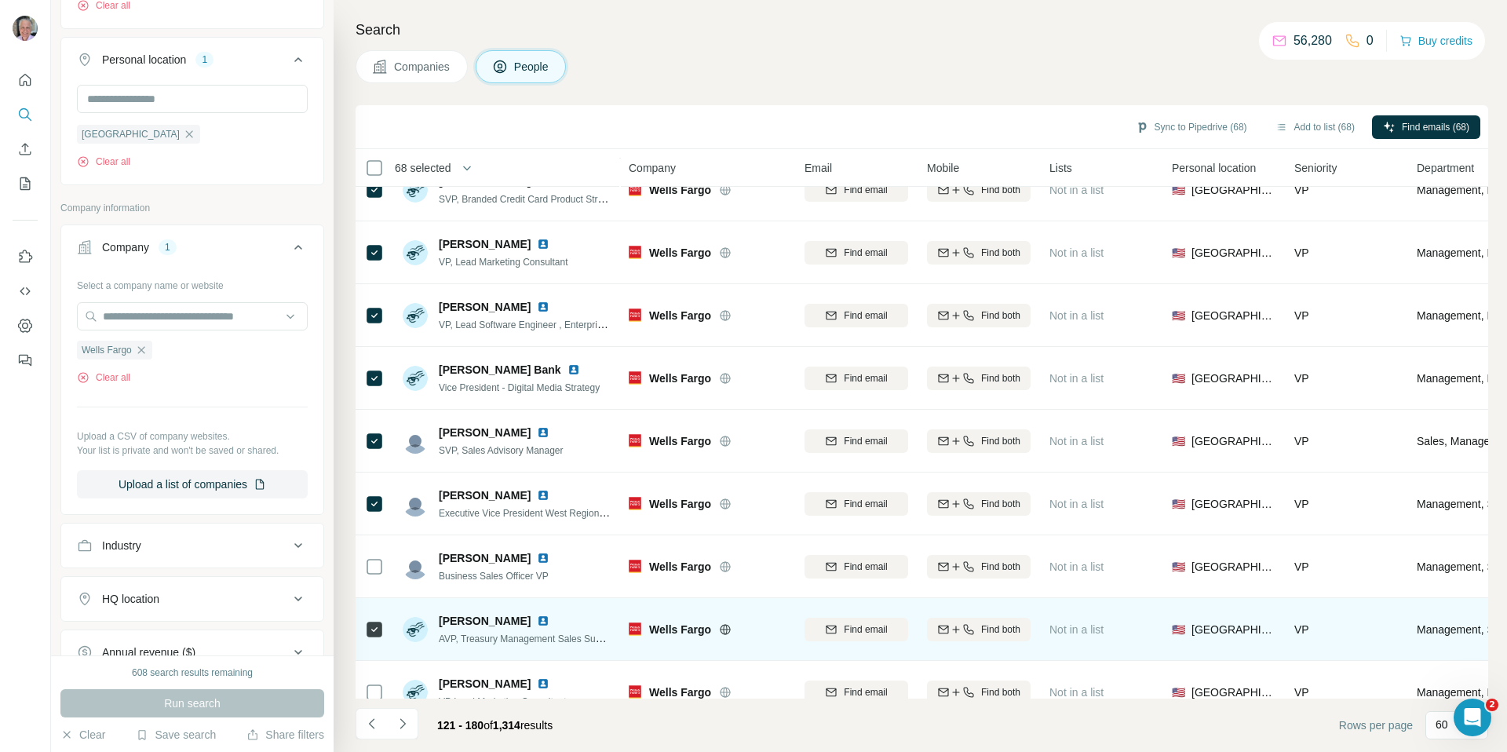
scroll to position [2966, 0]
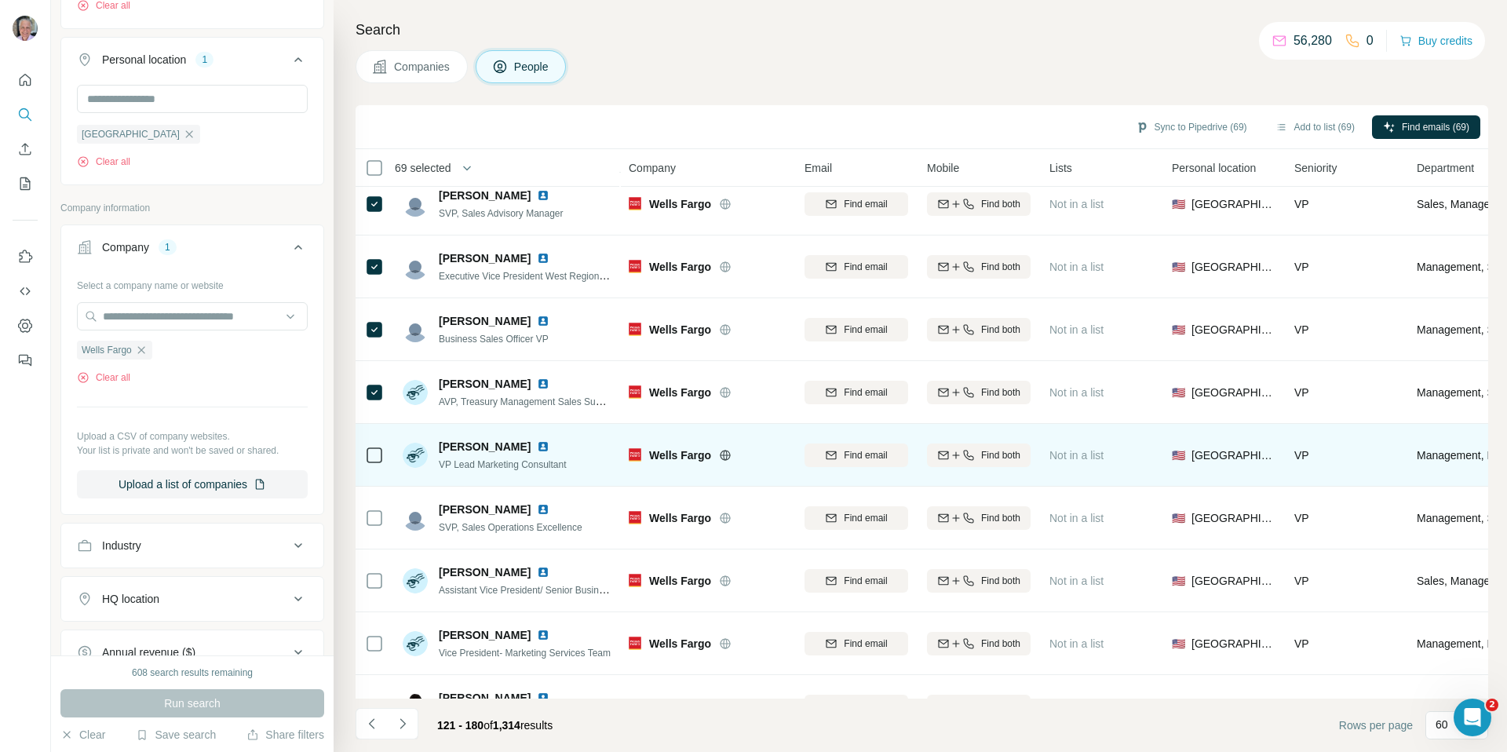
click at [385, 455] on td at bounding box center [375, 455] width 38 height 63
click at [382, 457] on icon at bounding box center [374, 455] width 19 height 19
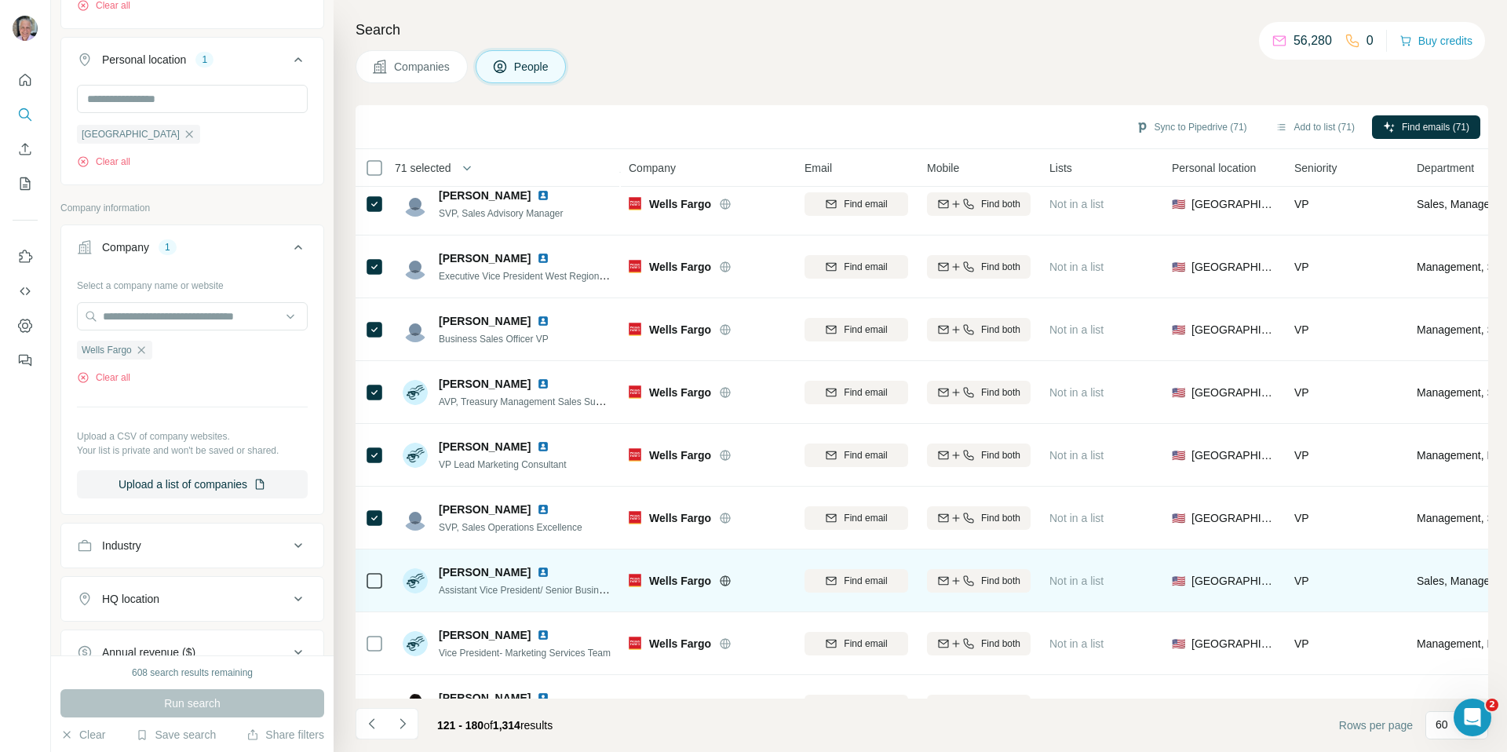
click at [378, 590] on div at bounding box center [374, 580] width 19 height 43
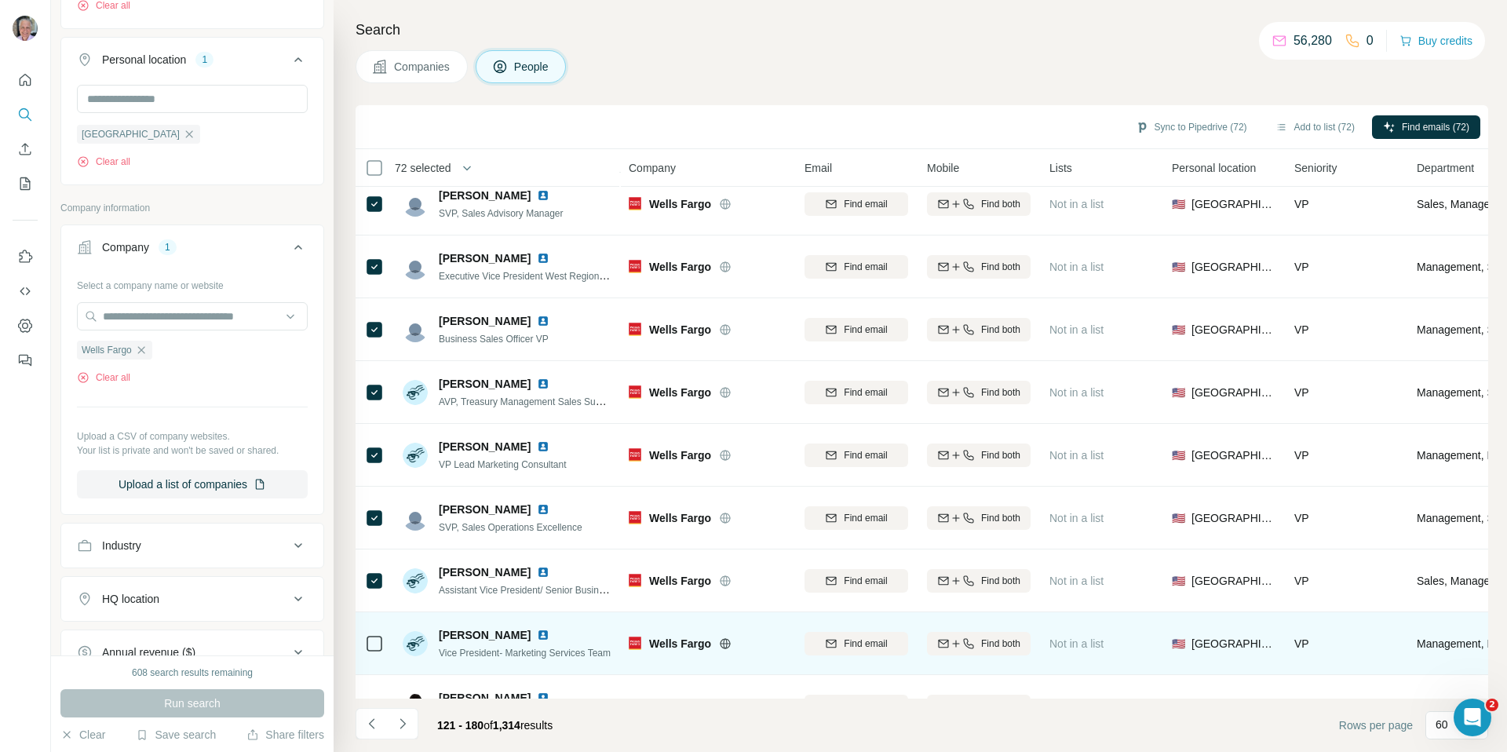
click at [377, 652] on icon at bounding box center [374, 643] width 19 height 19
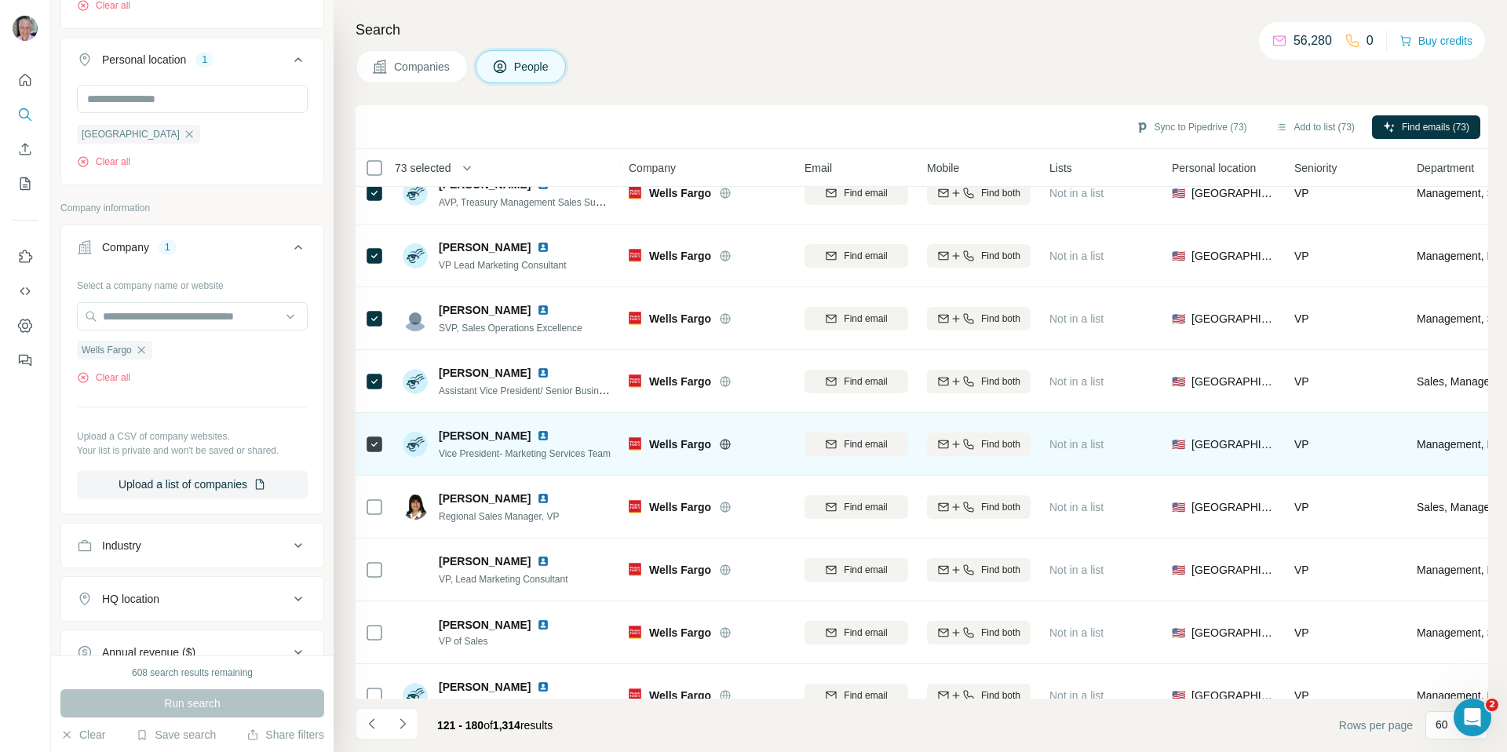
scroll to position [3256, 0]
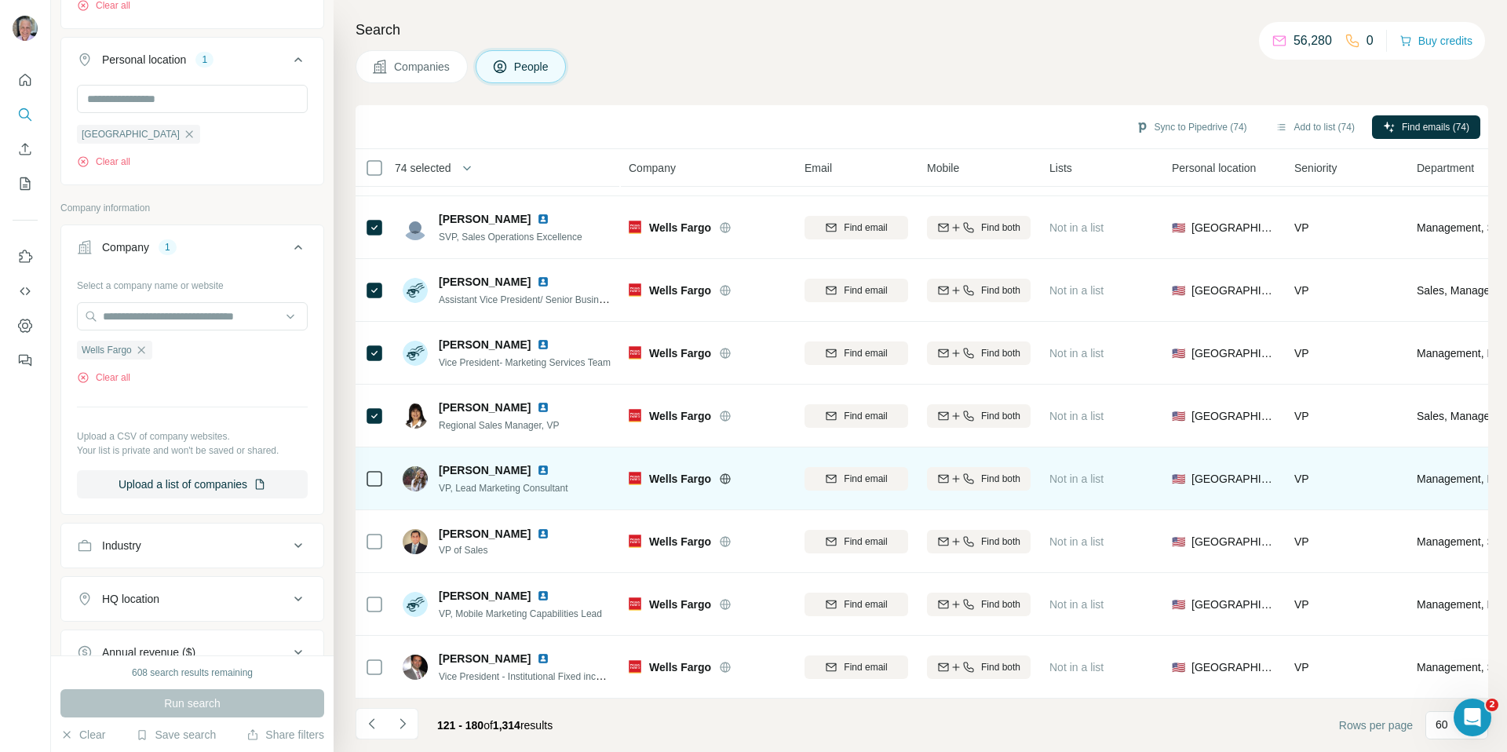
click at [371, 467] on div at bounding box center [374, 478] width 19 height 43
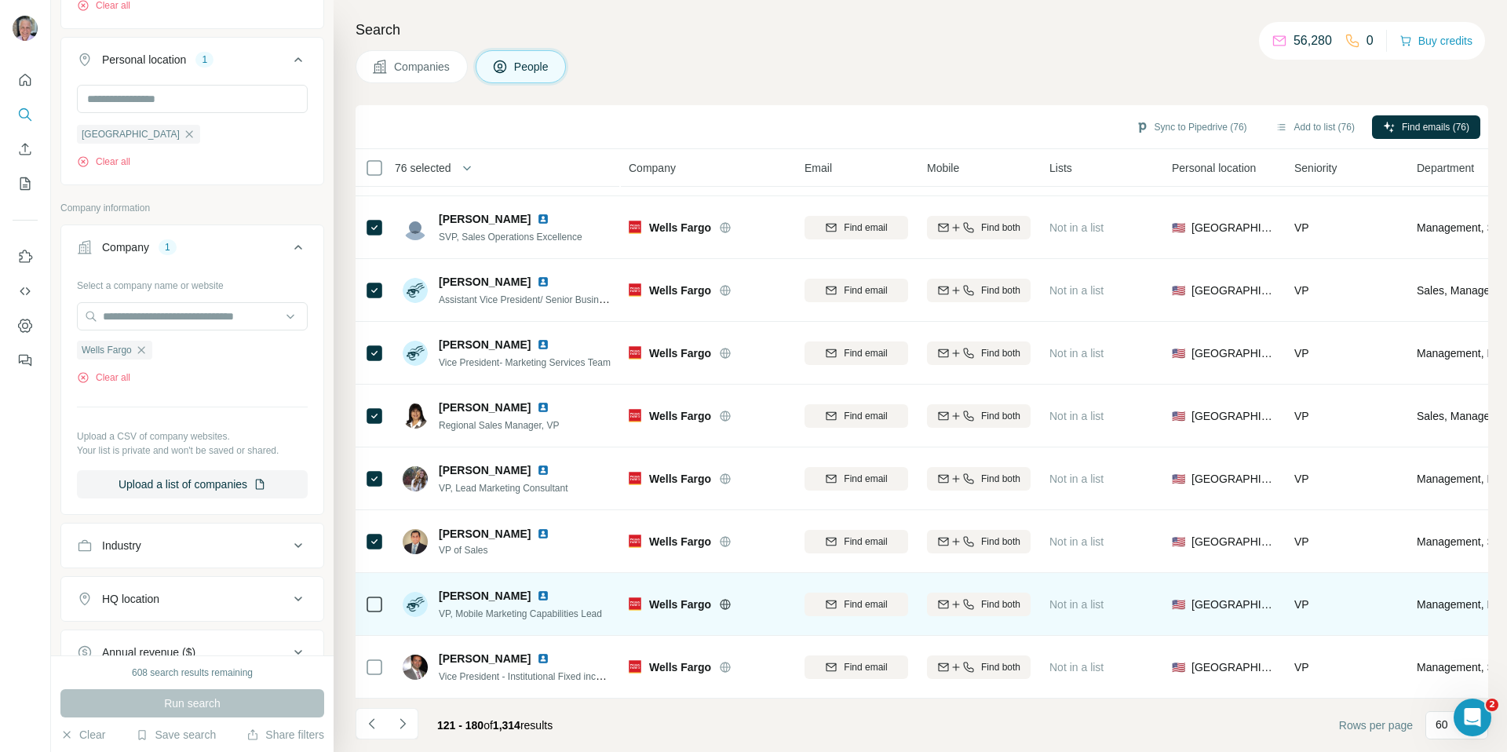
click at [378, 595] on icon at bounding box center [374, 604] width 19 height 19
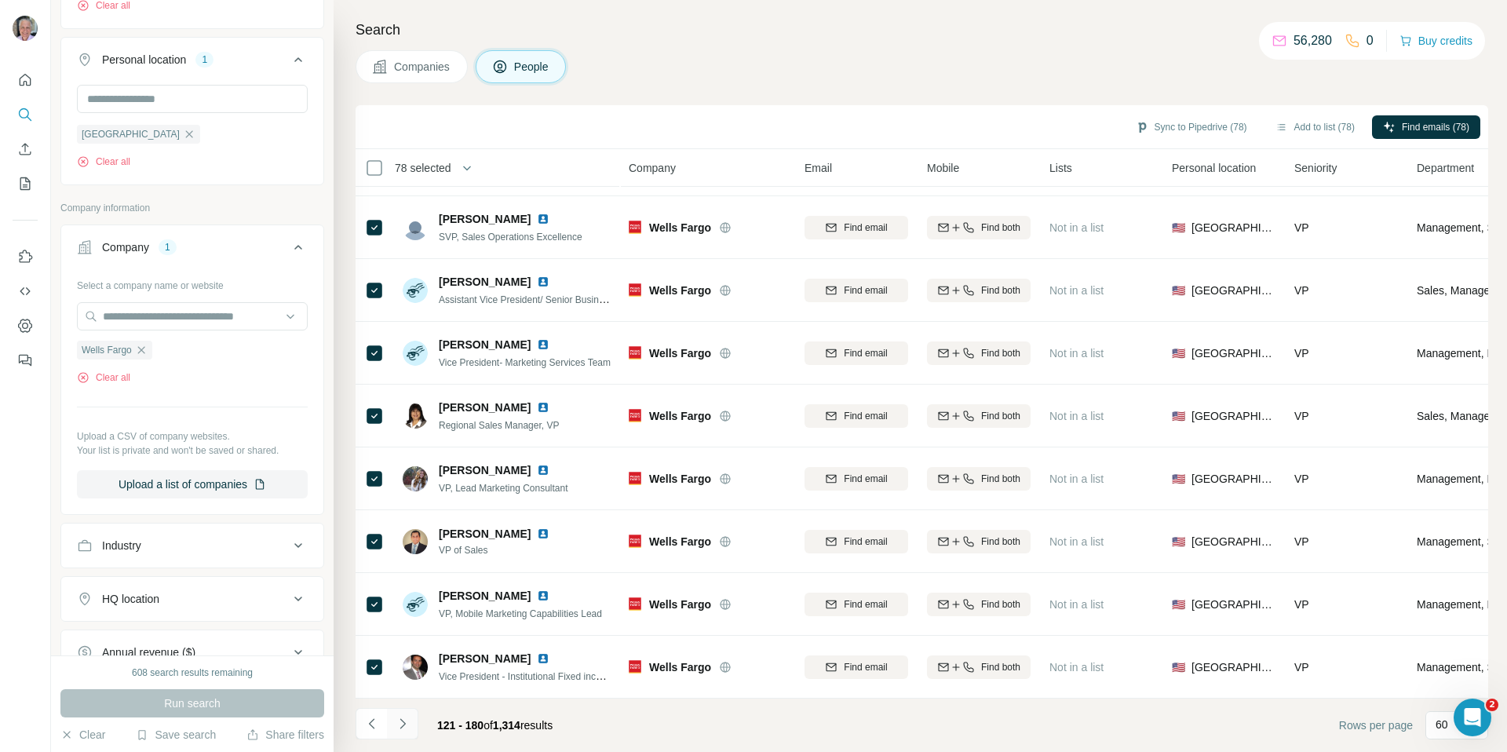
click at [403, 726] on icon "Navigate to next page" at bounding box center [402, 723] width 5 height 10
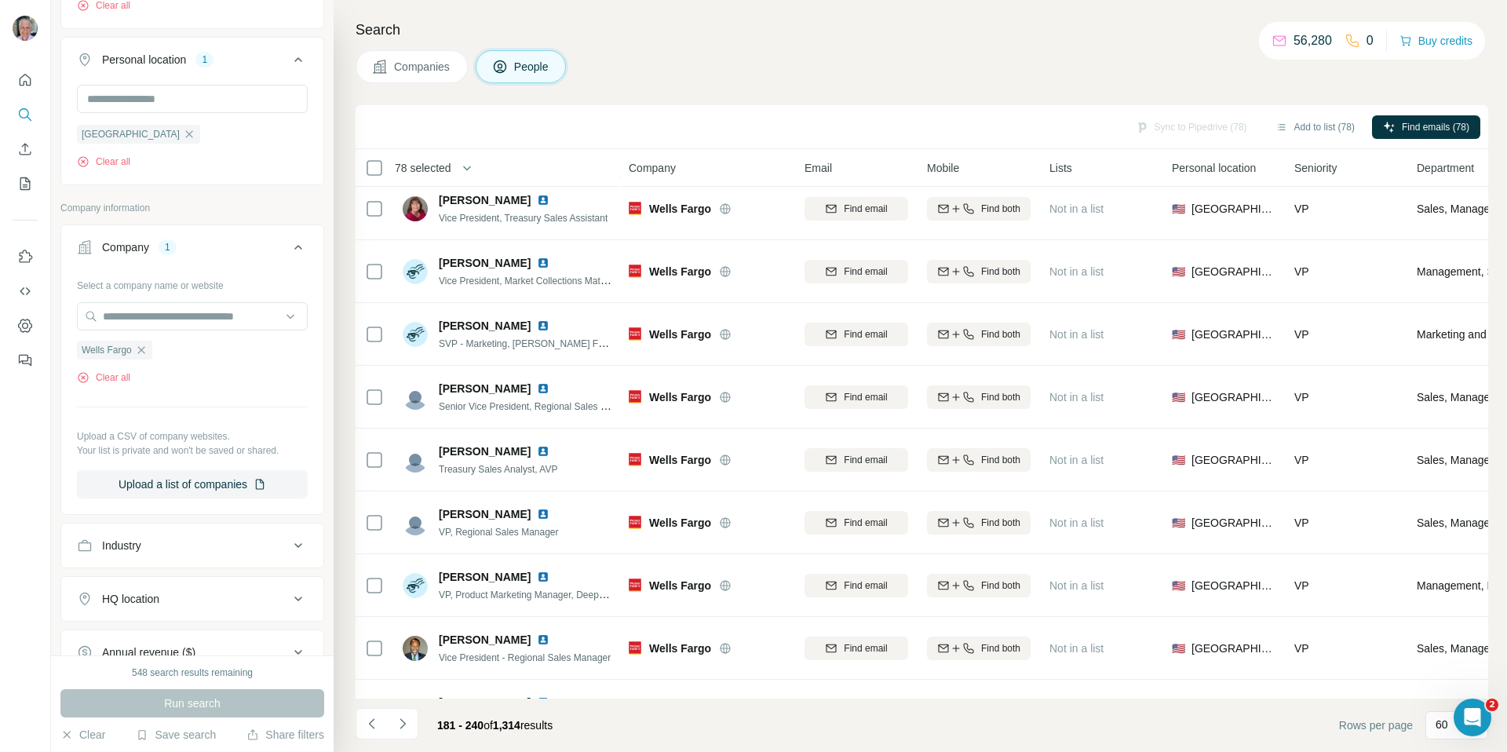
scroll to position [0, 0]
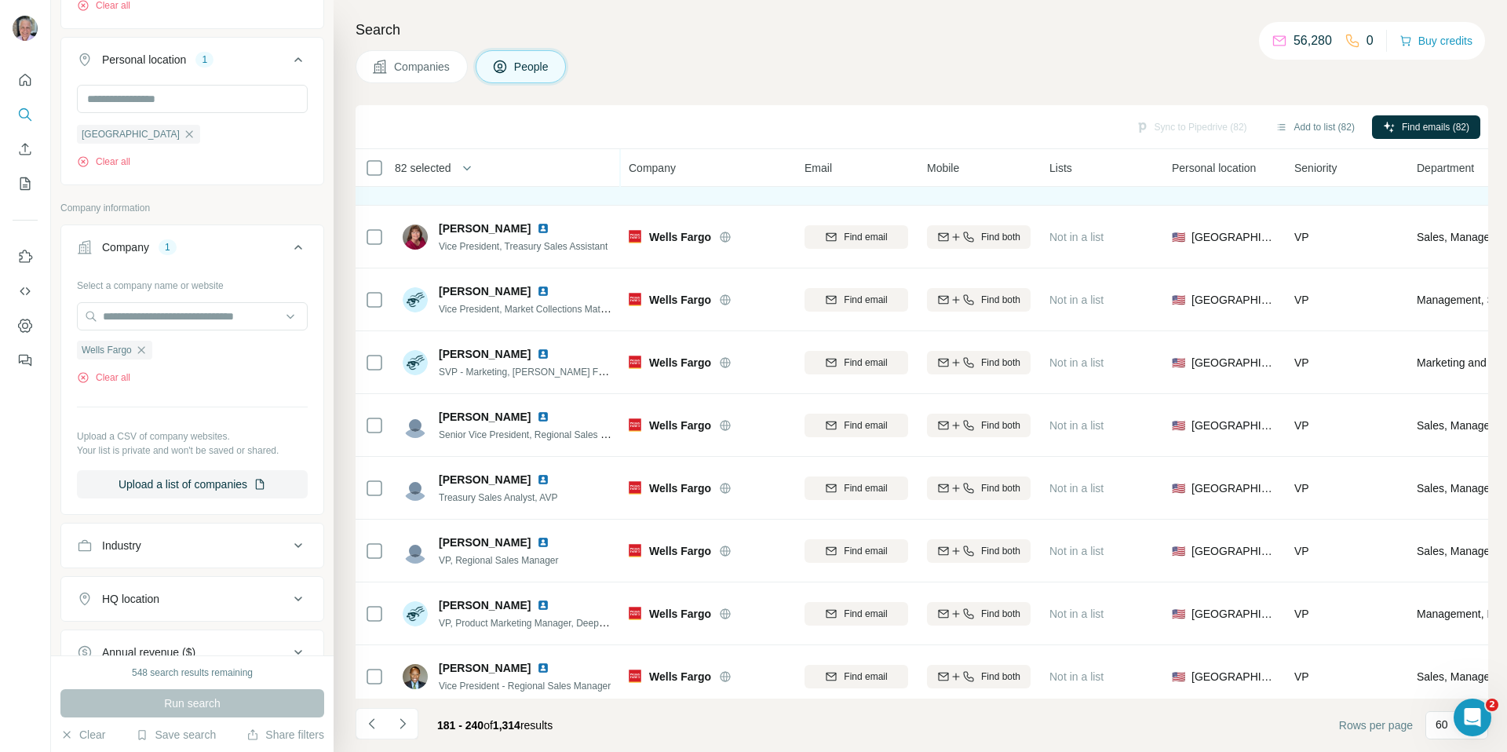
scroll to position [389, 0]
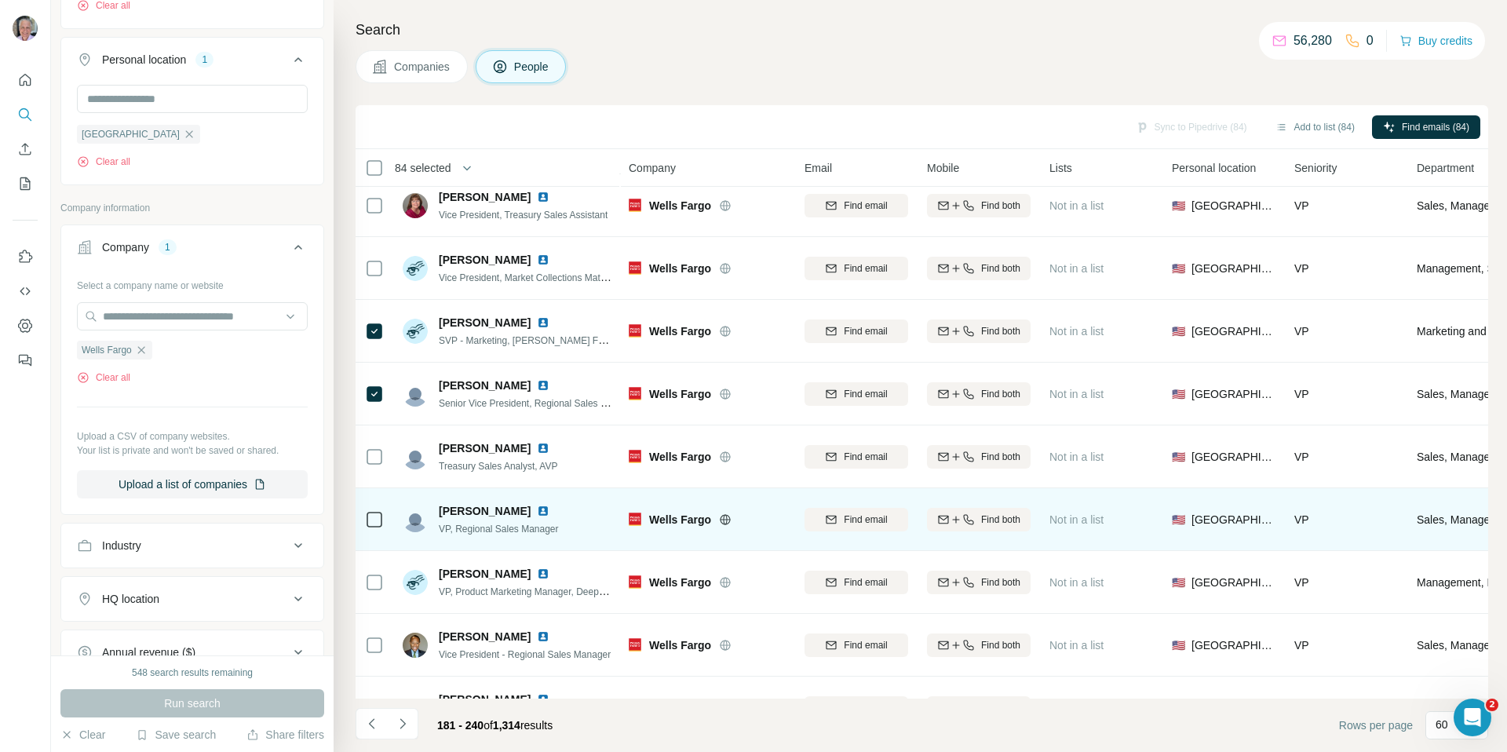
click at [375, 528] on icon at bounding box center [374, 519] width 19 height 19
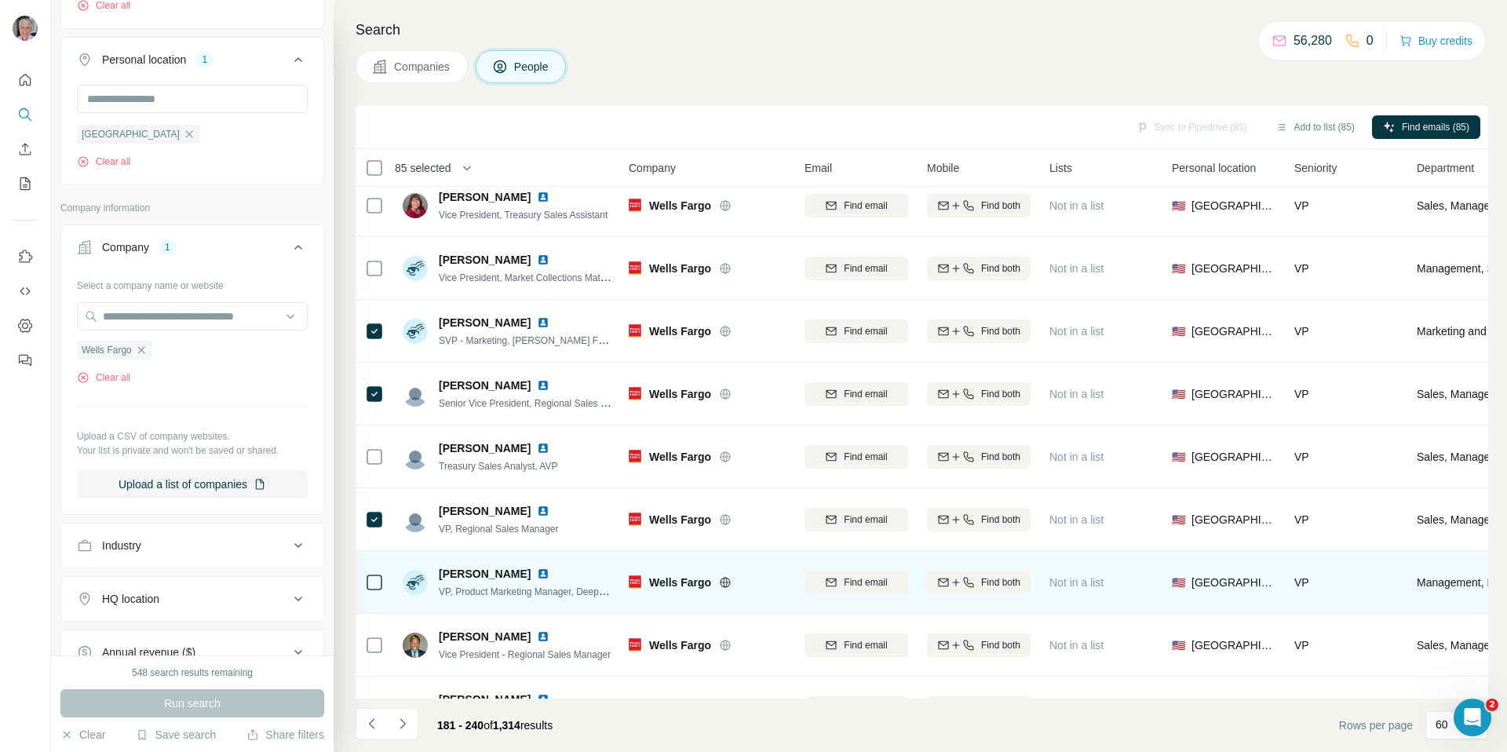
click at [373, 591] on icon at bounding box center [374, 582] width 19 height 19
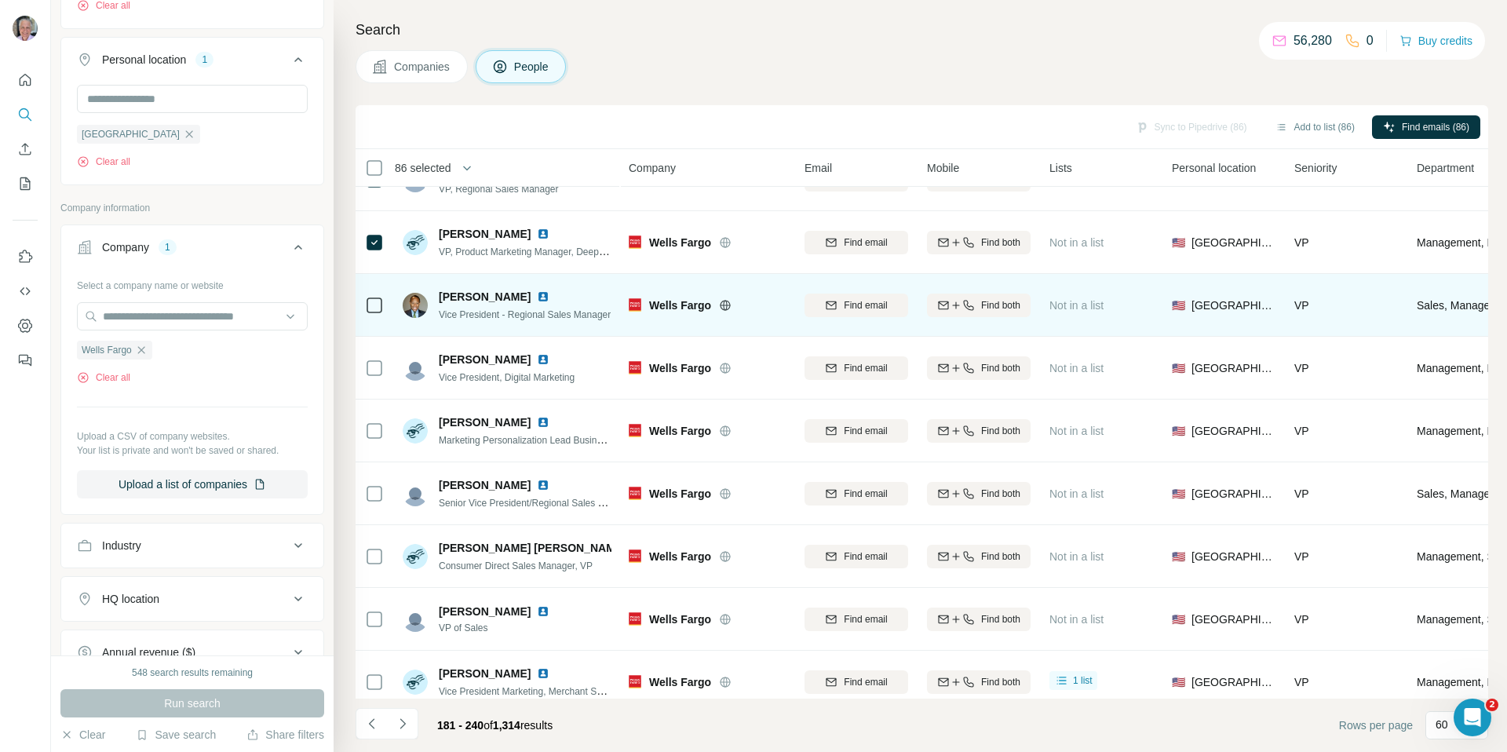
scroll to position [769, 0]
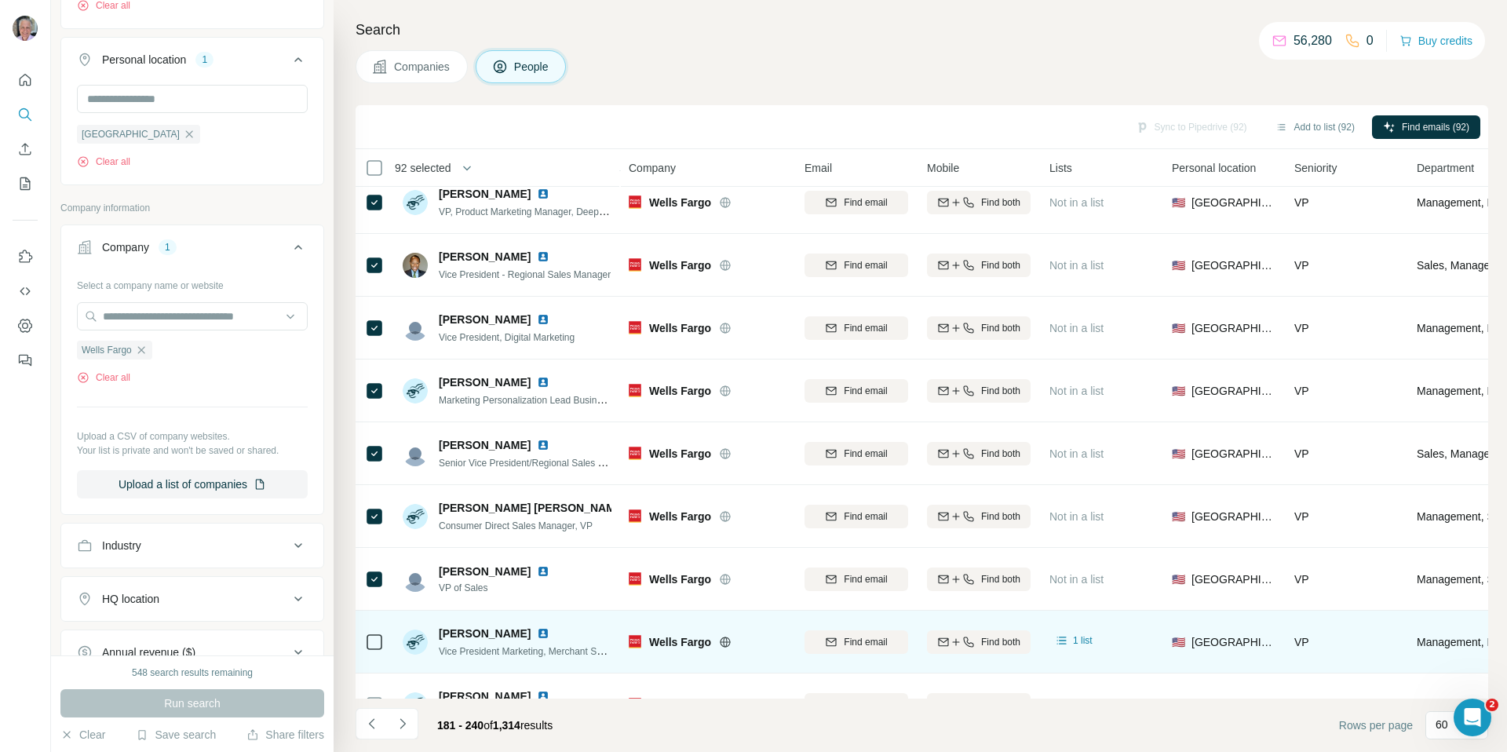
click at [377, 662] on div at bounding box center [374, 641] width 19 height 43
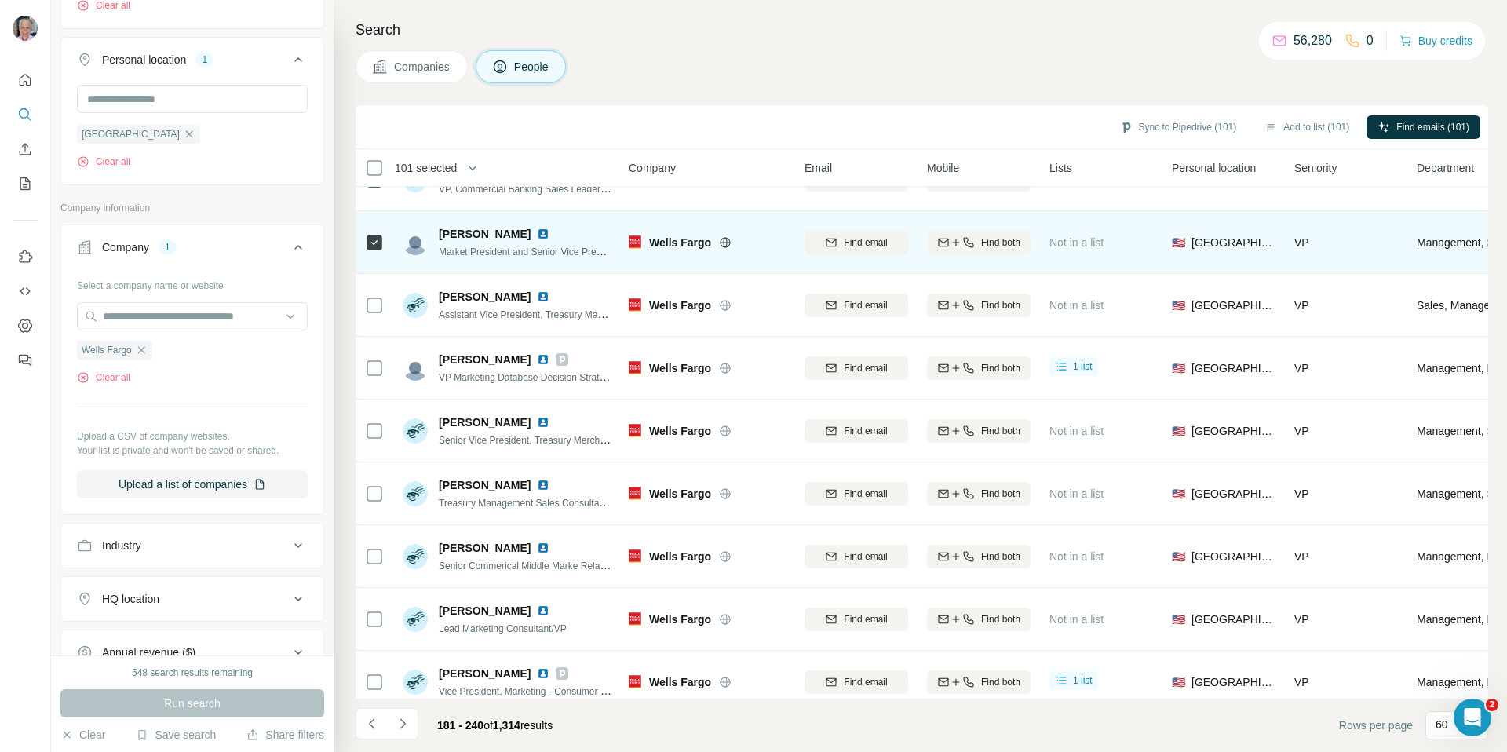
scroll to position [1715, 0]
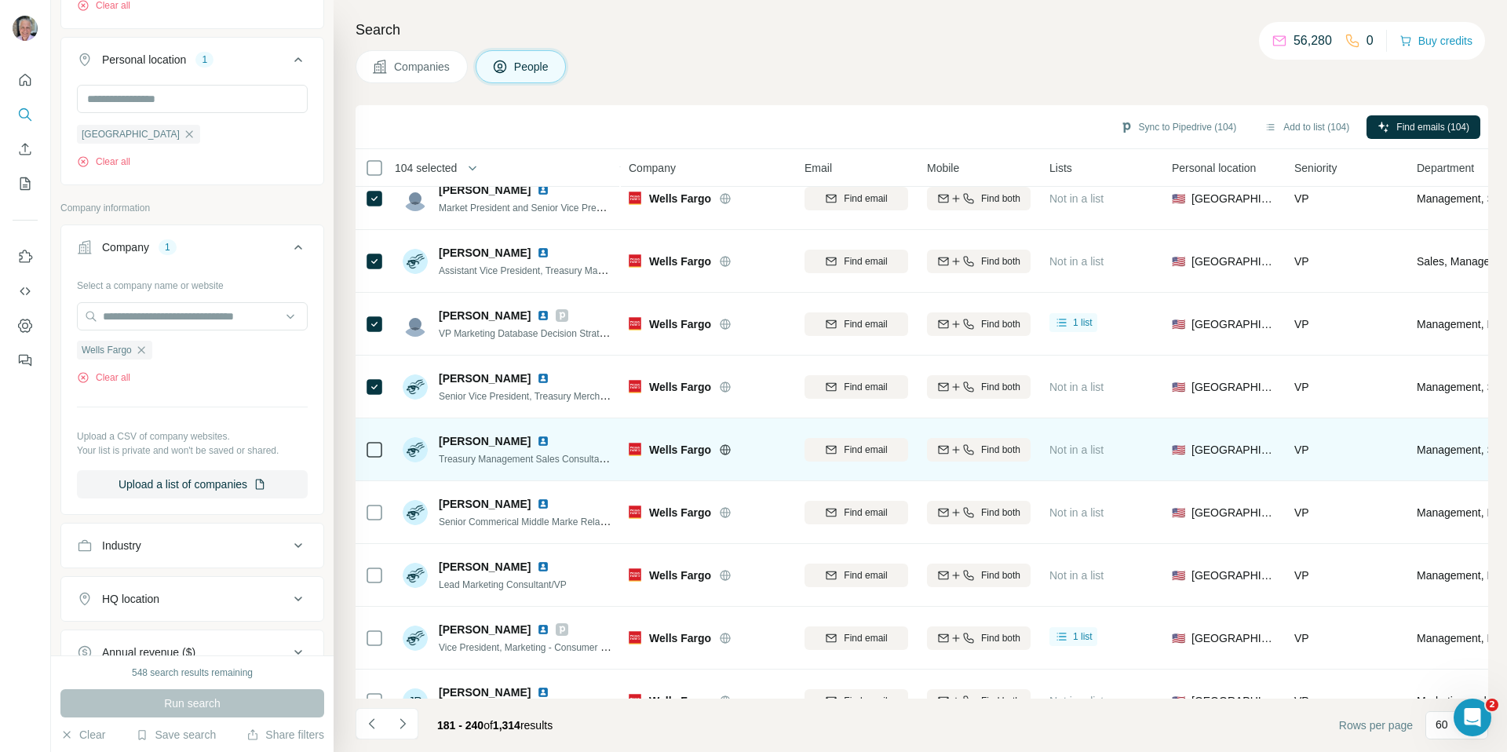
click at [374, 440] on icon at bounding box center [374, 449] width 19 height 19
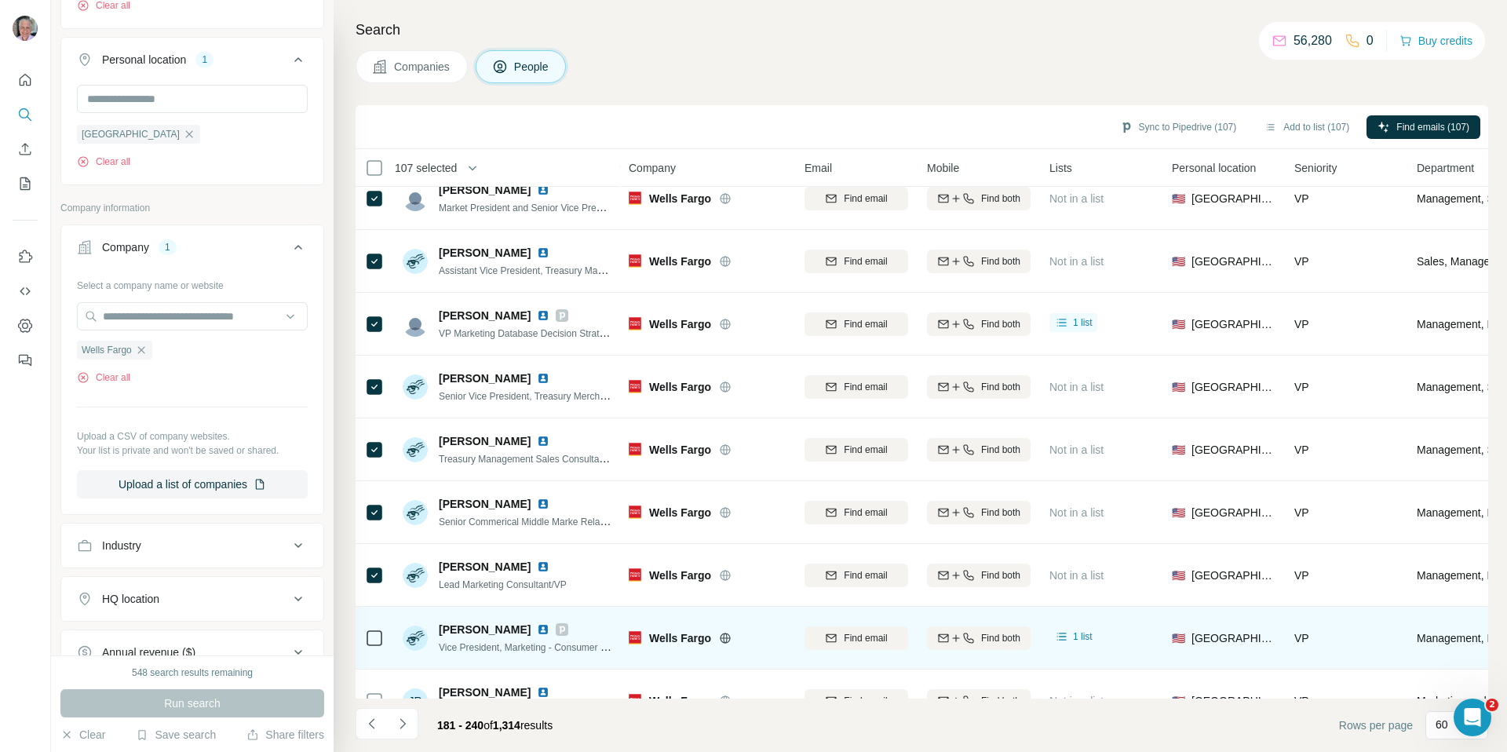
click at [382, 629] on icon at bounding box center [374, 638] width 19 height 19
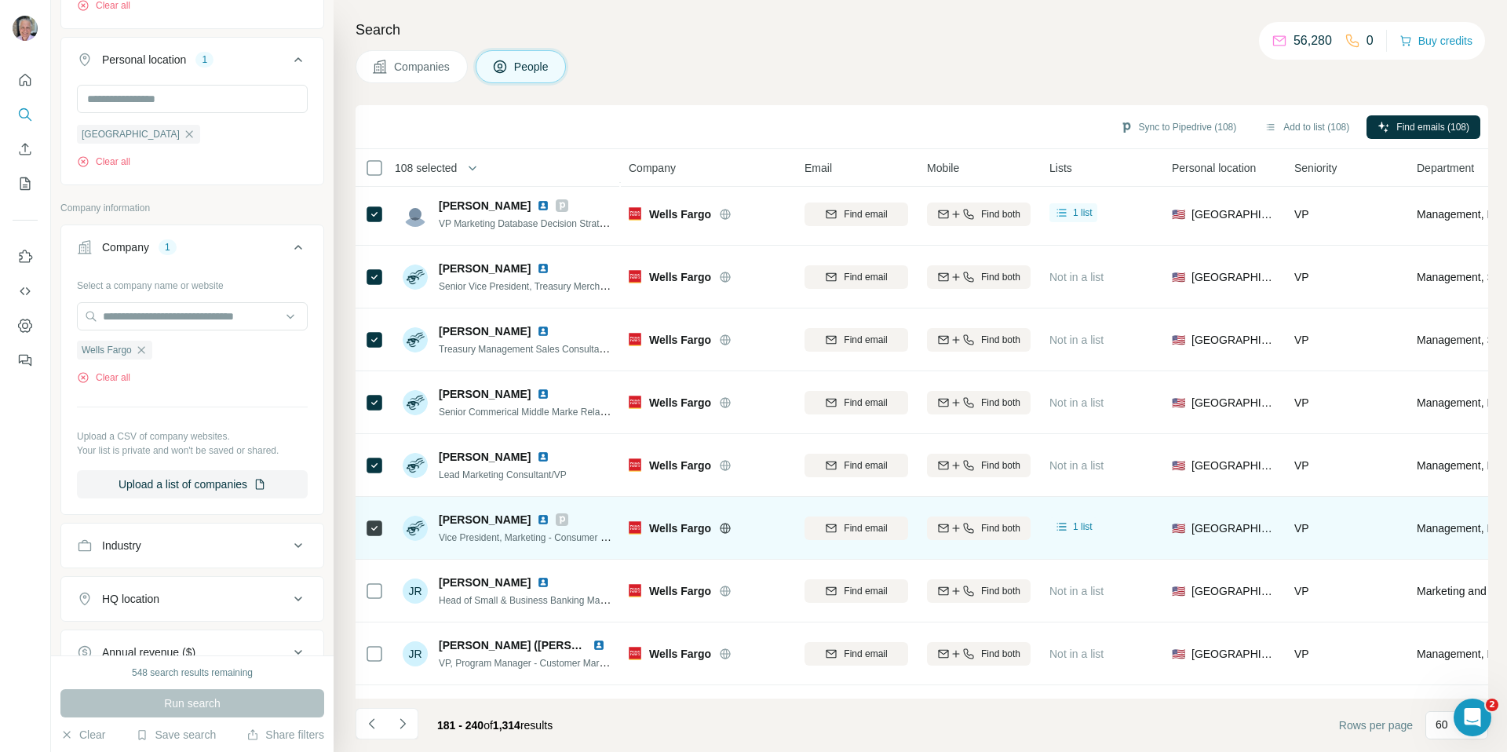
scroll to position [1924, 0]
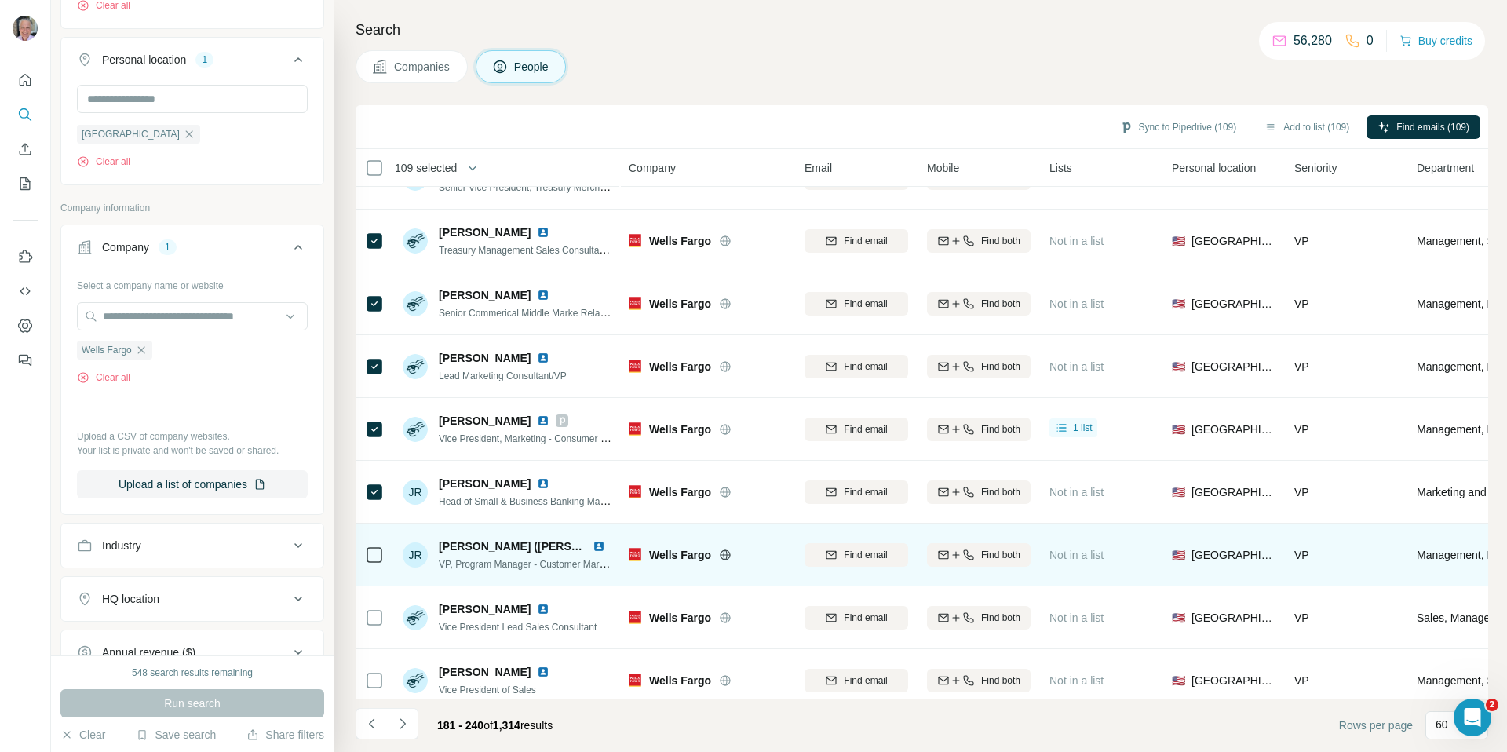
click at [378, 546] on icon at bounding box center [374, 555] width 19 height 19
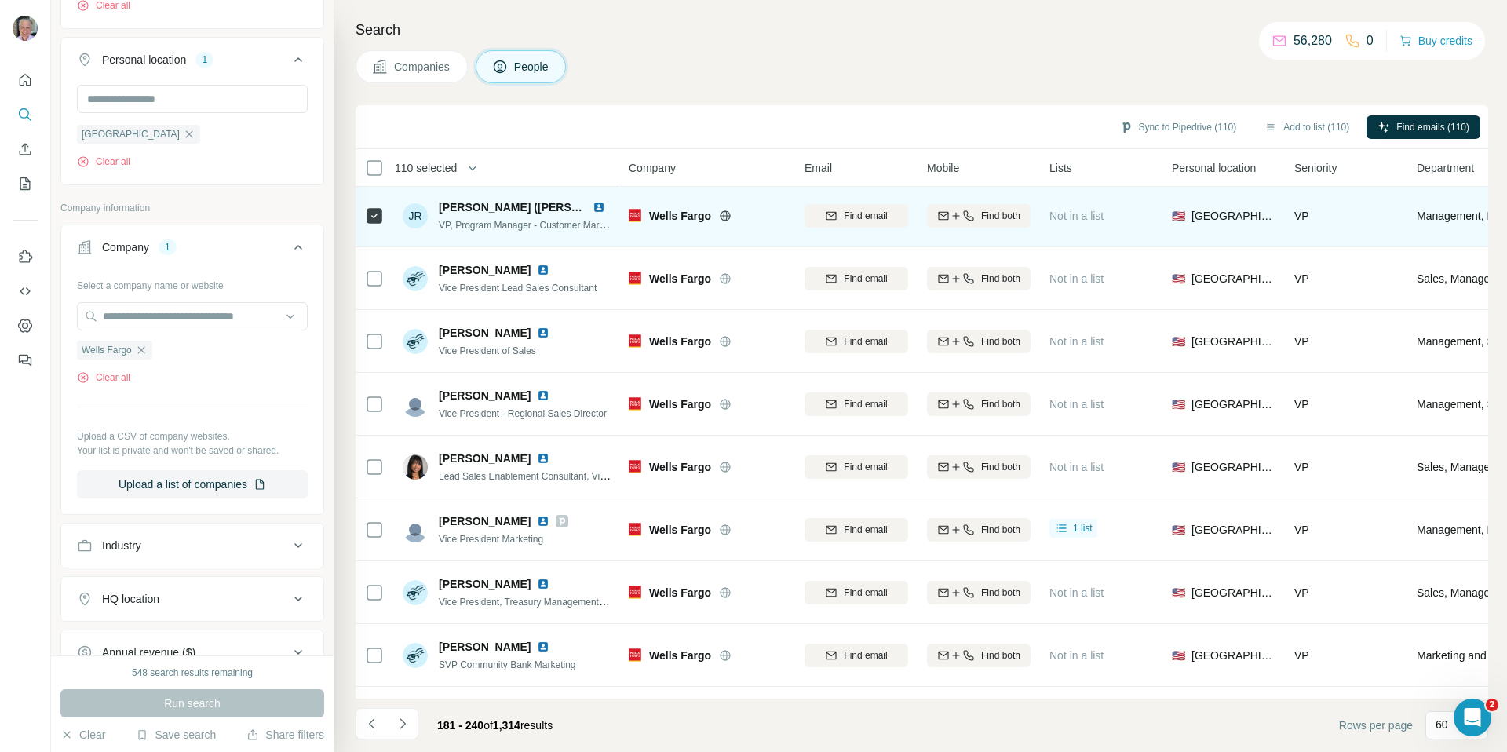
scroll to position [2270, 0]
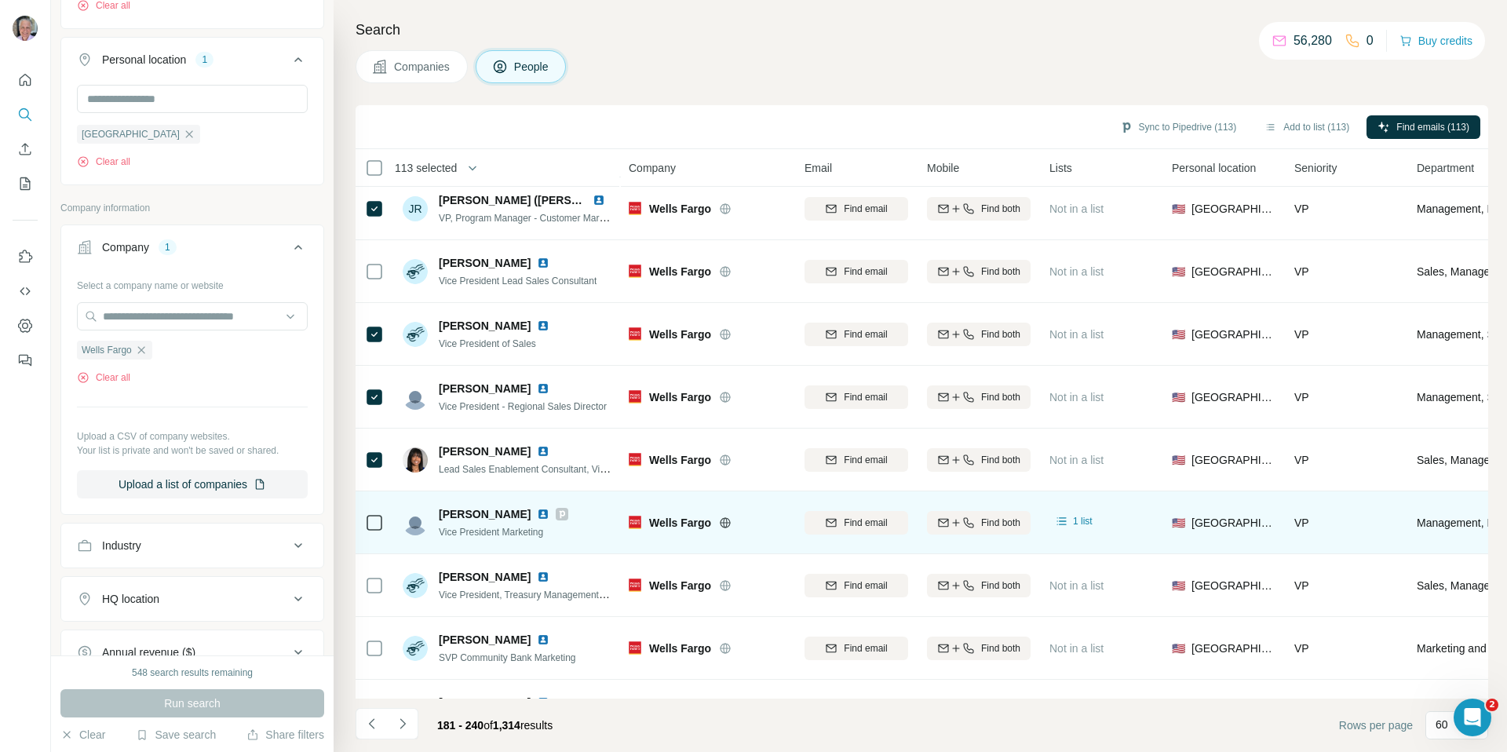
click at [386, 532] on td at bounding box center [375, 522] width 38 height 63
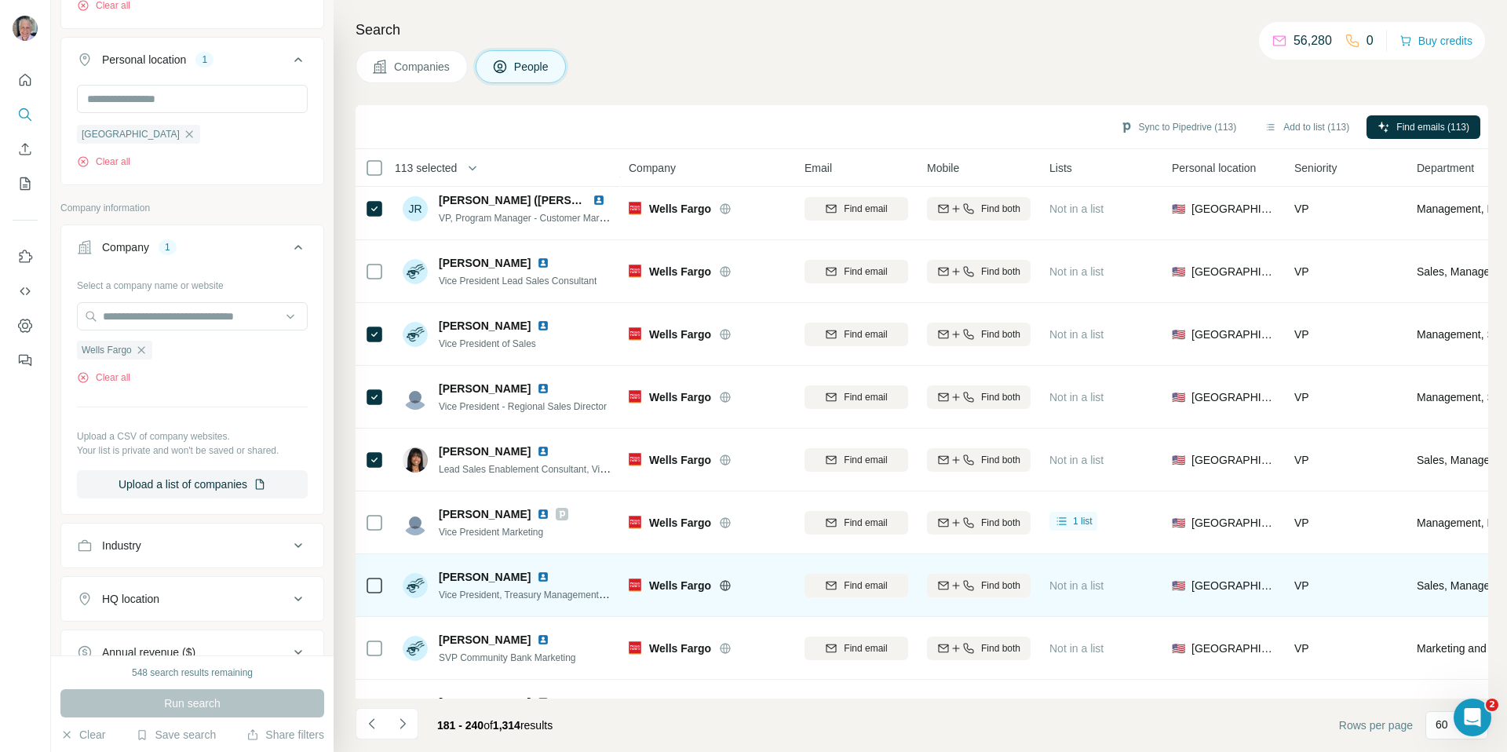
click at [389, 578] on td at bounding box center [375, 585] width 38 height 63
click at [385, 597] on td at bounding box center [375, 585] width 38 height 63
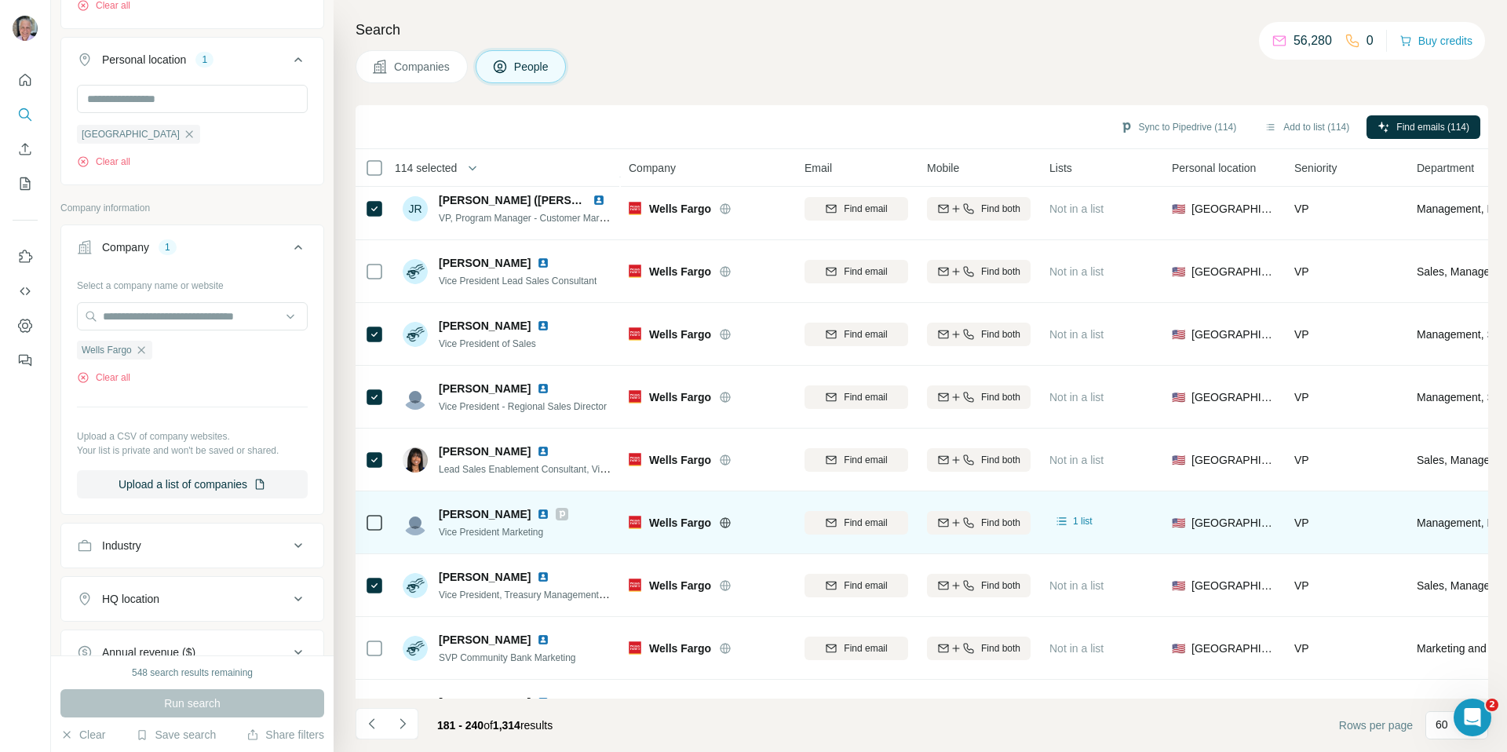
click at [382, 523] on icon at bounding box center [374, 522] width 19 height 19
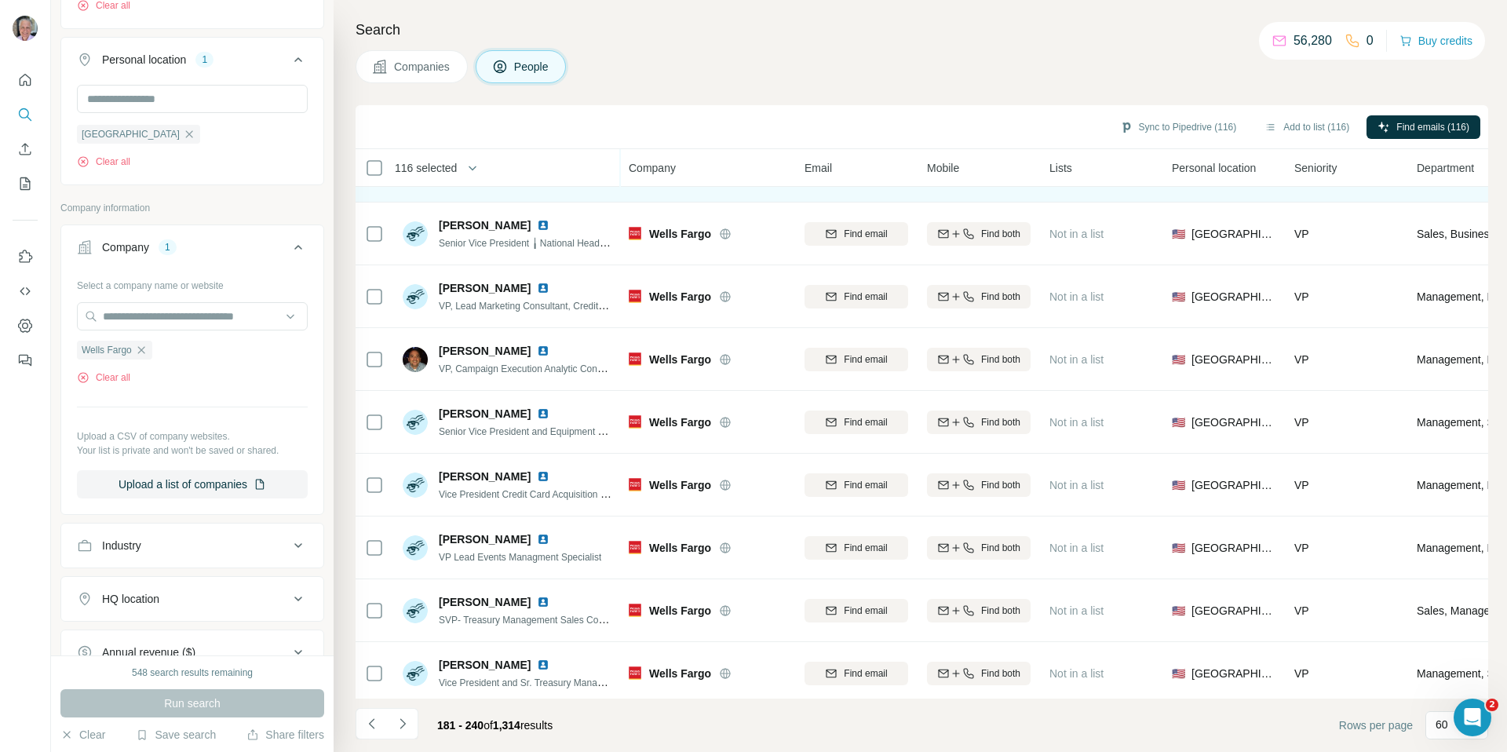
scroll to position [2752, 0]
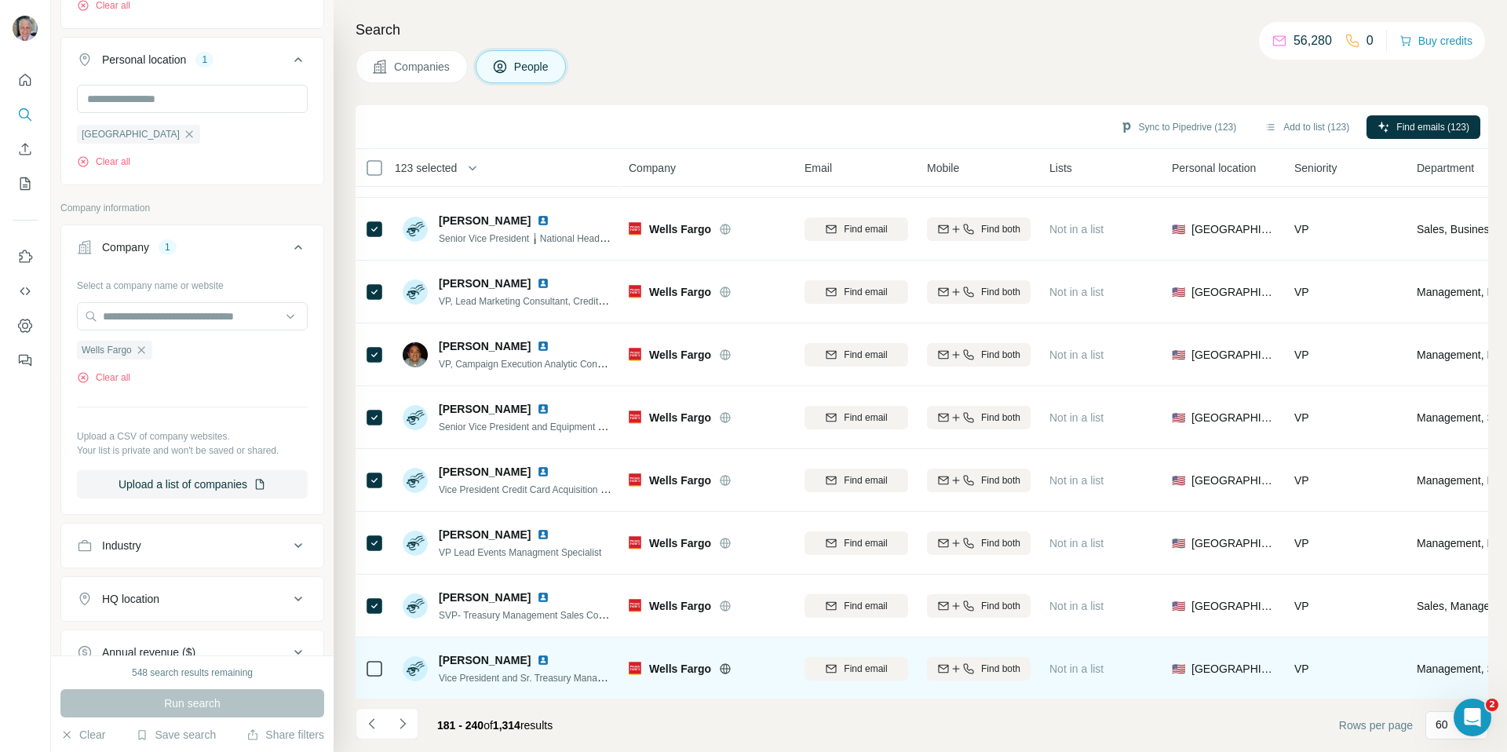
click at [382, 659] on icon at bounding box center [374, 668] width 19 height 19
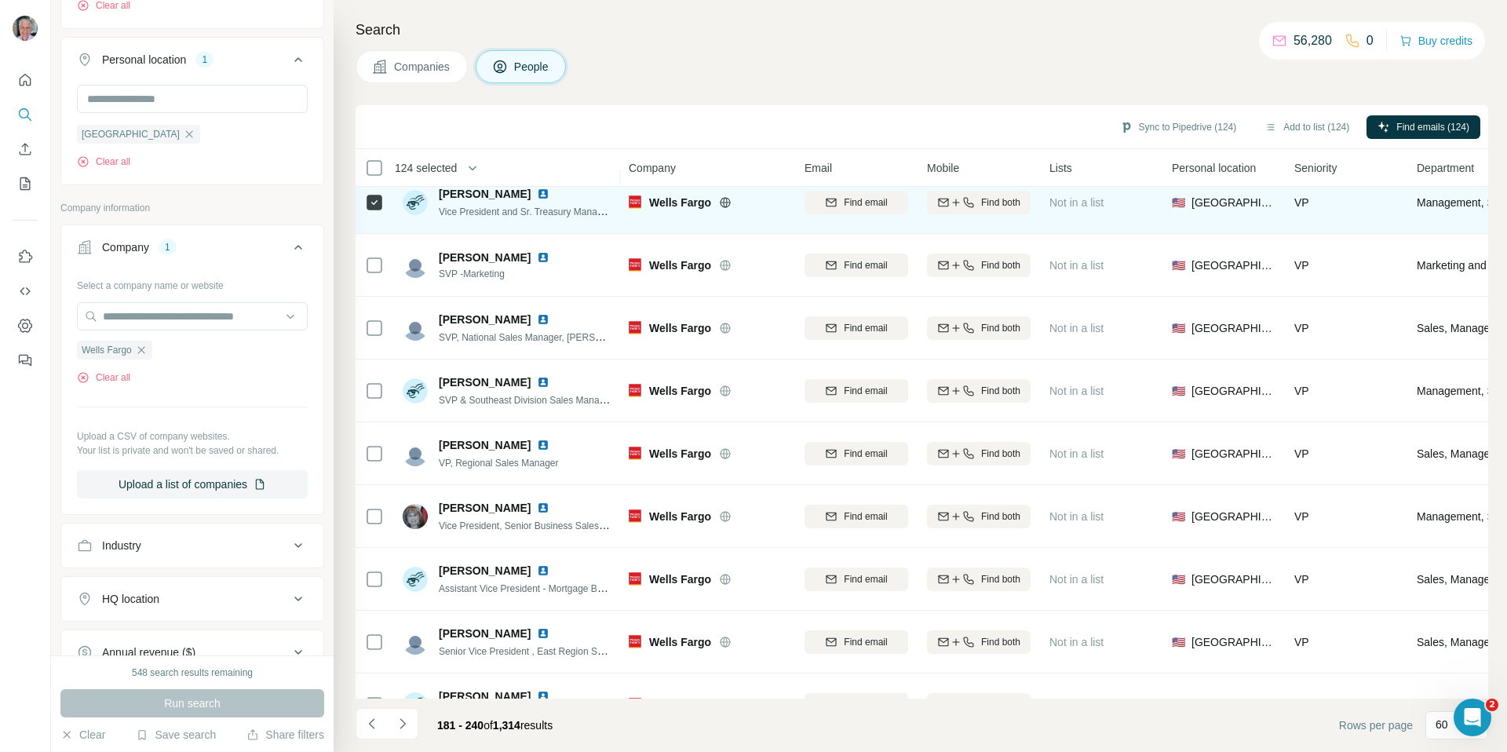
scroll to position [3228, 0]
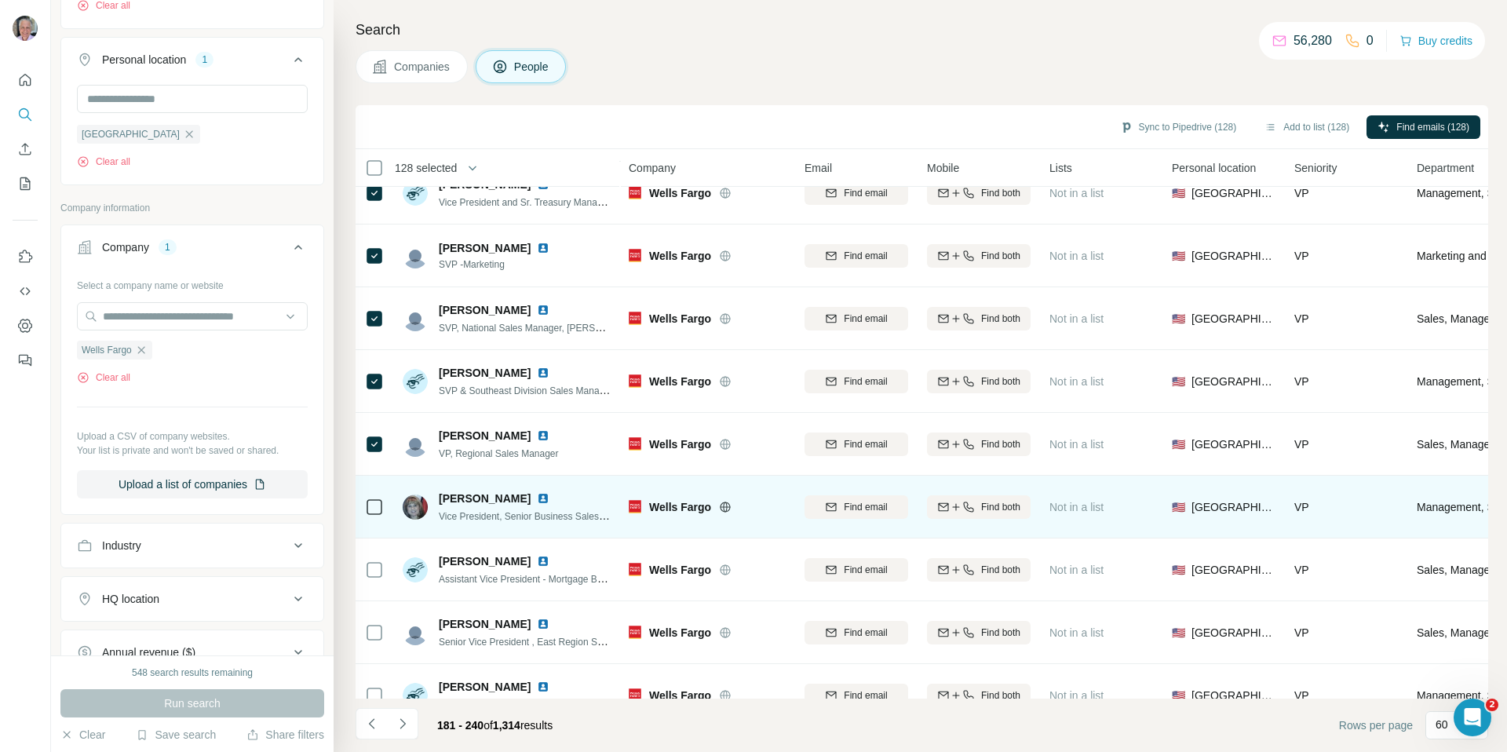
click at [374, 498] on icon at bounding box center [374, 507] width 19 height 19
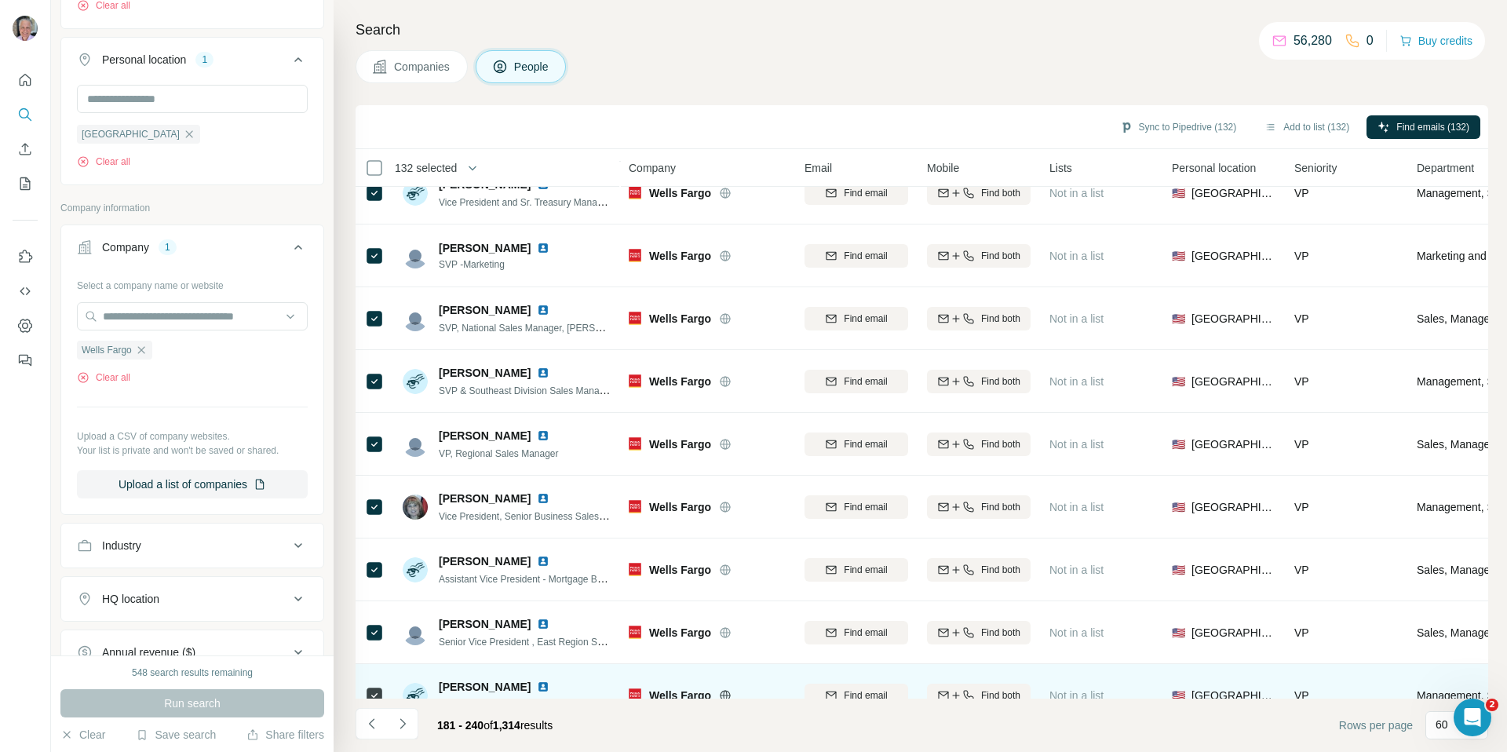
scroll to position [3256, 0]
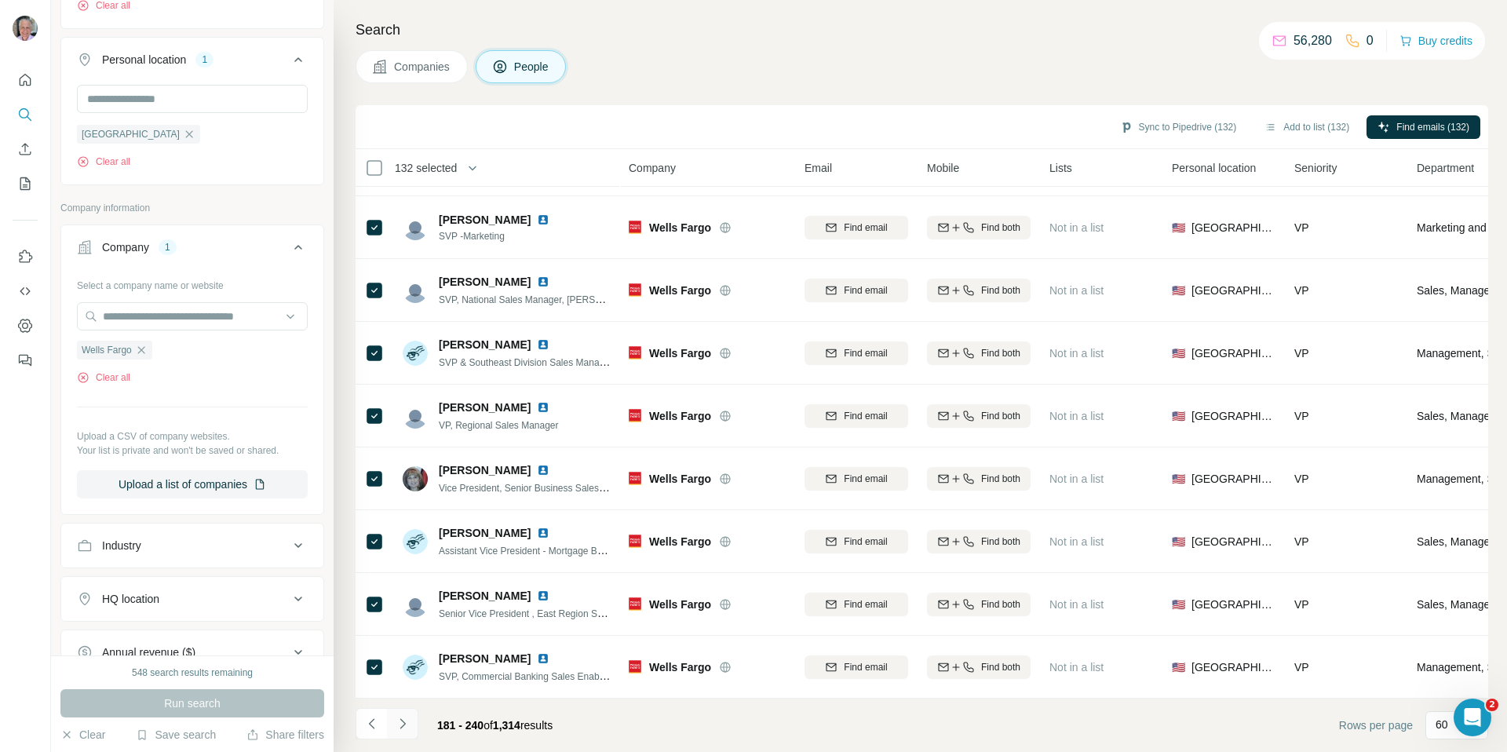
click at [400, 732] on button "Navigate to next page" at bounding box center [402, 723] width 31 height 31
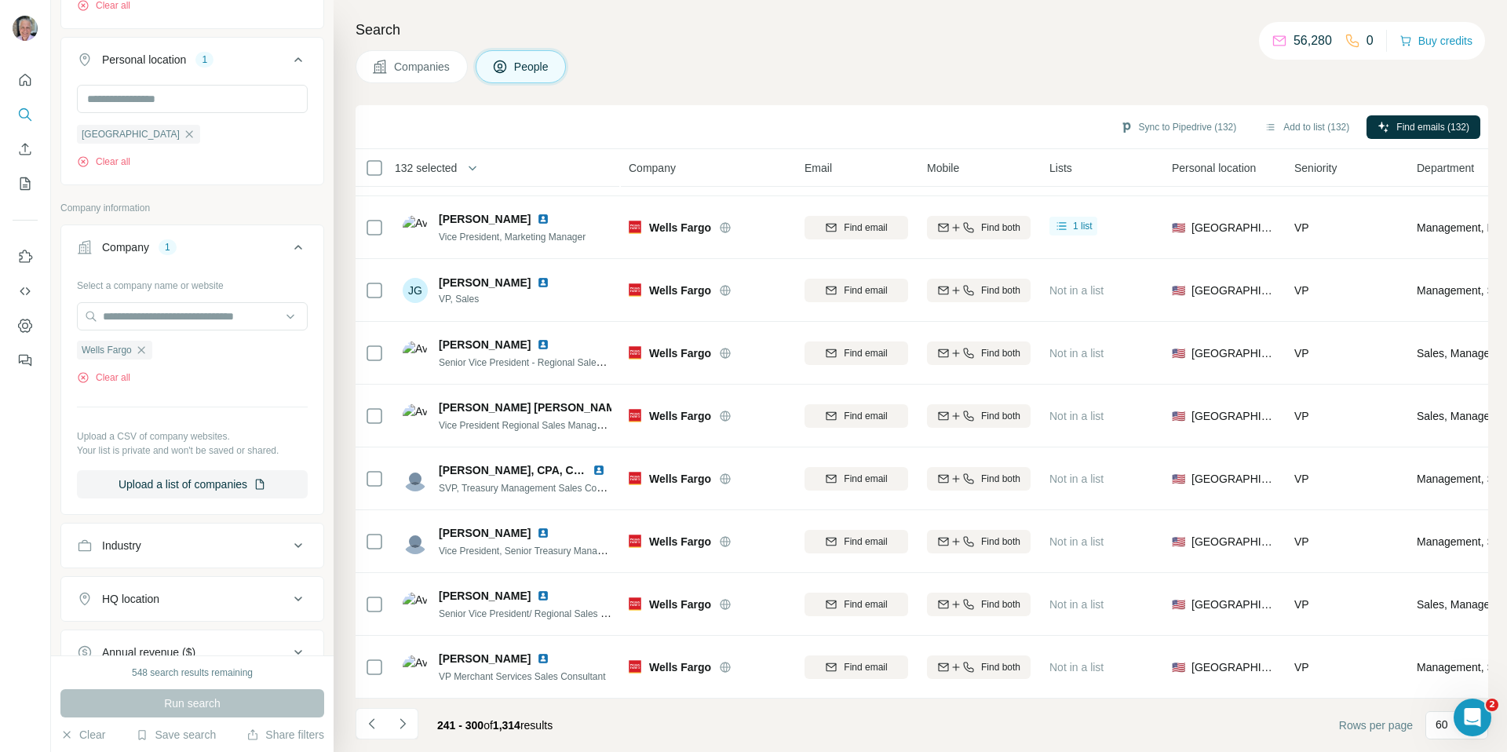
scroll to position [3140, 0]
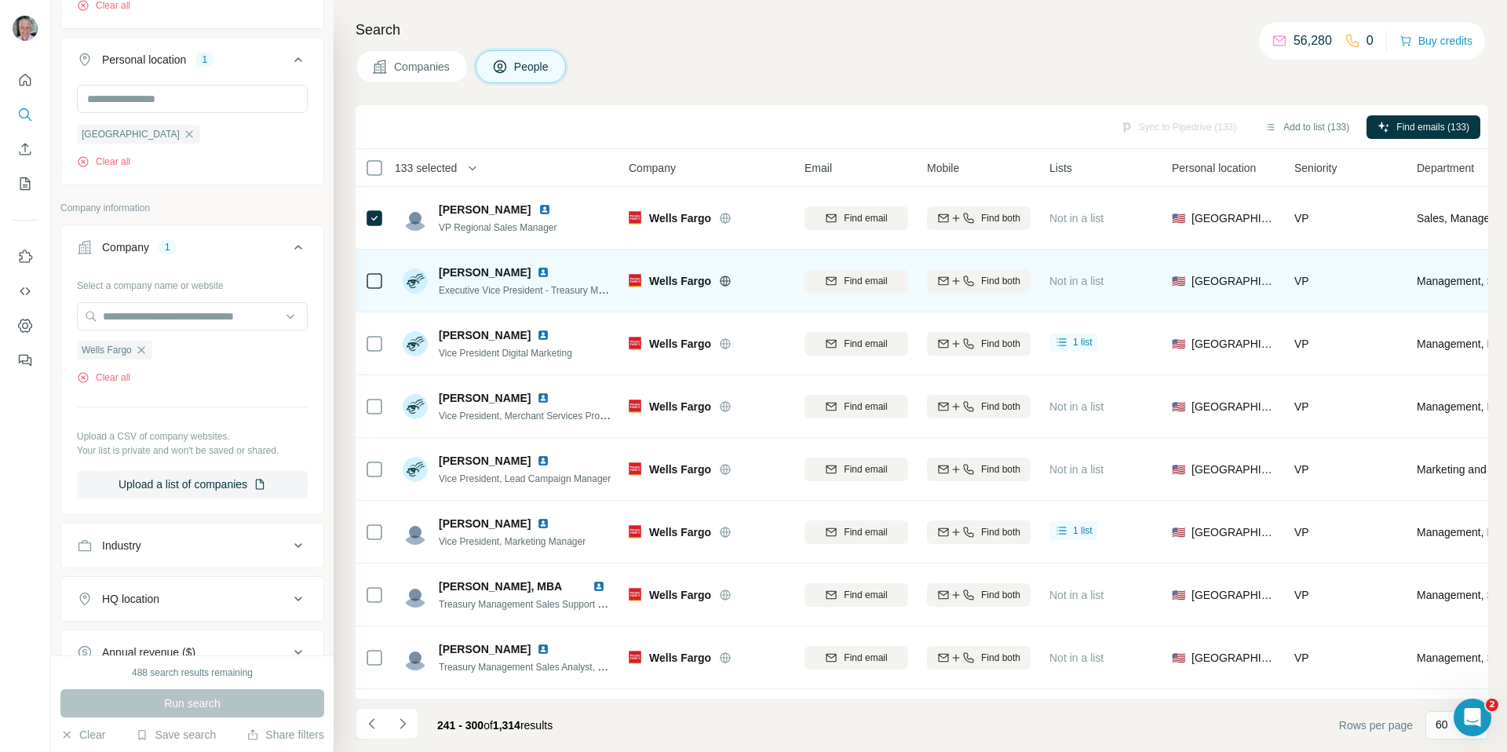
click at [377, 268] on div at bounding box center [374, 280] width 19 height 43
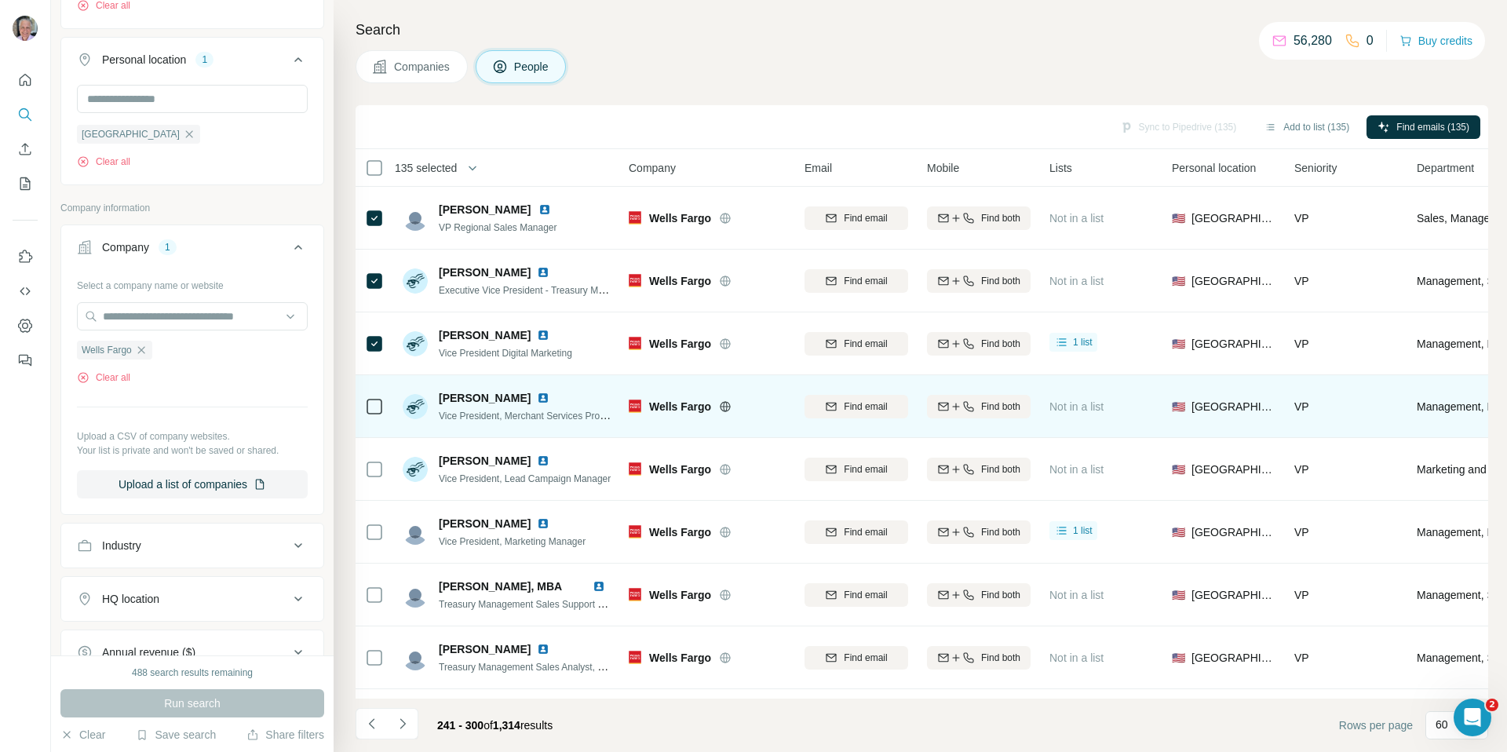
click at [374, 397] on icon at bounding box center [374, 406] width 19 height 19
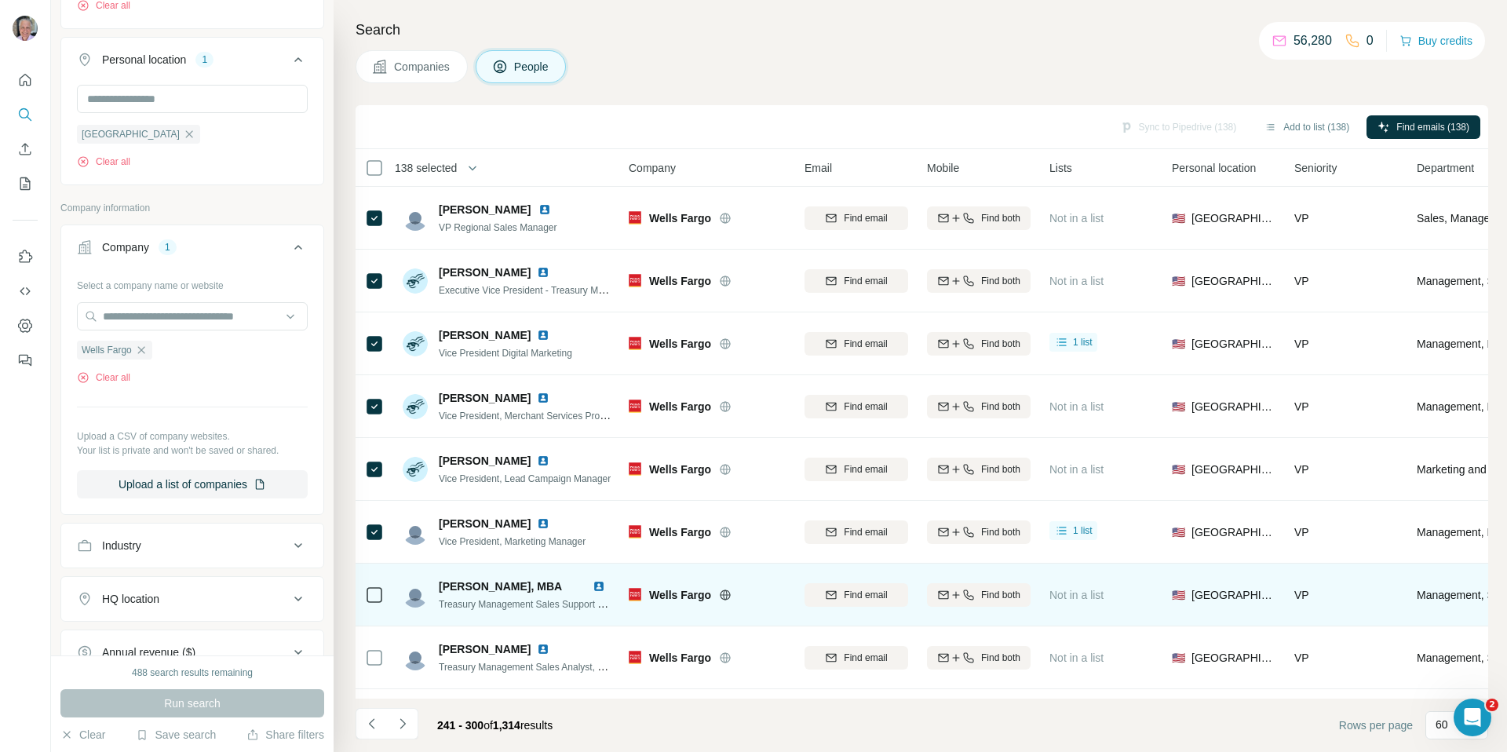
click at [382, 578] on div at bounding box center [374, 594] width 19 height 43
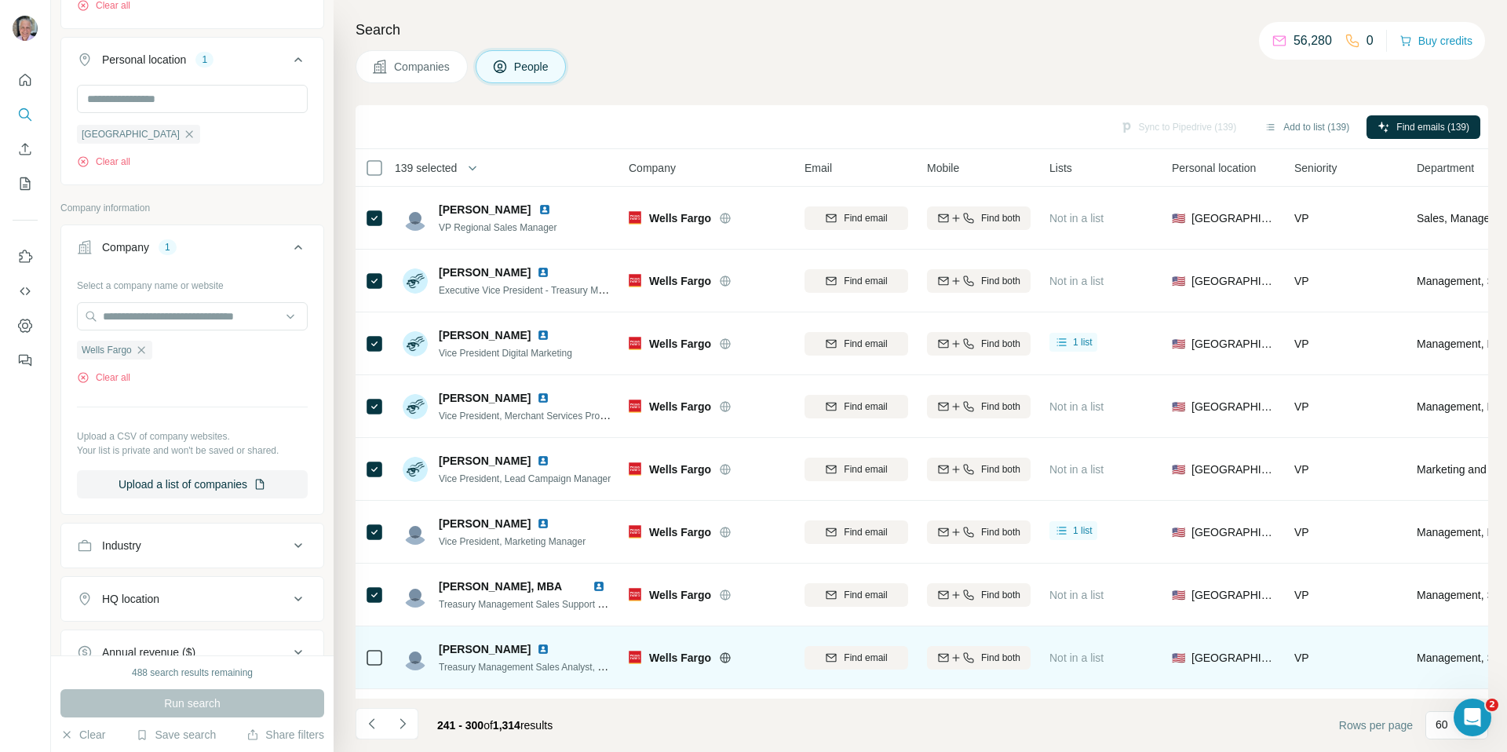
click at [382, 655] on icon at bounding box center [374, 657] width 19 height 19
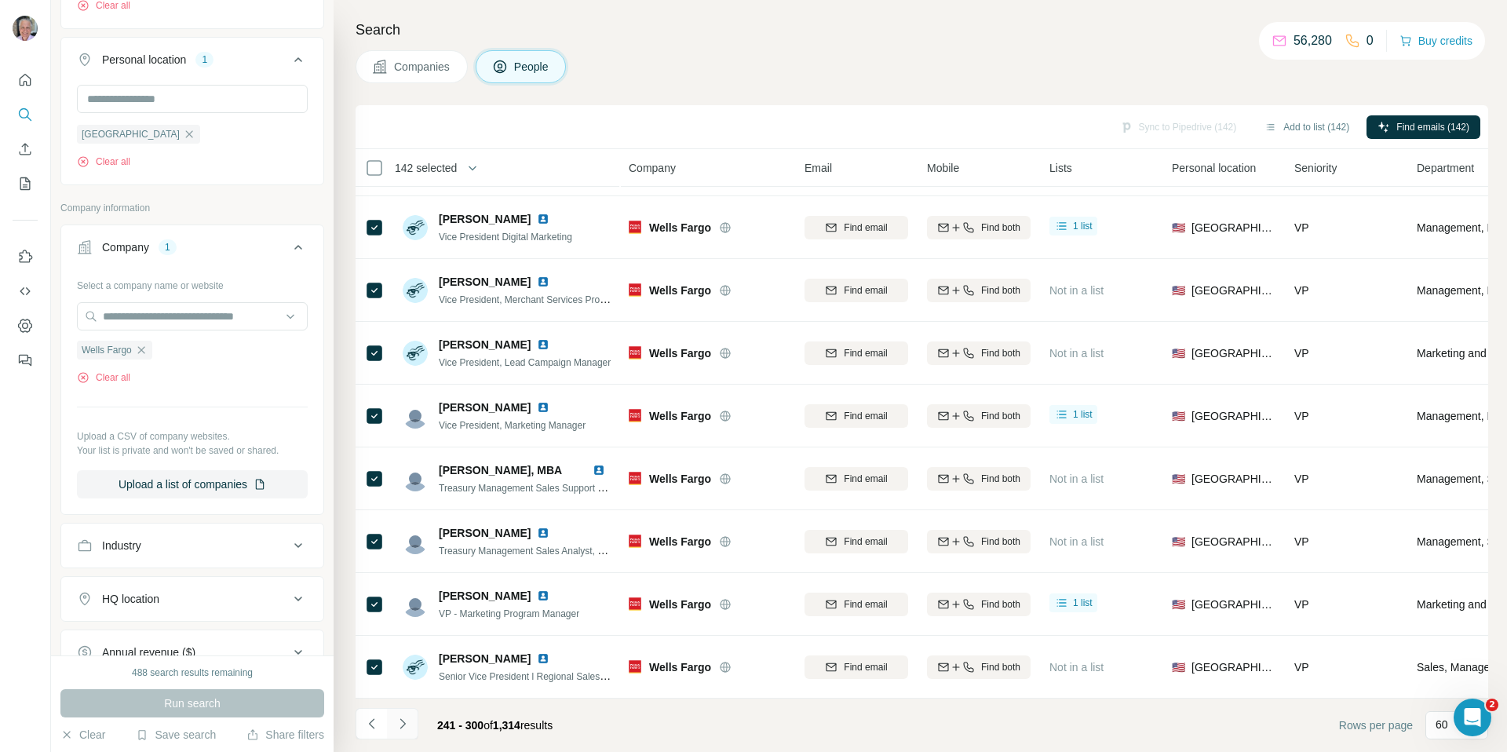
click at [404, 725] on icon "Navigate to next page" at bounding box center [402, 723] width 5 height 10
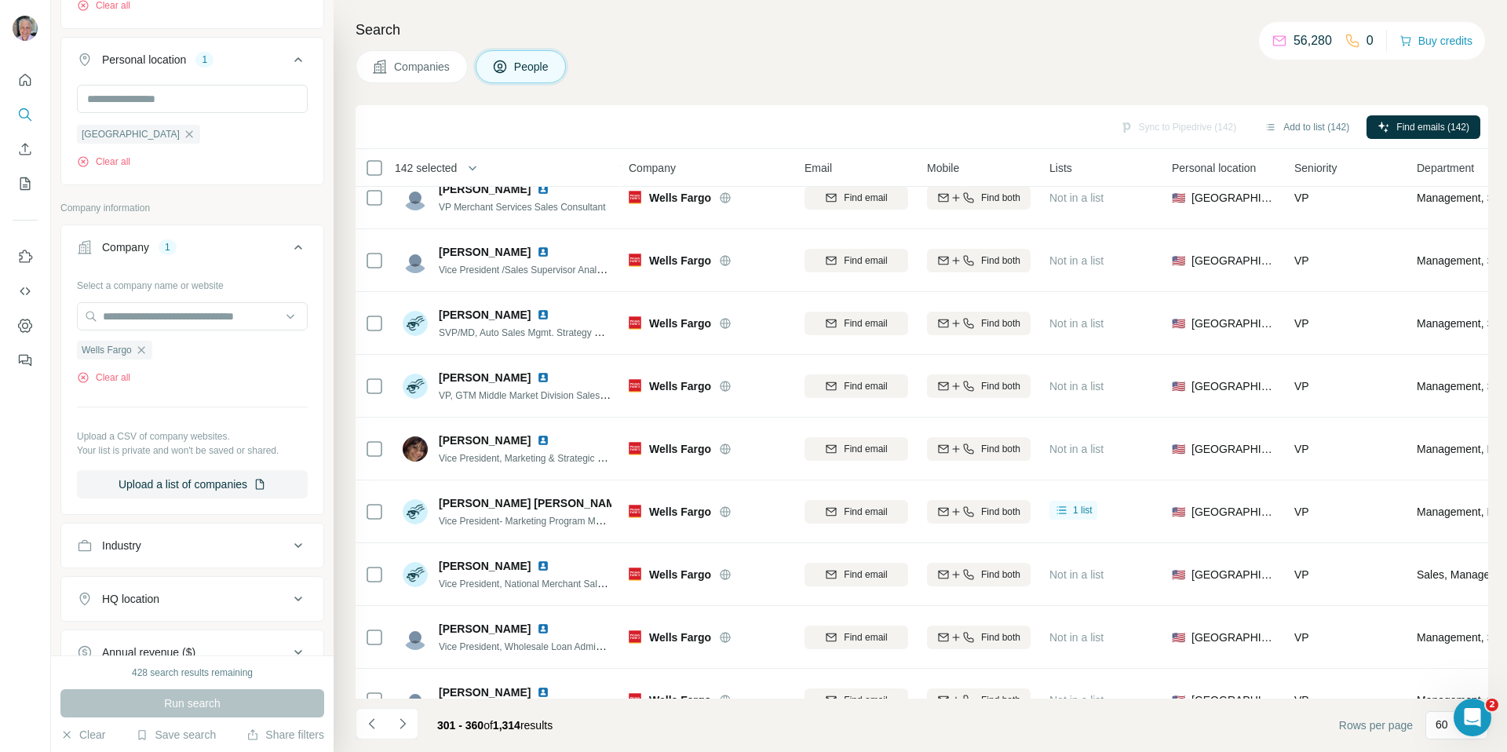
scroll to position [0, 0]
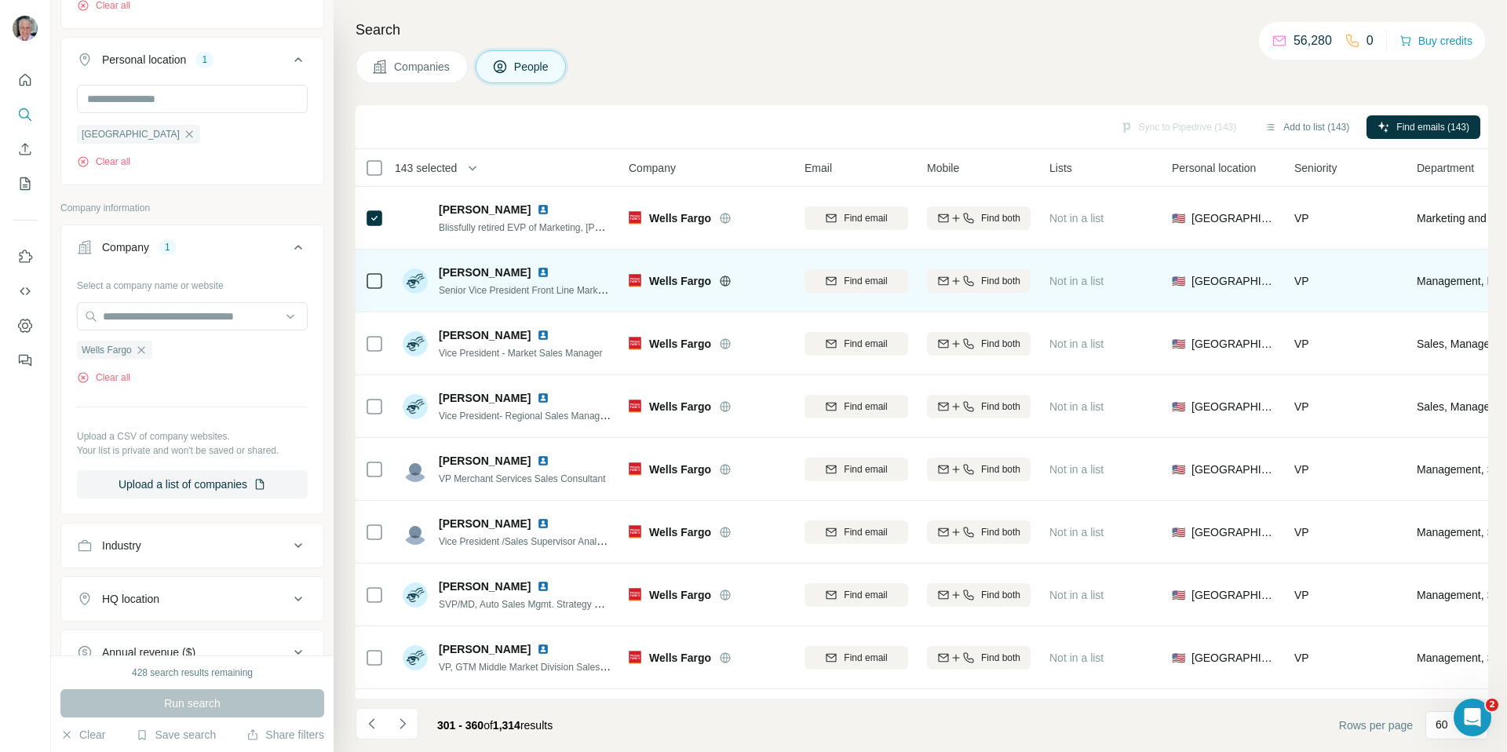
click at [376, 272] on icon at bounding box center [374, 281] width 19 height 19
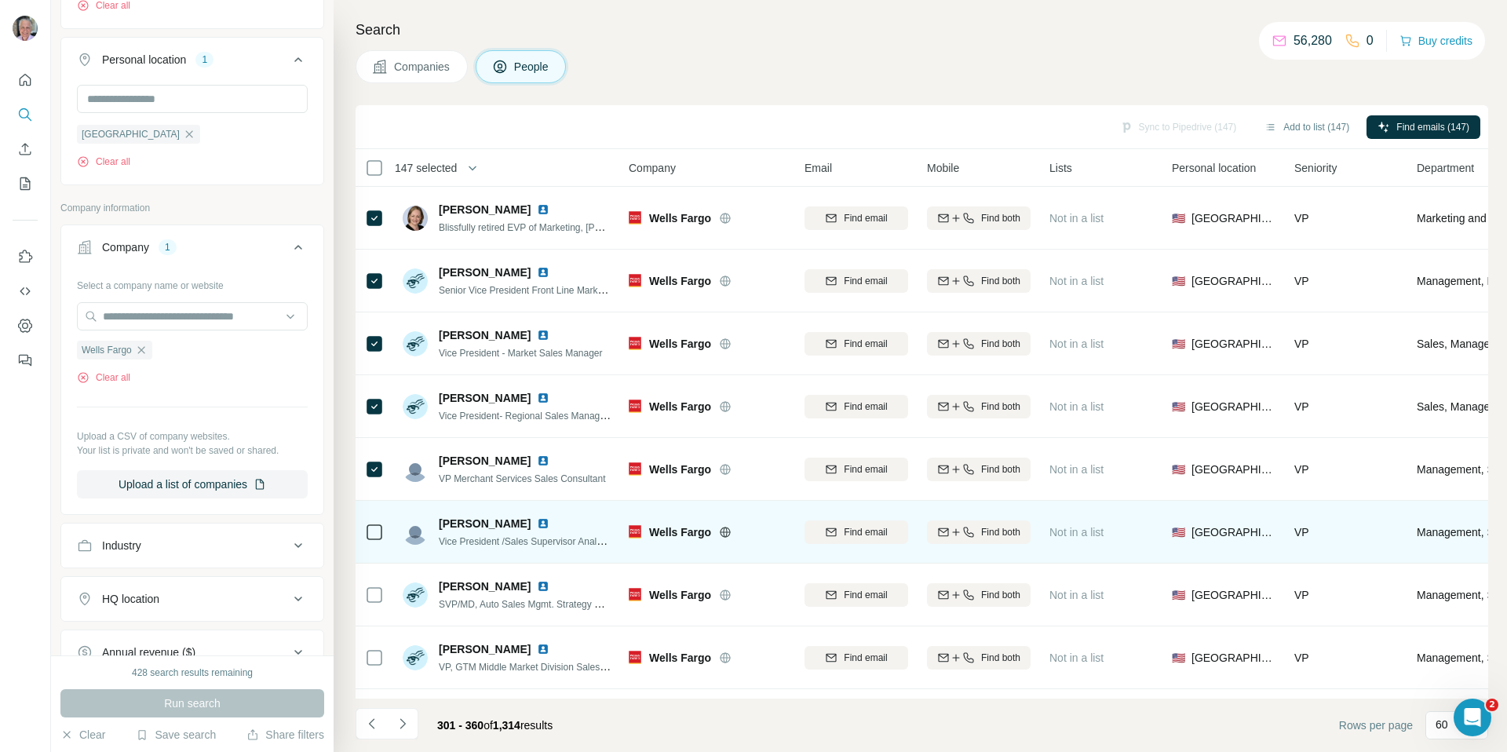
click at [374, 519] on div at bounding box center [374, 531] width 19 height 43
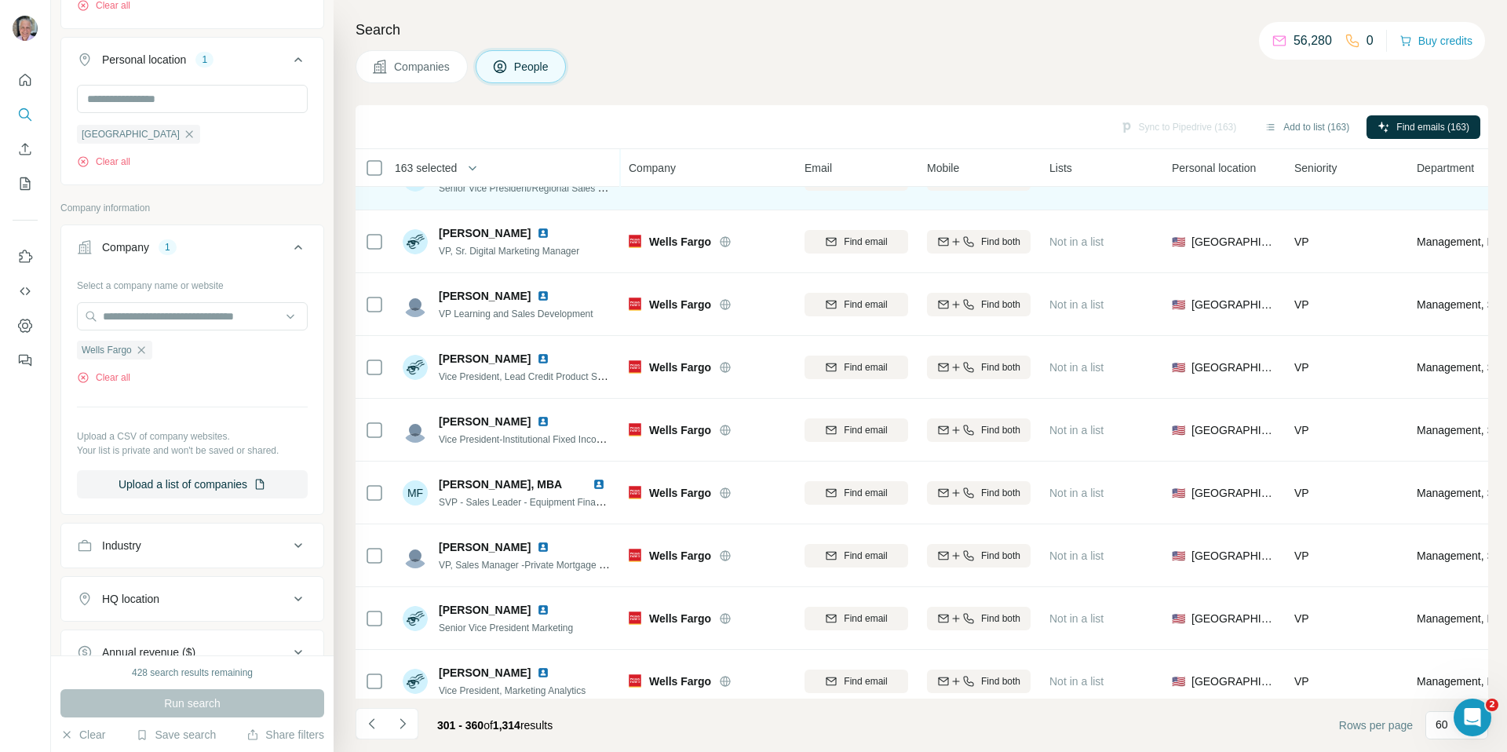
scroll to position [1298, 1]
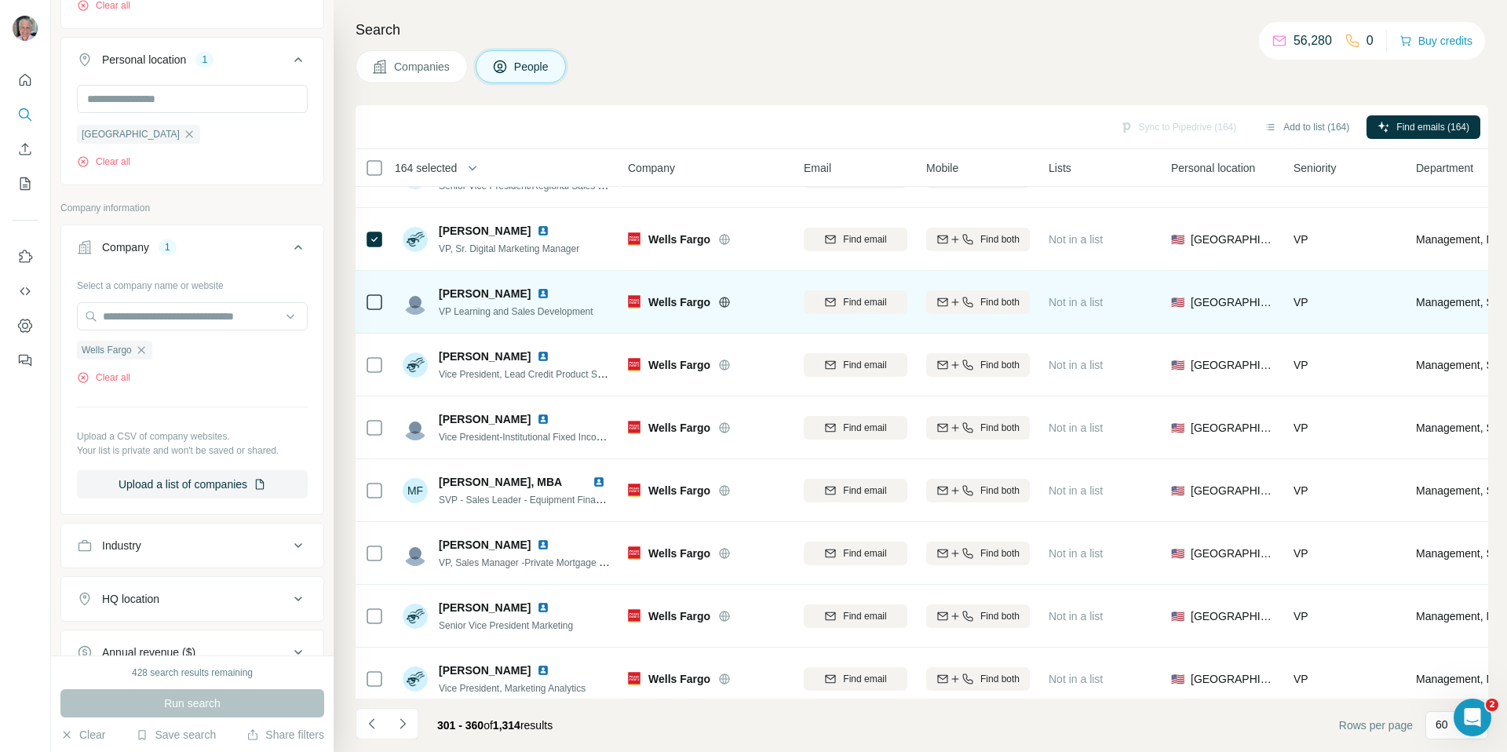
click at [378, 312] on div at bounding box center [374, 301] width 19 height 43
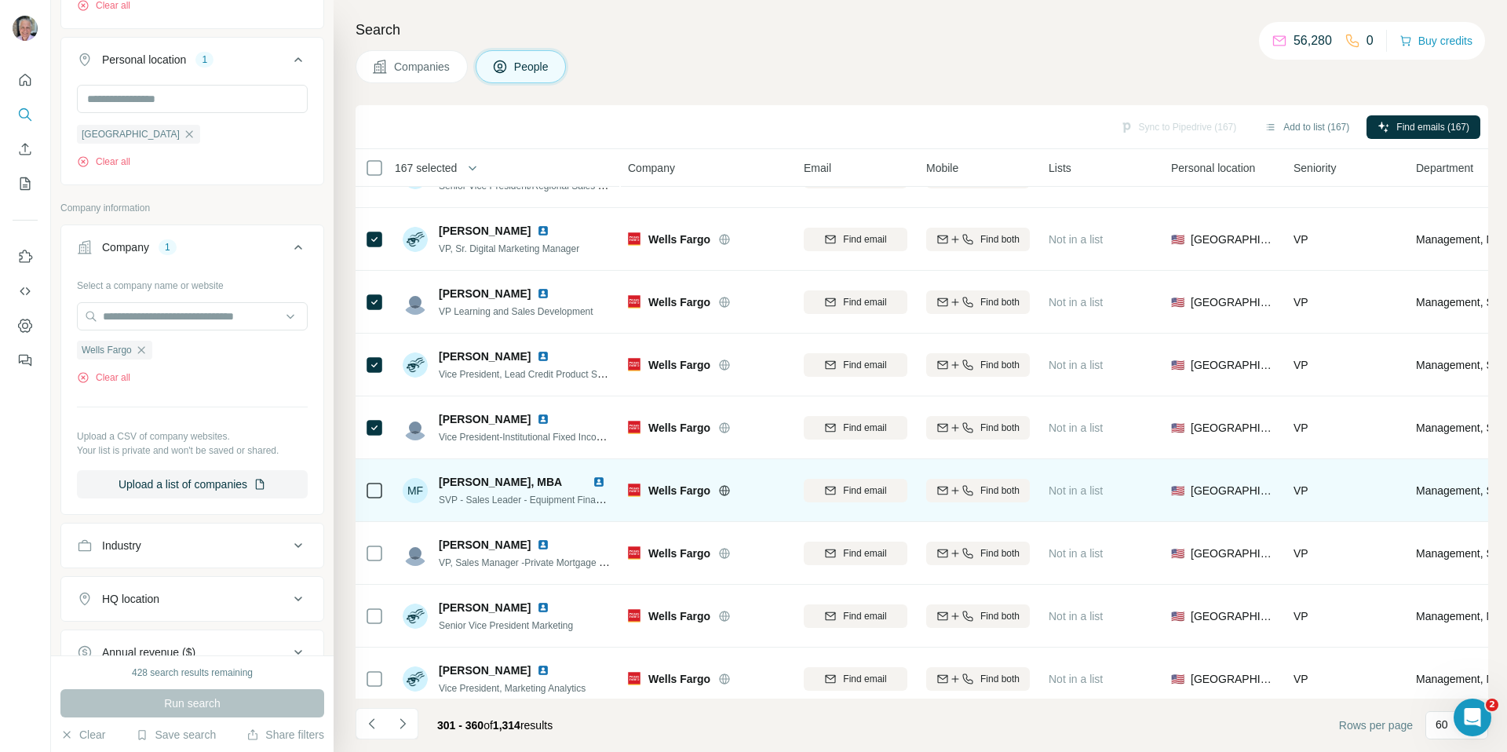
click at [371, 499] on icon at bounding box center [374, 490] width 19 height 19
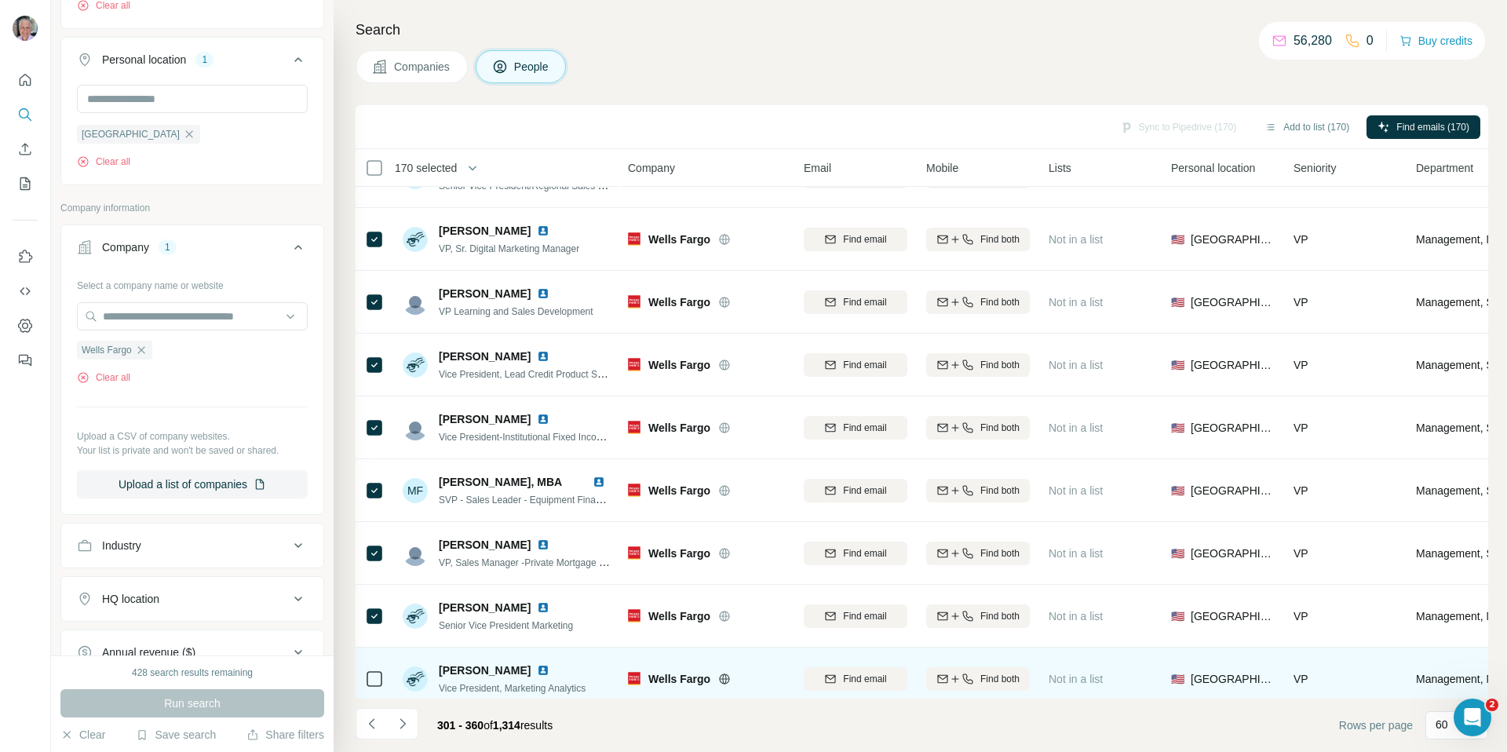
click at [382, 667] on div at bounding box center [374, 678] width 19 height 43
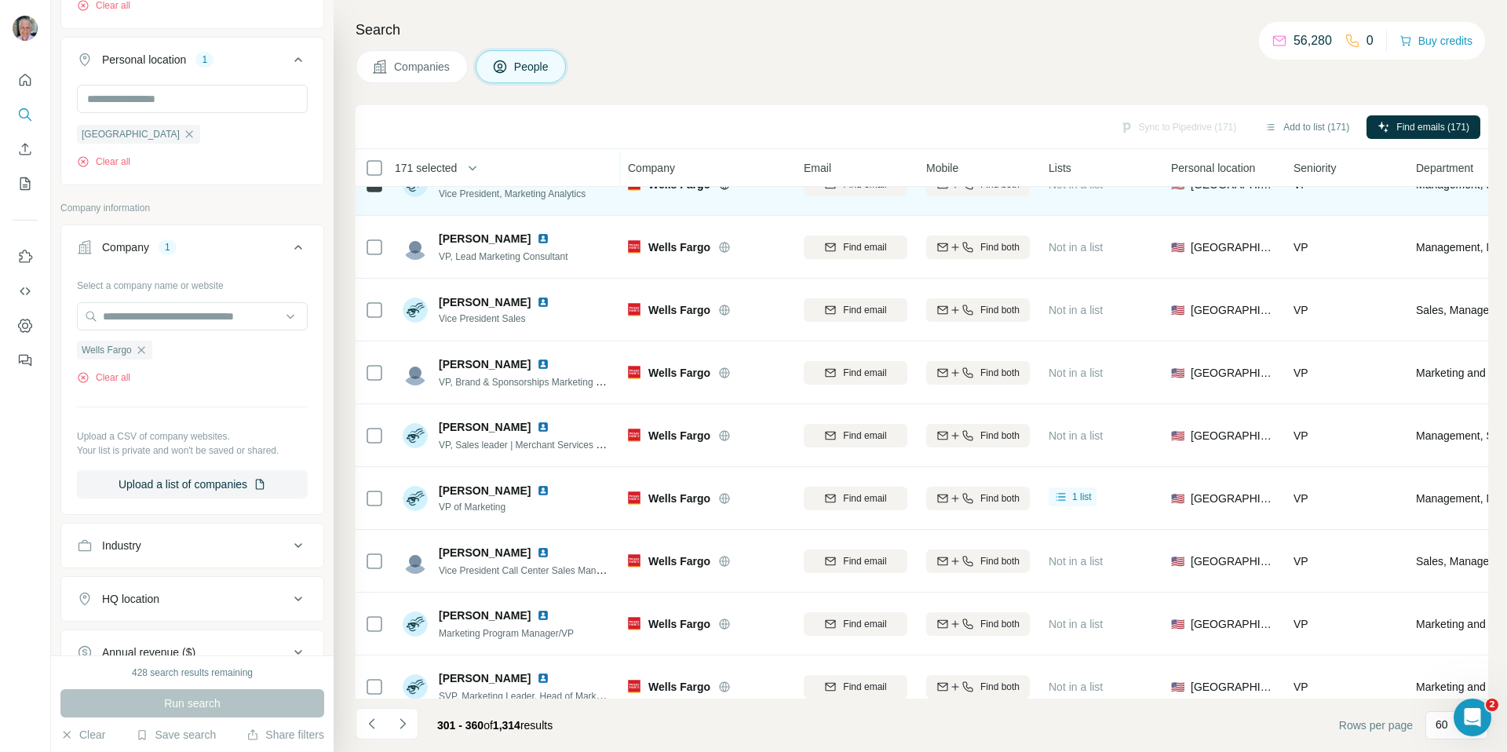
scroll to position [1763, 0]
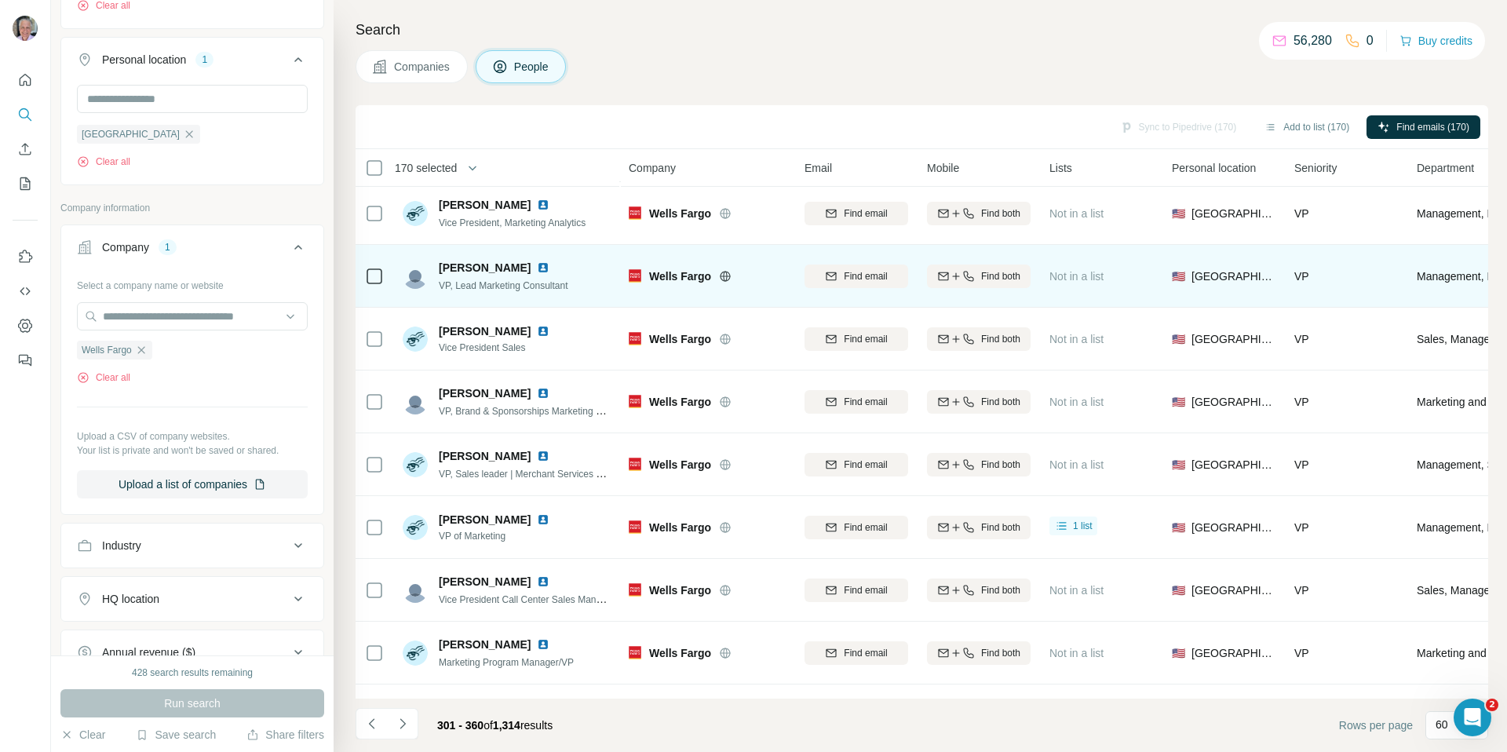
click at [371, 260] on div at bounding box center [374, 275] width 19 height 43
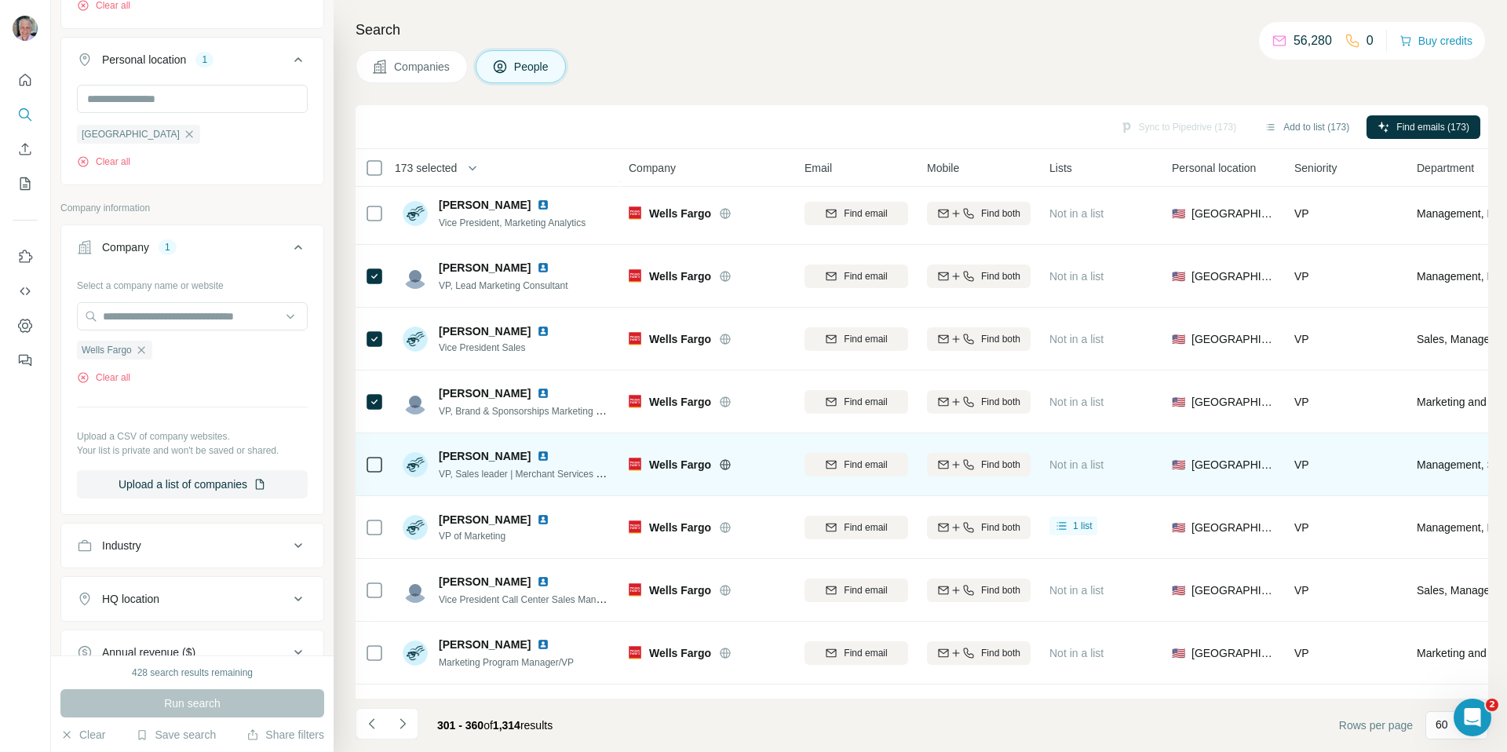
click at [373, 451] on div at bounding box center [374, 464] width 19 height 43
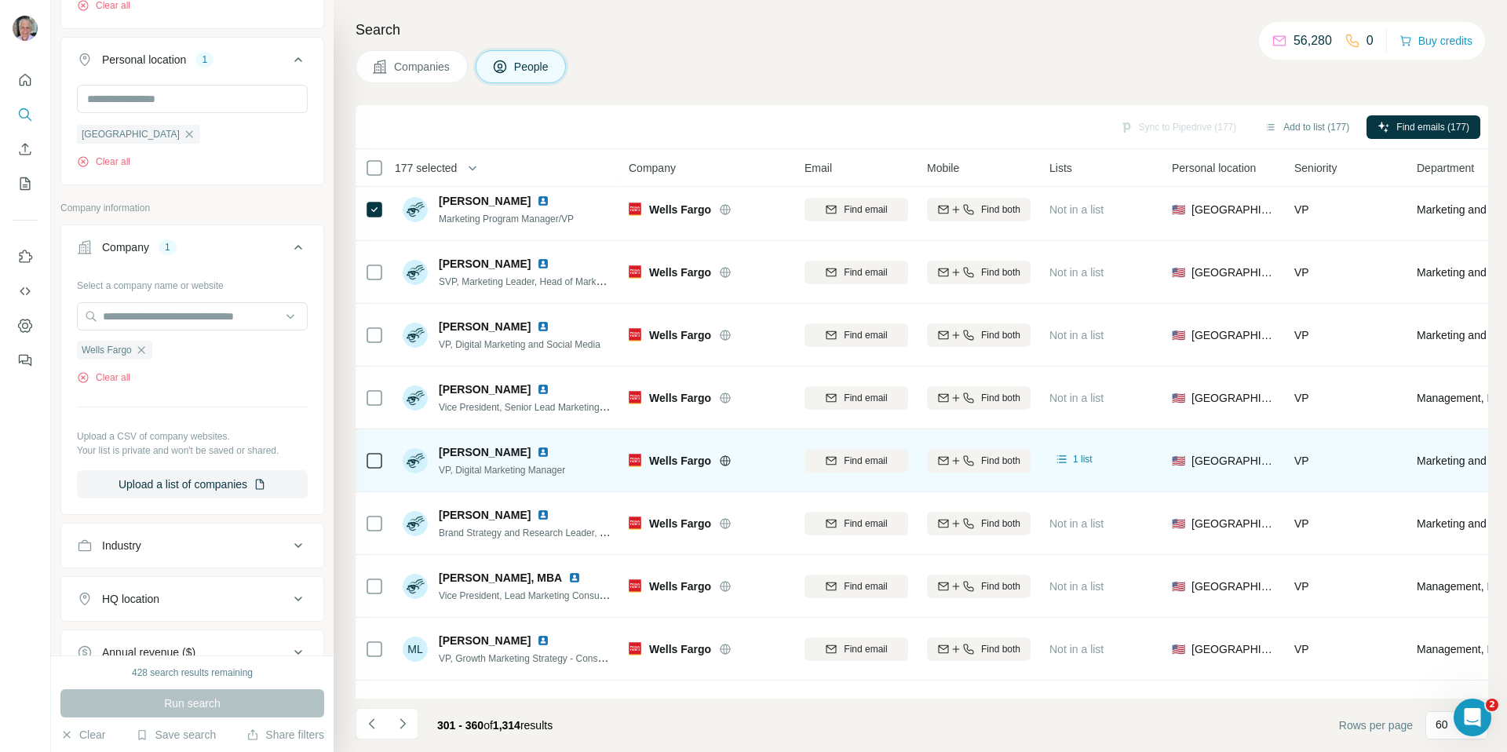
scroll to position [2200, 0]
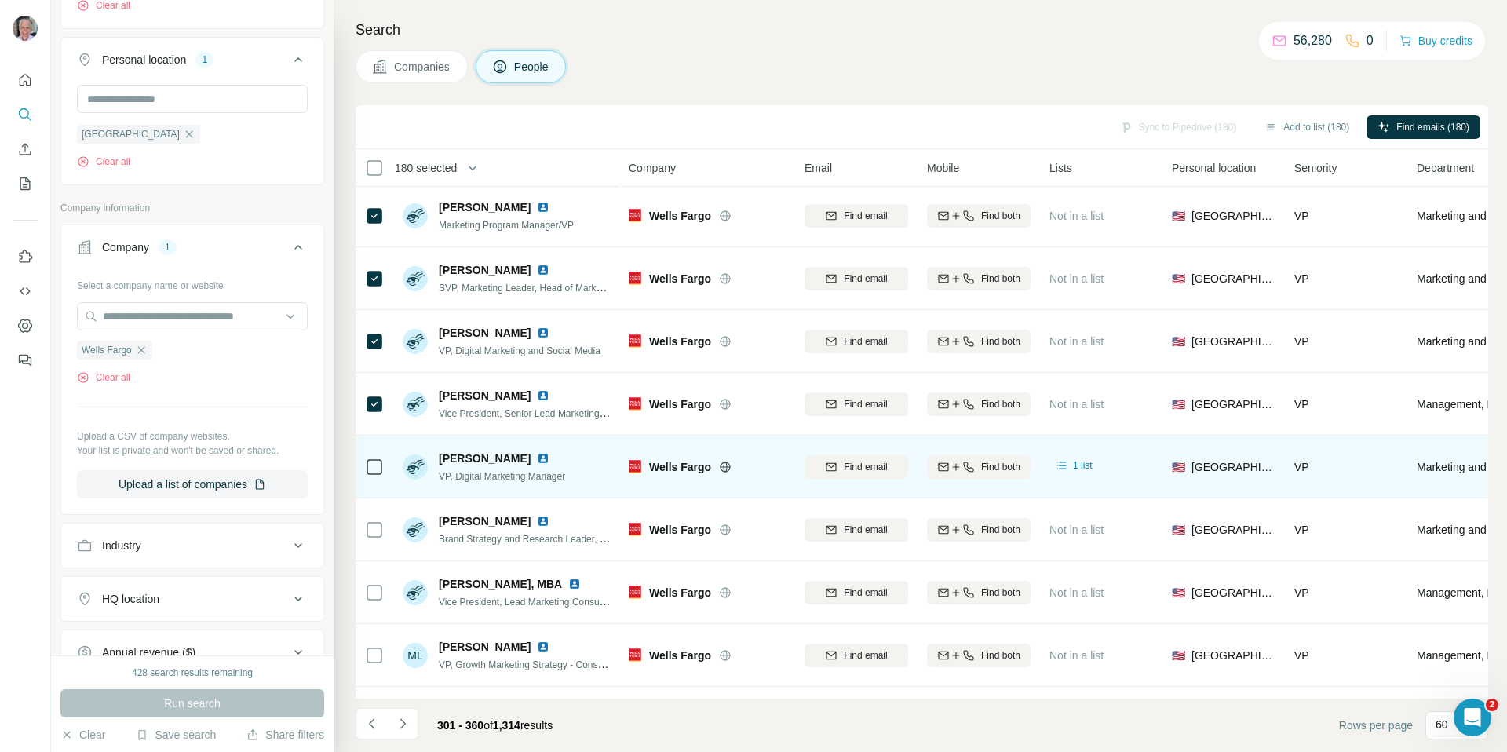
click at [376, 455] on div at bounding box center [374, 466] width 19 height 43
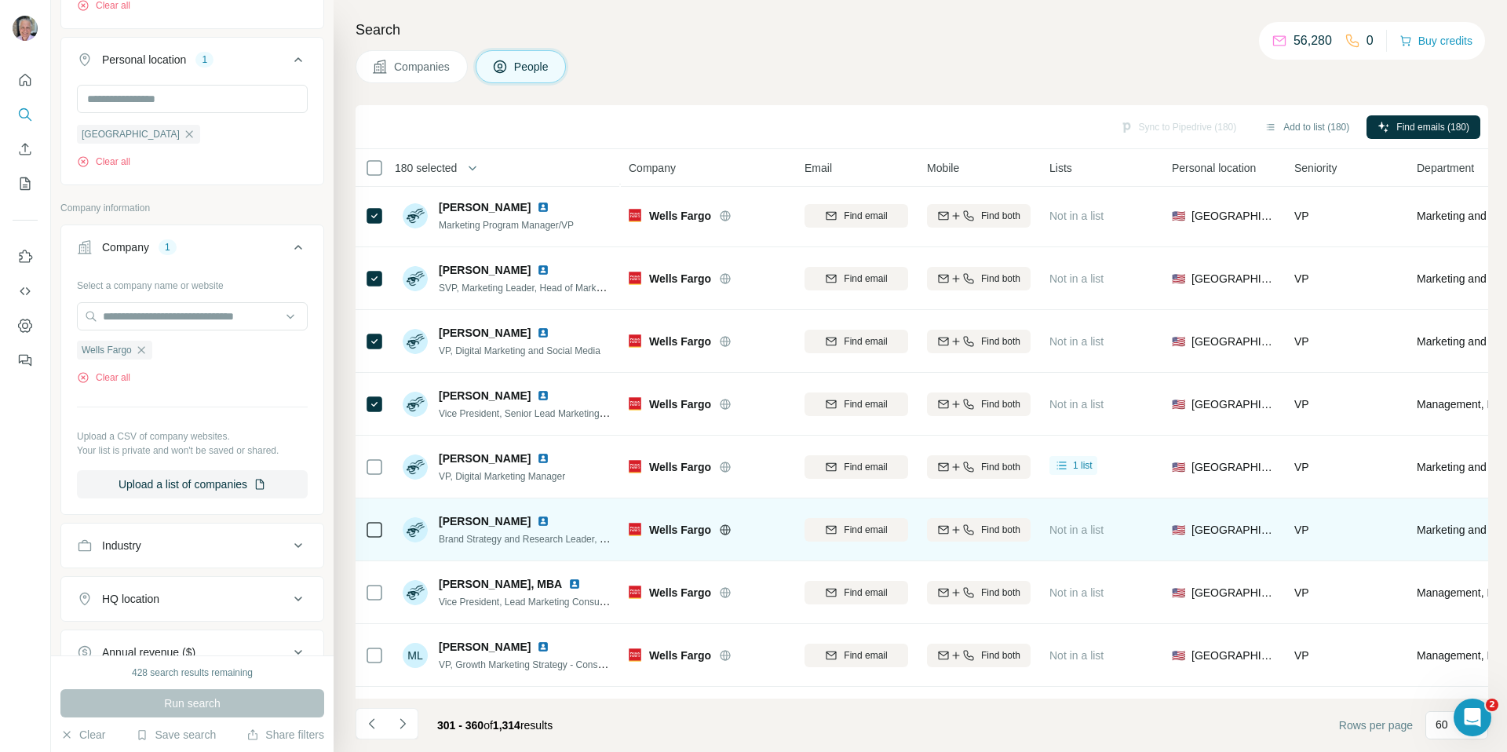
click at [377, 517] on div at bounding box center [374, 529] width 19 height 43
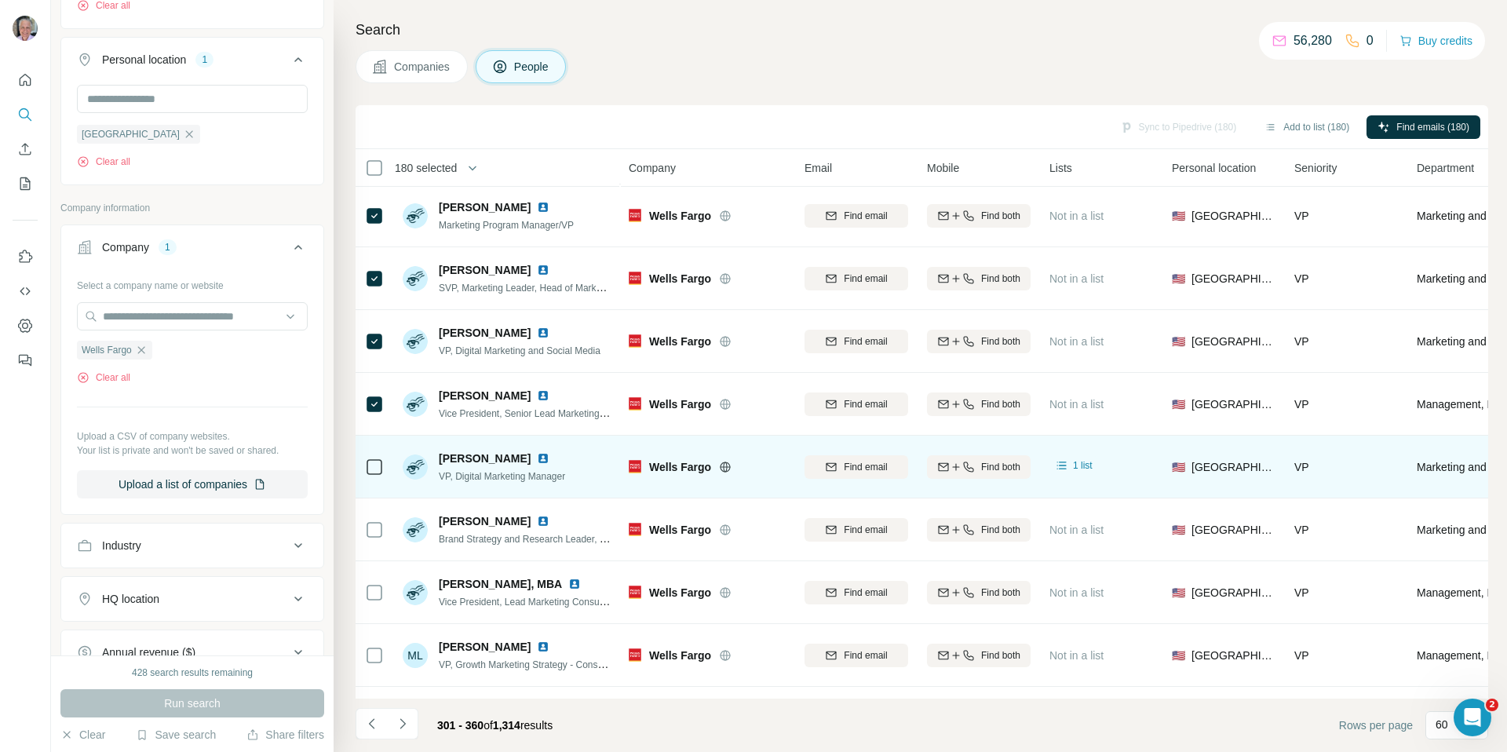
click at [374, 476] on icon at bounding box center [374, 467] width 19 height 19
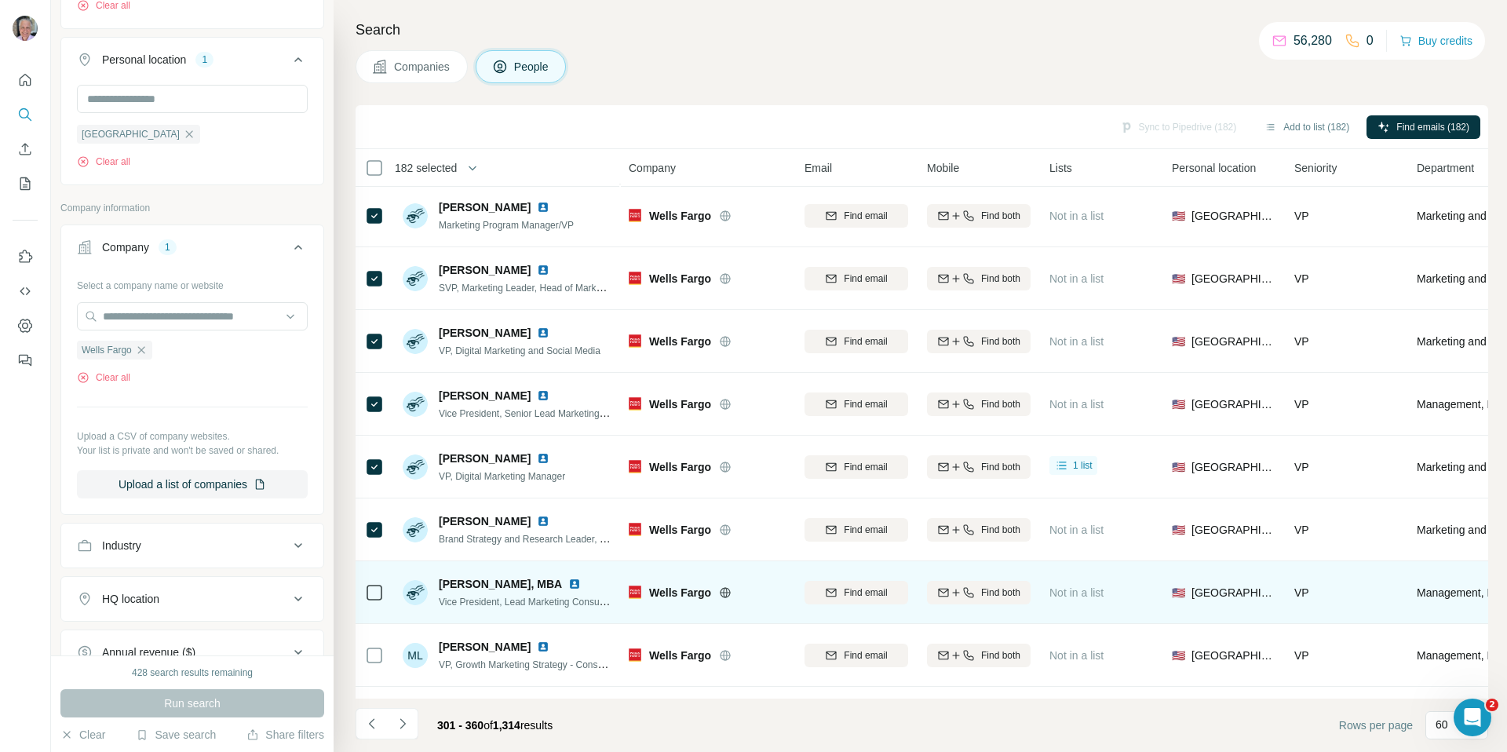
click at [378, 601] on icon at bounding box center [374, 592] width 19 height 19
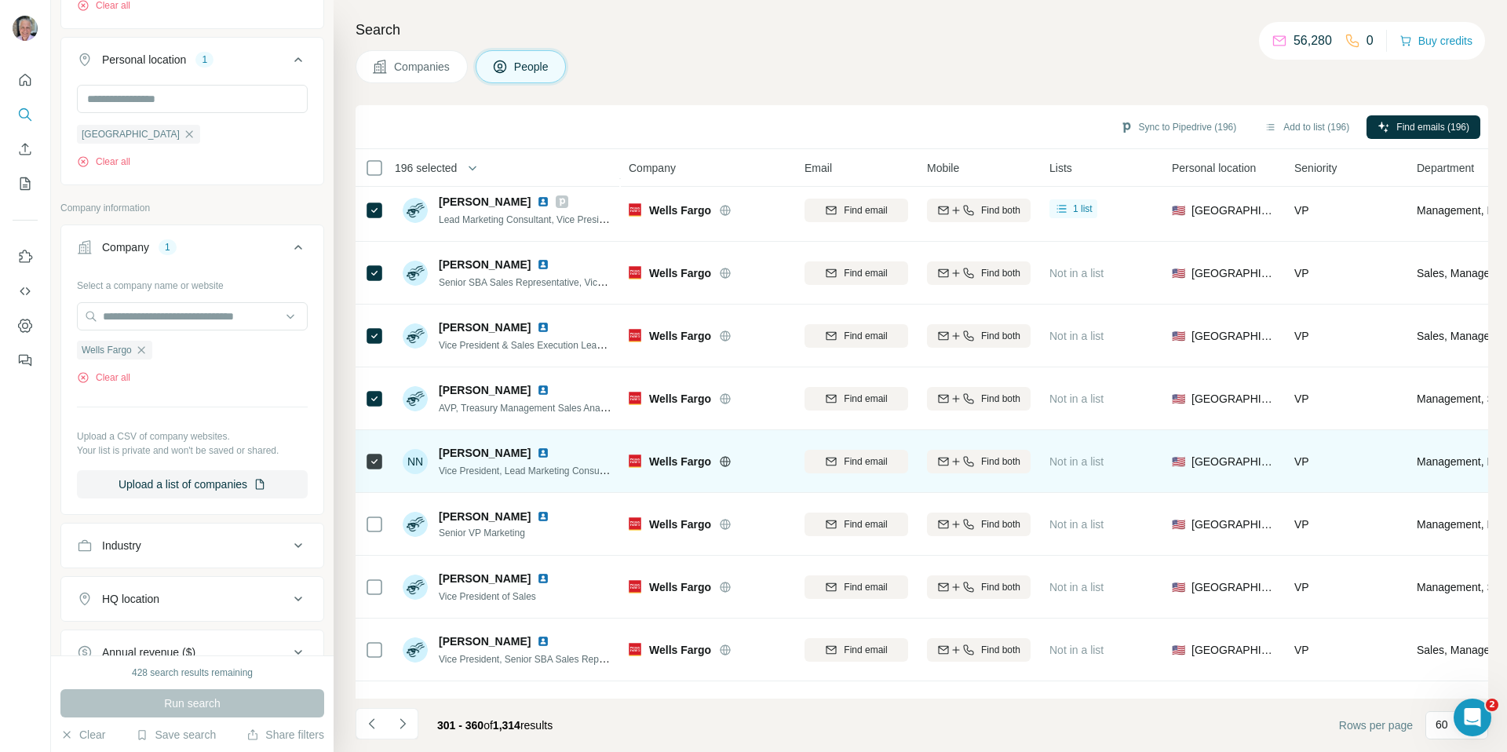
scroll to position [3256, 0]
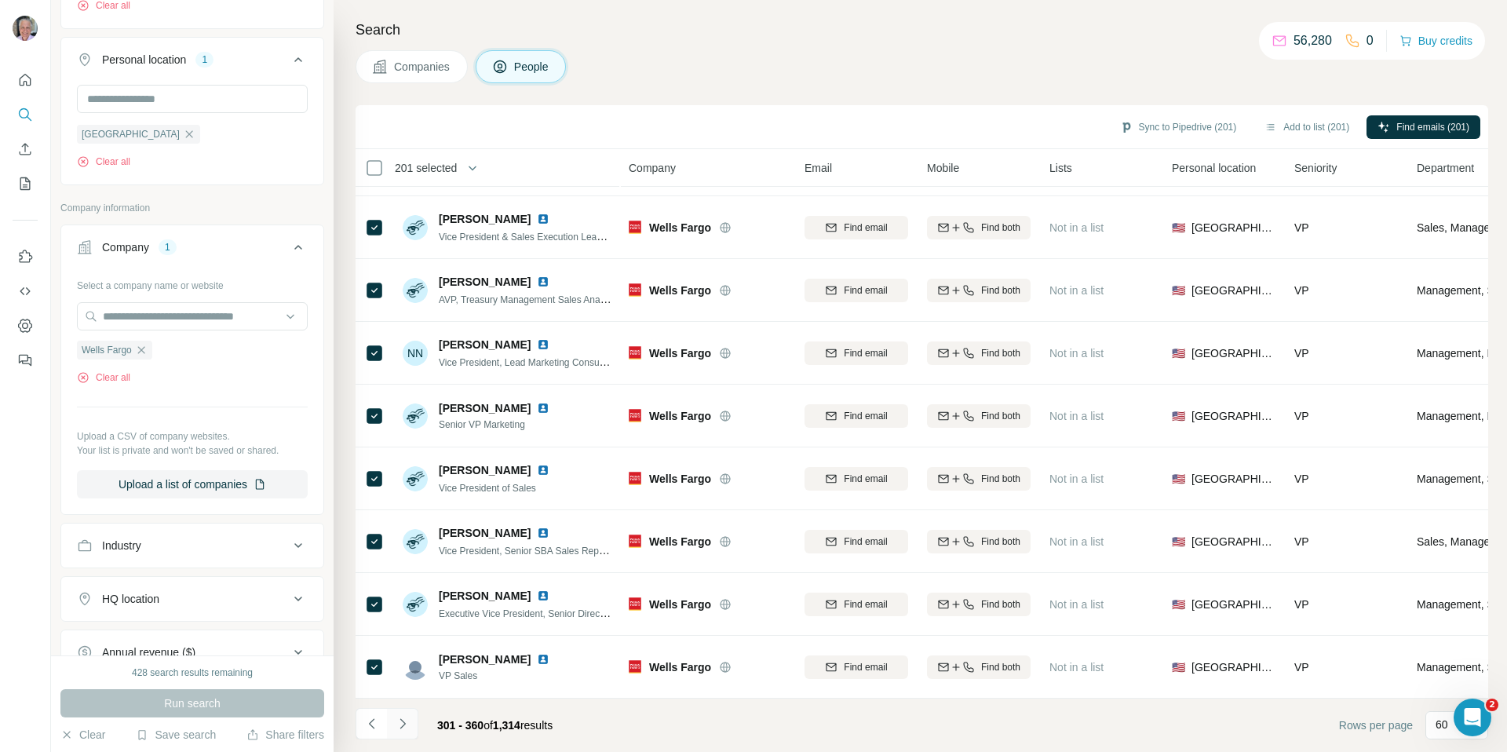
click at [406, 723] on icon "Navigate to next page" at bounding box center [403, 724] width 16 height 16
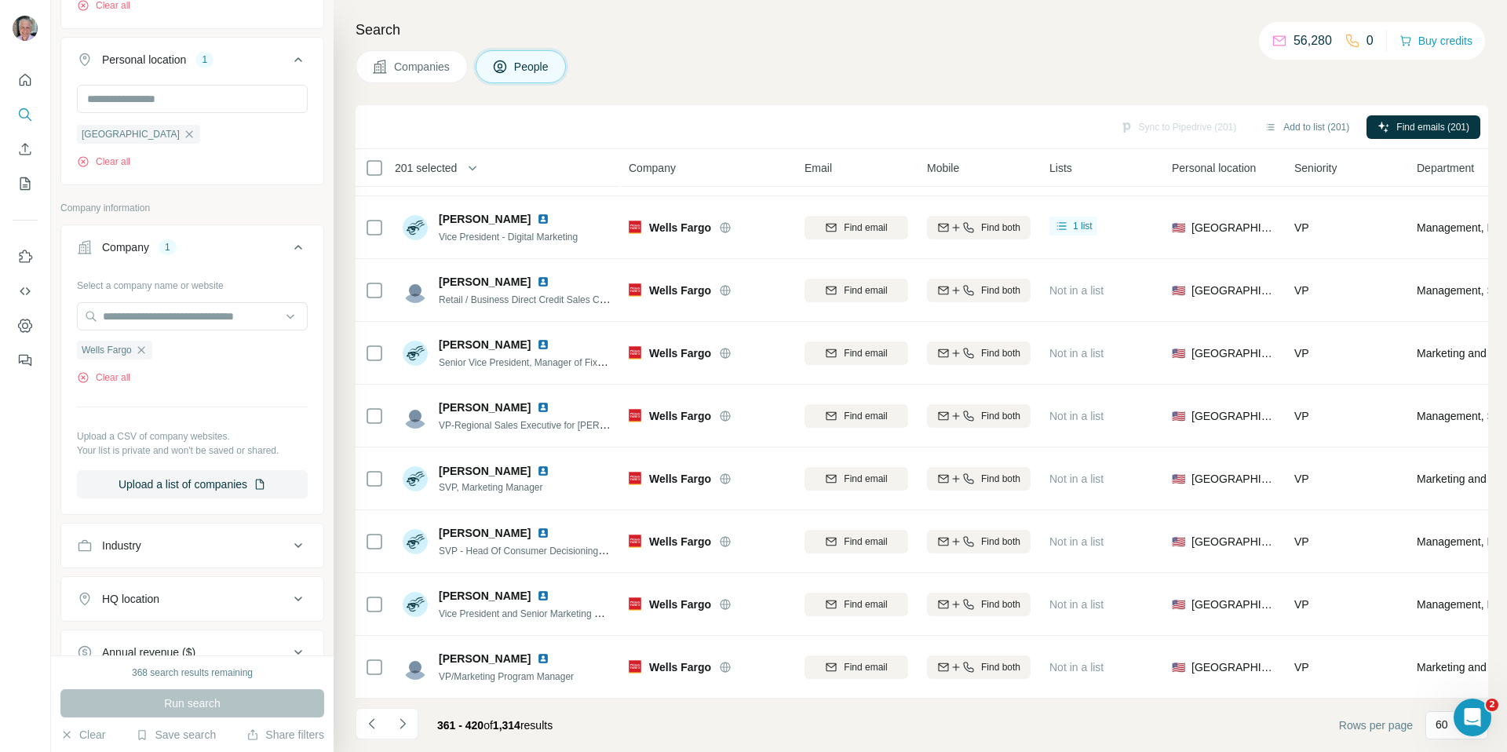
scroll to position [0, 0]
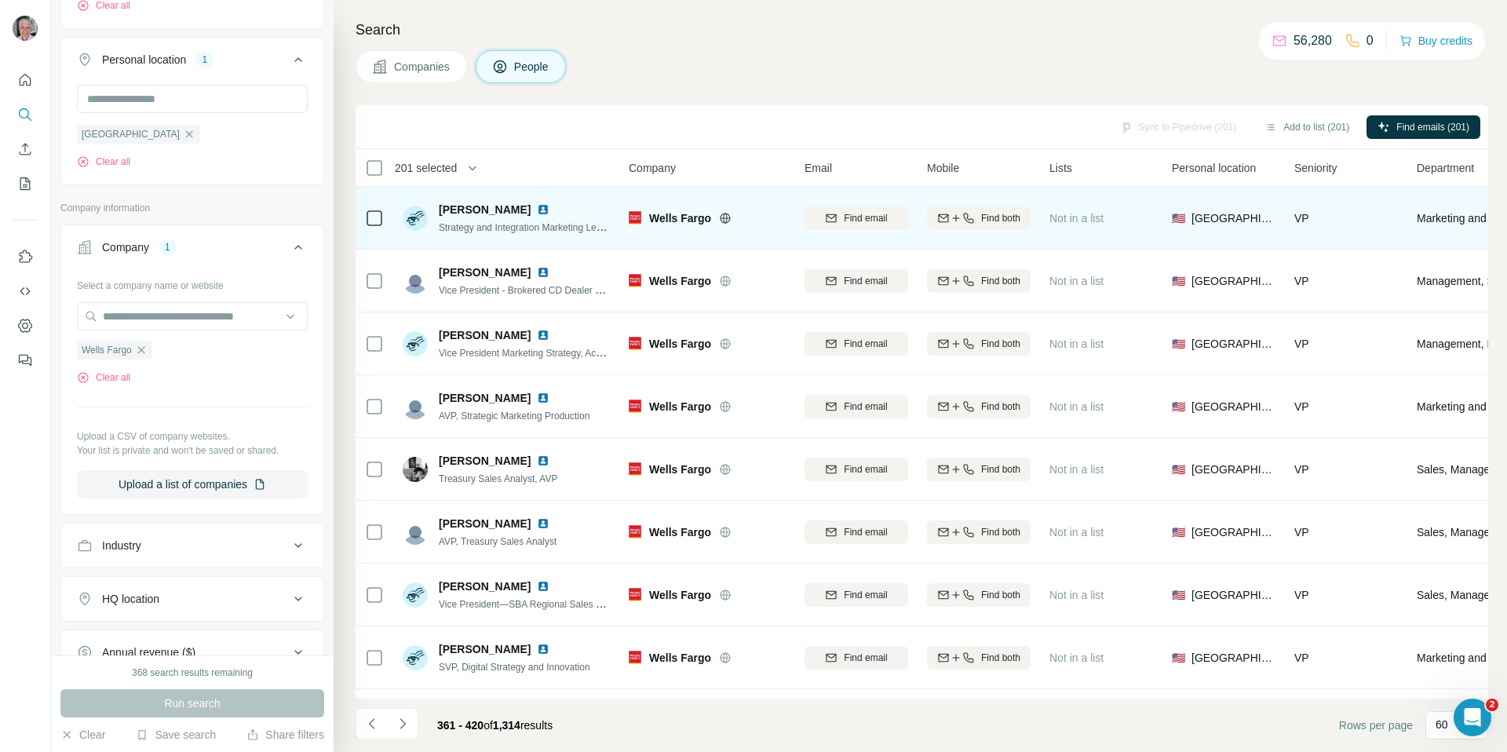
click at [375, 225] on icon at bounding box center [374, 218] width 19 height 19
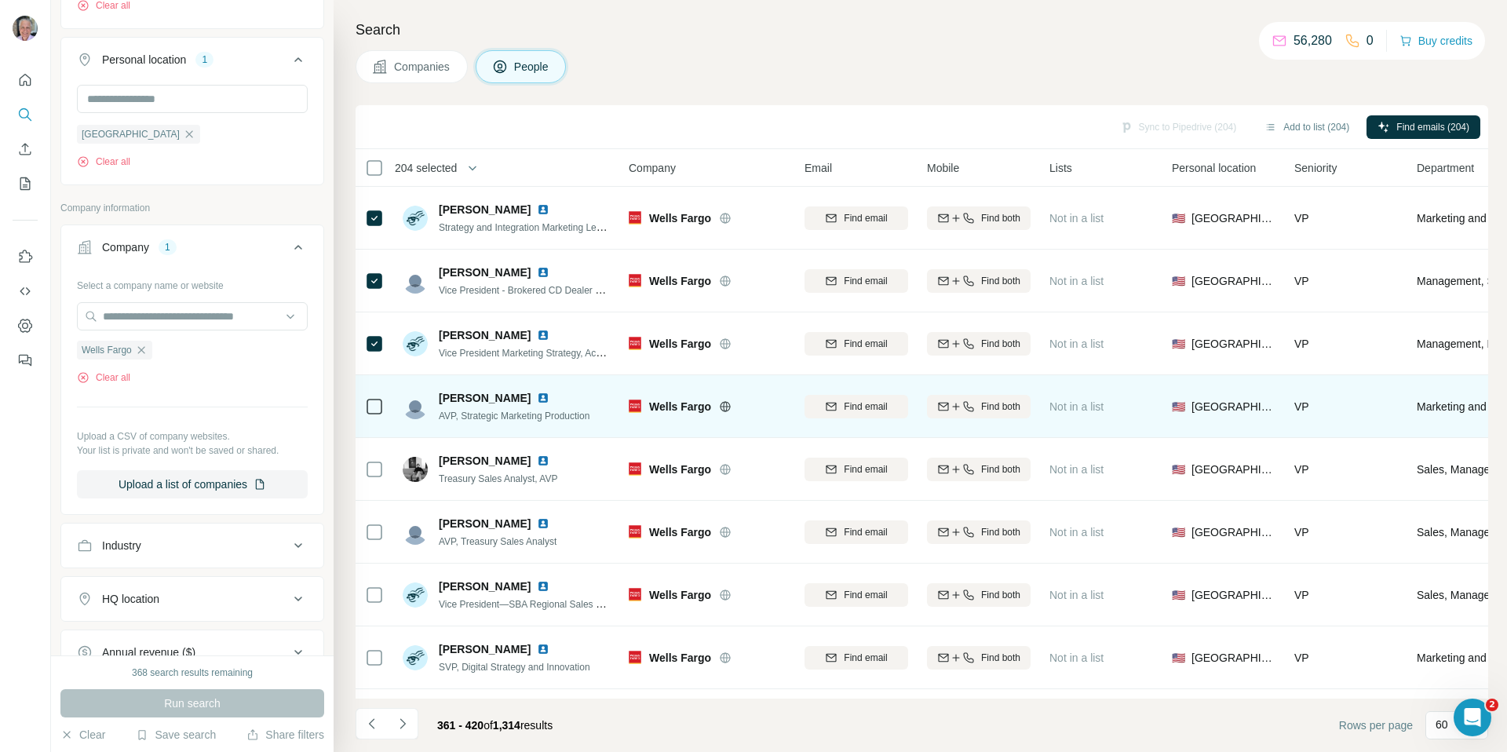
click at [382, 394] on div at bounding box center [374, 406] width 19 height 43
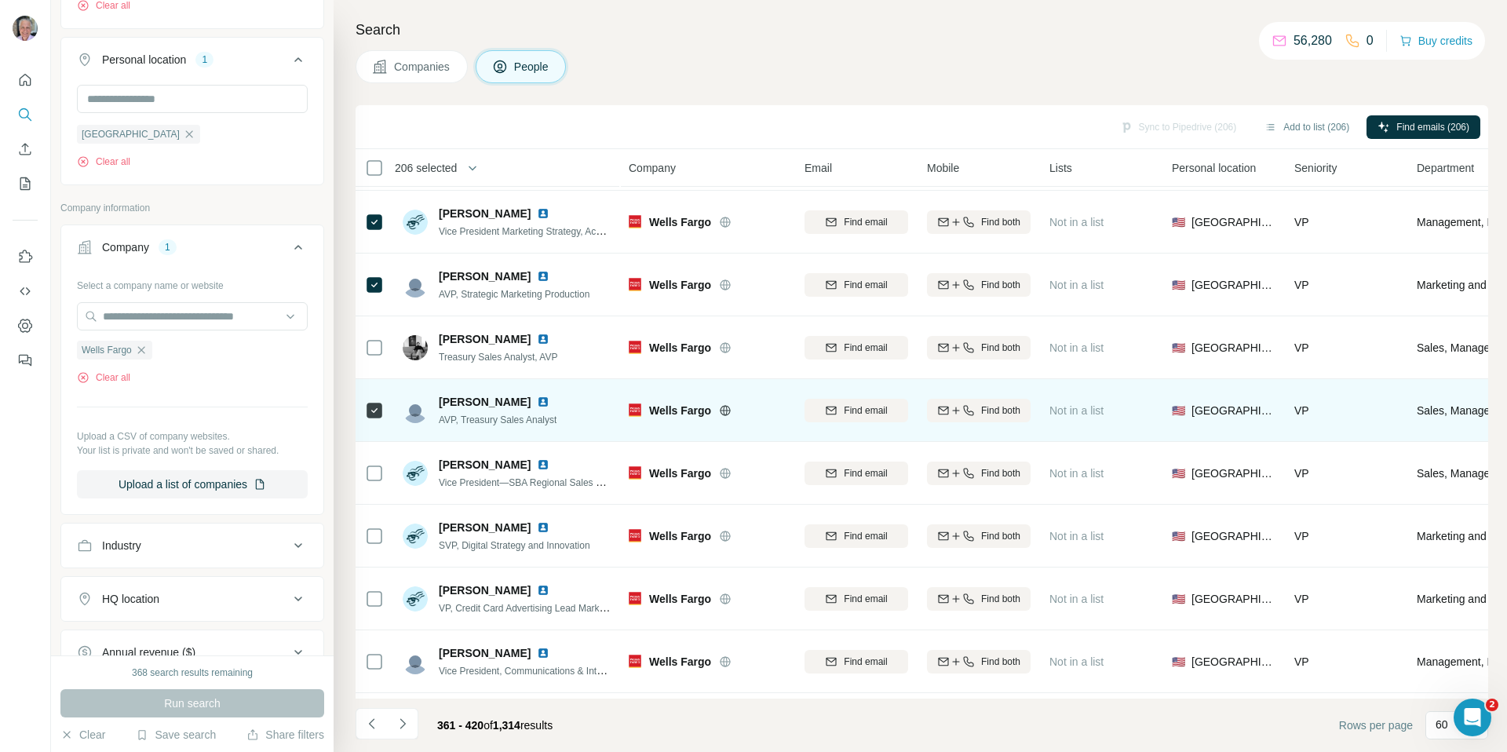
scroll to position [125, 0]
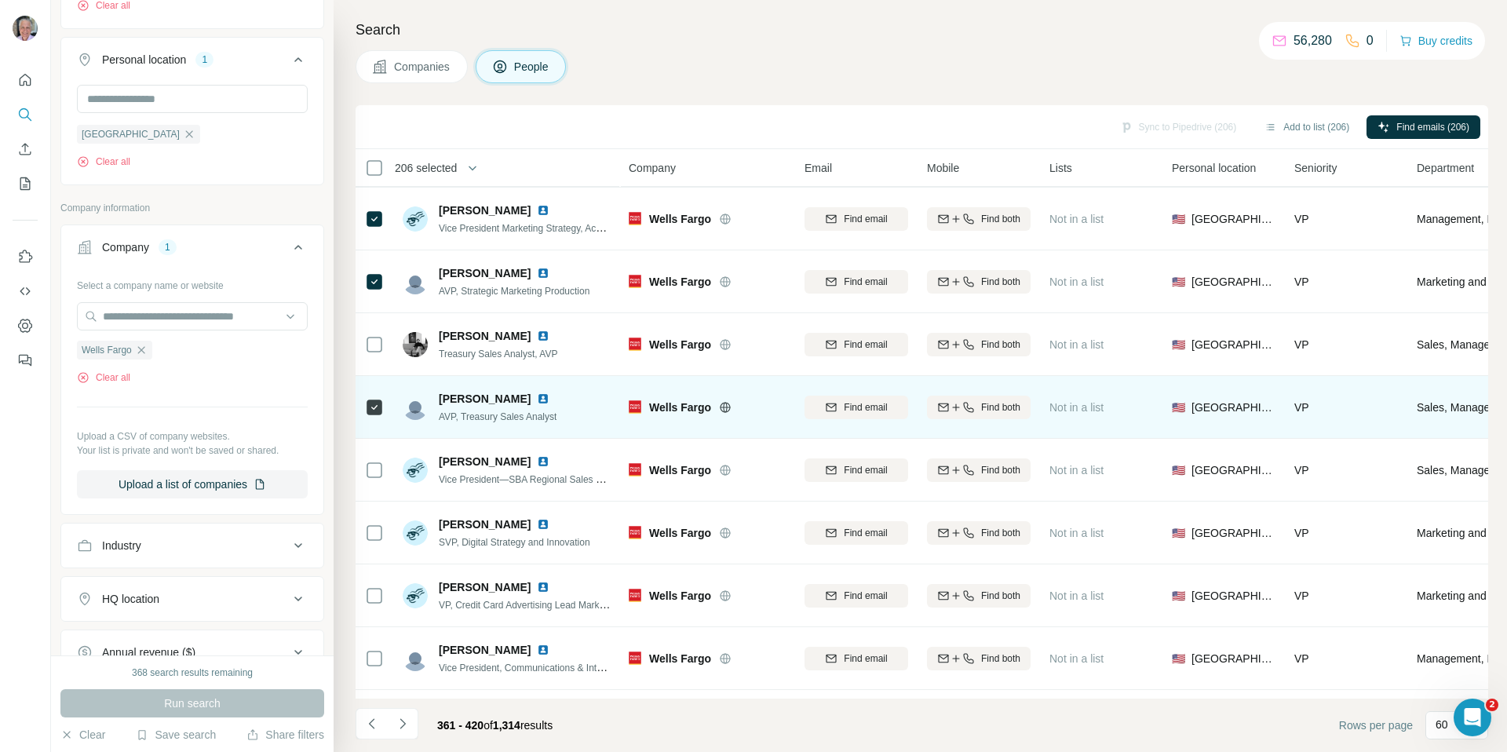
click at [375, 420] on div at bounding box center [374, 406] width 19 height 43
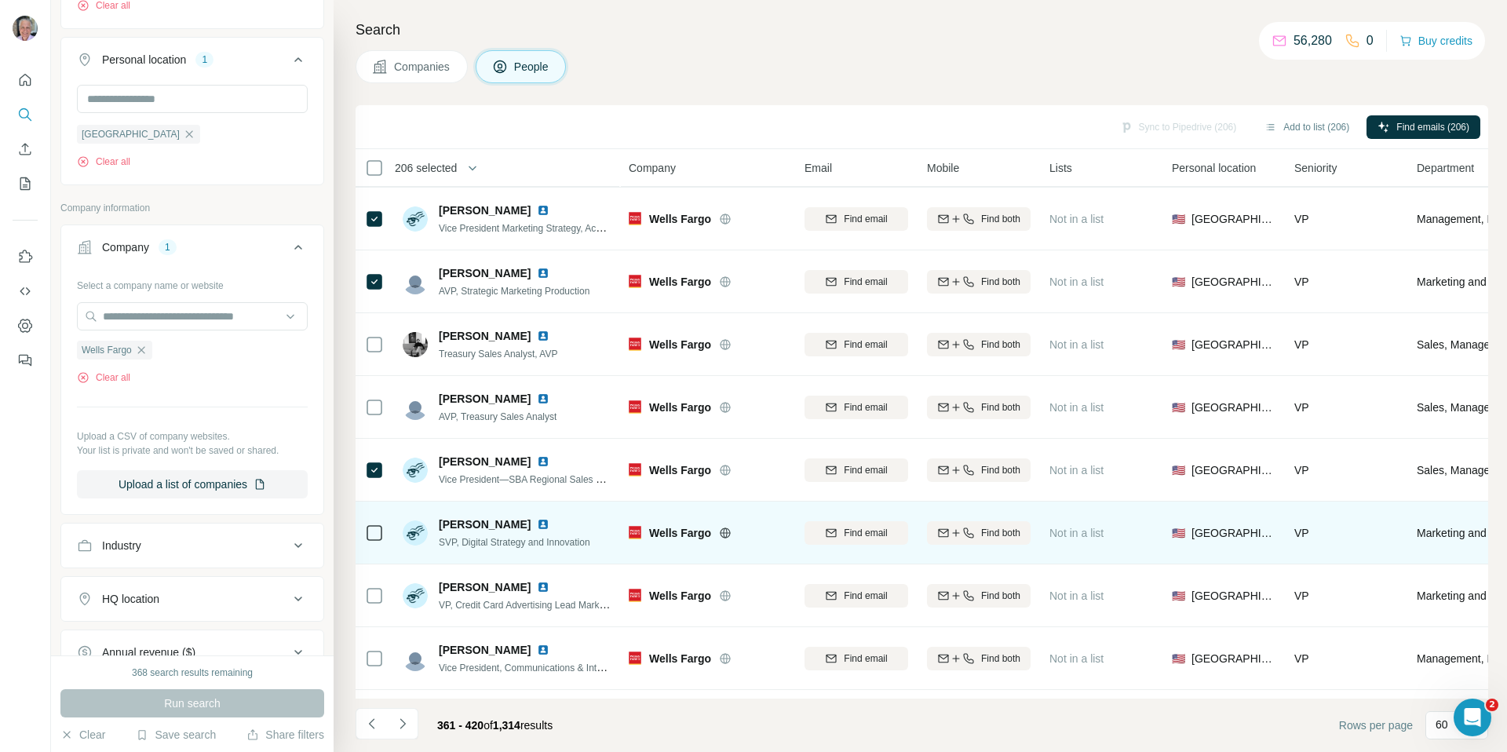
click at [376, 550] on div at bounding box center [374, 532] width 19 height 43
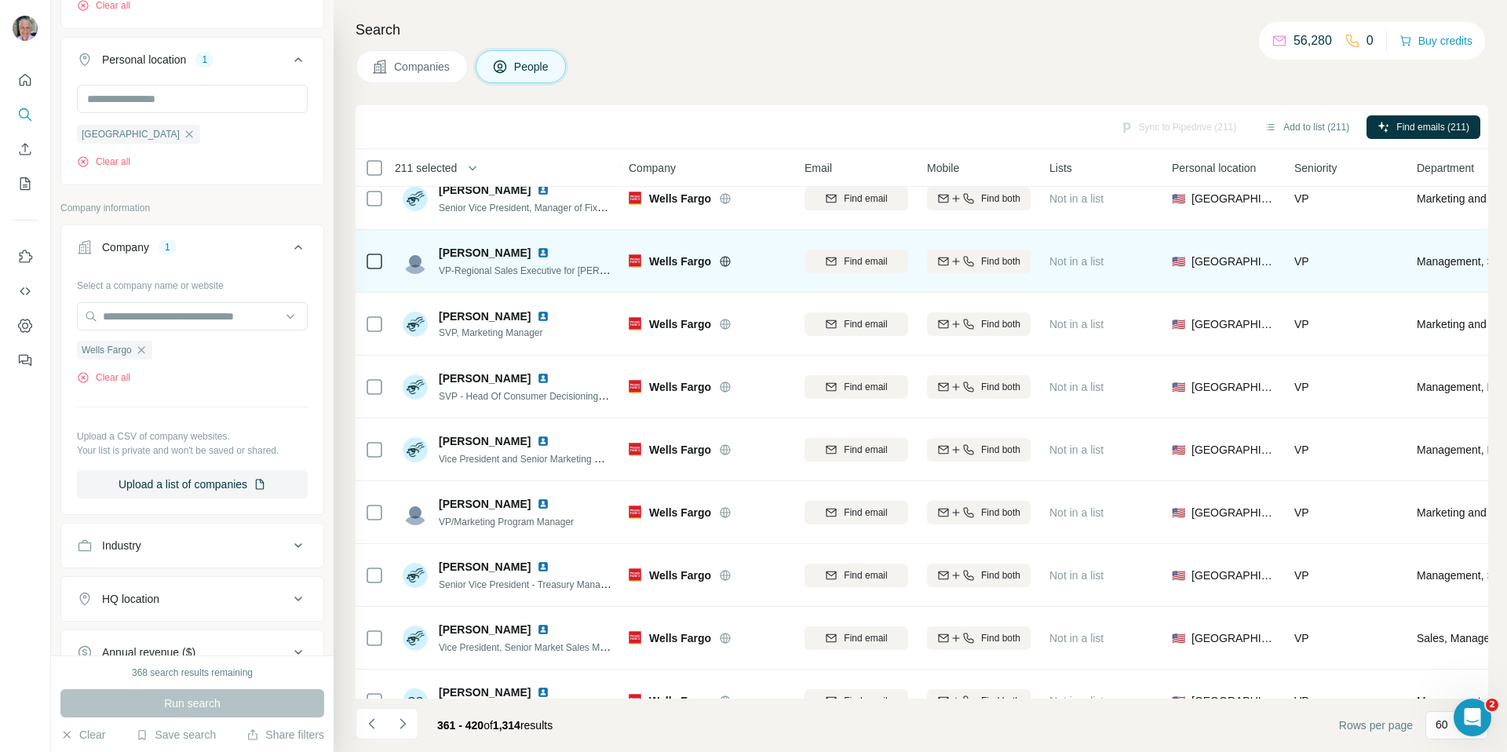
scroll to position [758, 0]
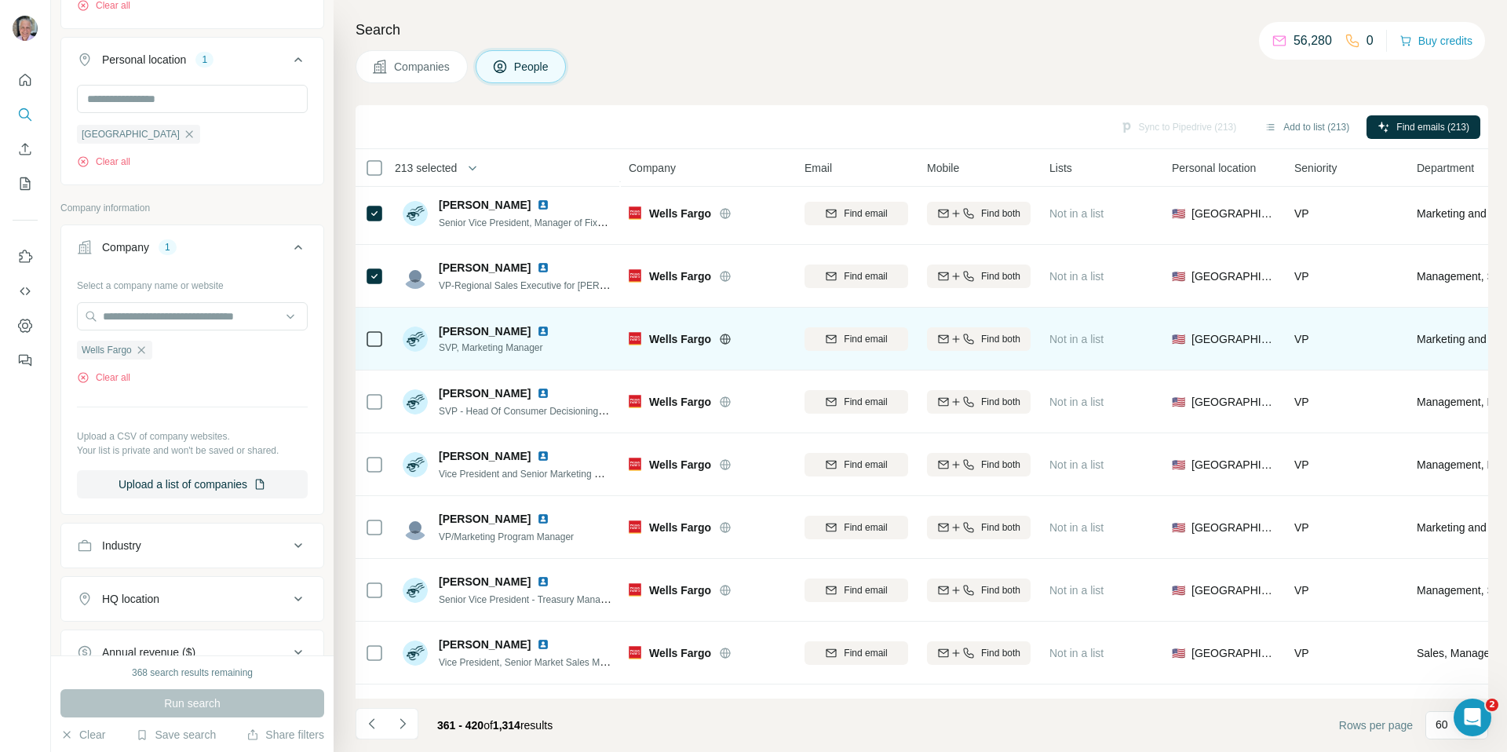
click at [377, 322] on div at bounding box center [374, 338] width 19 height 43
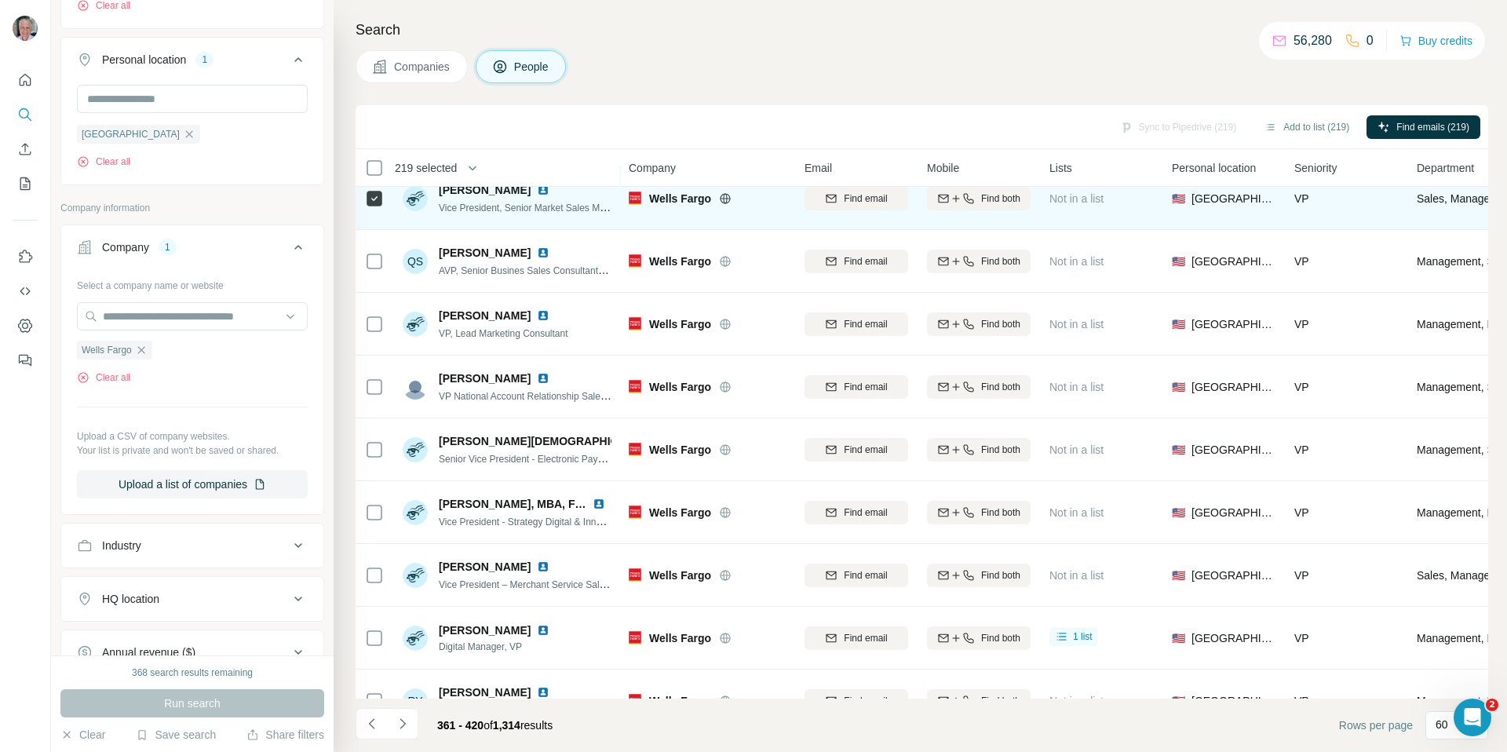
scroll to position [1218, 0]
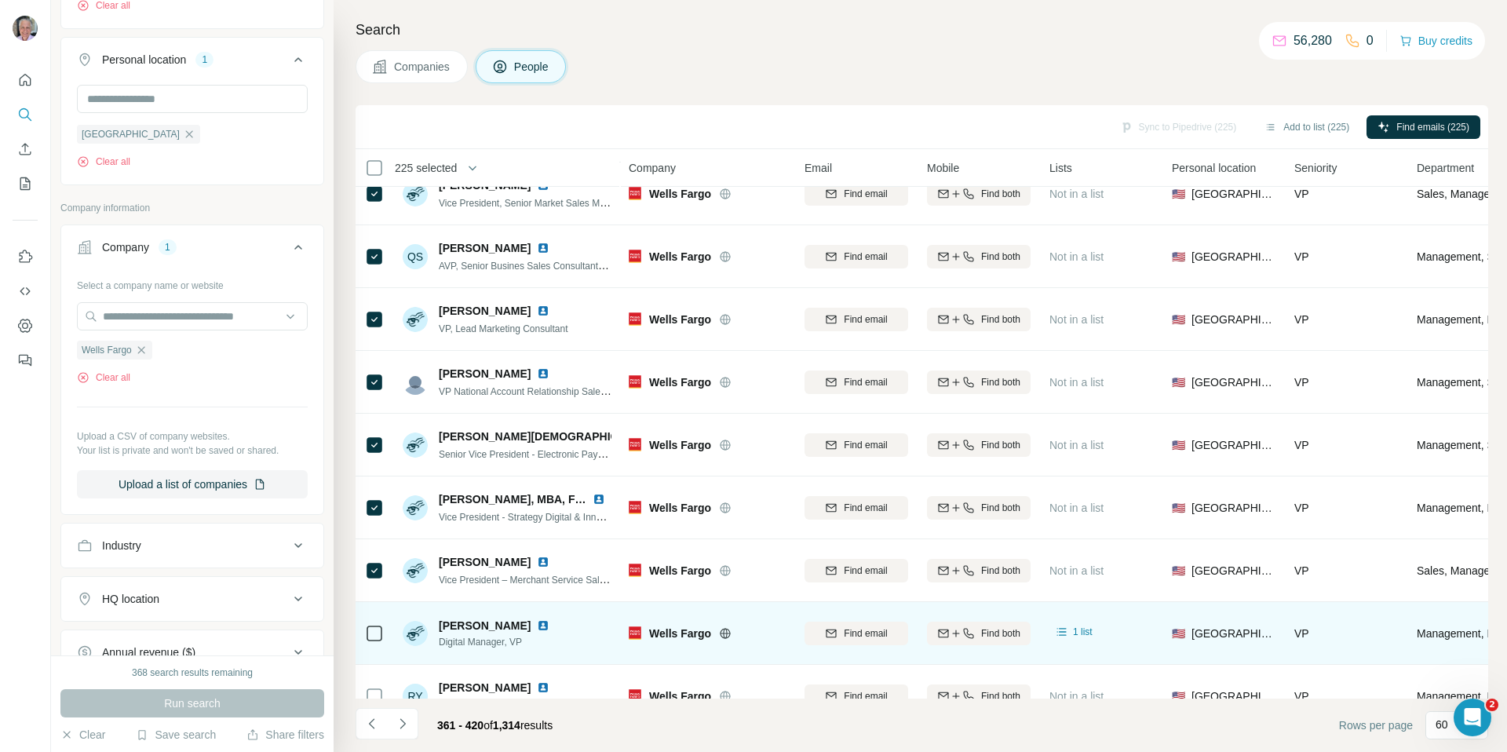
click at [385, 623] on td at bounding box center [375, 633] width 38 height 63
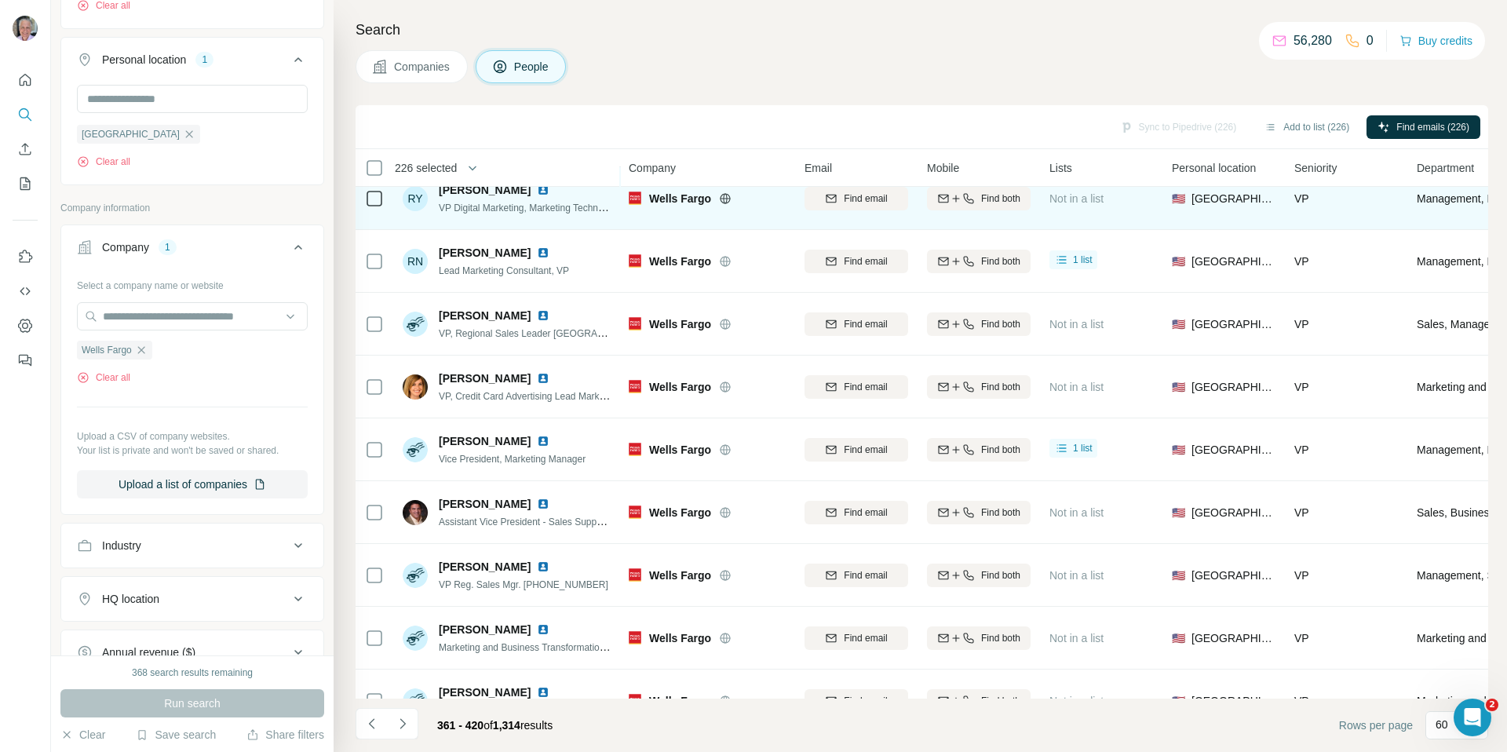
scroll to position [1691, 0]
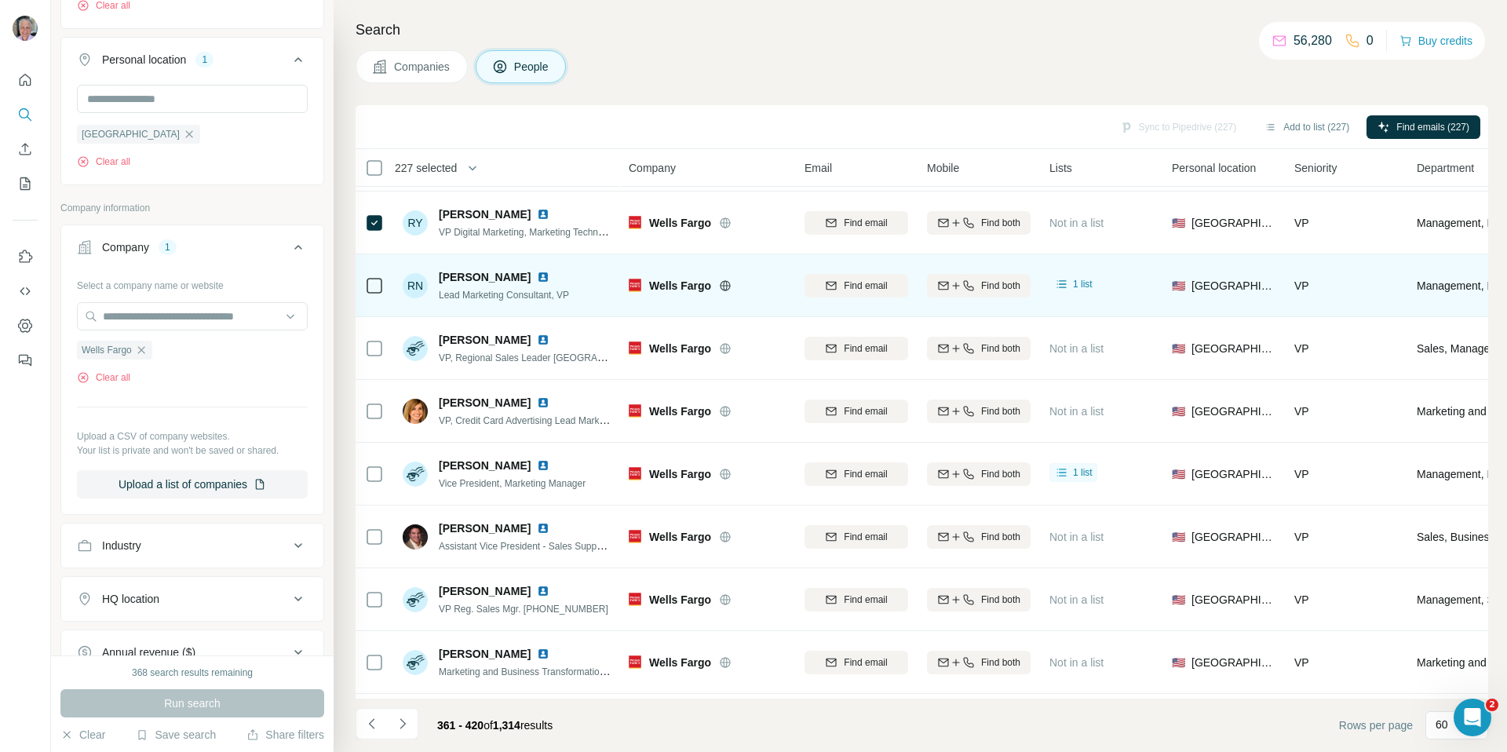
click at [373, 274] on div at bounding box center [374, 285] width 19 height 43
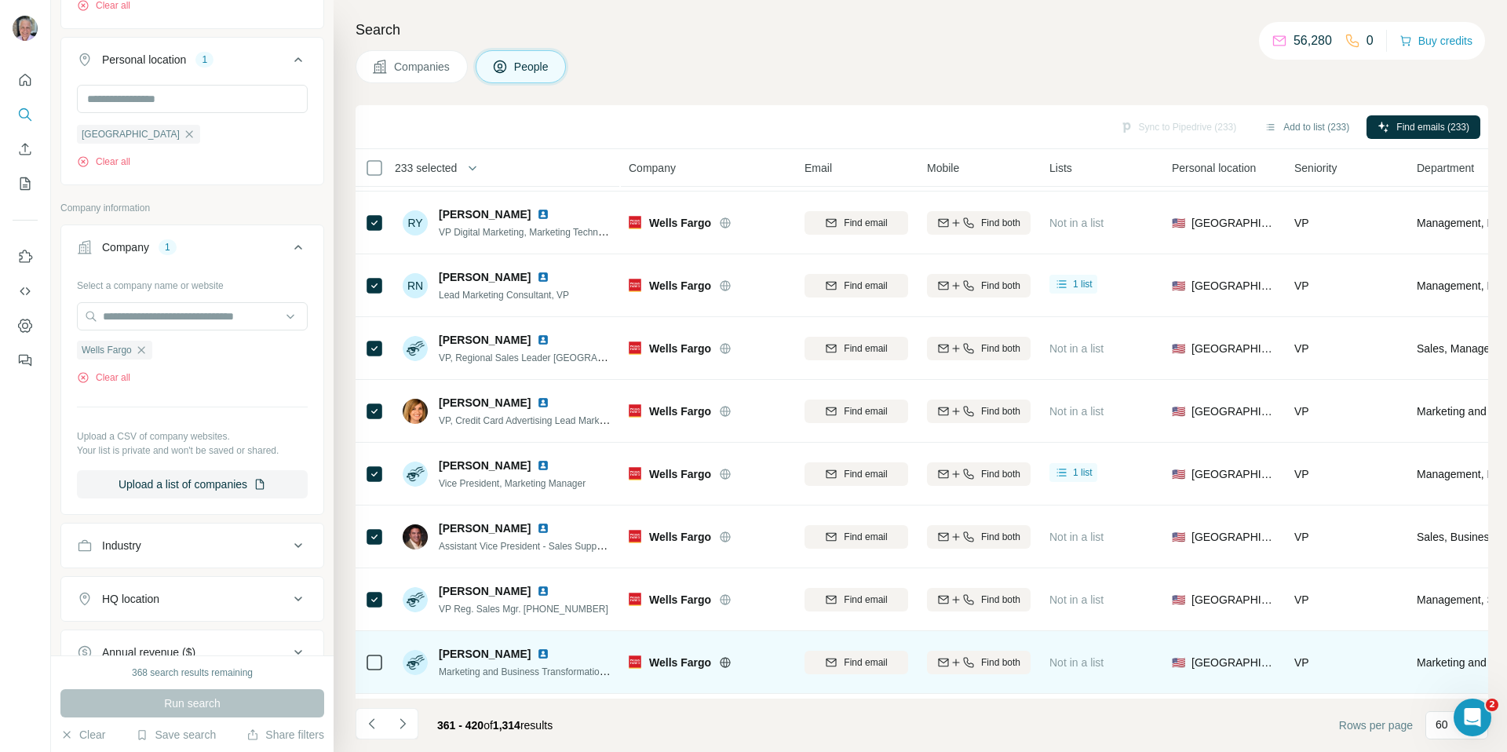
click at [382, 671] on icon at bounding box center [374, 662] width 19 height 19
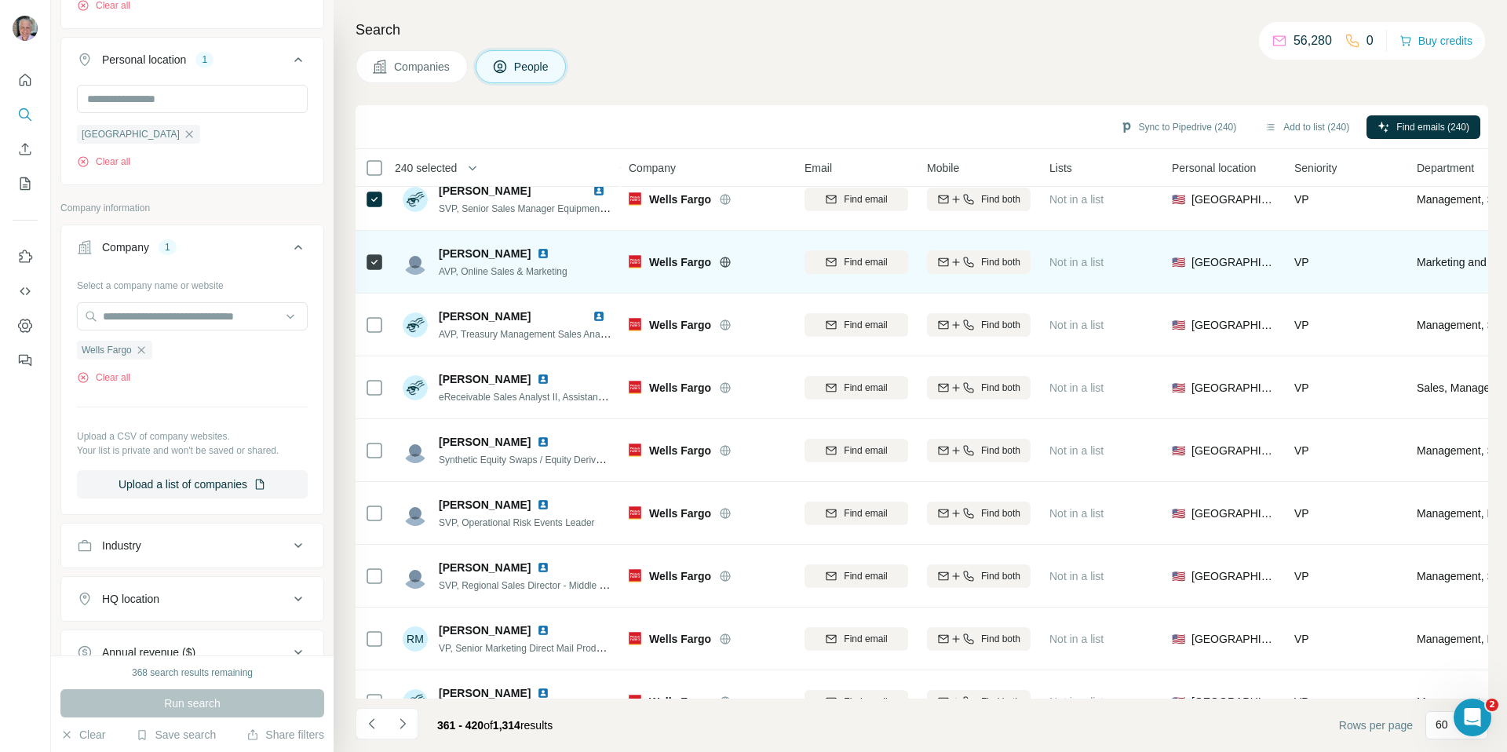
scroll to position [2598, 0]
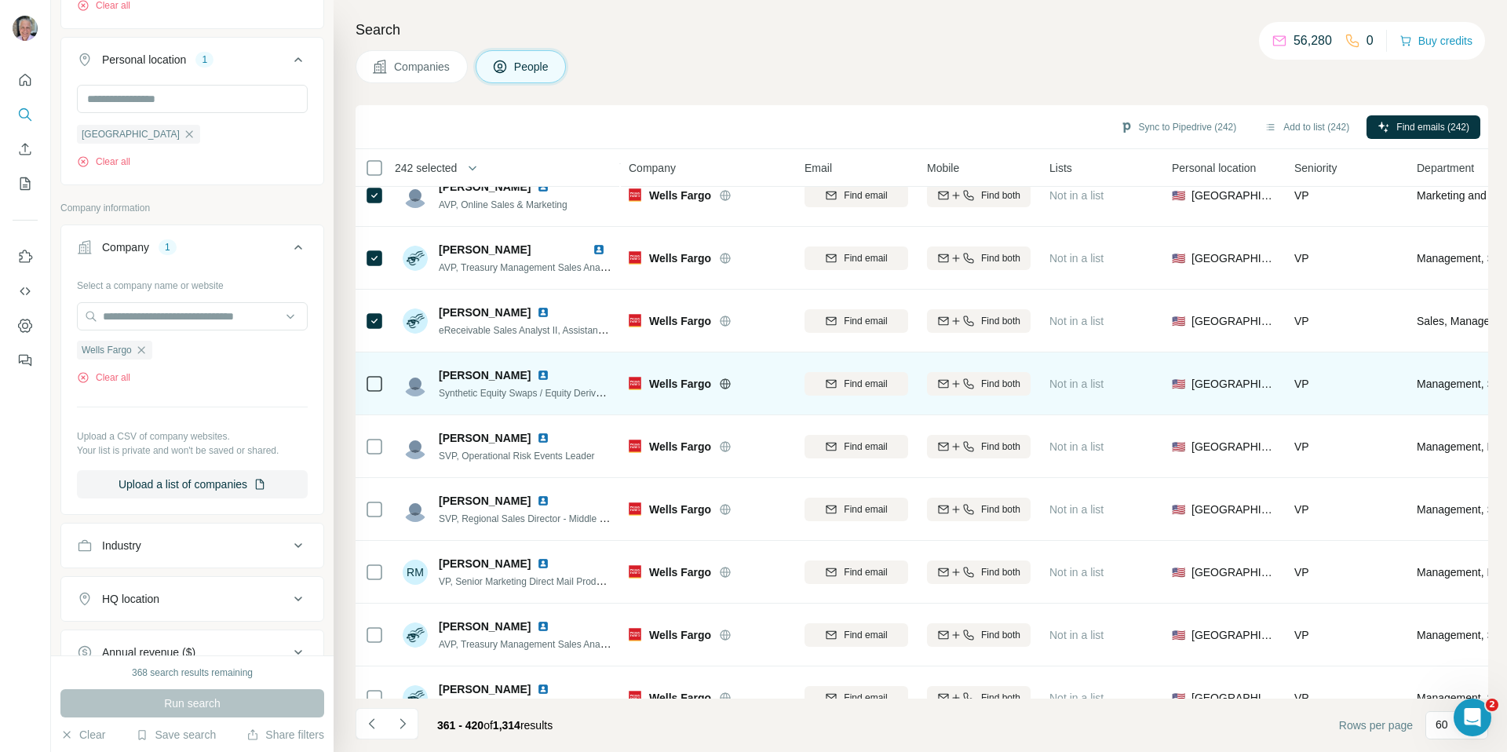
click at [376, 374] on icon at bounding box center [374, 383] width 19 height 19
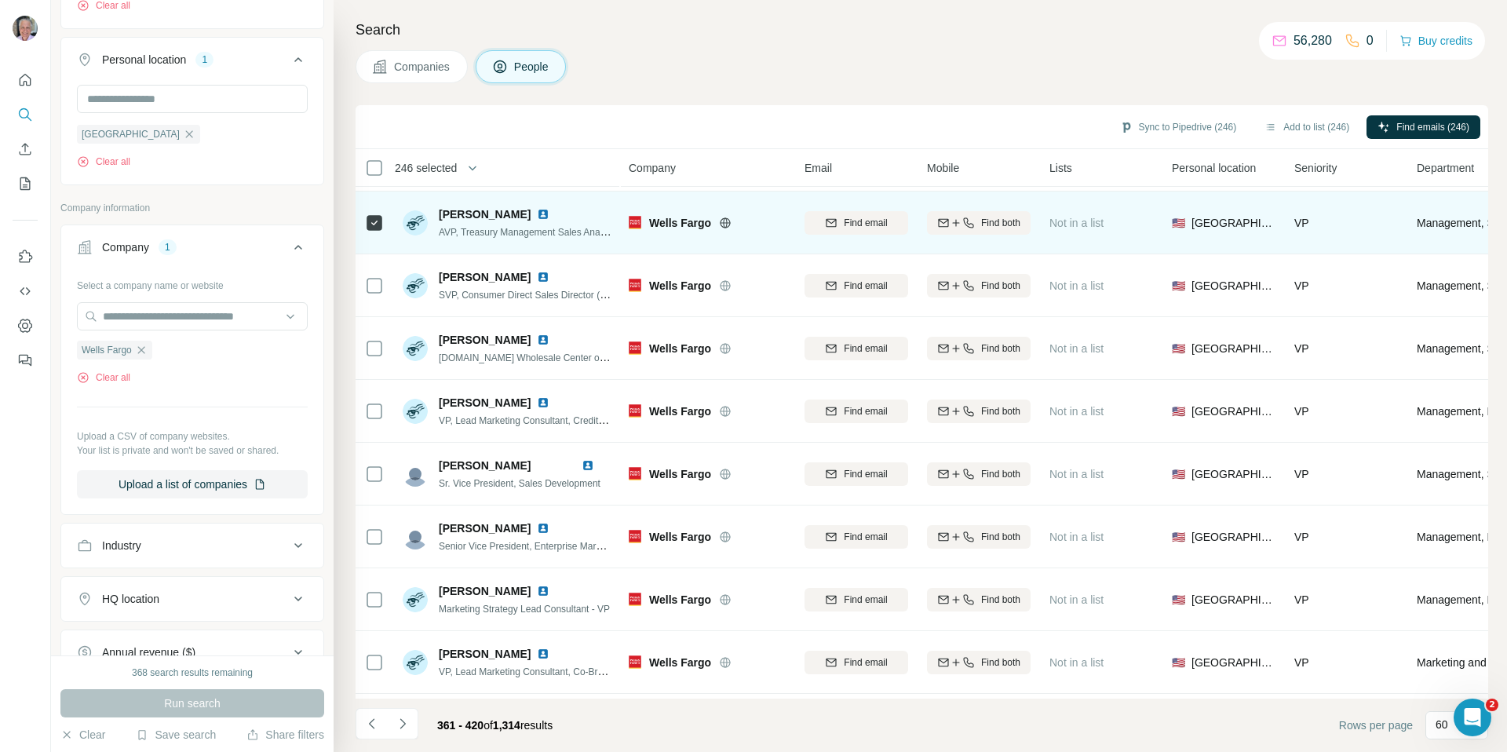
scroll to position [3055, 0]
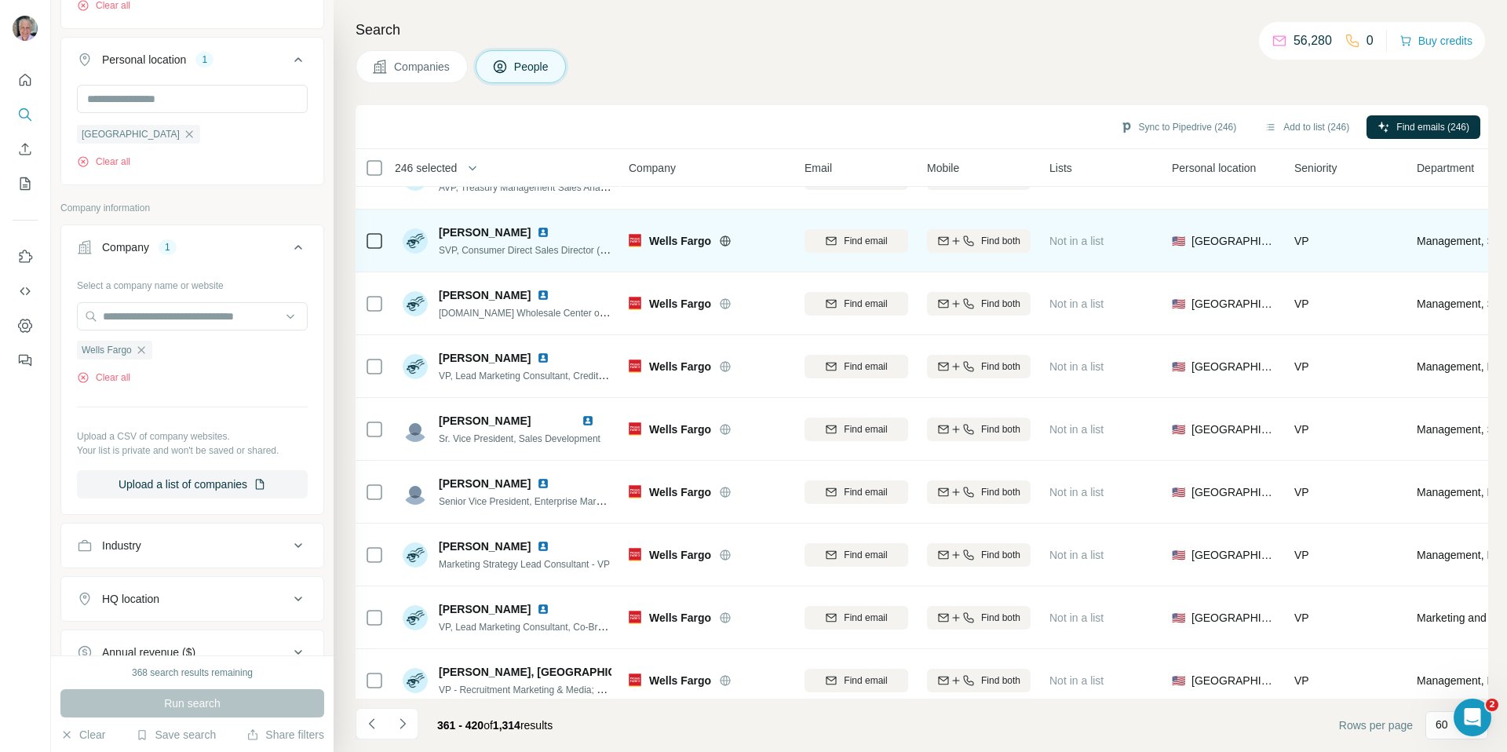
click at [371, 248] on icon at bounding box center [374, 241] width 19 height 19
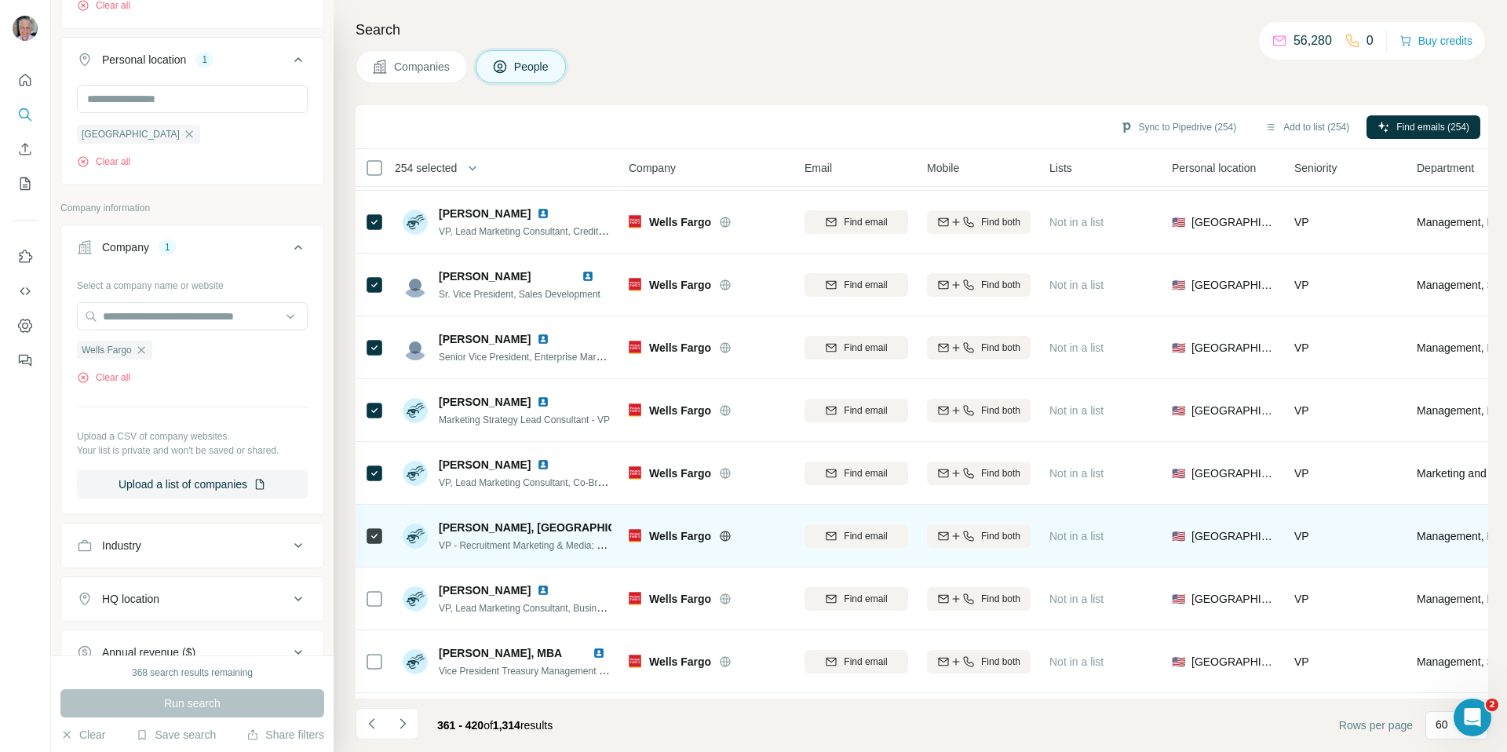
scroll to position [3256, 0]
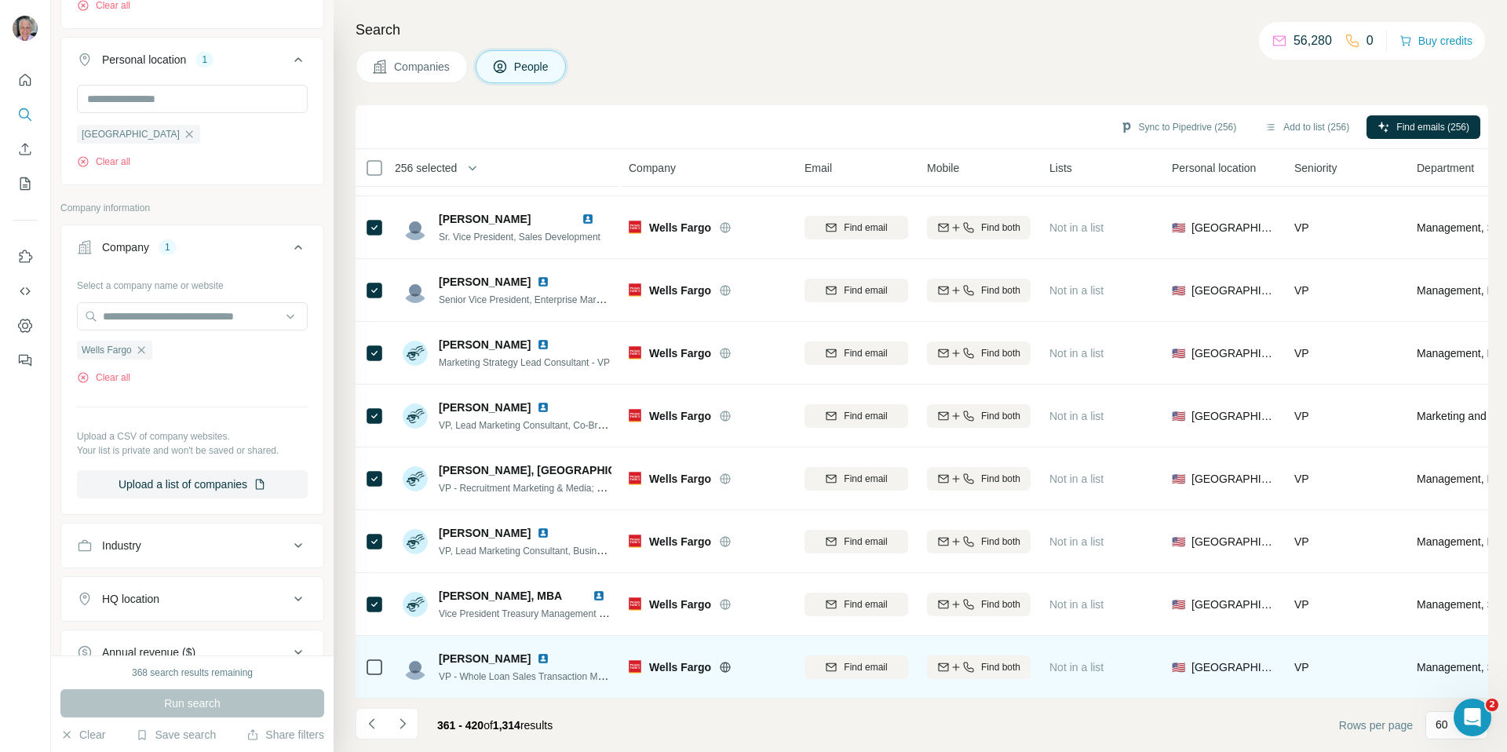
click at [374, 687] on div at bounding box center [374, 666] width 19 height 43
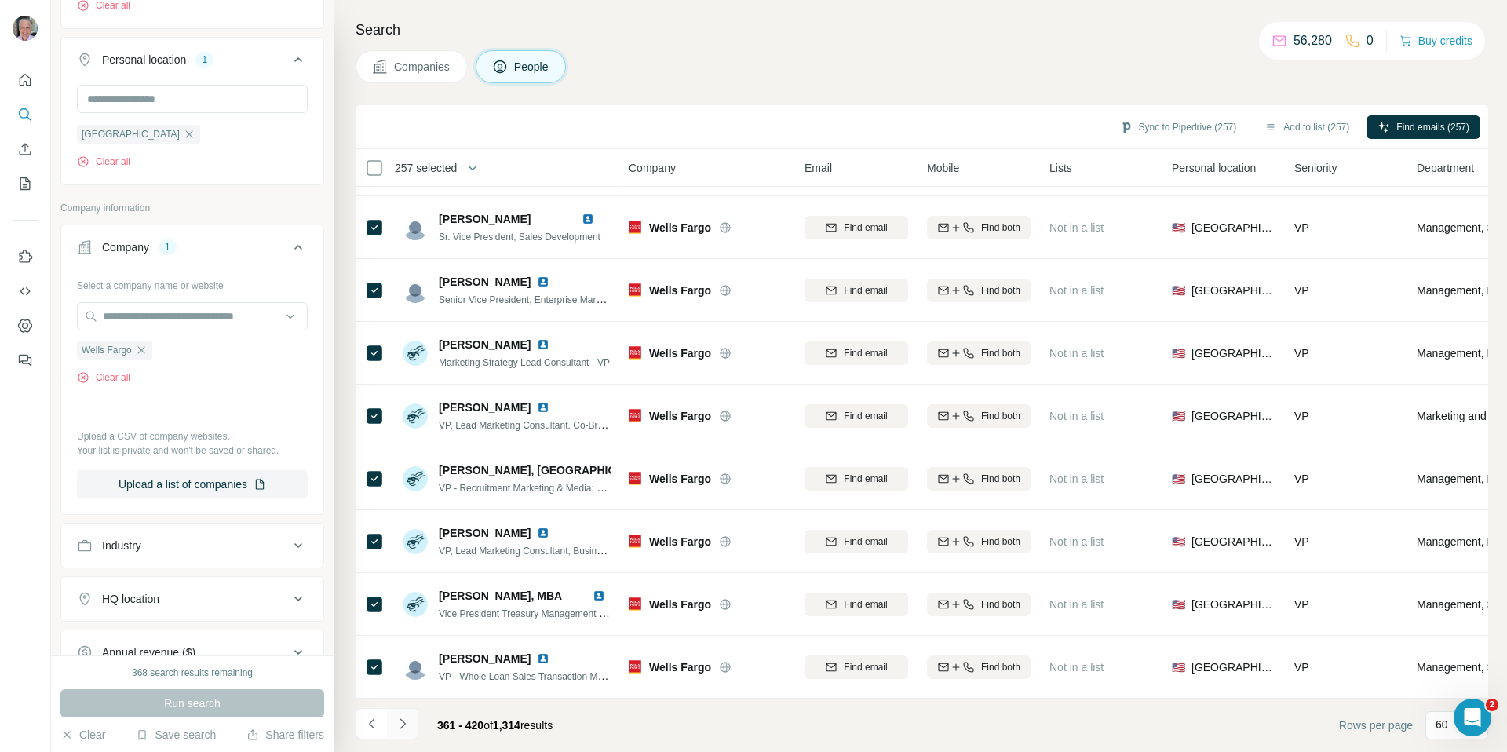
click at [403, 719] on icon "Navigate to next page" at bounding box center [403, 724] width 16 height 16
click at [406, 722] on icon "Navigate to next page" at bounding box center [403, 724] width 16 height 16
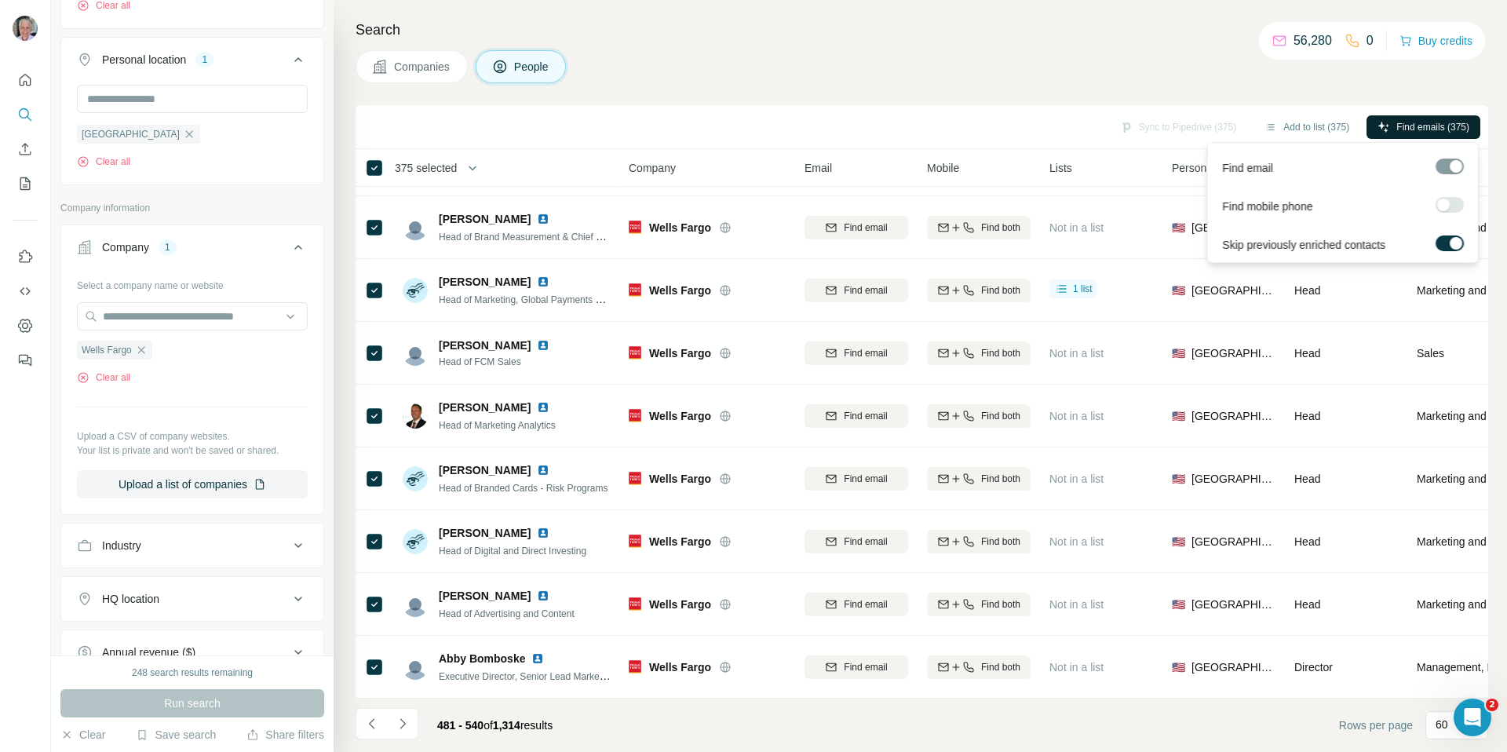
click at [1445, 125] on span "Find emails (375)" at bounding box center [1433, 127] width 73 height 14
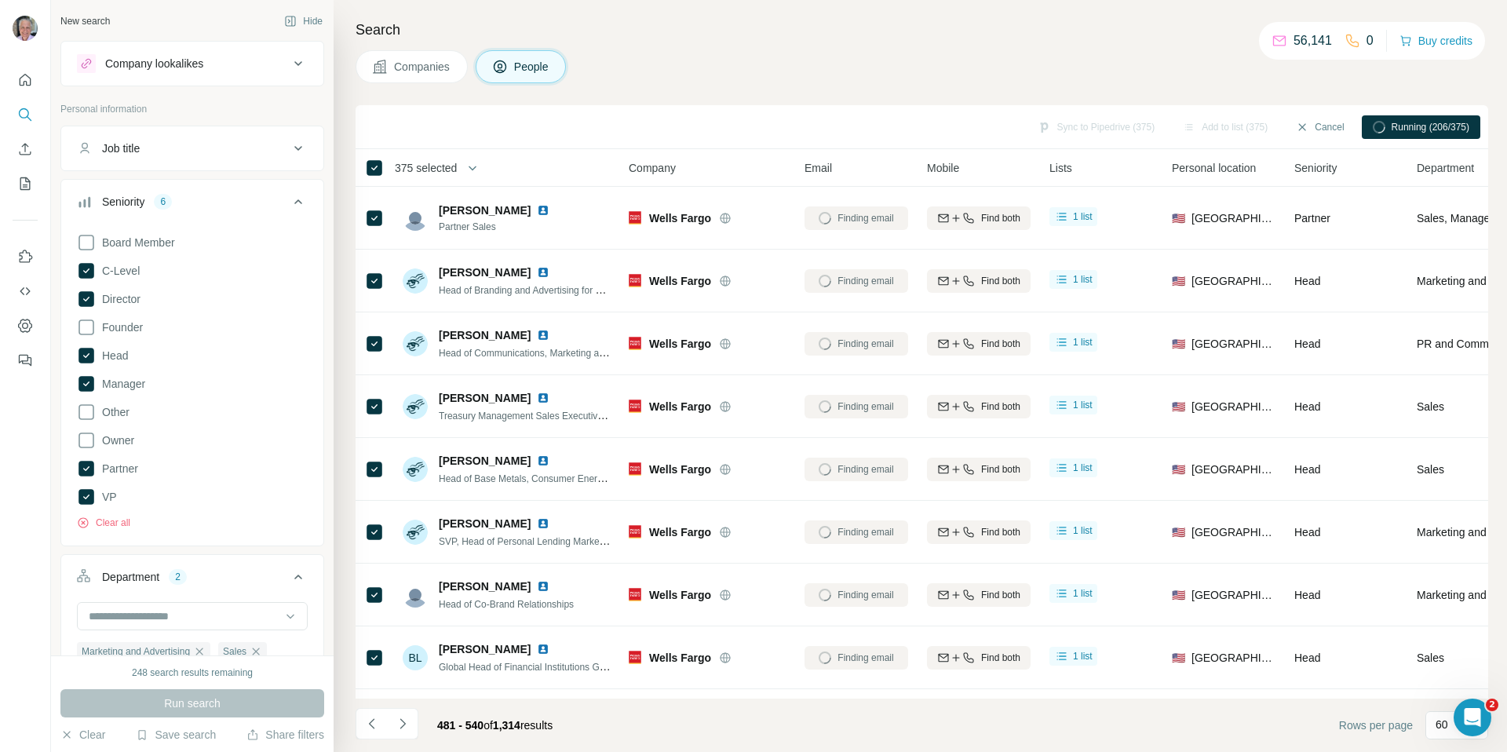
scroll to position [3256, 0]
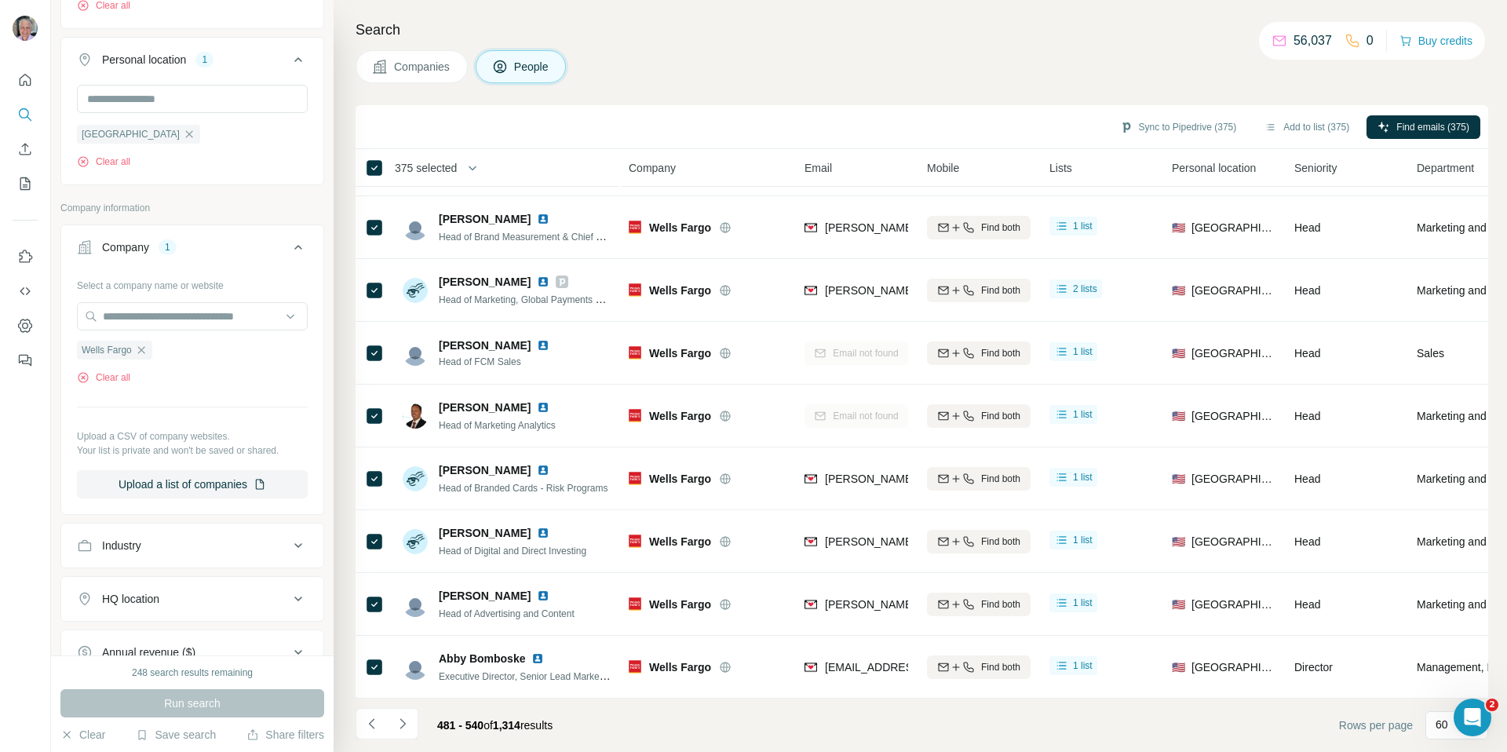
click at [1178, 131] on button "Sync to Pipedrive (375)" at bounding box center [1178, 127] width 139 height 24
click at [1171, 124] on button "Sync to Pipedrive (375)" at bounding box center [1178, 127] width 139 height 24
click at [1171, 128] on button "Sync to Pipedrive (375)" at bounding box center [1178, 127] width 139 height 24
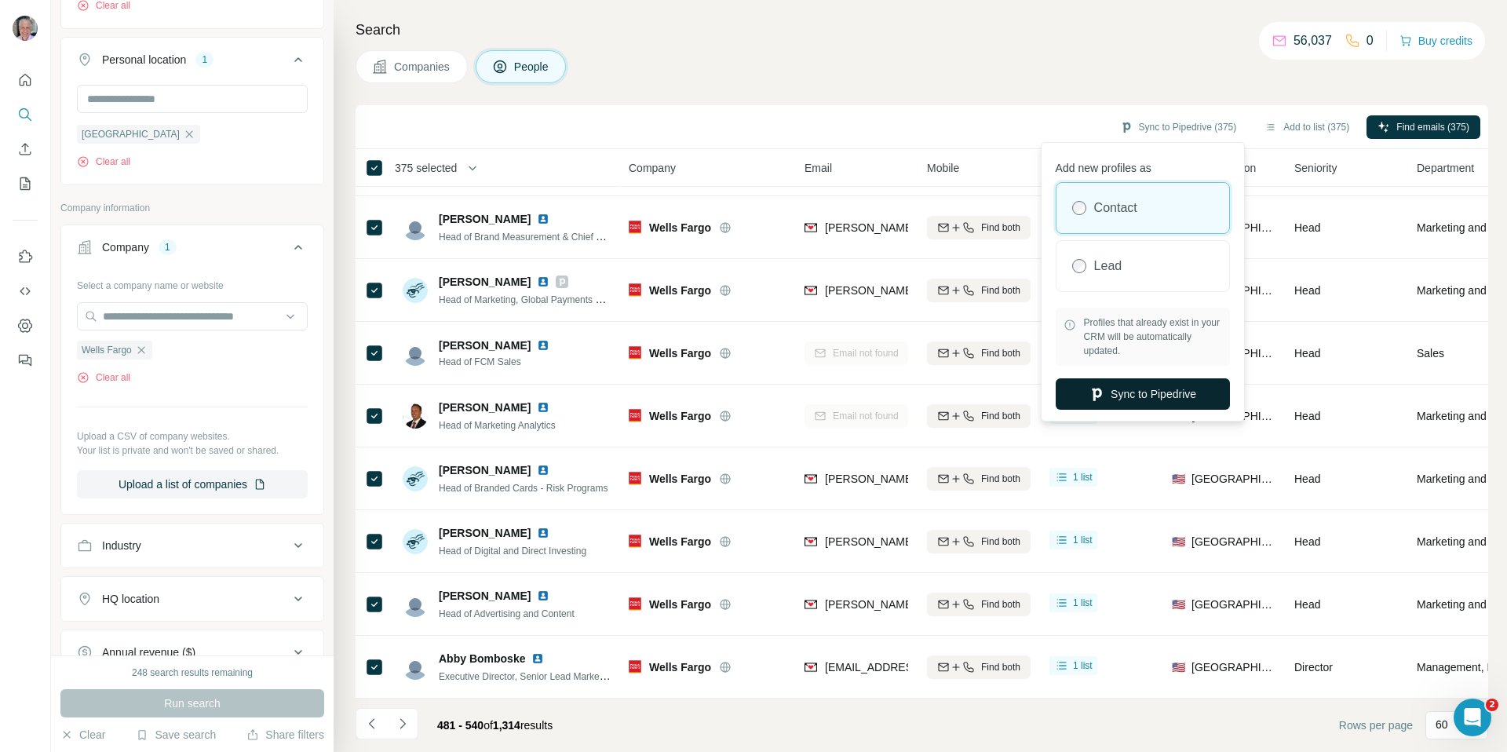
click at [1146, 385] on button "Sync to Pipedrive" at bounding box center [1143, 393] width 174 height 31
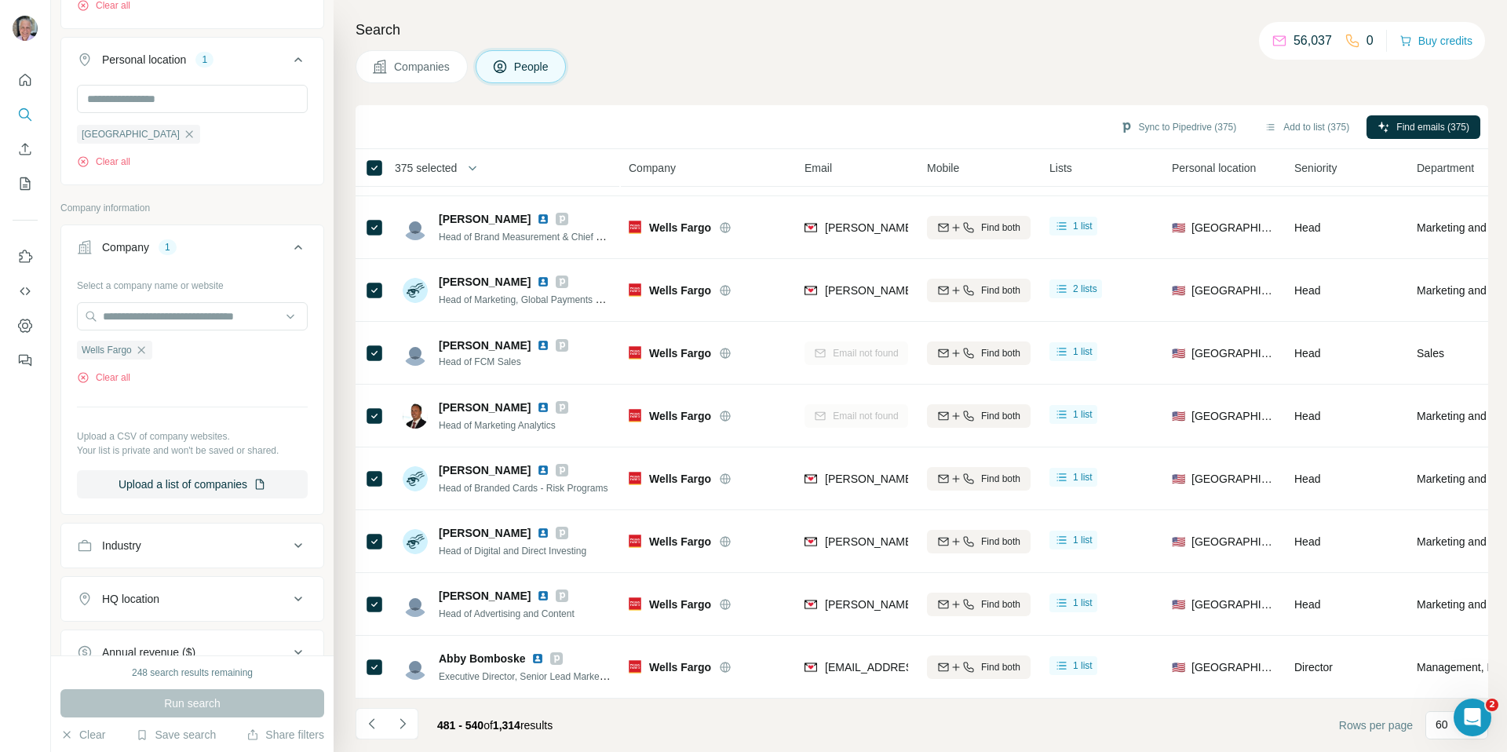
click at [629, 75] on div "Companies People" at bounding box center [922, 66] width 1133 height 33
